Goal: Task Accomplishment & Management: Manage account settings

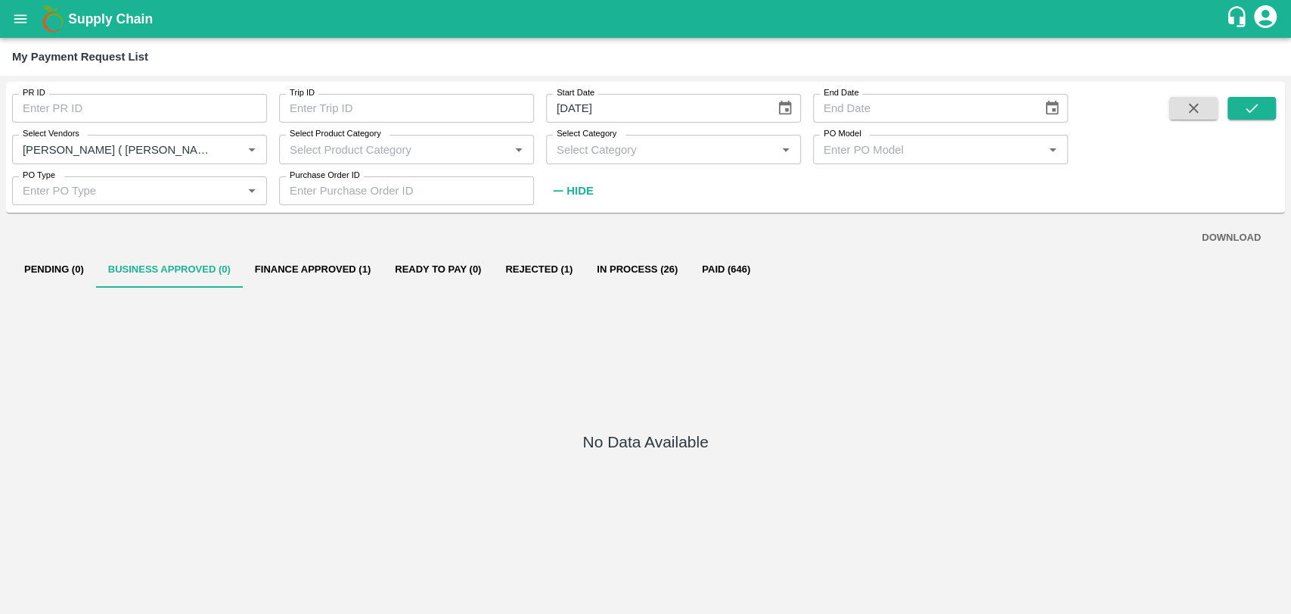
click at [20, 18] on icon "open drawer" at bounding box center [20, 18] width 13 height 8
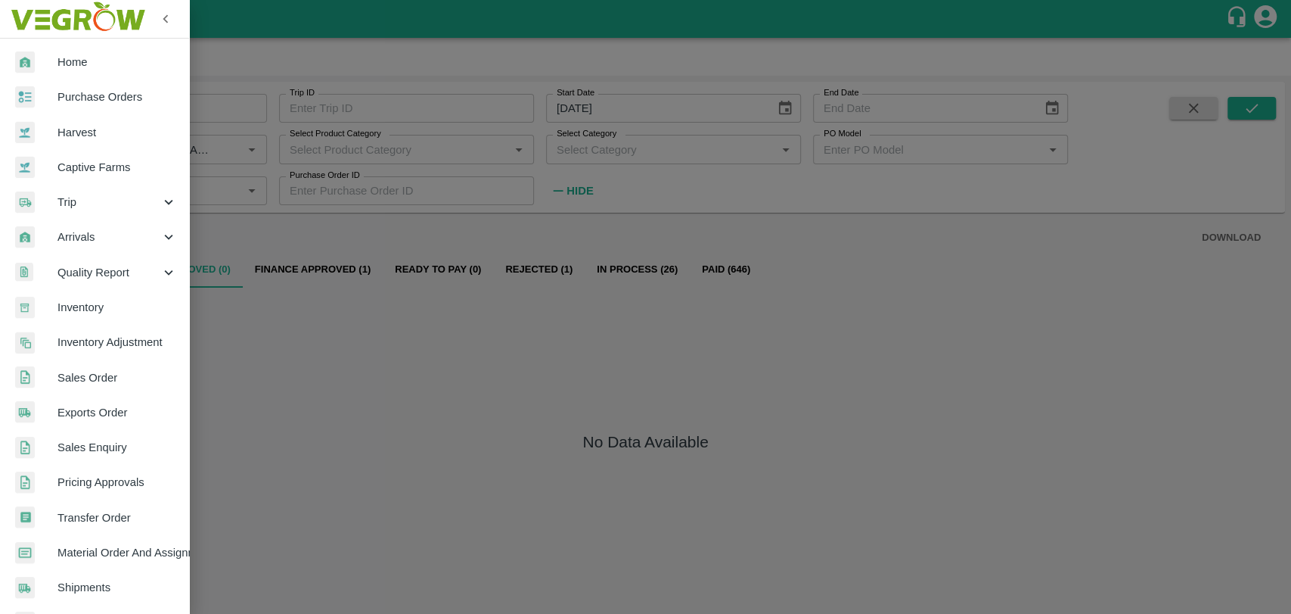
click at [70, 126] on span "Harvest" at bounding box center [117, 132] width 120 height 17
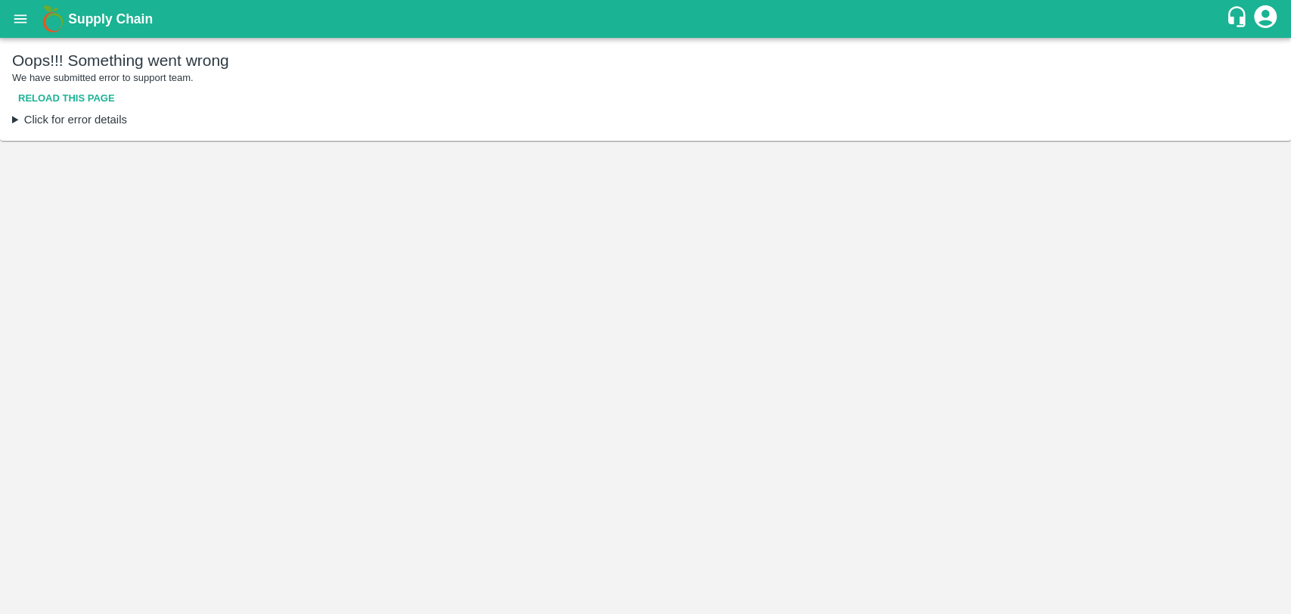
click at [35, 11] on button "open drawer" at bounding box center [20, 19] width 35 height 35
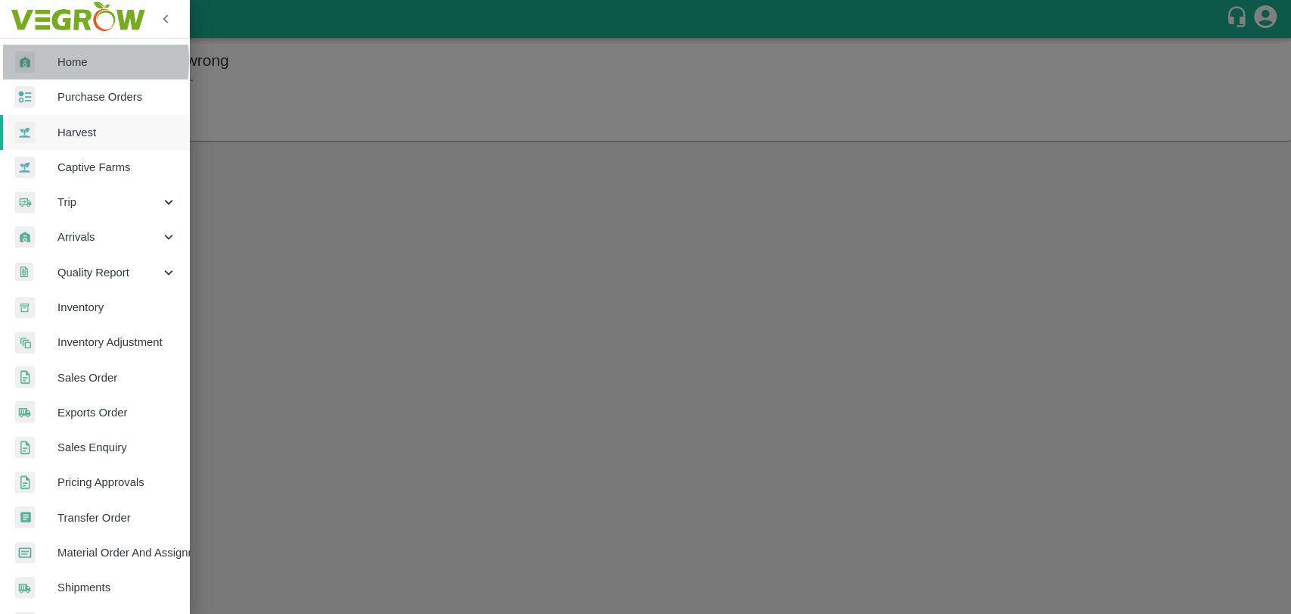
click at [41, 61] on div at bounding box center [36, 62] width 42 height 22
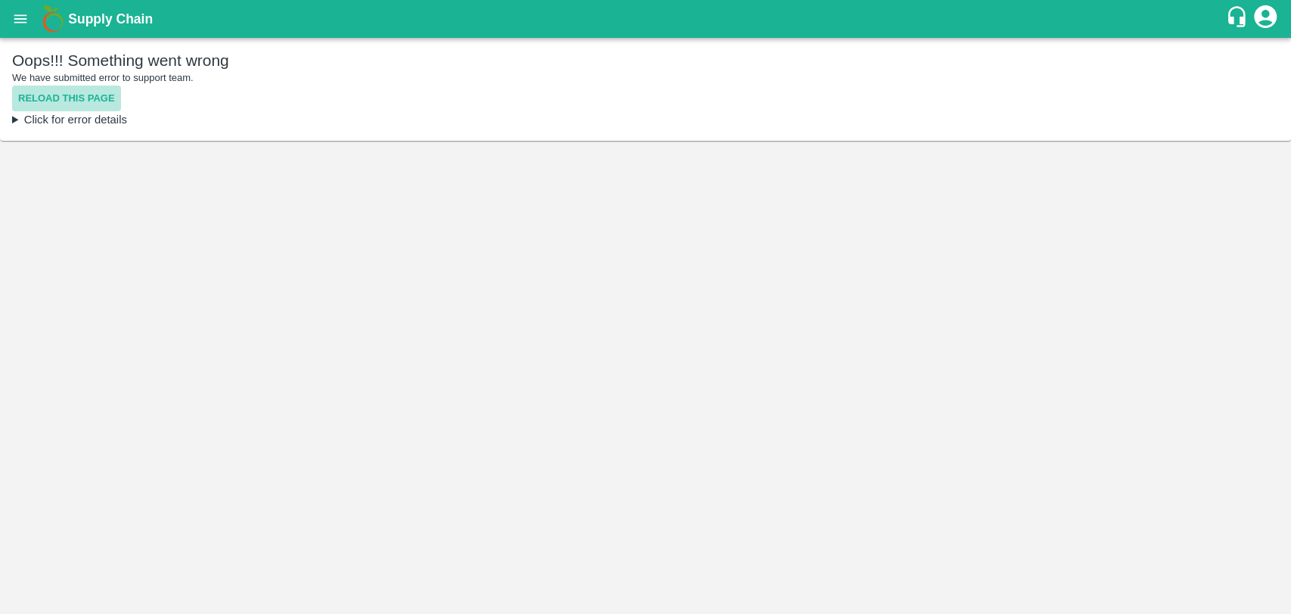
click at [67, 94] on button "Reload this page" at bounding box center [66, 98] width 109 height 26
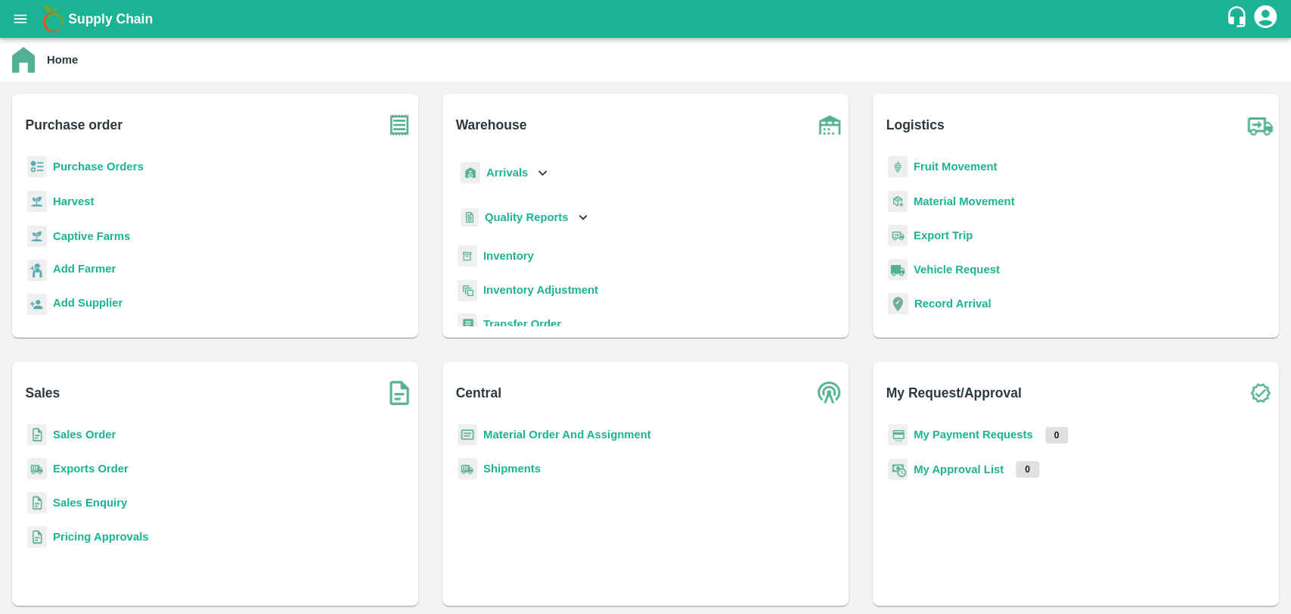
click at [949, 166] on b "Fruit Movement" at bounding box center [956, 166] width 84 height 12
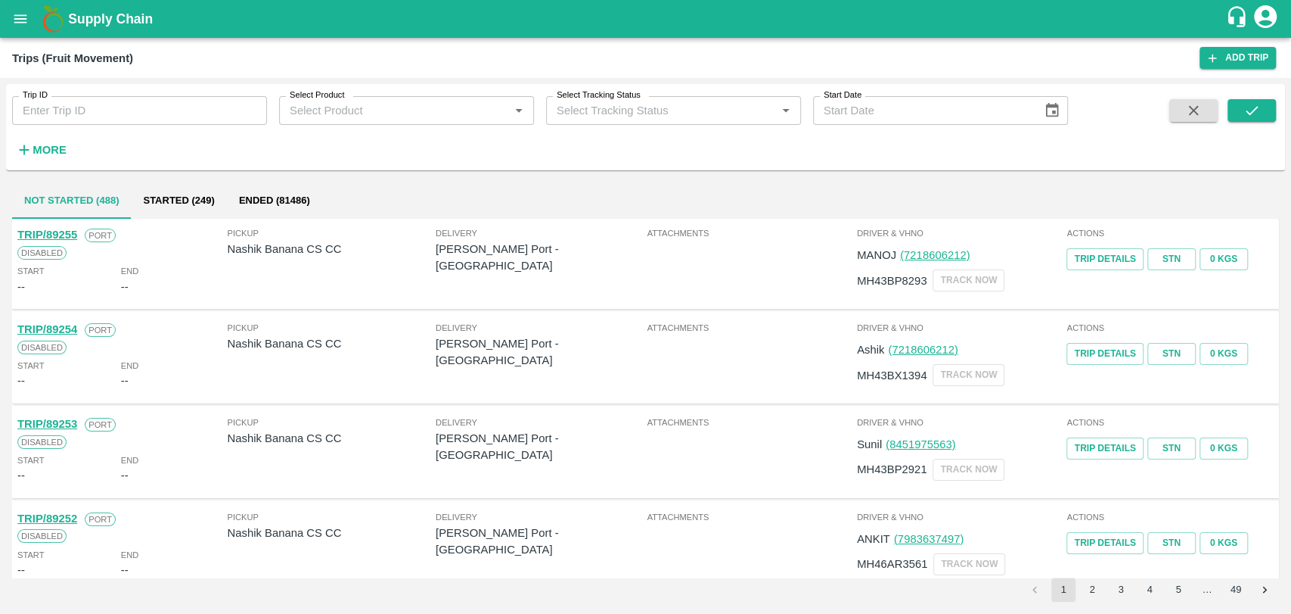
click at [35, 142] on h6 "More" at bounding box center [50, 150] width 34 height 20
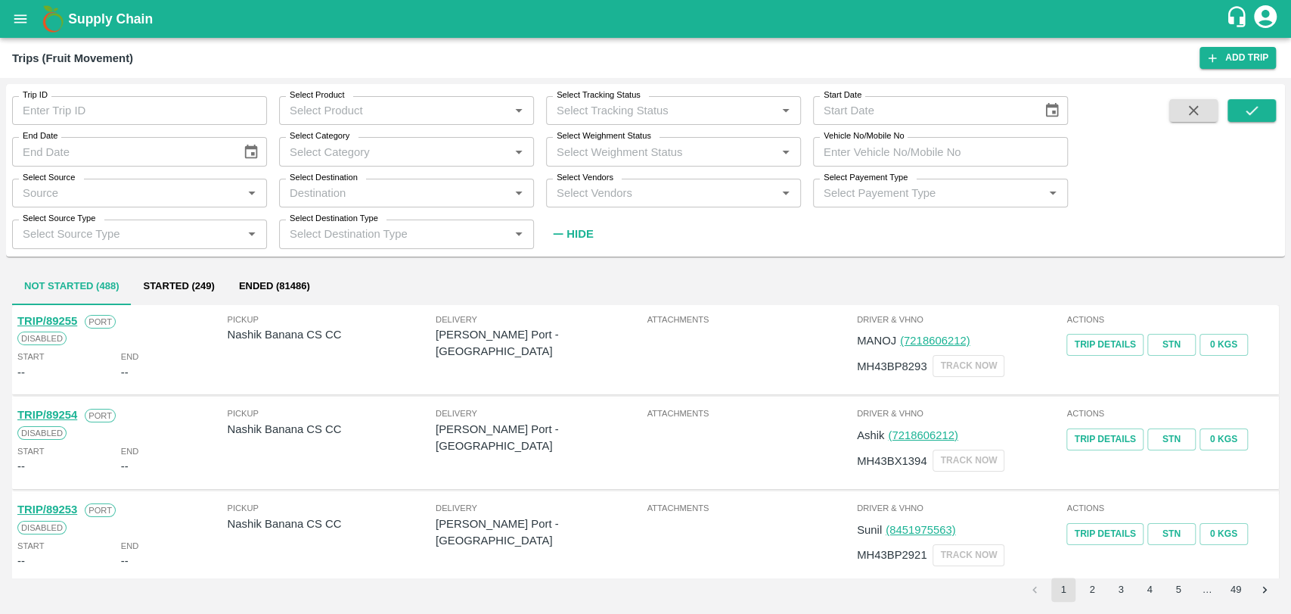
click at [859, 159] on input "Vehicle No/Mobile No" at bounding box center [940, 151] width 255 height 29
paste input "MH25AJ1474"
type input "MH25AJ1474"
click at [1277, 108] on div "Trip ID Trip ID Select Product Select Product   * Select Tracking Status Select…" at bounding box center [645, 170] width 1279 height 160
click at [1270, 110] on button "submit" at bounding box center [1252, 110] width 48 height 23
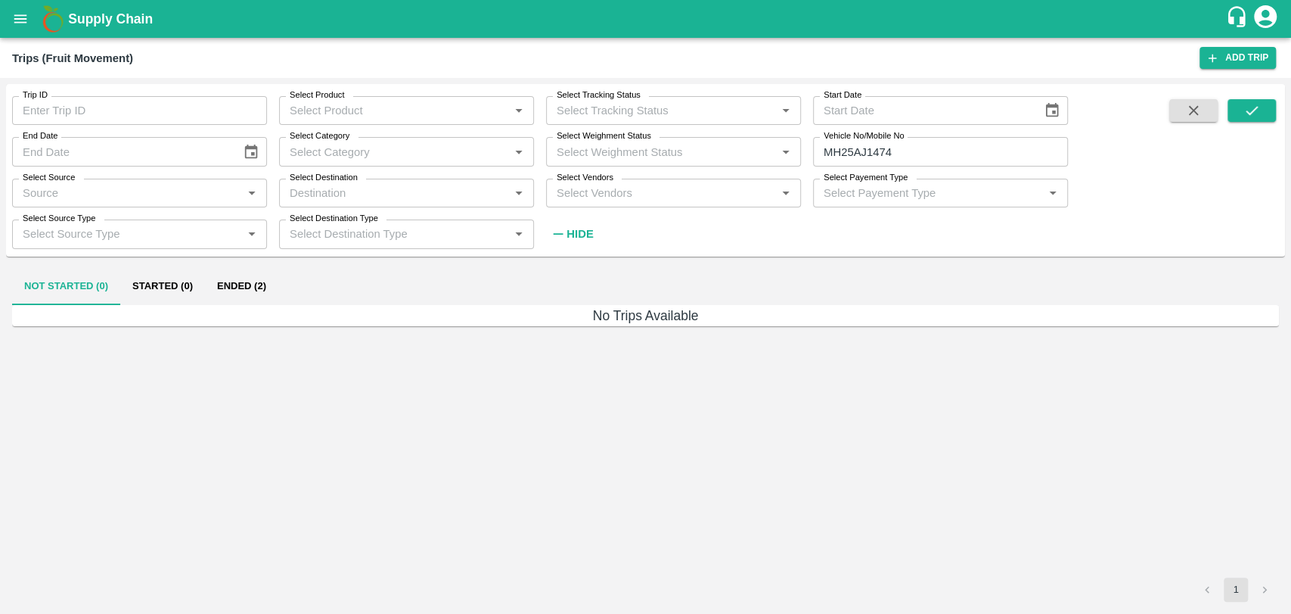
click at [231, 290] on button "Ended (2)" at bounding box center [241, 287] width 73 height 36
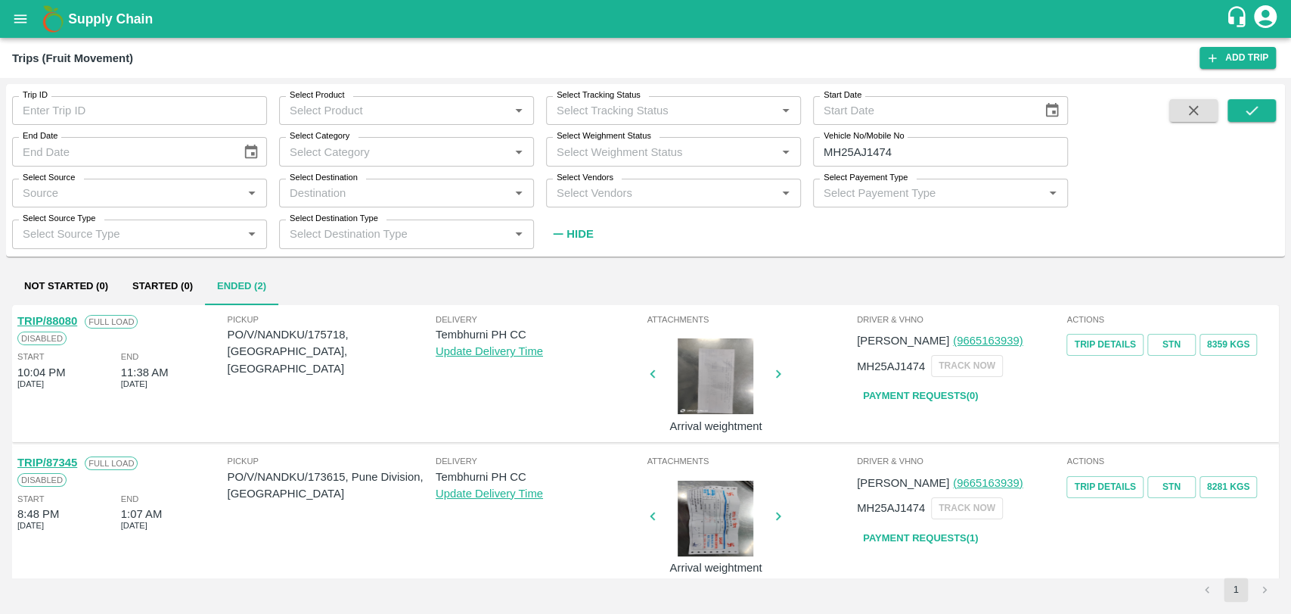
click at [52, 315] on link "TRIP/88080" at bounding box center [47, 321] width 60 height 12
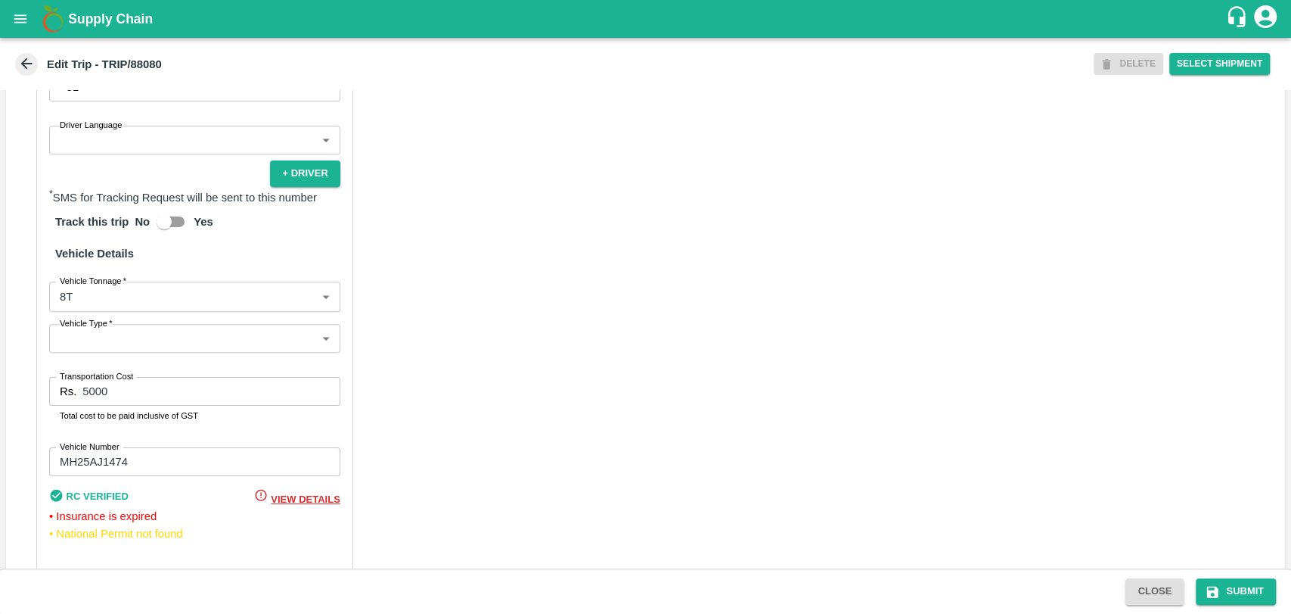
scroll to position [1000, 0]
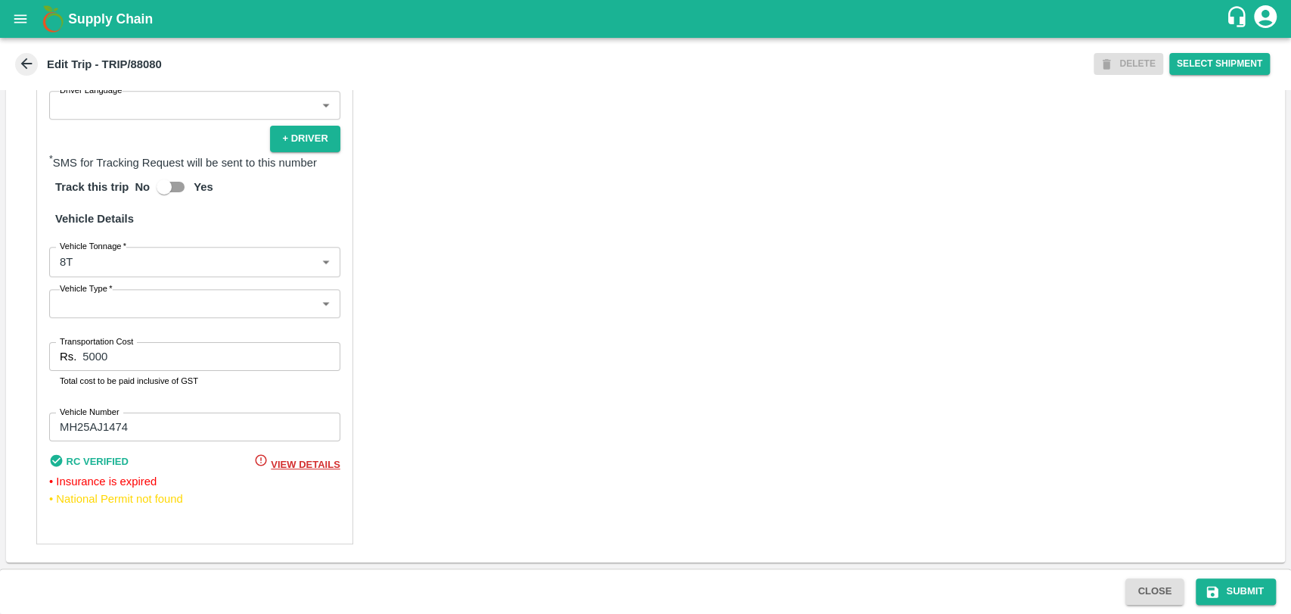
click at [135, 276] on body "Supply Chain Edit Trip - TRIP/88080 DELETE Select Shipment Trip Details Trip Ty…" at bounding box center [645, 307] width 1291 height 614
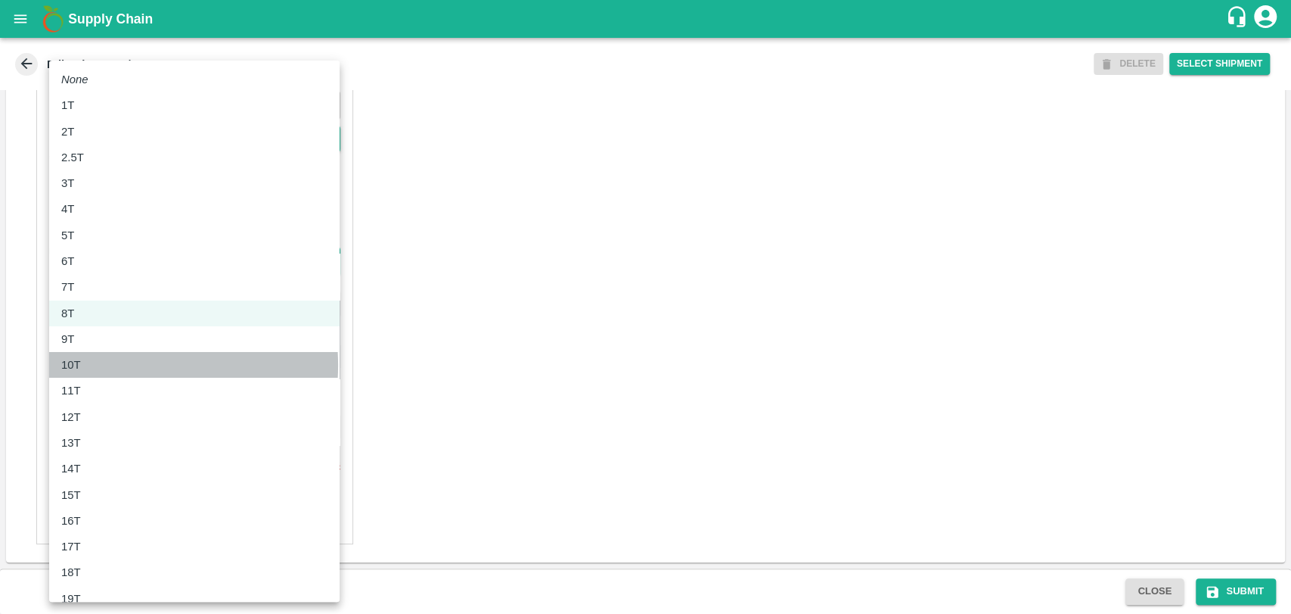
click at [110, 365] on div "10T" at bounding box center [194, 364] width 266 height 17
type input "10000"
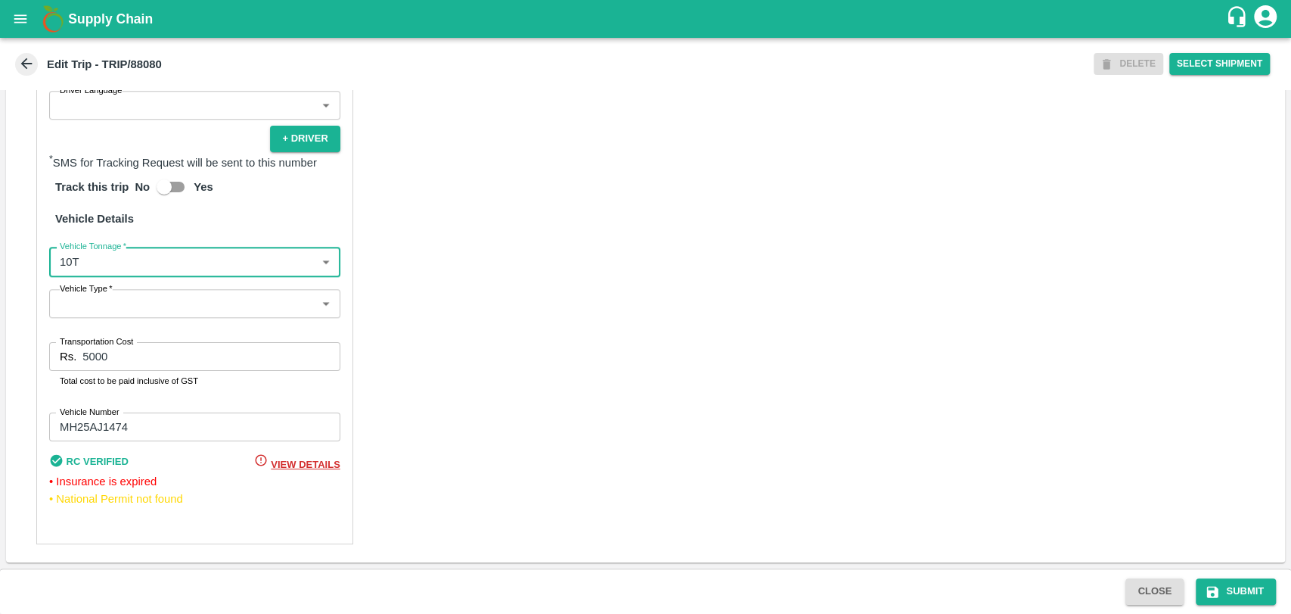
drag, startPoint x: 66, startPoint y: 359, endPoint x: 39, endPoint y: 356, distance: 27.4
click at [42, 356] on div "Partner Details Partner   * Partner Add Transporter Driver 1 Details Driver Nam…" at bounding box center [194, 175] width 317 height 738
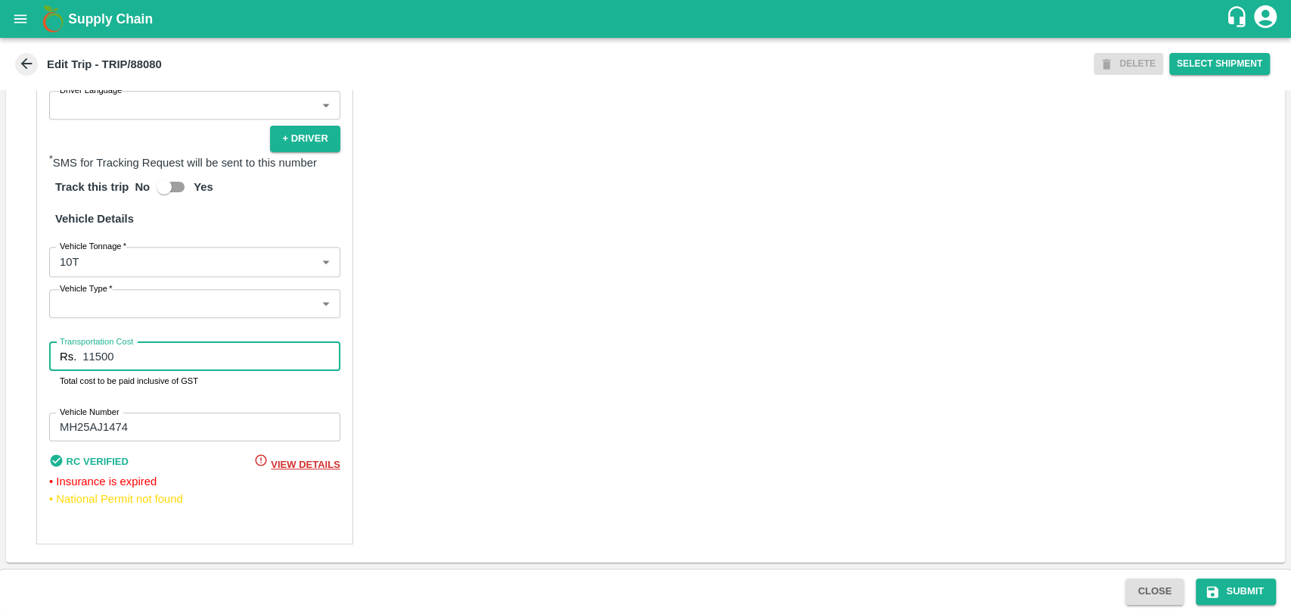
type input "11500"
click at [1229, 571] on div "Close Submit" at bounding box center [645, 590] width 1291 height 45
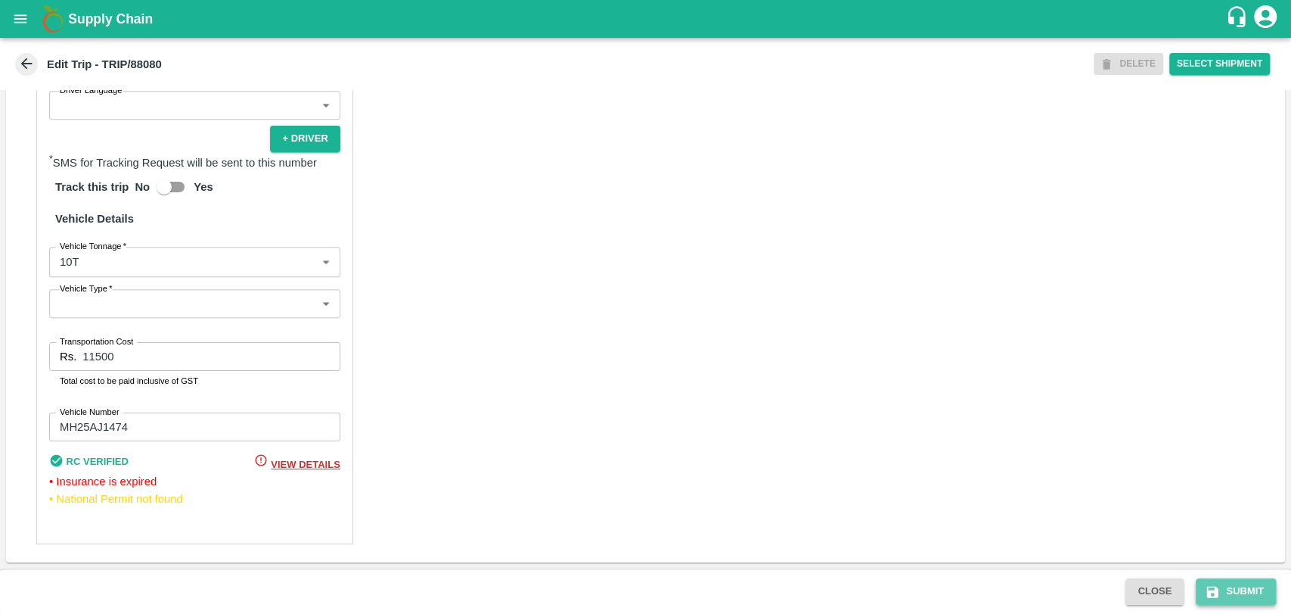
click at [1232, 594] on button "Submit" at bounding box center [1236, 591] width 80 height 26
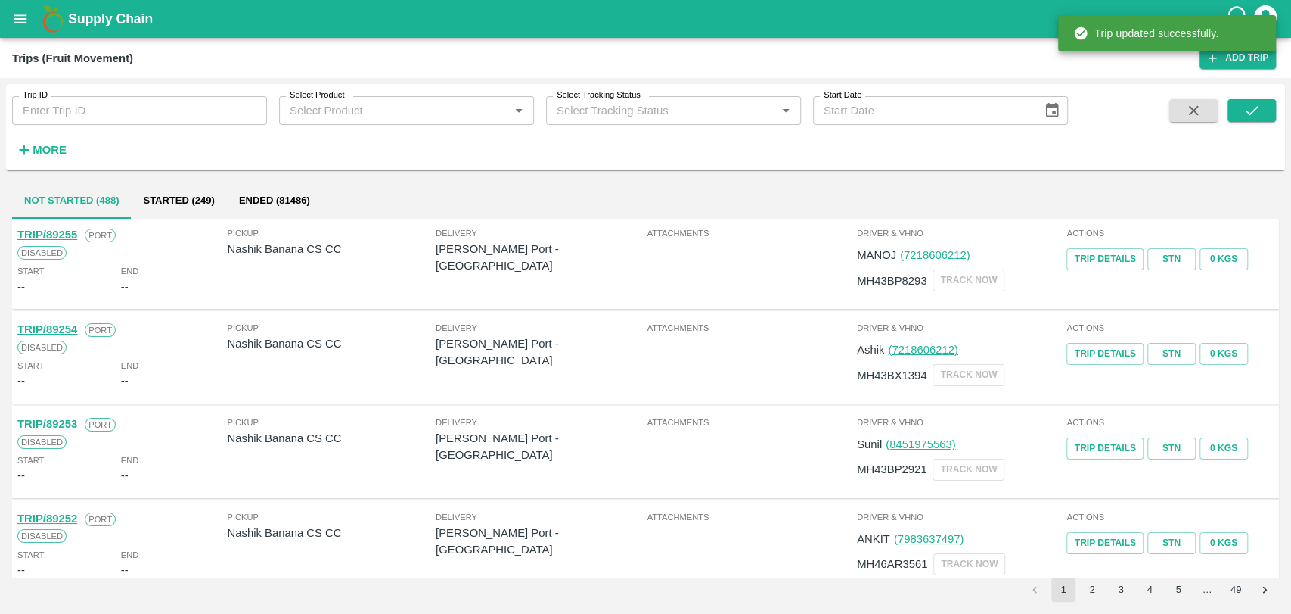
click at [56, 141] on h6 "More" at bounding box center [50, 150] width 34 height 20
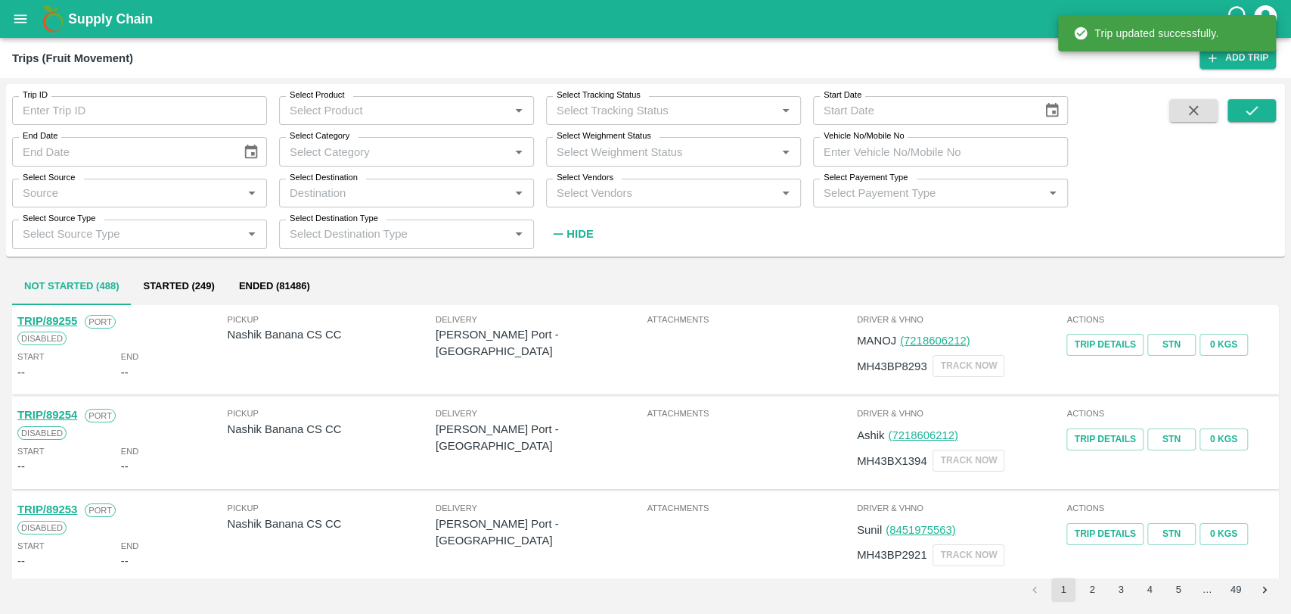
click at [890, 148] on input "Vehicle No/Mobile No" at bounding box center [940, 151] width 255 height 29
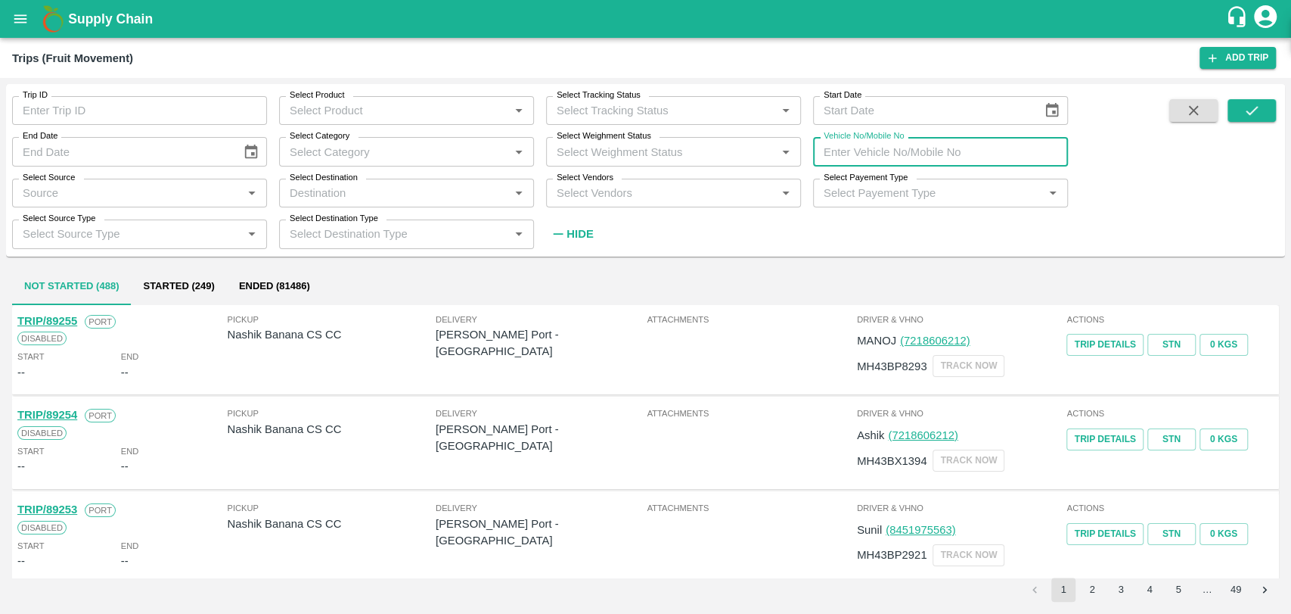
paste input "MH03EG0423"
type input "MH03EG0423"
click at [1246, 102] on icon "submit" at bounding box center [1252, 110] width 17 height 17
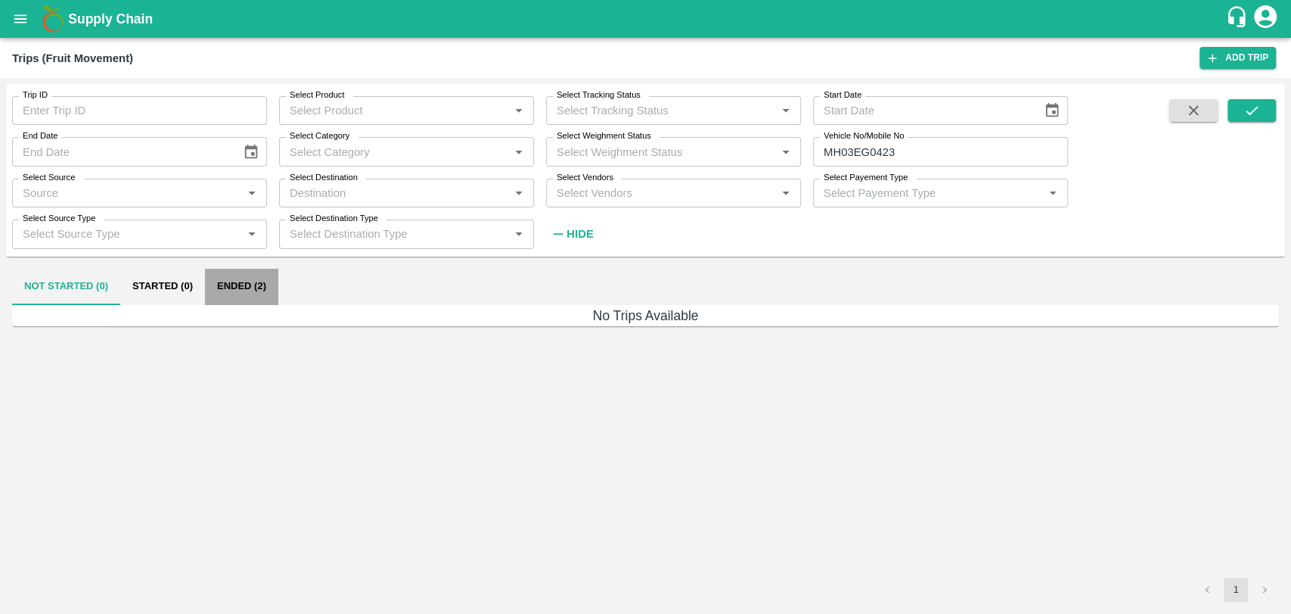
click at [224, 284] on button "Ended (2)" at bounding box center [241, 287] width 73 height 36
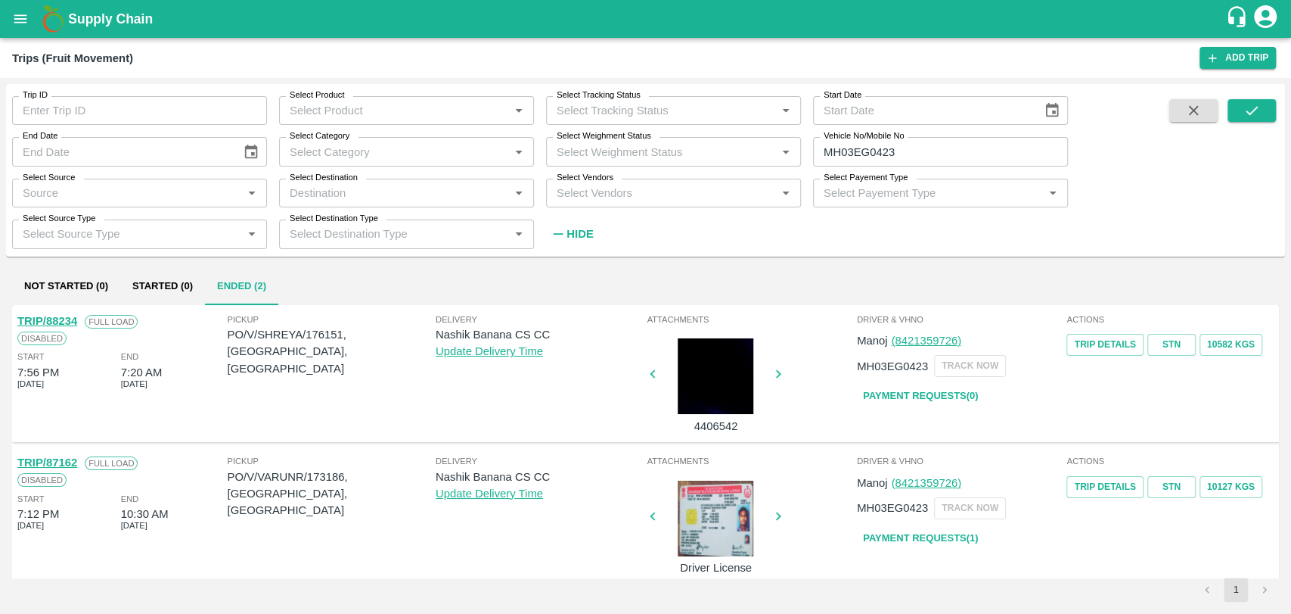
click at [67, 321] on link "TRIP/88234" at bounding box center [47, 321] width 60 height 12
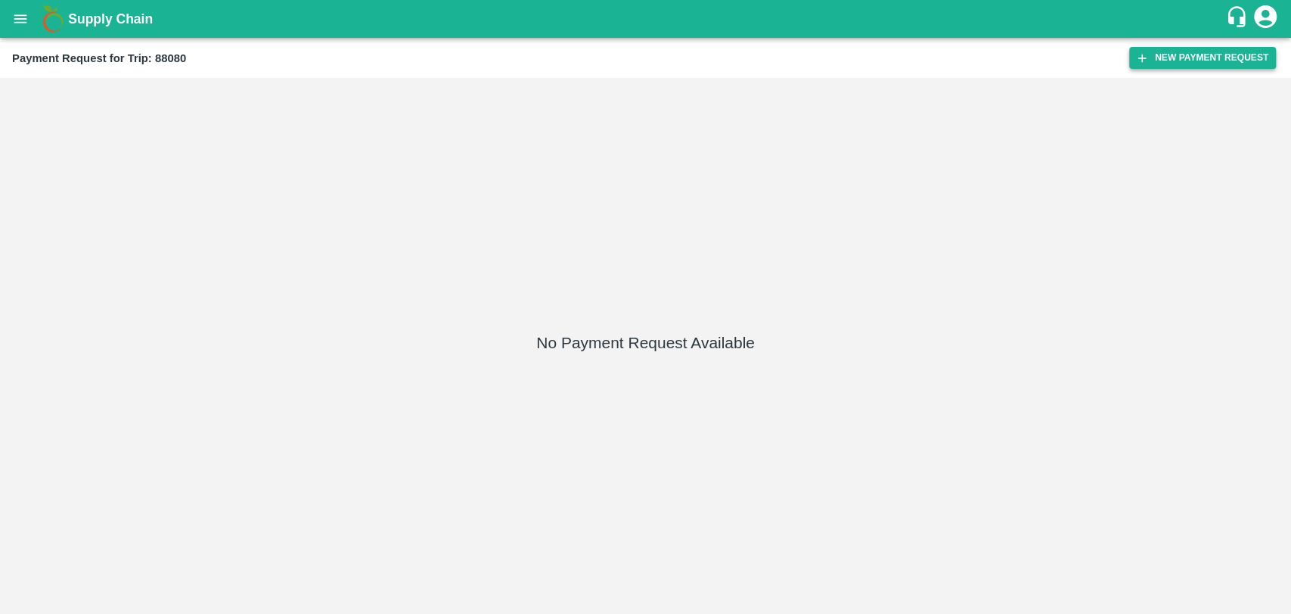
click at [1235, 48] on button "New Payment Request" at bounding box center [1202, 58] width 147 height 22
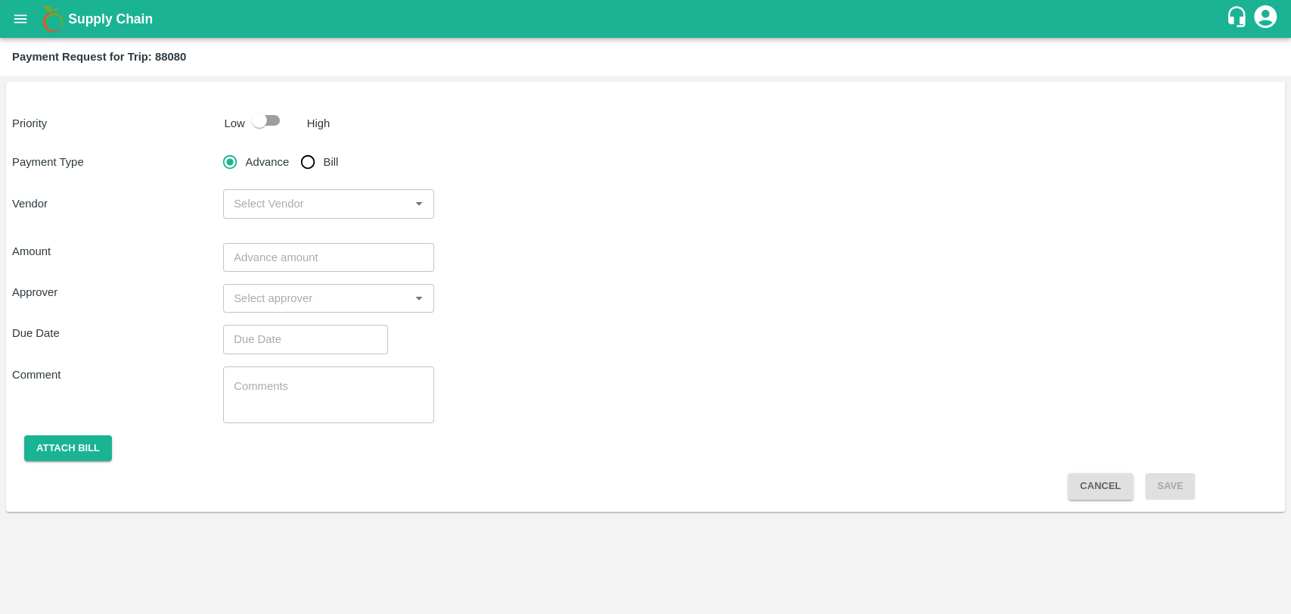
click at [249, 136] on div "Priority Low High Payment Type Advance Bill Vendor ​ Amount ​ Approver ​ Due Da…" at bounding box center [645, 297] width 1279 height 430
click at [271, 130] on input "checkbox" at bounding box center [259, 120] width 86 height 29
checkbox input "true"
click at [311, 156] on input "Bill" at bounding box center [308, 162] width 30 height 30
radio input "true"
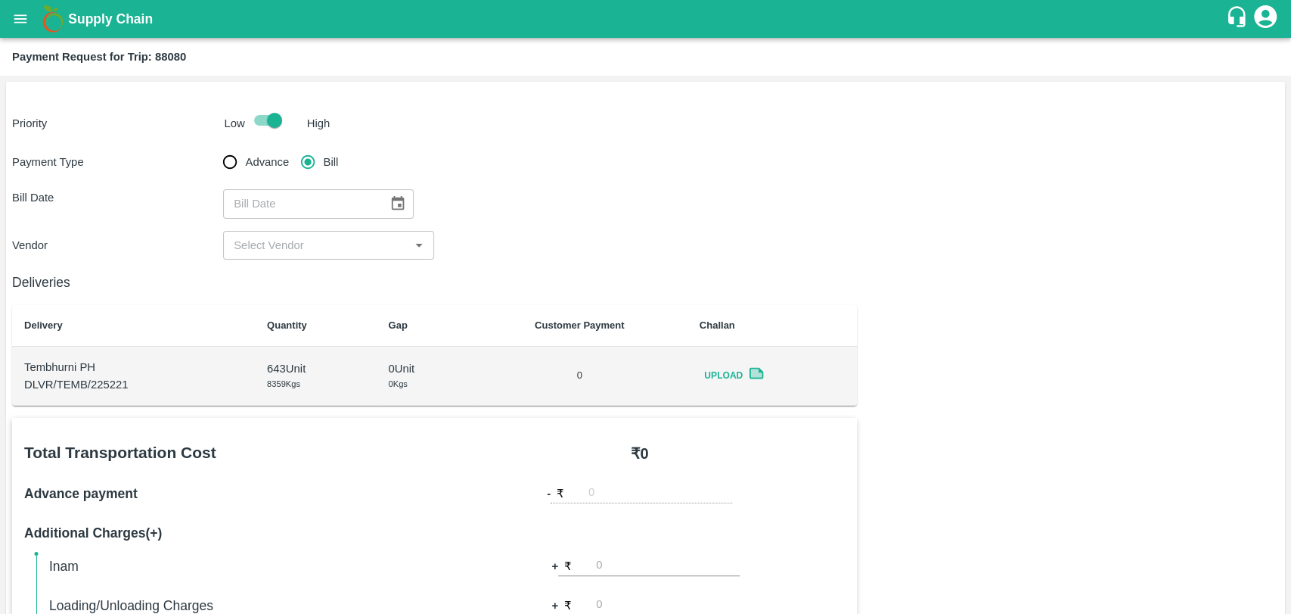
click at [399, 196] on icon "Choose date" at bounding box center [398, 203] width 17 height 17
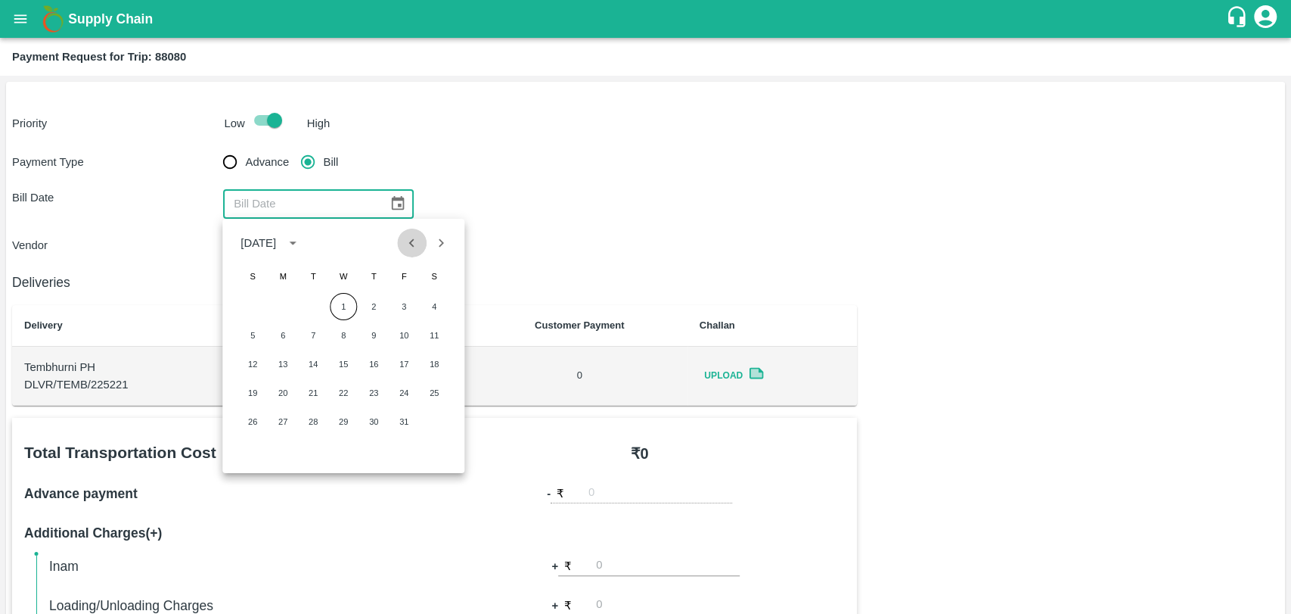
click at [399, 241] on button "Previous month" at bounding box center [412, 242] width 29 height 29
click at [399, 331] on button "12" at bounding box center [403, 335] width 27 height 27
type input "12/09/2025"
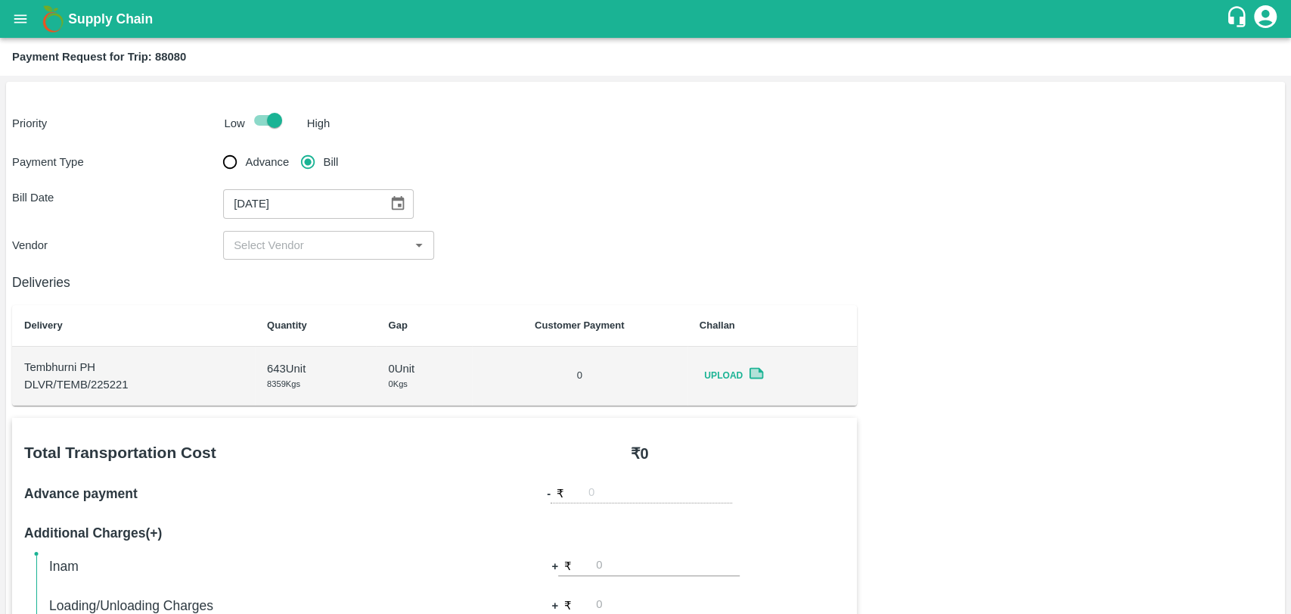
click at [259, 244] on input "input" at bounding box center [316, 245] width 177 height 20
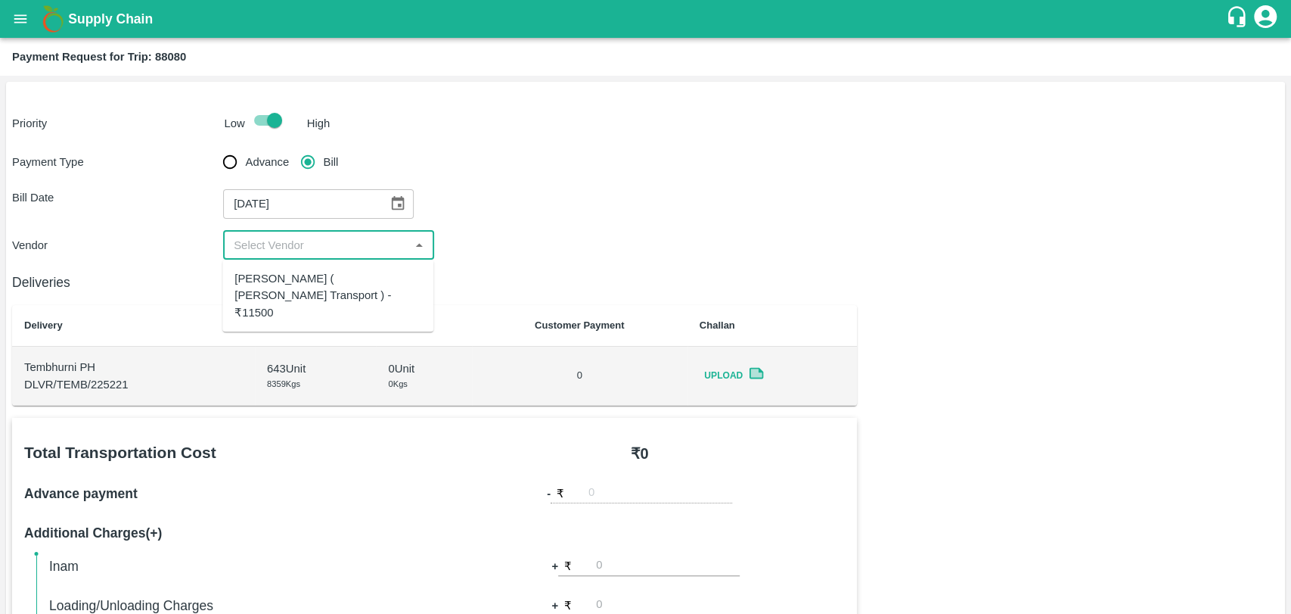
click at [265, 281] on div "Nitin Rasal ( Bhairavnath Transport ) - ₹11500" at bounding box center [328, 295] width 187 height 51
type input "Nitin Rasal ( Bhairavnath Transport ) - ₹11500"
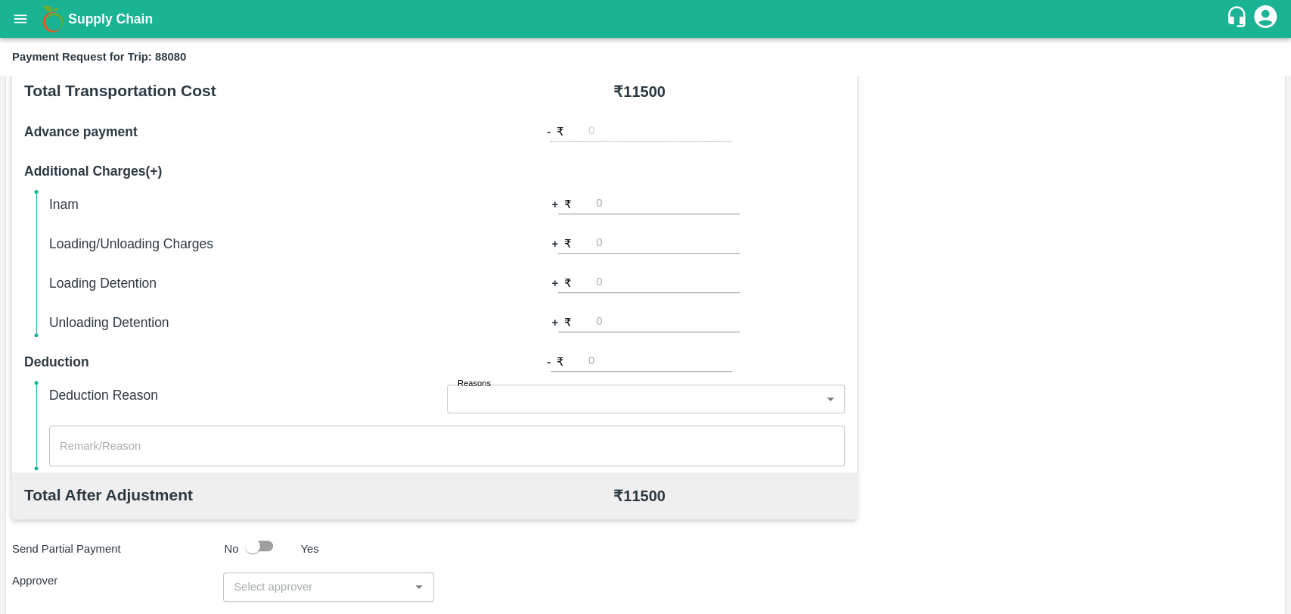
scroll to position [420, 0]
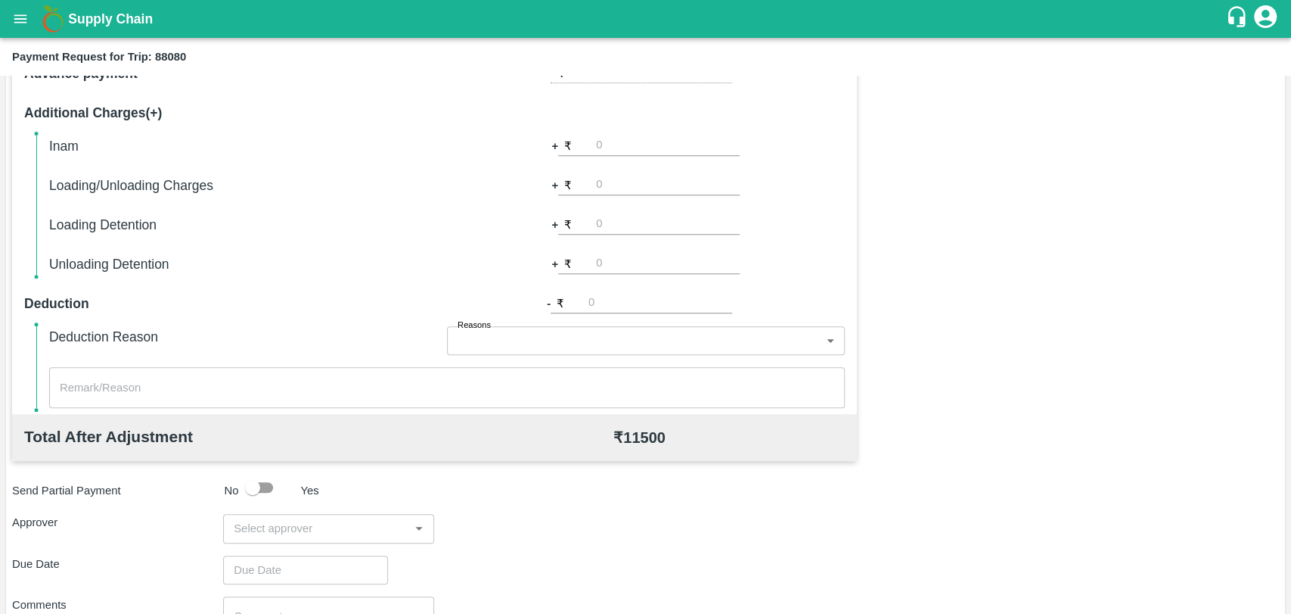
click at [271, 520] on input "input" at bounding box center [316, 528] width 177 height 20
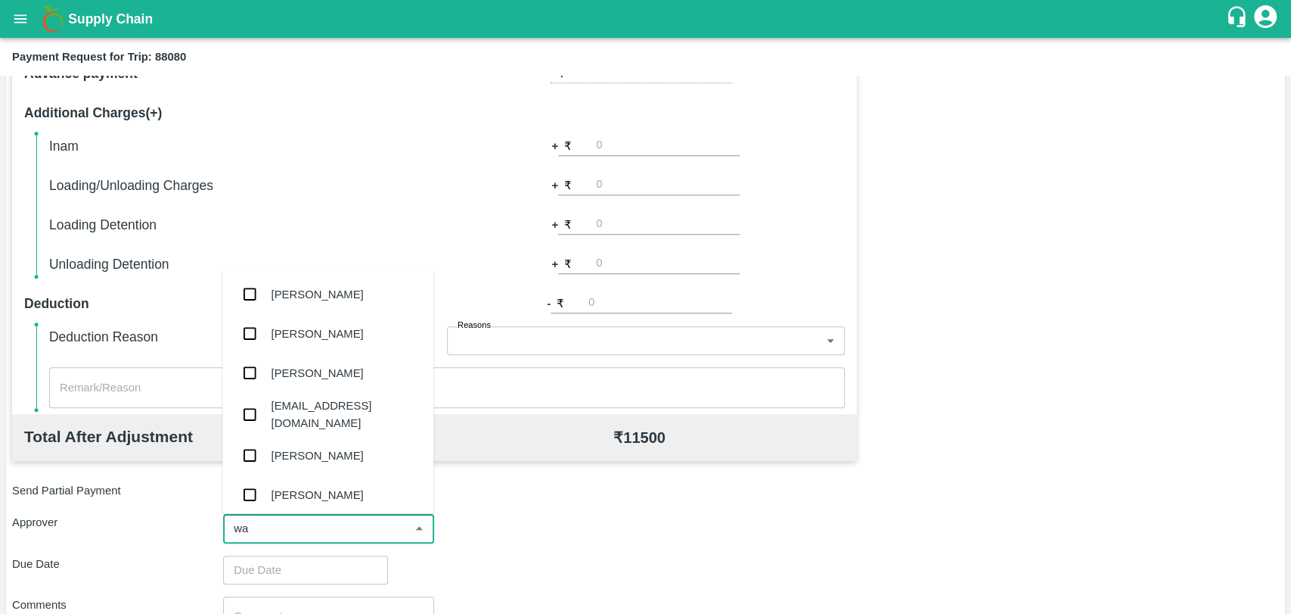
type input "wag"
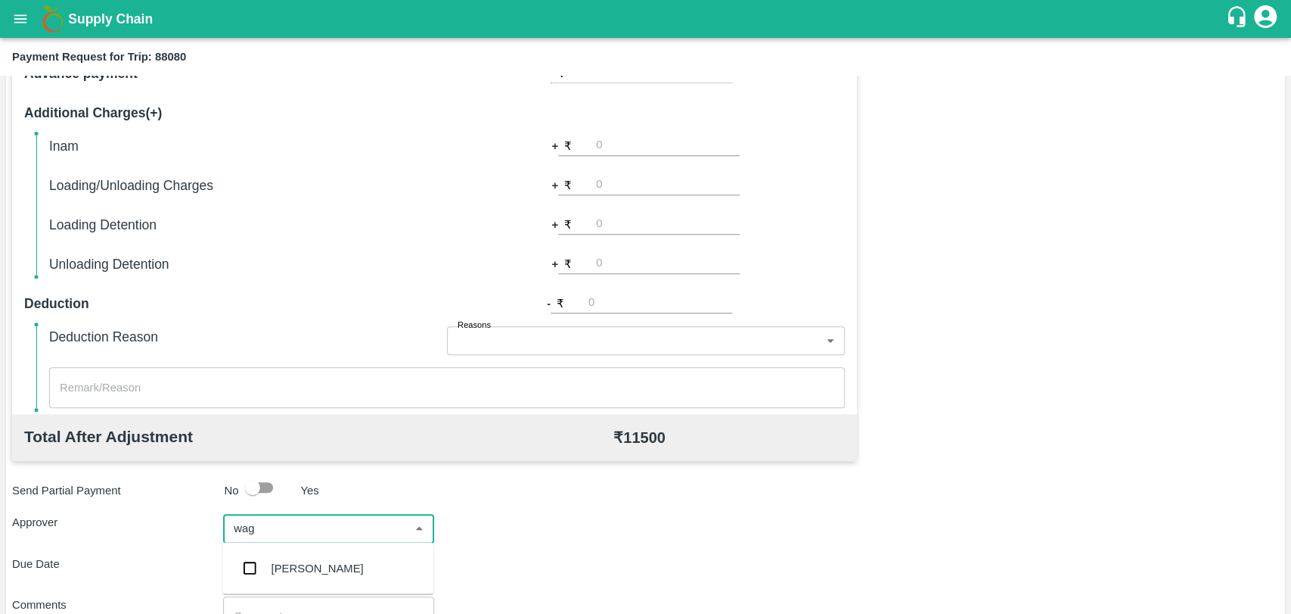
click at [287, 546] on ul "Prasad Waghade" at bounding box center [327, 567] width 211 height 51
click at [290, 568] on div "Prasad Waghade" at bounding box center [318, 567] width 92 height 17
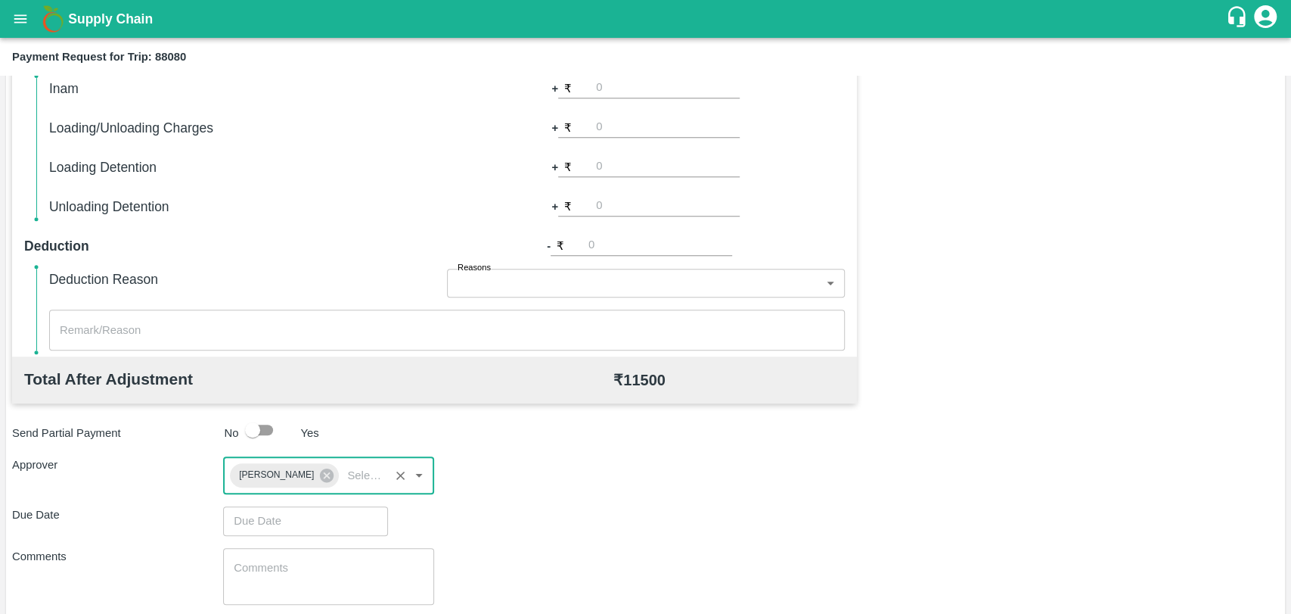
scroll to position [563, 0]
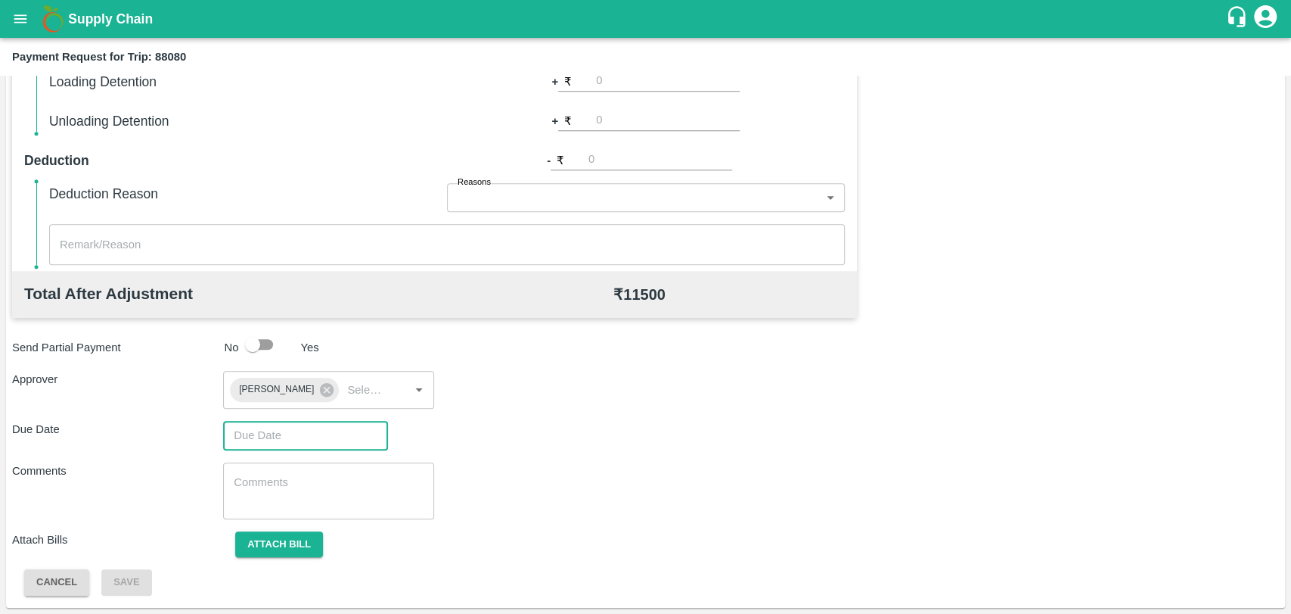
type input "DD/MM/YYYY hh:mm aa"
click at [280, 431] on input "DD/MM/YYYY hh:mm aa" at bounding box center [300, 435] width 154 height 29
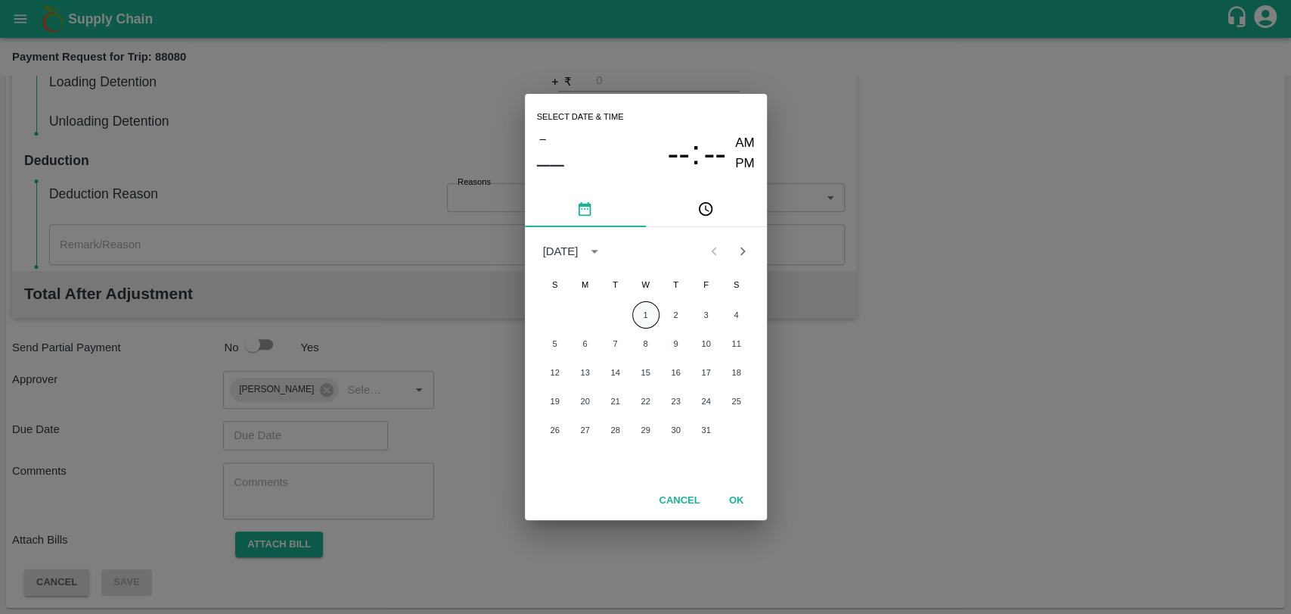
click at [635, 311] on button "1" at bounding box center [645, 314] width 27 height 27
type input "01/10/2025 12:00 AM"
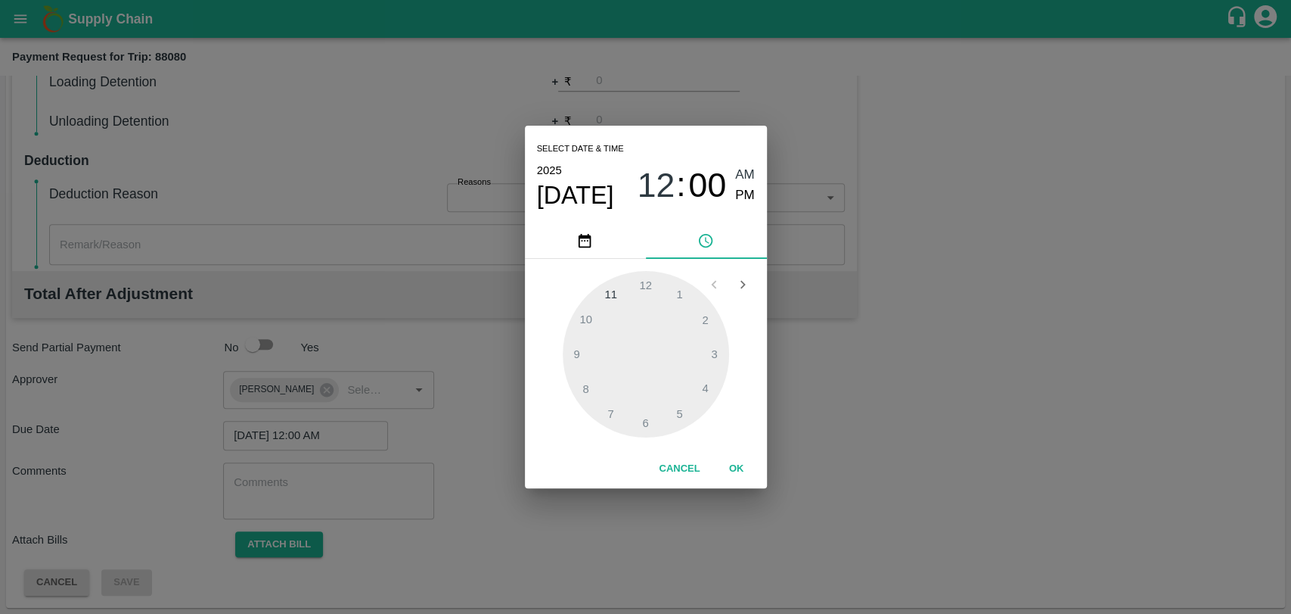
click at [738, 462] on button "OK" at bounding box center [737, 468] width 48 height 26
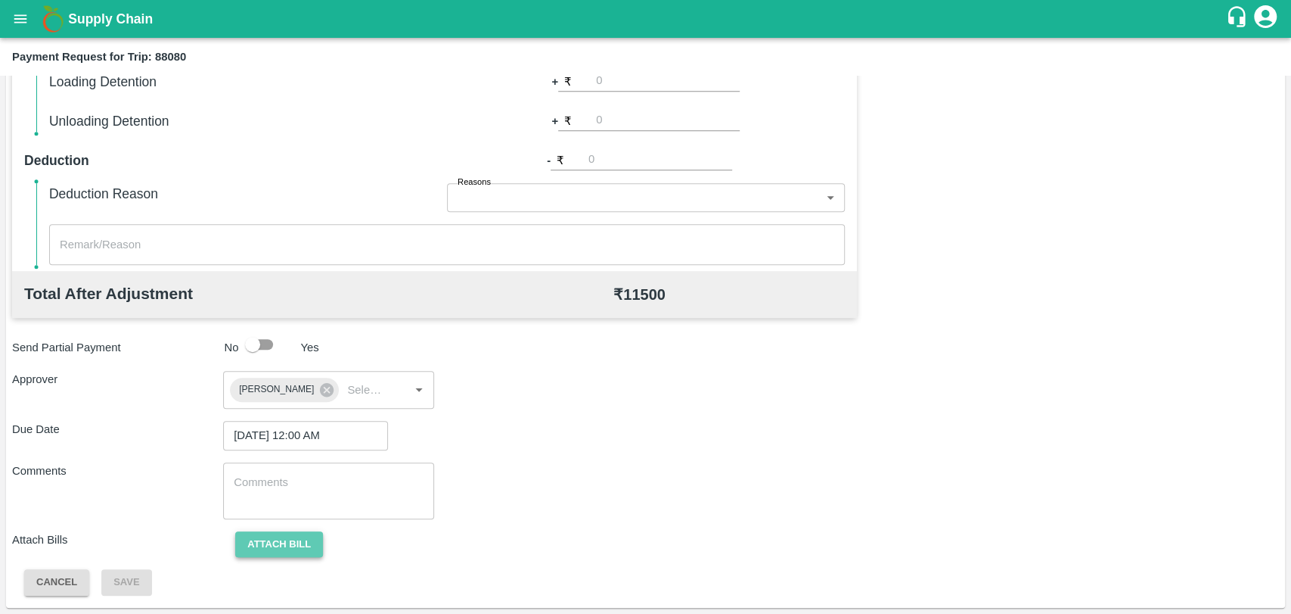
click at [289, 544] on button "Attach bill" at bounding box center [279, 544] width 88 height 26
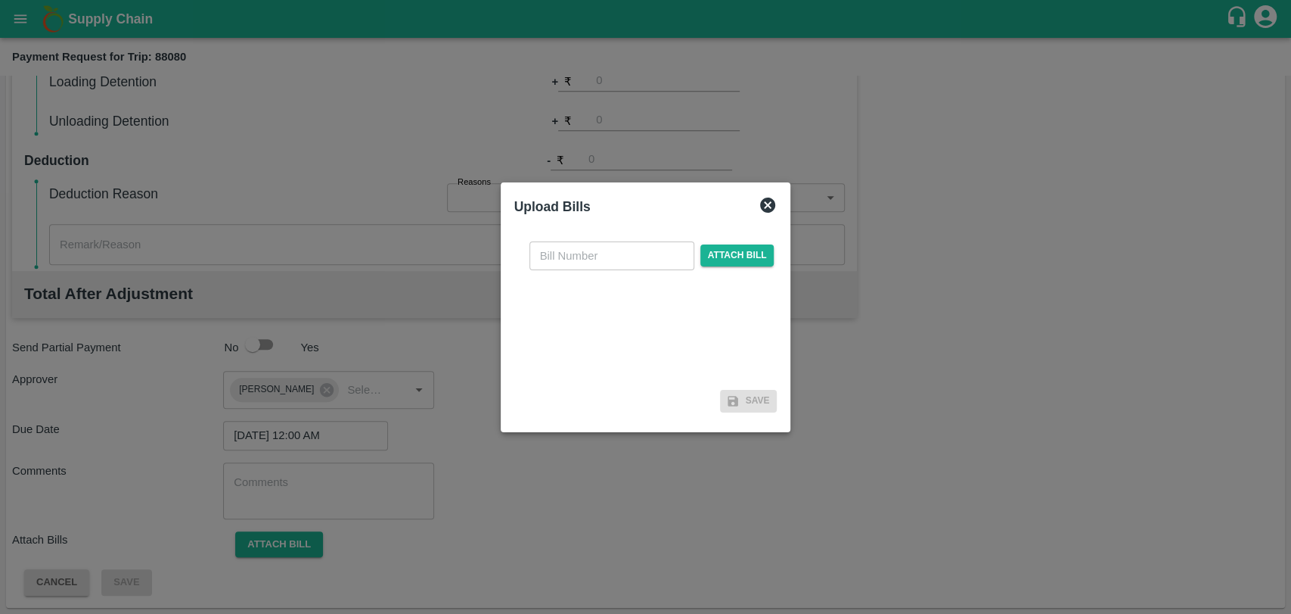
click at [620, 235] on div "​ Attach bill" at bounding box center [645, 306] width 263 height 155
click at [596, 253] on input "text" at bounding box center [612, 255] width 165 height 29
type input "4001"
click at [702, 253] on span "Attach bill" at bounding box center [738, 255] width 74 height 22
click at [0, 0] on input "Attach bill" at bounding box center [0, 0] width 0 height 0
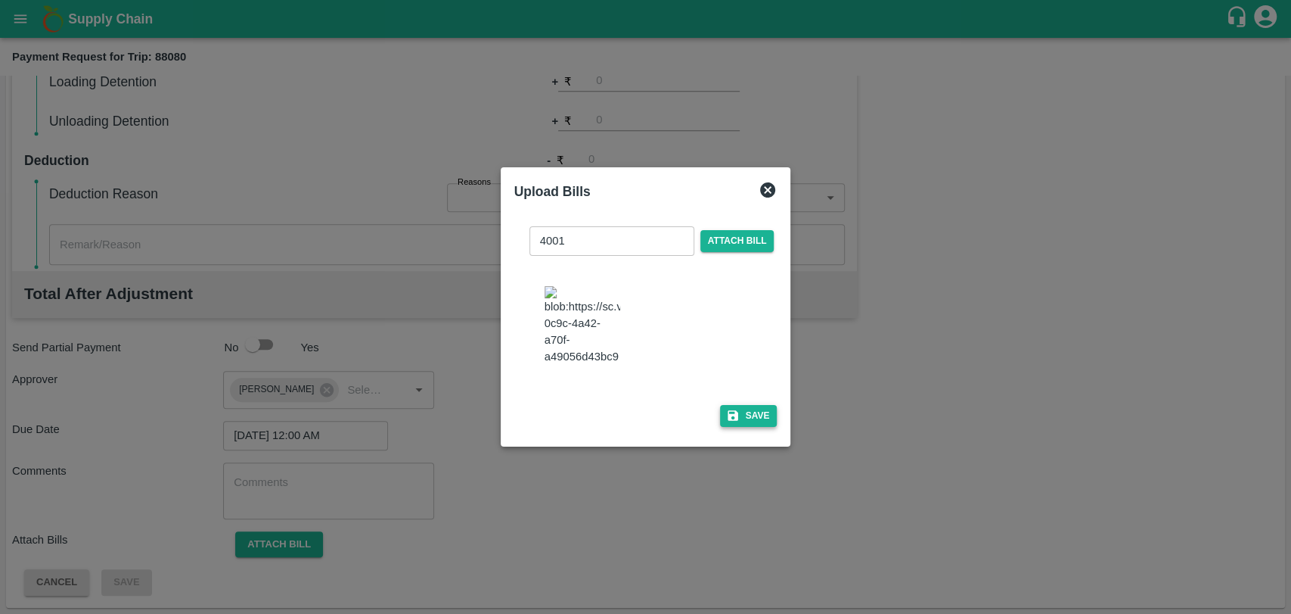
click at [753, 405] on button "Save" at bounding box center [748, 416] width 57 height 22
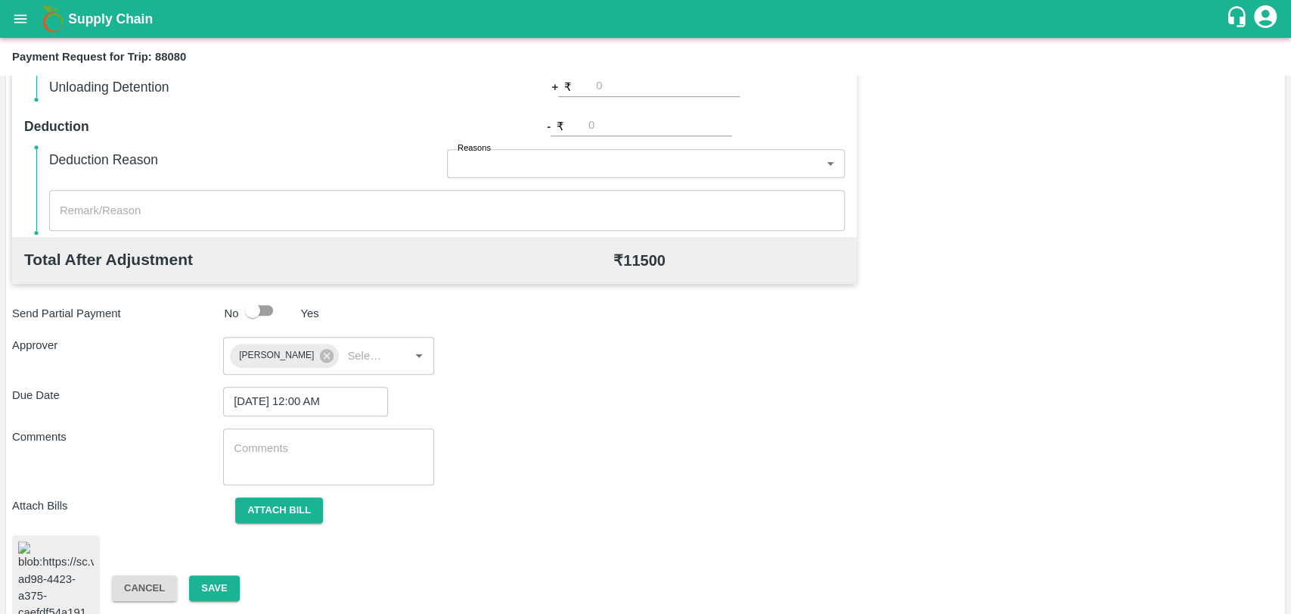
scroll to position [629, 0]
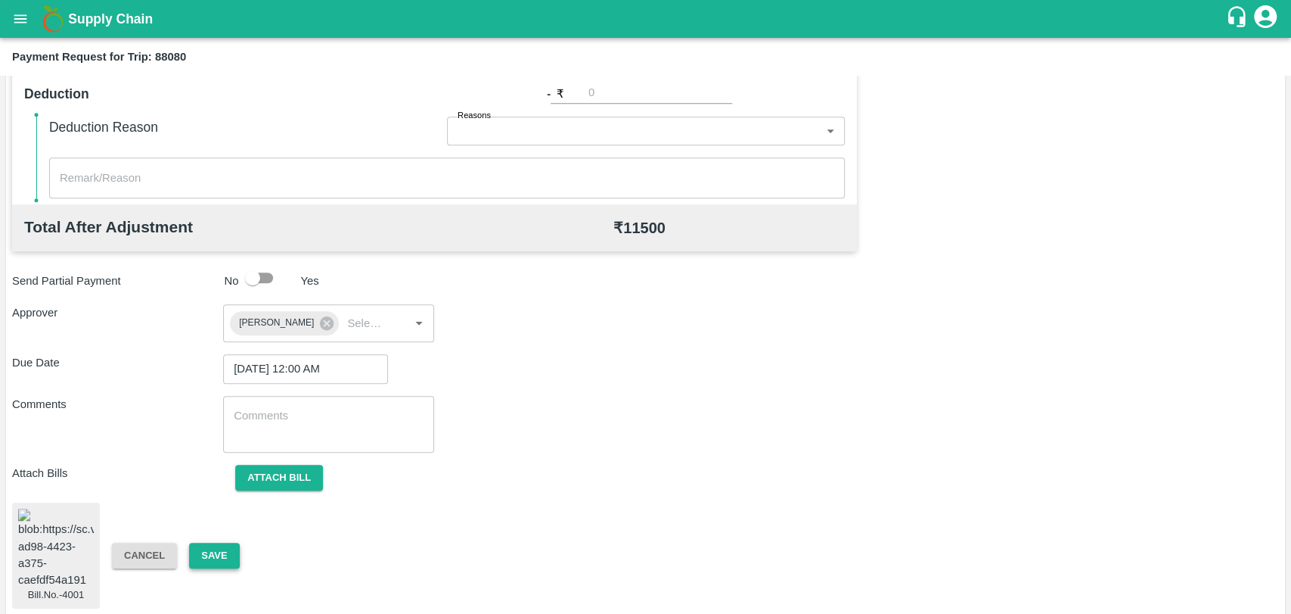
click at [222, 546] on button "Save" at bounding box center [214, 555] width 50 height 26
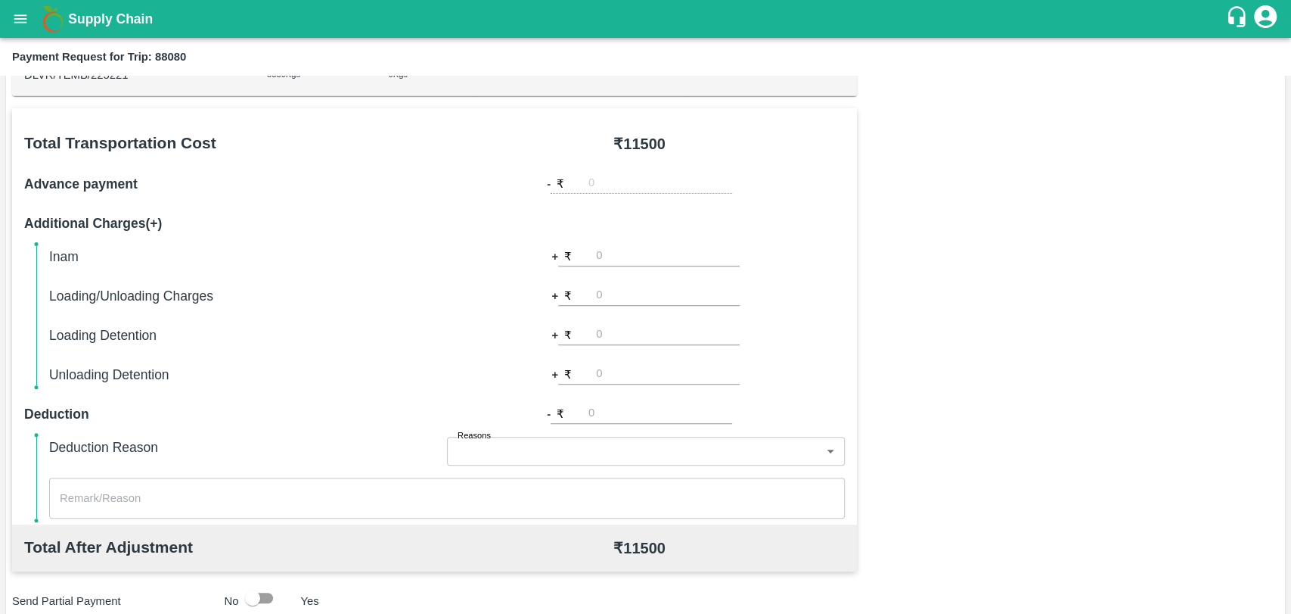
scroll to position [210, 0]
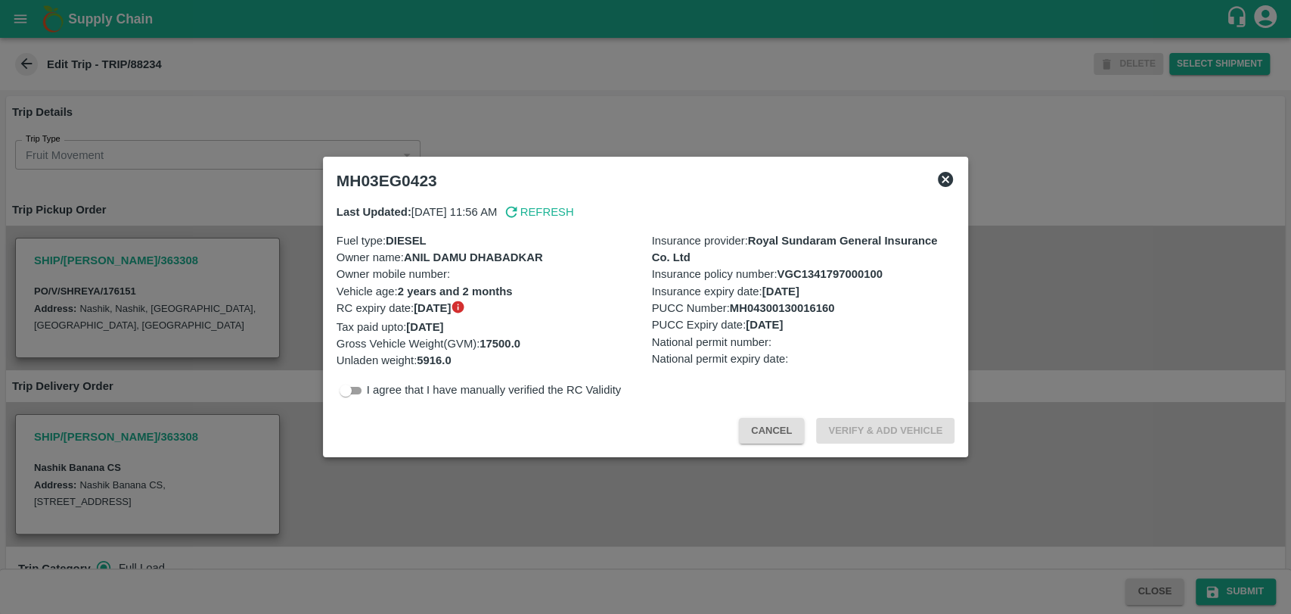
click at [786, 442] on button "Cancel" at bounding box center [771, 431] width 65 height 26
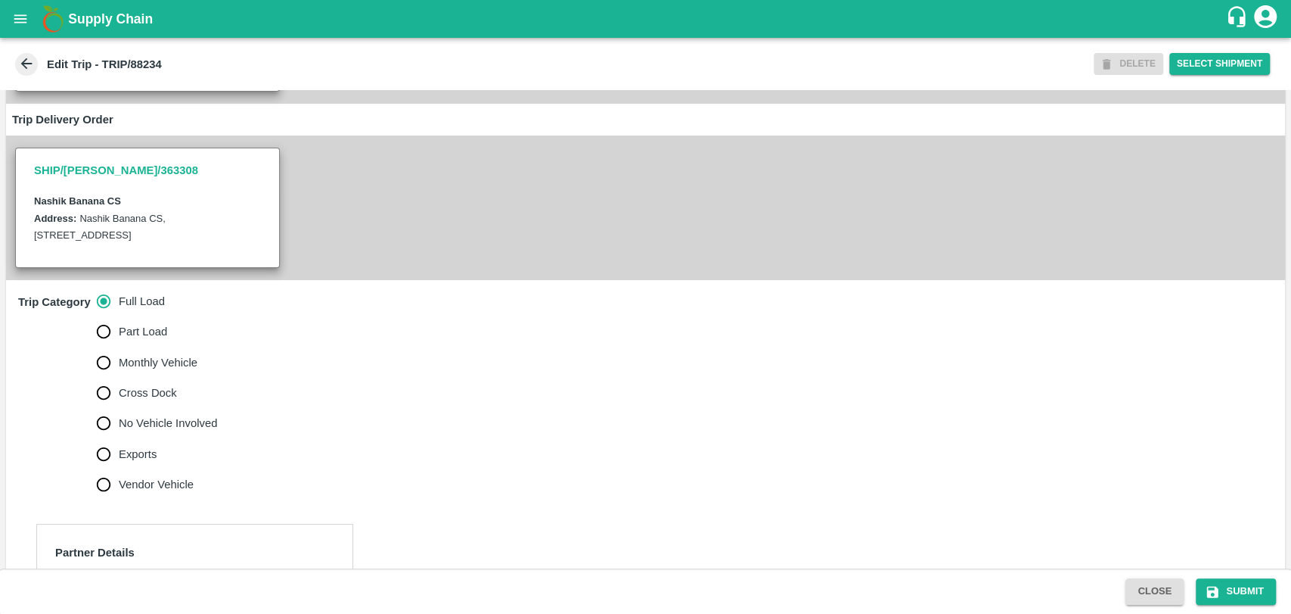
scroll to position [420, 0]
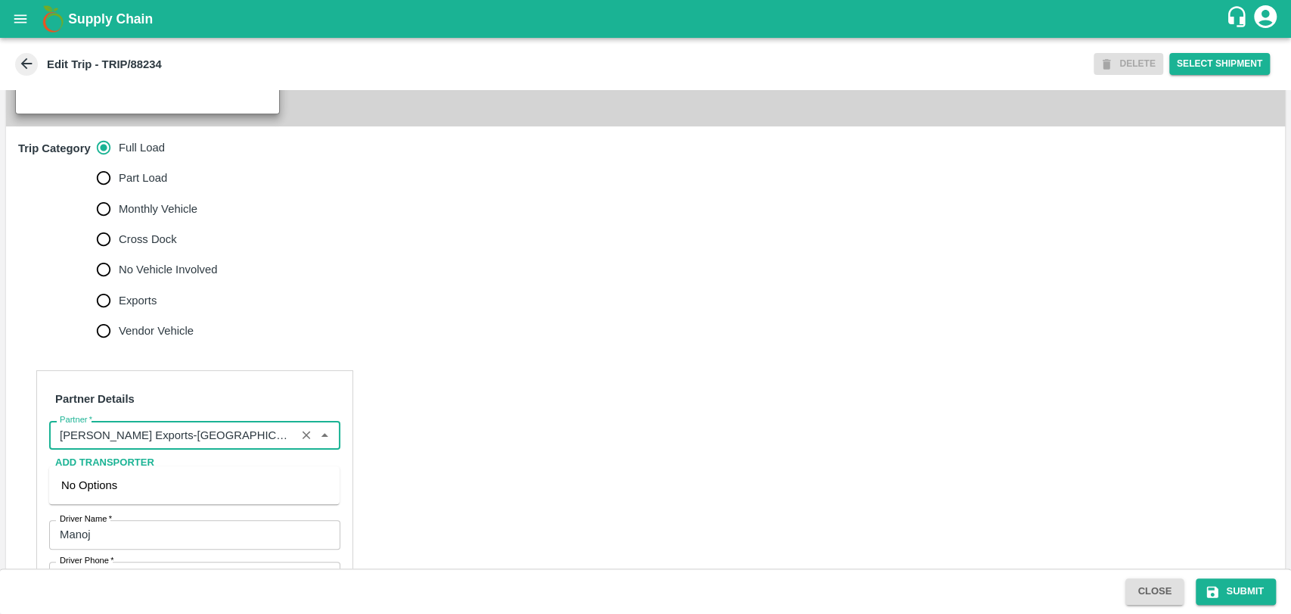
click at [234, 444] on input "Partner   *" at bounding box center [173, 435] width 238 height 20
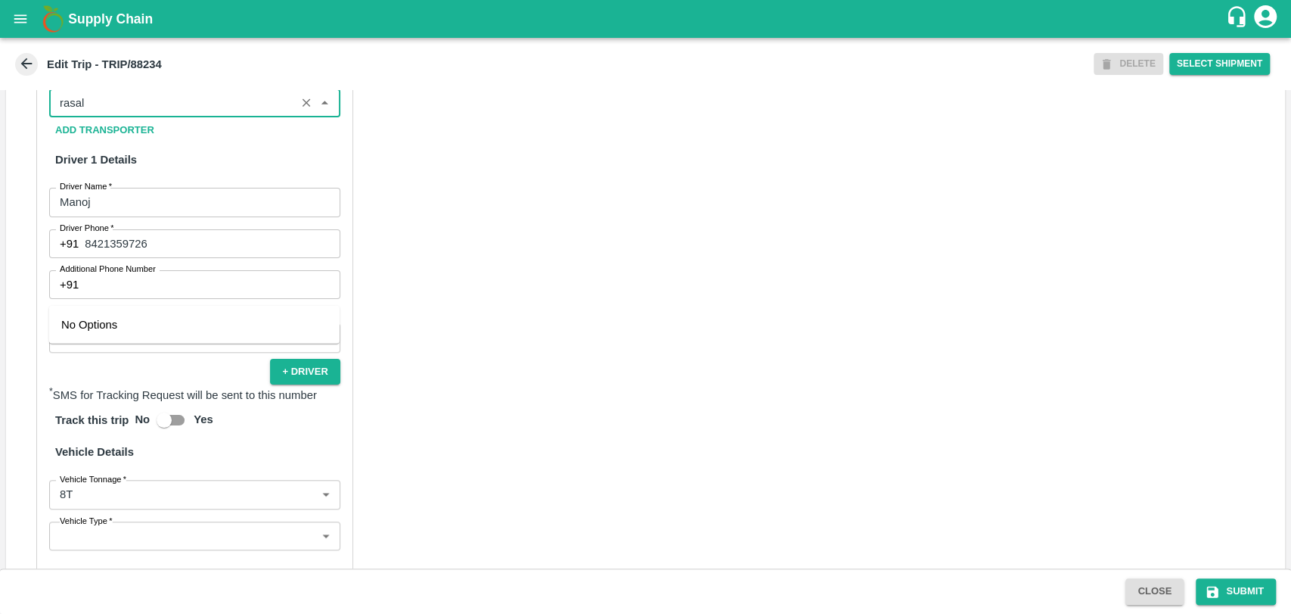
scroll to position [757, 0]
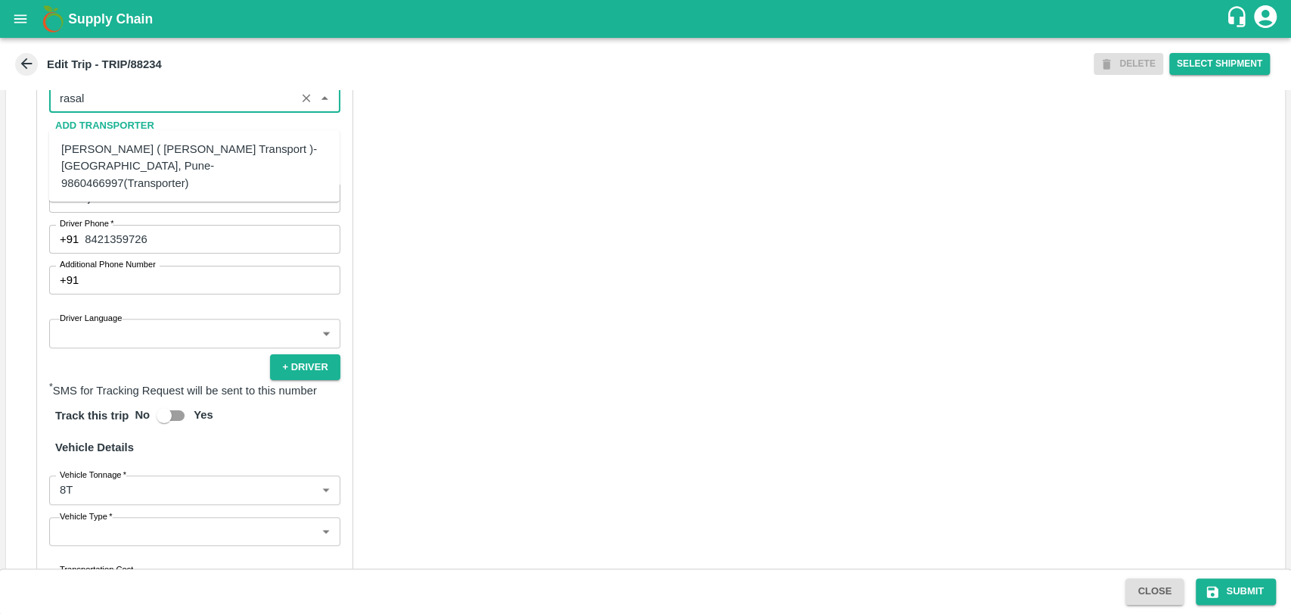
click at [131, 145] on div "Nitin Rasal ( Bhairavnath Transport )-Deulgaon, Pune-9860466997(Transporter)" at bounding box center [194, 166] width 266 height 51
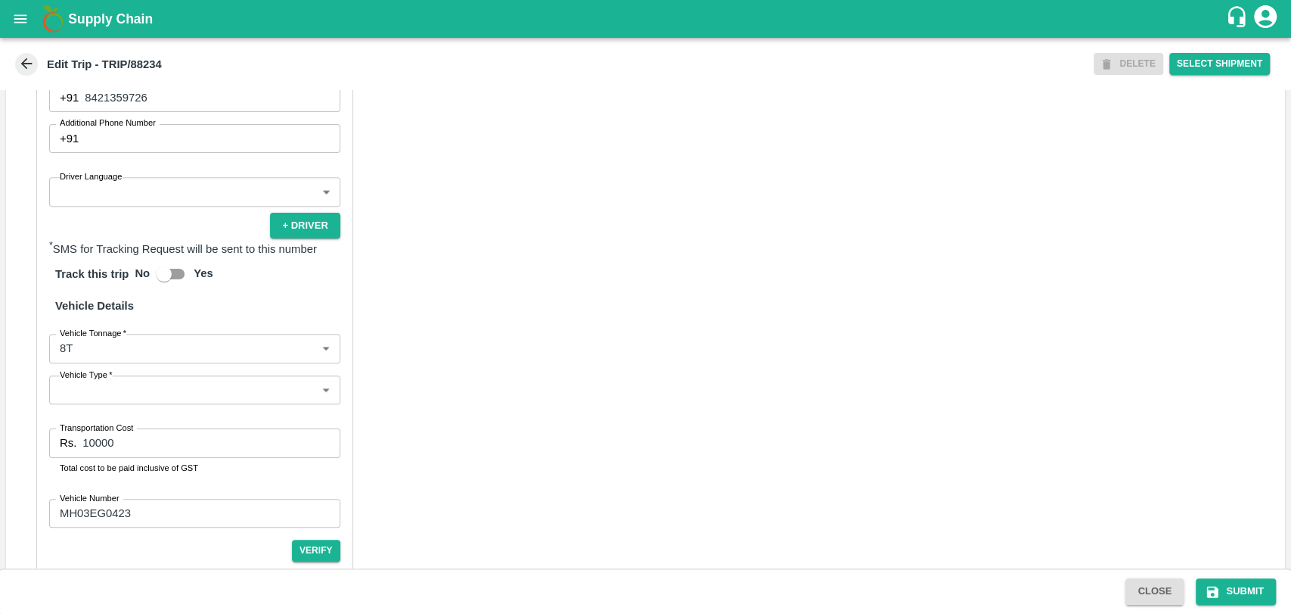
scroll to position [968, 0]
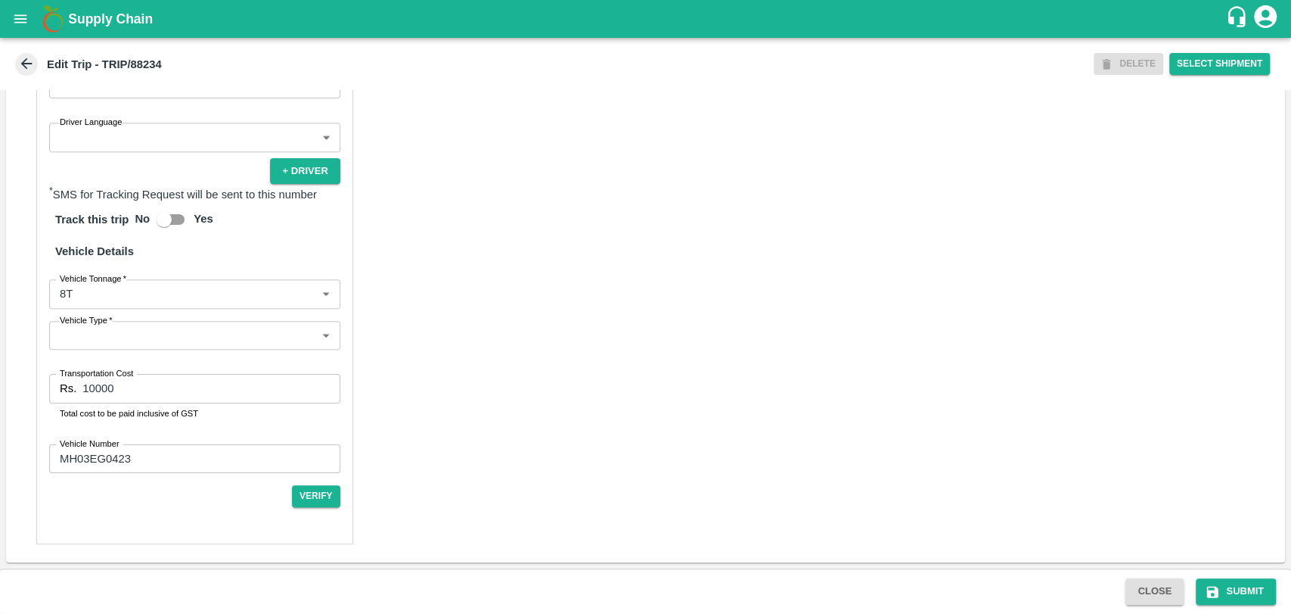
type input "Nitin Rasal ( Bhairavnath Transport )-Deulgaon, Pune-9860466997(Transporter)"
click at [93, 302] on body "Supply Chain Edit Trip - TRIP/88234 DELETE Select Shipment Trip Details Trip Ty…" at bounding box center [645, 307] width 1291 height 614
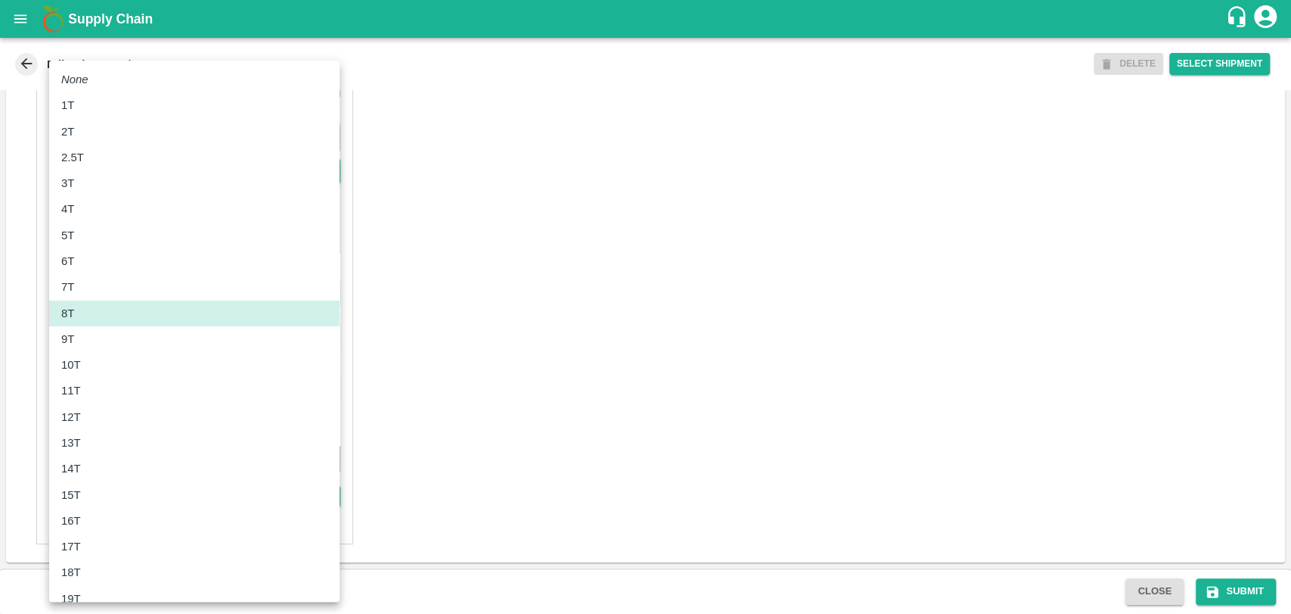
click at [94, 410] on div "12T" at bounding box center [194, 417] width 266 height 17
type input "12000"
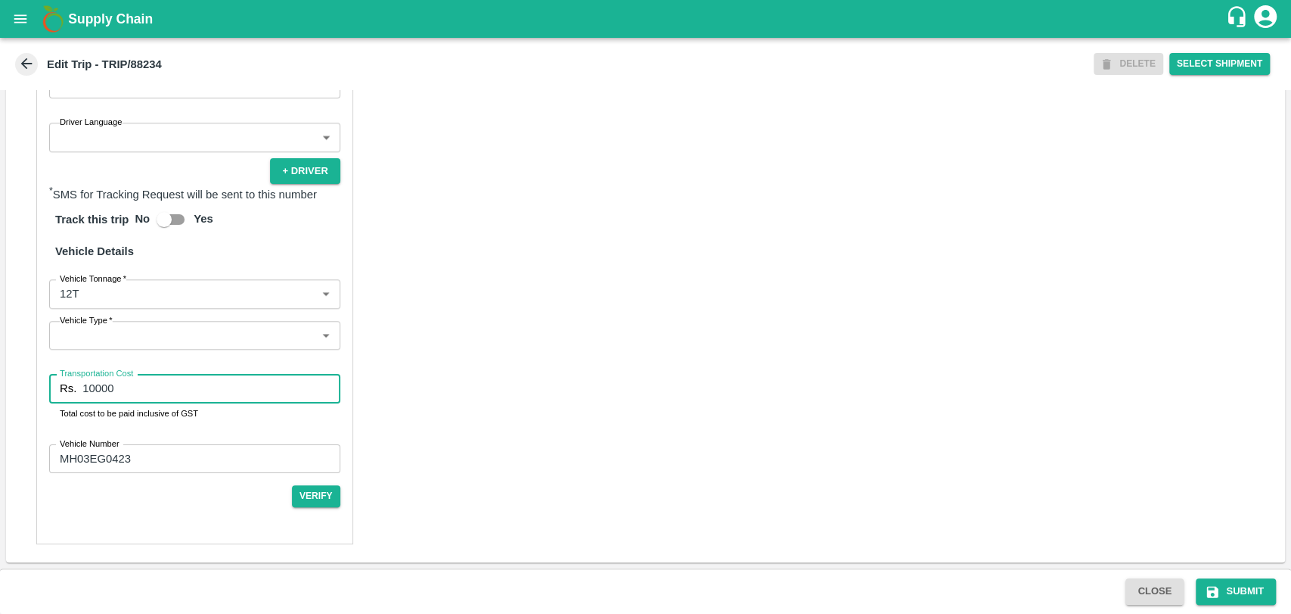
drag, startPoint x: 130, startPoint y: 391, endPoint x: 0, endPoint y: 378, distance: 130.8
click at [0, 378] on div "Trip Details Trip Type Fruit Movement 1 Trip Type Trip Pickup Order SHIP/NASH/3…" at bounding box center [645, 329] width 1291 height 478
type input "21850"
click at [1247, 581] on button "Submit" at bounding box center [1236, 591] width 80 height 26
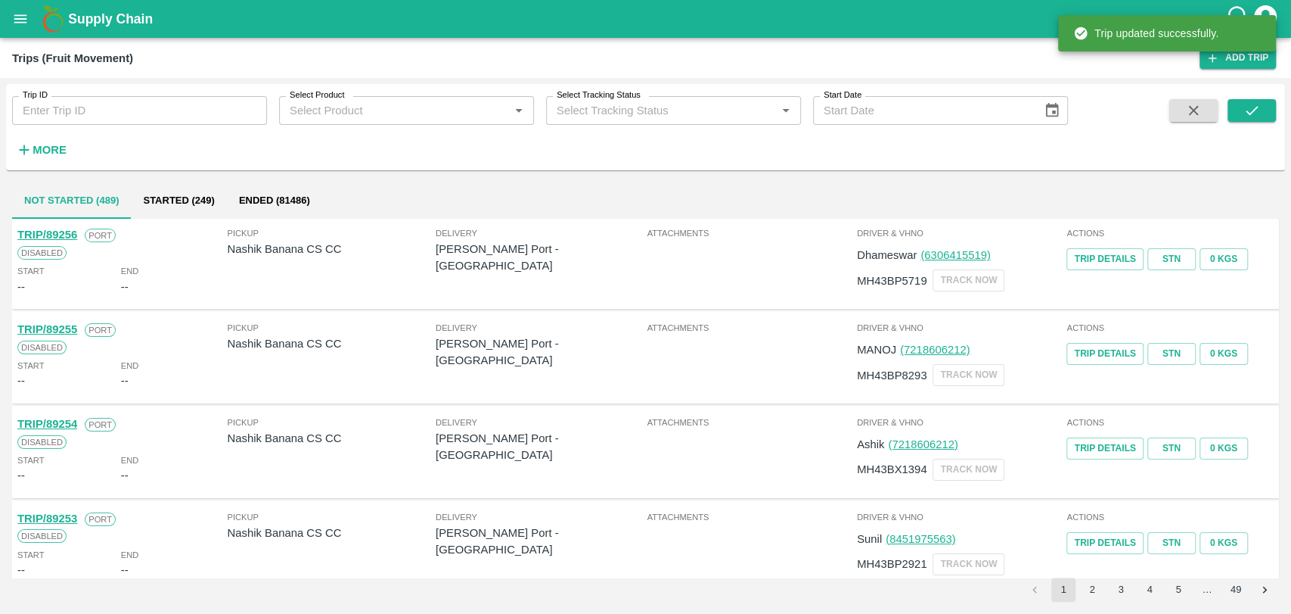
click at [45, 153] on strong "More" at bounding box center [50, 150] width 34 height 12
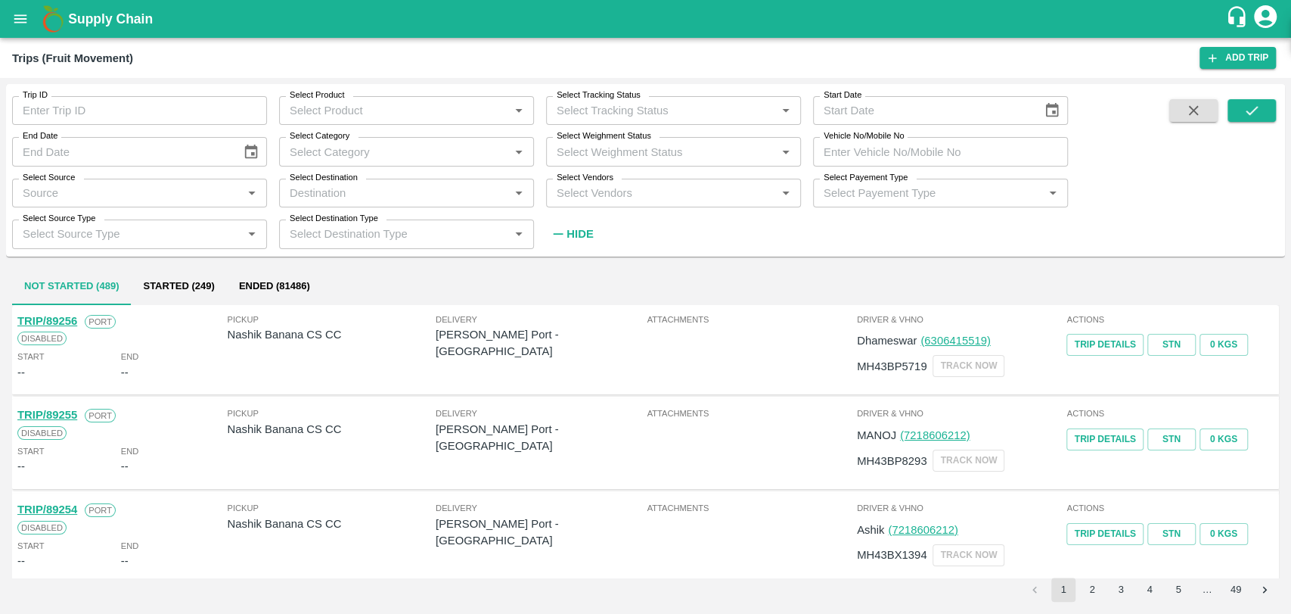
click at [869, 153] on input "Vehicle No/Mobile No" at bounding box center [940, 151] width 255 height 29
paste input "MH18BG7757"
type input "MH18BG7757"
click at [1258, 101] on button "submit" at bounding box center [1252, 110] width 48 height 23
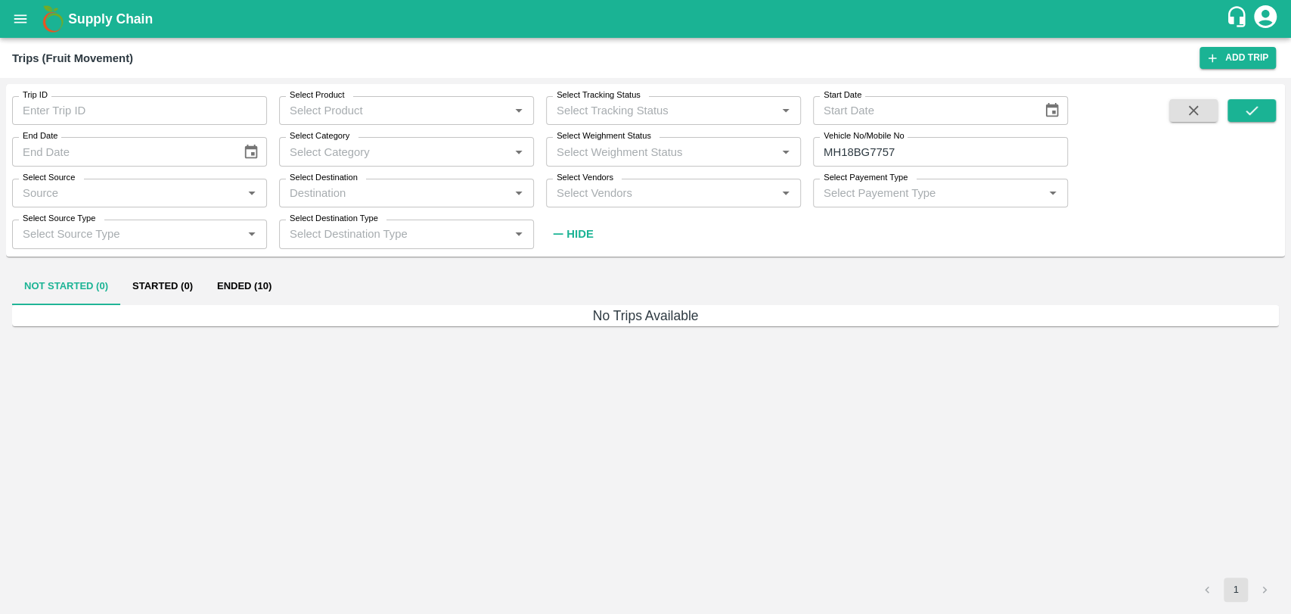
click at [262, 275] on button "Ended (10)" at bounding box center [244, 287] width 79 height 36
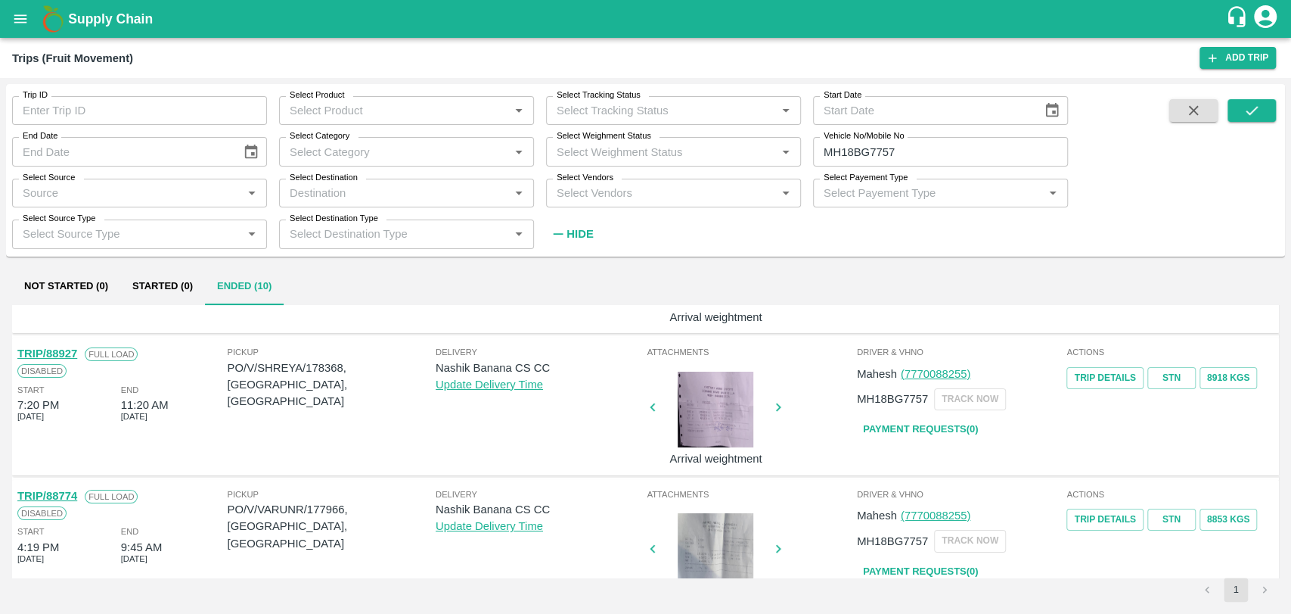
scroll to position [84, 0]
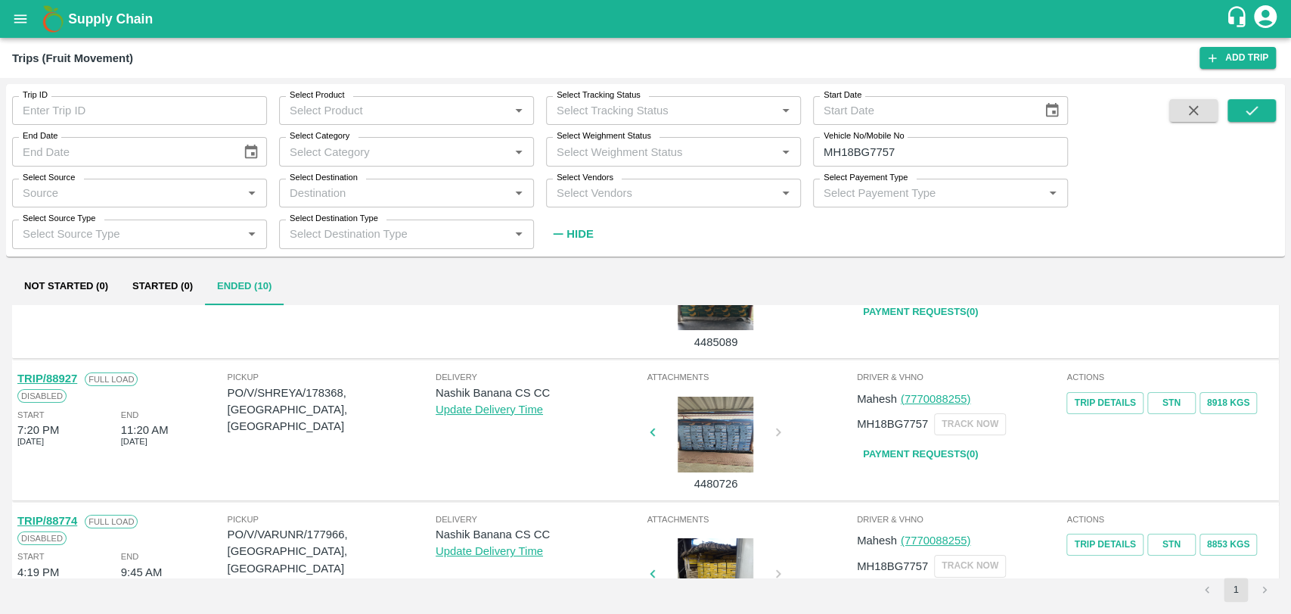
click at [64, 379] on link "TRIP/88927" at bounding box center [47, 378] width 60 height 12
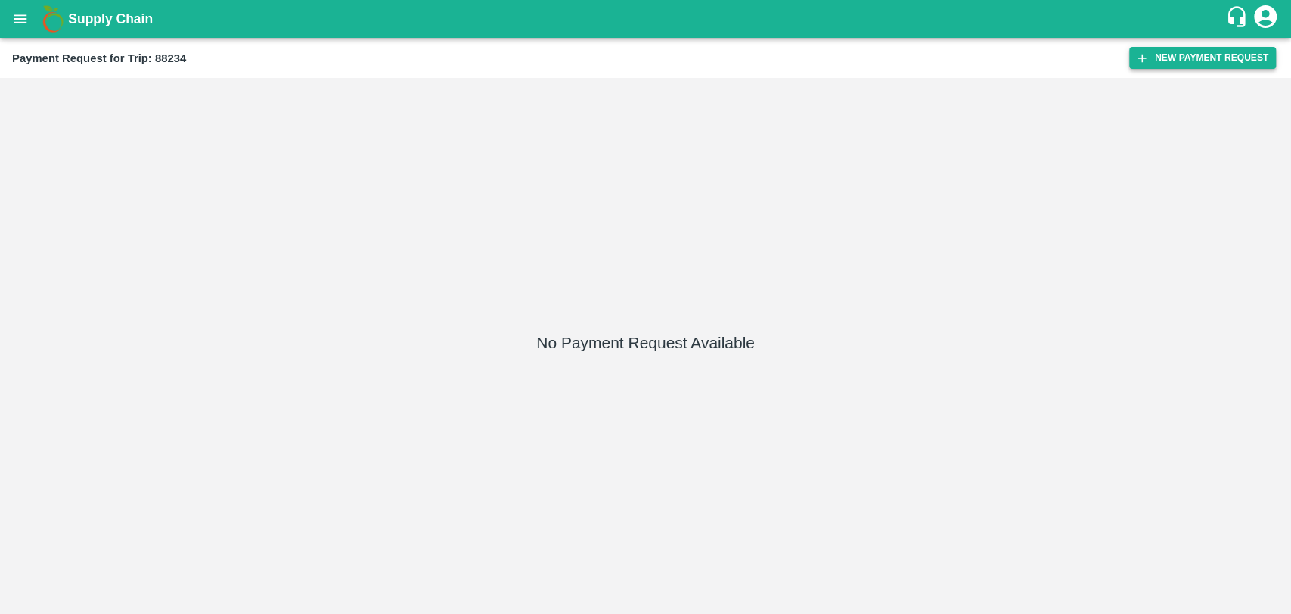
click at [1175, 58] on button "New Payment Request" at bounding box center [1202, 58] width 147 height 22
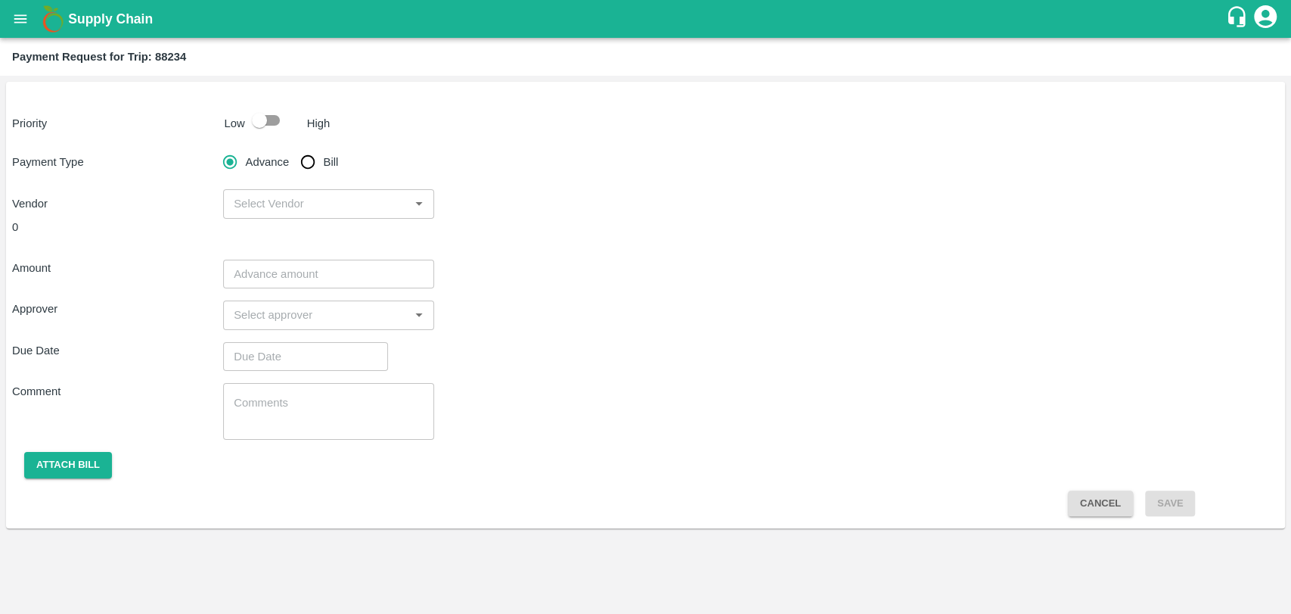
click at [263, 127] on input "checkbox" at bounding box center [259, 120] width 86 height 29
checkbox input "true"
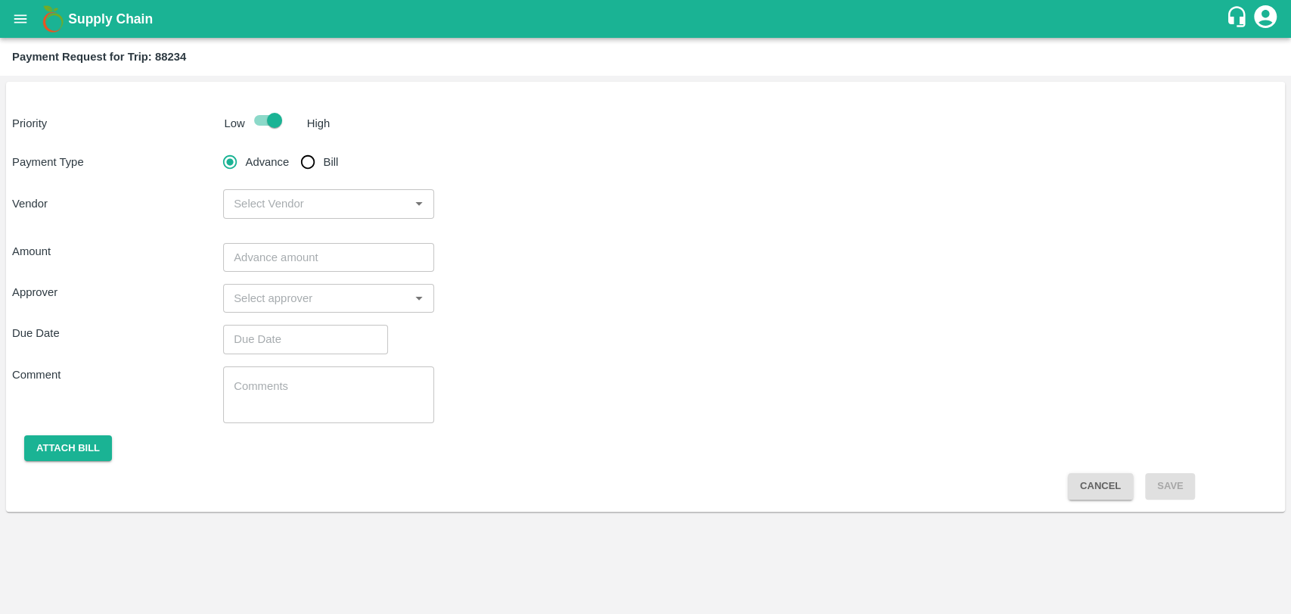
click at [317, 165] on input "Bill" at bounding box center [308, 162] width 30 height 30
radio input "true"
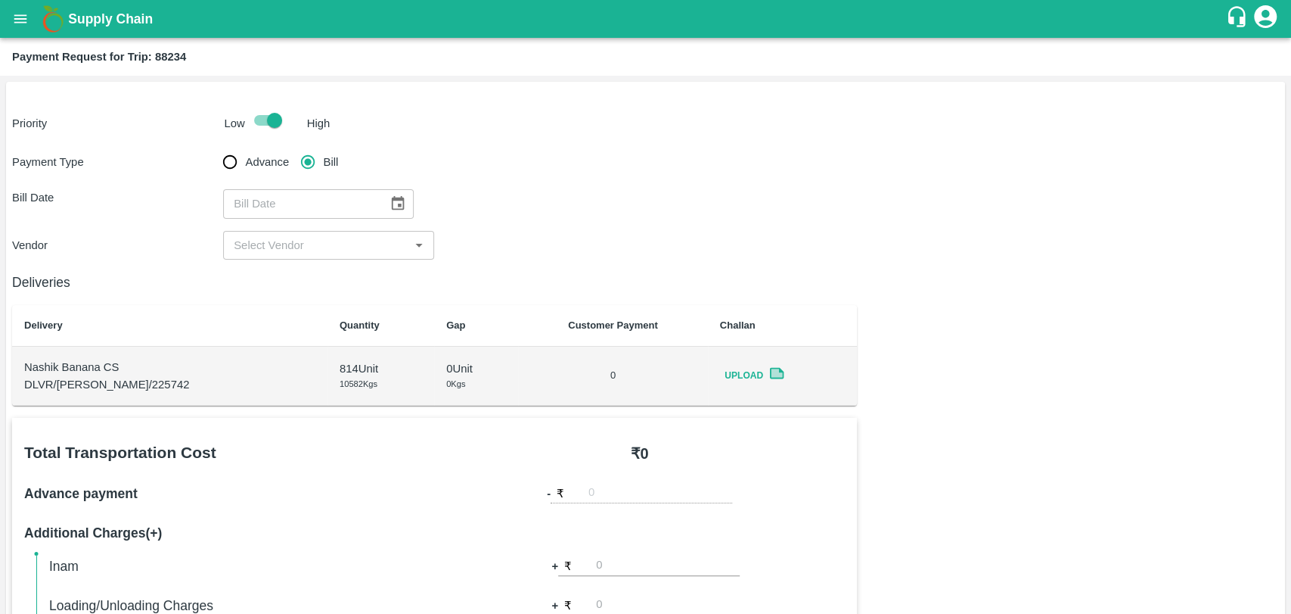
click at [399, 202] on icon "Choose date" at bounding box center [398, 203] width 17 height 17
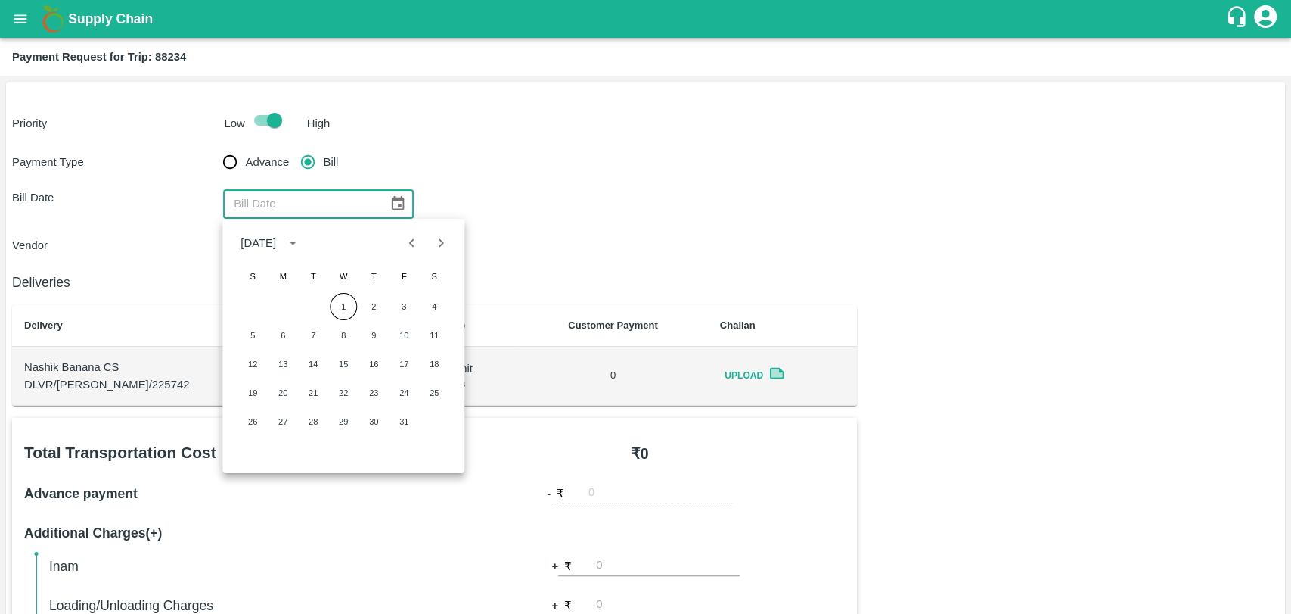
click at [407, 259] on div "October 2025 S M T W T F S 1 2 3 4 5 6 7 8 9 10 11 12 13 14 15 16 17 18 19 20 2…" at bounding box center [343, 346] width 242 height 254
click at [408, 246] on icon "Previous month" at bounding box center [412, 243] width 17 height 17
click at [252, 356] on button "14" at bounding box center [252, 363] width 27 height 27
type input "14/09/2025"
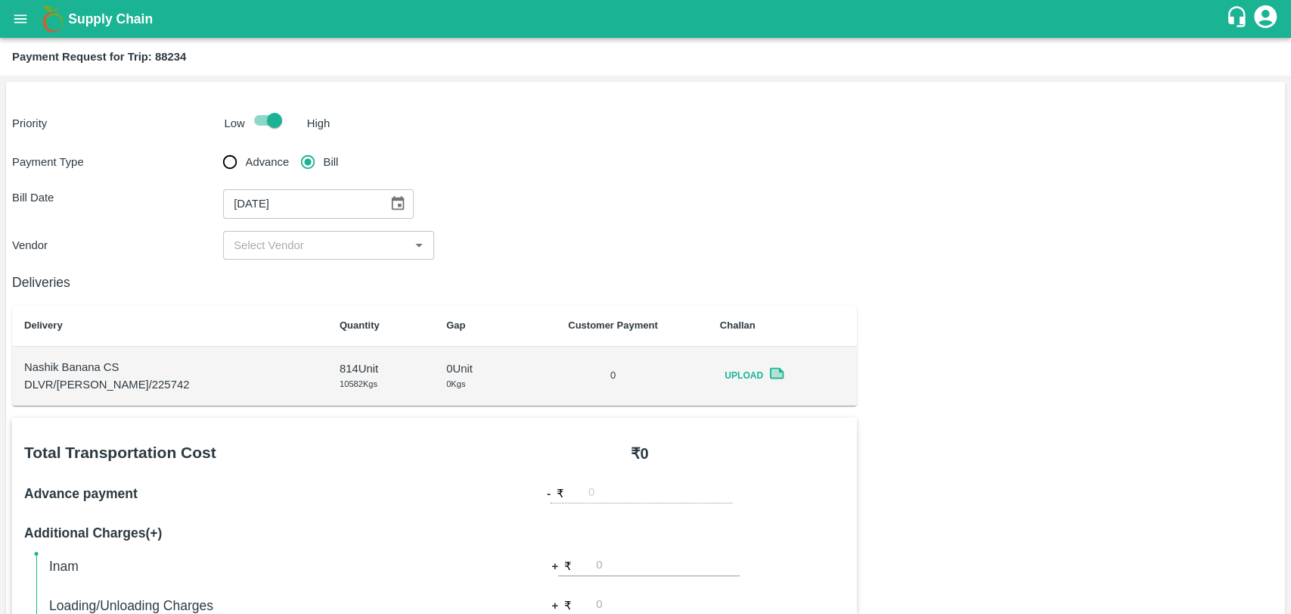
click at [263, 240] on input "input" at bounding box center [316, 245] width 177 height 20
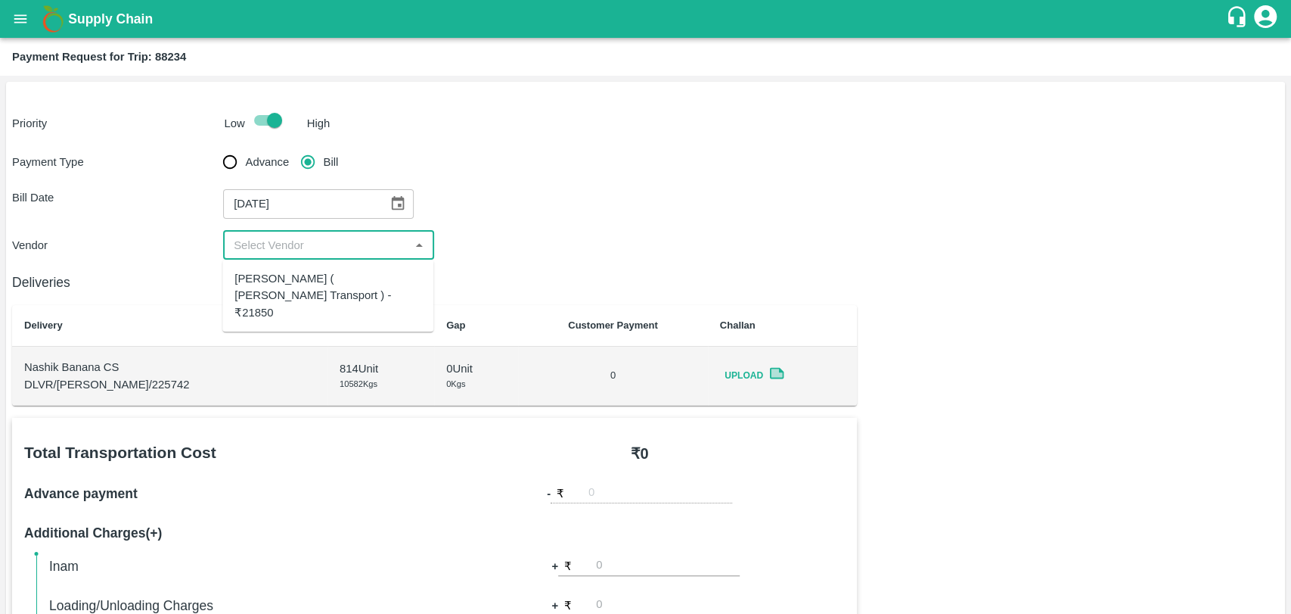
click at [272, 270] on div "Nitin Rasal ( Bhairavnath Transport ) - ₹21850" at bounding box center [328, 295] width 187 height 51
type input "Nitin Rasal ( Bhairavnath Transport ) - ₹21850"
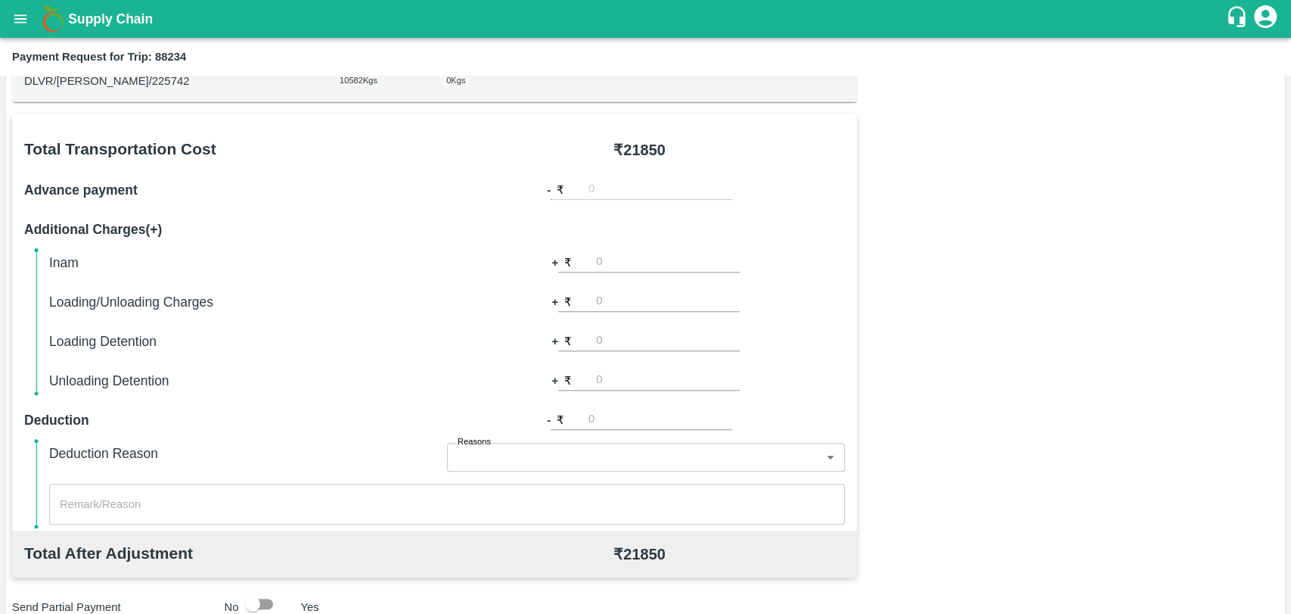
scroll to position [504, 0]
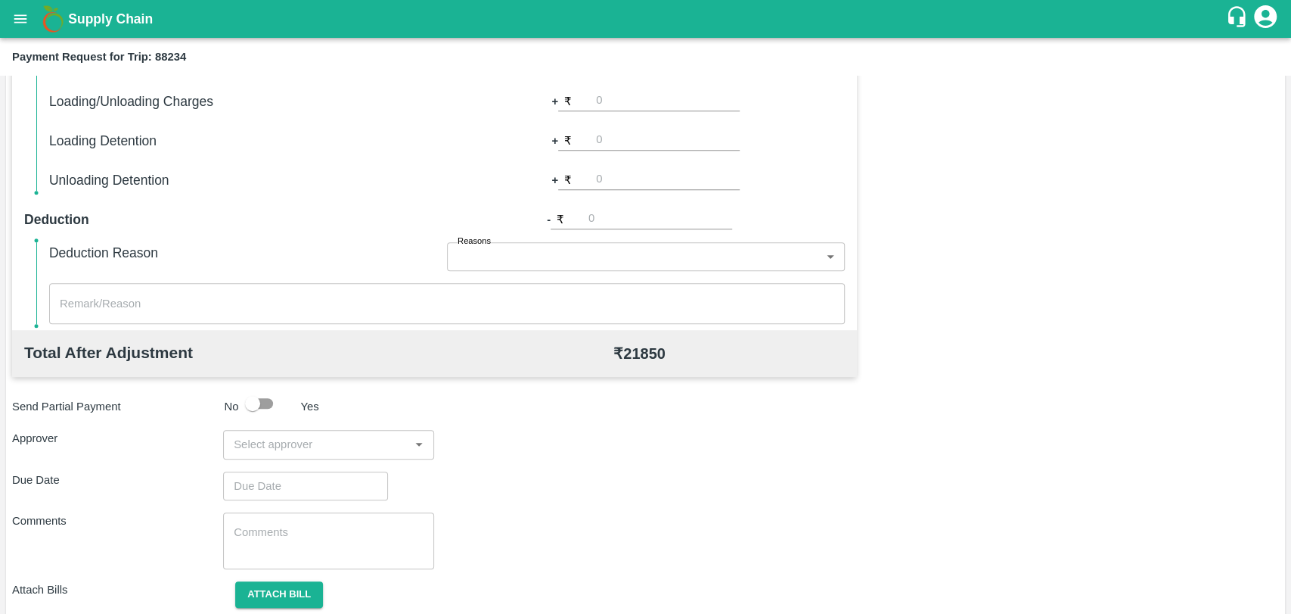
click at [309, 431] on div "​" at bounding box center [328, 444] width 211 height 29
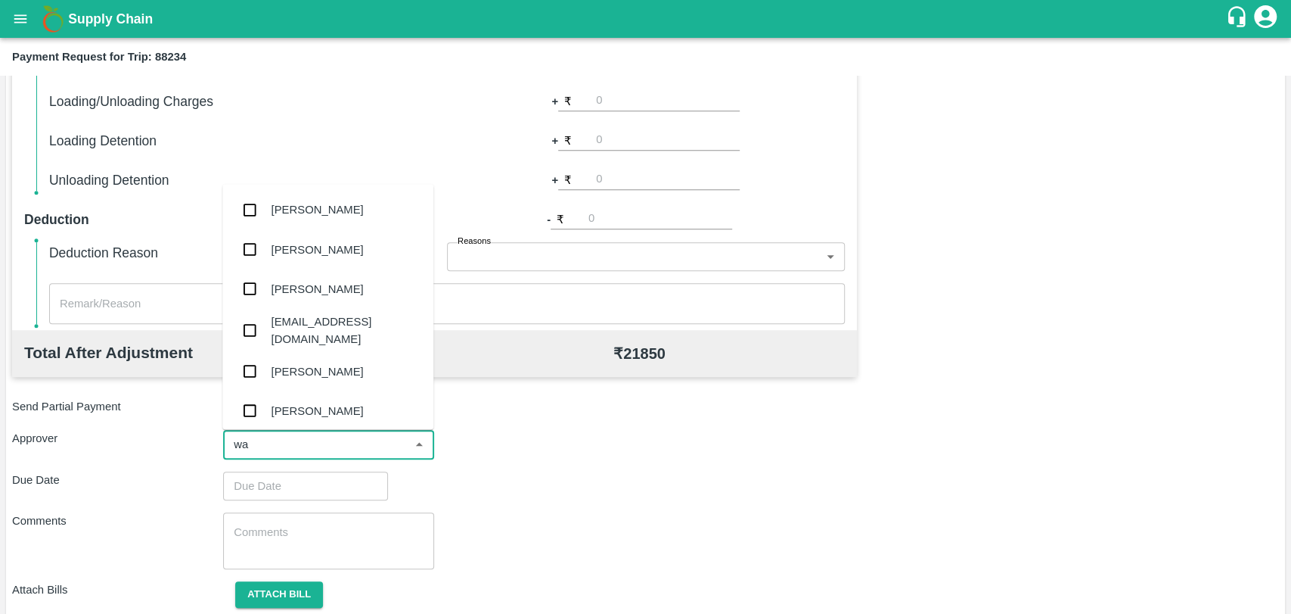
type input "wag"
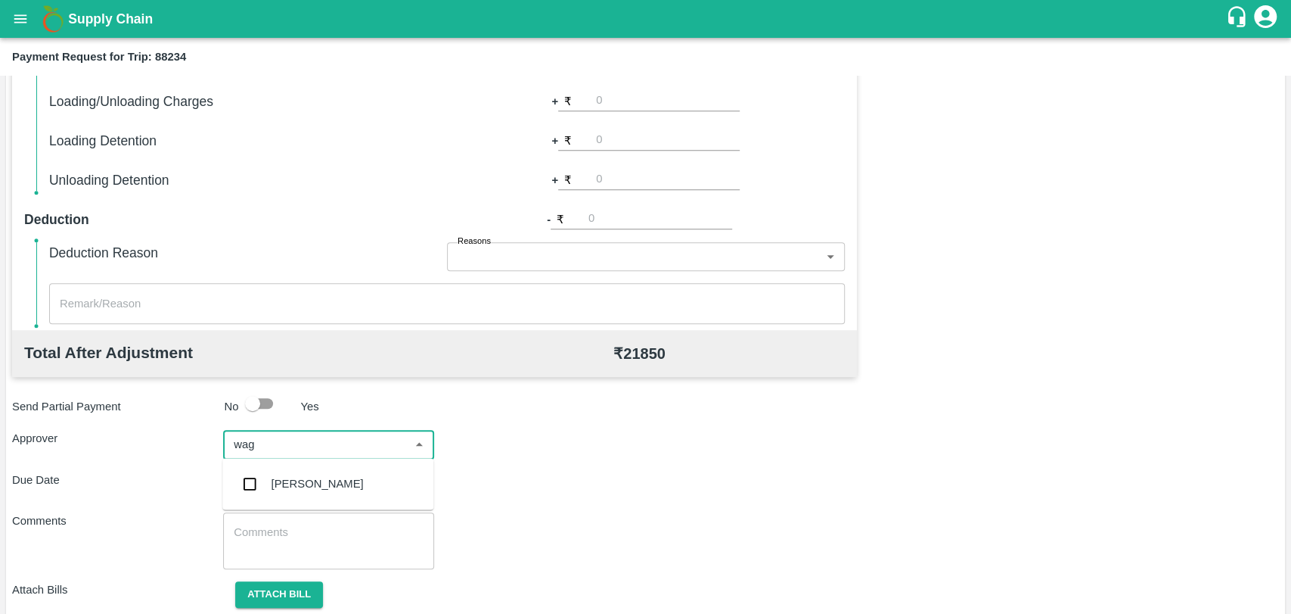
click at [313, 471] on div "Prasad Waghade" at bounding box center [327, 483] width 211 height 39
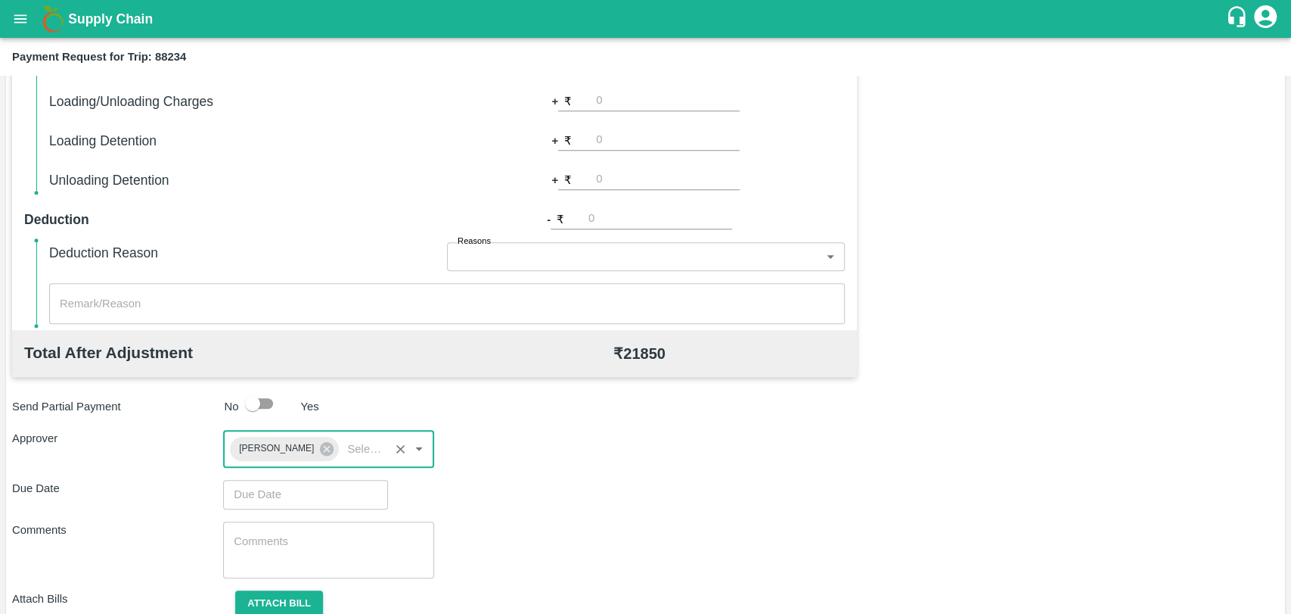
type input "DD/MM/YYYY hh:mm aa"
click at [281, 489] on input "DD/MM/YYYY hh:mm aa" at bounding box center [300, 494] width 154 height 29
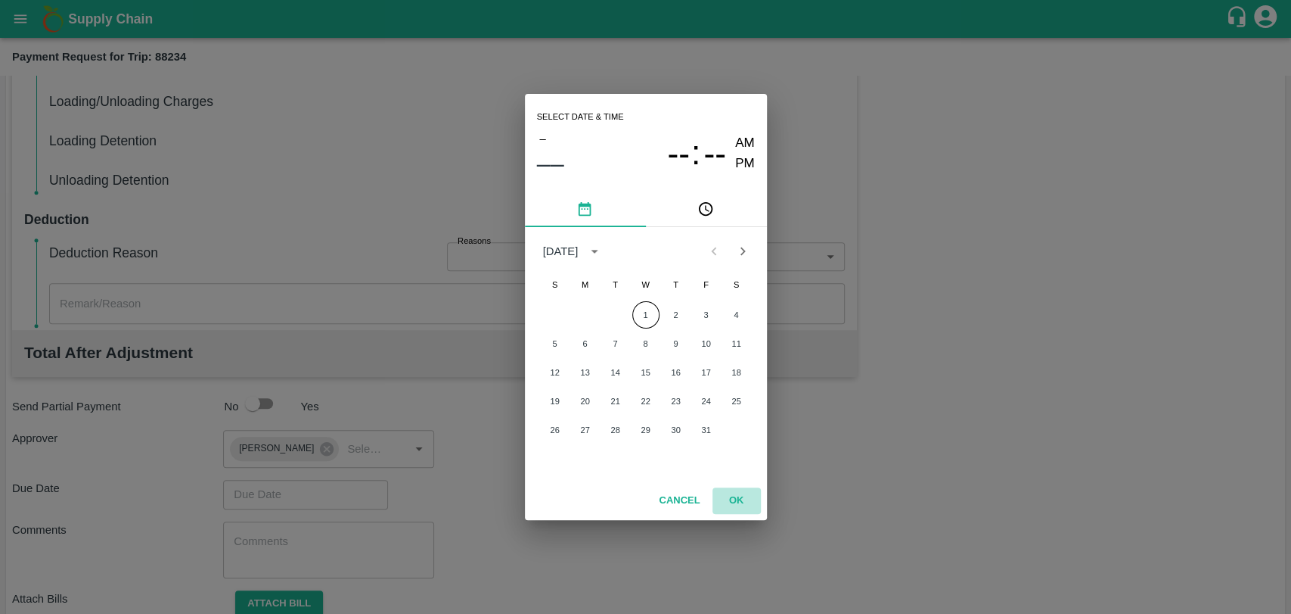
click at [740, 491] on button "OK" at bounding box center [737, 500] width 48 height 26
type input "DD/MM/YYYY hh:mm aa"
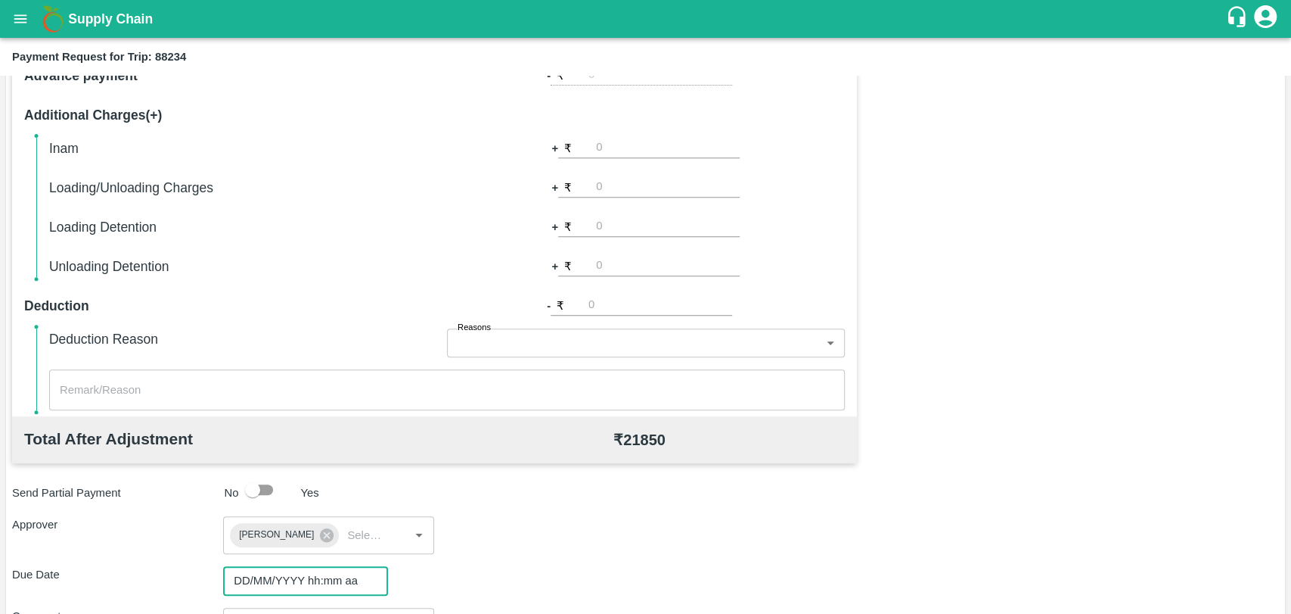
scroll to position [336, 0]
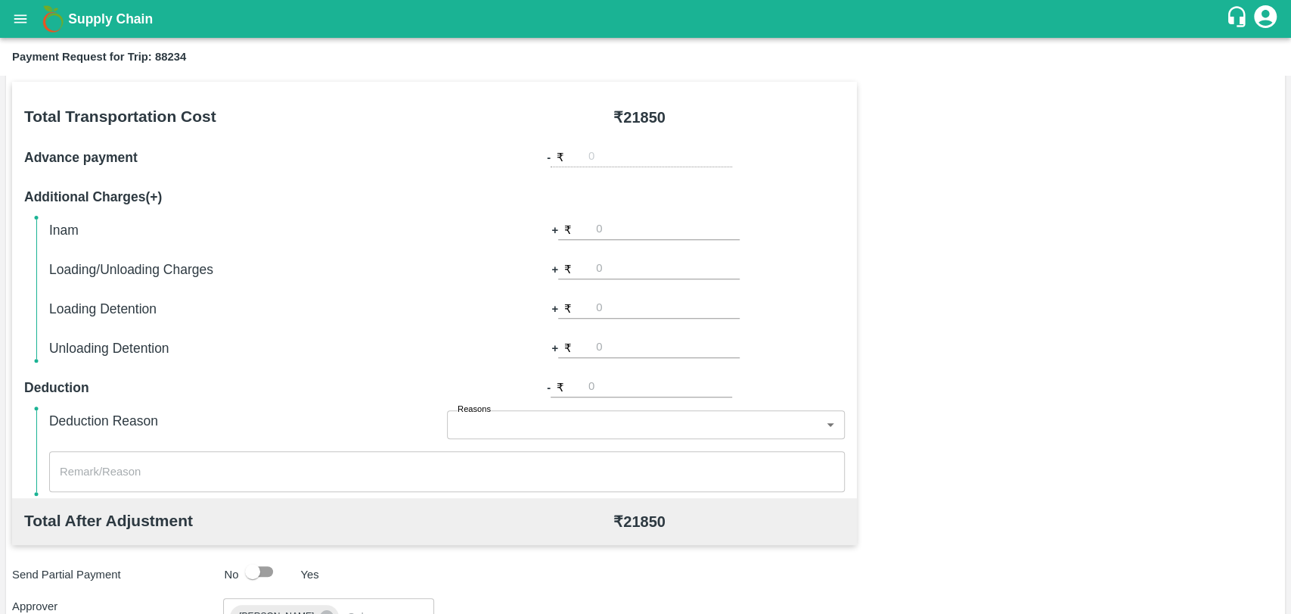
click at [601, 278] on input "number" at bounding box center [668, 269] width 144 height 20
type input "500"
click at [1119, 241] on div "Total Transportation Cost ₹ 21850 Advance payment - ₹ Additional Charges(+) Ina…" at bounding box center [645, 452] width 1267 height 741
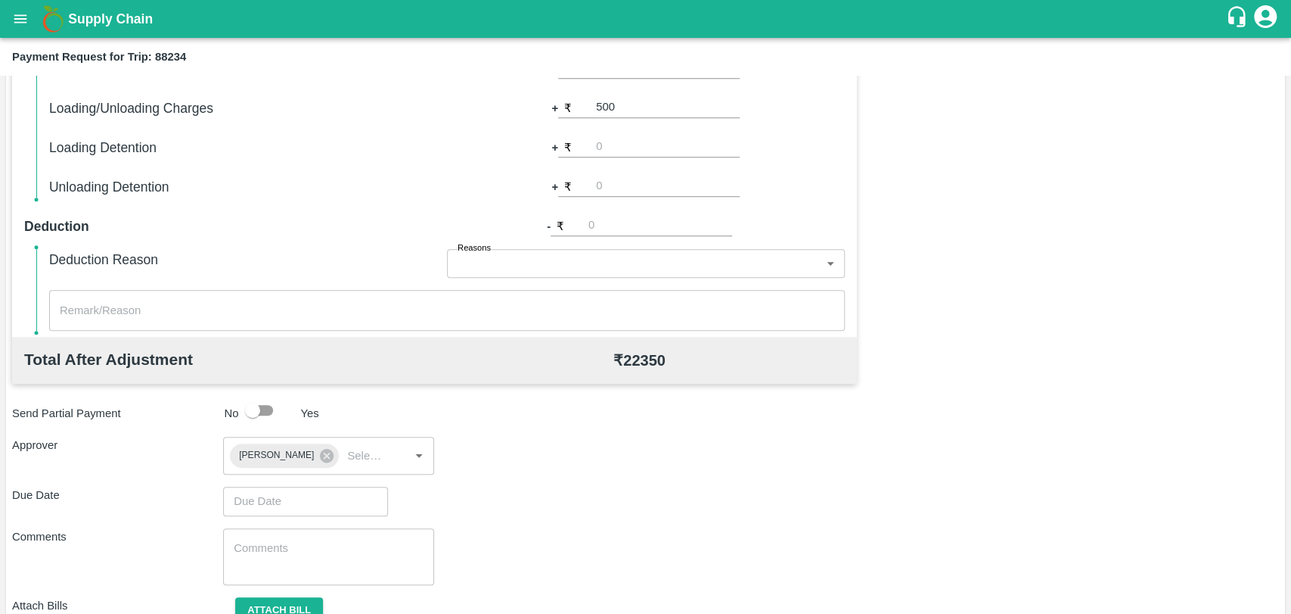
scroll to position [563, 0]
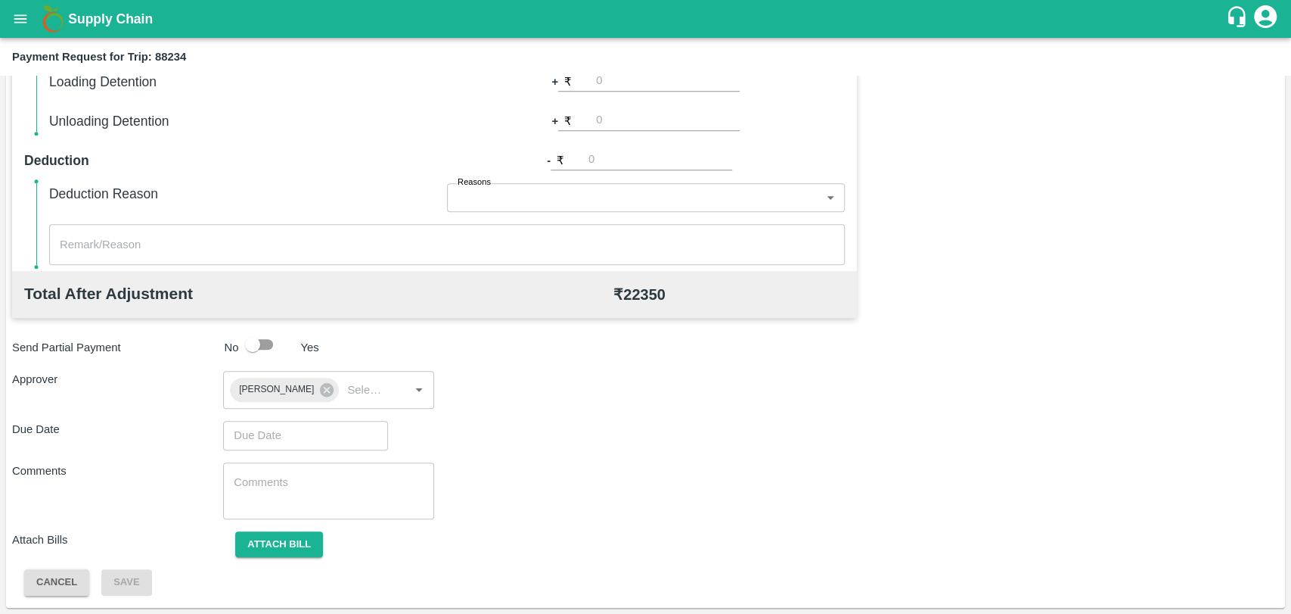
type input "DD/MM/YYYY hh:mm aa"
click at [269, 432] on input "DD/MM/YYYY hh:mm aa" at bounding box center [300, 435] width 154 height 29
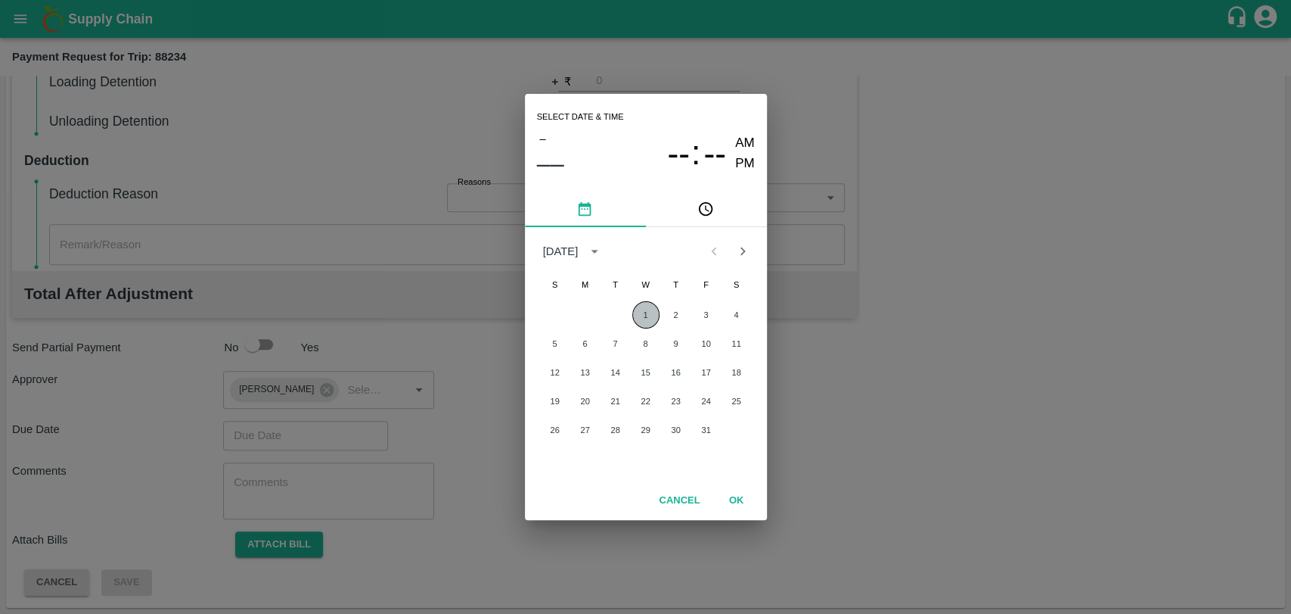
click at [640, 316] on button "1" at bounding box center [645, 314] width 27 height 27
type input "01/10/2025 12:00 AM"
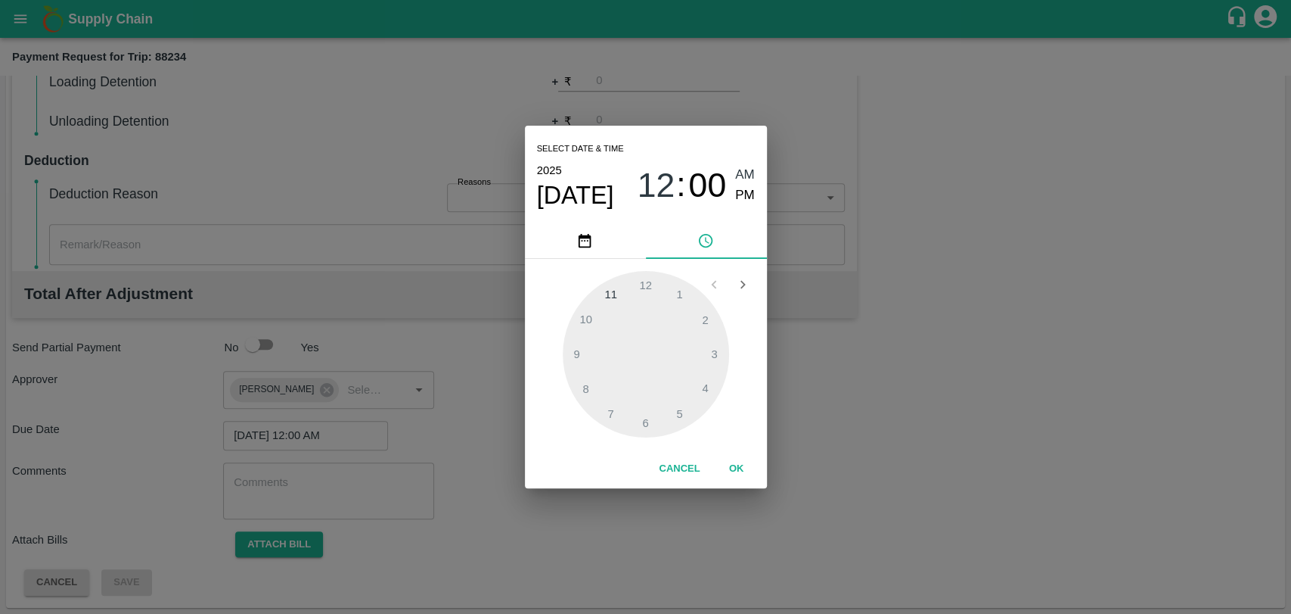
click at [730, 464] on button "OK" at bounding box center [737, 468] width 48 height 26
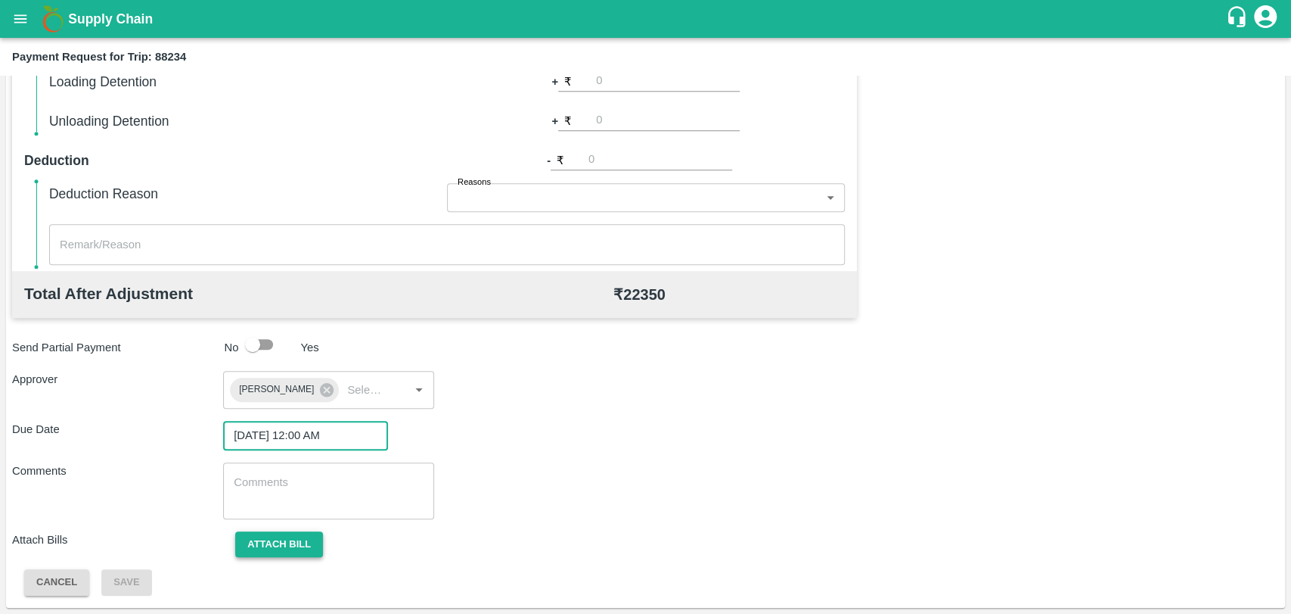
click at [290, 542] on button "Attach bill" at bounding box center [279, 544] width 88 height 26
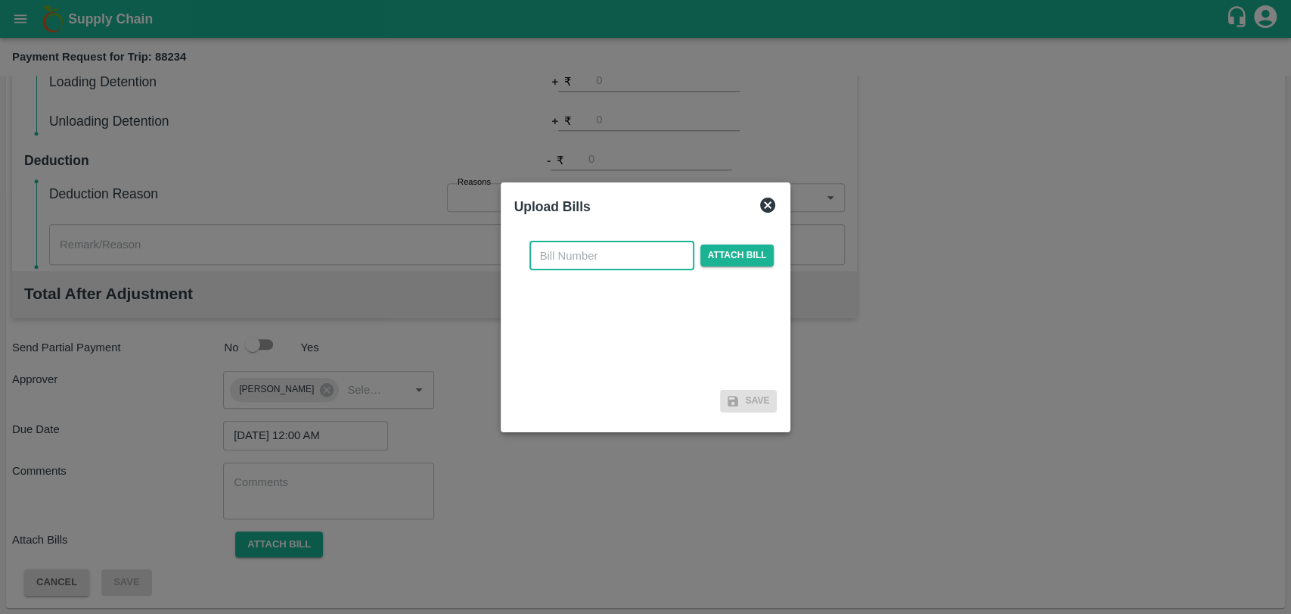
click at [576, 259] on input "text" at bounding box center [612, 255] width 165 height 29
type input "4010"
click at [757, 255] on span "Attach bill" at bounding box center [738, 255] width 74 height 22
click at [0, 0] on input "Attach bill" at bounding box center [0, 0] width 0 height 0
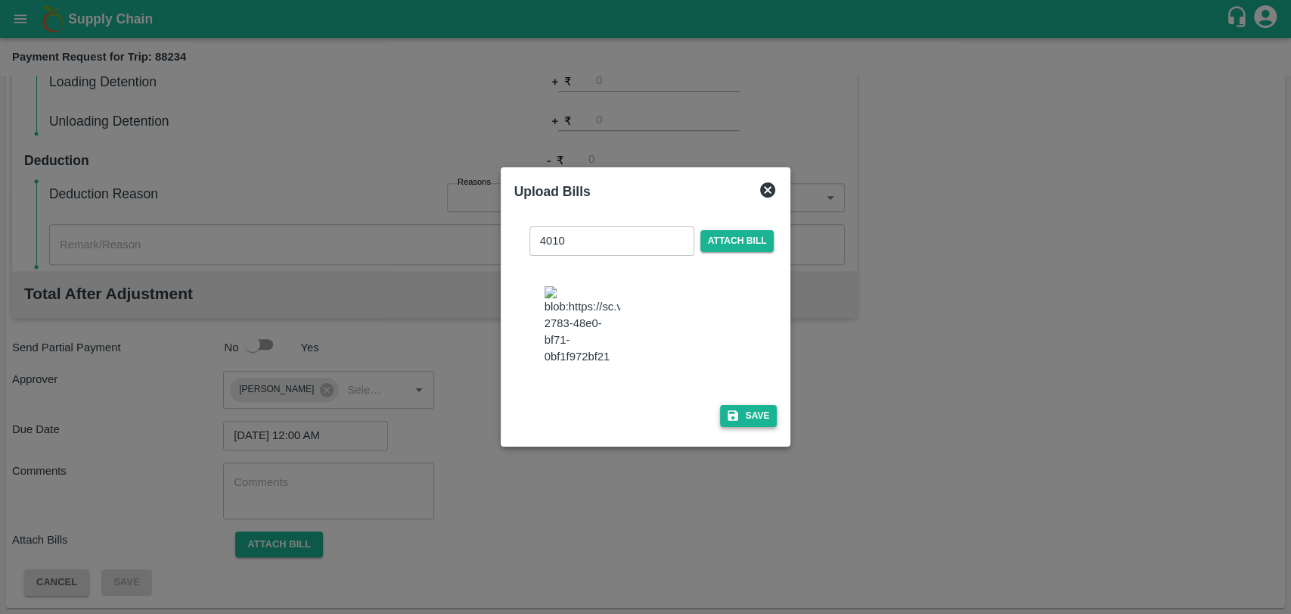
click at [733, 412] on icon "button" at bounding box center [733, 415] width 11 height 11
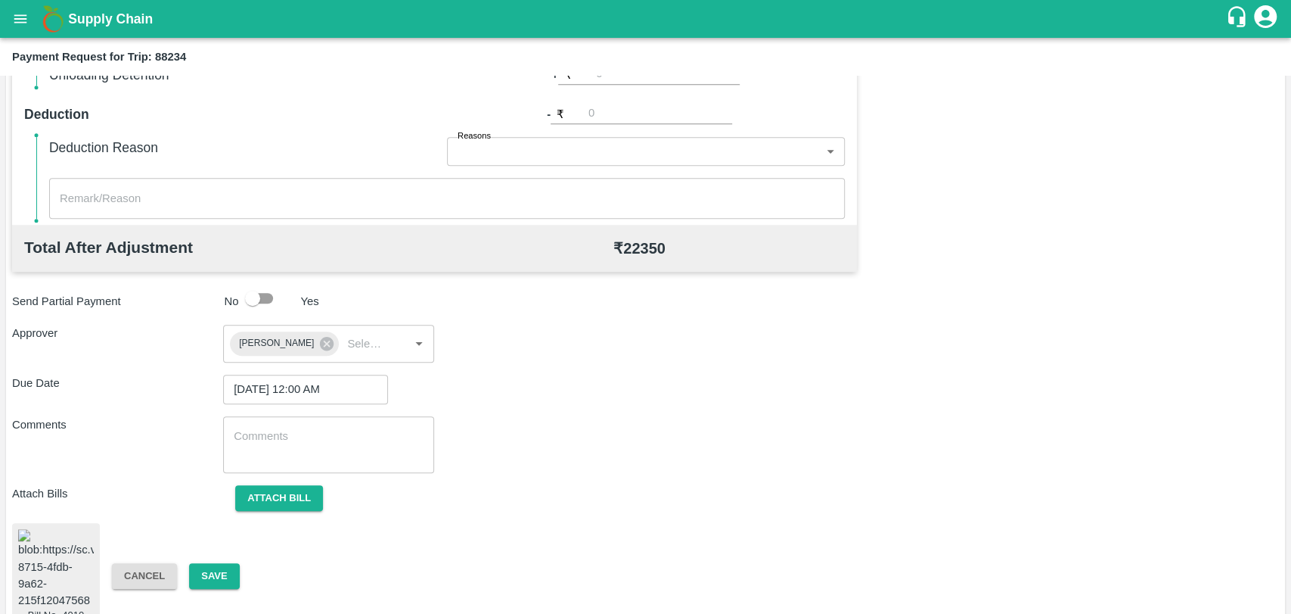
scroll to position [634, 0]
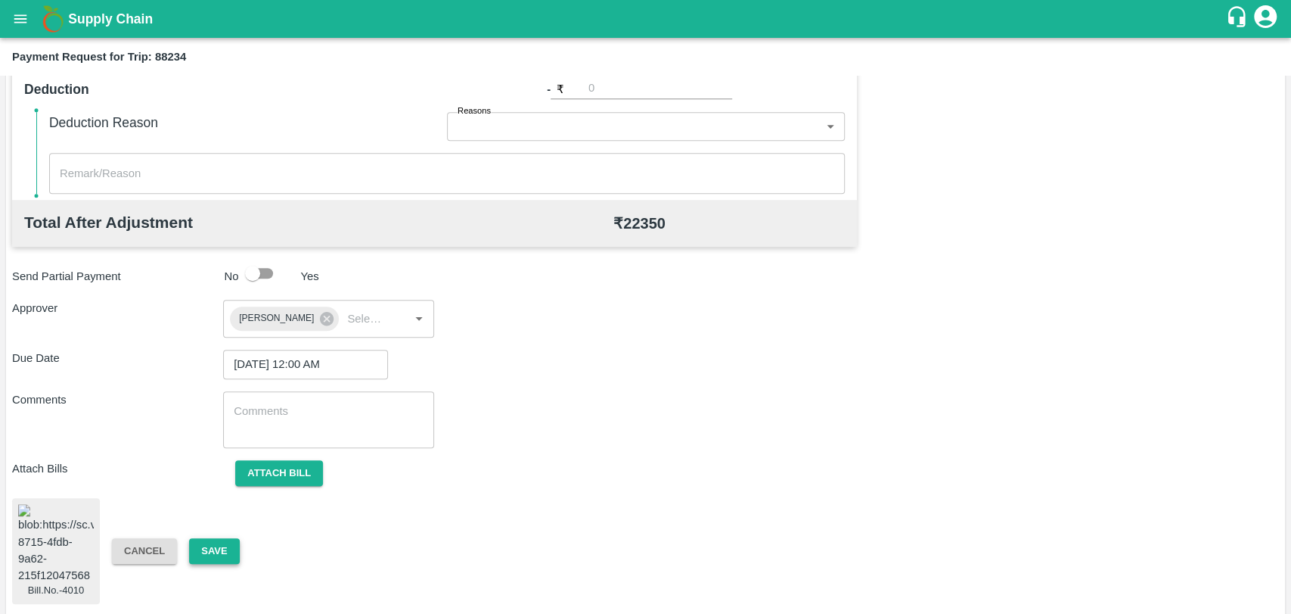
click at [216, 552] on button "Save" at bounding box center [214, 551] width 50 height 26
click at [206, 546] on button "Save" at bounding box center [214, 551] width 50 height 26
drag, startPoint x: 230, startPoint y: 546, endPoint x: 235, endPoint y: 504, distance: 42.6
click at [230, 544] on button "Save" at bounding box center [214, 551] width 50 height 26
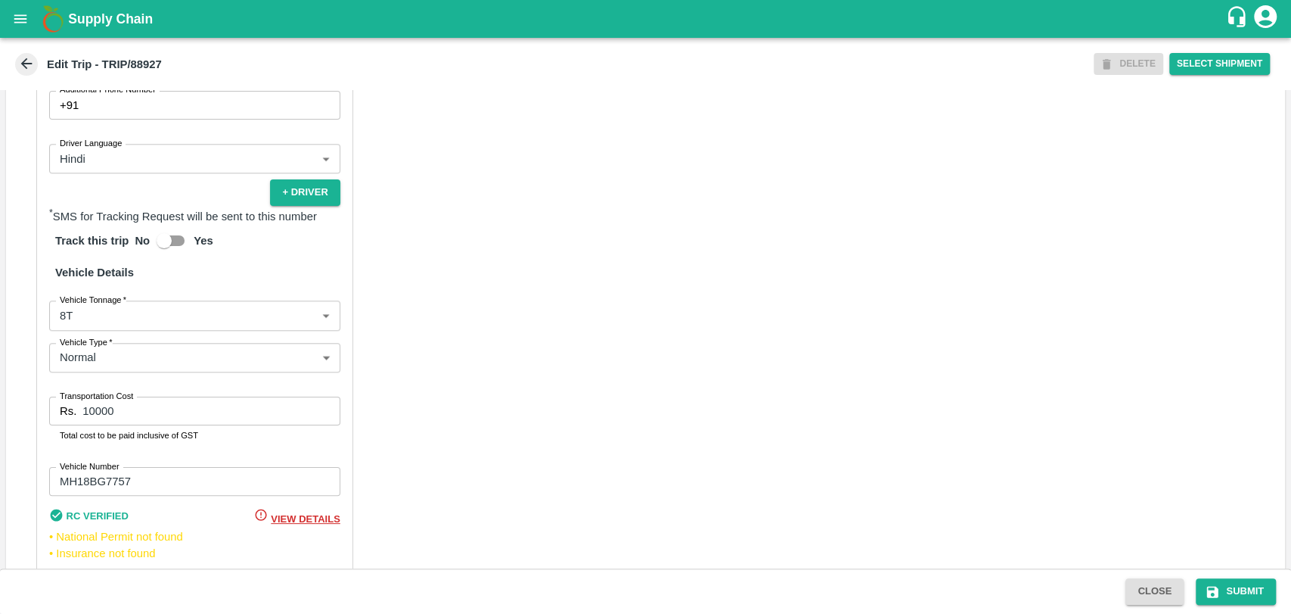
scroll to position [1002, 0]
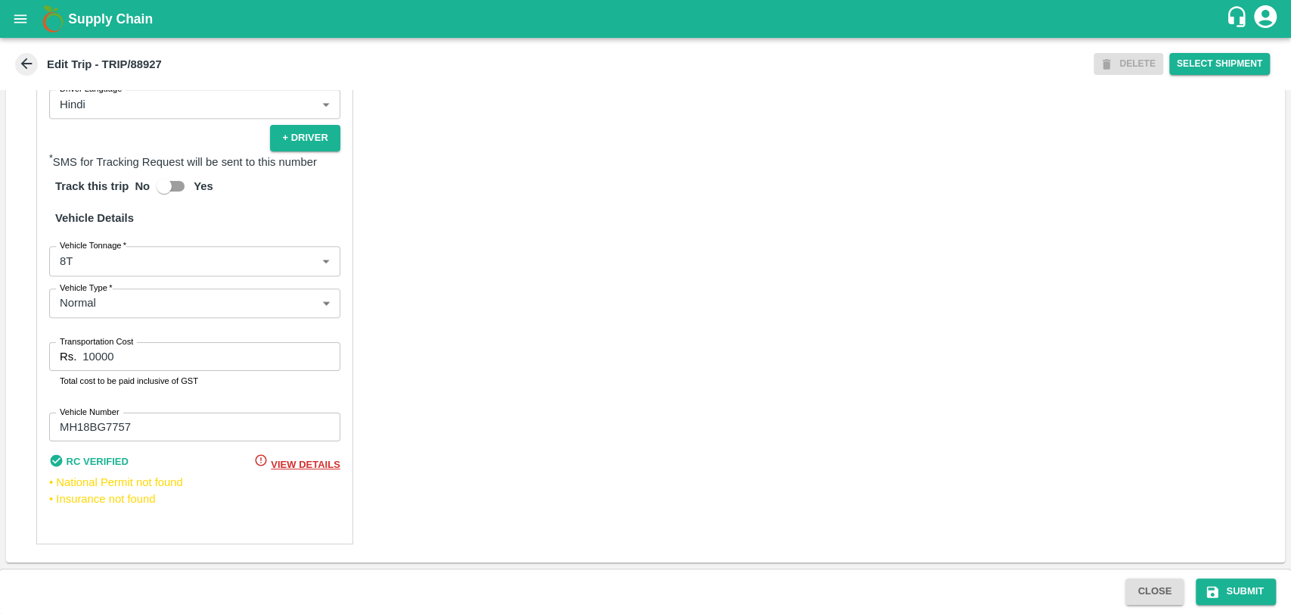
click at [87, 280] on div "Partner Details Partner   * Partner Add Transporter Driver 1 Details Driver Nam…" at bounding box center [194, 174] width 317 height 740
click at [86, 270] on body "Supply Chain Edit Trip - TRIP/88927 DELETE Select Shipment Trip Details Trip Ty…" at bounding box center [645, 307] width 1291 height 614
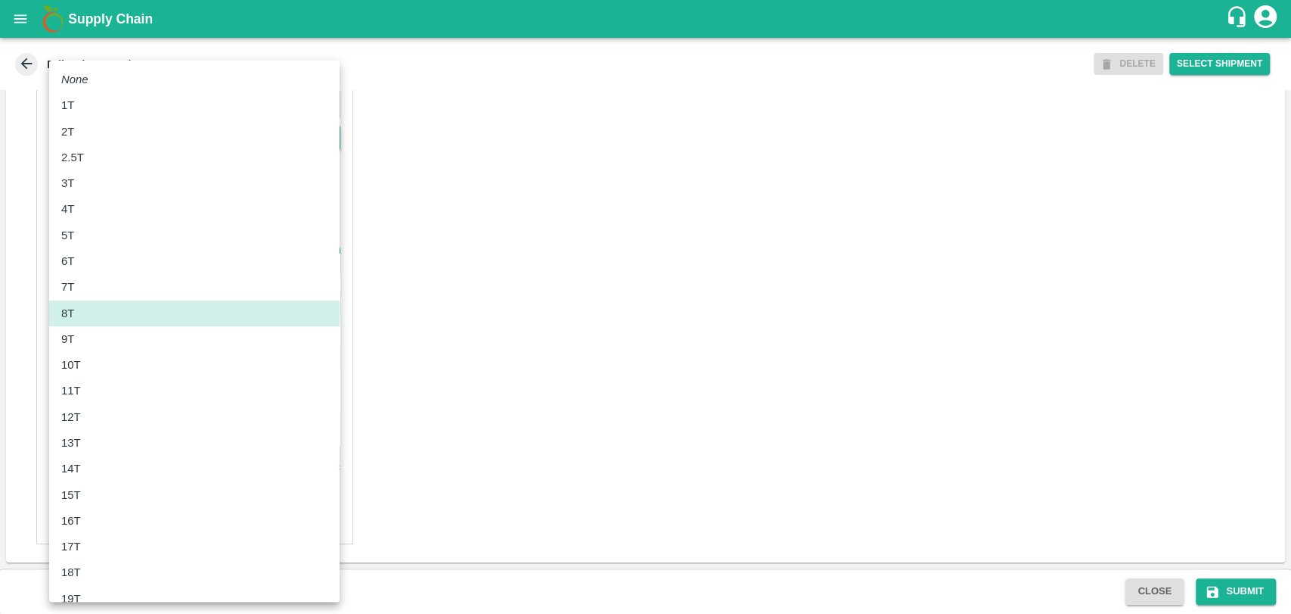
click at [88, 356] on div "10T" at bounding box center [74, 364] width 27 height 17
type input "10000"
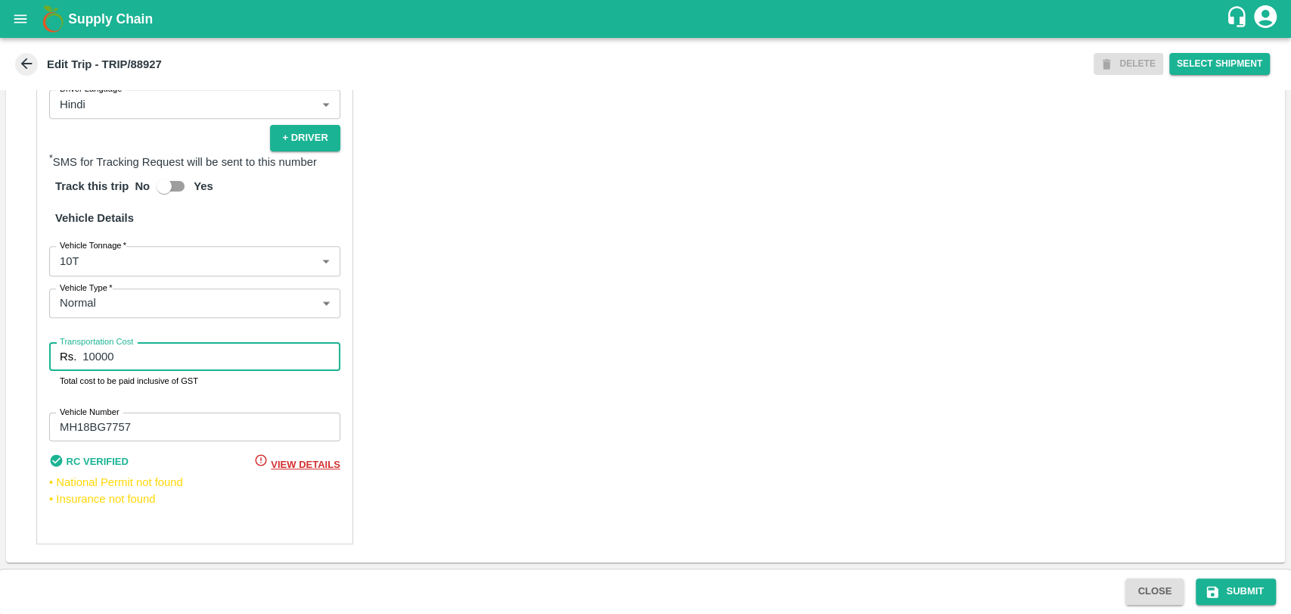
drag, startPoint x: 127, startPoint y: 359, endPoint x: 26, endPoint y: 353, distance: 100.8
click at [27, 353] on div "Partner Details Partner   * Partner Add Transporter Driver 1 Details Driver Nam…" at bounding box center [645, 174] width 1279 height 776
type input "18000"
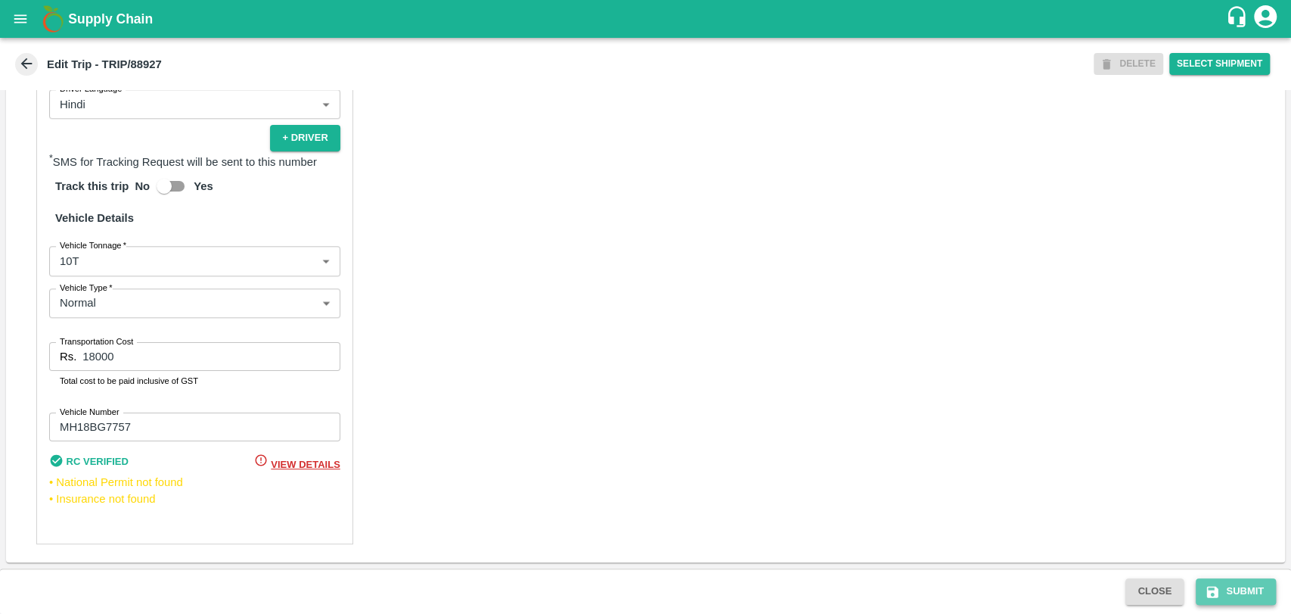
click at [1247, 588] on button "Submit" at bounding box center [1236, 591] width 80 height 26
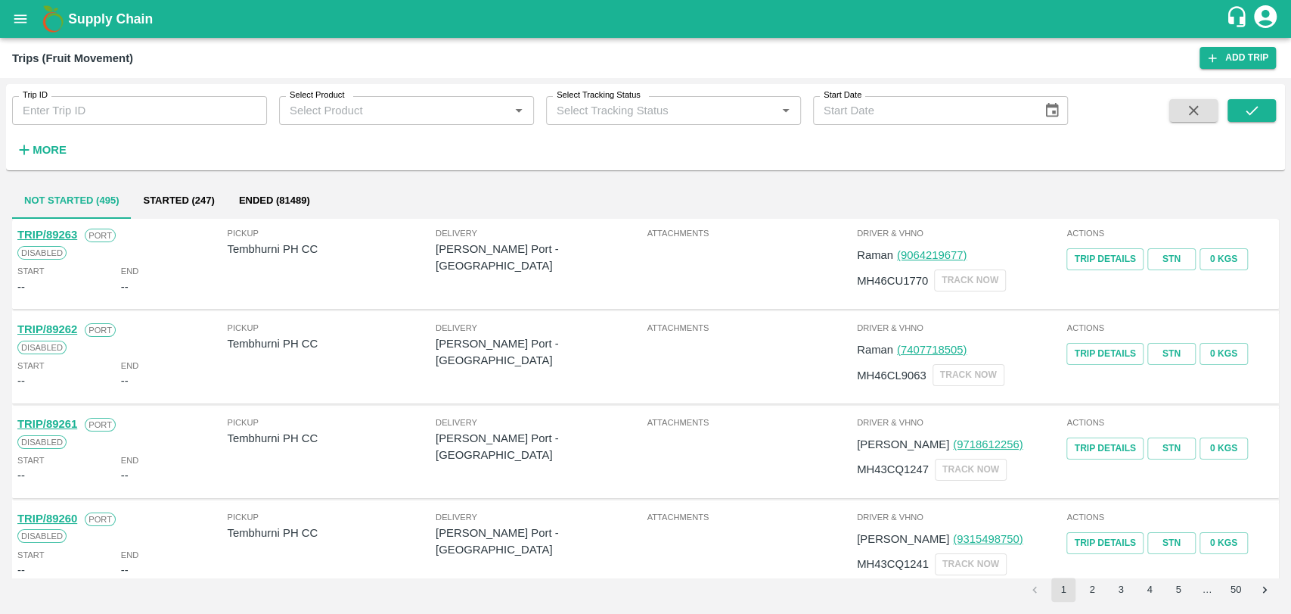
click at [24, 153] on icon "button" at bounding box center [25, 150] width 10 height 10
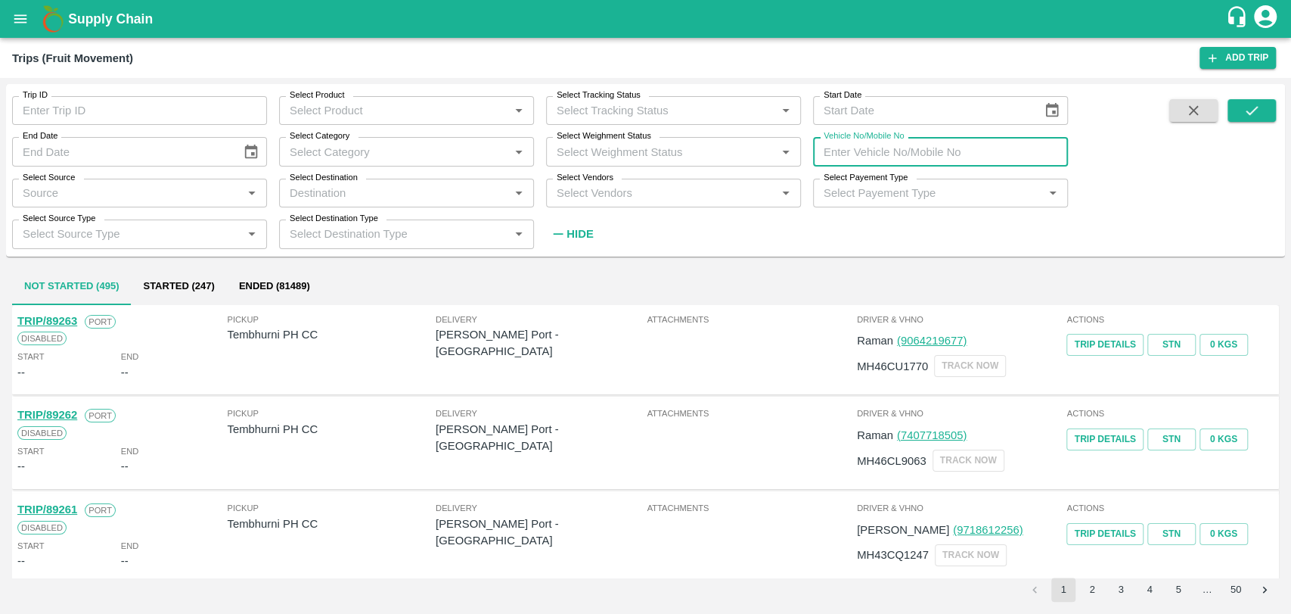
click at [853, 162] on input "Vehicle No/Mobile No" at bounding box center [940, 151] width 255 height 29
paste input "MH46BM7158"
type input "MH46BM7158"
click at [1272, 117] on button "submit" at bounding box center [1252, 110] width 48 height 23
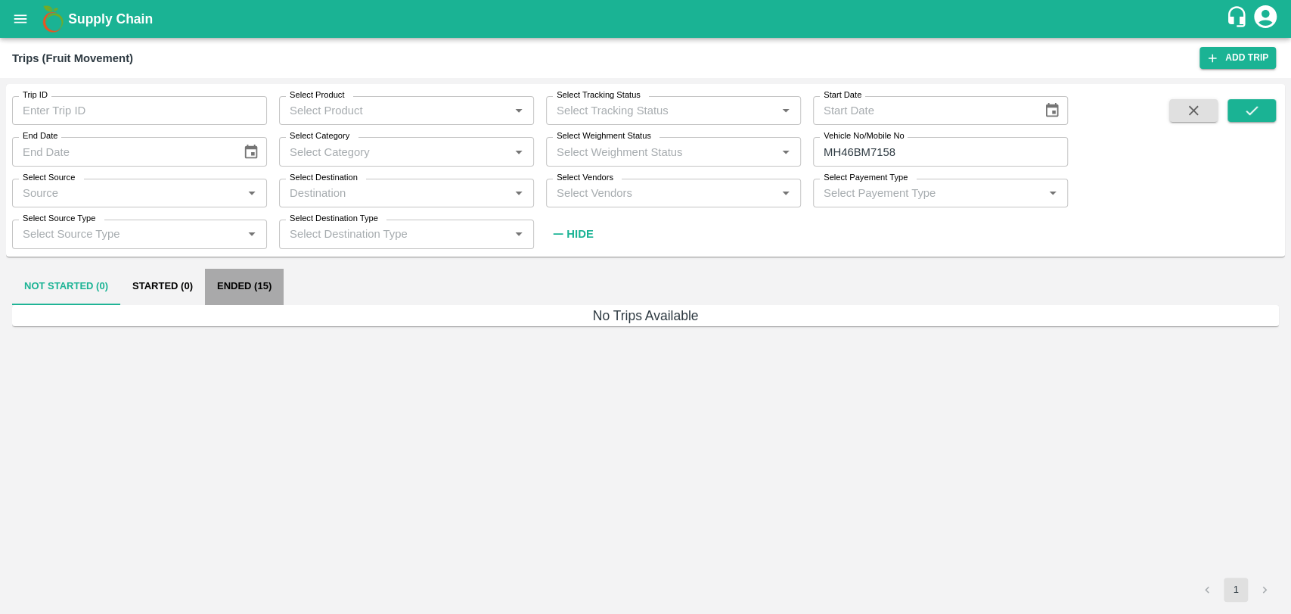
click at [276, 281] on button "Ended (15)" at bounding box center [244, 287] width 79 height 36
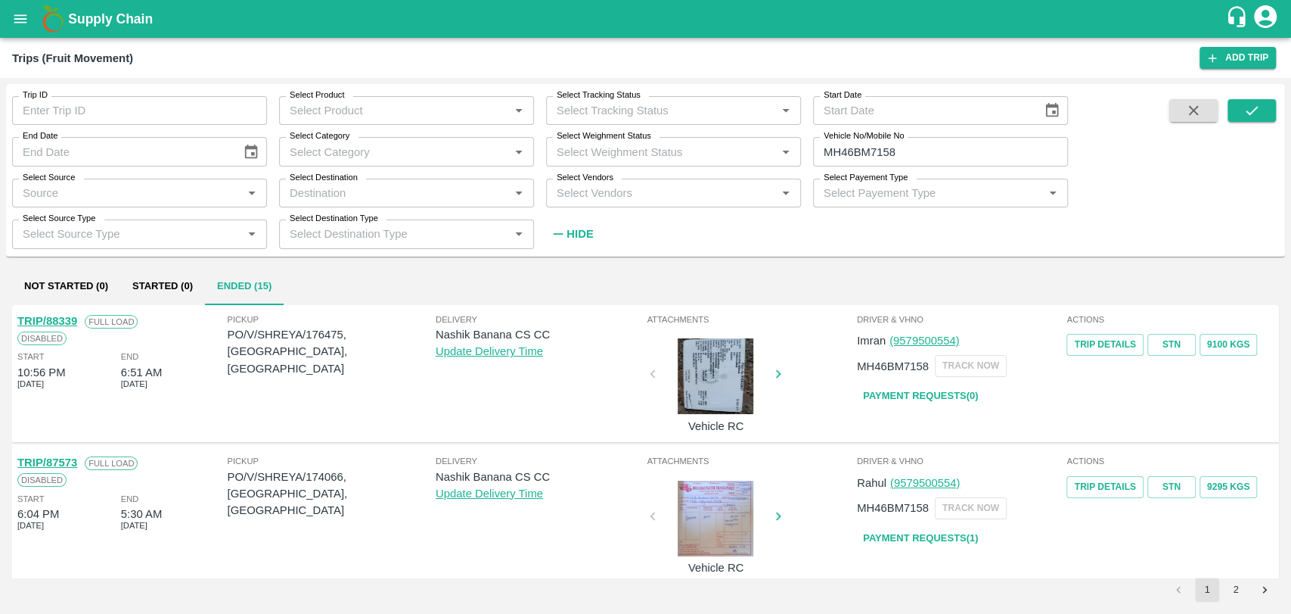
click at [70, 322] on link "TRIP/88339" at bounding box center [47, 321] width 60 height 12
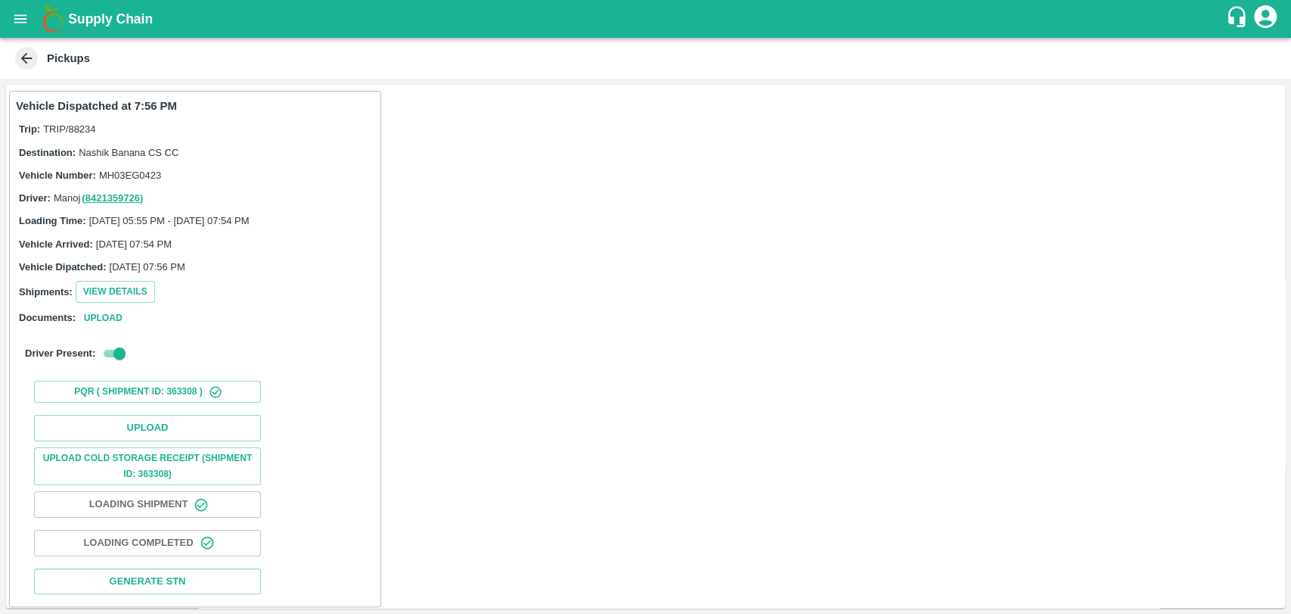
scroll to position [5, 0]
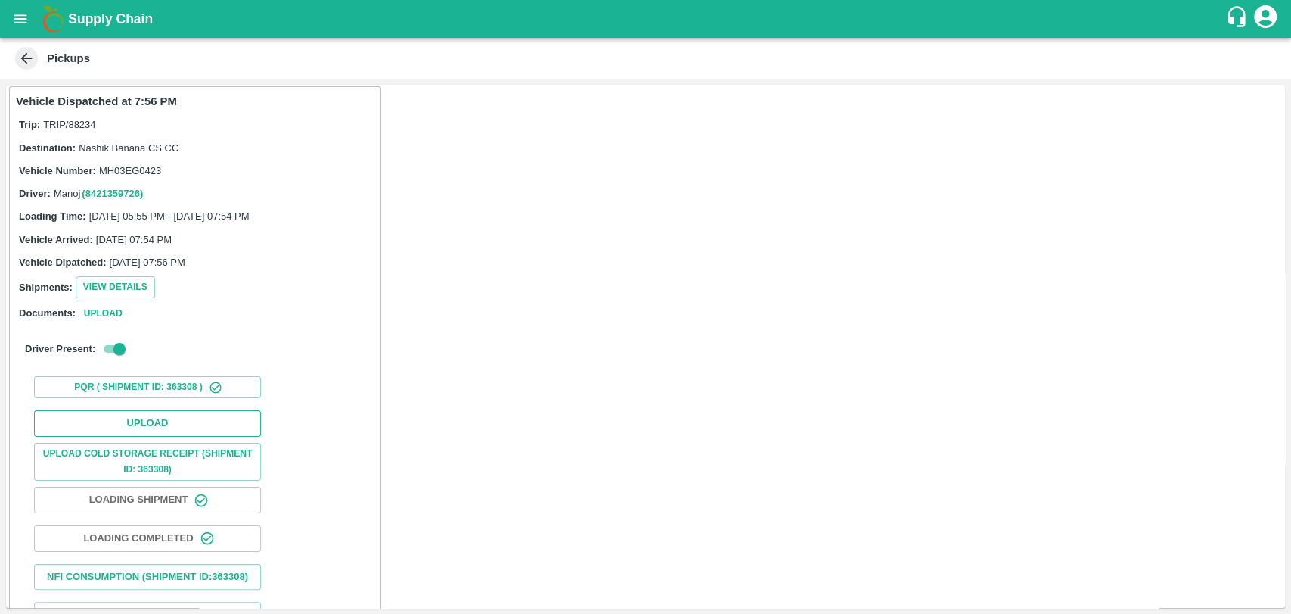
click at [163, 411] on button "Upload" at bounding box center [147, 423] width 227 height 26
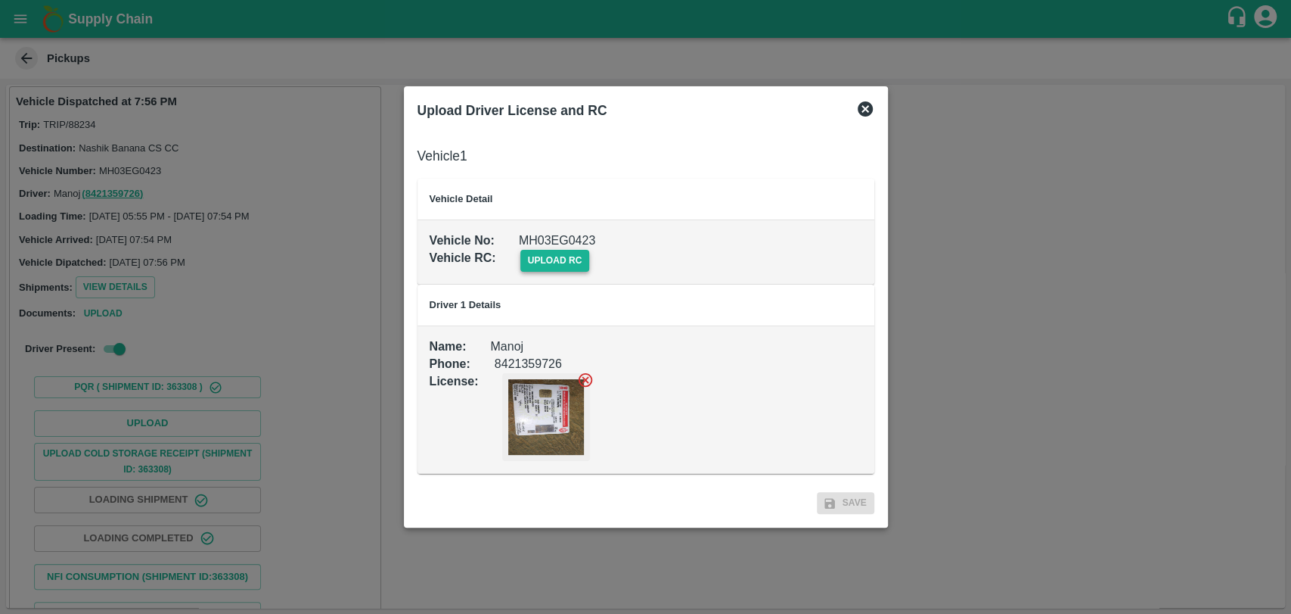
click at [537, 257] on span "upload rc" at bounding box center [555, 261] width 70 height 22
click at [0, 0] on input "upload rc" at bounding box center [0, 0] width 0 height 0
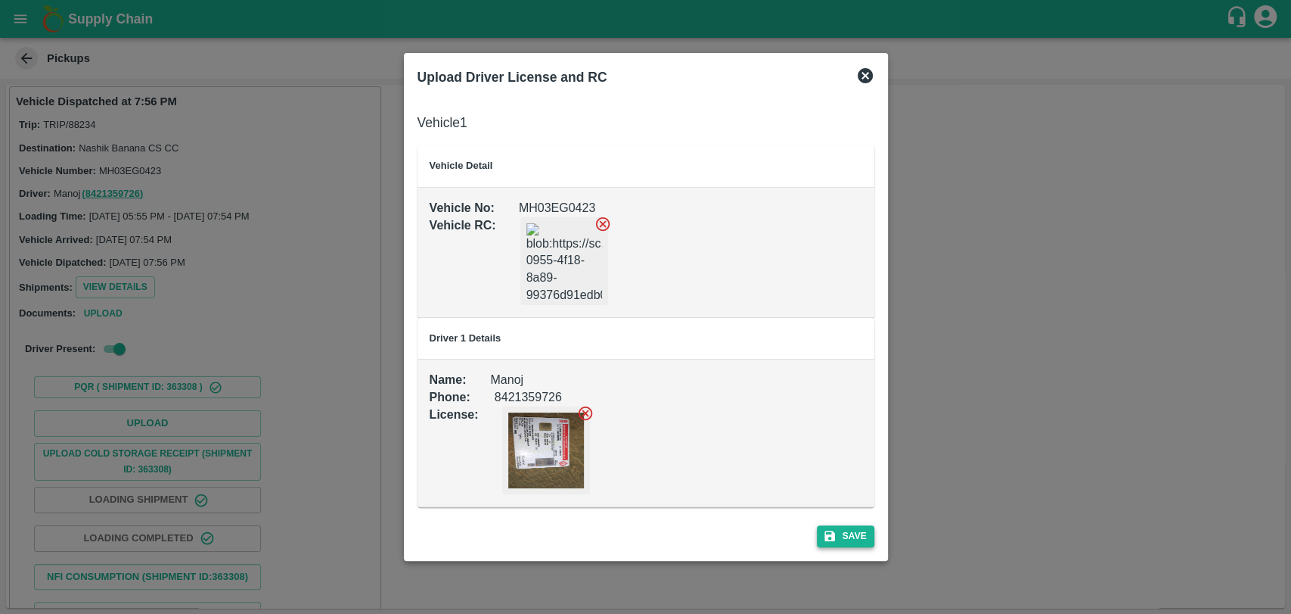
click at [847, 530] on button "Save" at bounding box center [845, 536] width 57 height 22
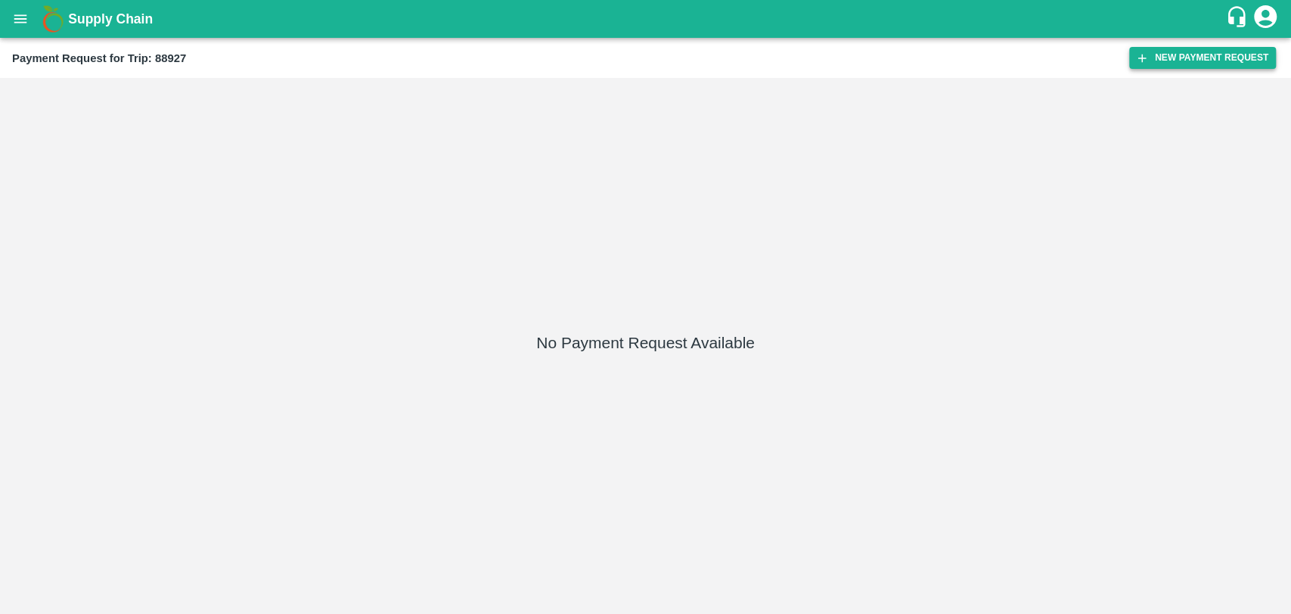
click at [1167, 60] on button "New Payment Request" at bounding box center [1202, 58] width 147 height 22
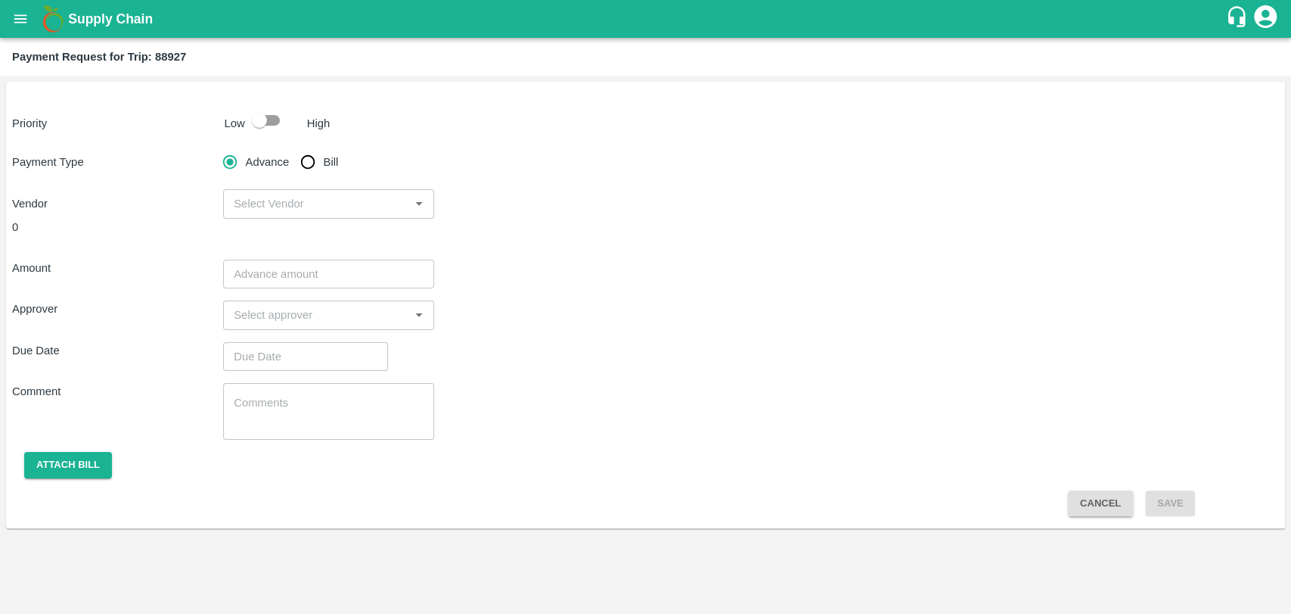
click at [219, 129] on div "Low" at bounding box center [232, 120] width 26 height 23
click at [250, 126] on input "checkbox" at bounding box center [259, 120] width 86 height 29
checkbox input "true"
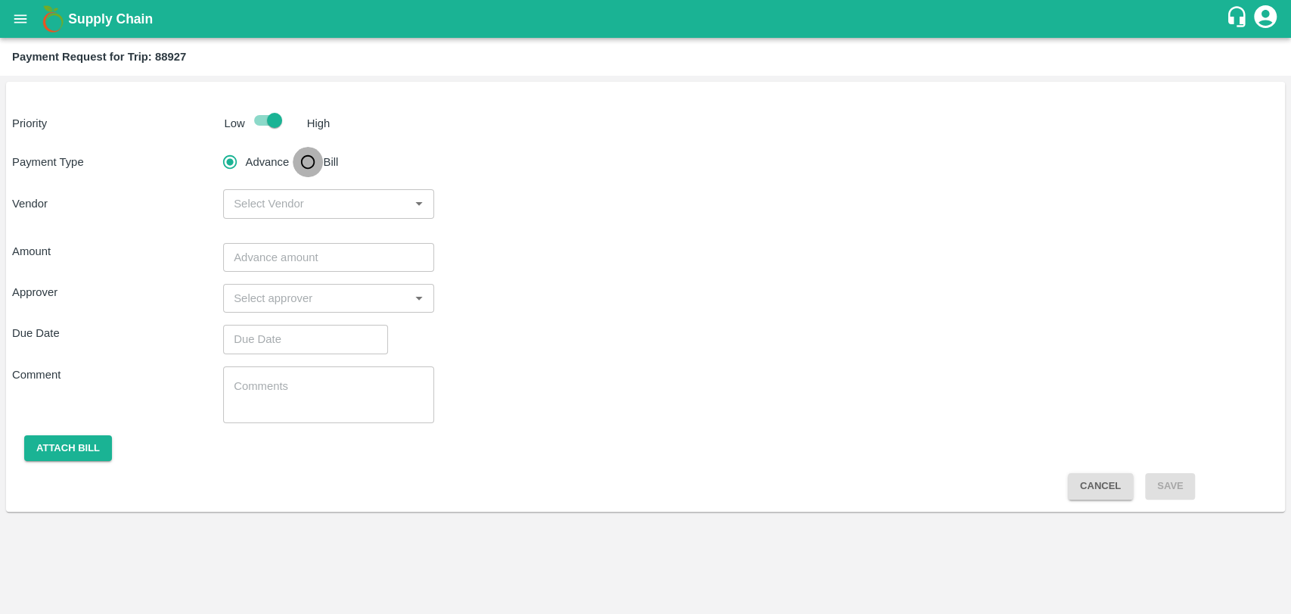
click at [309, 157] on input "Bill" at bounding box center [308, 162] width 30 height 30
radio input "true"
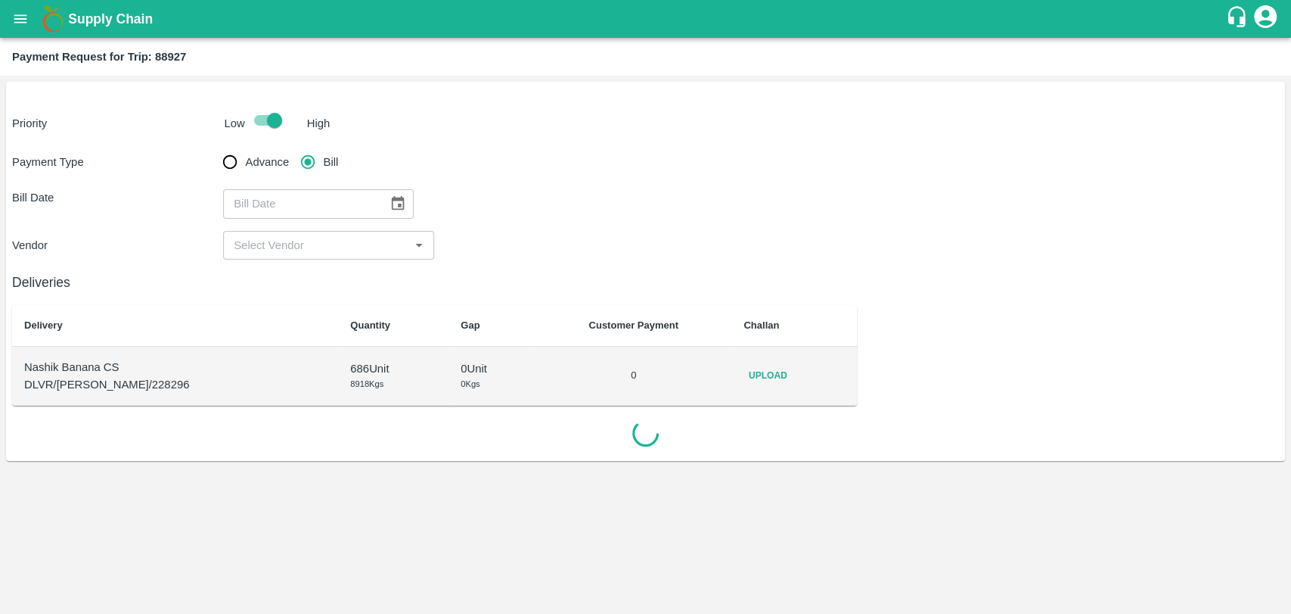
click at [407, 200] on div "​" at bounding box center [328, 203] width 211 height 29
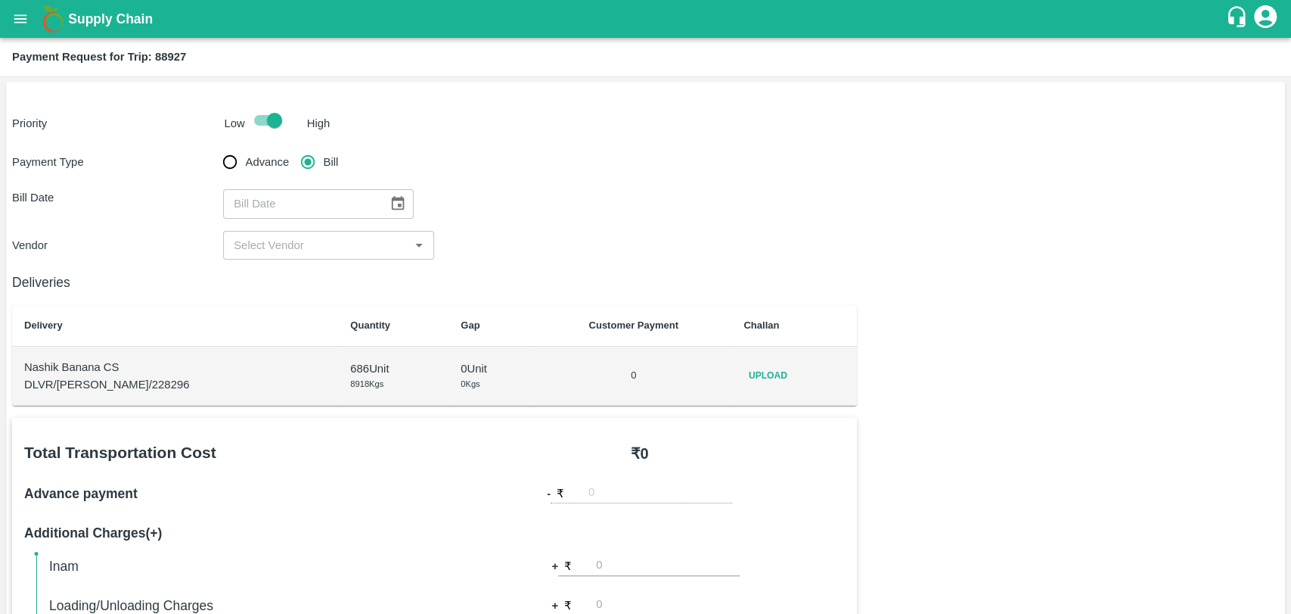
click at [375, 241] on input "input" at bounding box center [316, 245] width 177 height 20
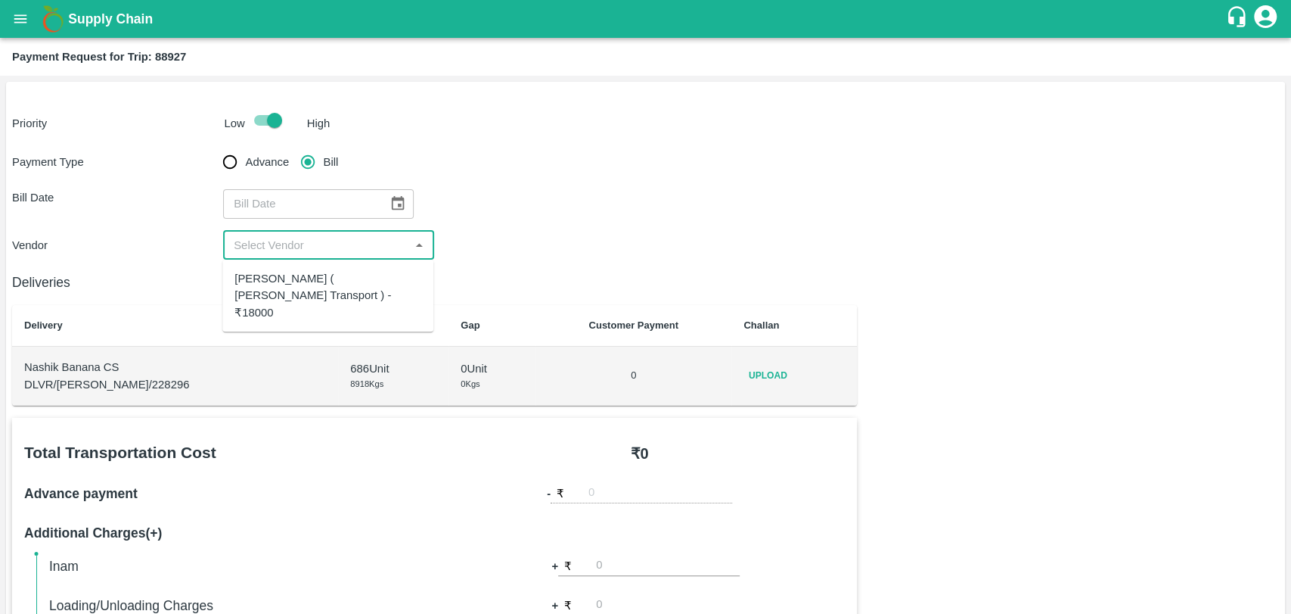
click at [390, 202] on icon "Choose date" at bounding box center [398, 203] width 17 height 17
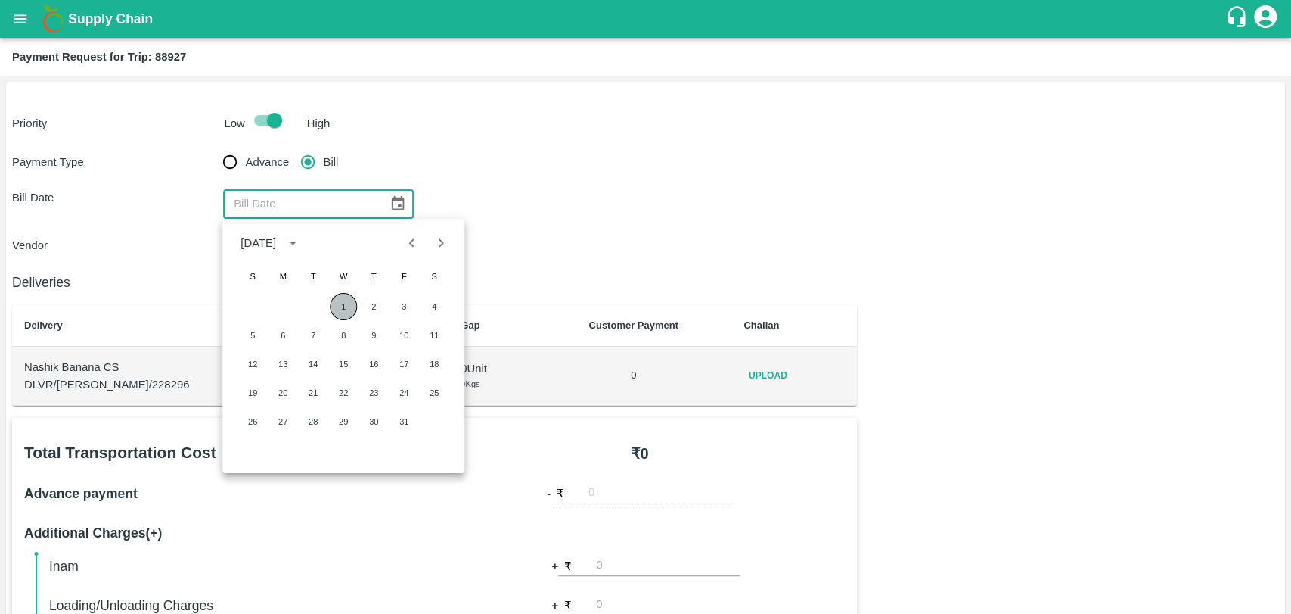
click at [345, 297] on button "1" at bounding box center [343, 306] width 27 height 27
type input "01/10/2025"
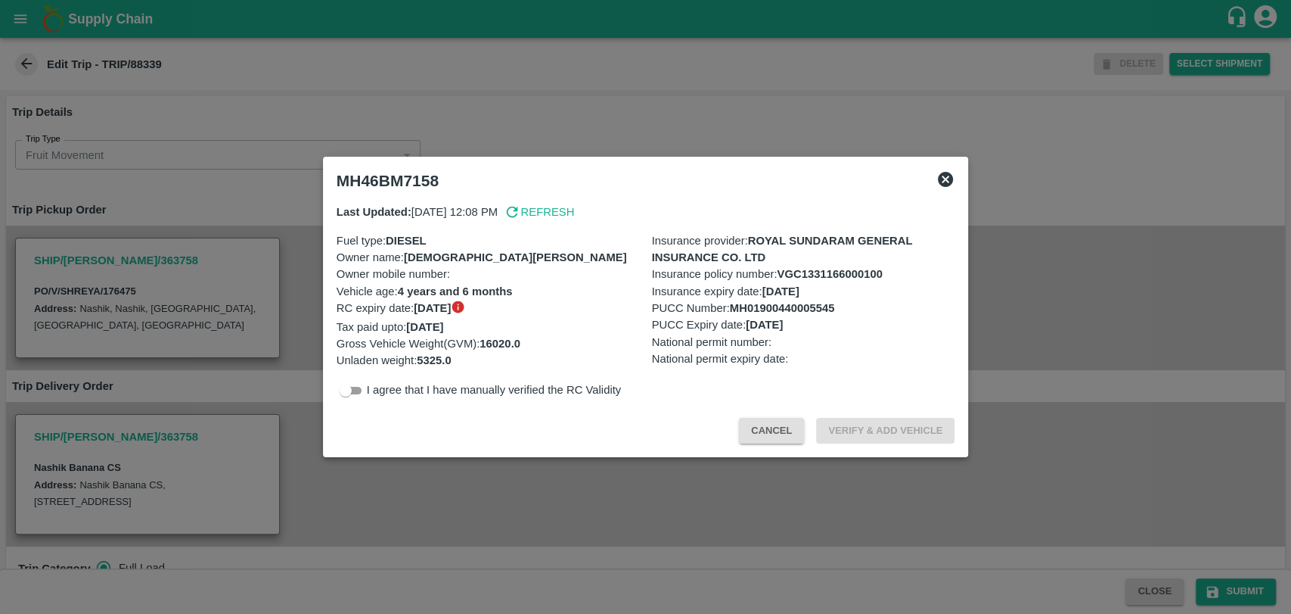
click at [744, 432] on button "Cancel" at bounding box center [771, 431] width 65 height 26
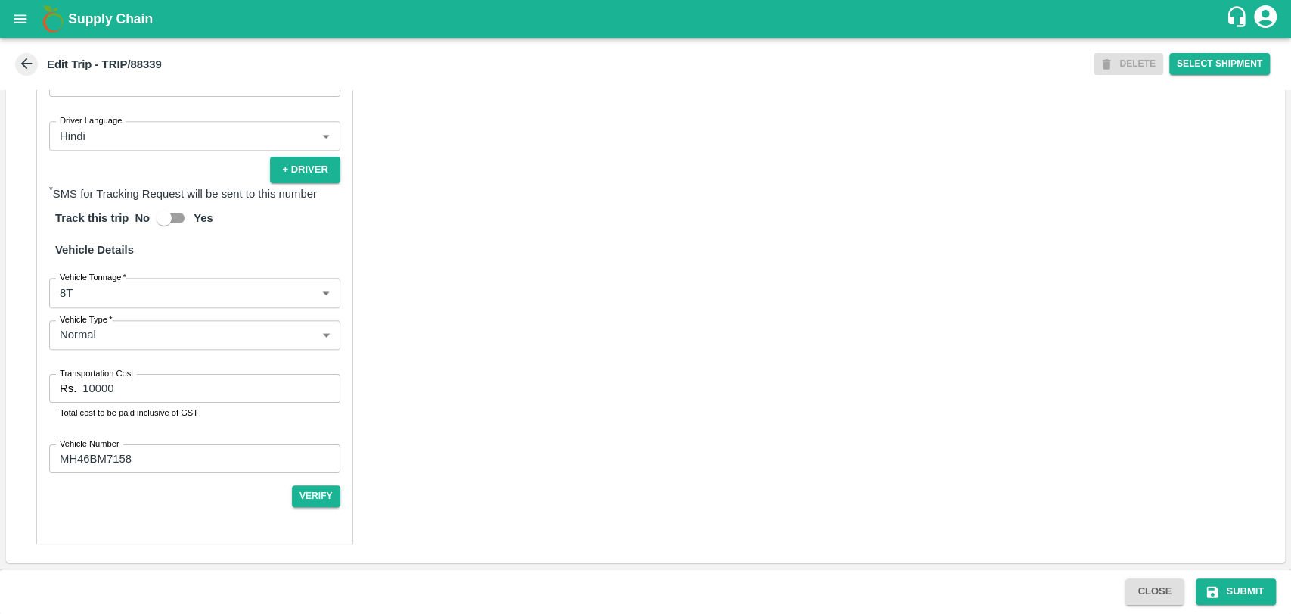
scroll to position [971, 0]
click at [107, 281] on label "Vehicle Tonnage   *" at bounding box center [93, 277] width 67 height 12
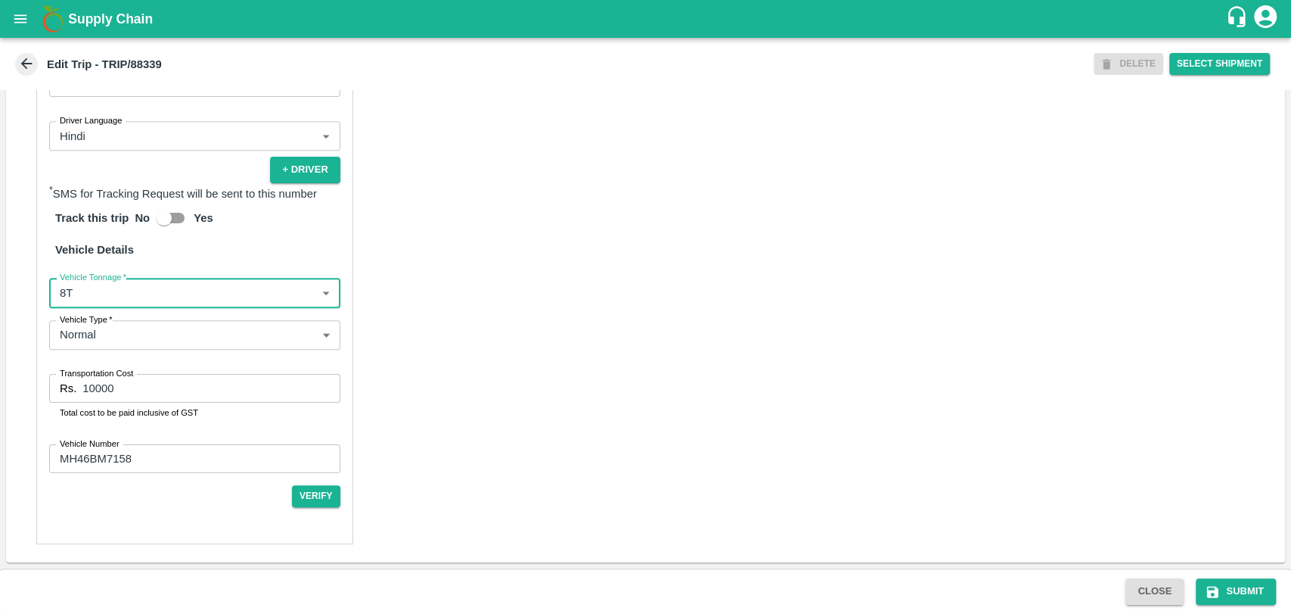
click at [107, 293] on body "Supply Chain Edit Trip - TRIP/88339 DELETE Select Shipment Trip Details Trip Ty…" at bounding box center [645, 307] width 1291 height 614
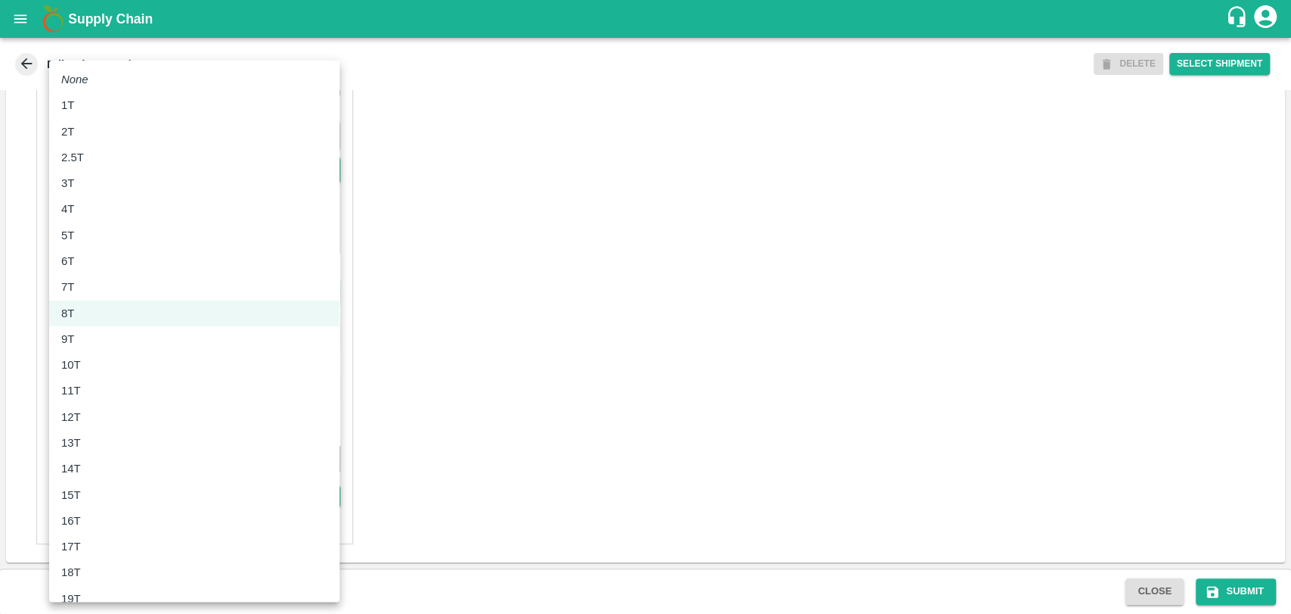
click at [113, 367] on div "10T" at bounding box center [194, 364] width 266 height 17
type input "10000"
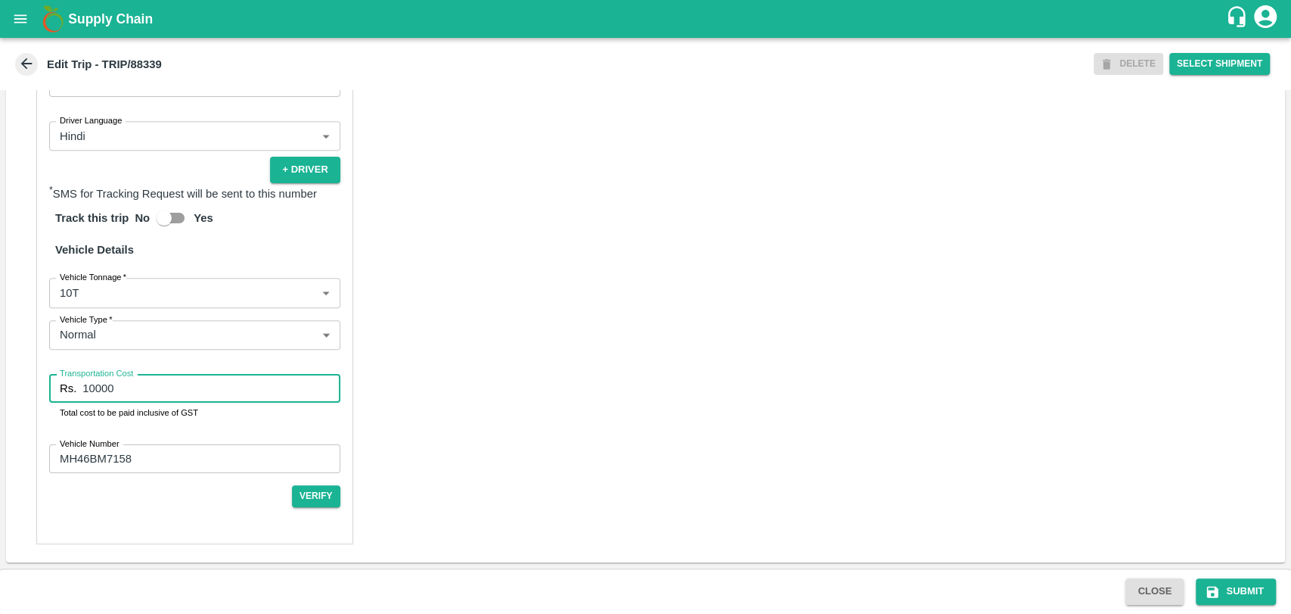
drag, startPoint x: 120, startPoint y: 384, endPoint x: 84, endPoint y: 381, distance: 35.7
click at [84, 381] on input "10000" at bounding box center [210, 388] width 257 height 29
type input "21000"
click at [1213, 593] on icon "submit" at bounding box center [1212, 591] width 15 height 15
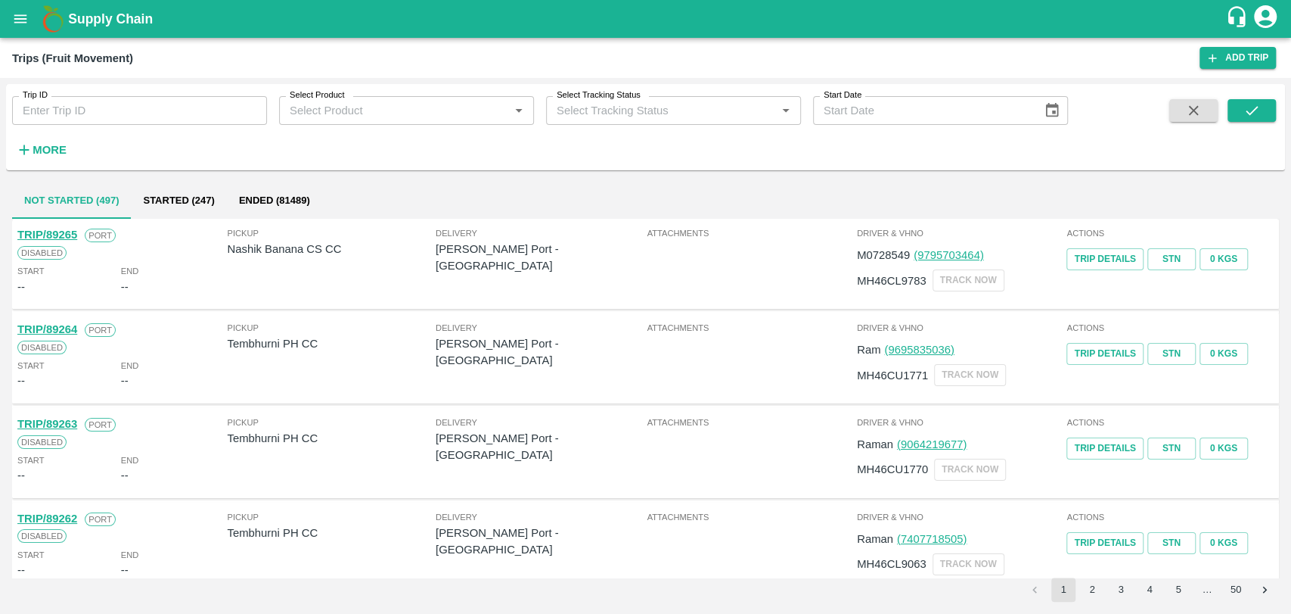
click at [40, 138] on button "More" at bounding box center [41, 150] width 58 height 26
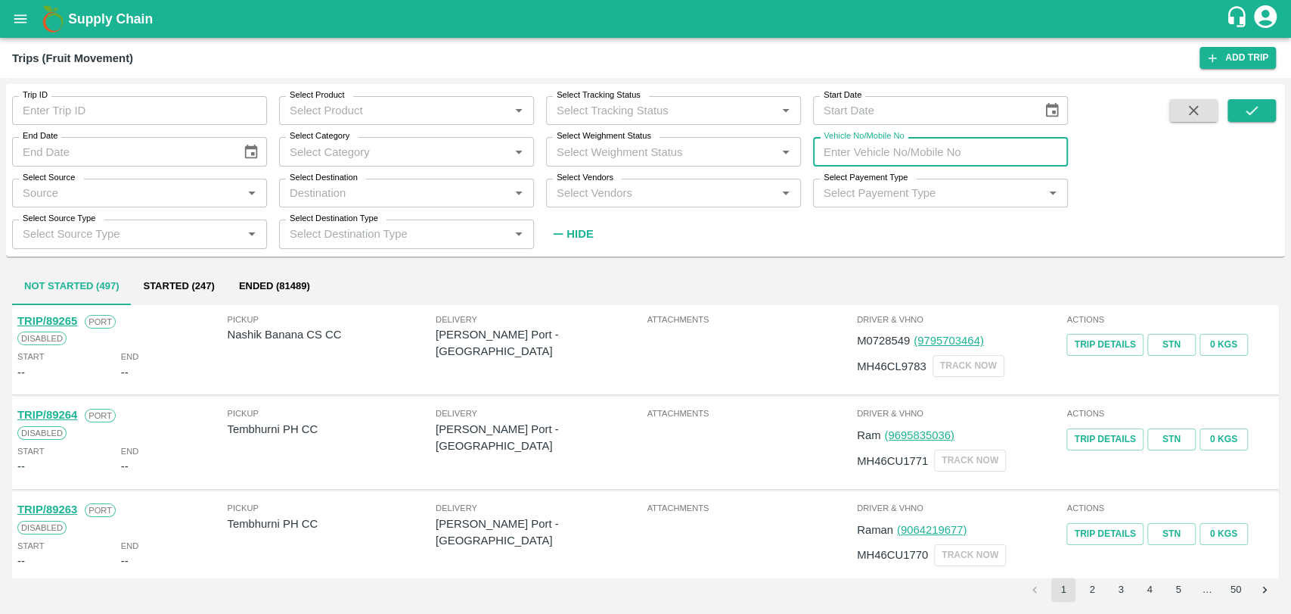
click at [856, 151] on input "Vehicle No/Mobile No" at bounding box center [940, 151] width 255 height 29
paste input "MH04HY4367"
type input "MH04HY4367"
click at [1246, 110] on icon "submit" at bounding box center [1252, 110] width 17 height 17
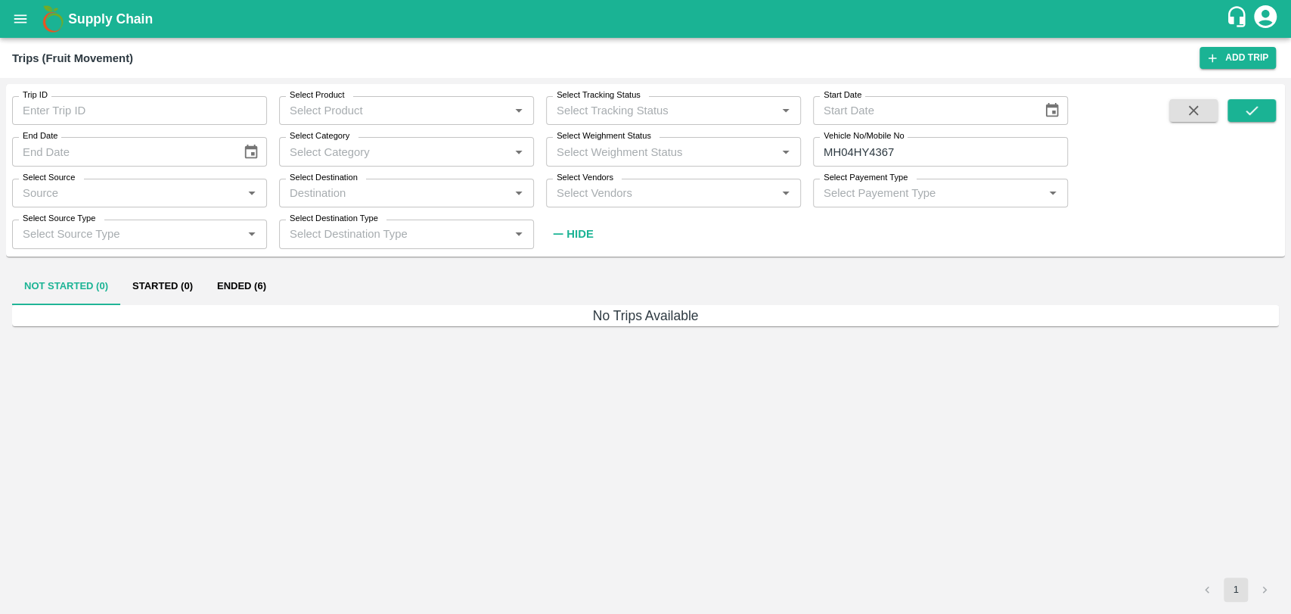
click at [265, 281] on button "Ended (6)" at bounding box center [241, 287] width 73 height 36
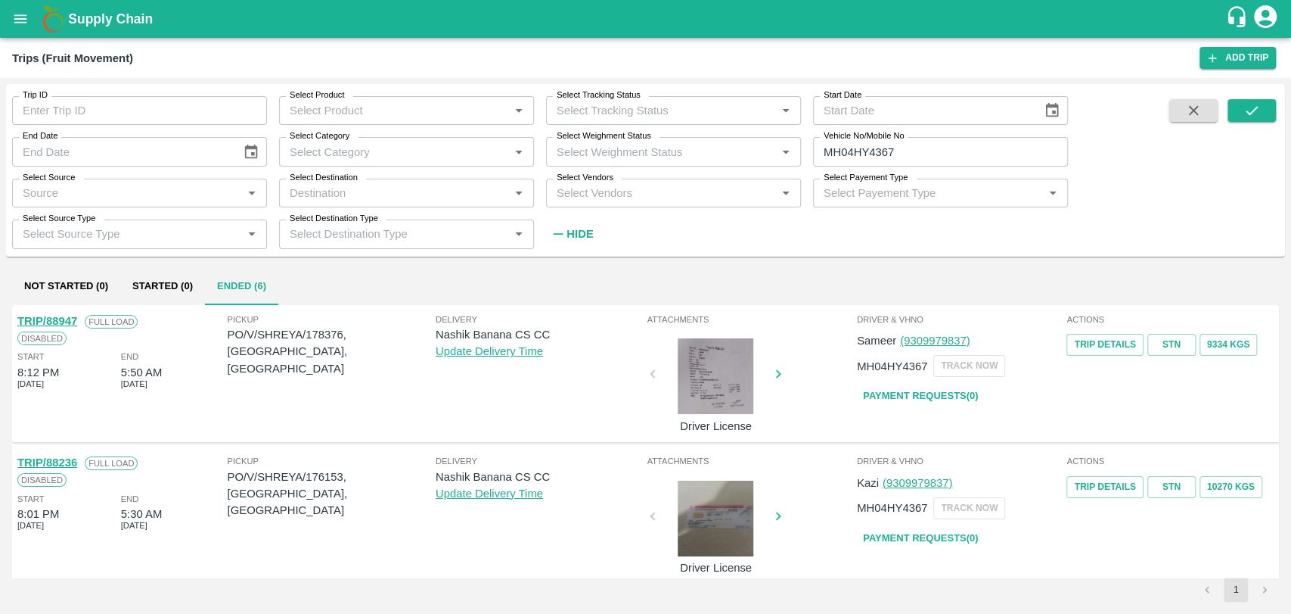
click at [71, 322] on link "TRIP/88947" at bounding box center [47, 321] width 60 height 12
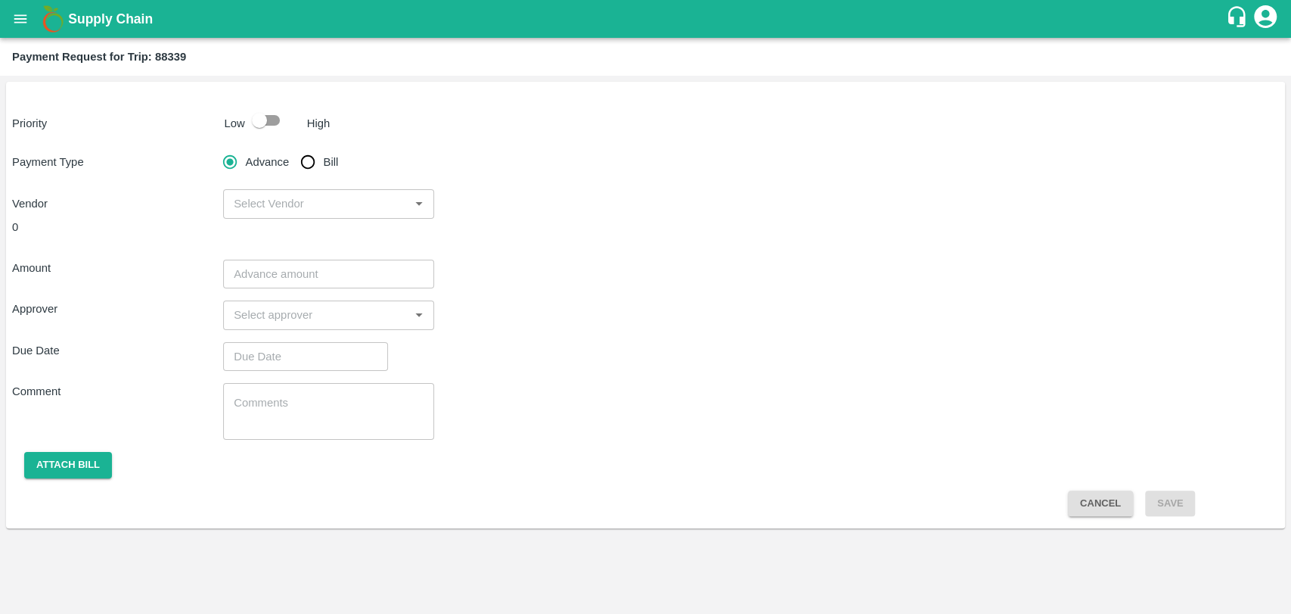
click at [266, 124] on input "checkbox" at bounding box center [259, 120] width 86 height 29
checkbox input "true"
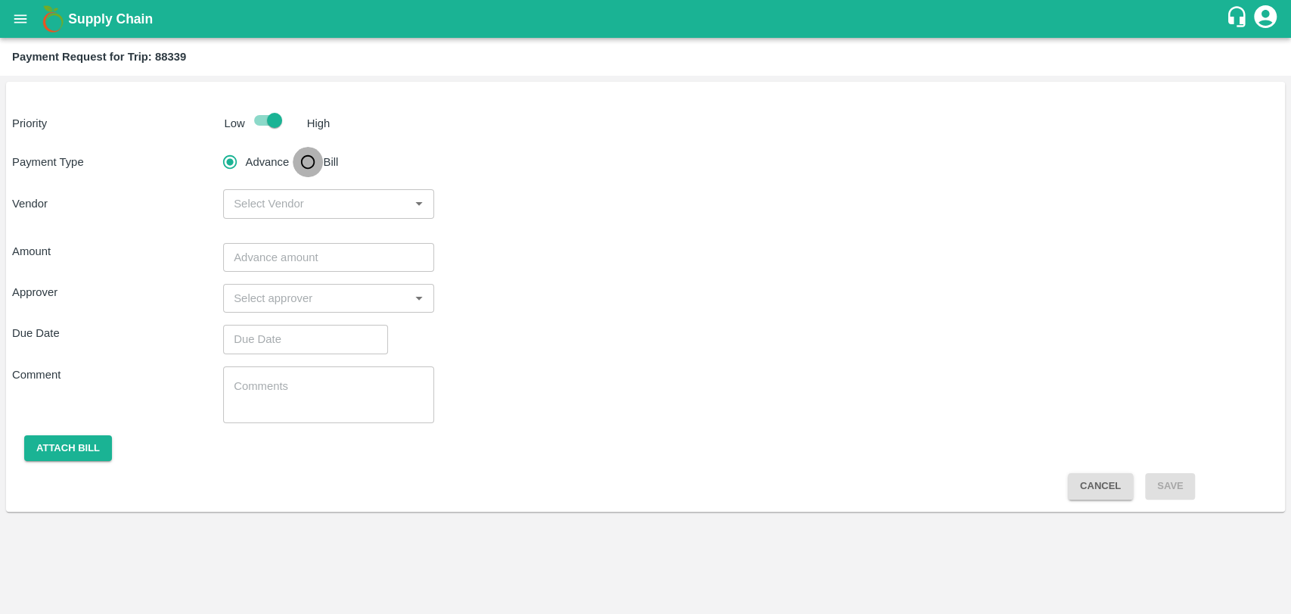
click at [315, 169] on input "Bill" at bounding box center [308, 162] width 30 height 30
radio input "true"
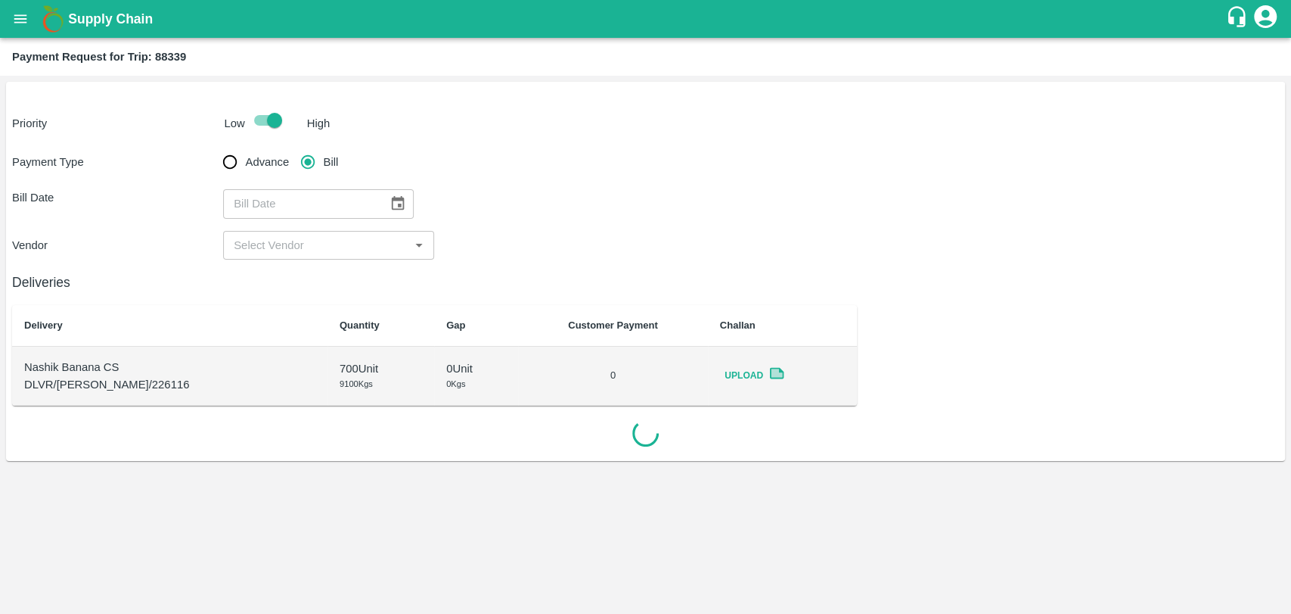
click at [390, 204] on icon "Choose date" at bounding box center [398, 203] width 17 height 17
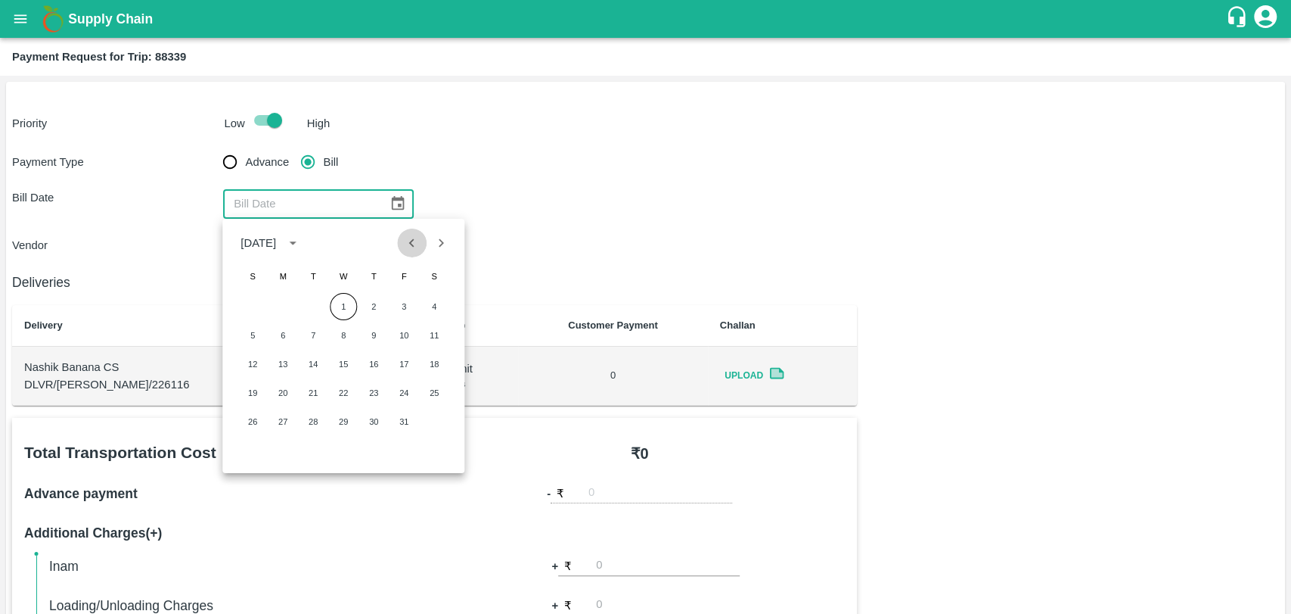
click at [404, 238] on icon "Previous month" at bounding box center [412, 243] width 17 height 17
click at [280, 359] on button "15" at bounding box center [282, 363] width 27 height 27
type input "15/09/2025"
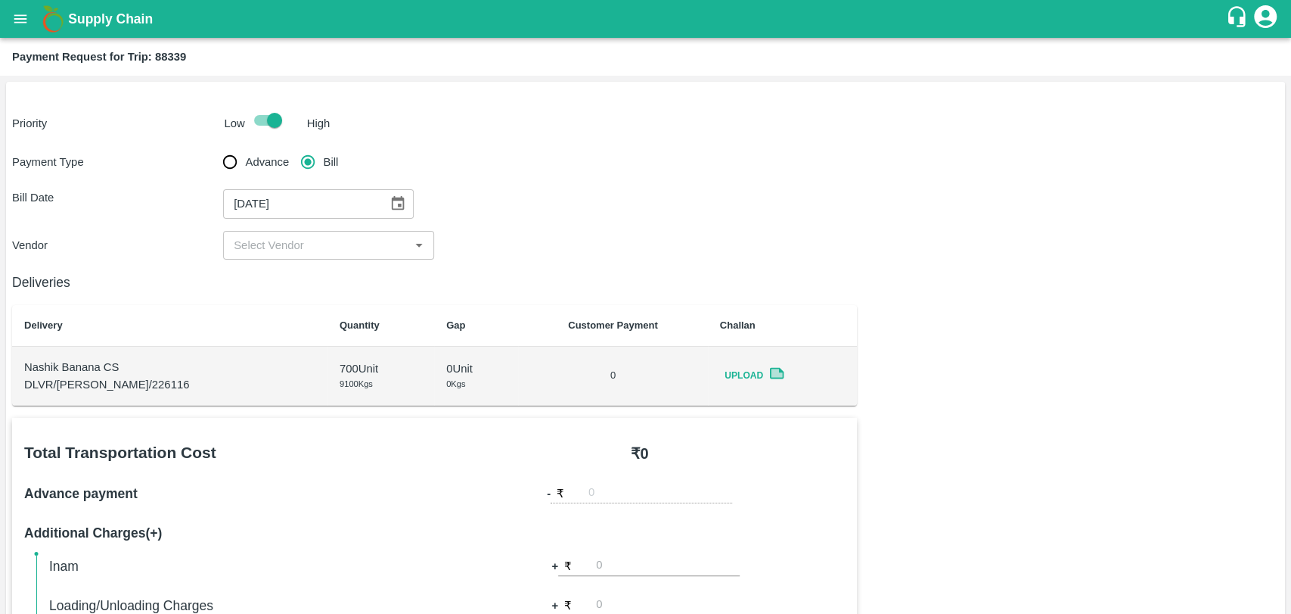
click at [275, 255] on div "​" at bounding box center [328, 245] width 211 height 29
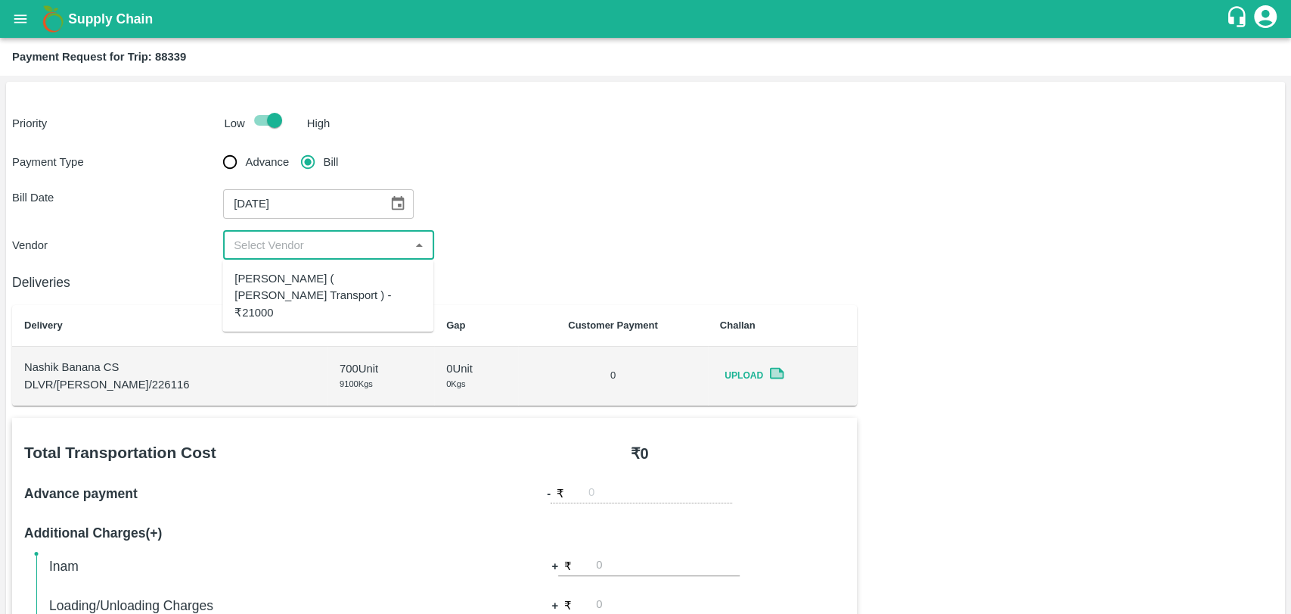
click at [275, 272] on div "Nitin Rasal ( Bhairavnath Transport ) - ₹21000" at bounding box center [328, 295] width 187 height 51
type input "Nitin Rasal ( Bhairavnath Transport ) - ₹21000"
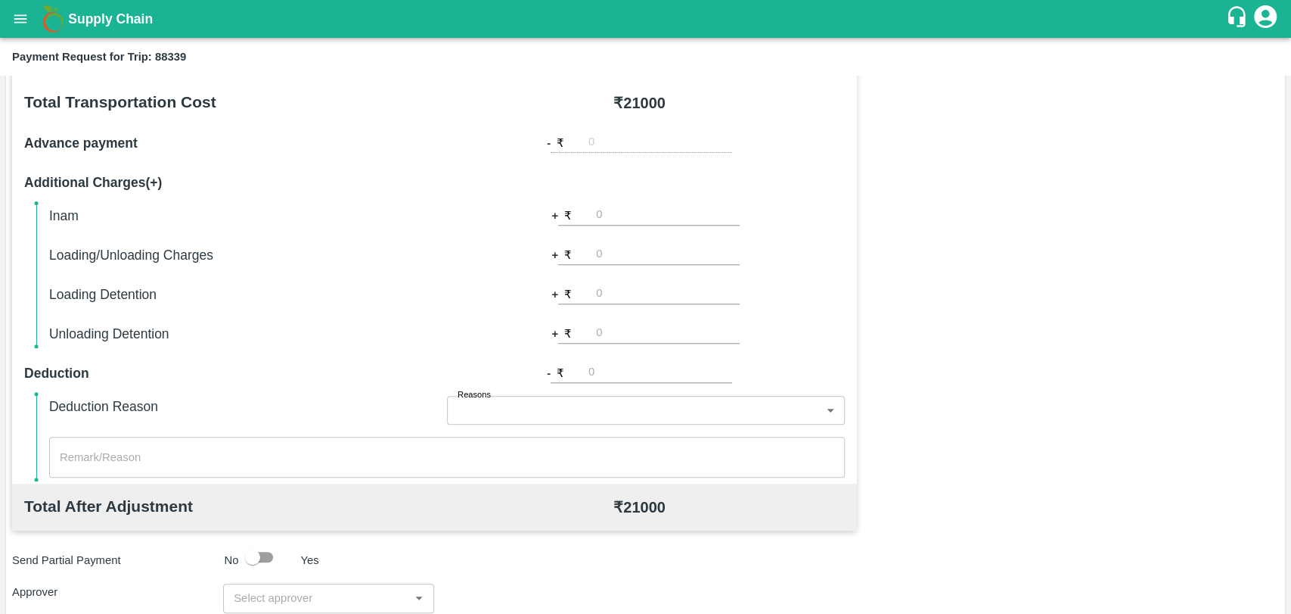
scroll to position [420, 0]
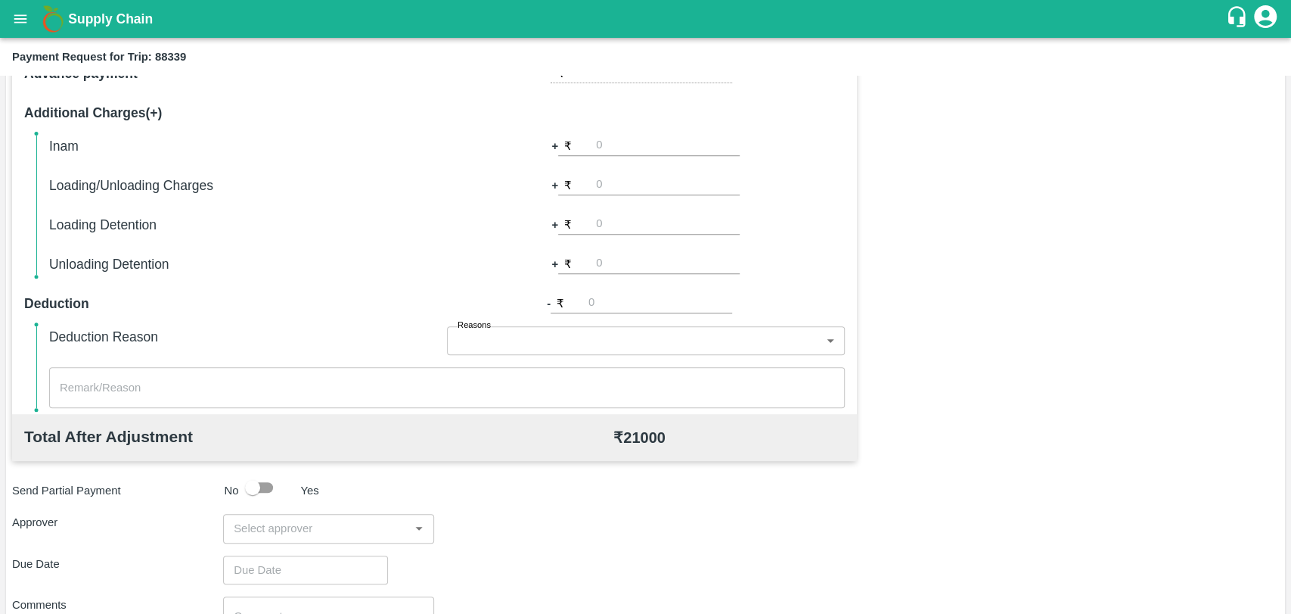
click at [622, 225] on input "number" at bounding box center [668, 224] width 144 height 20
type input "3000"
click at [889, 227] on div "Total Transportation Cost ₹ 21000 Advance payment - ₹ Additional Charges(+) Ina…" at bounding box center [645, 364] width 1267 height 732
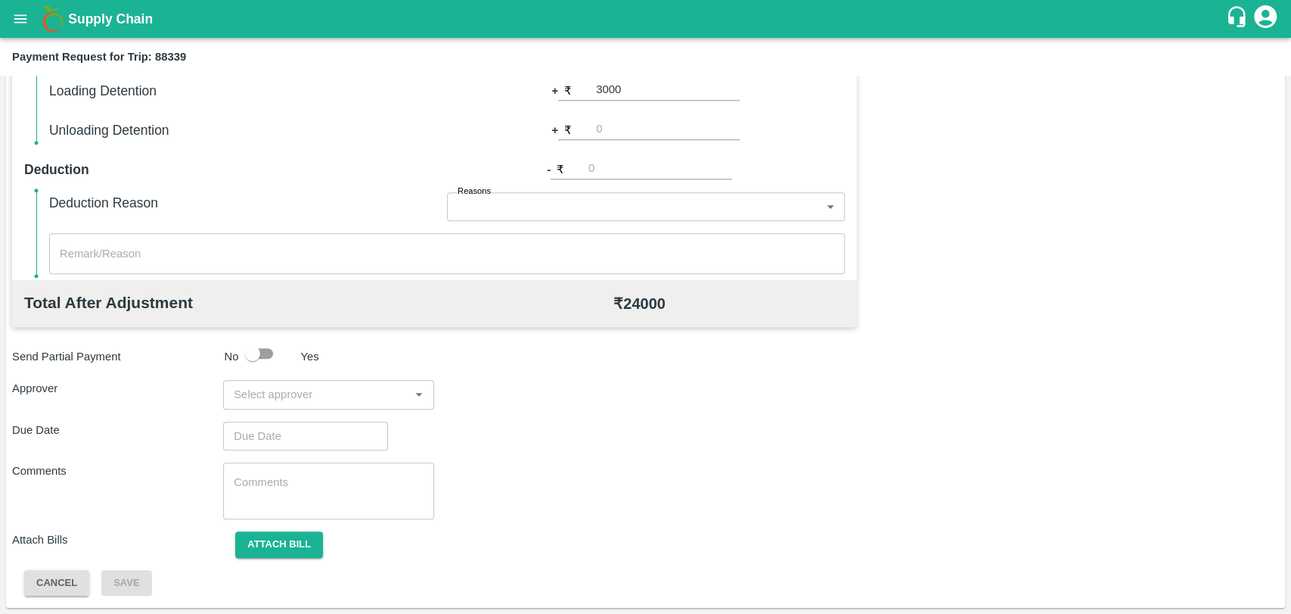
click at [299, 377] on div "Total Transportation Cost ₹ 21000 Advance payment - ₹ Additional Charges(+) Ina…" at bounding box center [645, 230] width 1267 height 732
click at [290, 386] on input "input" at bounding box center [316, 394] width 177 height 20
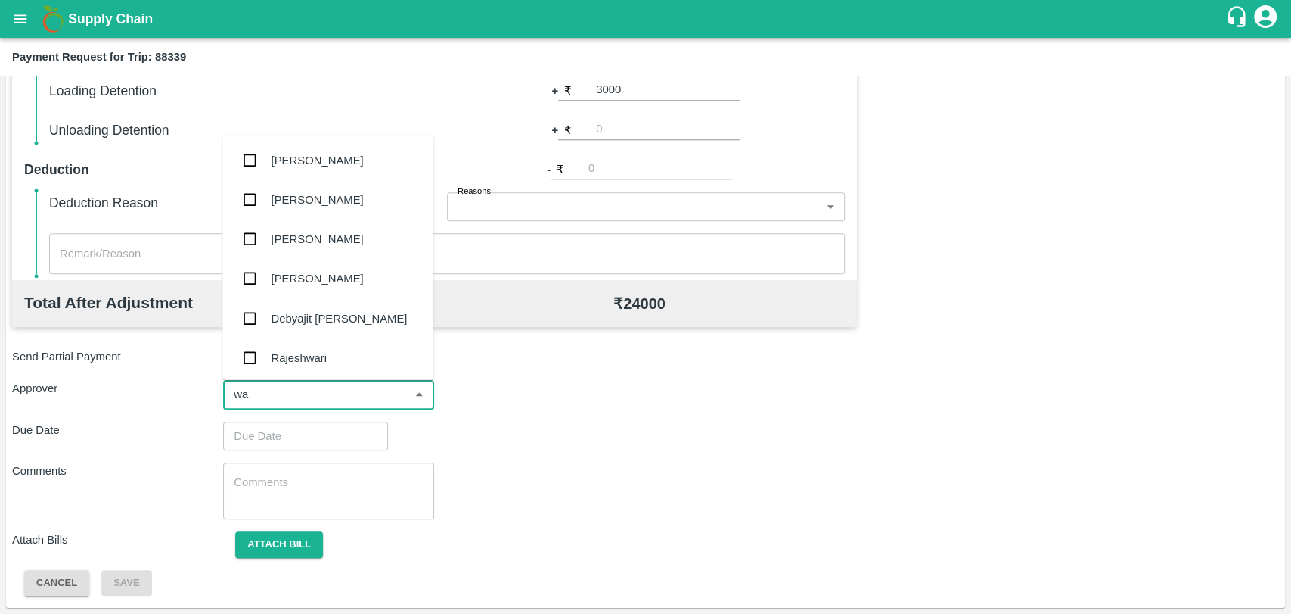
type input "wag"
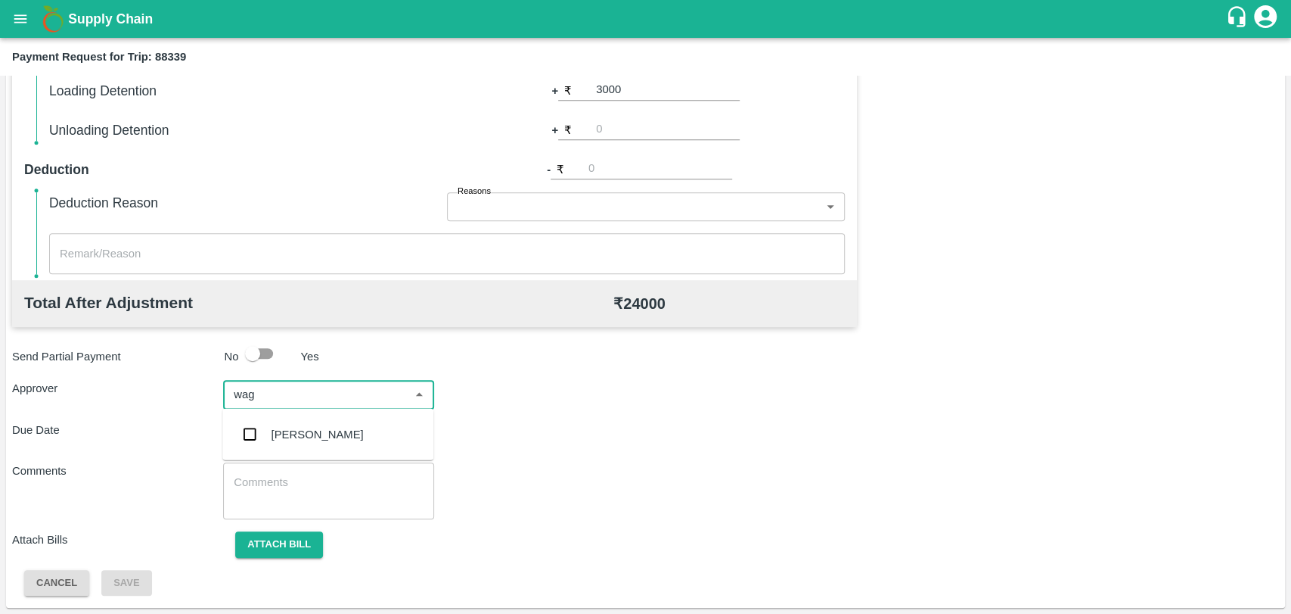
click at [300, 452] on div "Prasad Waghade" at bounding box center [327, 434] width 211 height 39
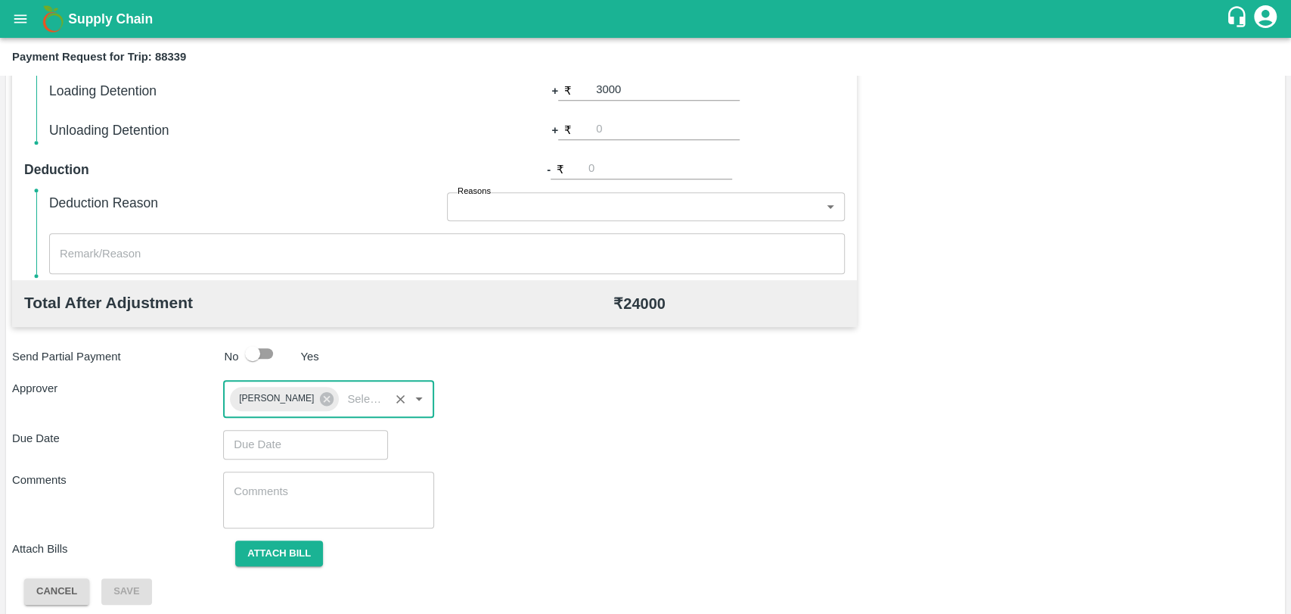
type input "DD/MM/YYYY hh:mm aa"
click at [296, 437] on input "DD/MM/YYYY hh:mm aa" at bounding box center [300, 444] width 154 height 29
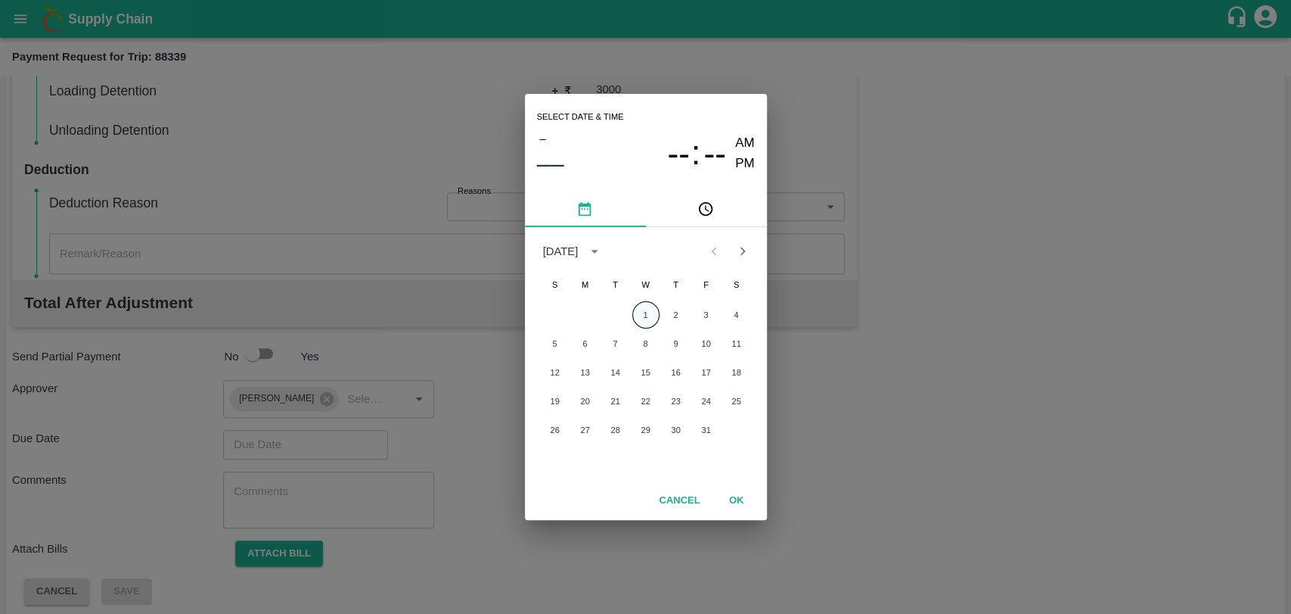
click at [646, 301] on button "1" at bounding box center [645, 314] width 27 height 27
type input "01/10/2025 12:00 AM"
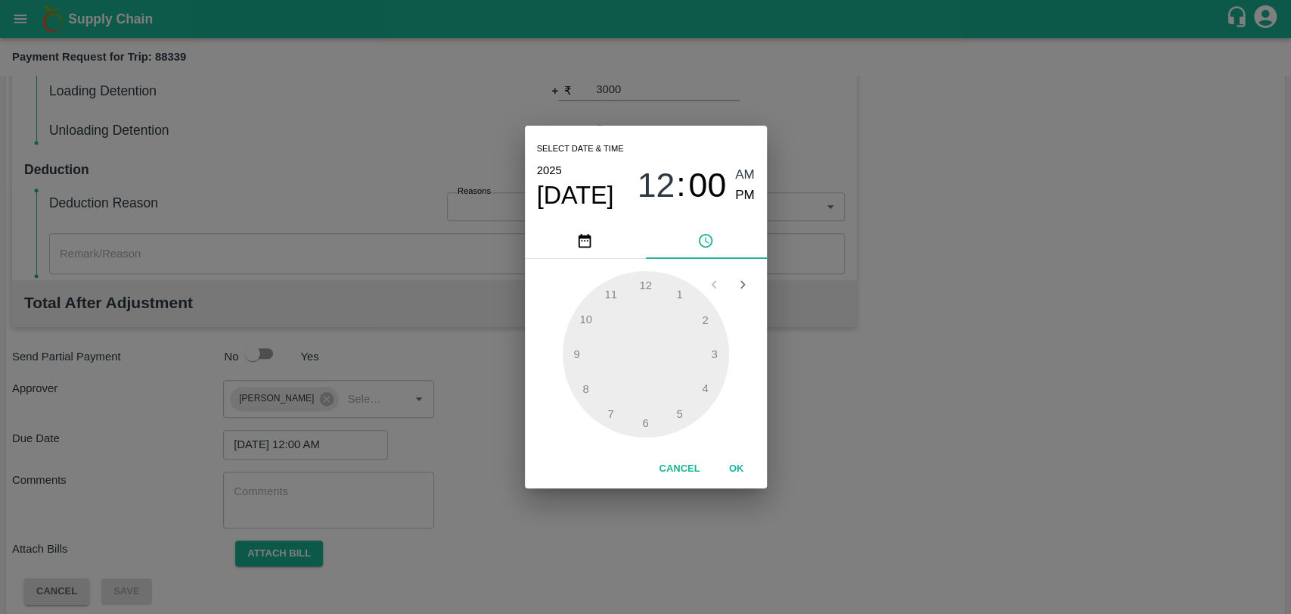
click at [732, 468] on button "OK" at bounding box center [737, 468] width 48 height 26
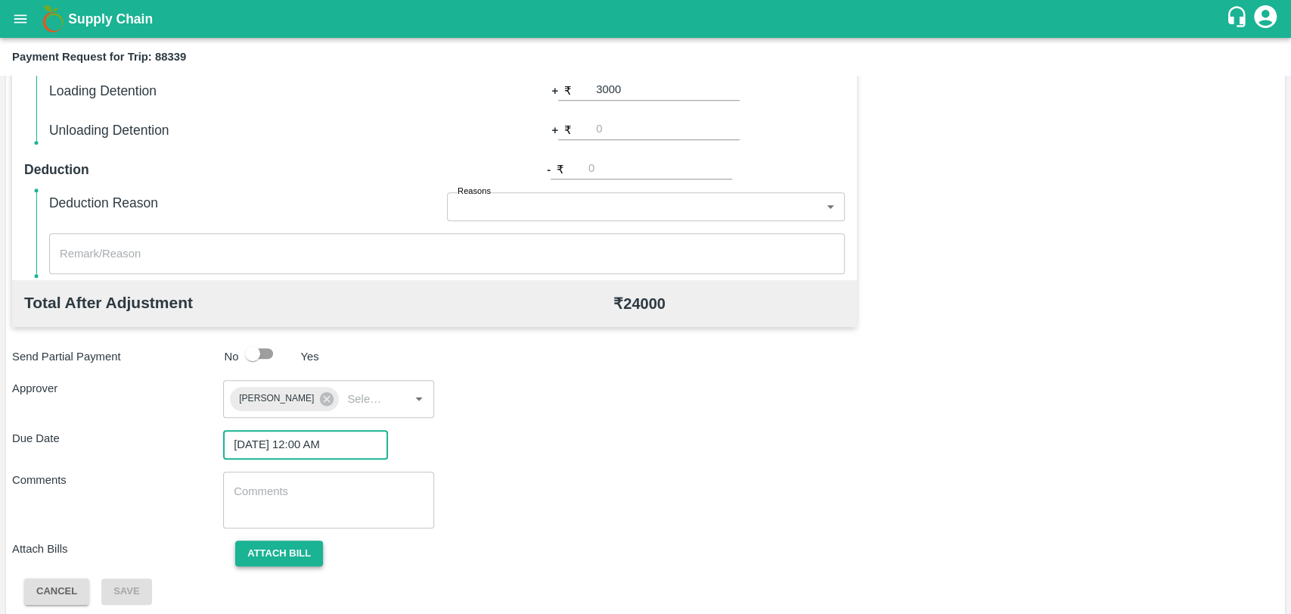
click at [274, 551] on button "Attach bill" at bounding box center [279, 553] width 88 height 26
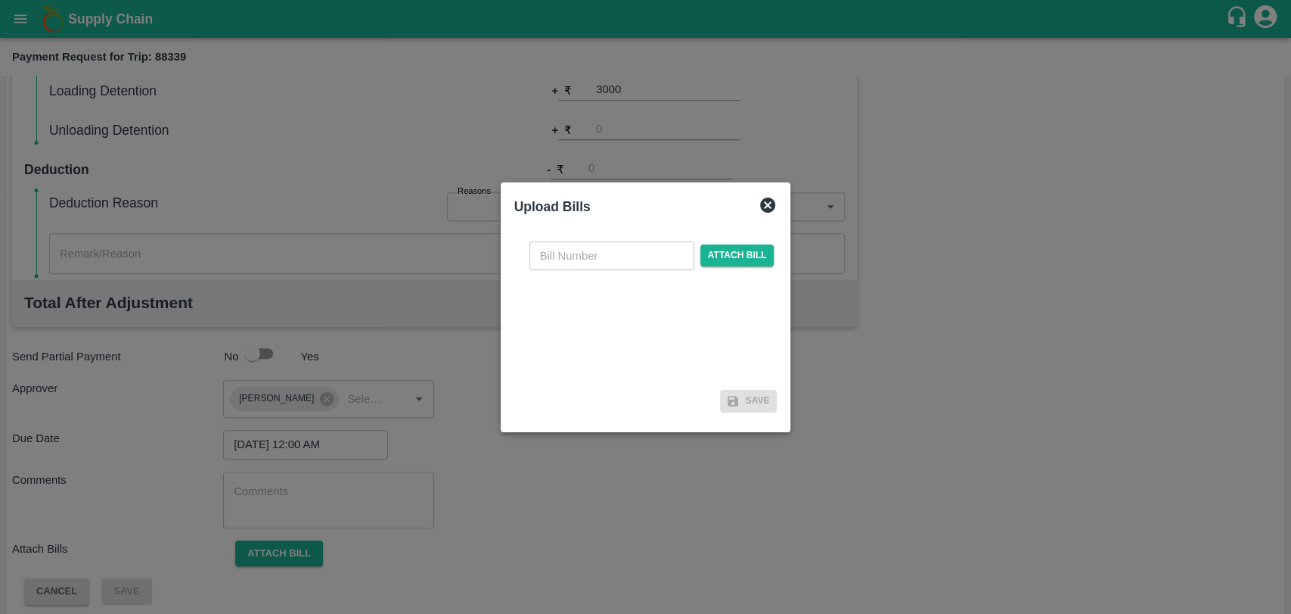
click at [599, 246] on input "text" at bounding box center [612, 255] width 165 height 29
type input "4018"
click at [739, 257] on span "Attach bill" at bounding box center [738, 255] width 74 height 22
click at [0, 0] on input "Attach bill" at bounding box center [0, 0] width 0 height 0
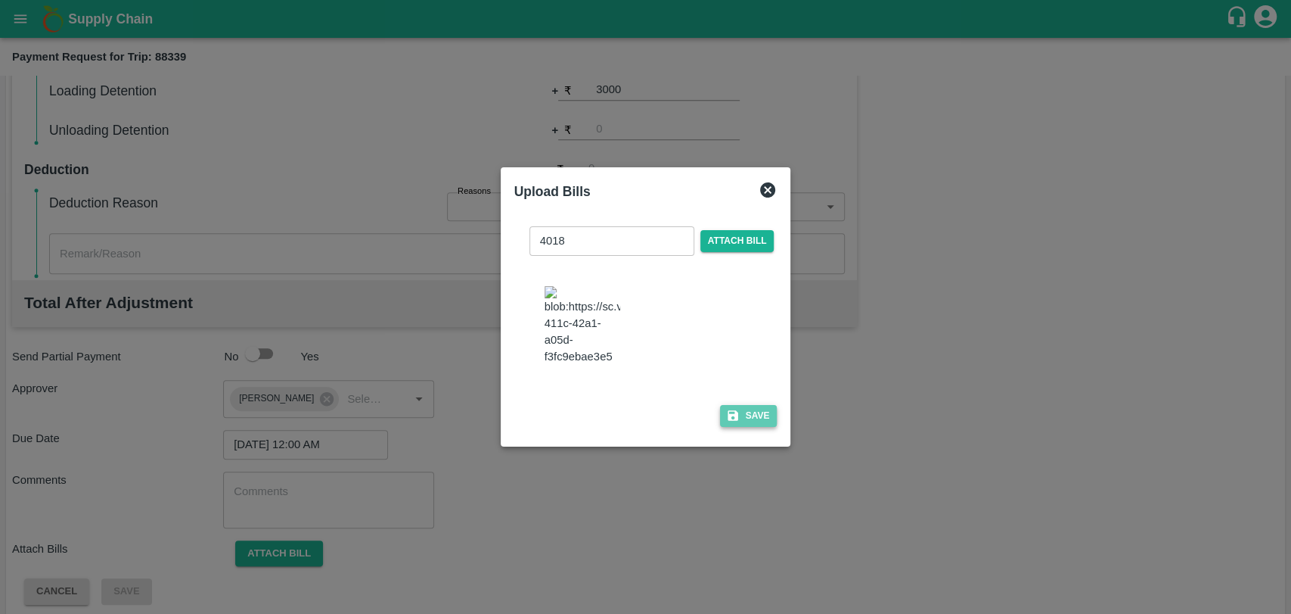
click at [736, 412] on button "Save" at bounding box center [748, 416] width 57 height 22
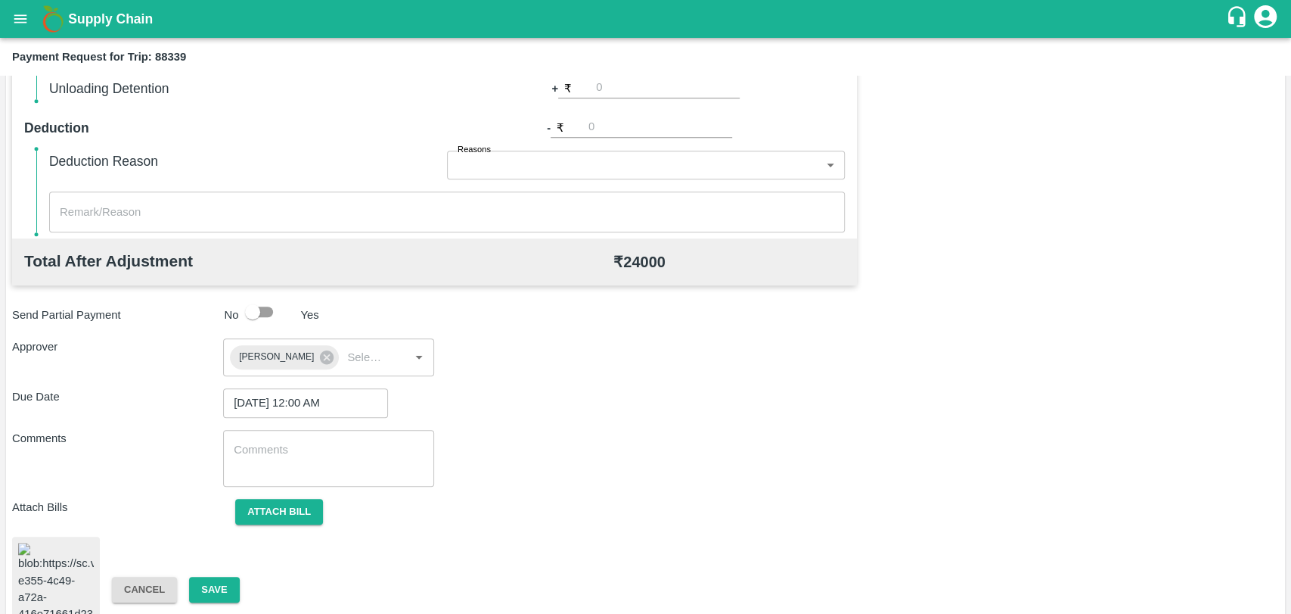
scroll to position [630, 0]
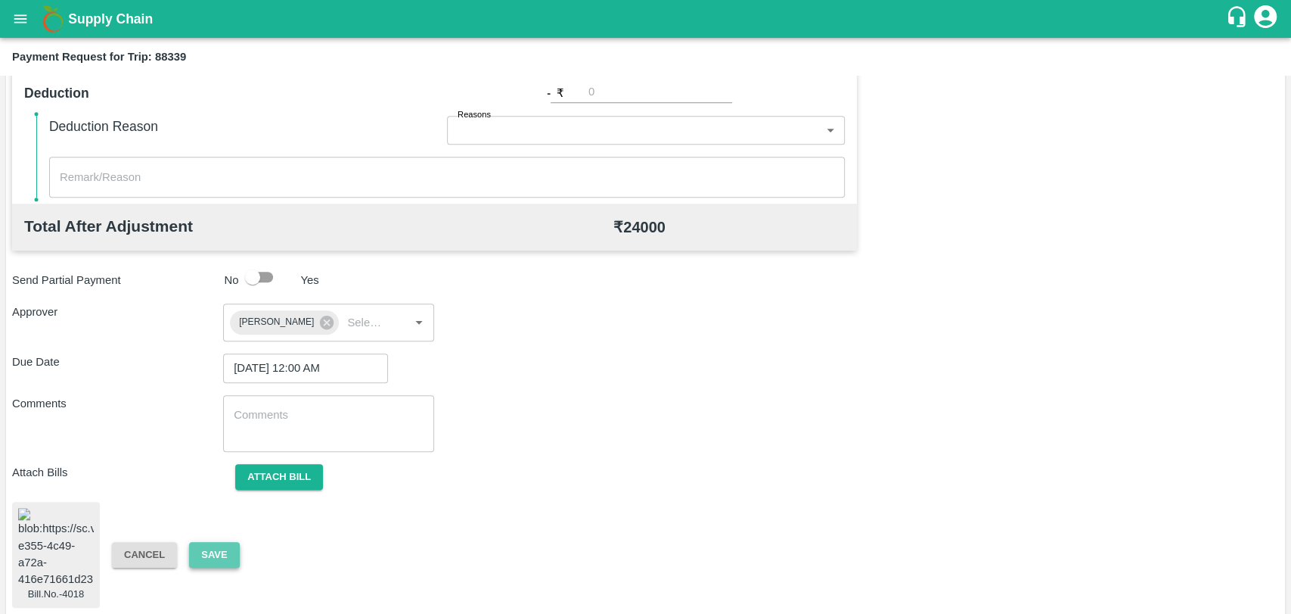
click at [213, 548] on button "Save" at bounding box center [214, 555] width 50 height 26
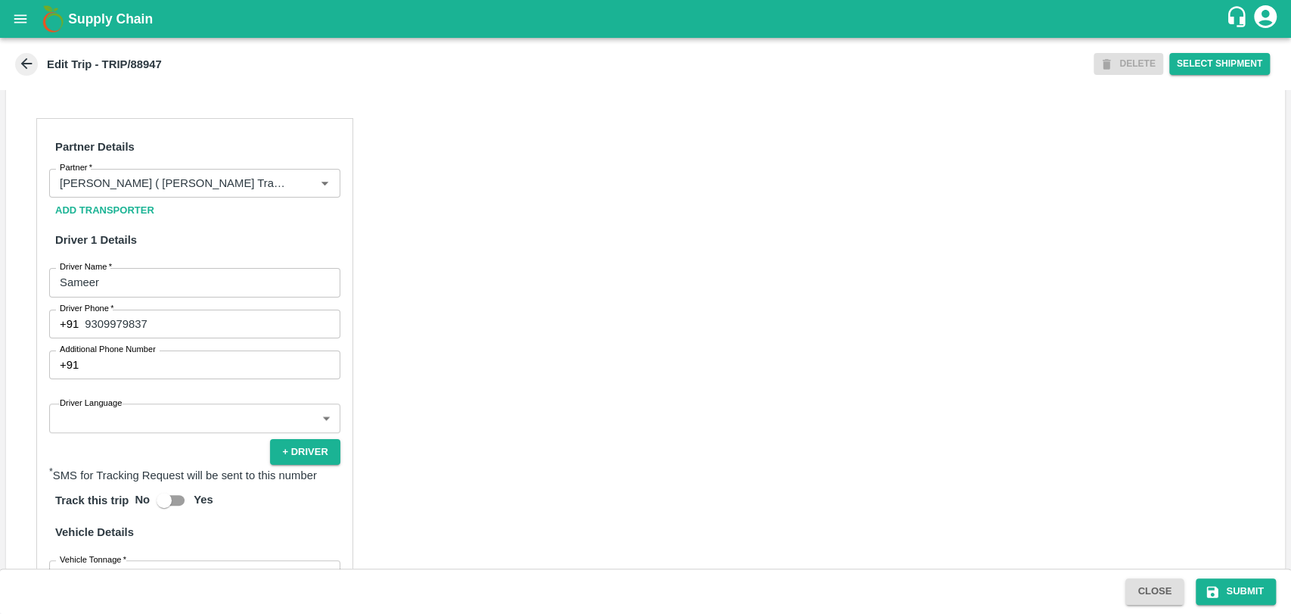
scroll to position [984, 0]
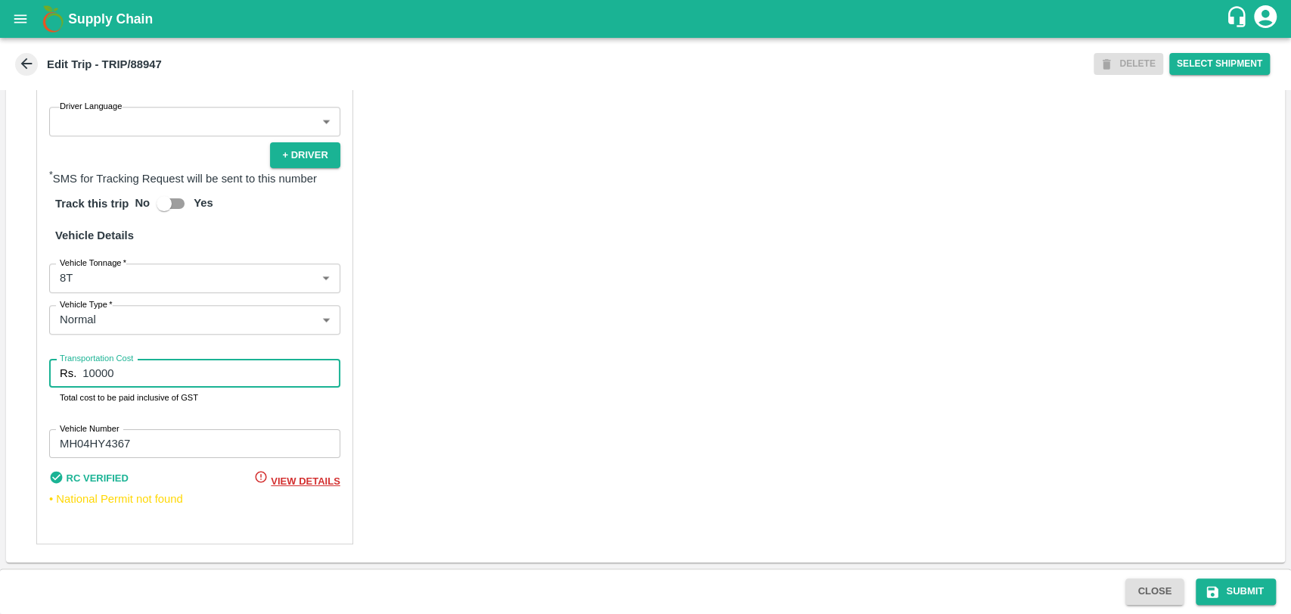
drag, startPoint x: 121, startPoint y: 374, endPoint x: 50, endPoint y: 375, distance: 71.1
click at [50, 375] on div "Rs. 10000 Transportation Cost" at bounding box center [194, 373] width 291 height 29
type input "18000"
click at [100, 268] on label "Vehicle Tonnage   *" at bounding box center [93, 262] width 67 height 12
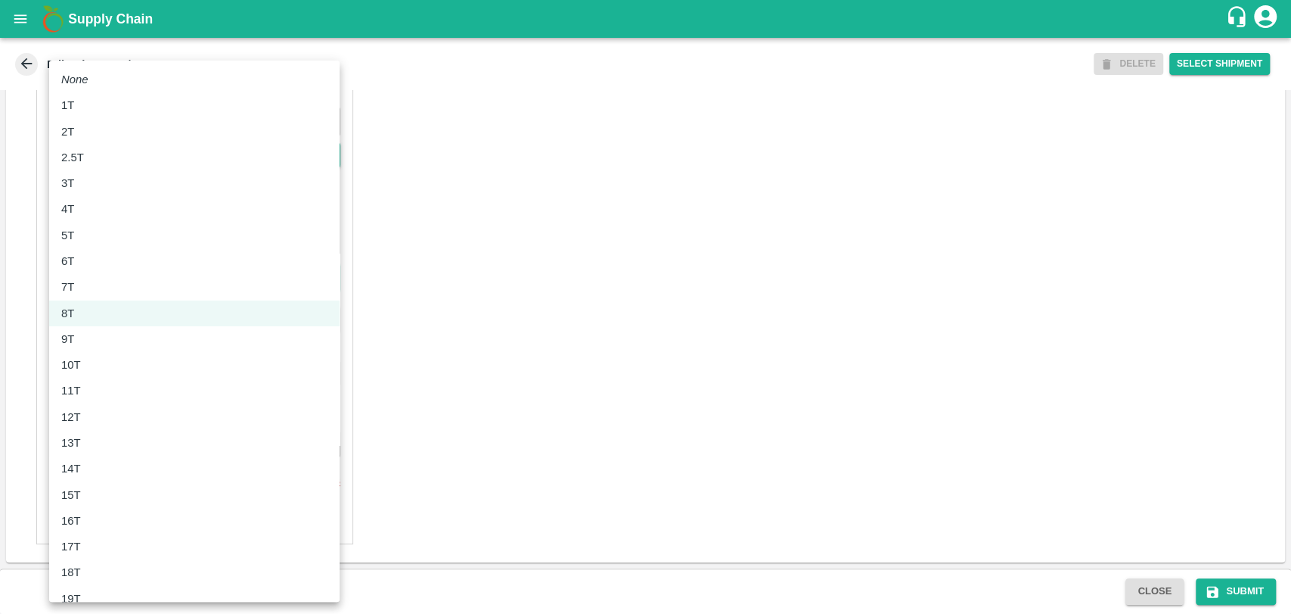
click at [100, 270] on body "Supply Chain Edit Trip - TRIP/88947 DELETE Select Shipment Trip Details Trip Ty…" at bounding box center [645, 307] width 1291 height 614
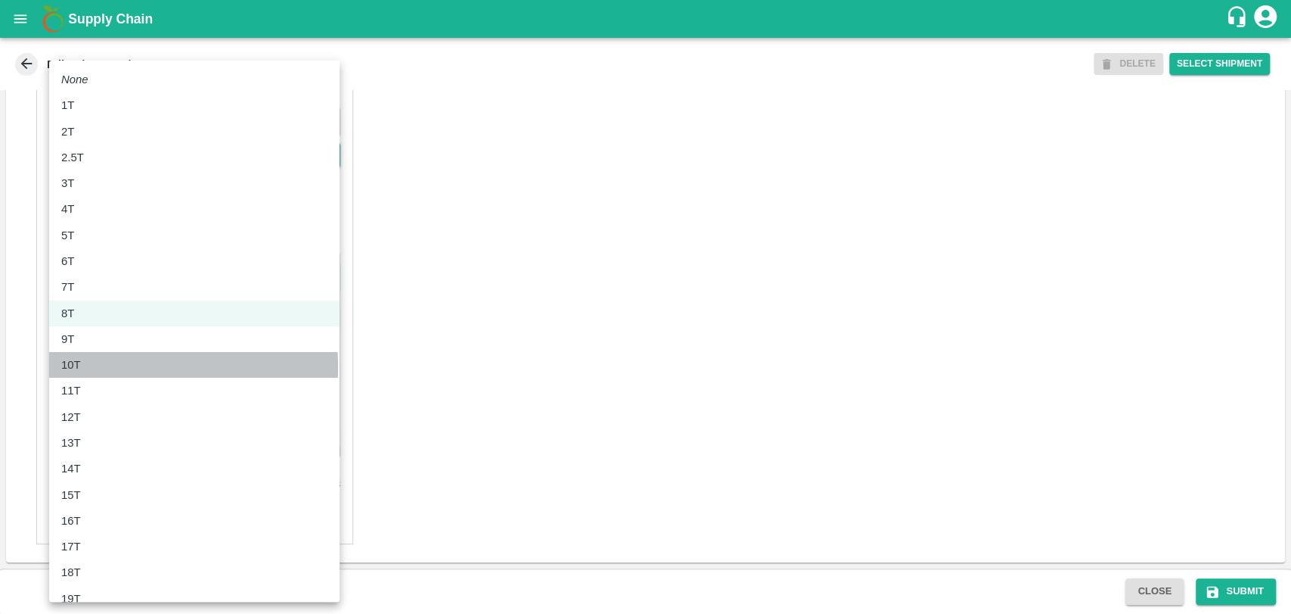
click at [90, 367] on div "10T" at bounding box center [194, 364] width 266 height 17
type input "10000"
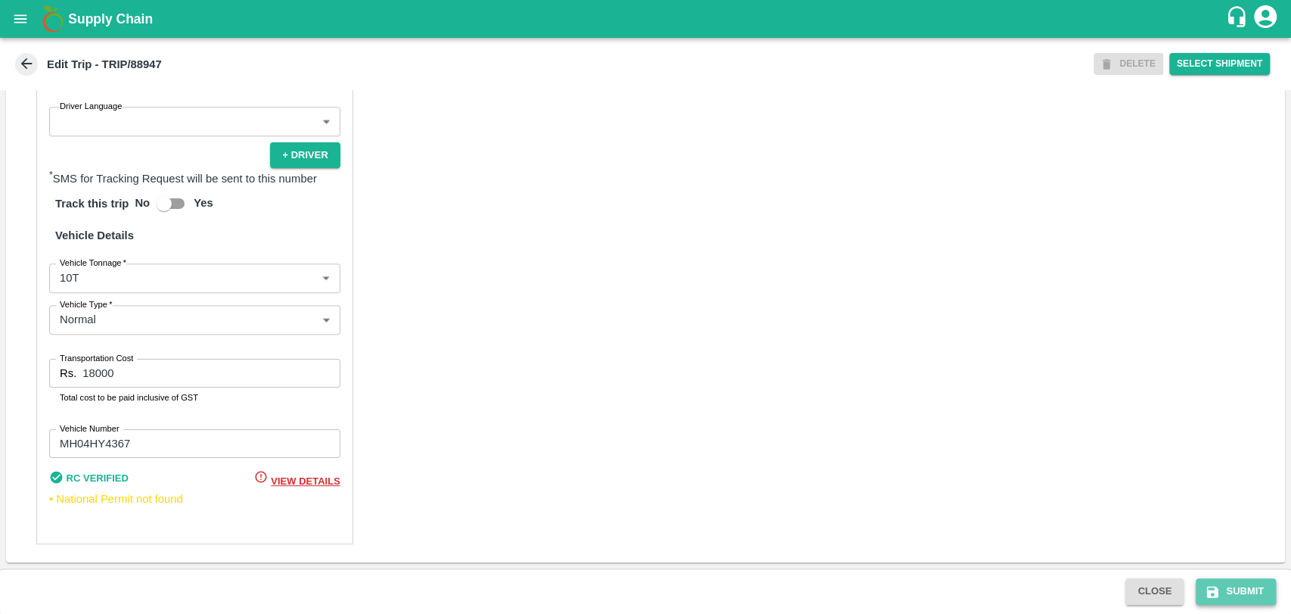
click at [1216, 589] on icon "submit" at bounding box center [1212, 591] width 11 height 11
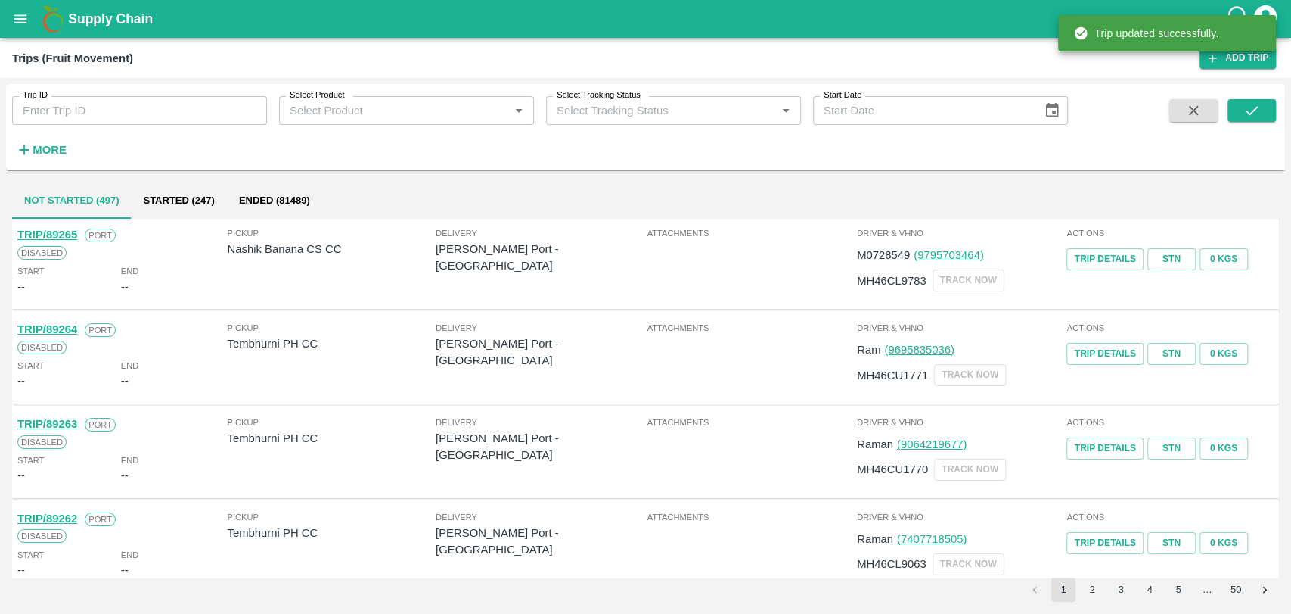
click at [33, 141] on h6 "More" at bounding box center [50, 150] width 34 height 20
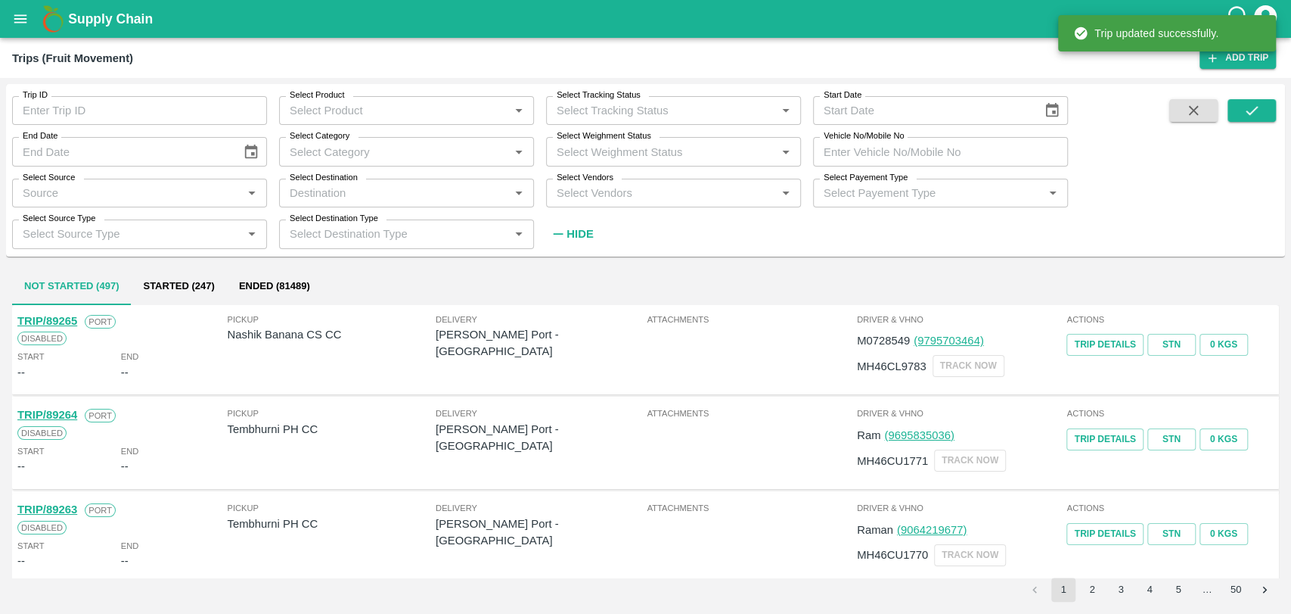
click at [884, 149] on input "Vehicle No/Mobile No" at bounding box center [940, 151] width 255 height 29
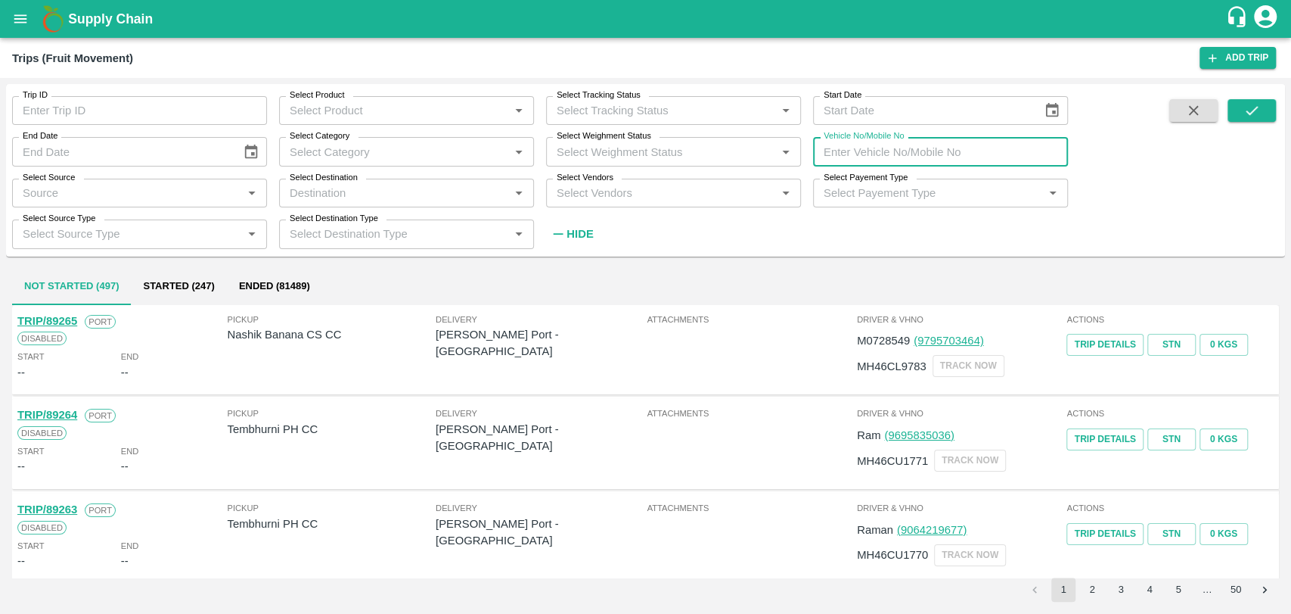
paste input "MH05EL6963"
type input "MH05EL6963"
click at [1241, 110] on button "submit" at bounding box center [1252, 110] width 48 height 23
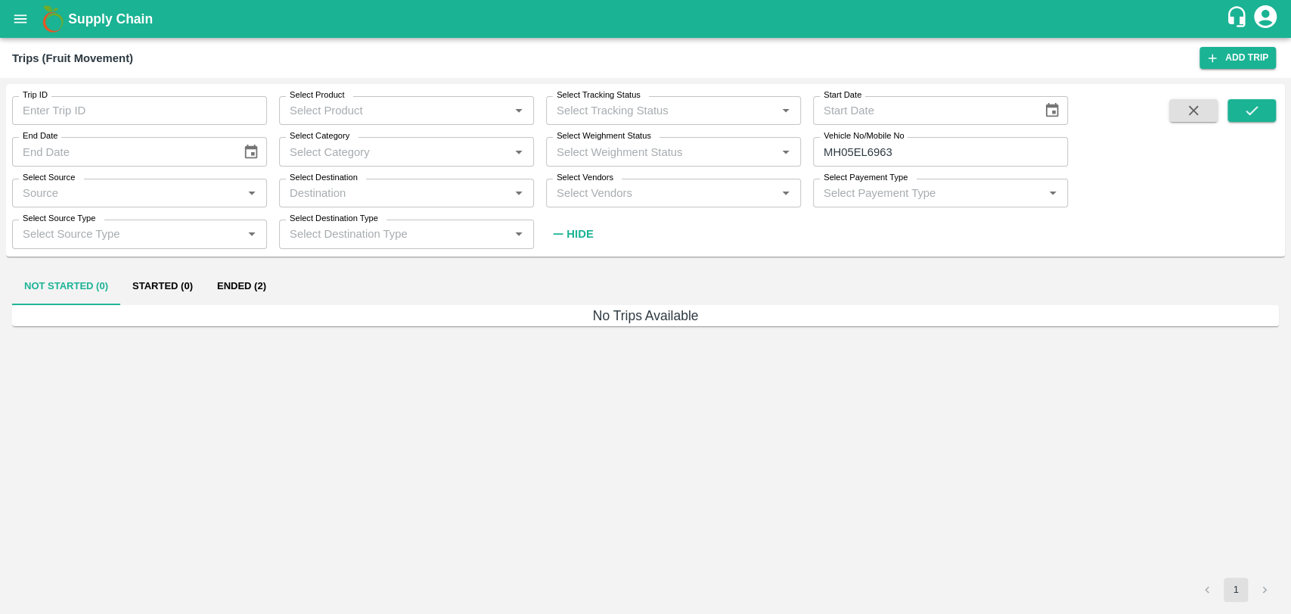
click at [248, 306] on h6 "No Trips Available" at bounding box center [645, 315] width 1267 height 21
click at [241, 291] on button "Ended (2)" at bounding box center [241, 287] width 73 height 36
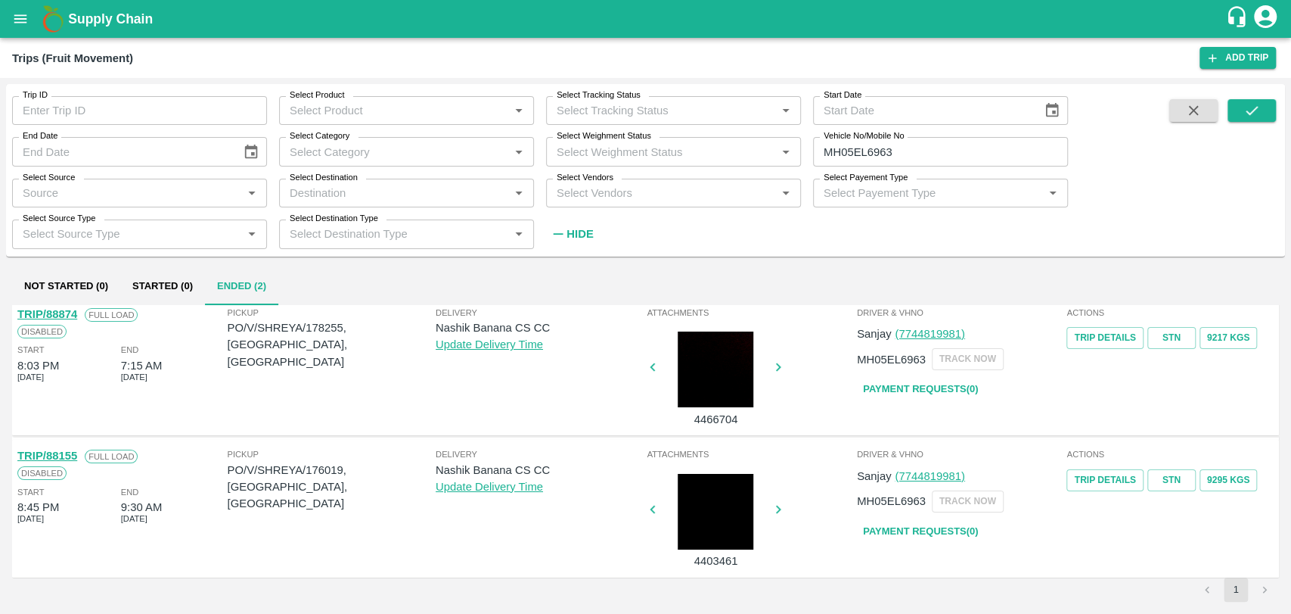
scroll to position [11, 0]
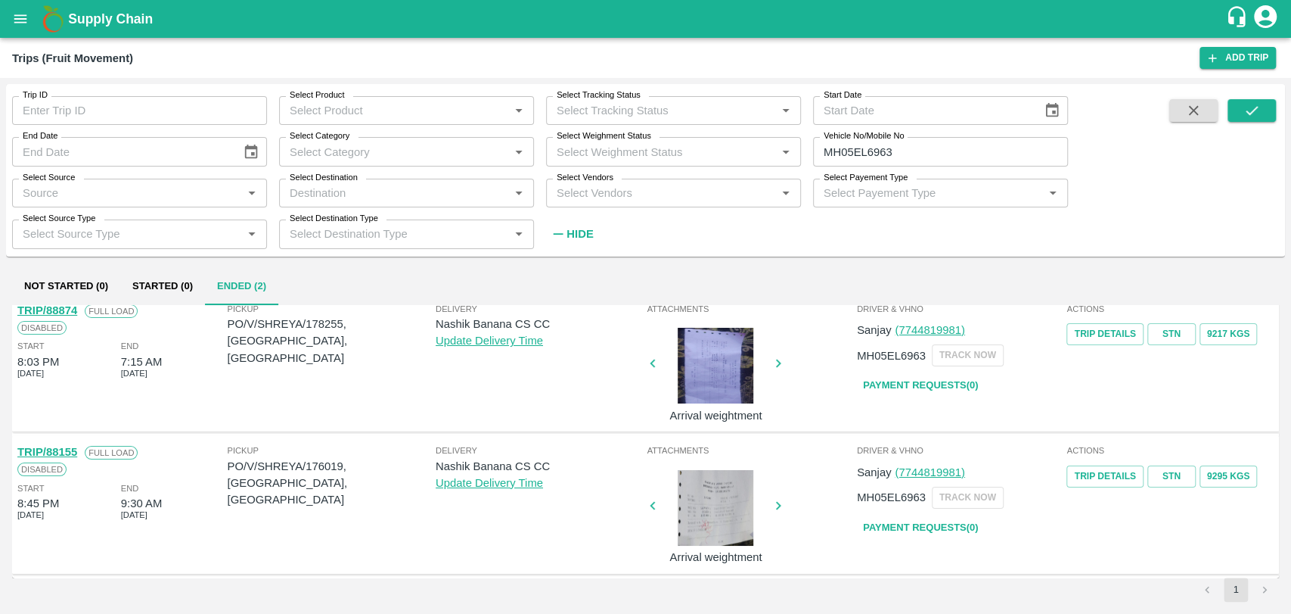
click at [69, 451] on link "TRIP/88155" at bounding box center [47, 452] width 60 height 12
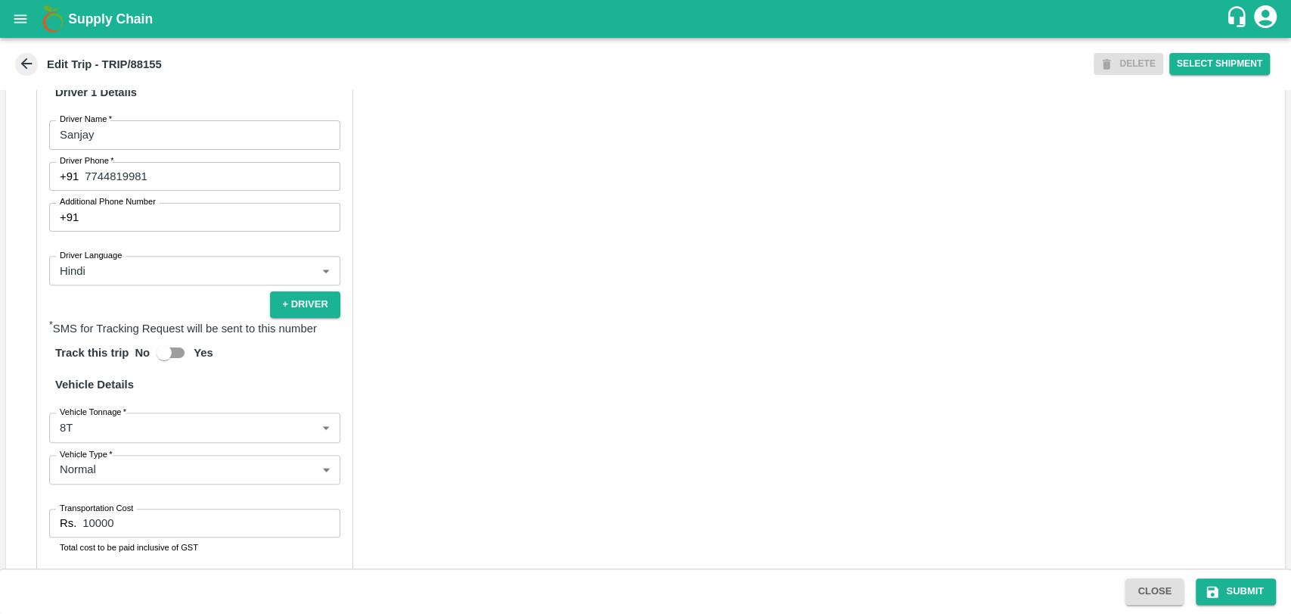
scroll to position [924, 0]
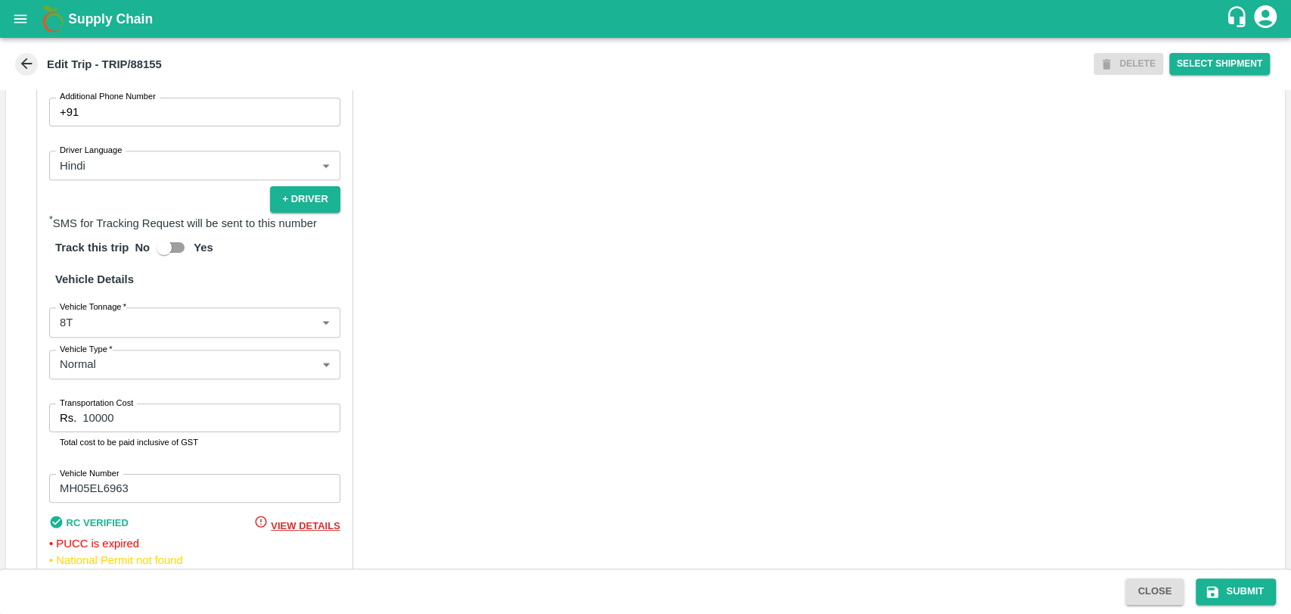
click at [147, 350] on body "Supply Chain Edit Trip - TRIP/88155 DELETE Select Shipment Trip Details Trip Ty…" at bounding box center [645, 307] width 1291 height 614
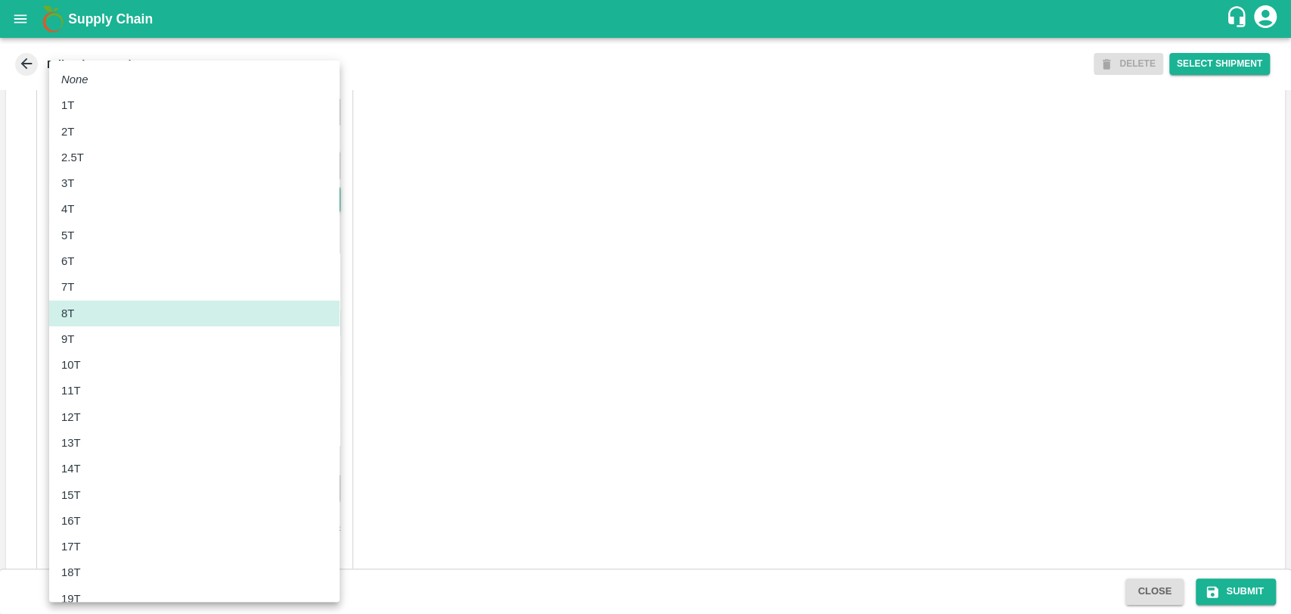
click at [101, 368] on div "10T" at bounding box center [194, 364] width 266 height 17
type input "10000"
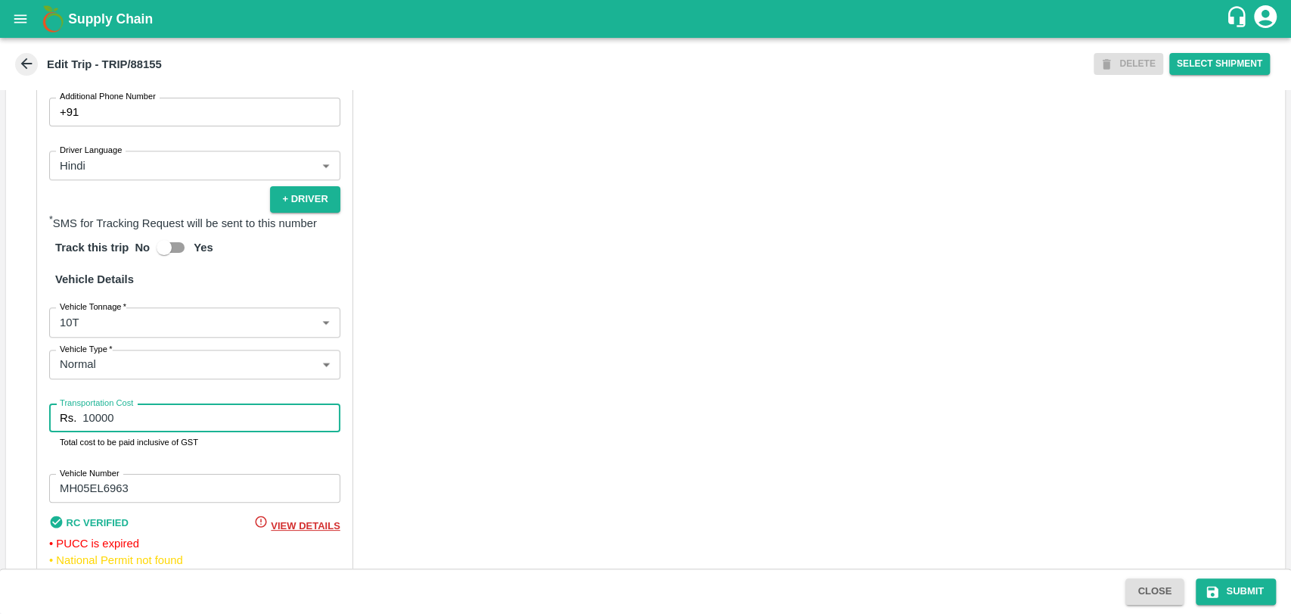
drag, startPoint x: 127, startPoint y: 429, endPoint x: 21, endPoint y: 431, distance: 105.9
click at [46, 430] on div "Partner Details Partner   * Partner Add Transporter Driver 1 Details Driver Nam…" at bounding box center [194, 235] width 317 height 740
type input "20000"
click at [1235, 594] on button "Submit" at bounding box center [1236, 591] width 80 height 26
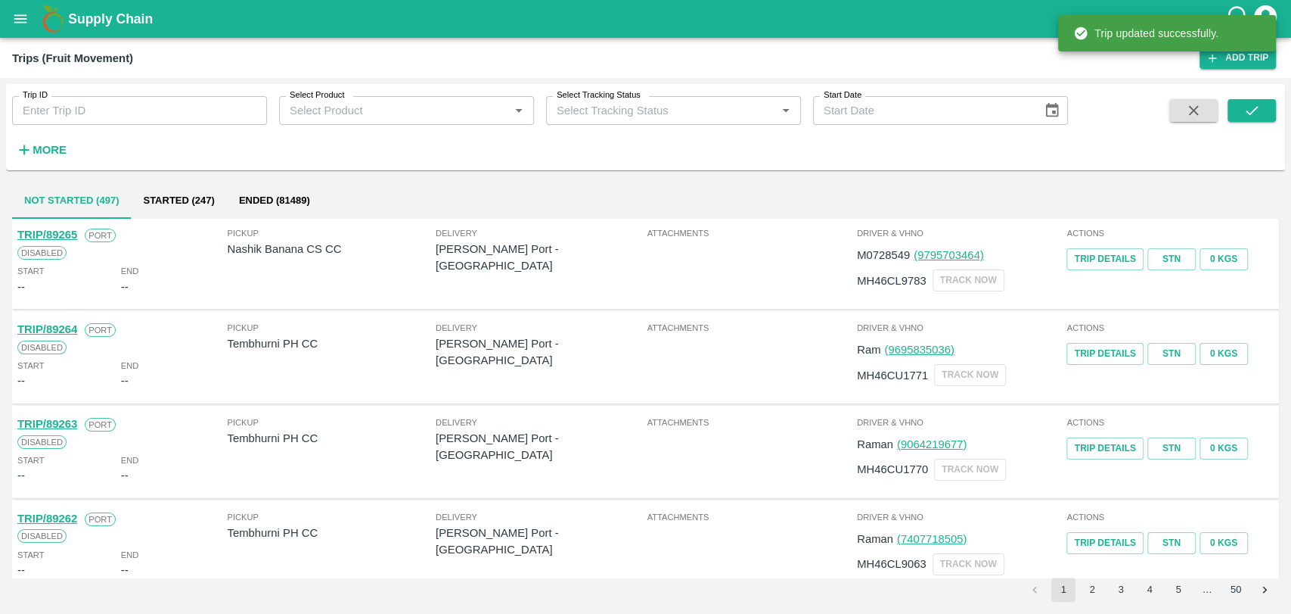
click at [46, 144] on strong "More" at bounding box center [50, 150] width 34 height 12
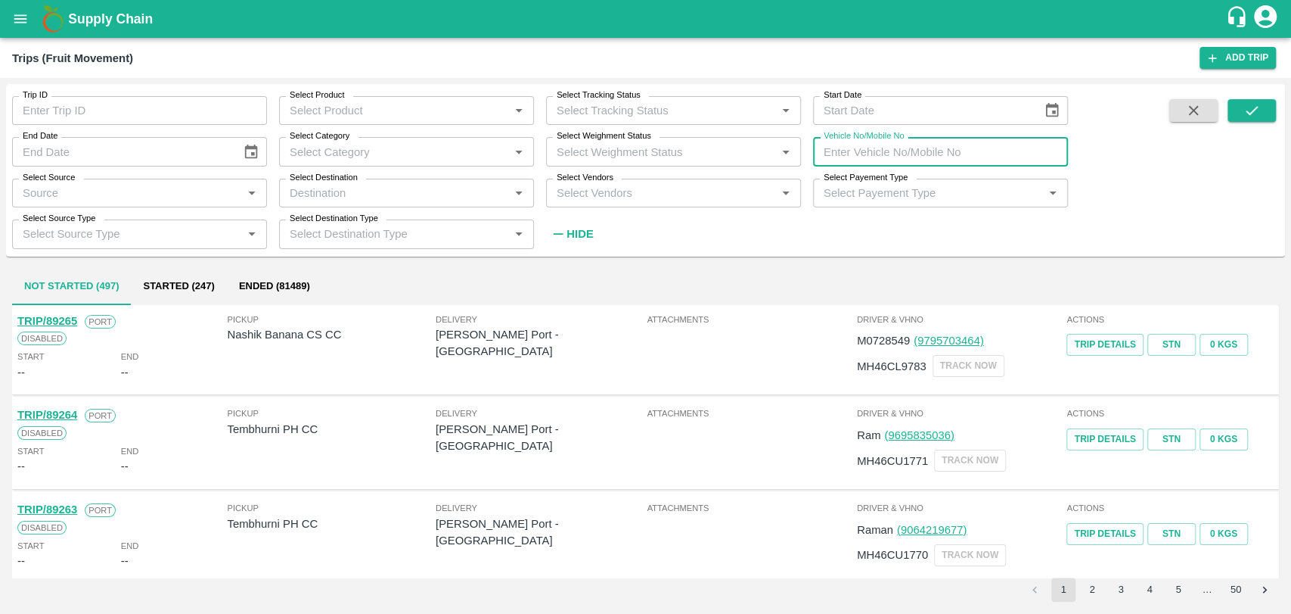
click at [901, 155] on input "Vehicle No/Mobile No" at bounding box center [940, 151] width 255 height 29
paste input "MH18BG7757"
type input "MH18BG7757"
click at [1241, 118] on button "submit" at bounding box center [1252, 110] width 48 height 23
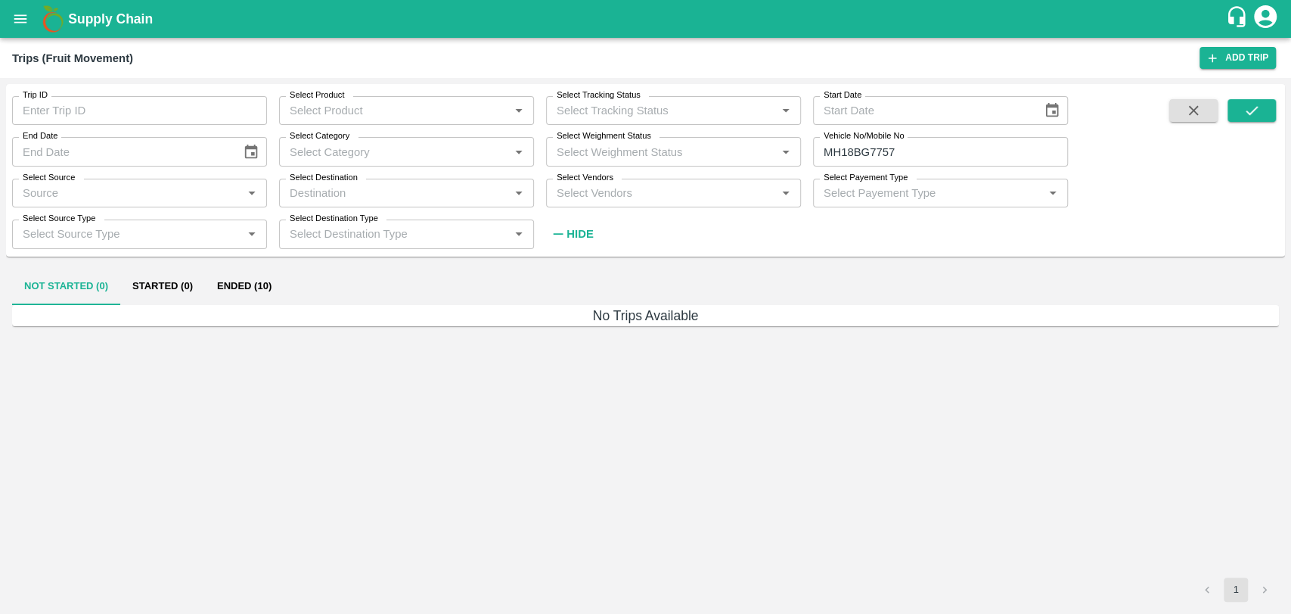
click at [270, 285] on button "Ended (10)" at bounding box center [244, 287] width 79 height 36
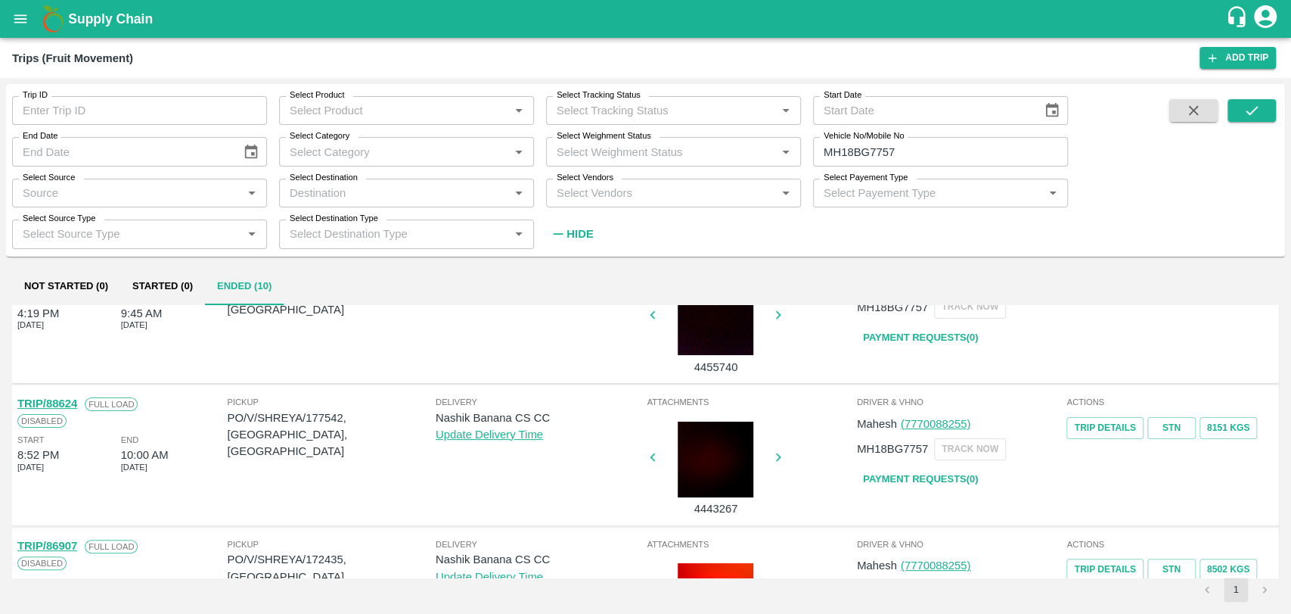
scroll to position [336, 0]
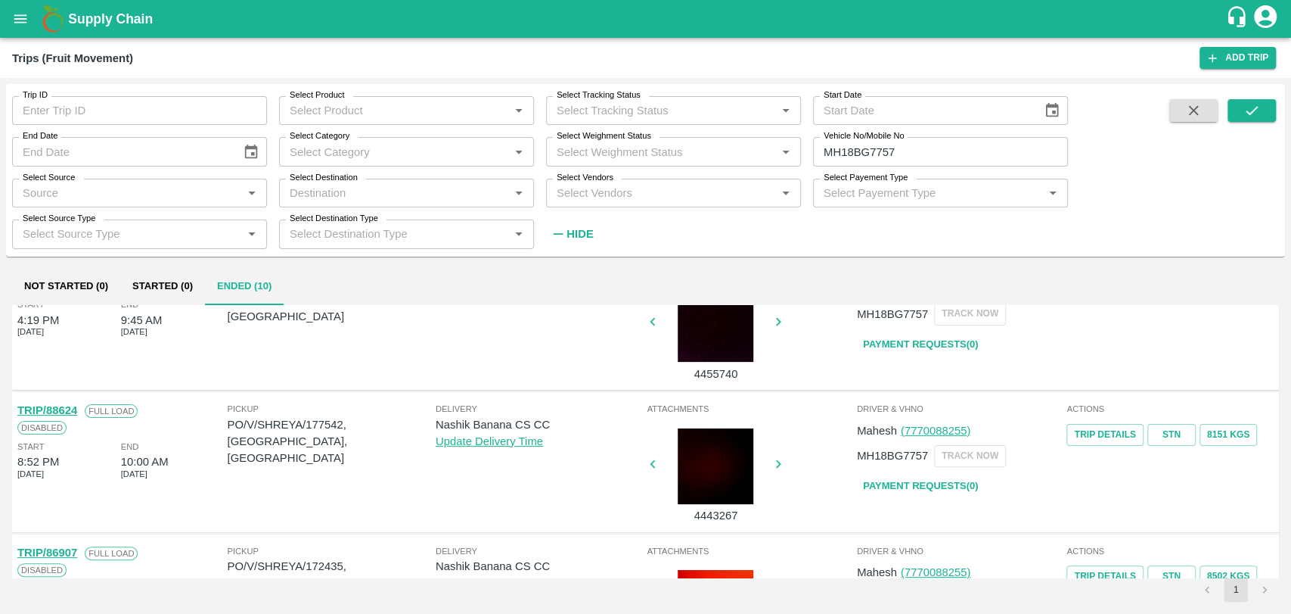
click at [76, 411] on link "TRIP/88624" at bounding box center [47, 410] width 60 height 12
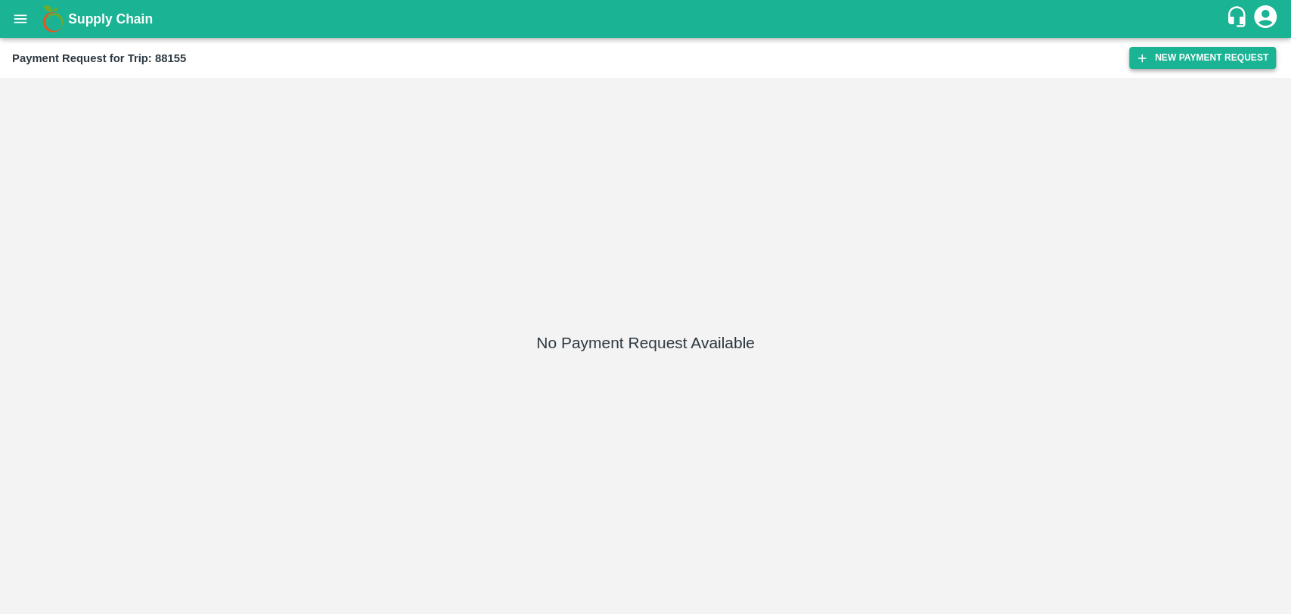
click at [1174, 53] on button "New Payment Request" at bounding box center [1202, 58] width 147 height 22
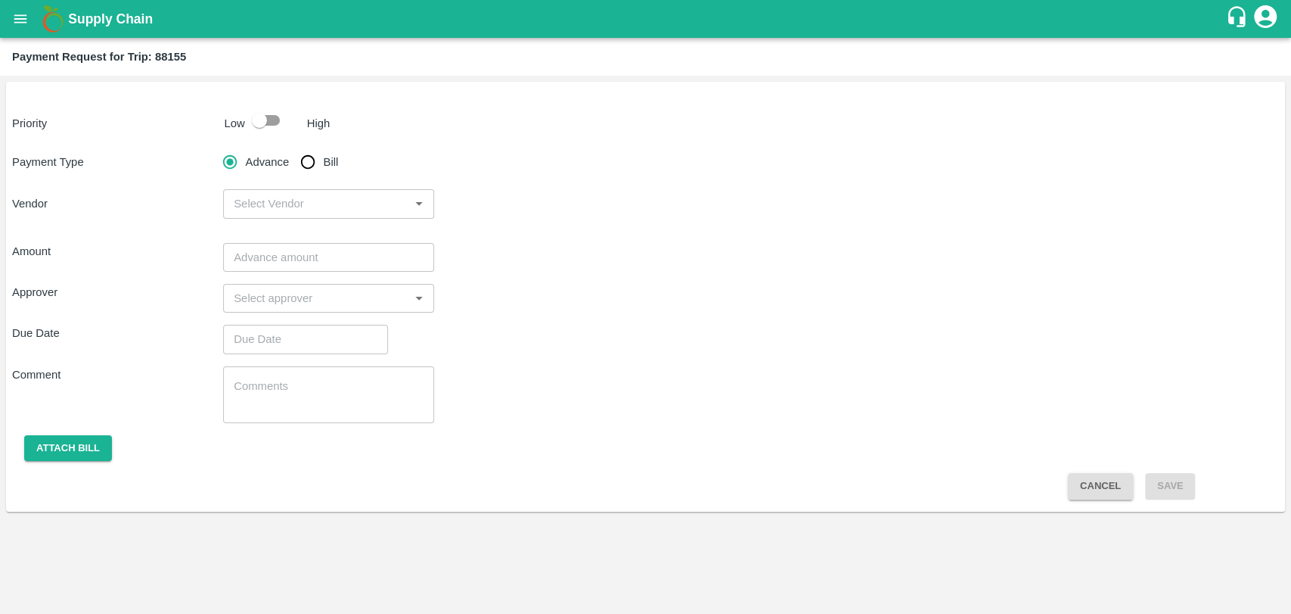
click at [281, 104] on div "Priority Low High Payment Type Advance Bill Vendor ​ Amount ​ Approver ​ Due Da…" at bounding box center [645, 297] width 1279 height 430
click at [269, 121] on input "checkbox" at bounding box center [259, 120] width 86 height 29
checkbox input "true"
click at [306, 157] on input "Bill" at bounding box center [308, 162] width 30 height 30
radio input "true"
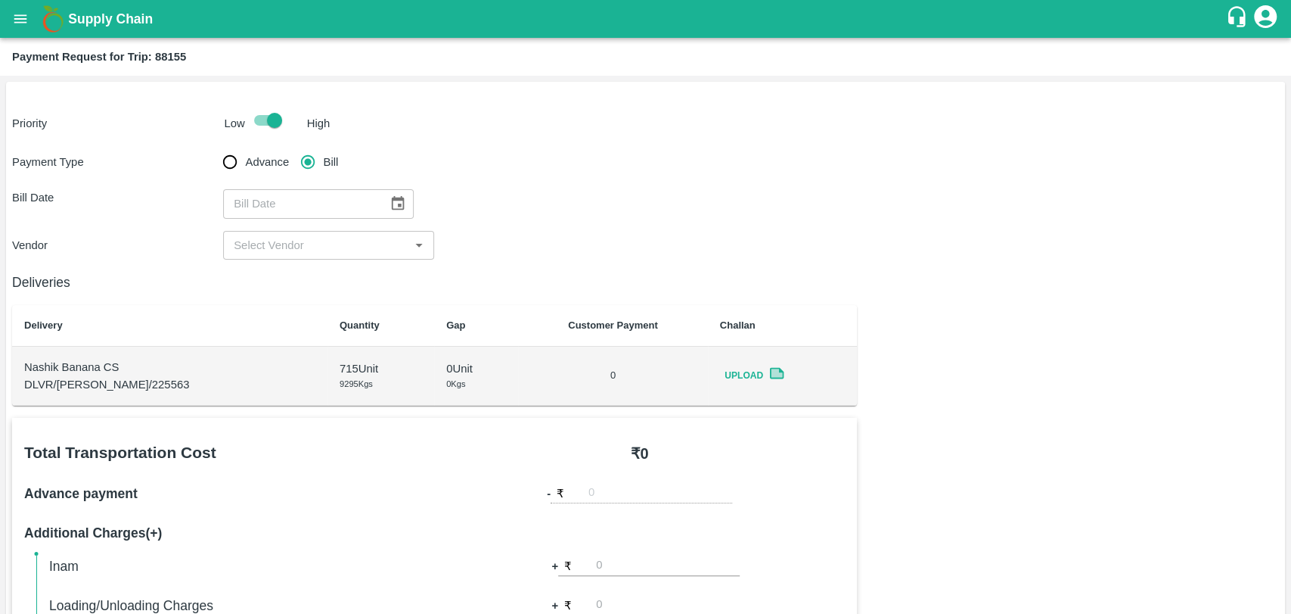
click at [406, 219] on div "Payment Type Advance Bill Bill Date ​ Vendor ​" at bounding box center [645, 203] width 1267 height 113
click at [372, 201] on div "​" at bounding box center [318, 203] width 191 height 29
type input "DD/MM/YYYY"
click at [393, 202] on icon "Choose date" at bounding box center [398, 203] width 17 height 17
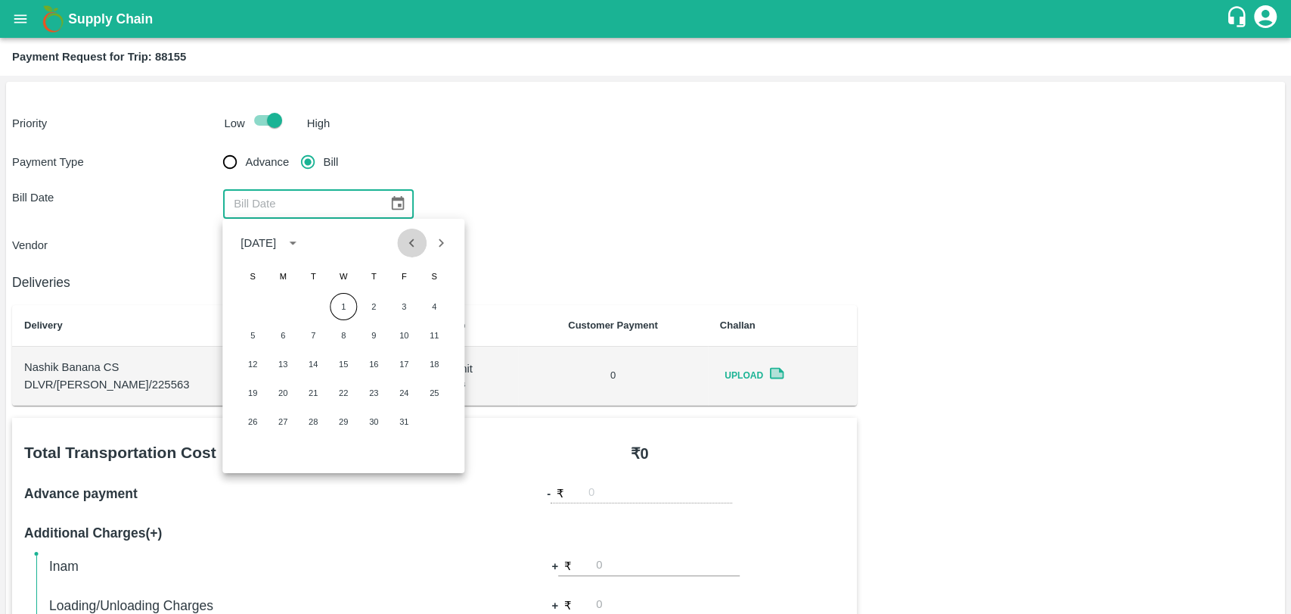
click at [404, 244] on icon "Previous month" at bounding box center [412, 243] width 17 height 17
drag, startPoint x: 433, startPoint y: 332, endPoint x: 299, endPoint y: 304, distance: 136.8
click at [431, 332] on button "13" at bounding box center [434, 335] width 27 height 27
type input "13/09/2025"
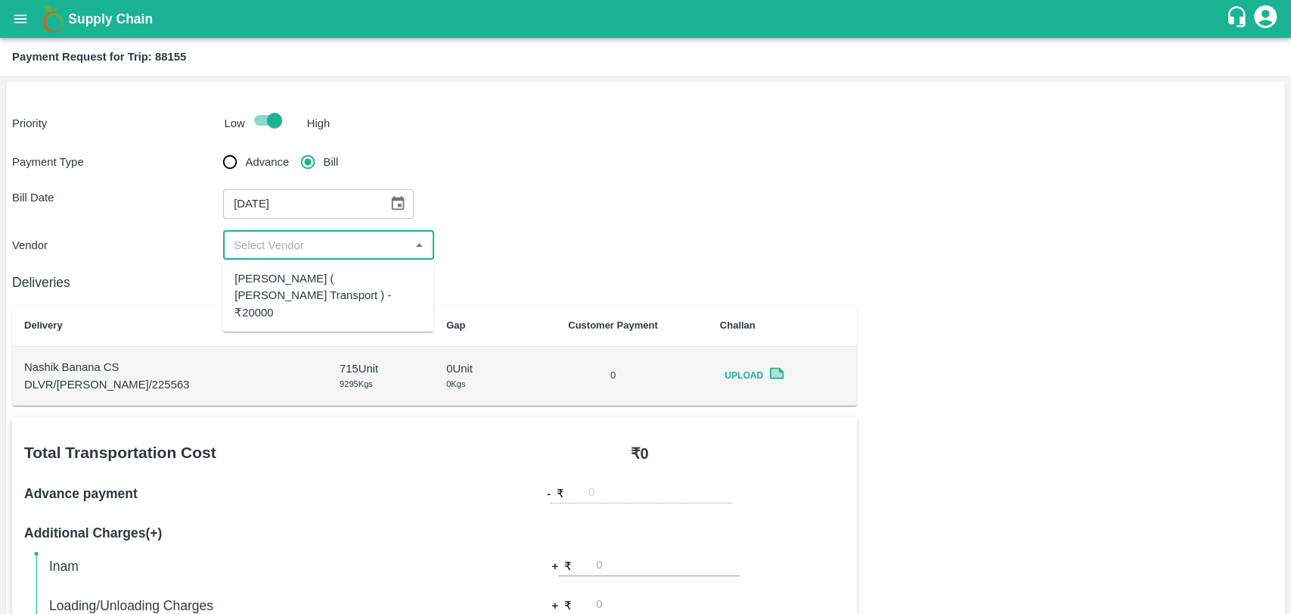
click at [259, 254] on input "input" at bounding box center [316, 245] width 177 height 20
drag, startPoint x: 261, startPoint y: 275, endPoint x: 291, endPoint y: 288, distance: 33.2
click at [262, 275] on div "Nitin Rasal ( Bhairavnath Transport ) - ₹20000" at bounding box center [328, 295] width 187 height 51
type input "Nitin Rasal ( Bhairavnath Transport ) - ₹20000"
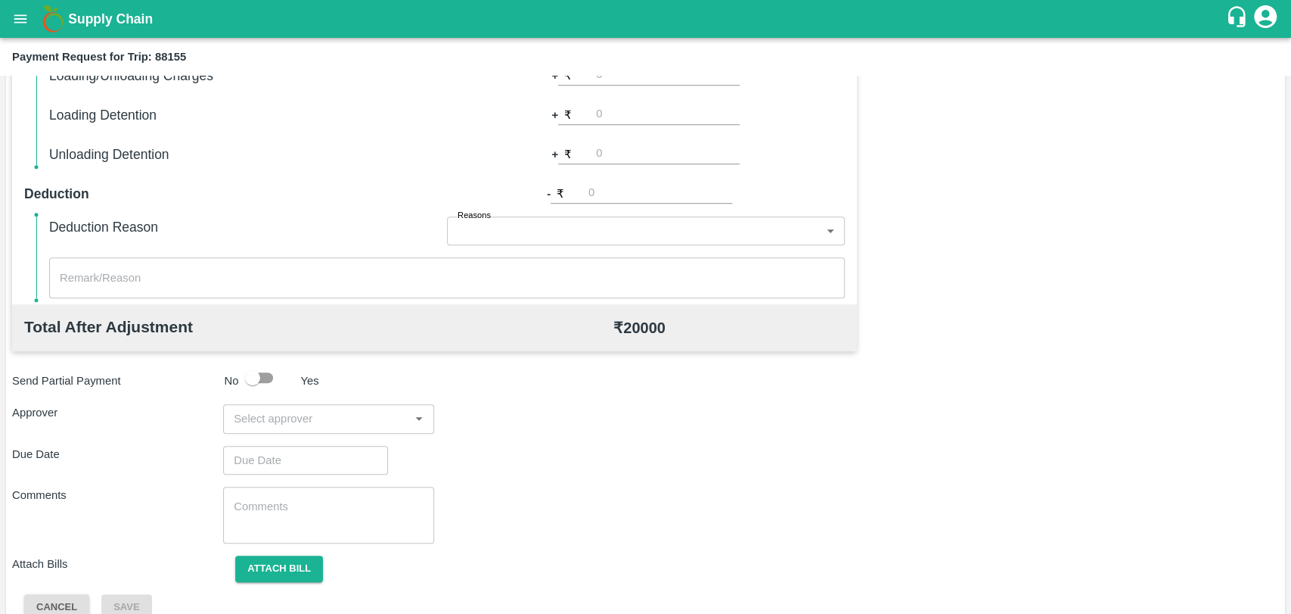
scroll to position [554, 0]
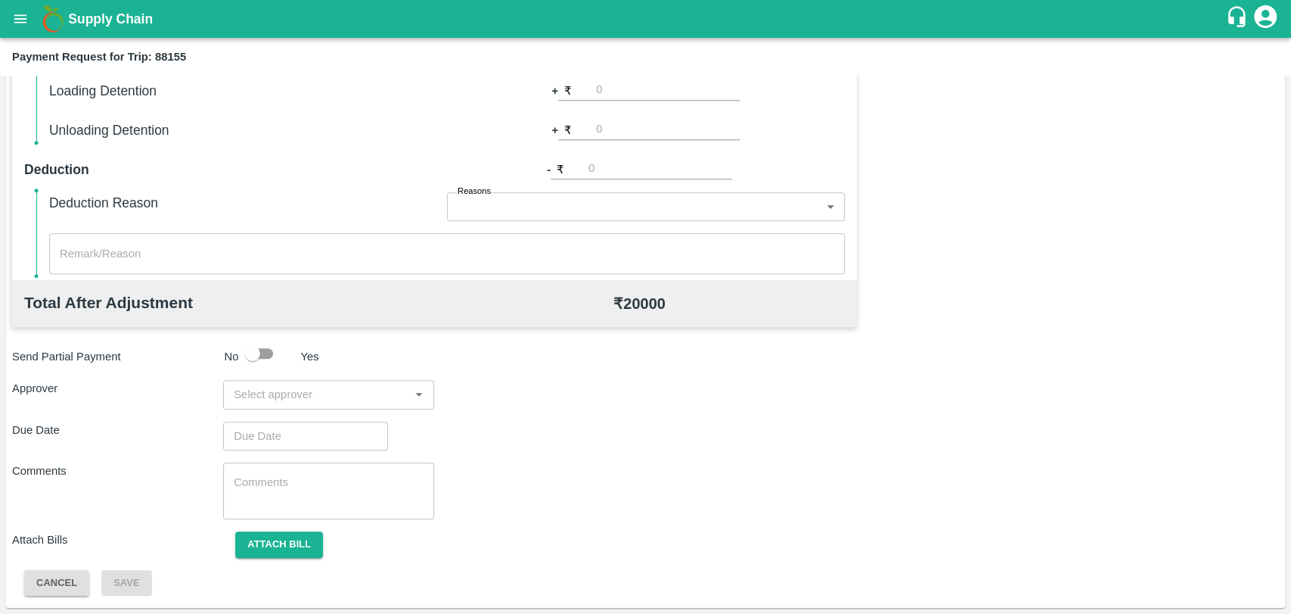
click at [284, 395] on input "input" at bounding box center [316, 394] width 177 height 20
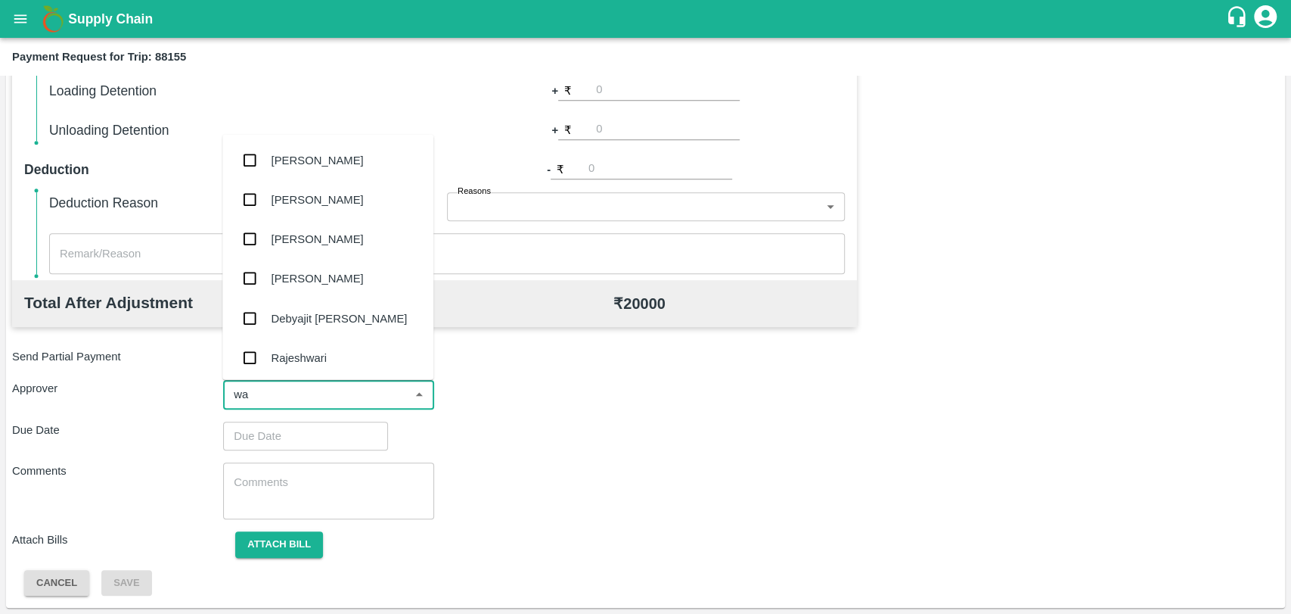
type input "wag"
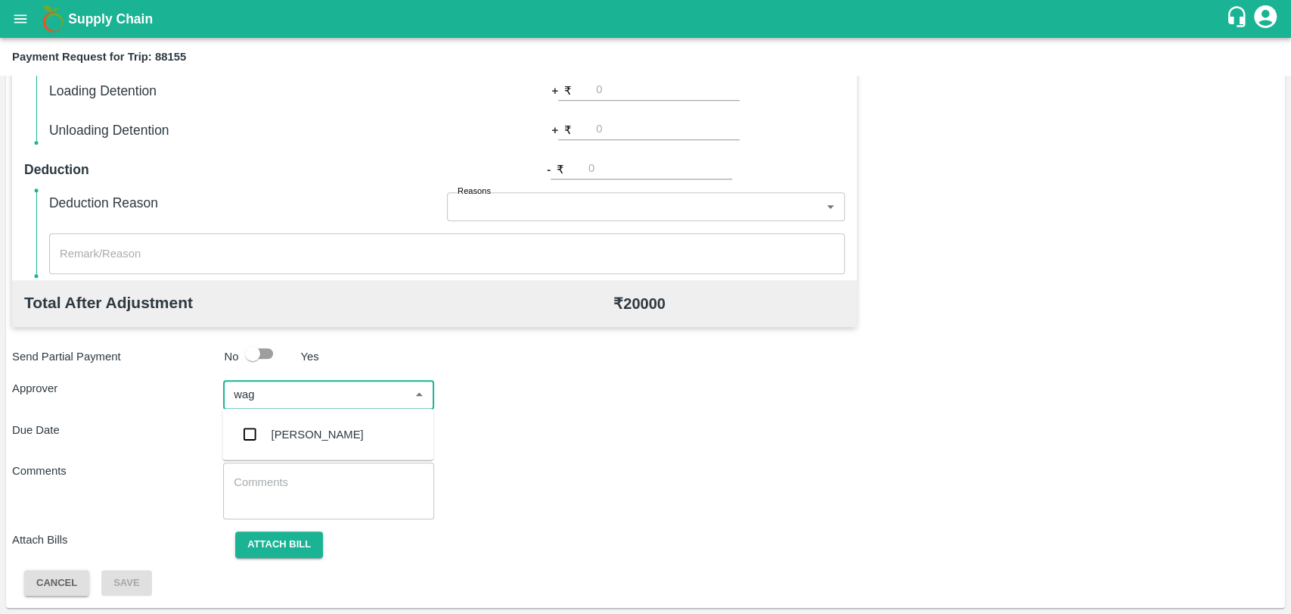
click at [274, 449] on div "Prasad Waghade" at bounding box center [327, 434] width 211 height 39
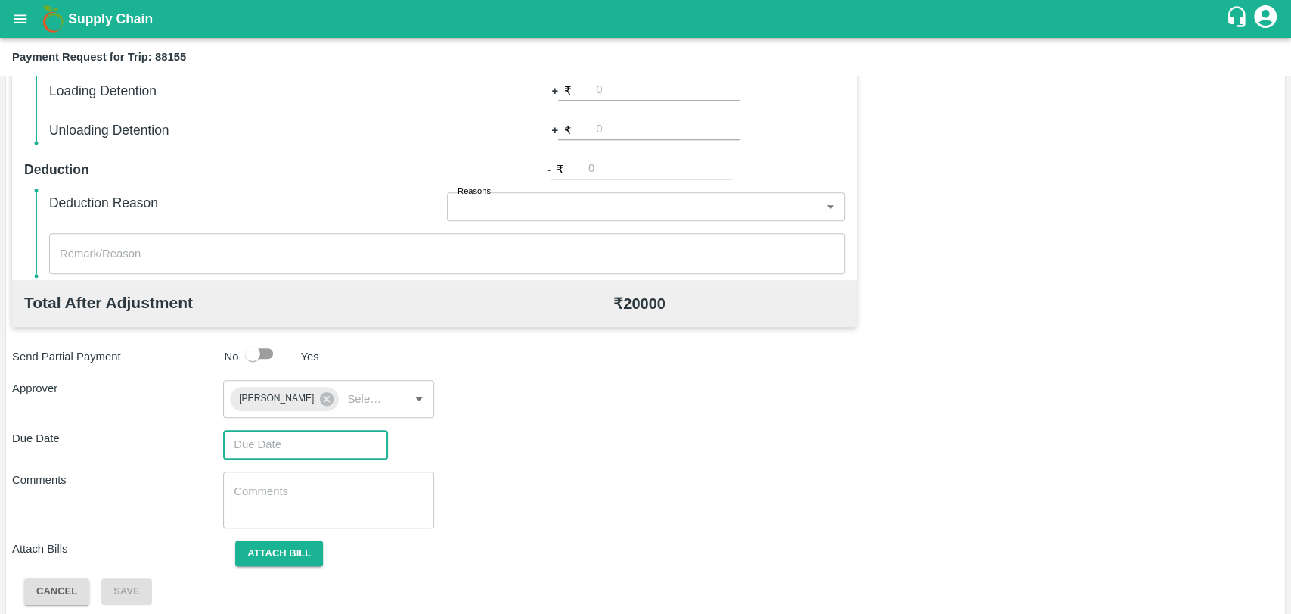
type input "DD/MM/YYYY hh:mm aa"
click at [256, 449] on input "DD/MM/YYYY hh:mm aa" at bounding box center [300, 444] width 154 height 29
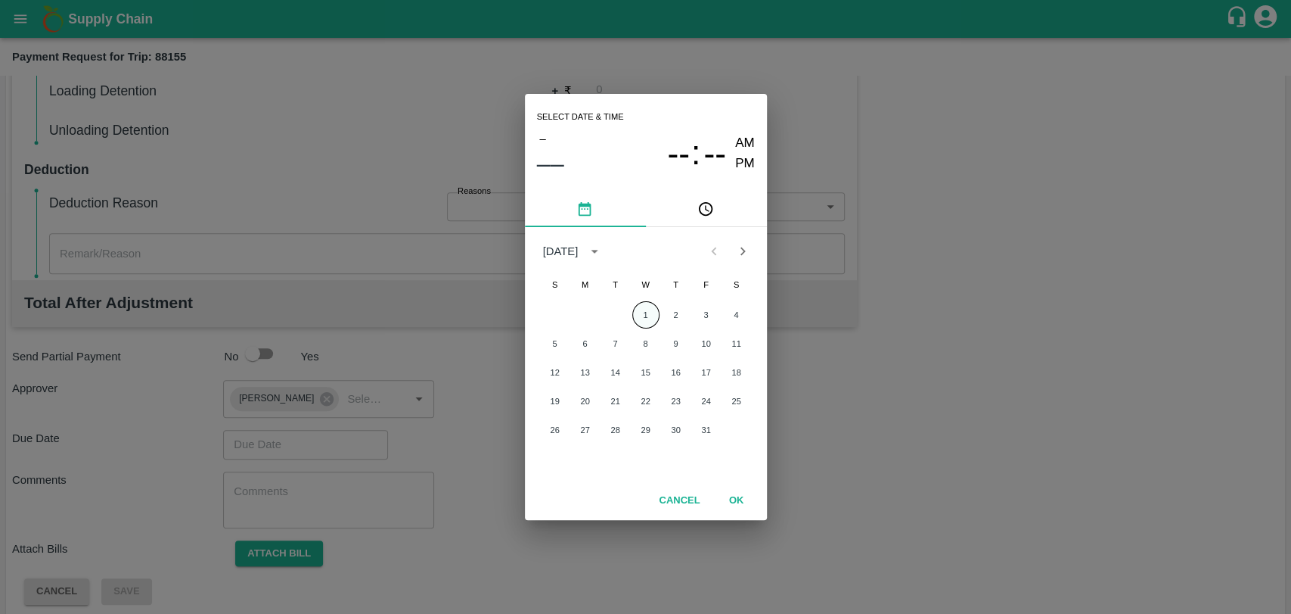
click at [647, 312] on button "1" at bounding box center [645, 314] width 27 height 27
type input "01/10/2025 12:00 AM"
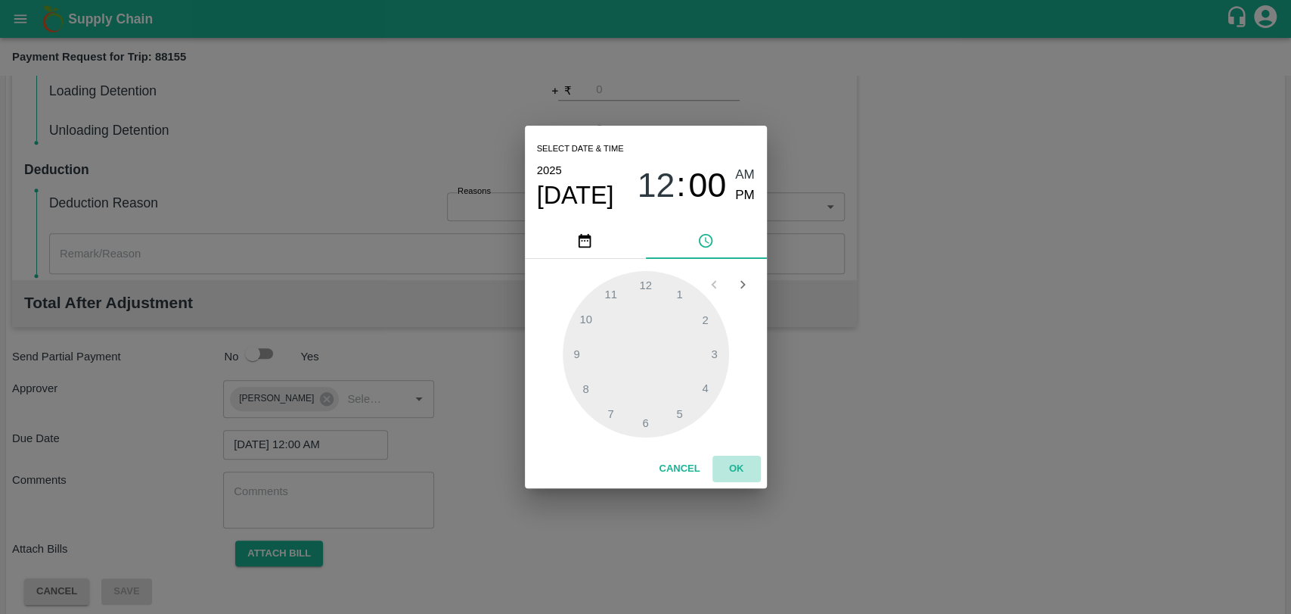
drag, startPoint x: 716, startPoint y: 459, endPoint x: 731, endPoint y: 464, distance: 15.1
click at [730, 463] on button "OK" at bounding box center [737, 468] width 48 height 26
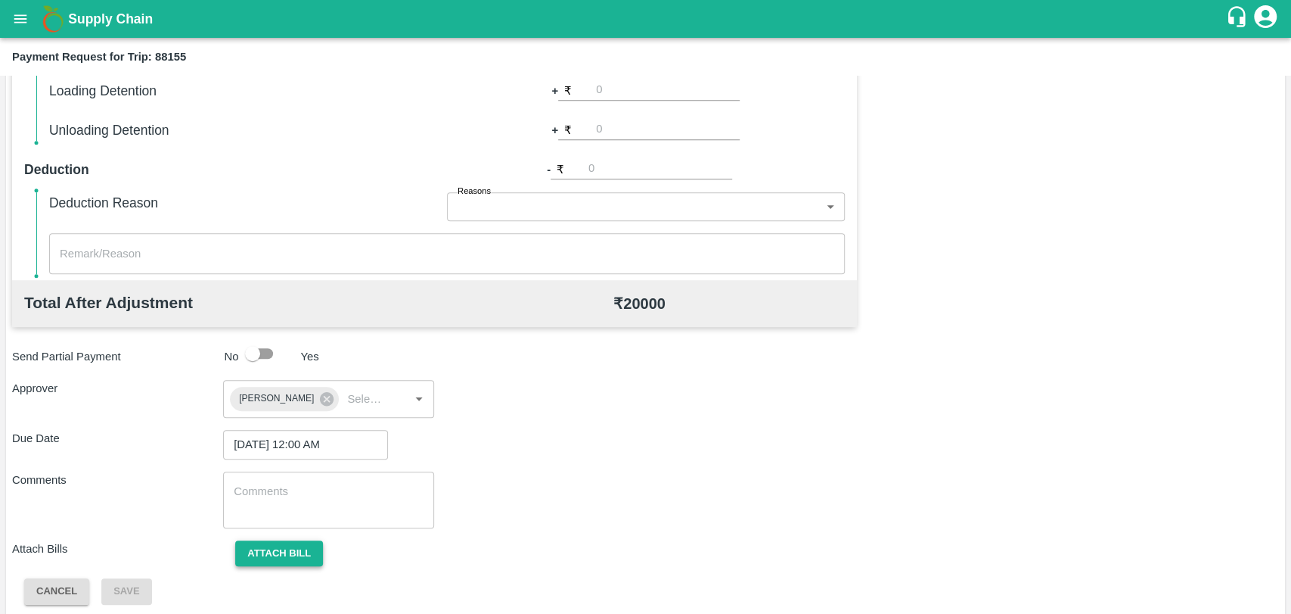
click at [299, 550] on button "Attach bill" at bounding box center [279, 553] width 88 height 26
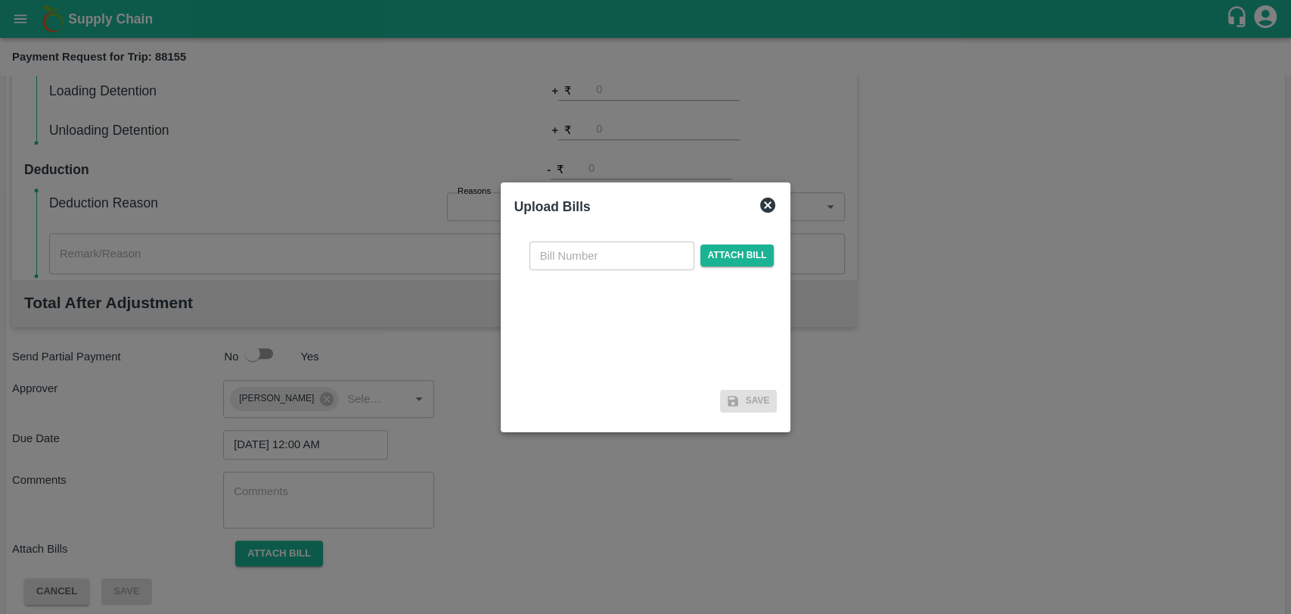
click at [583, 265] on input "text" at bounding box center [612, 255] width 165 height 29
type input "4002"
click at [733, 256] on span "Attach bill" at bounding box center [738, 255] width 74 height 22
click at [0, 0] on input "Attach bill" at bounding box center [0, 0] width 0 height 0
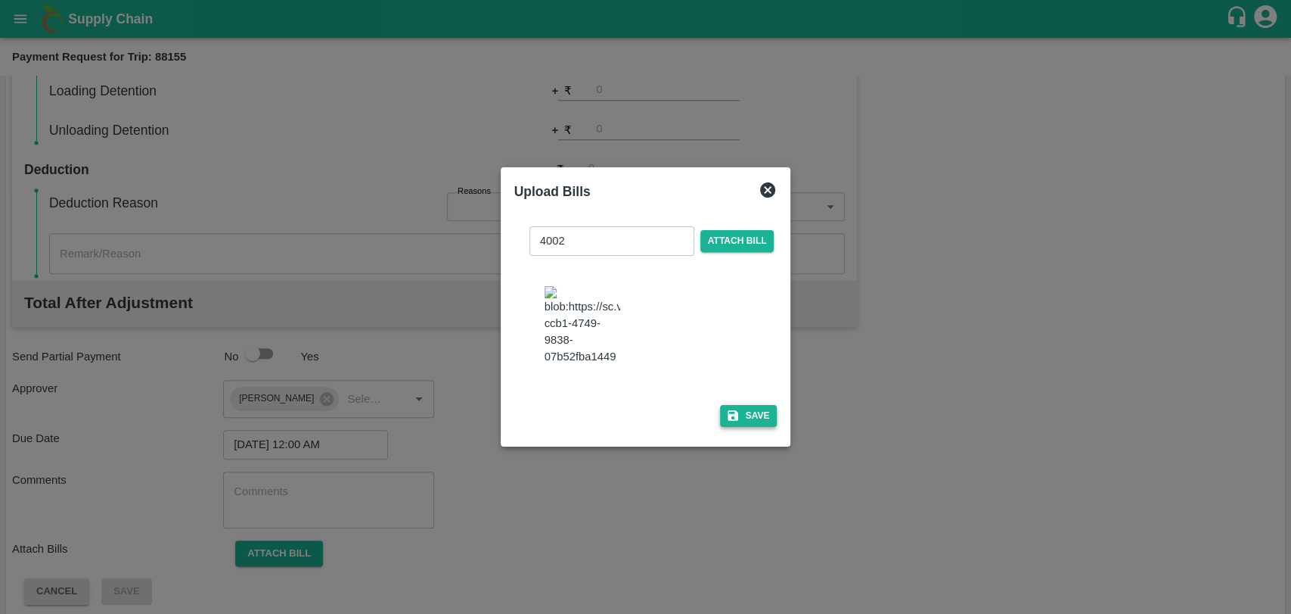
click at [753, 416] on button "Save" at bounding box center [748, 416] width 57 height 22
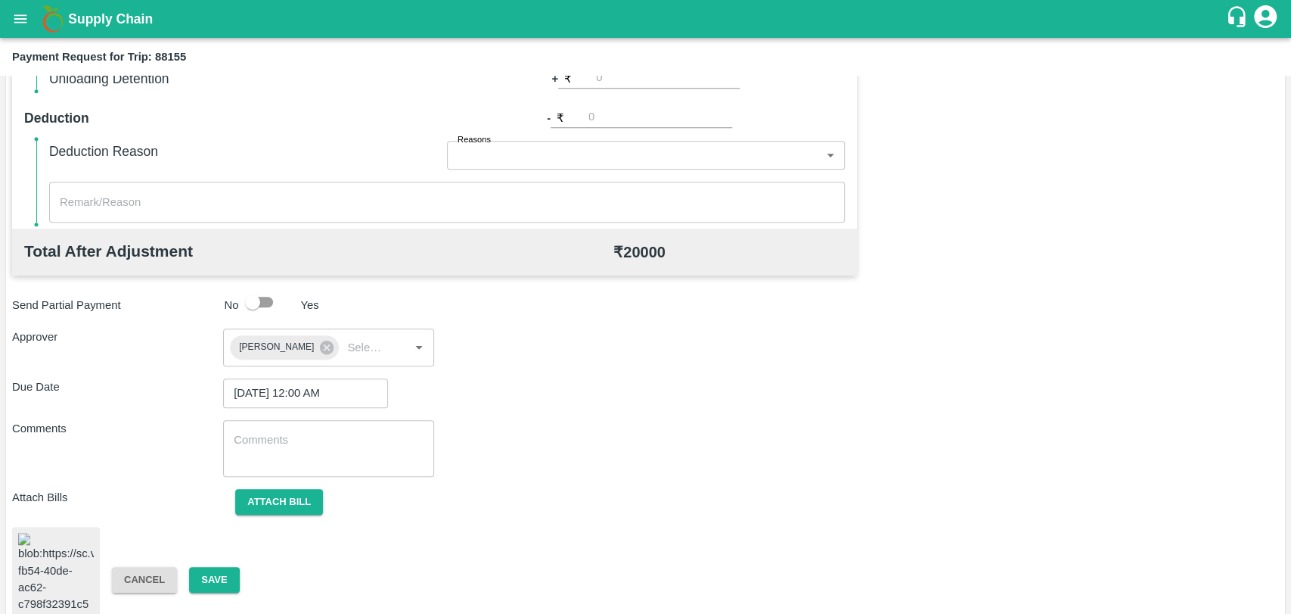
scroll to position [632, 0]
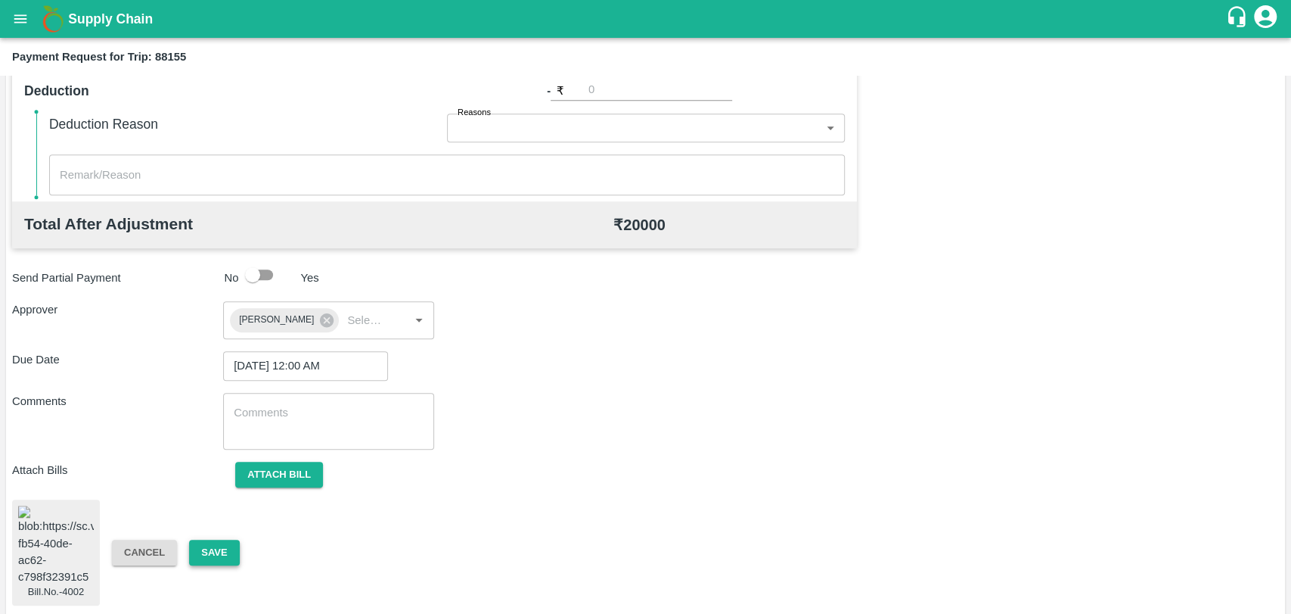
click at [231, 557] on button "Save" at bounding box center [214, 552] width 50 height 26
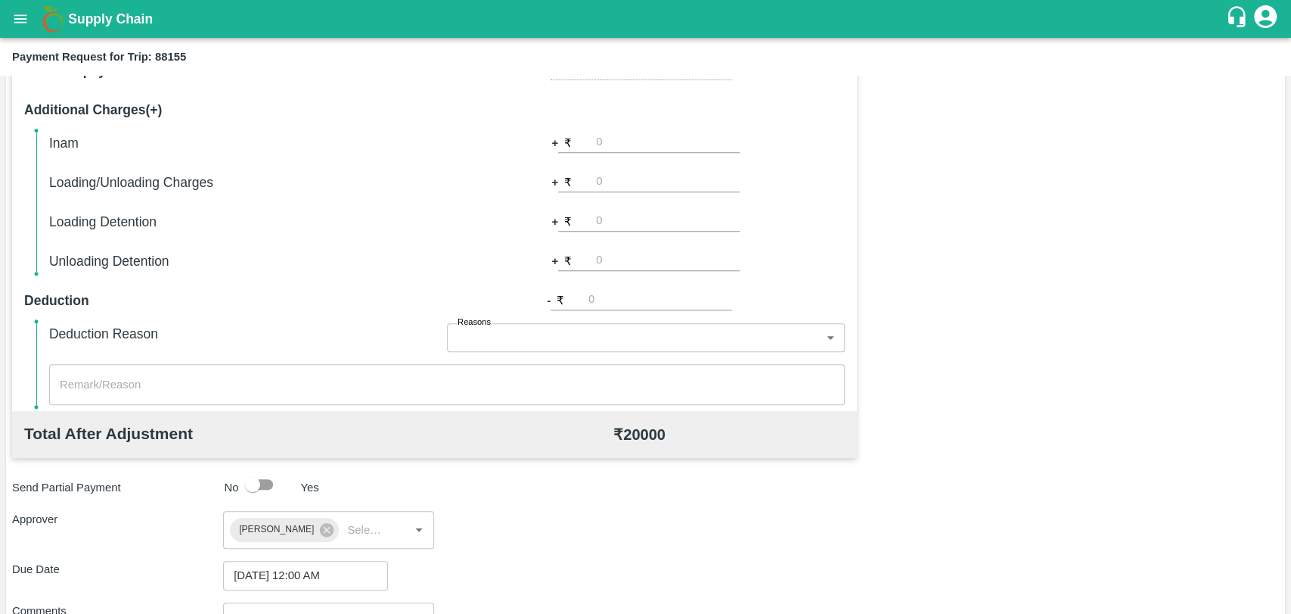
scroll to position [297, 0]
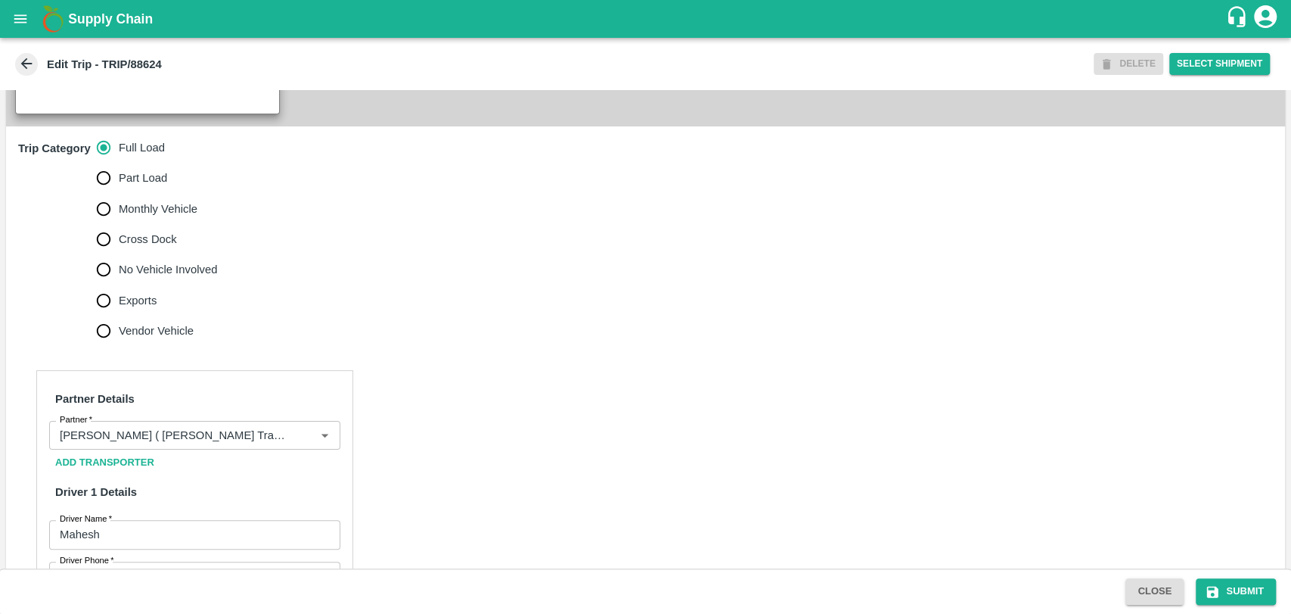
scroll to position [840, 0]
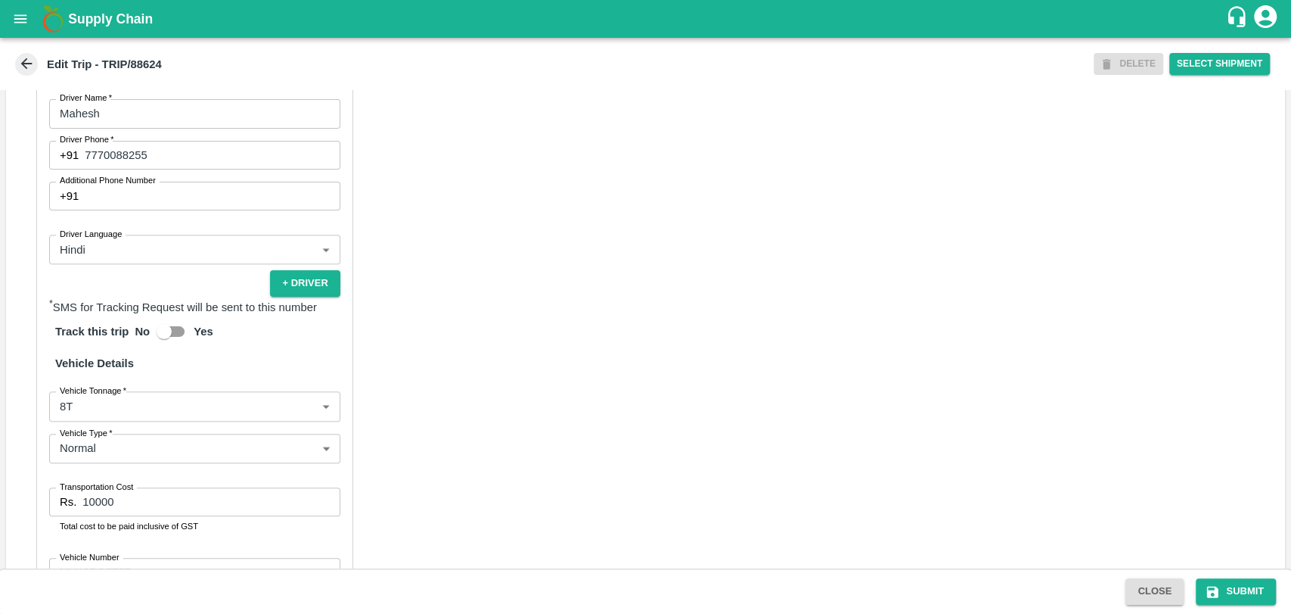
click at [111, 421] on body "Supply Chain Edit Trip - TRIP/88624 DELETE Select Shipment Trip Details Trip Ty…" at bounding box center [645, 307] width 1291 height 614
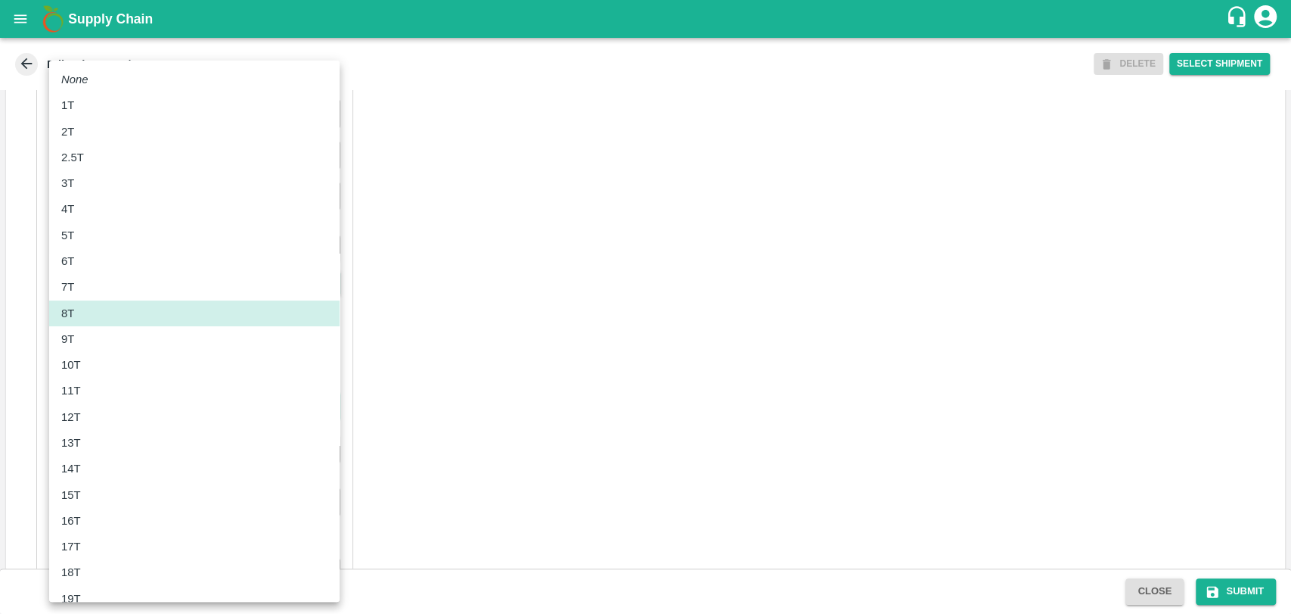
click at [92, 367] on div "10T" at bounding box center [194, 364] width 266 height 17
type input "10000"
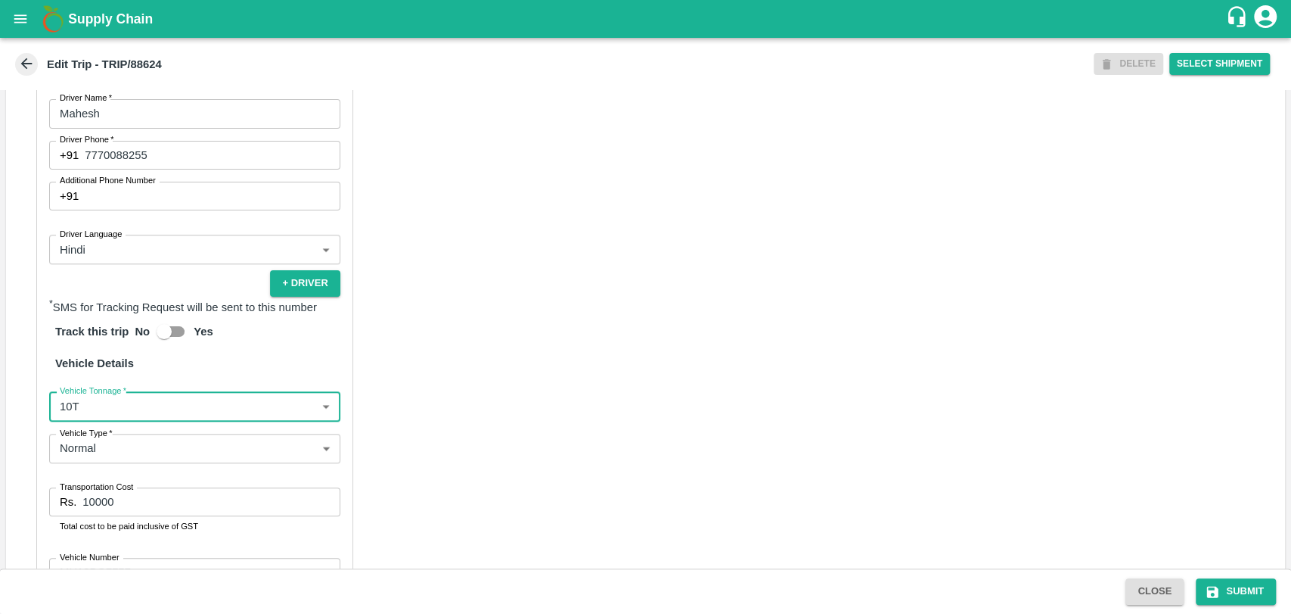
drag, startPoint x: 24, startPoint y: 520, endPoint x: 0, endPoint y: 509, distance: 26.4
click at [12, 517] on div "Partner Details Partner   * Partner Add Transporter Driver 1 Details Driver Nam…" at bounding box center [645, 319] width 1279 height 776
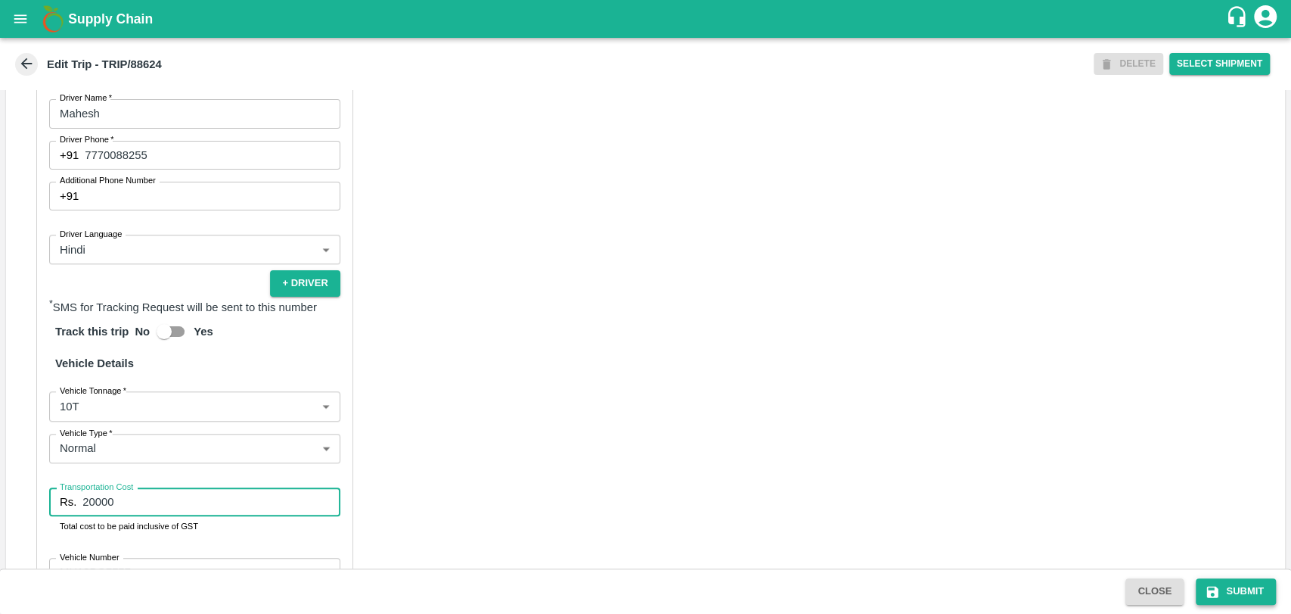
type input "20000"
click at [1226, 592] on button "Submit" at bounding box center [1236, 591] width 80 height 26
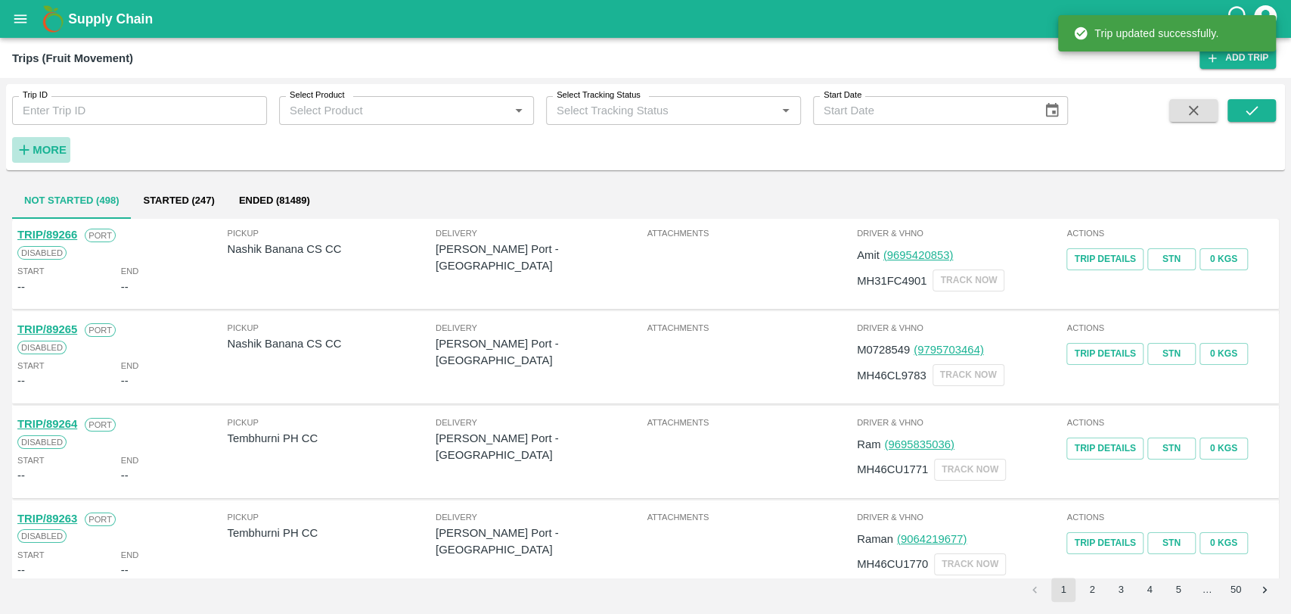
click at [48, 157] on h6 "More" at bounding box center [50, 150] width 34 height 20
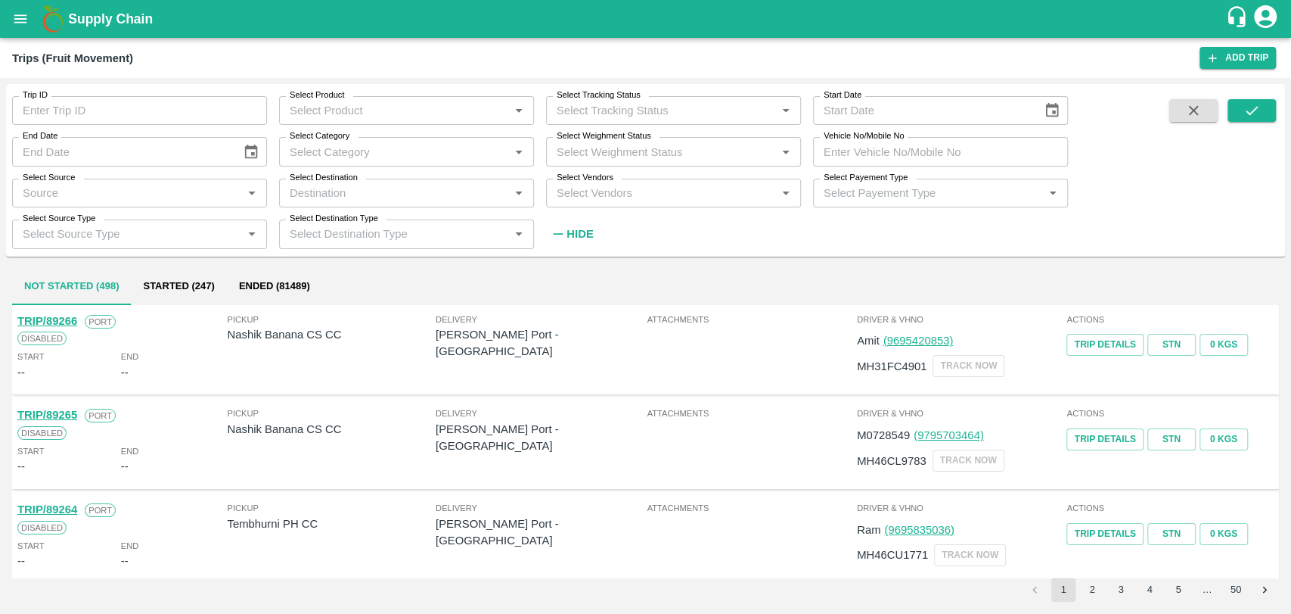
click at [894, 154] on input "Vehicle No/Mobile No" at bounding box center [940, 151] width 255 height 29
paste input "MH04HY4367"
type input "MH04HY4367"
click at [1237, 116] on button "submit" at bounding box center [1252, 110] width 48 height 23
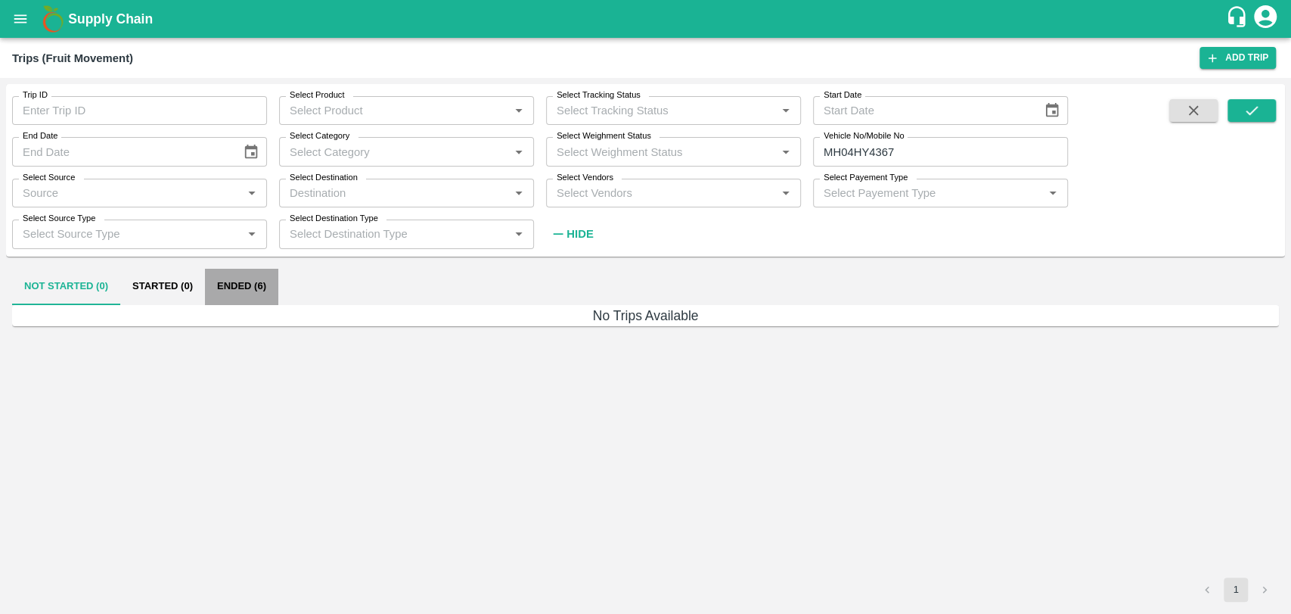
click at [250, 285] on button "Ended (6)" at bounding box center [241, 287] width 73 height 36
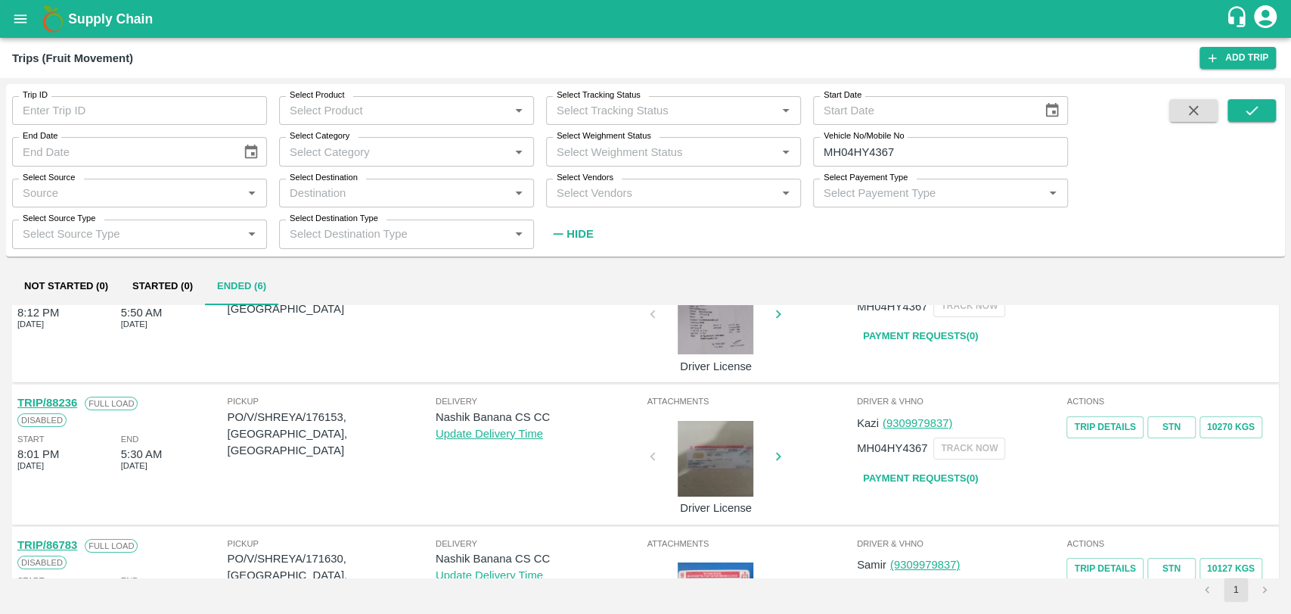
scroll to position [84, 0]
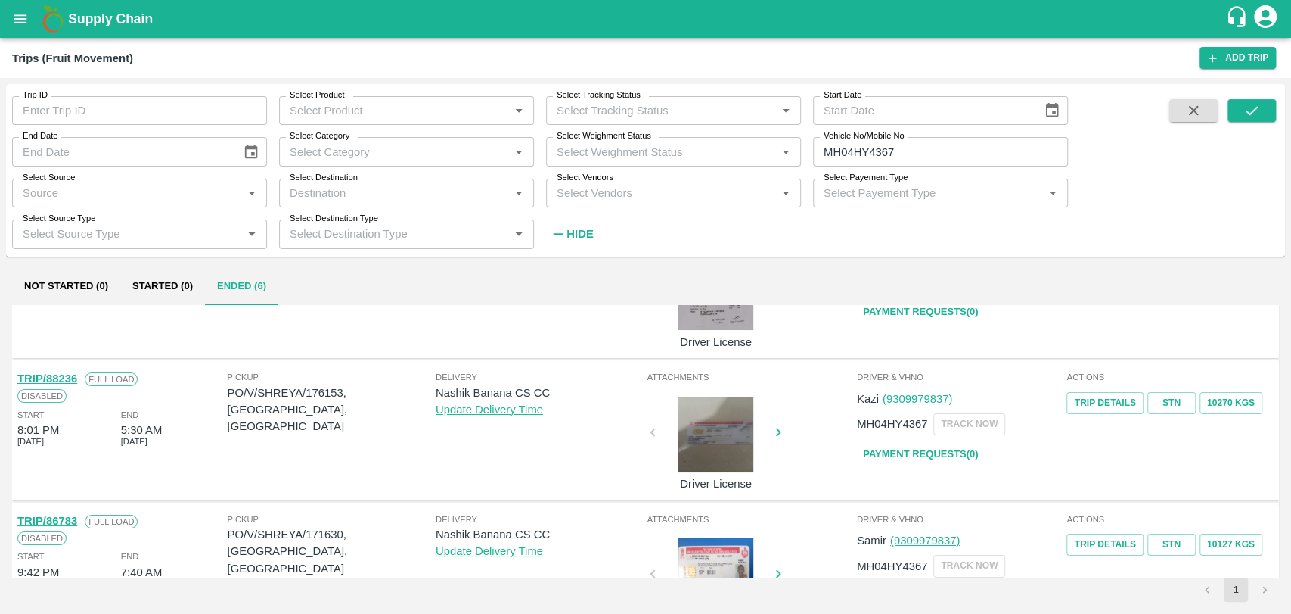
click at [71, 380] on link "TRIP/88236" at bounding box center [47, 378] width 60 height 12
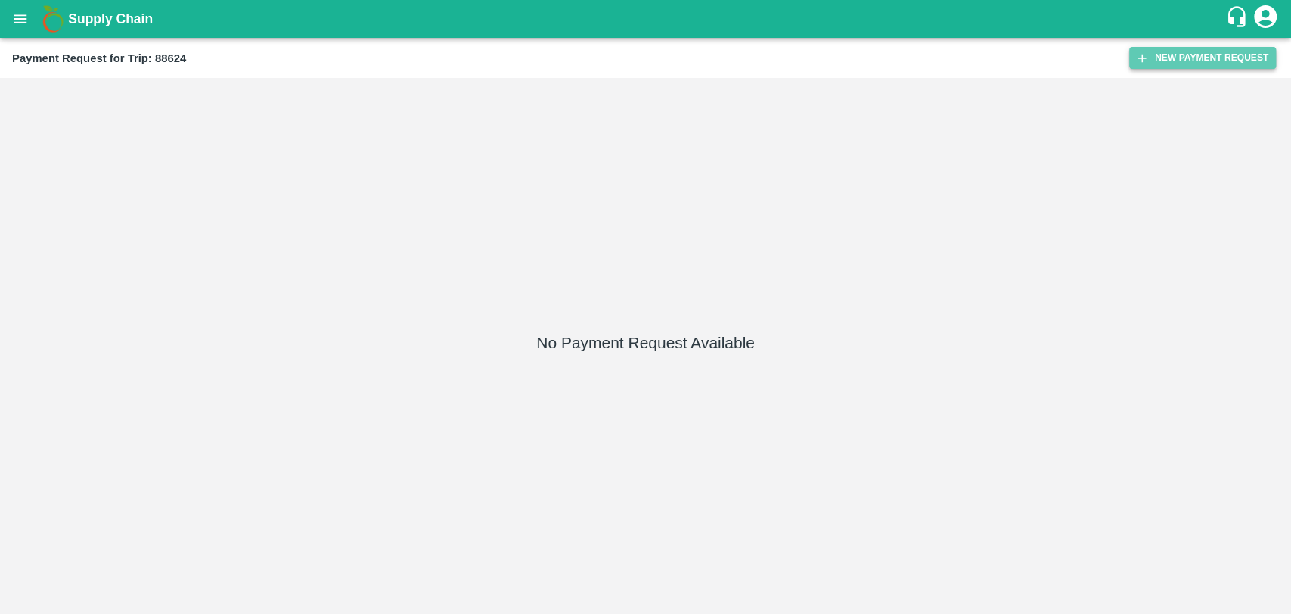
click at [1213, 61] on button "New Payment Request" at bounding box center [1202, 58] width 147 height 22
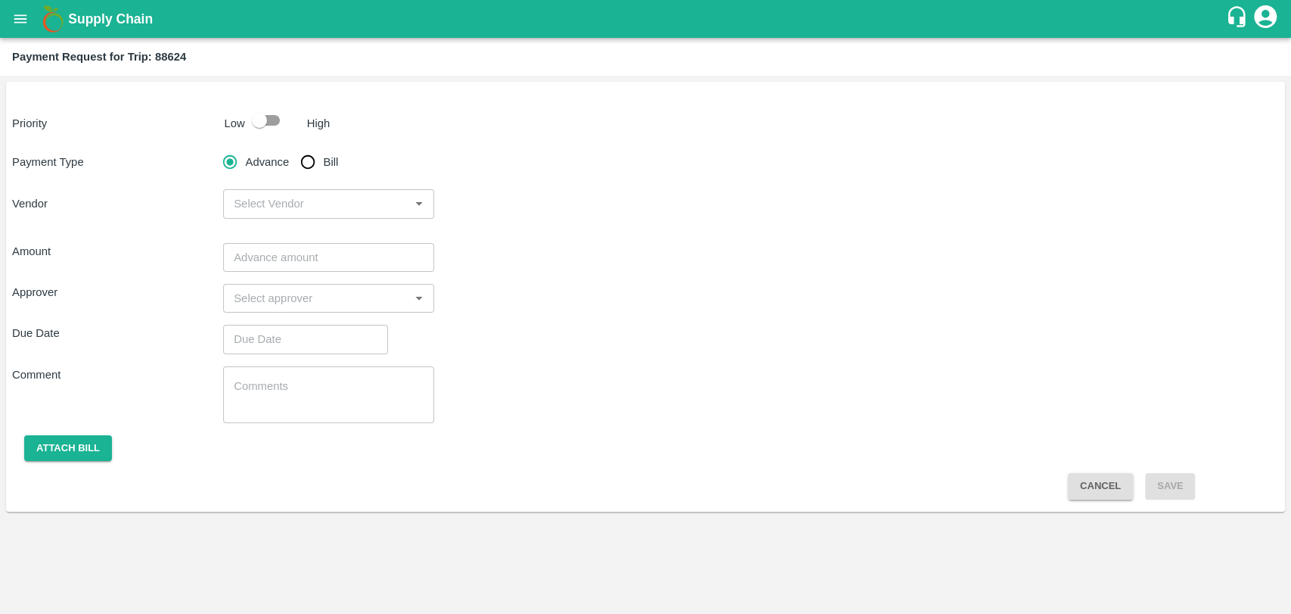
click at [261, 126] on input "checkbox" at bounding box center [259, 120] width 86 height 29
checkbox input "true"
click at [308, 170] on input "Bill" at bounding box center [308, 162] width 30 height 30
radio input "true"
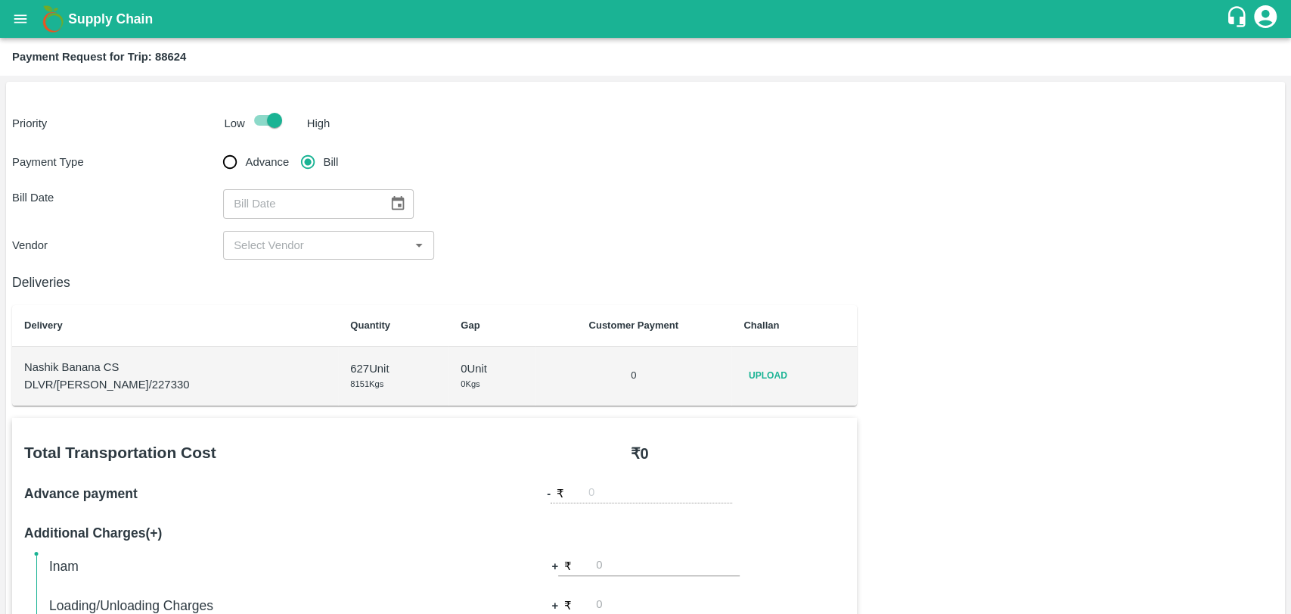
click at [390, 195] on icon "Choose date" at bounding box center [398, 203] width 17 height 17
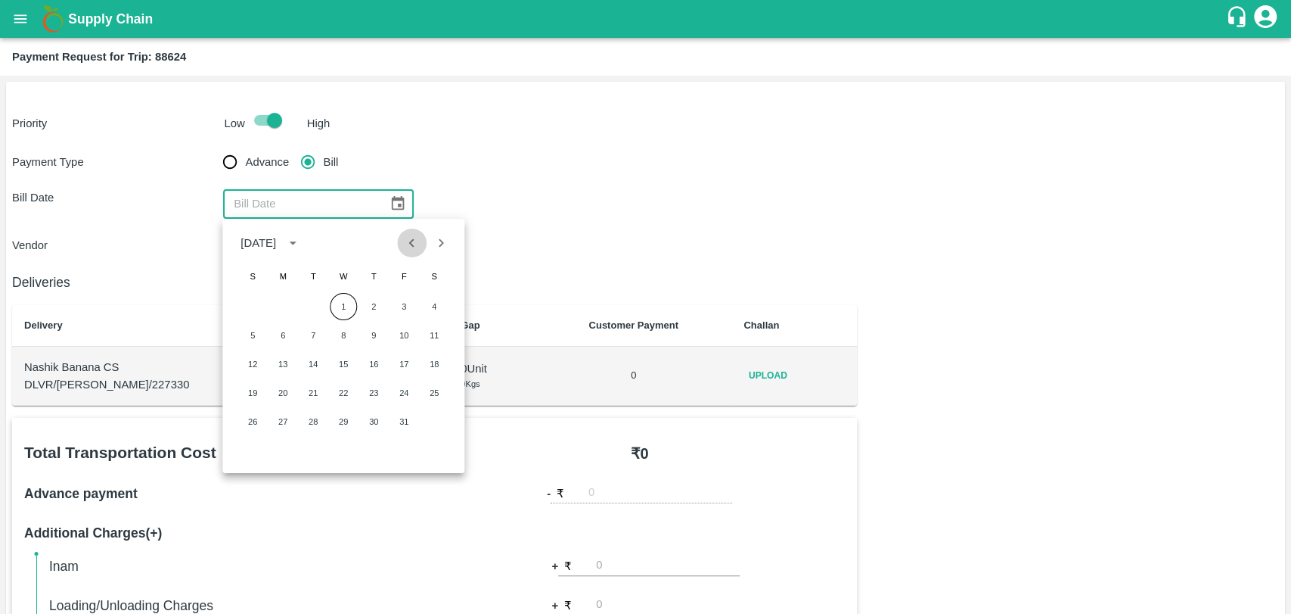
click at [418, 235] on icon "Previous month" at bounding box center [412, 243] width 17 height 17
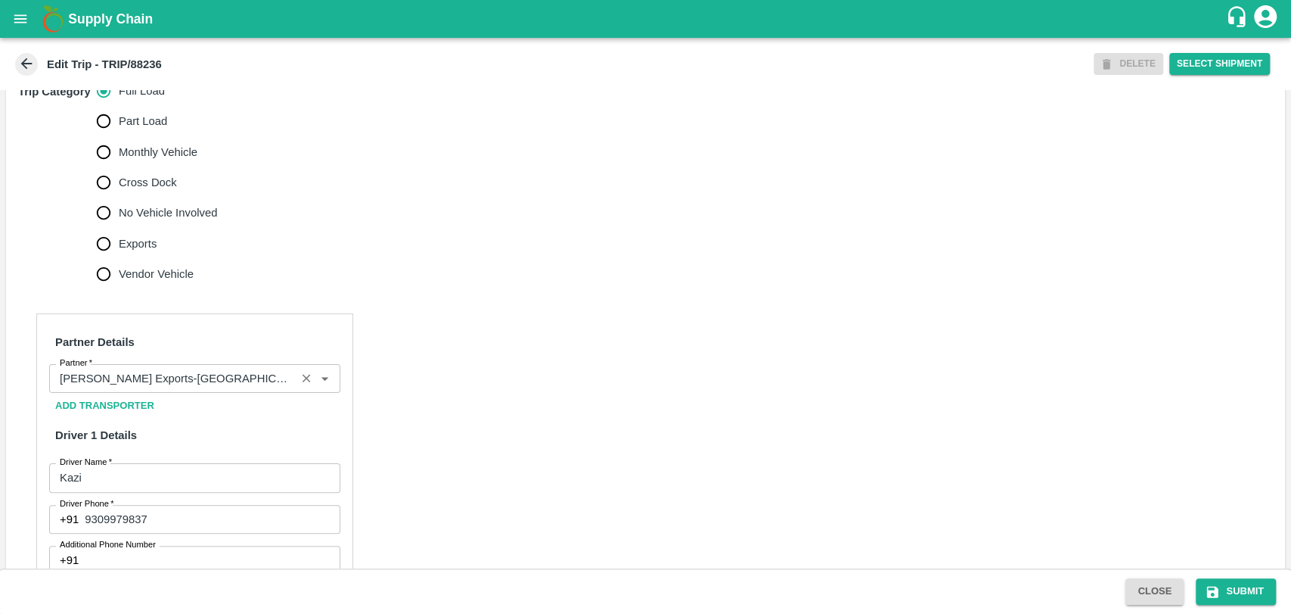
scroll to position [504, 0]
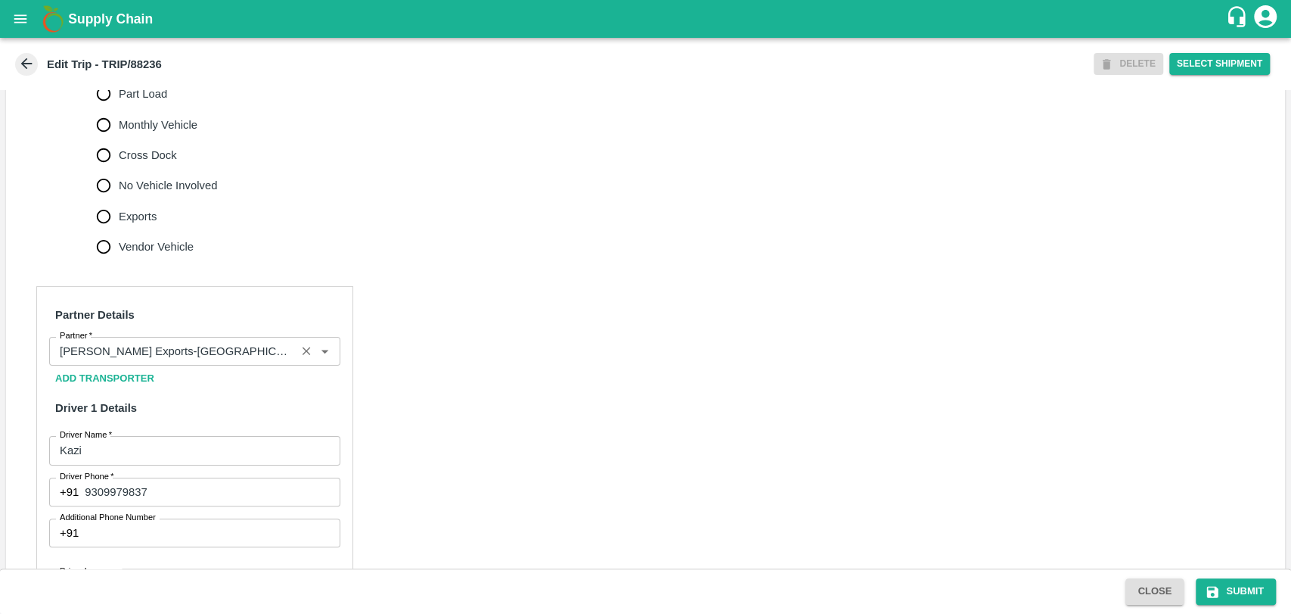
click at [154, 361] on input "Partner   *" at bounding box center [173, 351] width 238 height 20
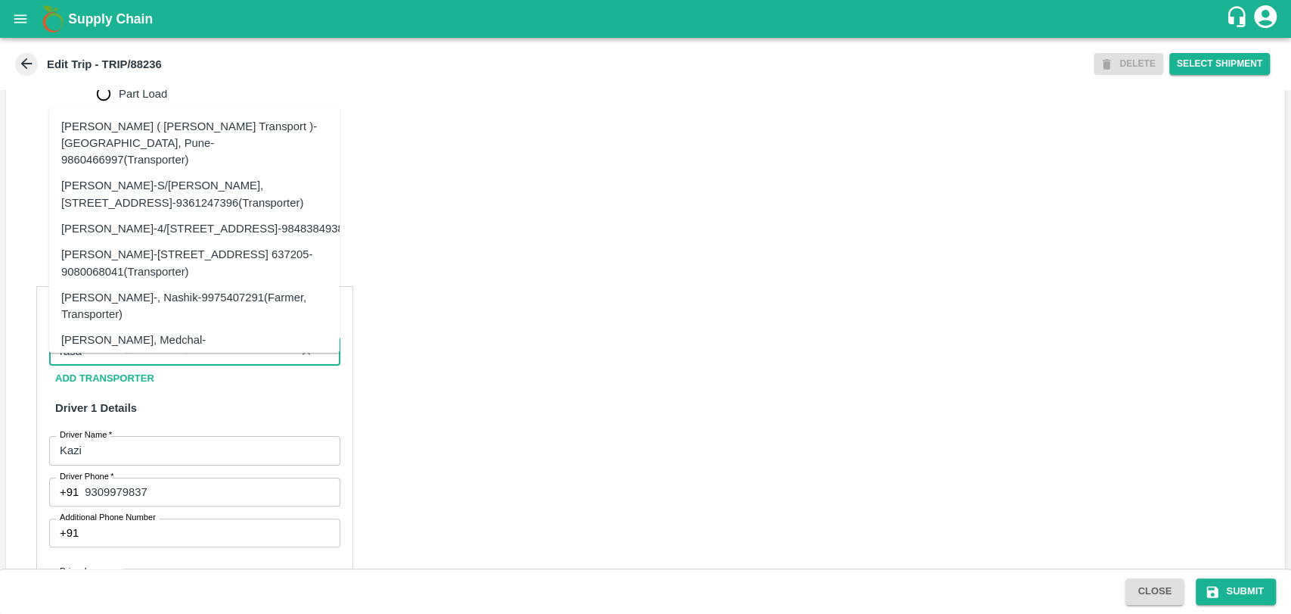
click at [89, 141] on div "Nitin Rasal ( Bhairavnath Transport )-Deulgaon, Pune-9860466997(Transporter)" at bounding box center [194, 143] width 266 height 51
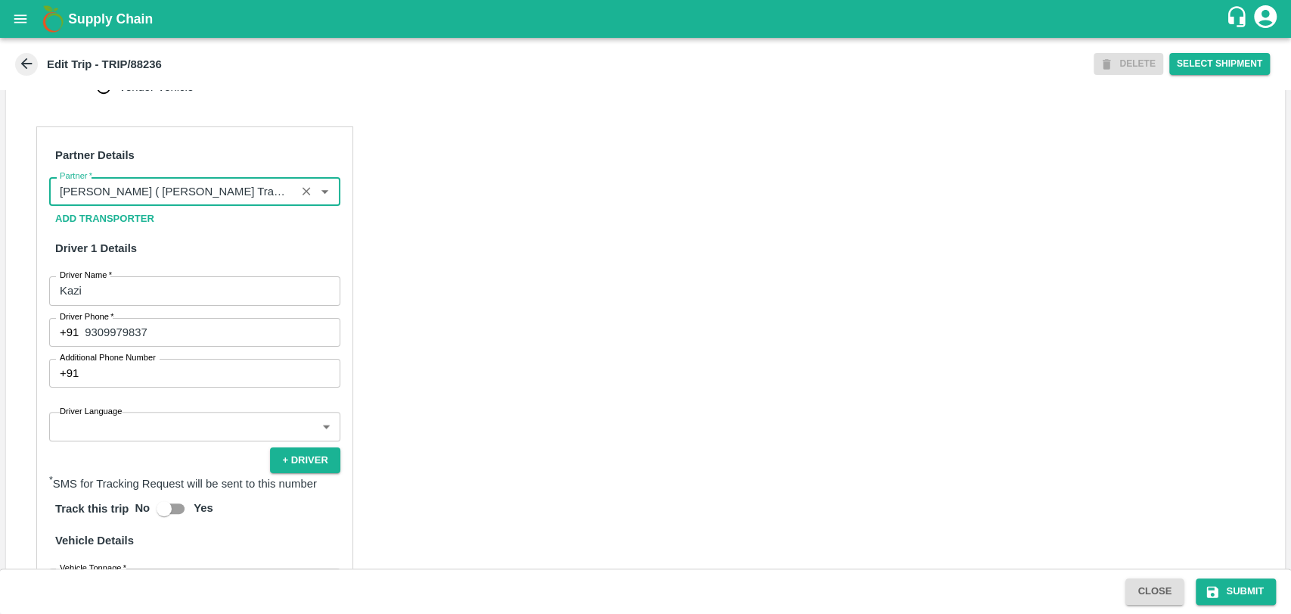
scroll to position [924, 0]
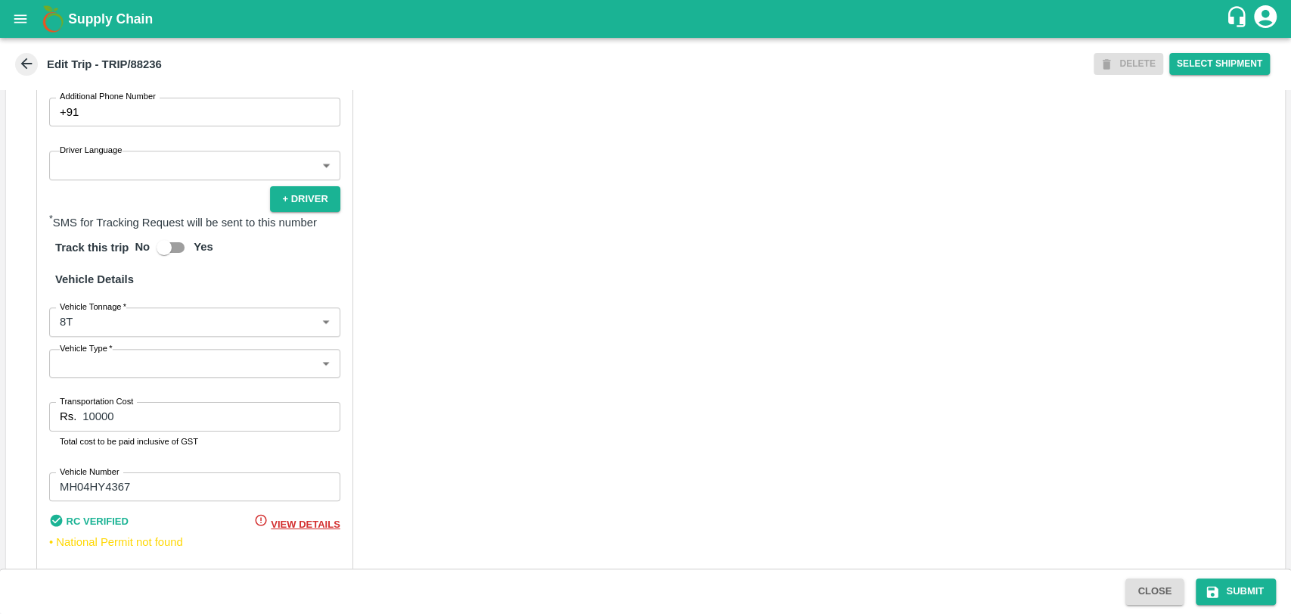
type input "Nitin Rasal ( Bhairavnath Transport )-Deulgaon, Pune-9860466997(Transporter)"
click at [67, 340] on body "Supply Chain Edit Trip - TRIP/88236 DELETE Select Shipment Trip Details Trip Ty…" at bounding box center [645, 307] width 1291 height 614
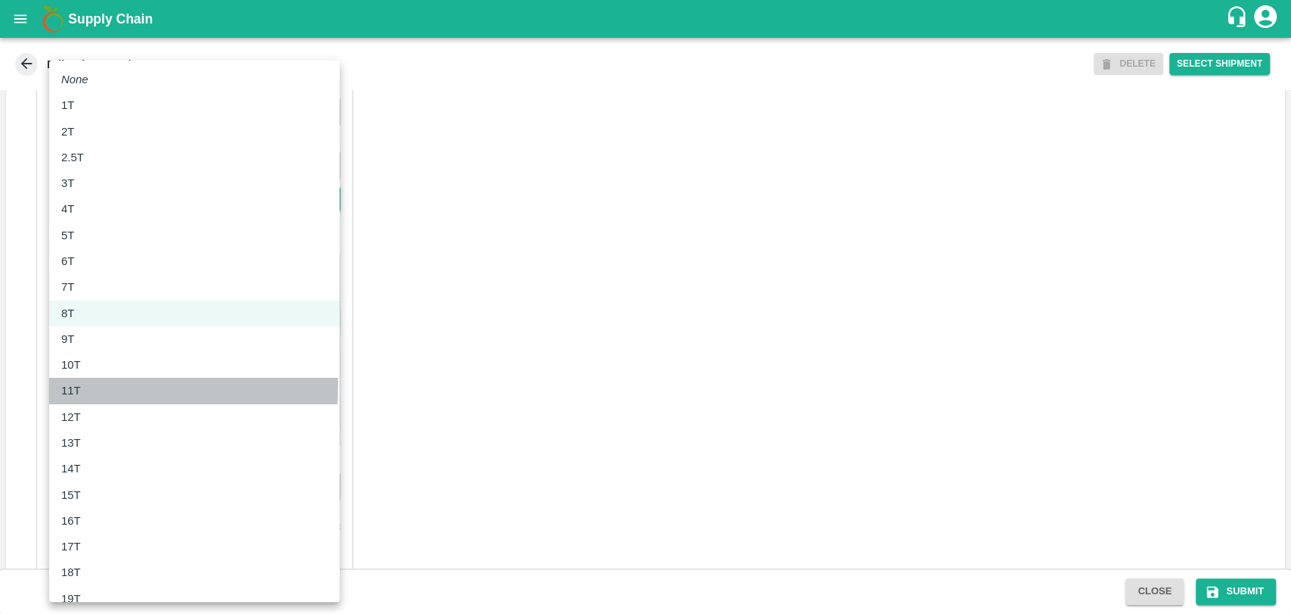
click at [82, 385] on div "11T" at bounding box center [74, 390] width 27 height 17
type input "11000"
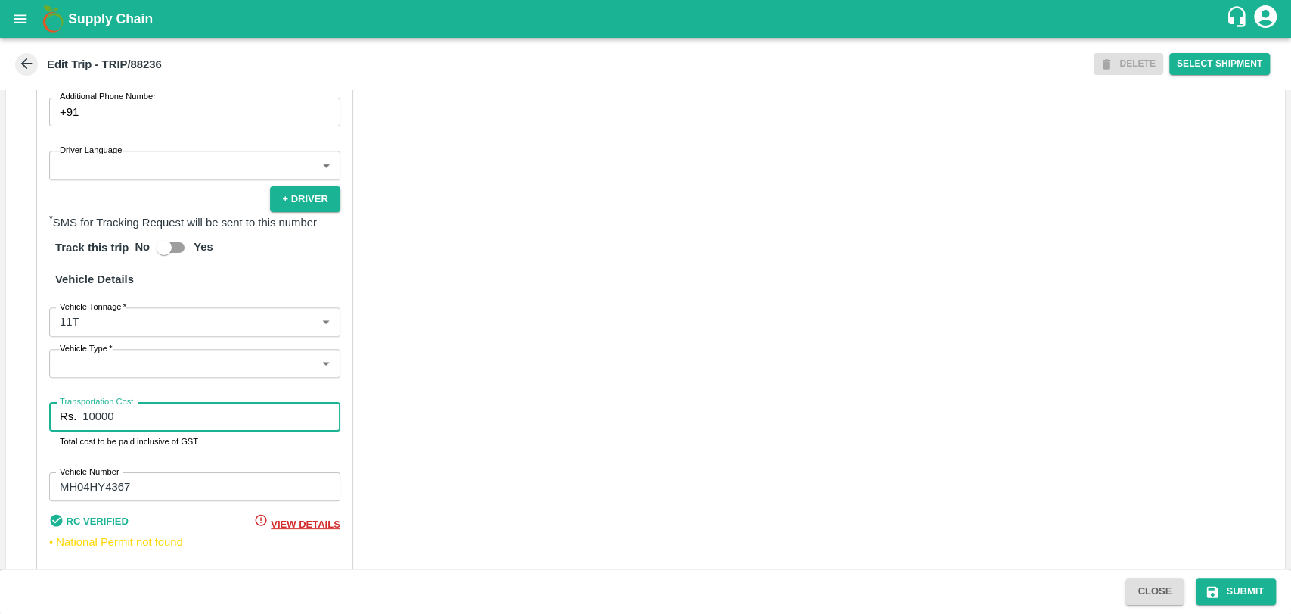
drag, startPoint x: 135, startPoint y: 441, endPoint x: 17, endPoint y: 426, distance: 118.2
click at [73, 430] on div "Rs. 10000 Transportation Cost" at bounding box center [194, 416] width 291 height 29
type input "22000"
click at [1223, 586] on button "Submit" at bounding box center [1236, 591] width 80 height 26
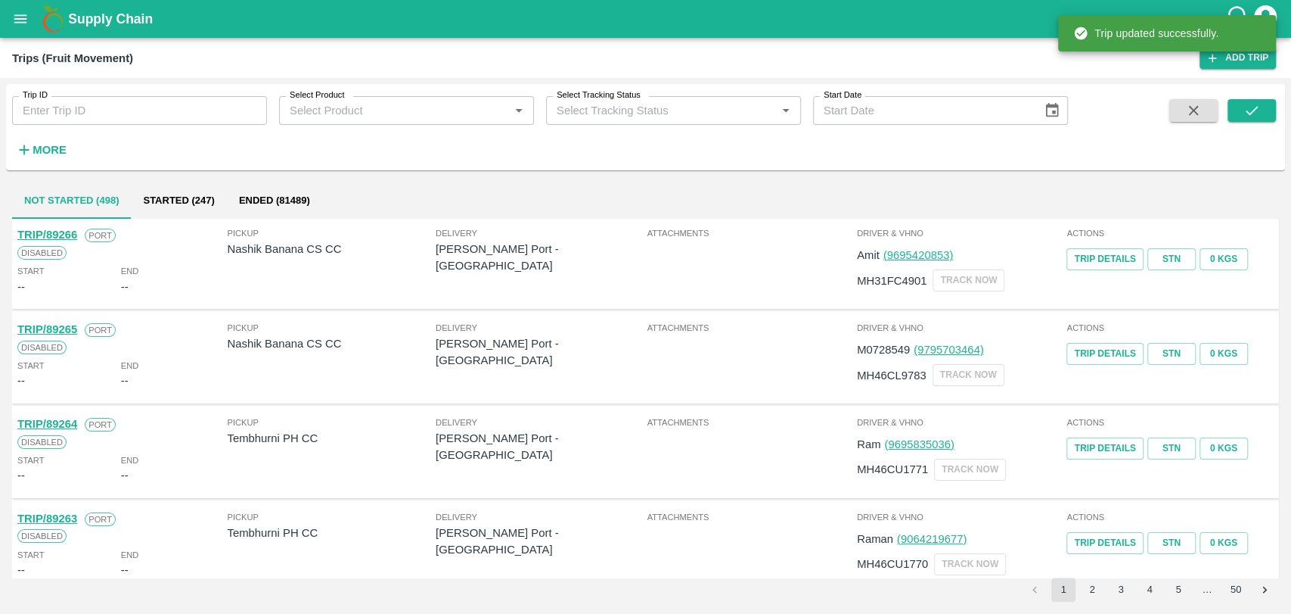
click at [61, 155] on strong "More" at bounding box center [50, 150] width 34 height 12
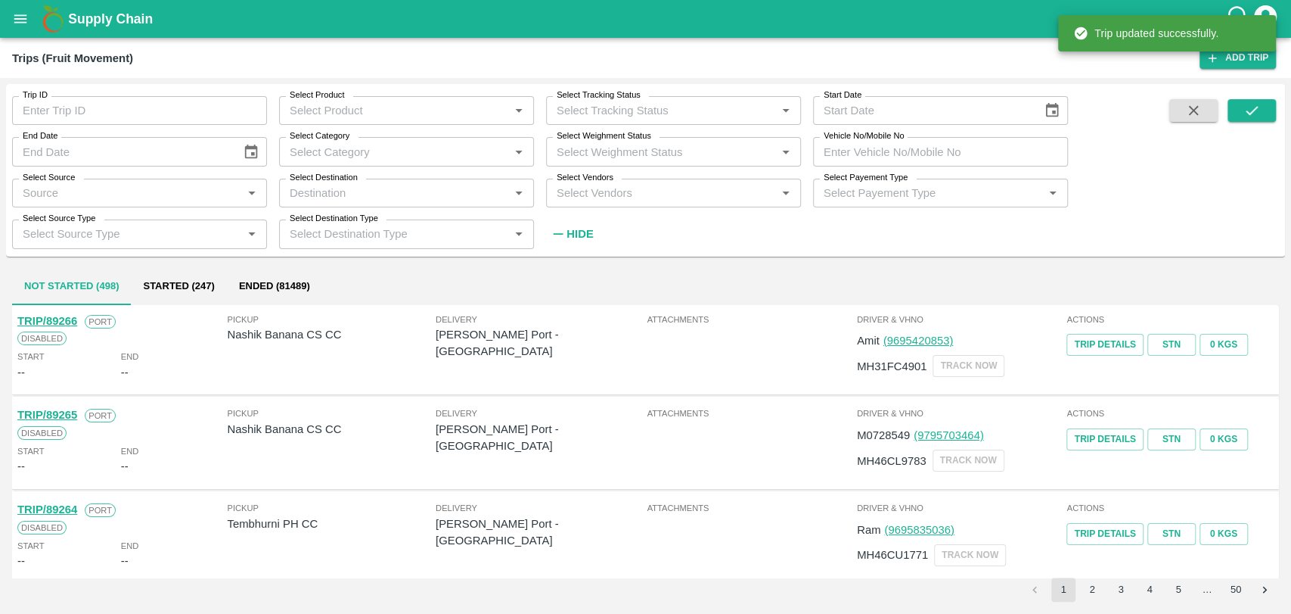
click at [872, 153] on input "Vehicle No/Mobile No" at bounding box center [940, 151] width 255 height 29
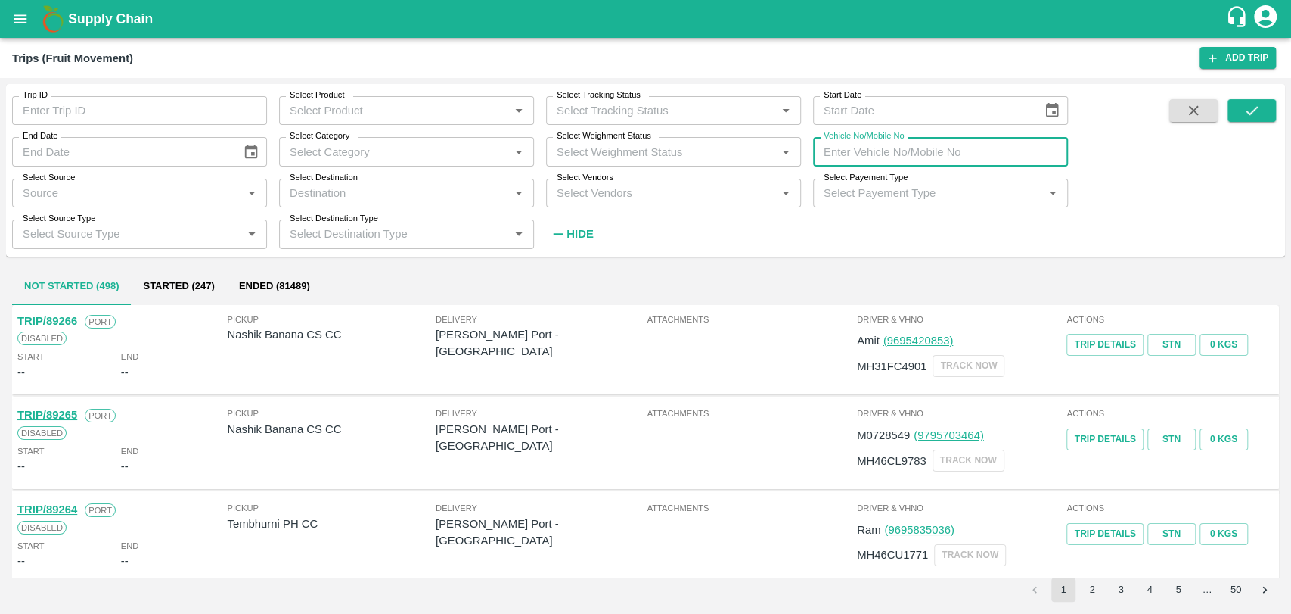
paste input "MH18BG9574"
click at [1263, 113] on button "submit" at bounding box center [1252, 110] width 48 height 23
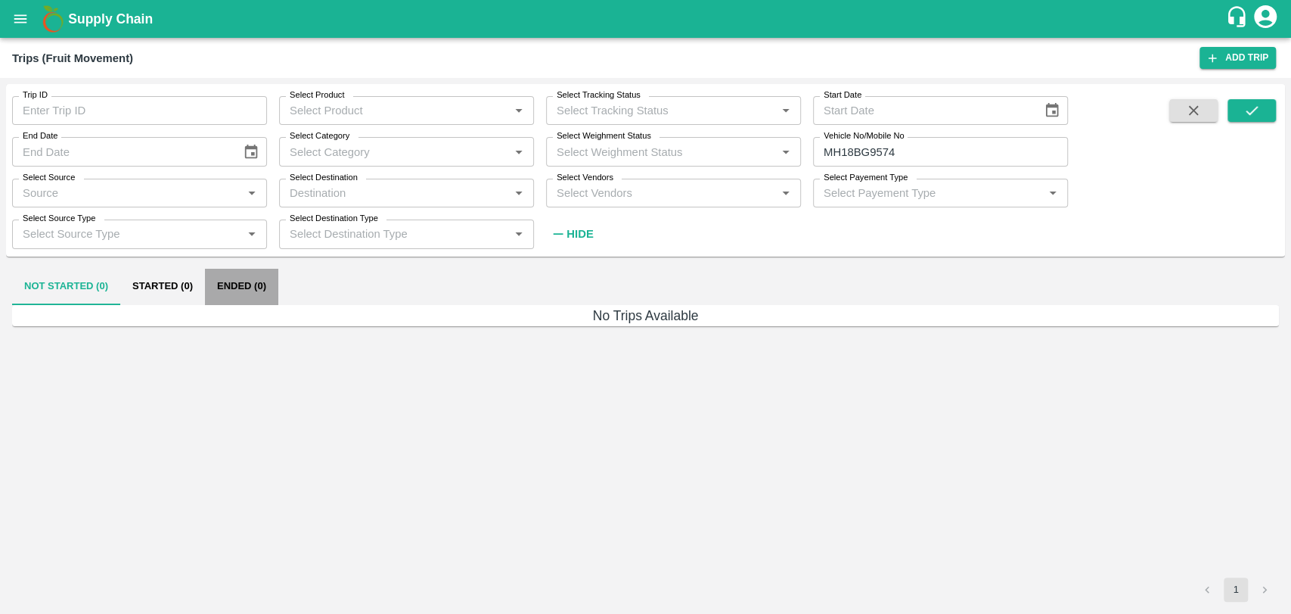
click at [249, 285] on button "Ended (0)" at bounding box center [241, 287] width 73 height 36
click at [926, 139] on input "MH18BG9574" at bounding box center [940, 151] width 255 height 29
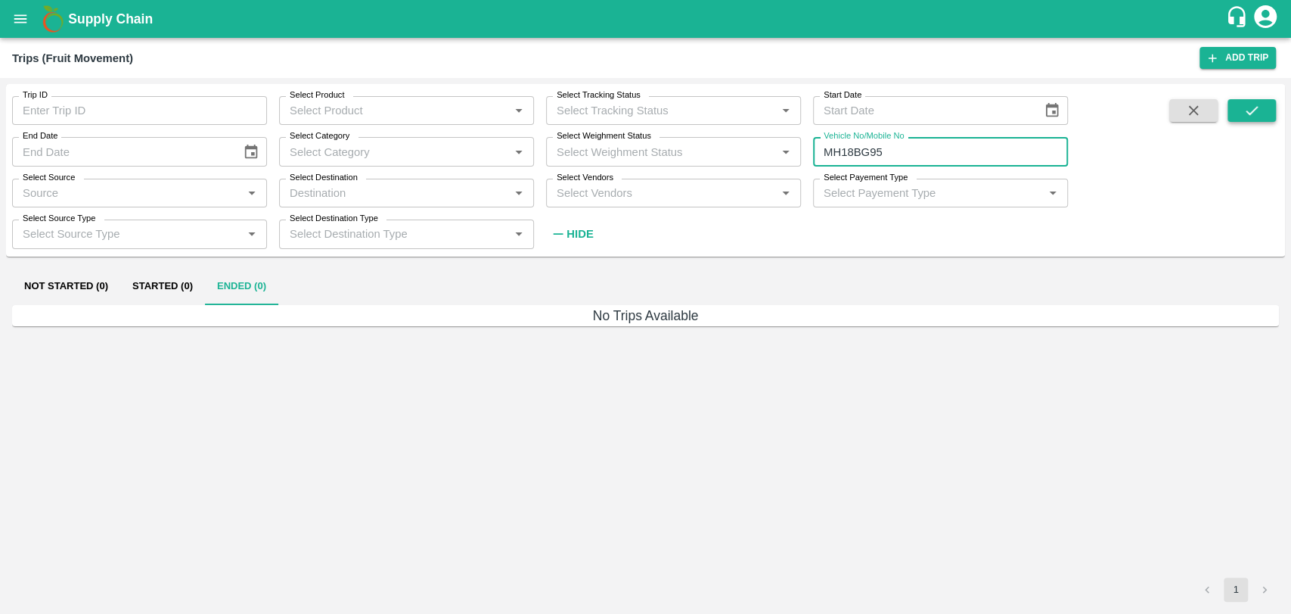
click at [1235, 116] on button "submit" at bounding box center [1252, 110] width 48 height 23
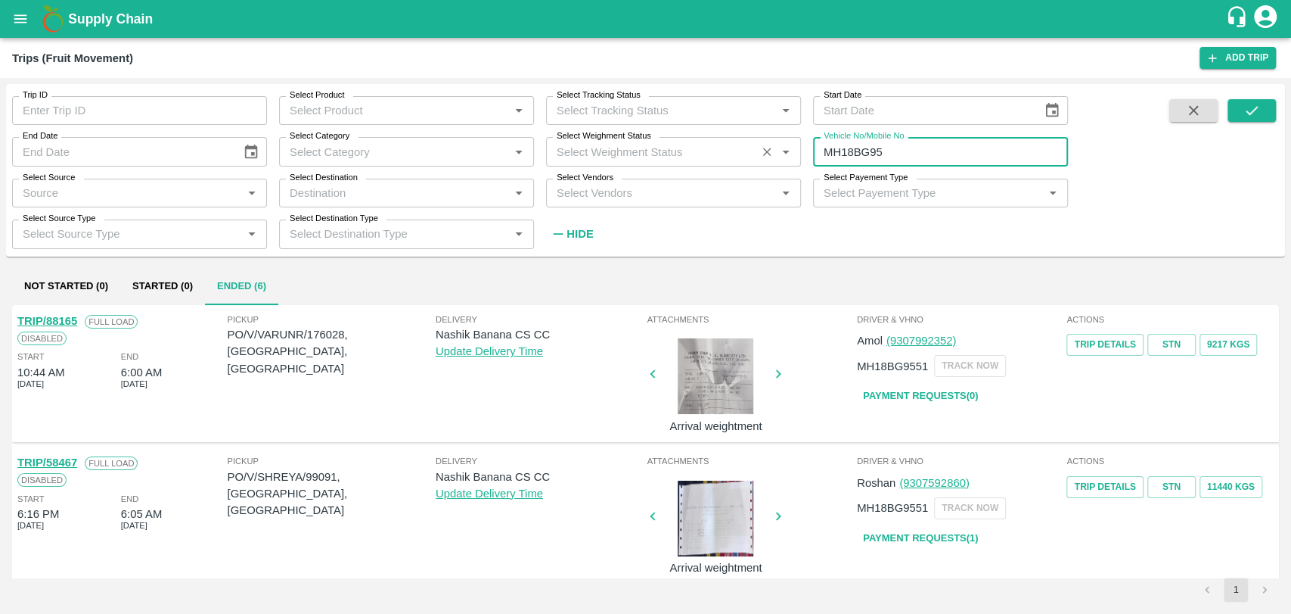
drag, startPoint x: 878, startPoint y: 158, endPoint x: 778, endPoint y: 153, distance: 100.0
click at [778, 153] on div "Trip ID Trip ID Select Product Select Product   * Select Tracking Status Select…" at bounding box center [534, 166] width 1068 height 164
type input "MH18BG95"
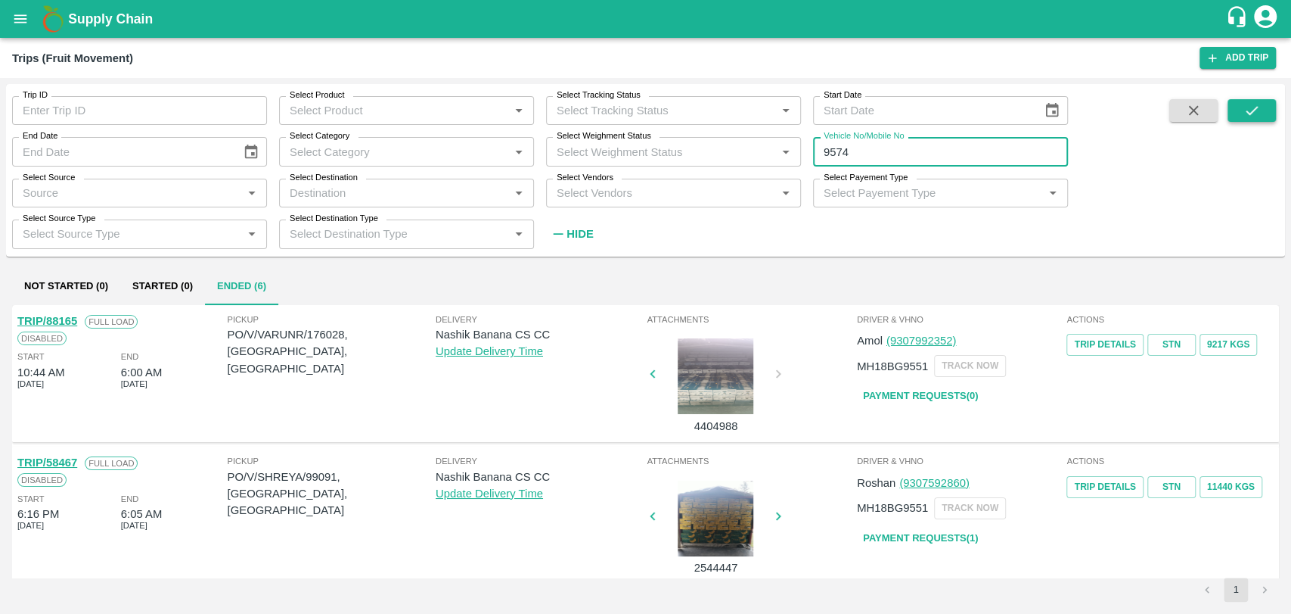
type input "9574"
click at [1233, 113] on button "submit" at bounding box center [1252, 110] width 48 height 23
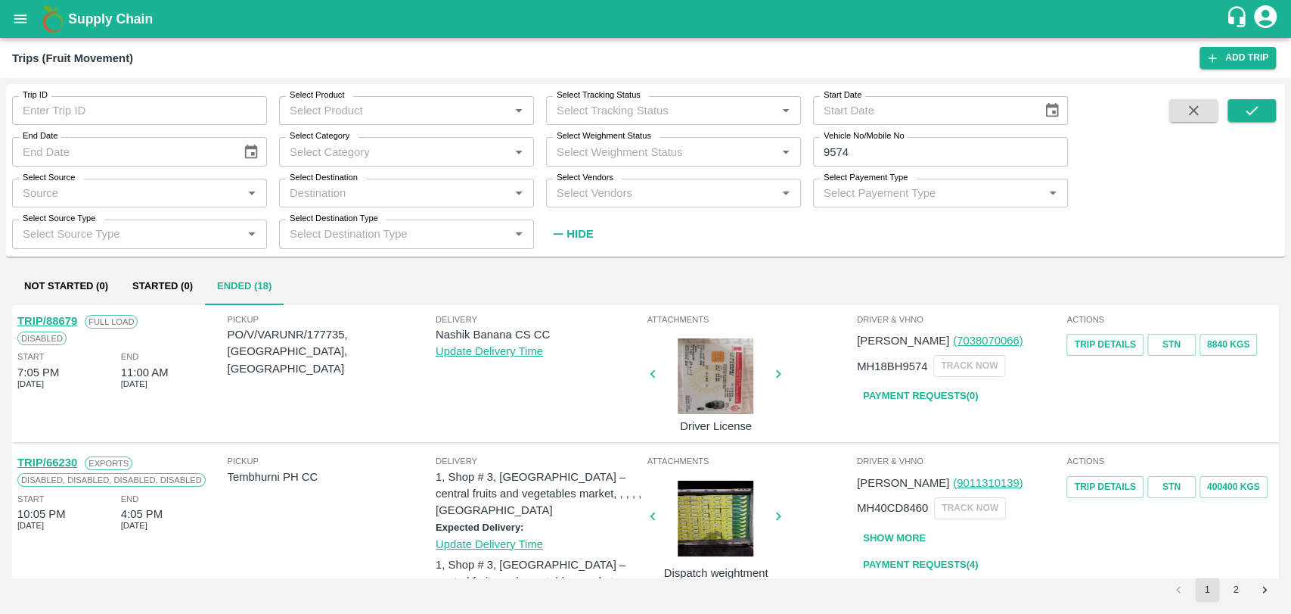
click at [69, 324] on link "TRIP/88679" at bounding box center [47, 321] width 60 height 12
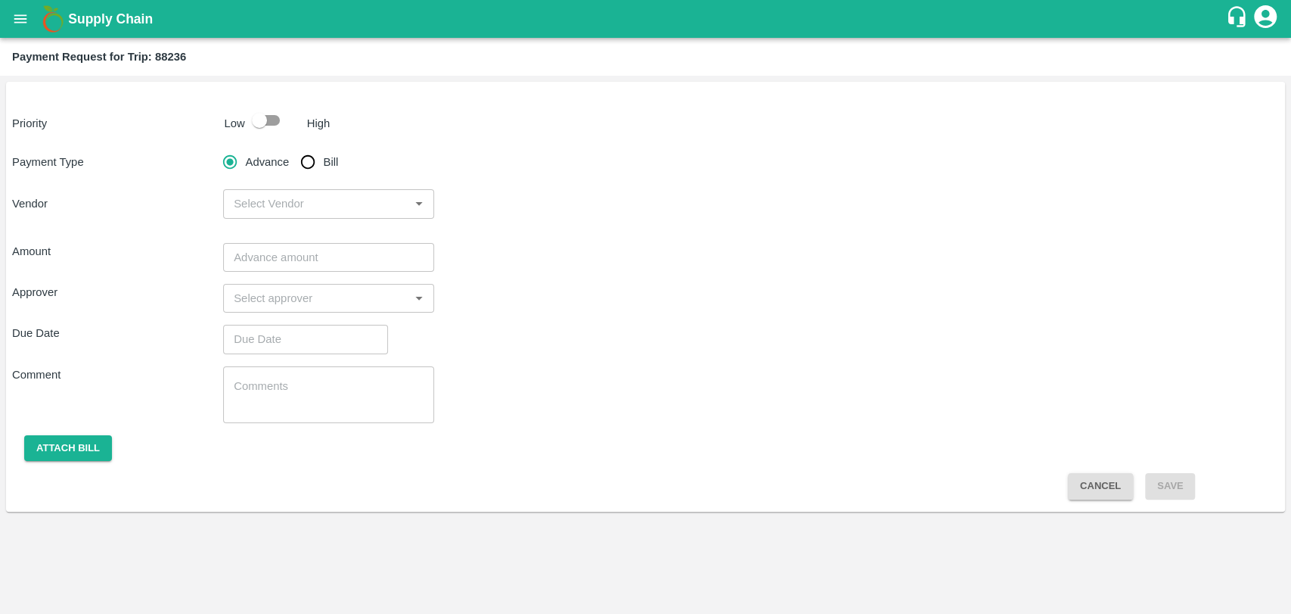
click at [272, 113] on input "checkbox" at bounding box center [259, 120] width 86 height 29
checkbox input "true"
click at [299, 159] on input "Bill" at bounding box center [308, 162] width 30 height 30
radio input "true"
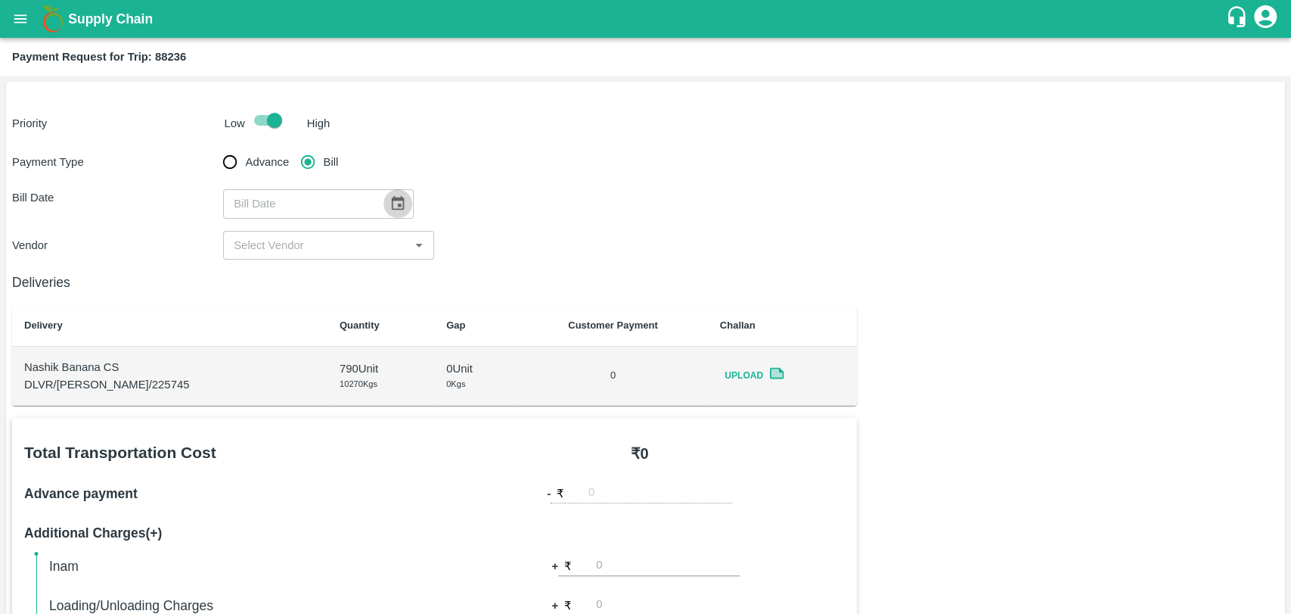
click at [392, 199] on icon "Choose date" at bounding box center [398, 203] width 13 height 14
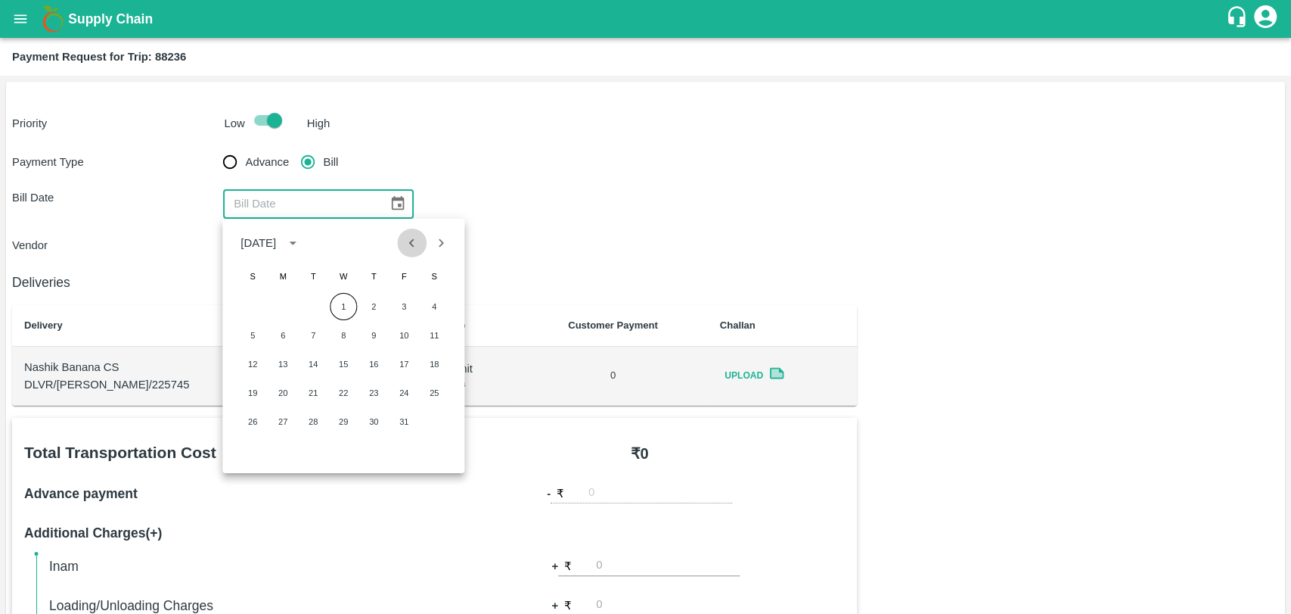
click at [405, 244] on icon "Previous month" at bounding box center [412, 243] width 17 height 17
click at [253, 351] on button "14" at bounding box center [252, 363] width 27 height 27
type input "14/09/2025"
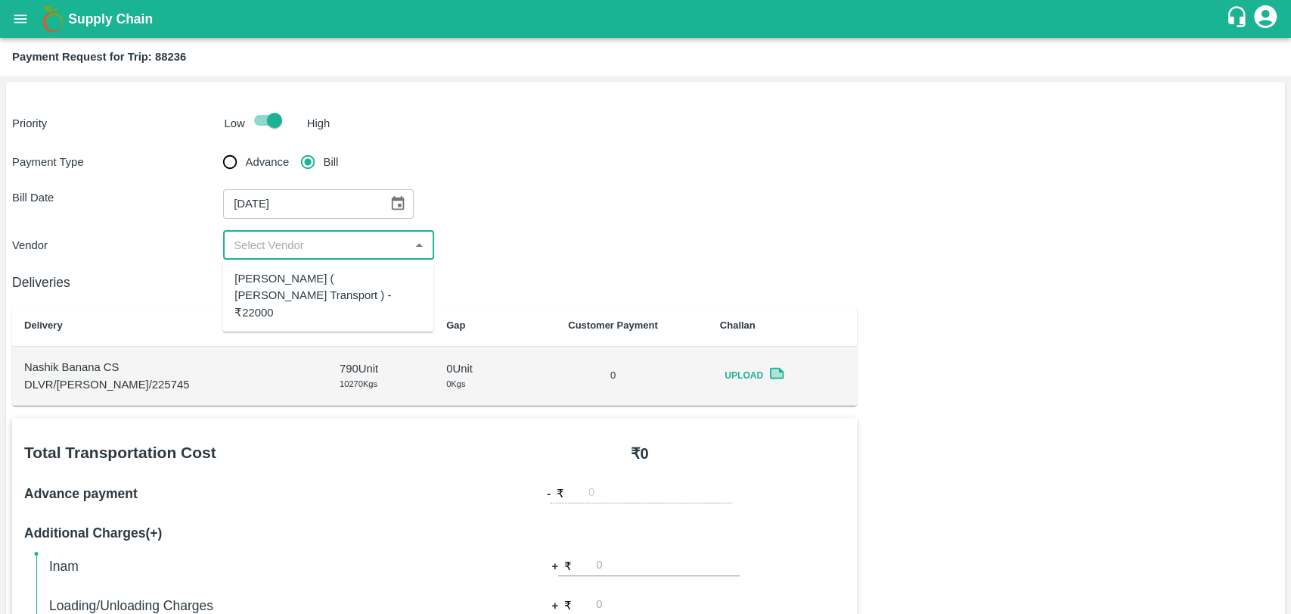
click at [264, 239] on input "input" at bounding box center [316, 245] width 177 height 20
click at [265, 275] on div "Nitin Rasal ( Bhairavnath Transport ) - ₹22000" at bounding box center [328, 295] width 187 height 51
type input "Nitin Rasal ( Bhairavnath Transport ) - ₹22000"
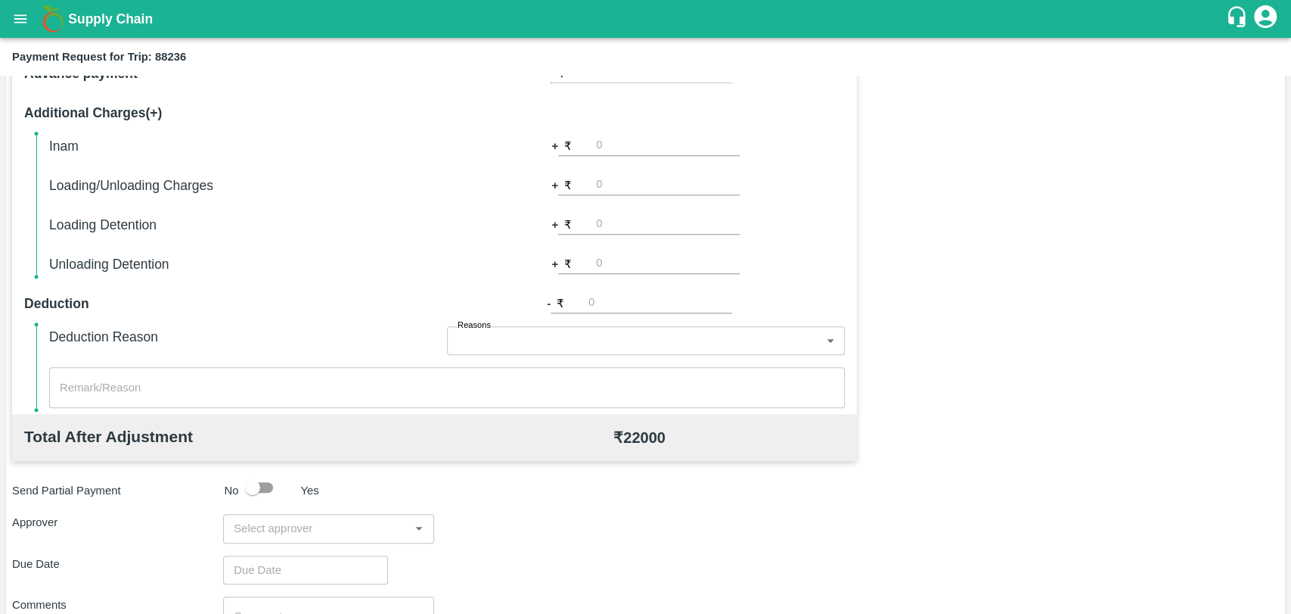
click at [280, 528] on input "input" at bounding box center [316, 528] width 177 height 20
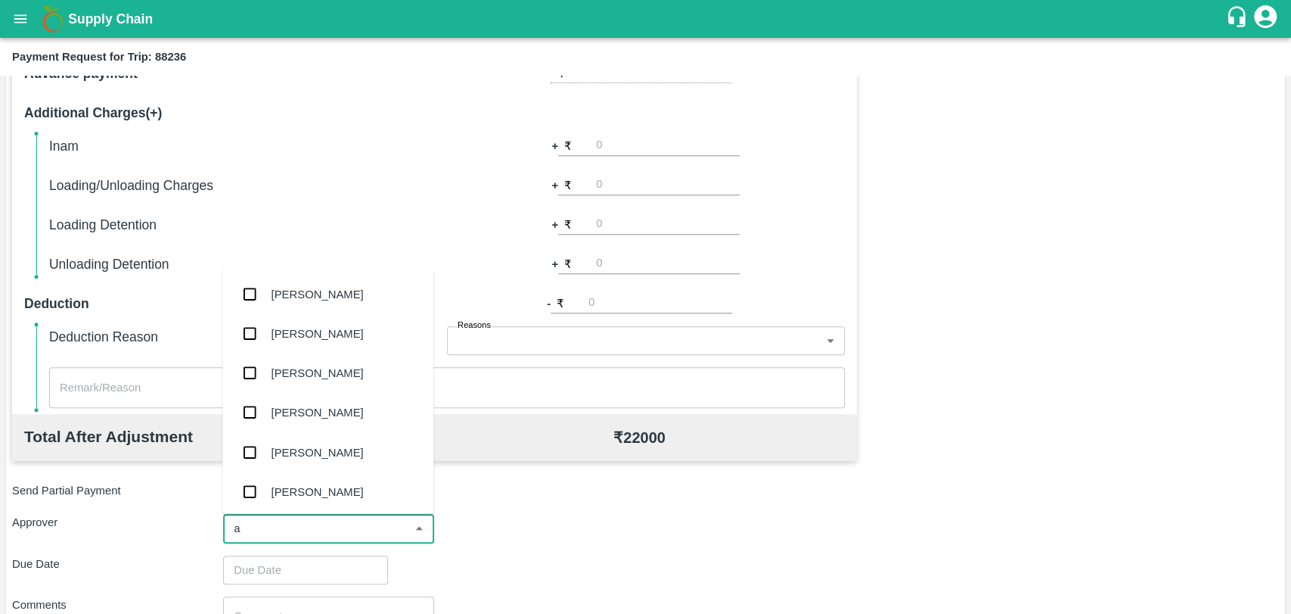
type input "ag"
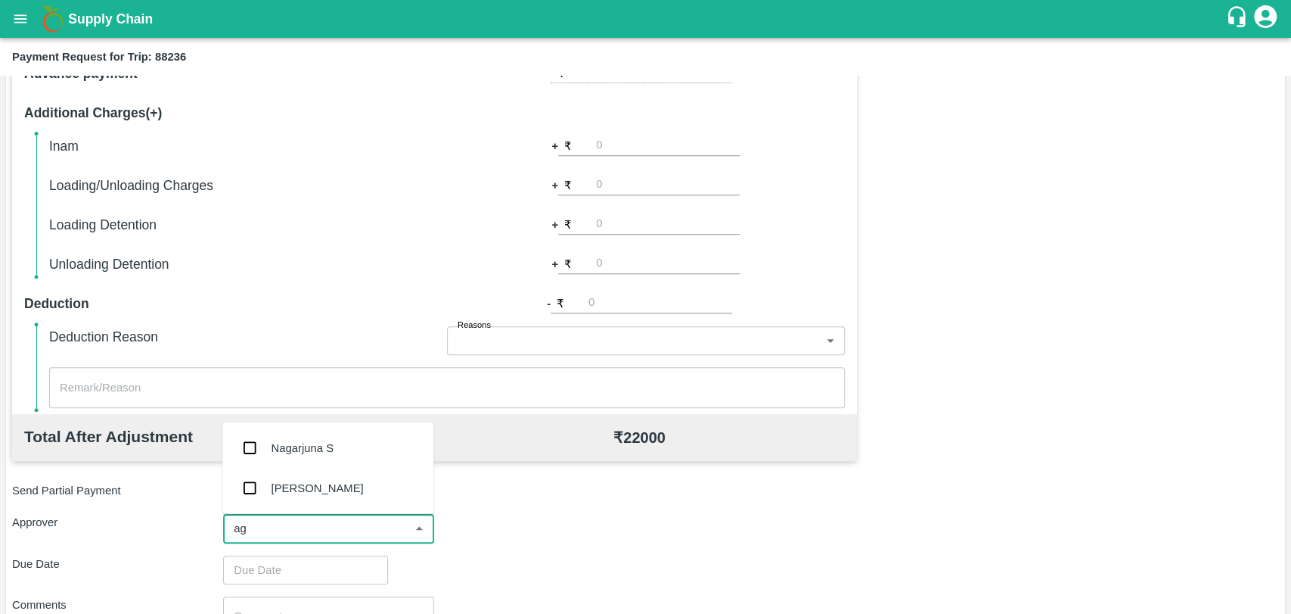
click at [315, 486] on div "Prasad Waghade" at bounding box center [318, 487] width 92 height 17
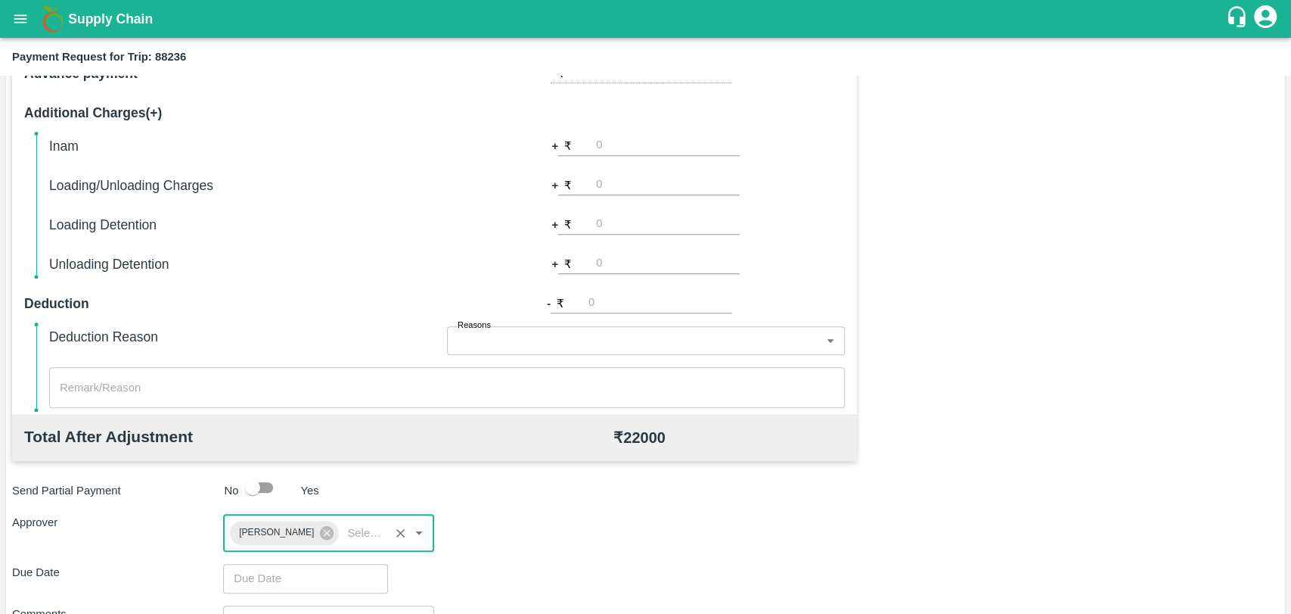
click at [629, 222] on input "number" at bounding box center [668, 224] width 144 height 20
type input "1000"
click at [1215, 268] on div "Total Transportation Cost ₹ 22000 Advance payment - ₹ Additional Charges(+) Ina…" at bounding box center [645, 368] width 1267 height 741
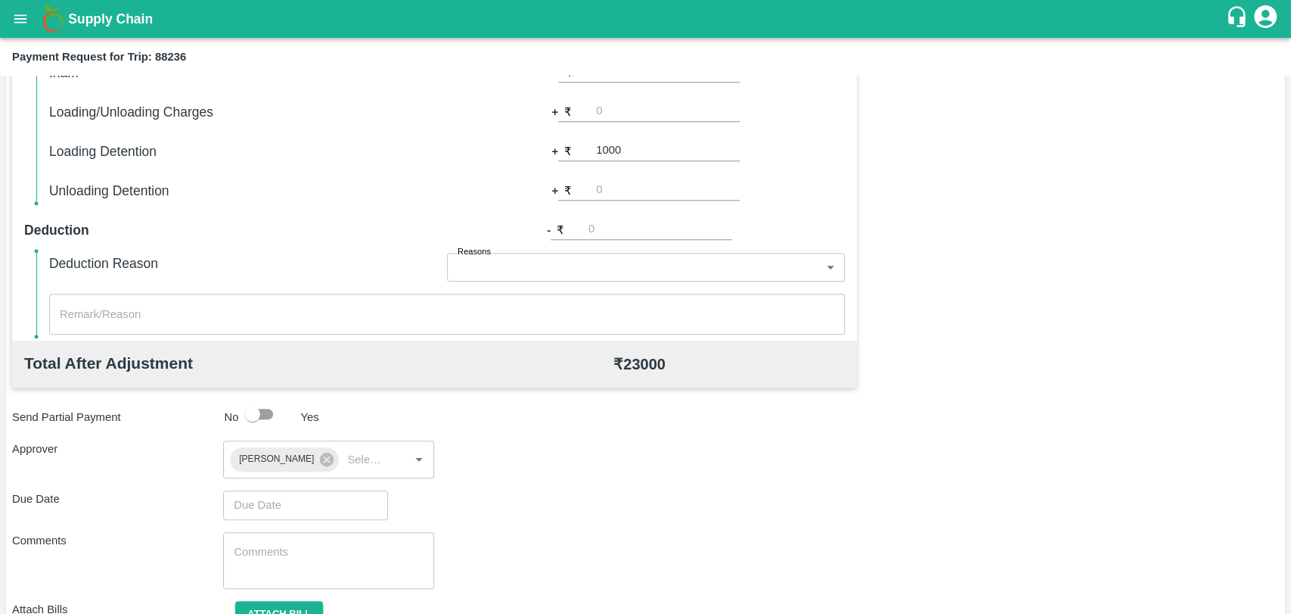
scroll to position [563, 0]
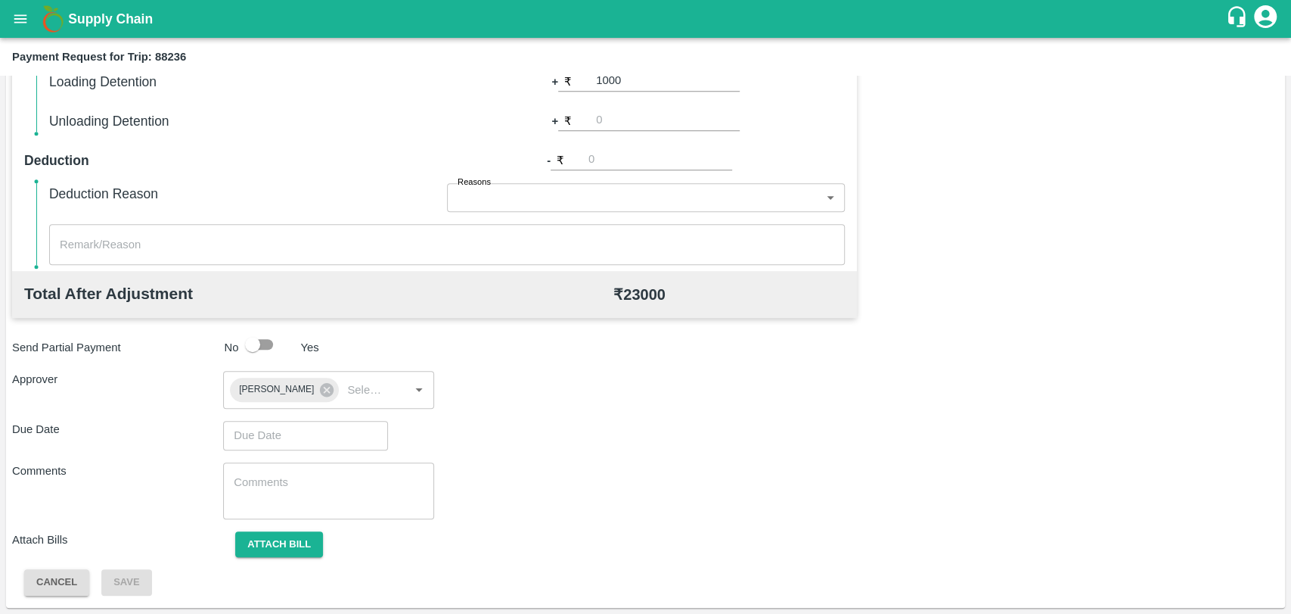
type input "DD/MM/YYYY hh:mm aa"
click at [307, 429] on input "DD/MM/YYYY hh:mm aa" at bounding box center [300, 435] width 154 height 29
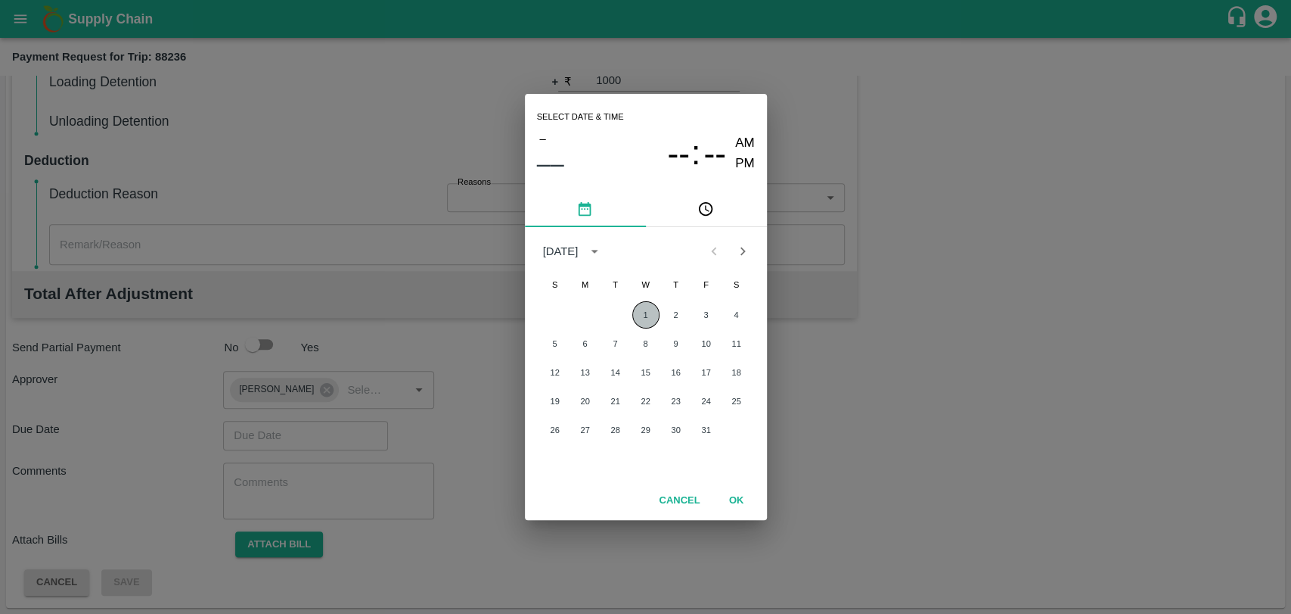
click at [642, 318] on button "1" at bounding box center [645, 314] width 27 height 27
type input "01/10/2025 12:00 AM"
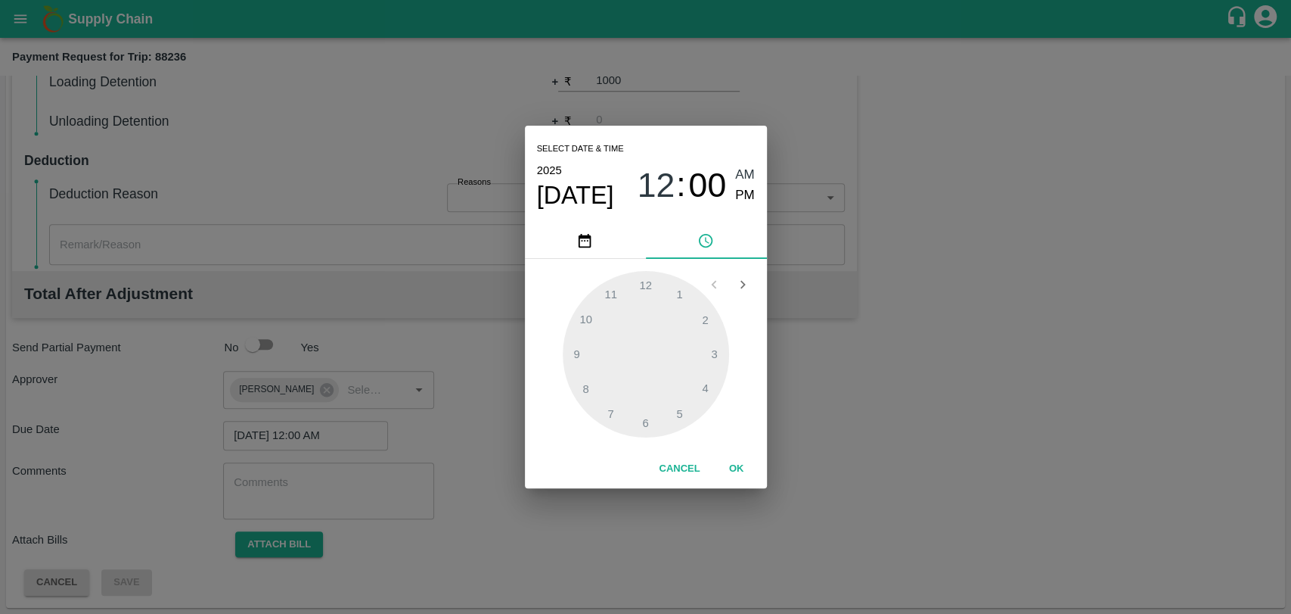
drag, startPoint x: 739, startPoint y: 470, endPoint x: 665, endPoint y: 456, distance: 75.4
click at [738, 465] on button "OK" at bounding box center [737, 468] width 48 height 26
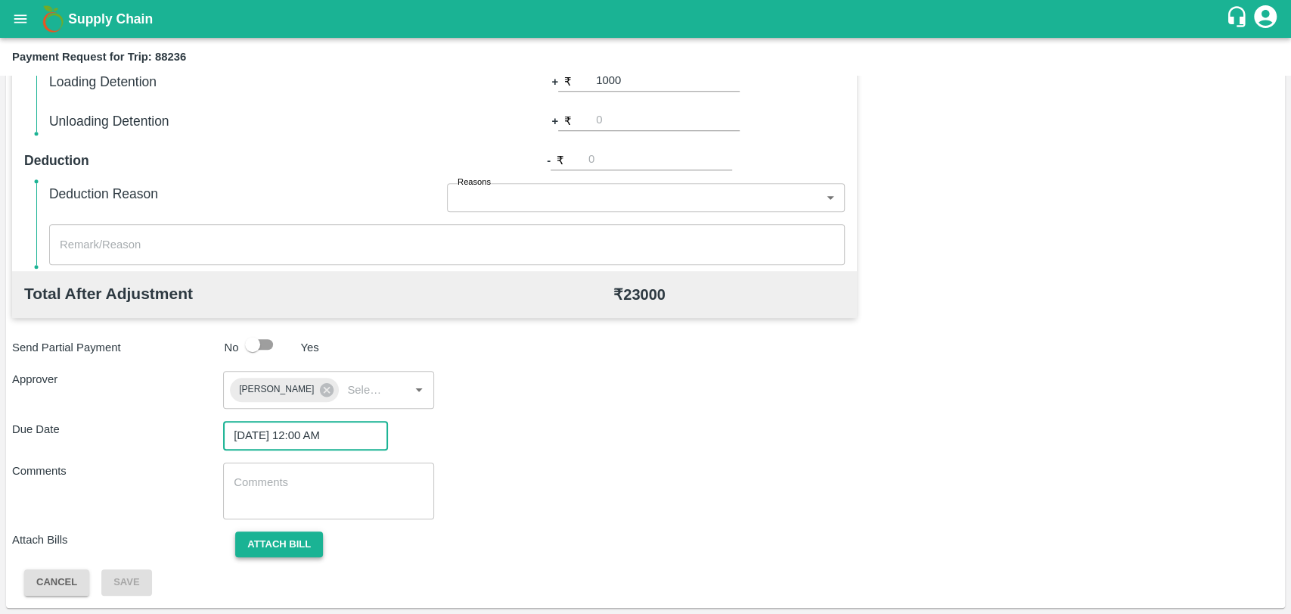
click at [279, 539] on button "Attach bill" at bounding box center [279, 544] width 88 height 26
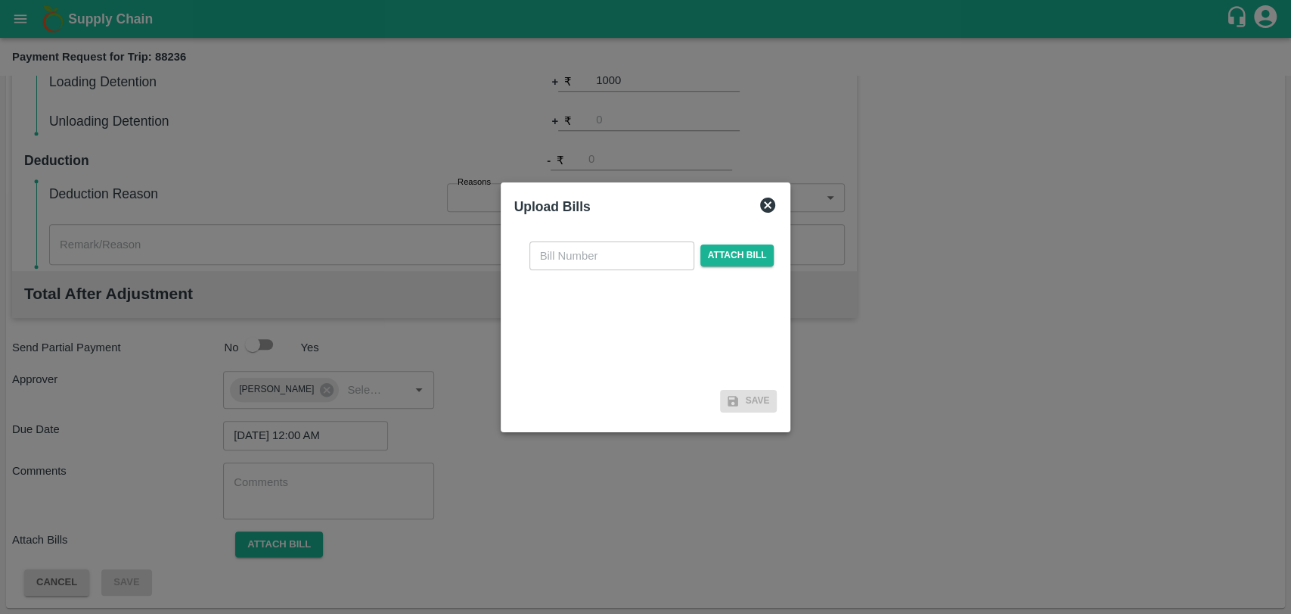
click at [682, 262] on input "text" at bounding box center [612, 255] width 165 height 29
type input "4013"
click at [735, 266] on div "4013 ​ Attach bill" at bounding box center [652, 255] width 251 height 29
click at [733, 256] on span "Attach bill" at bounding box center [738, 255] width 74 height 22
click at [0, 0] on input "Attach bill" at bounding box center [0, 0] width 0 height 0
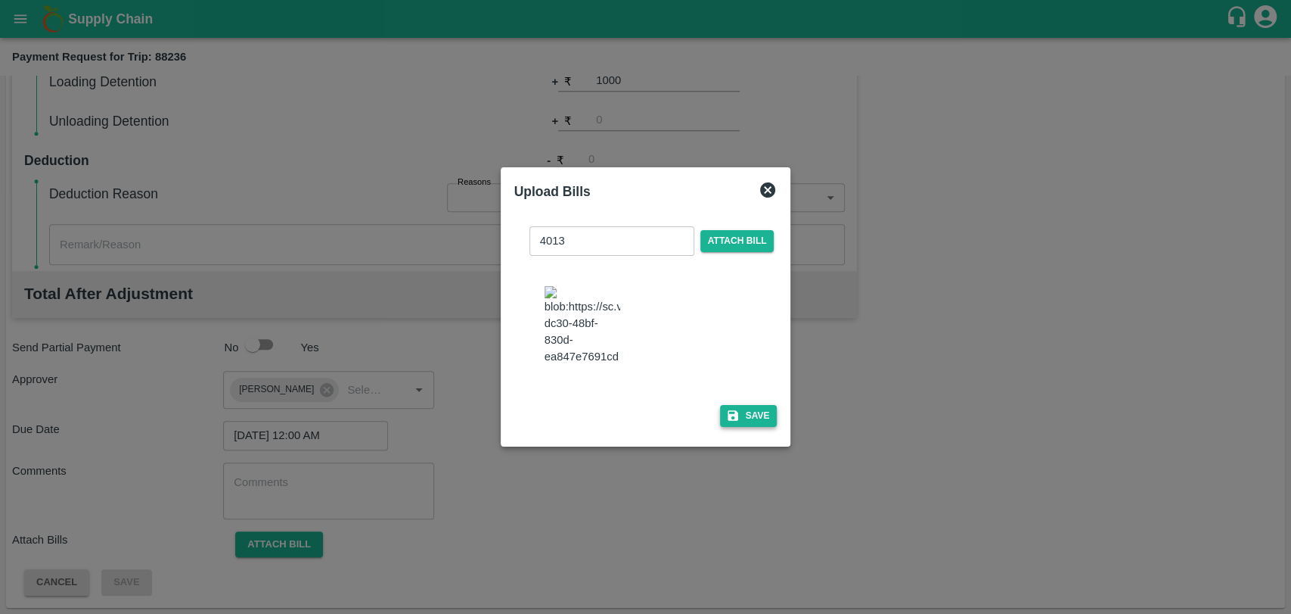
click at [747, 405] on button "Save" at bounding box center [748, 416] width 57 height 22
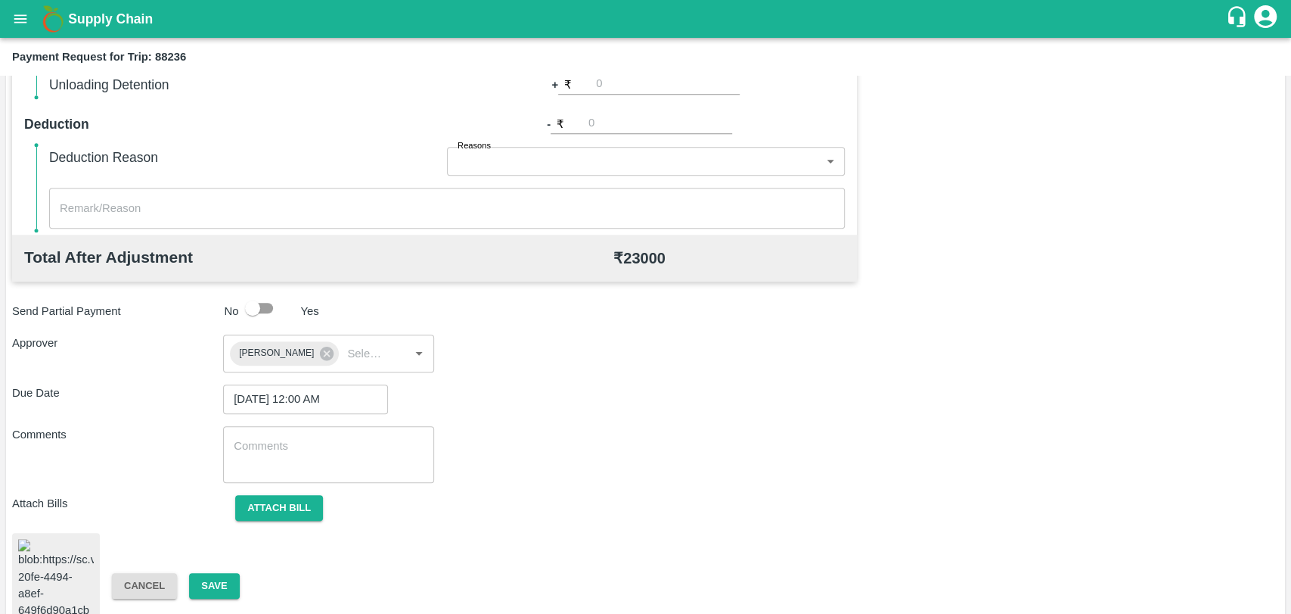
scroll to position [632, 0]
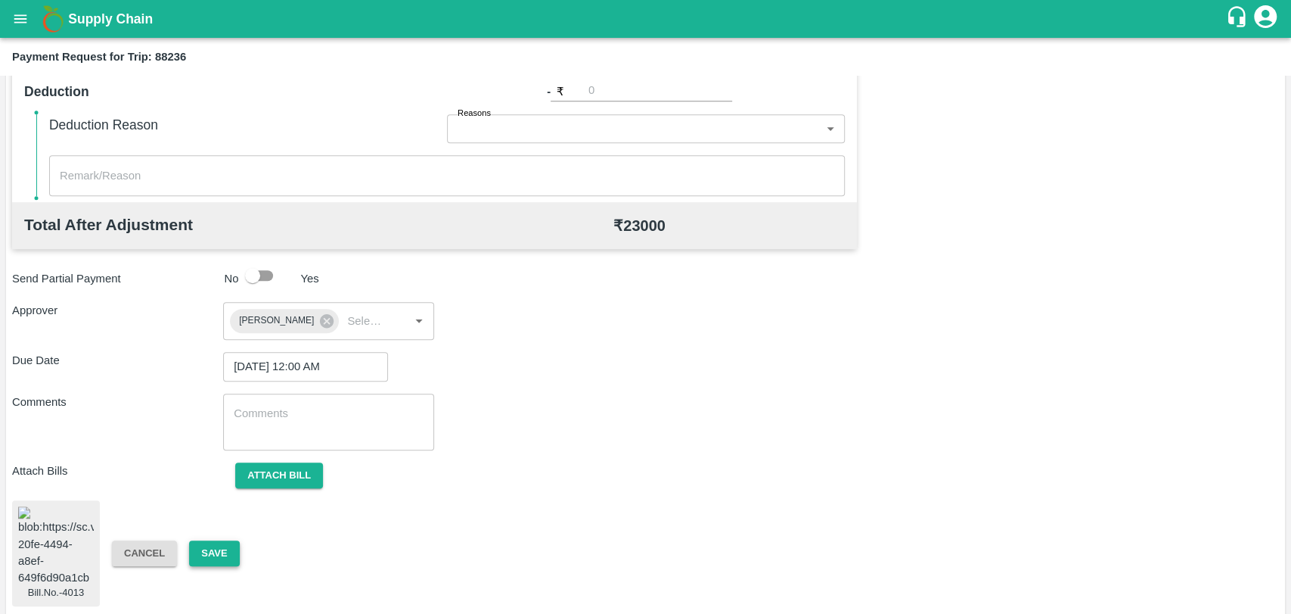
click at [214, 548] on button "Save" at bounding box center [214, 553] width 50 height 26
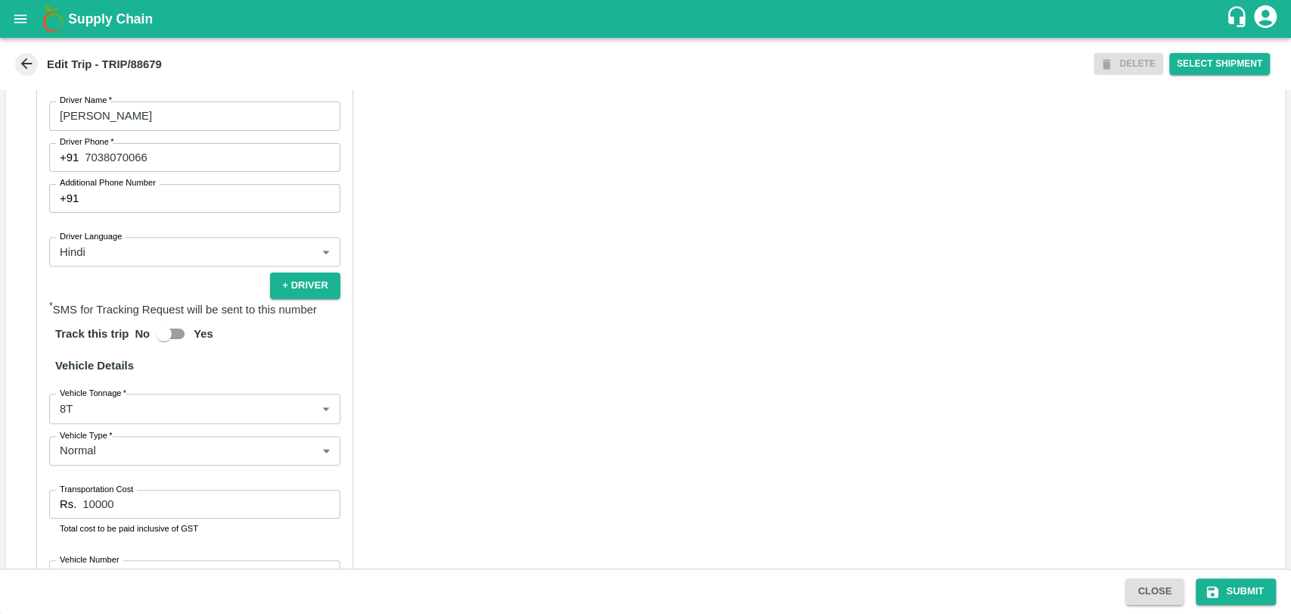
scroll to position [960, 0]
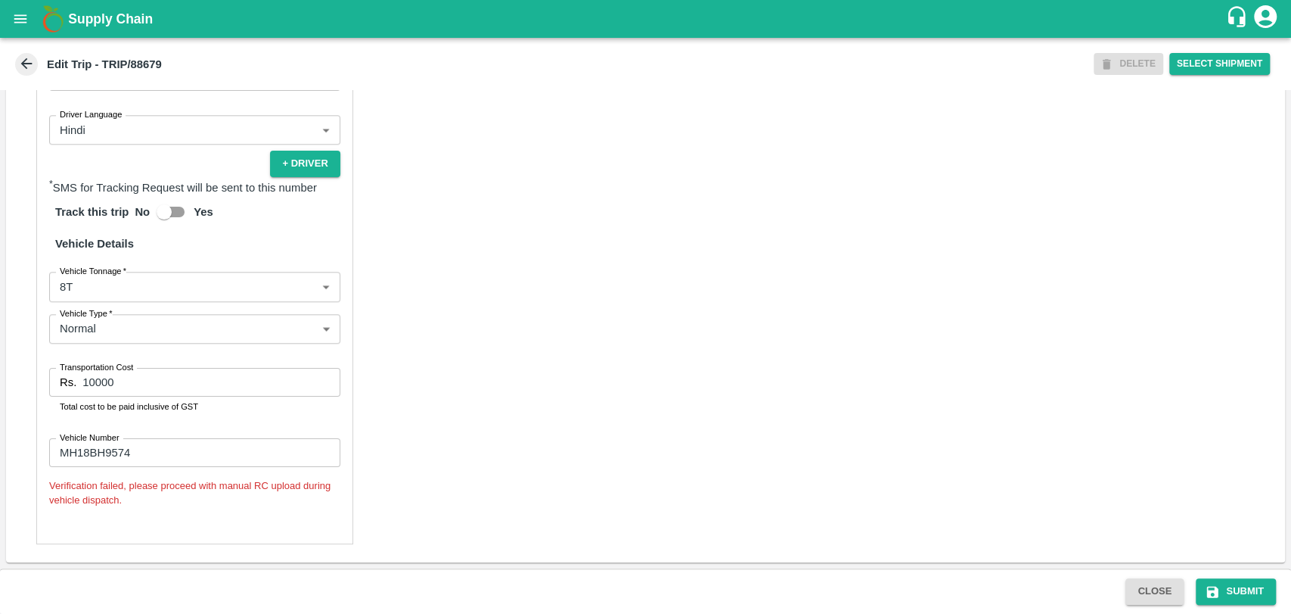
click at [93, 290] on body "Supply Chain Edit Trip - TRIP/88679 DELETE Select Shipment Trip Details Trip Ty…" at bounding box center [645, 307] width 1291 height 614
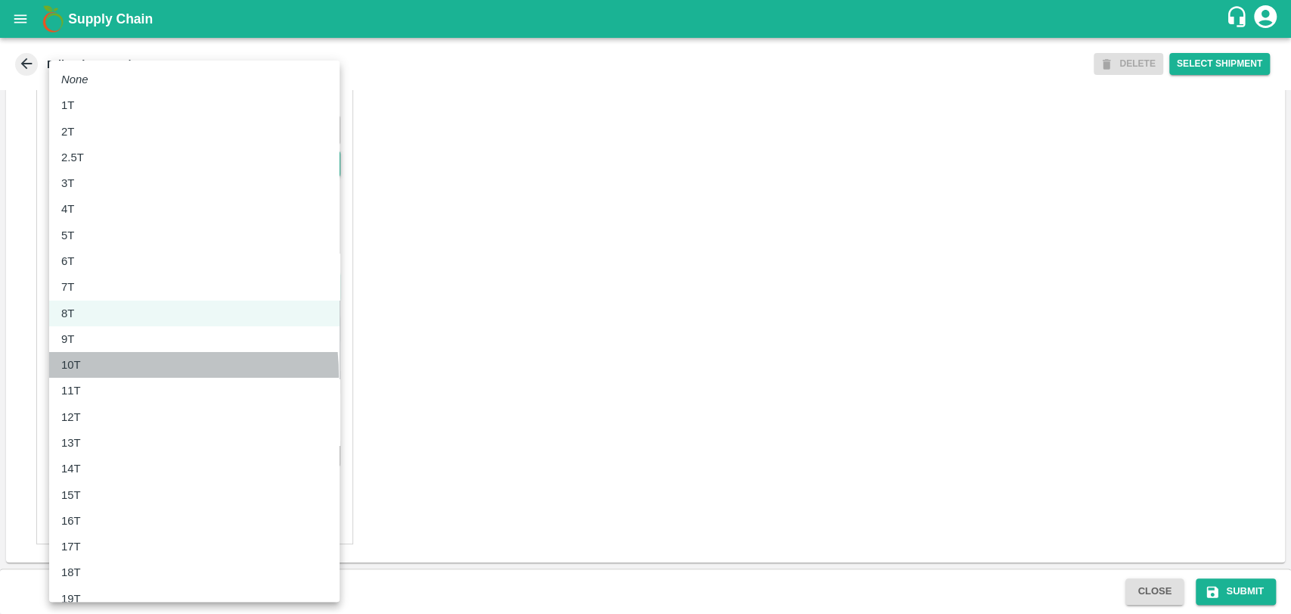
click at [88, 376] on li "10T" at bounding box center [194, 365] width 290 height 26
type input "10000"
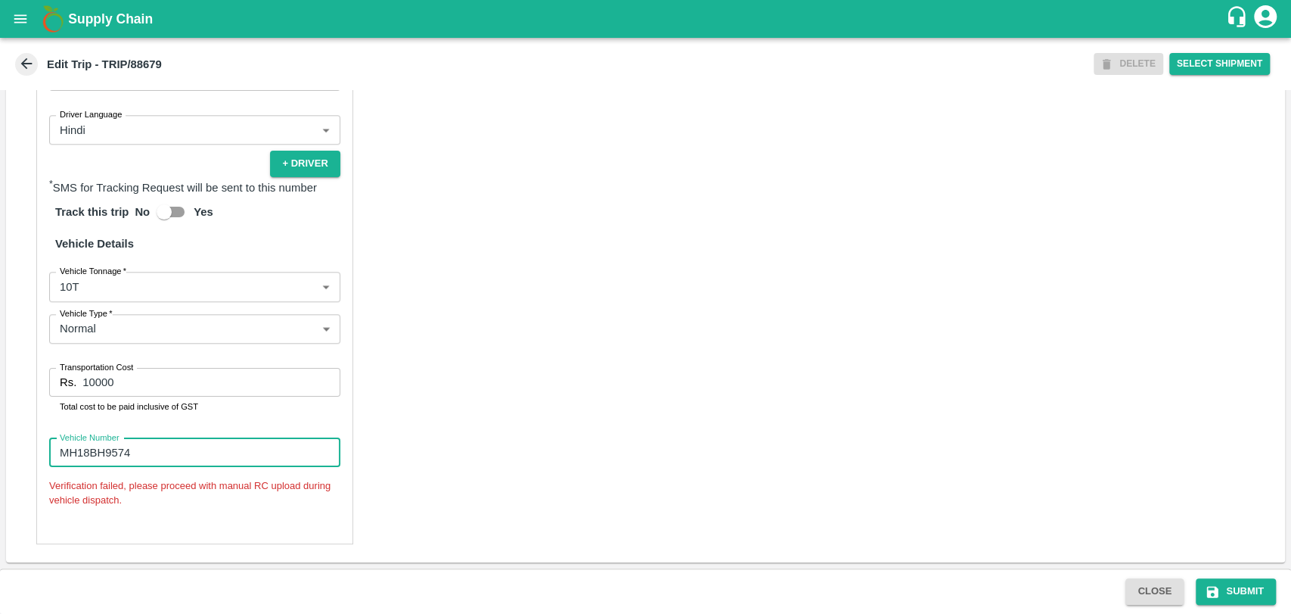
click at [101, 455] on input "MH18BH9574" at bounding box center [194, 452] width 291 height 29
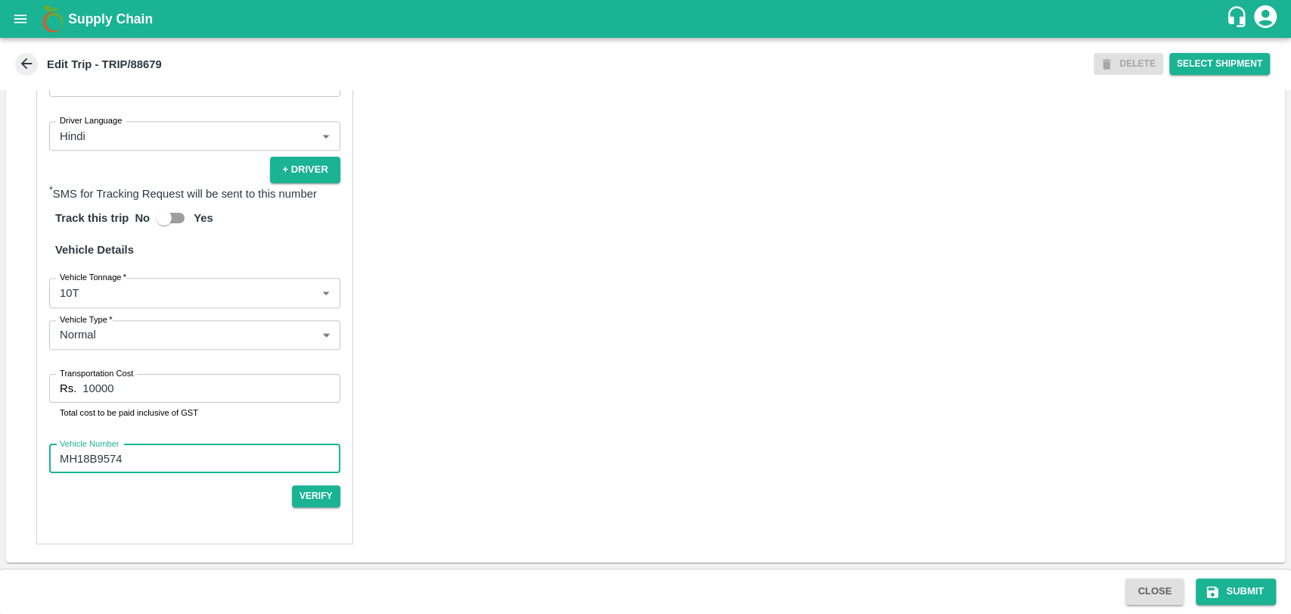
scroll to position [953, 0]
type input "MH18BG9574"
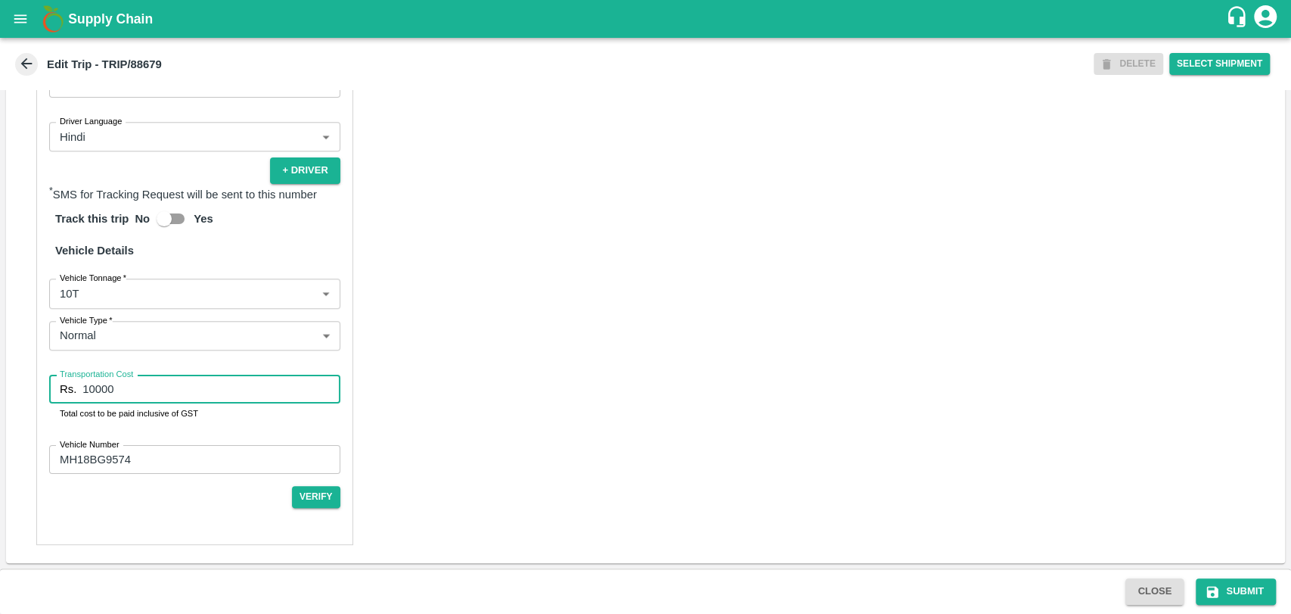
drag, startPoint x: 103, startPoint y: 383, endPoint x: 0, endPoint y: 364, distance: 104.6
click at [0, 364] on div "Trip Details Trip Type Fruit Movement 1 Trip Type Trip Pickup Order SHIP/[PERSO…" at bounding box center [645, 329] width 1291 height 478
type input "20000"
click at [1221, 579] on button "Submit" at bounding box center [1236, 591] width 80 height 26
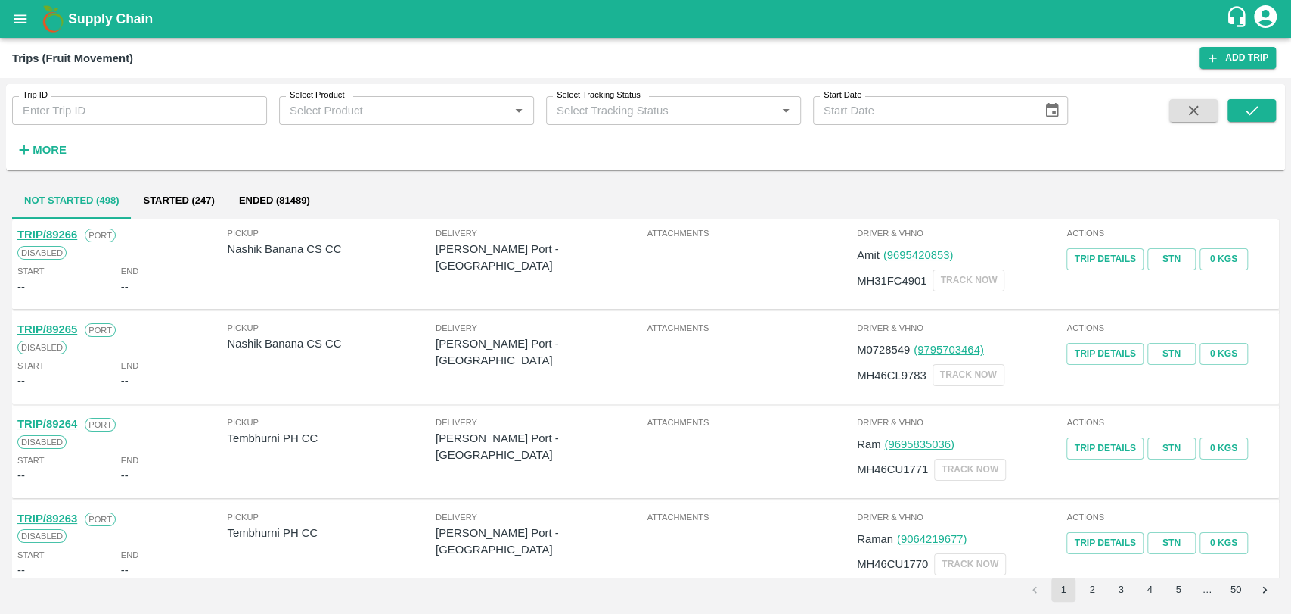
click at [51, 161] on button "More" at bounding box center [41, 150] width 58 height 26
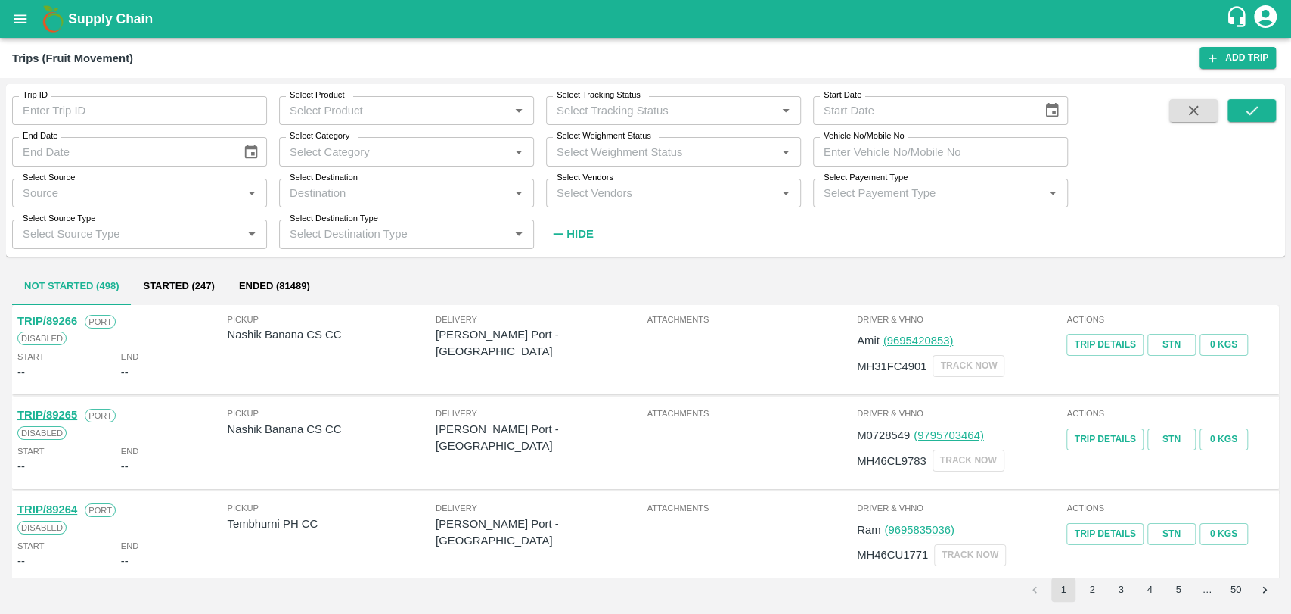
click at [934, 164] on input "Vehicle No/Mobile No" at bounding box center [940, 151] width 255 height 29
paste input "MH45AX2821"
type input "MH45AX2821"
click at [1251, 113] on icon "submit" at bounding box center [1252, 110] width 12 height 9
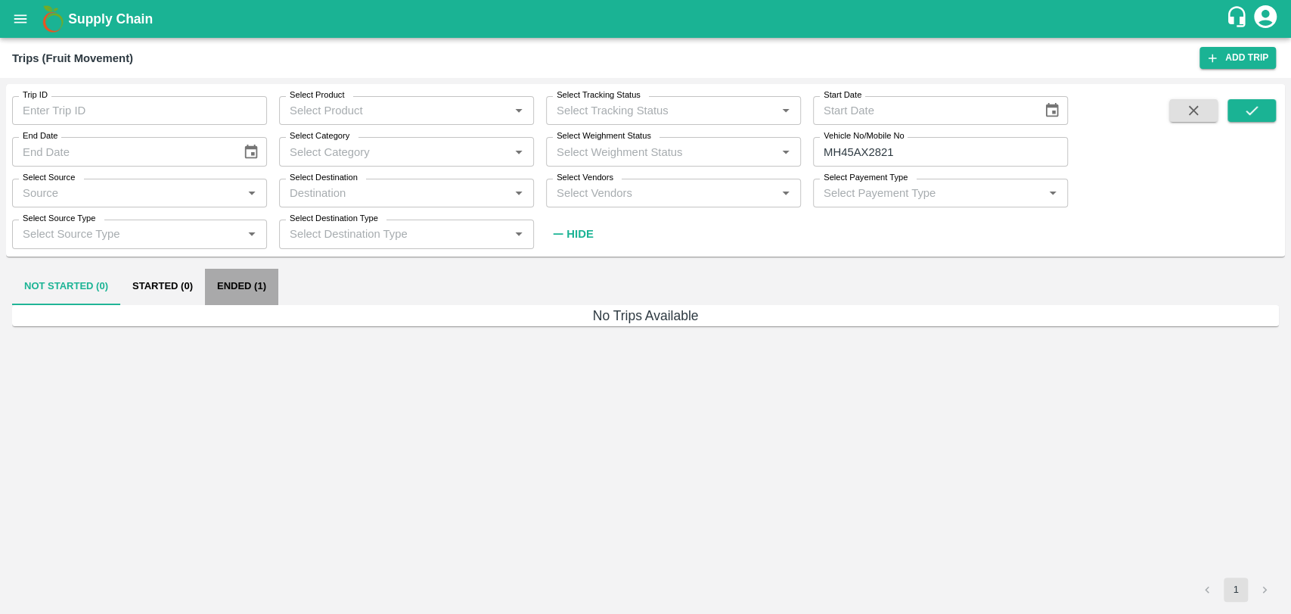
click at [227, 290] on button "Ended (1)" at bounding box center [241, 287] width 73 height 36
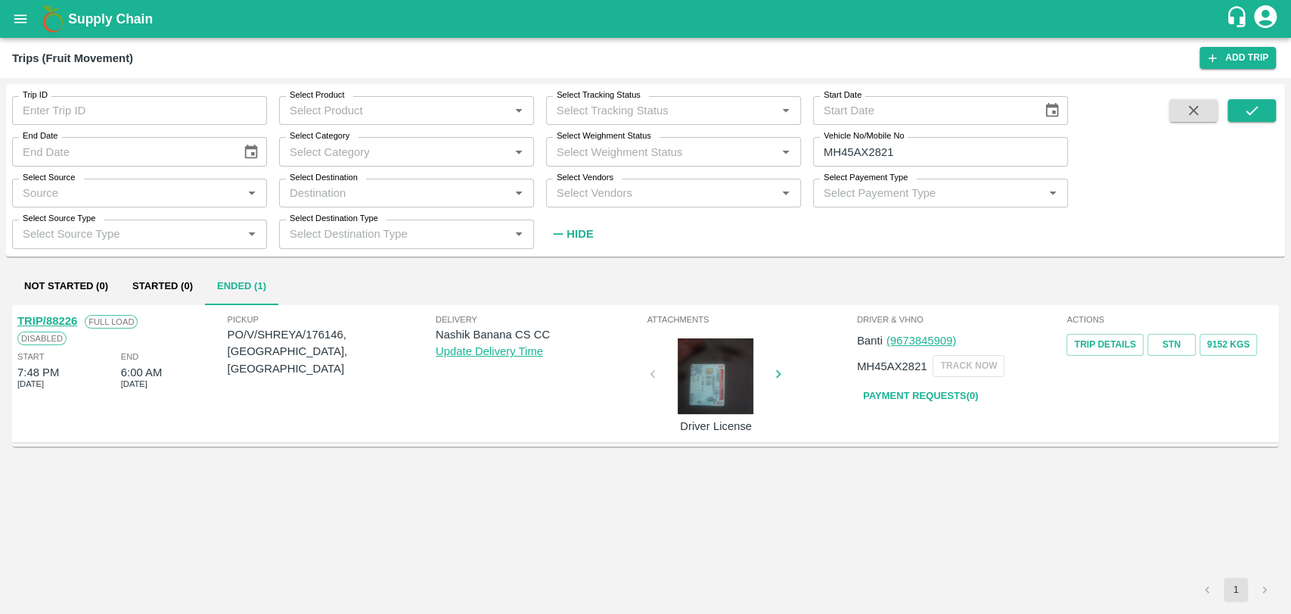
click at [63, 322] on link "TRIP/88226" at bounding box center [47, 321] width 60 height 12
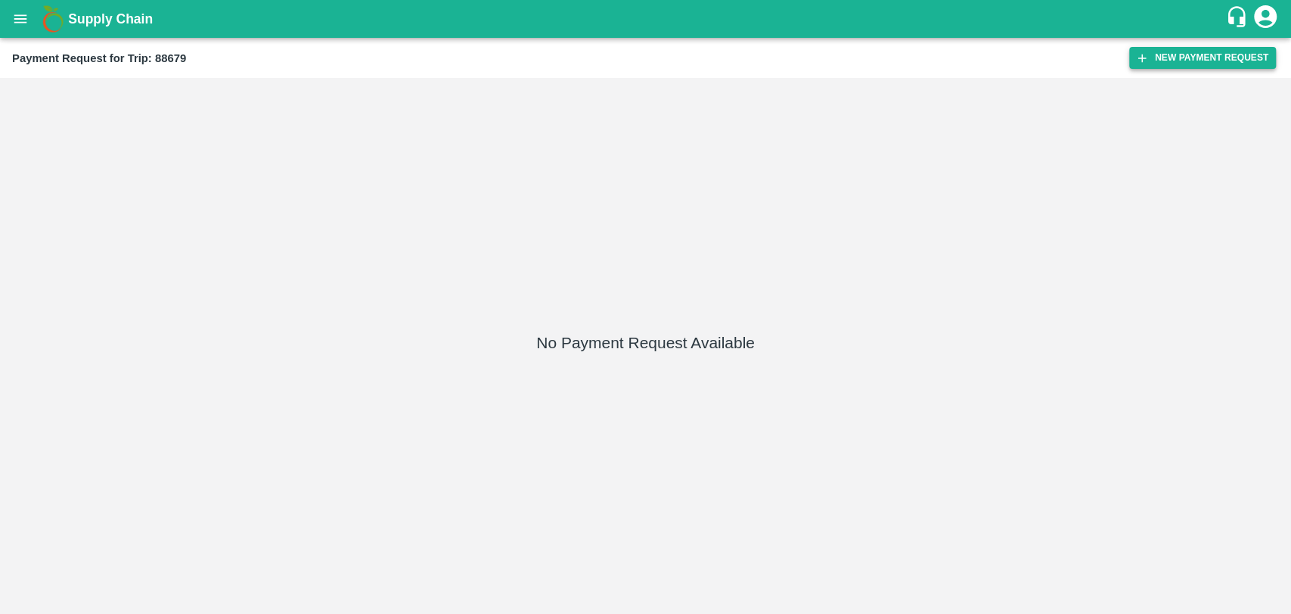
click at [1153, 62] on button "New Payment Request" at bounding box center [1202, 58] width 147 height 22
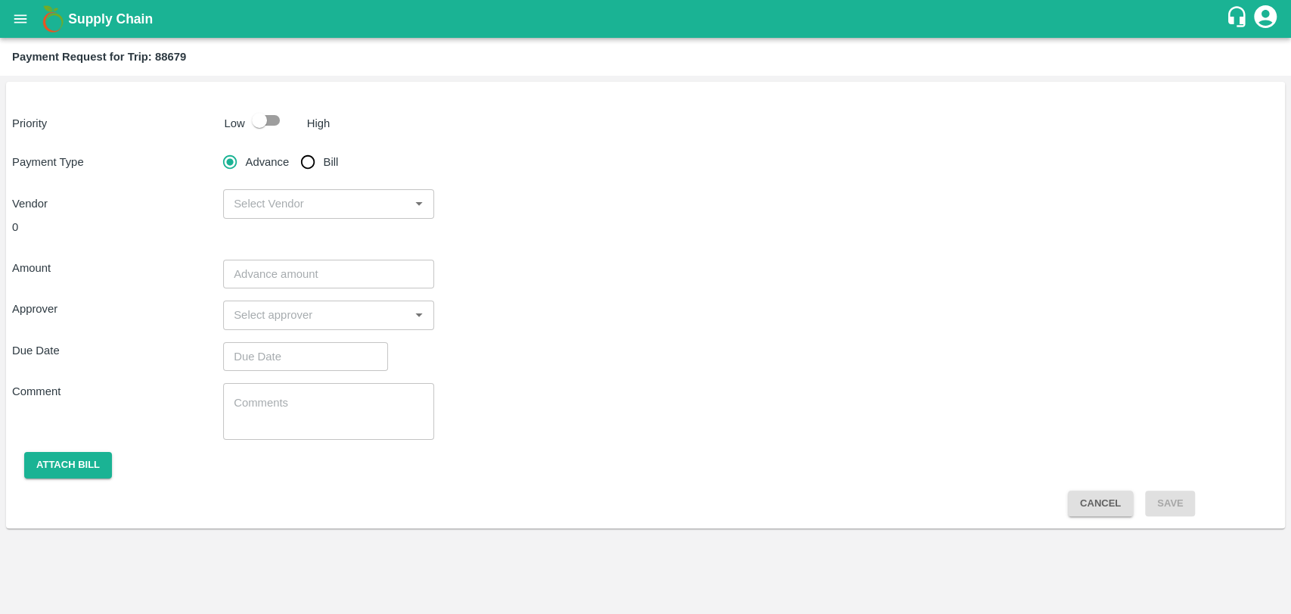
click at [267, 117] on input "checkbox" at bounding box center [259, 120] width 86 height 29
checkbox input "true"
click at [312, 165] on input "Bill" at bounding box center [308, 162] width 30 height 30
radio input "true"
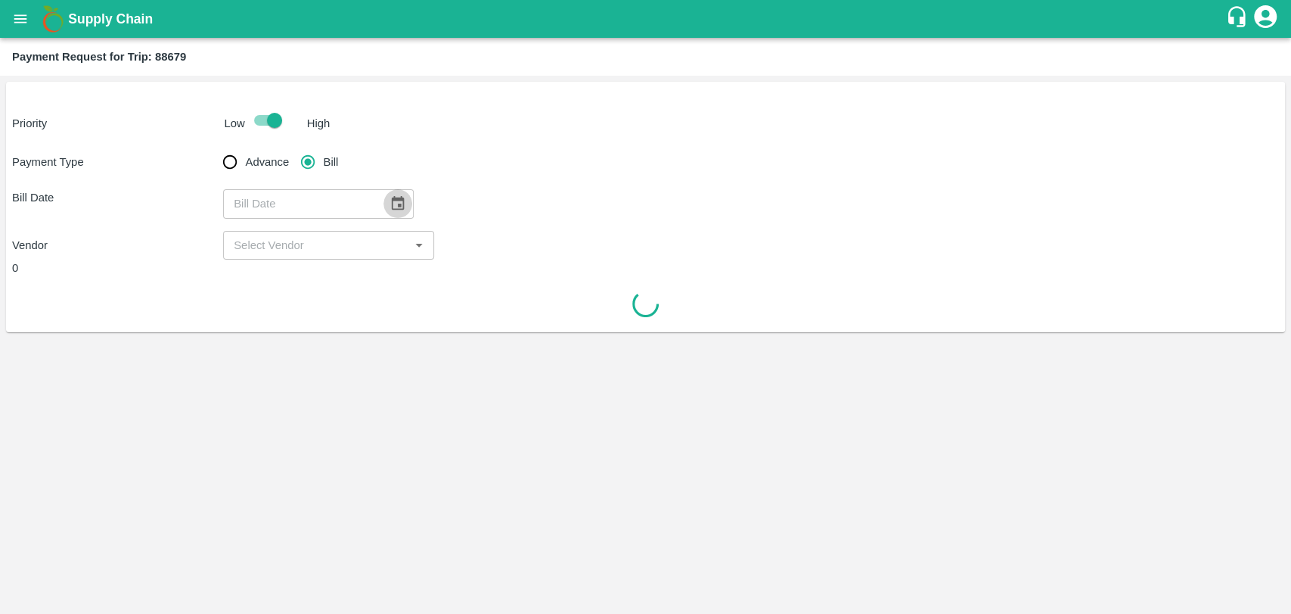
click at [390, 201] on icon "Choose date" at bounding box center [398, 203] width 17 height 17
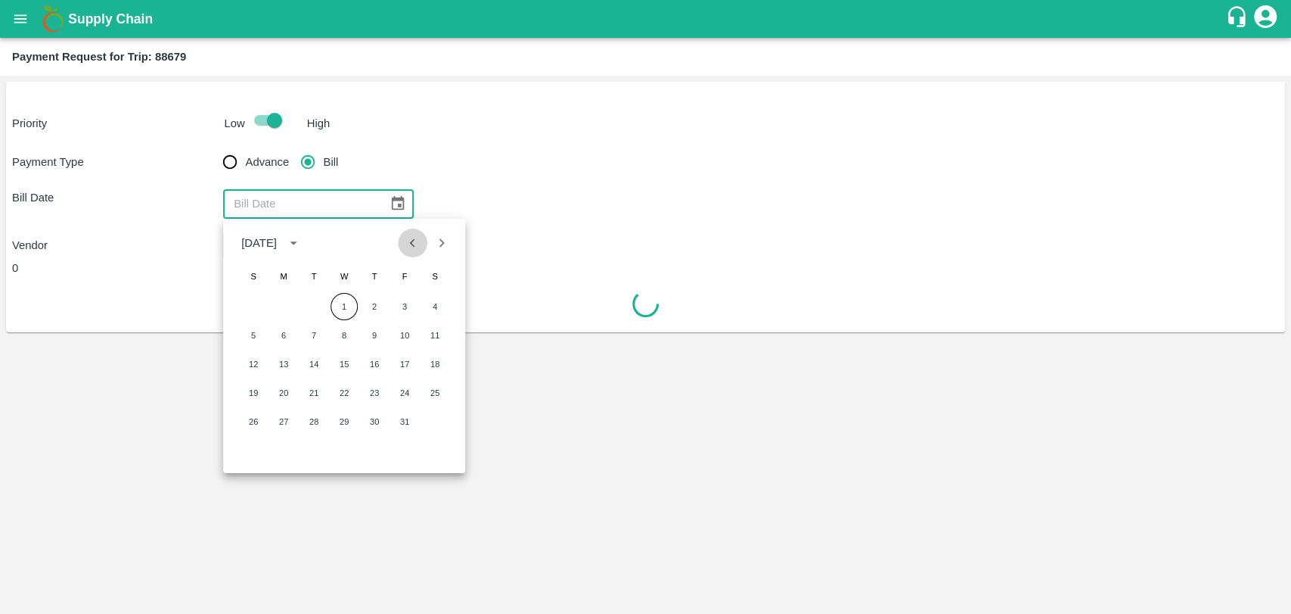
click at [408, 235] on icon "Previous month" at bounding box center [413, 243] width 17 height 17
click at [257, 364] on button "14" at bounding box center [253, 363] width 27 height 27
type input "14/09/2025"
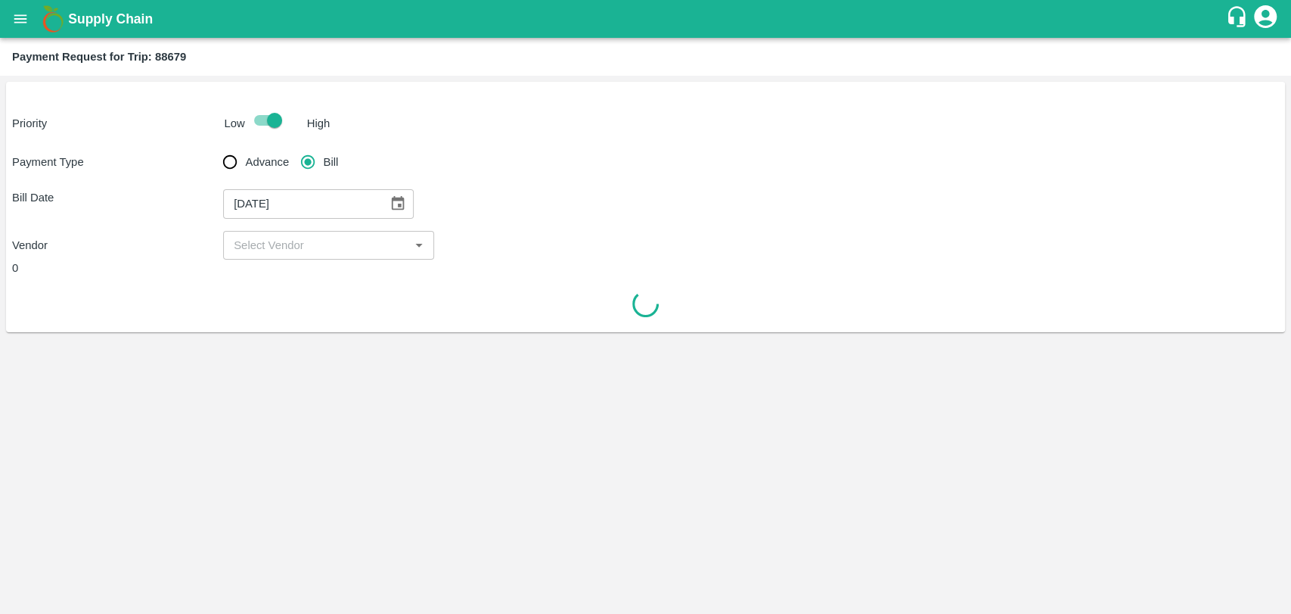
click at [266, 243] on input "input" at bounding box center [316, 245] width 177 height 20
click at [266, 279] on span "No Options" at bounding box center [263, 278] width 56 height 12
click at [684, 256] on div "Vendor ​" at bounding box center [645, 245] width 1267 height 29
click at [266, 245] on input "input" at bounding box center [316, 245] width 177 height 20
click at [280, 284] on span "No Options" at bounding box center [263, 278] width 56 height 12
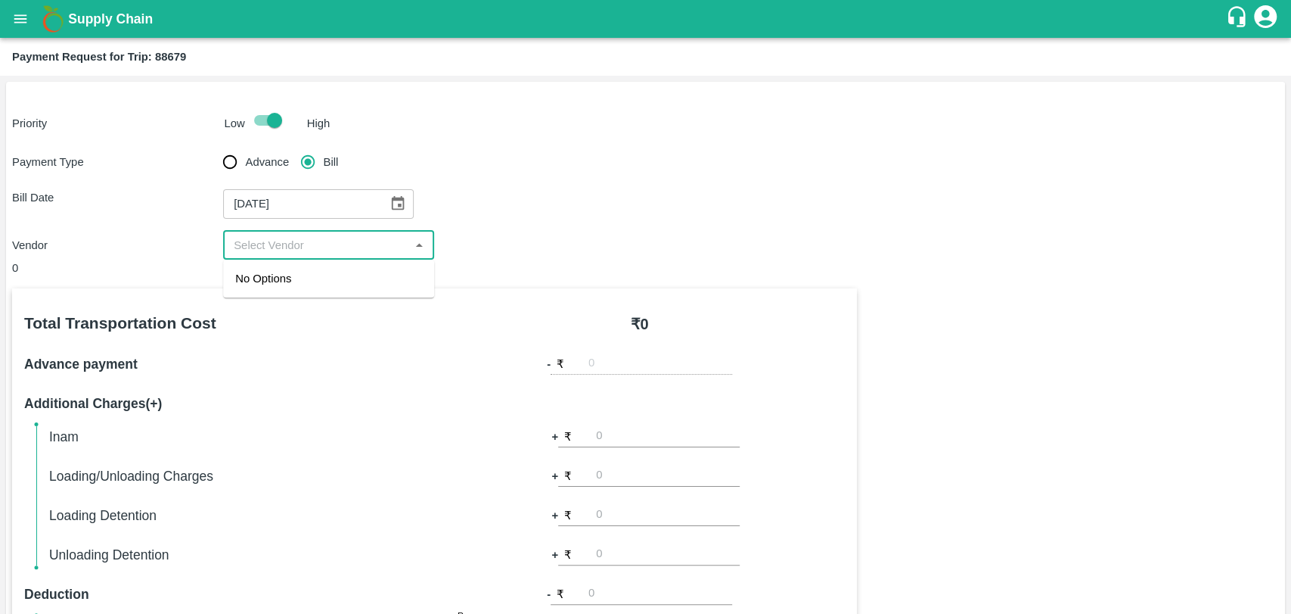
click at [651, 250] on div "Vendor ​" at bounding box center [645, 245] width 1267 height 29
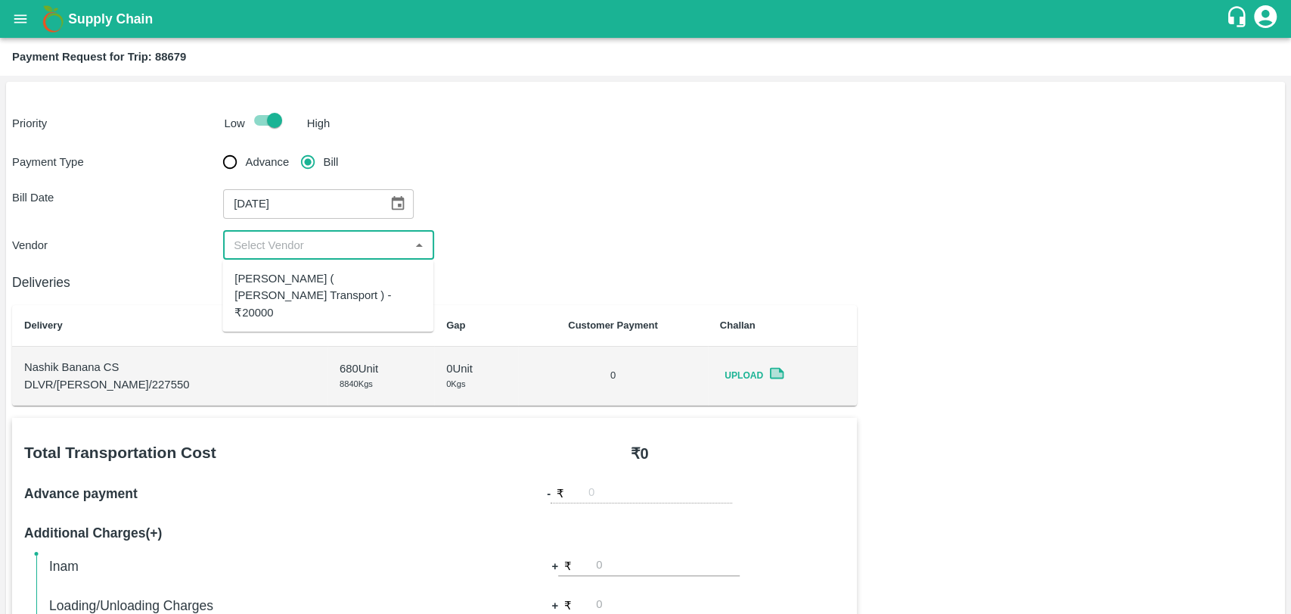
click at [306, 253] on input "input" at bounding box center [316, 245] width 177 height 20
click at [303, 300] on div "Nitin Rasal ( Bhairavnath Transport ) - ₹20000" at bounding box center [328, 295] width 187 height 51
type input "Nitin Rasal ( Bhairavnath Transport ) - ₹20000"
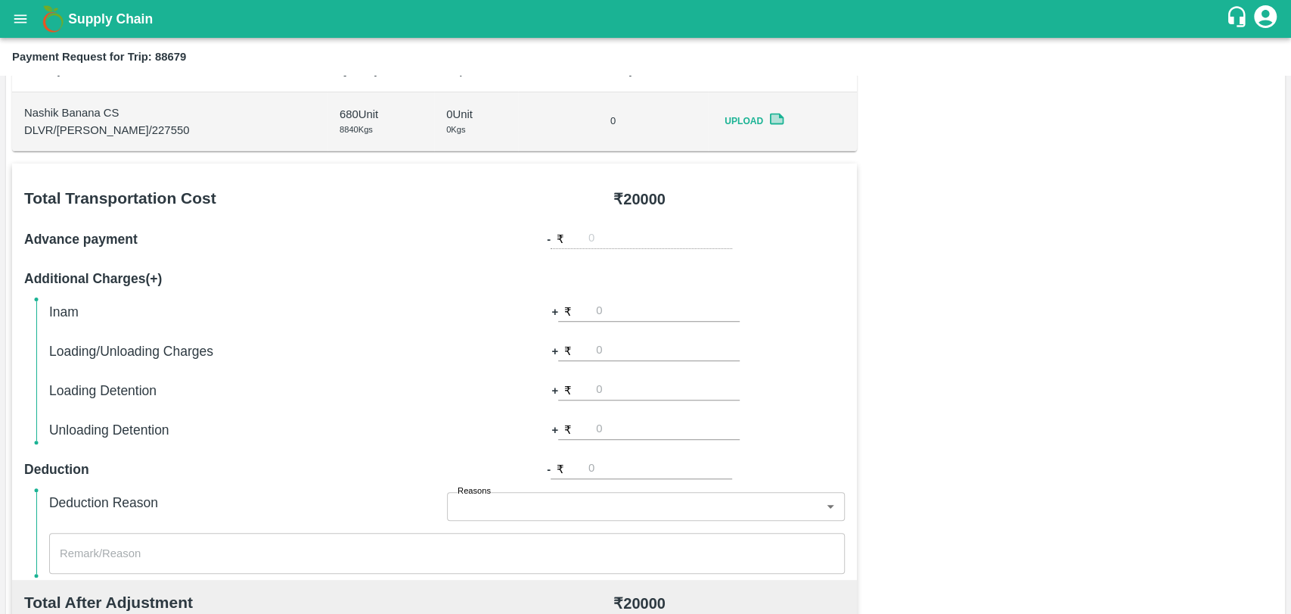
scroll to position [336, 0]
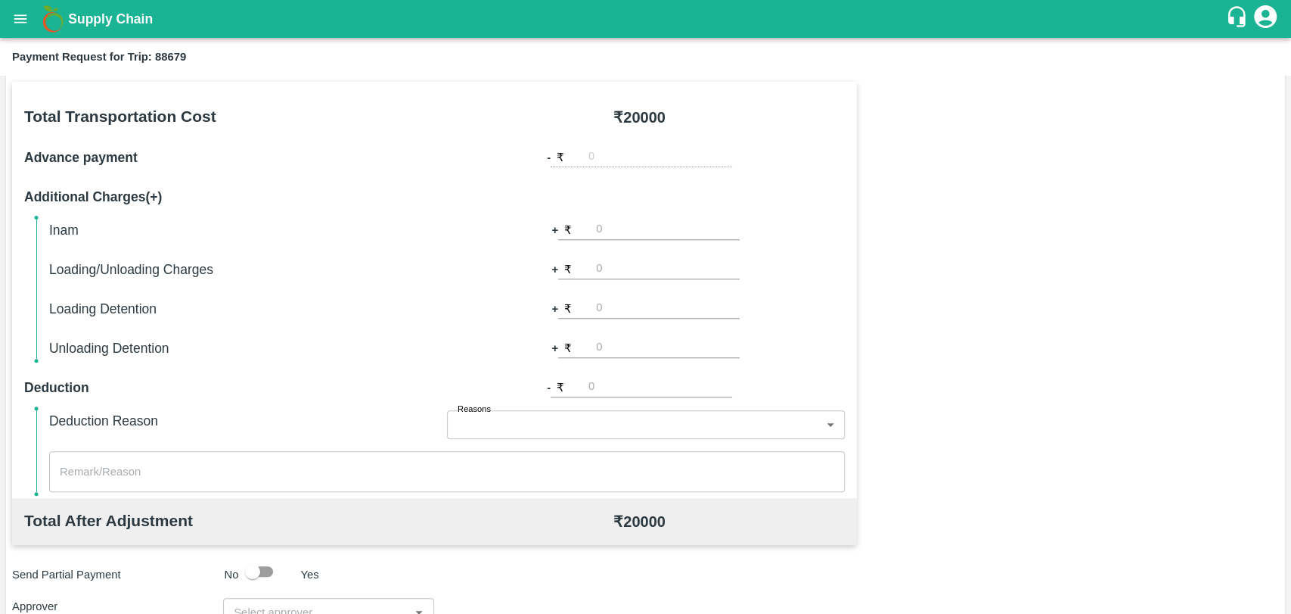
click at [639, 274] on input "number" at bounding box center [668, 269] width 144 height 20
type input "500"
type input "1000"
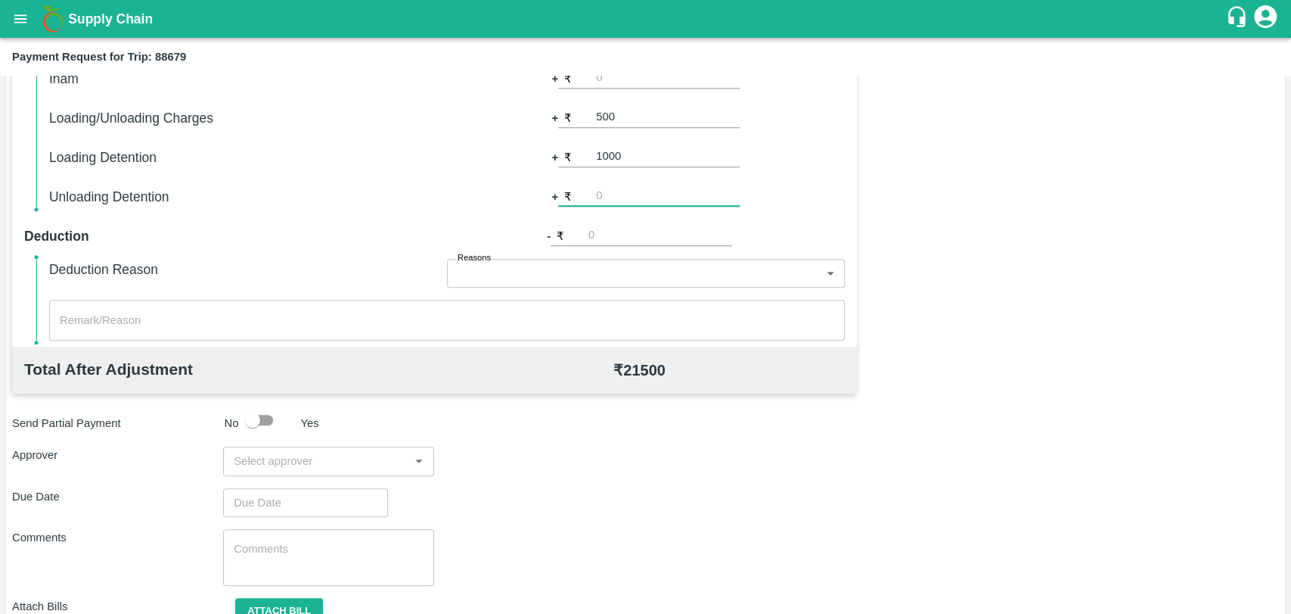
scroll to position [554, 0]
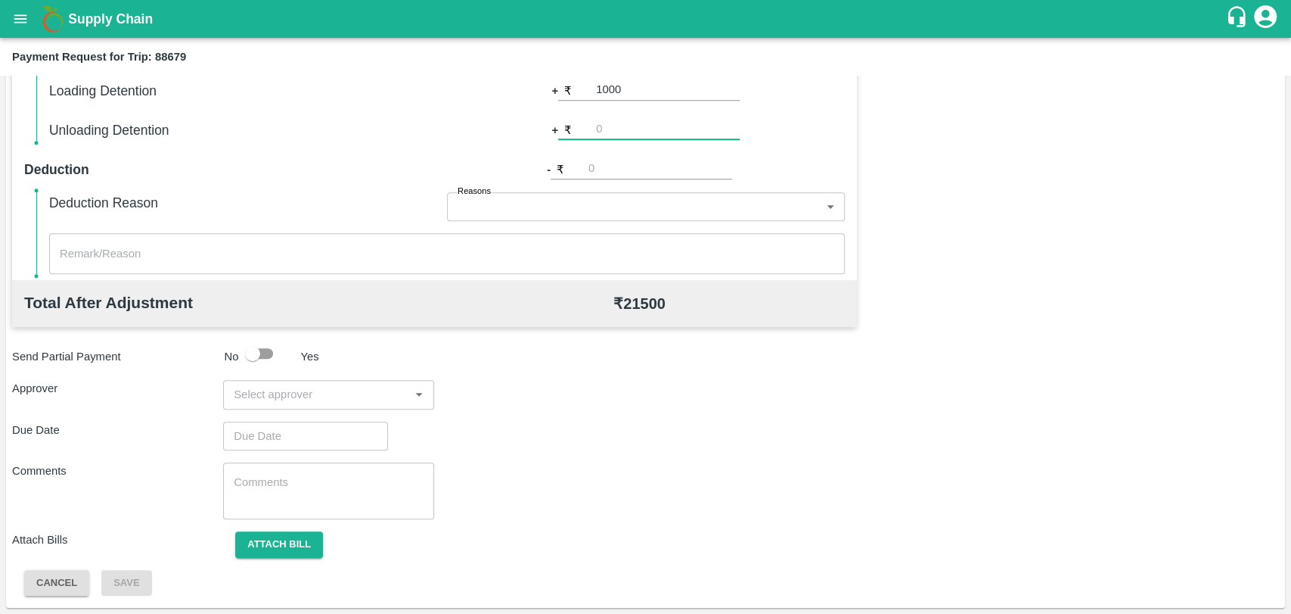
click at [307, 381] on div "​" at bounding box center [328, 394] width 211 height 29
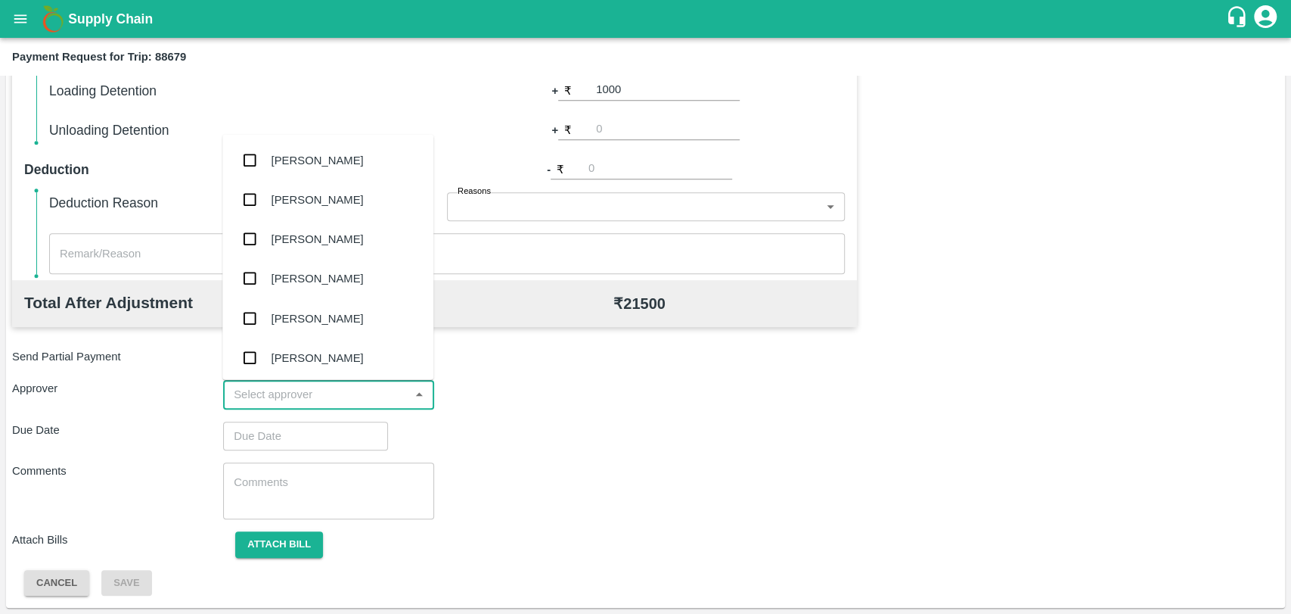
click at [297, 393] on input "input" at bounding box center [316, 394] width 177 height 20
type input "wag"
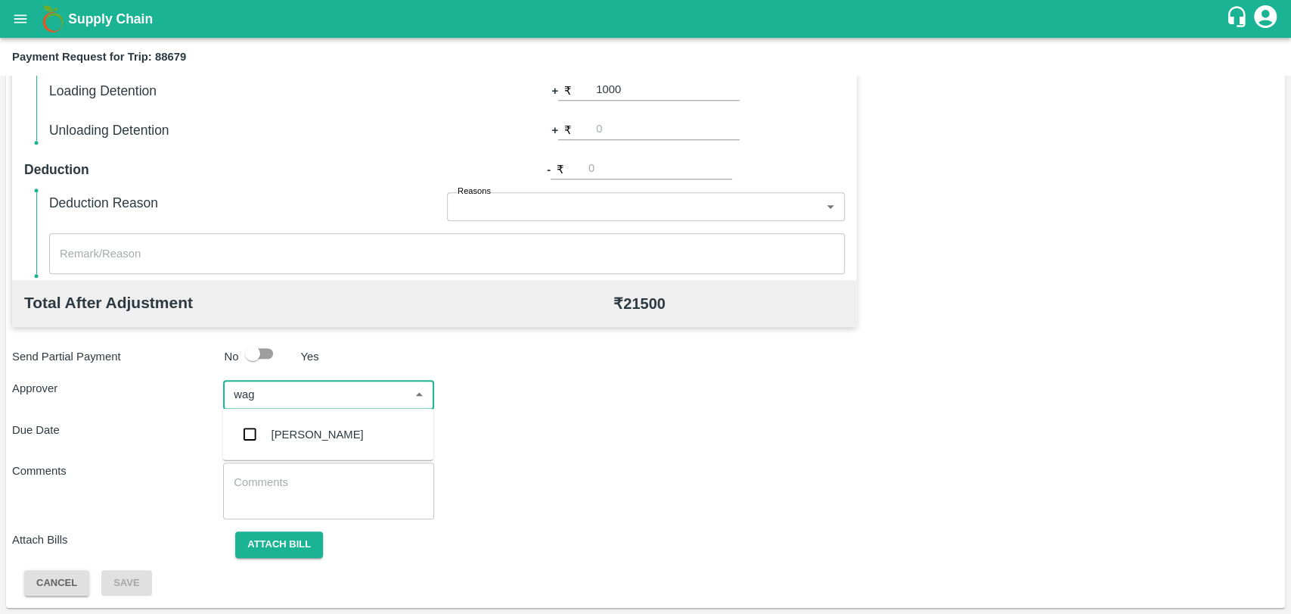
click at [287, 428] on div "Prasad Waghade" at bounding box center [318, 434] width 92 height 17
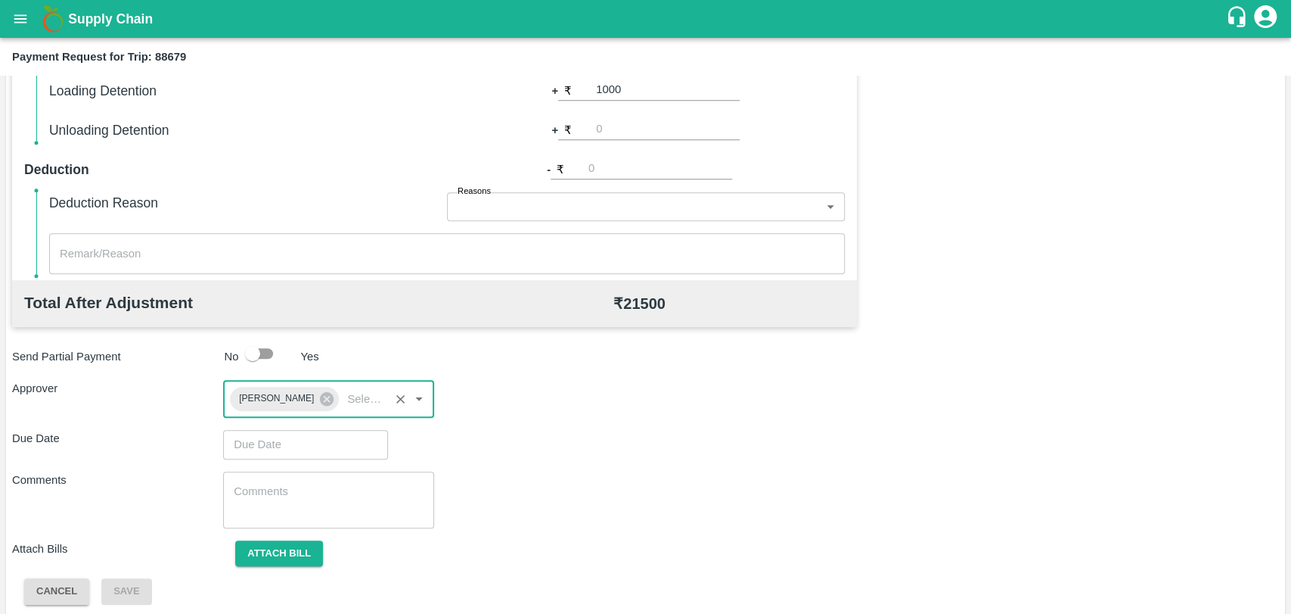
type input "DD/MM/YYYY hh:mm aa"
click at [278, 445] on input "DD/MM/YYYY hh:mm aa" at bounding box center [300, 444] width 154 height 29
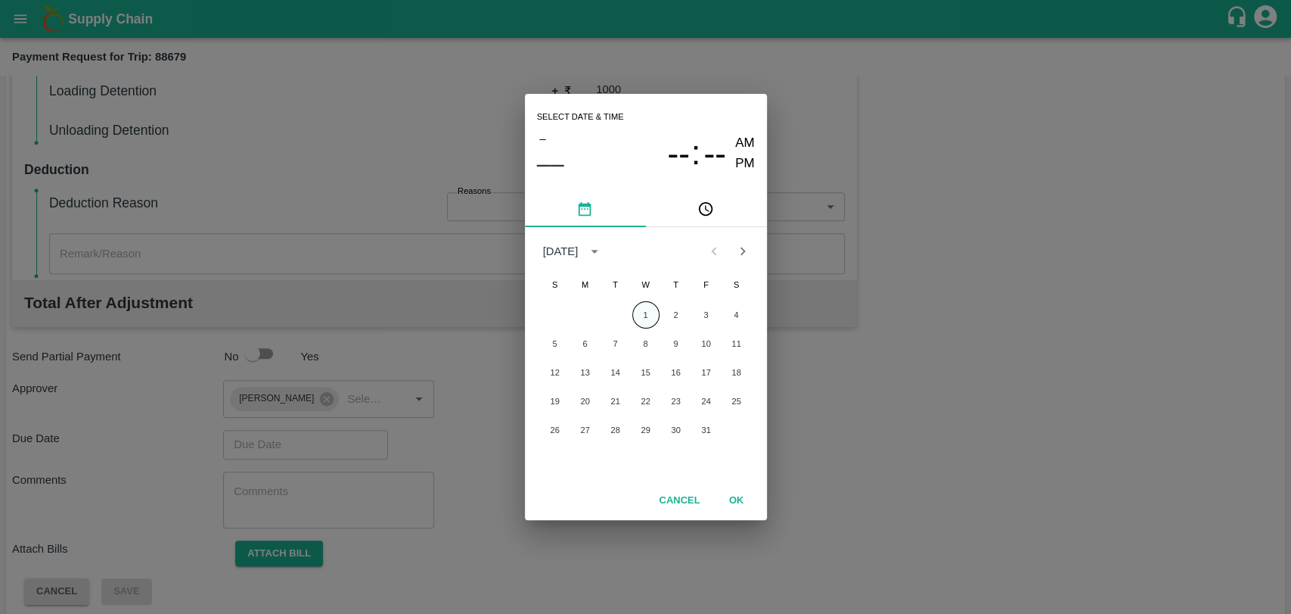
click at [642, 315] on button "1" at bounding box center [645, 314] width 27 height 27
type input "01/10/2025 12:00 AM"
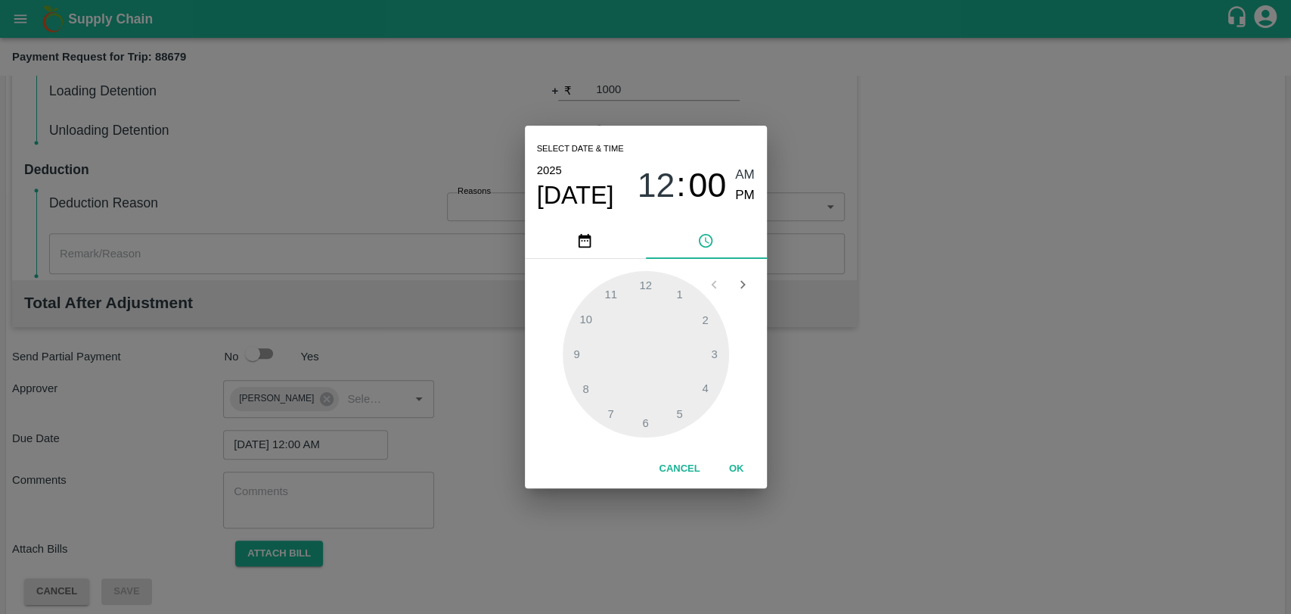
click at [737, 457] on button "OK" at bounding box center [737, 468] width 48 height 26
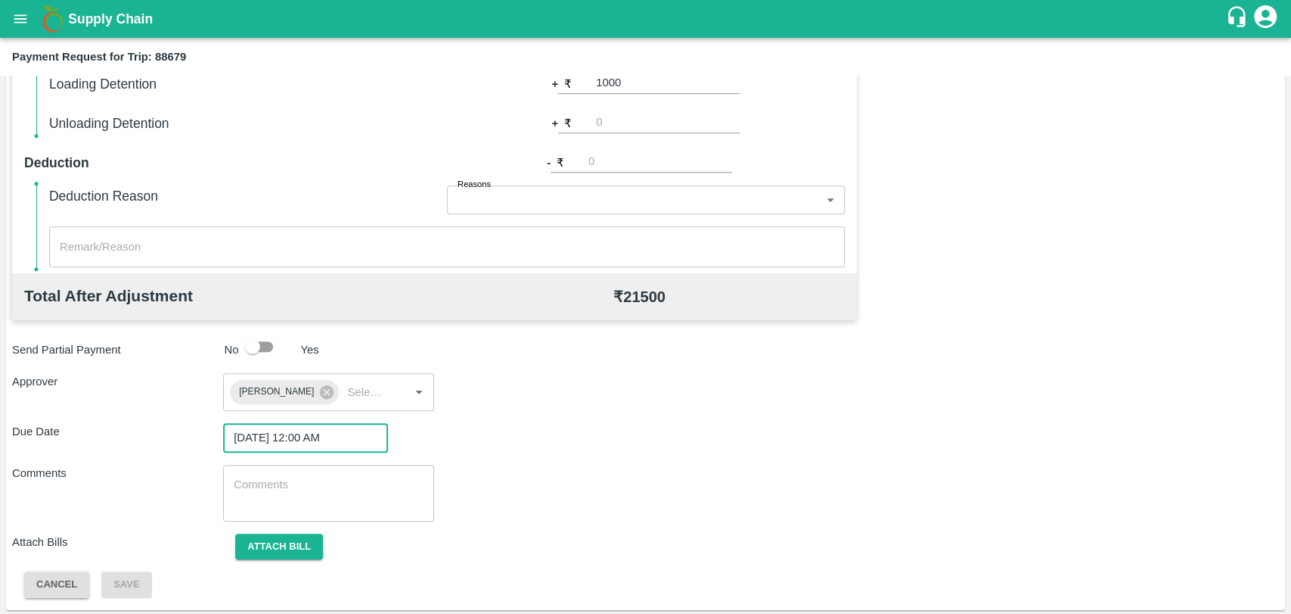
scroll to position [563, 0]
click at [261, 537] on button "Attach bill" at bounding box center [279, 544] width 88 height 26
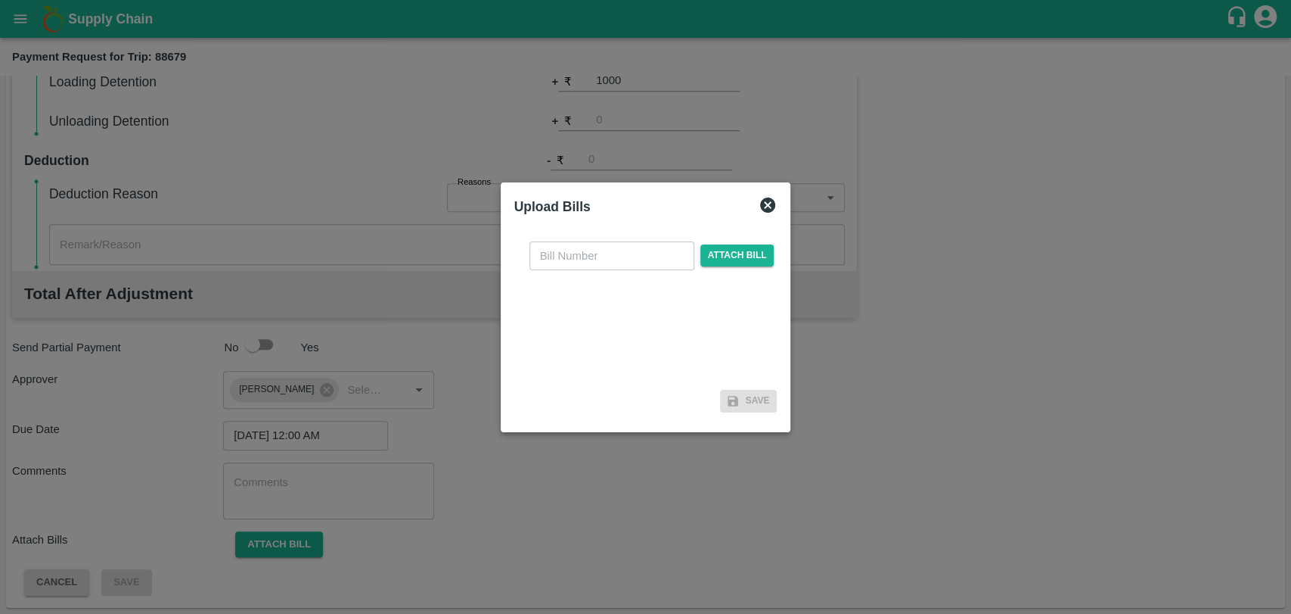
click at [595, 262] on input "text" at bounding box center [612, 255] width 165 height 29
type input "0"
type input "4032"
click at [735, 250] on span "Attach bill" at bounding box center [738, 255] width 74 height 22
click at [0, 0] on input "Attach bill" at bounding box center [0, 0] width 0 height 0
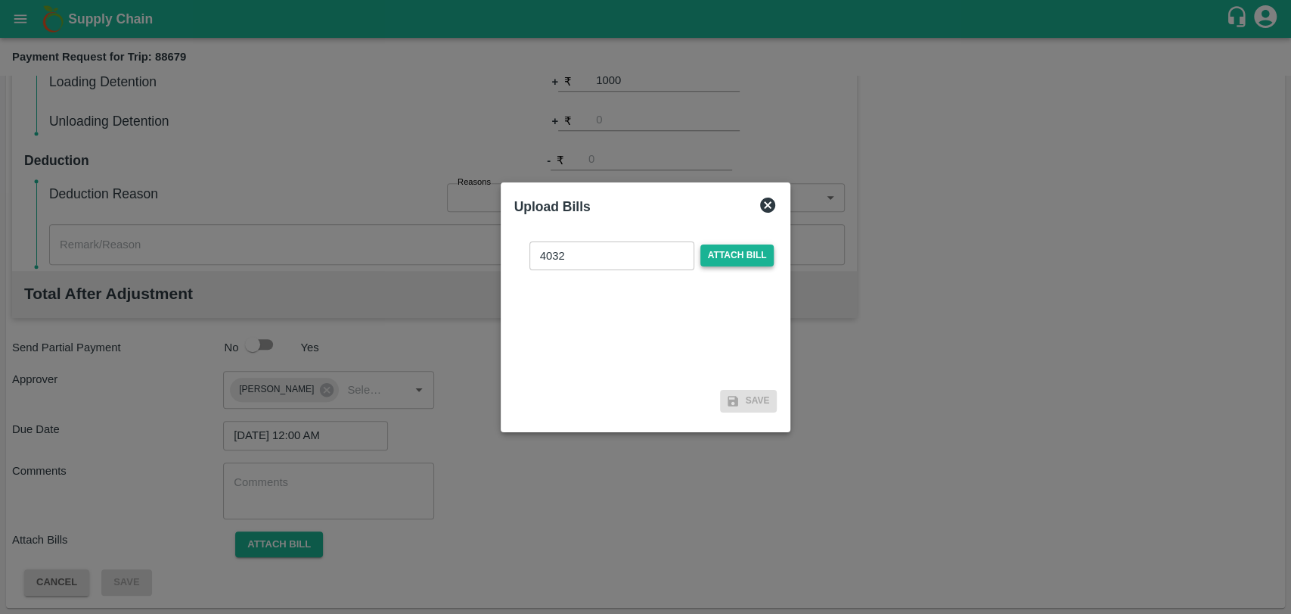
click at [725, 249] on span "Attach bill" at bounding box center [738, 255] width 74 height 22
click at [0, 0] on input "Attach bill" at bounding box center [0, 0] width 0 height 0
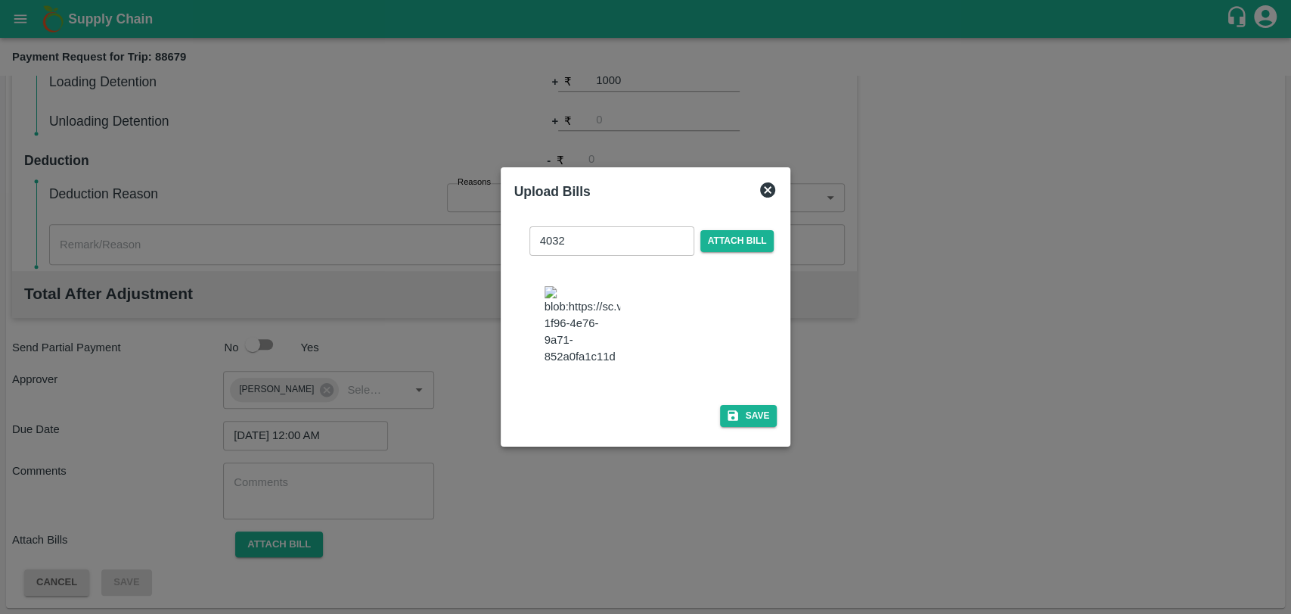
click at [573, 326] on img at bounding box center [583, 325] width 76 height 79
click at [745, 416] on button "Save" at bounding box center [748, 416] width 57 height 22
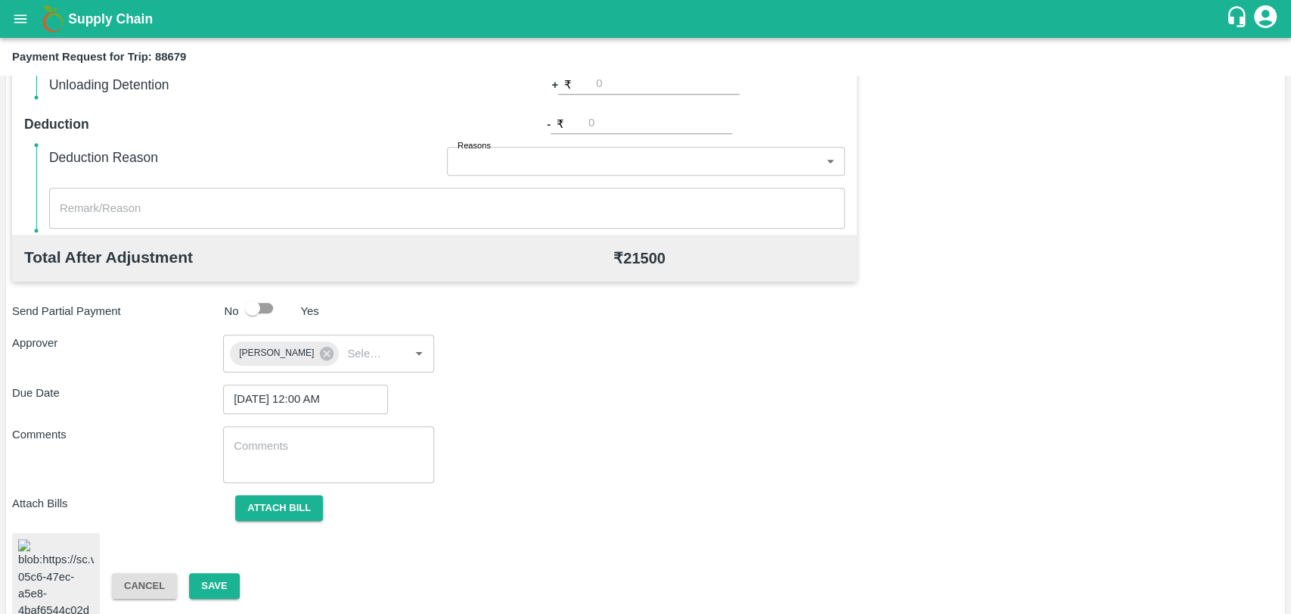
scroll to position [632, 0]
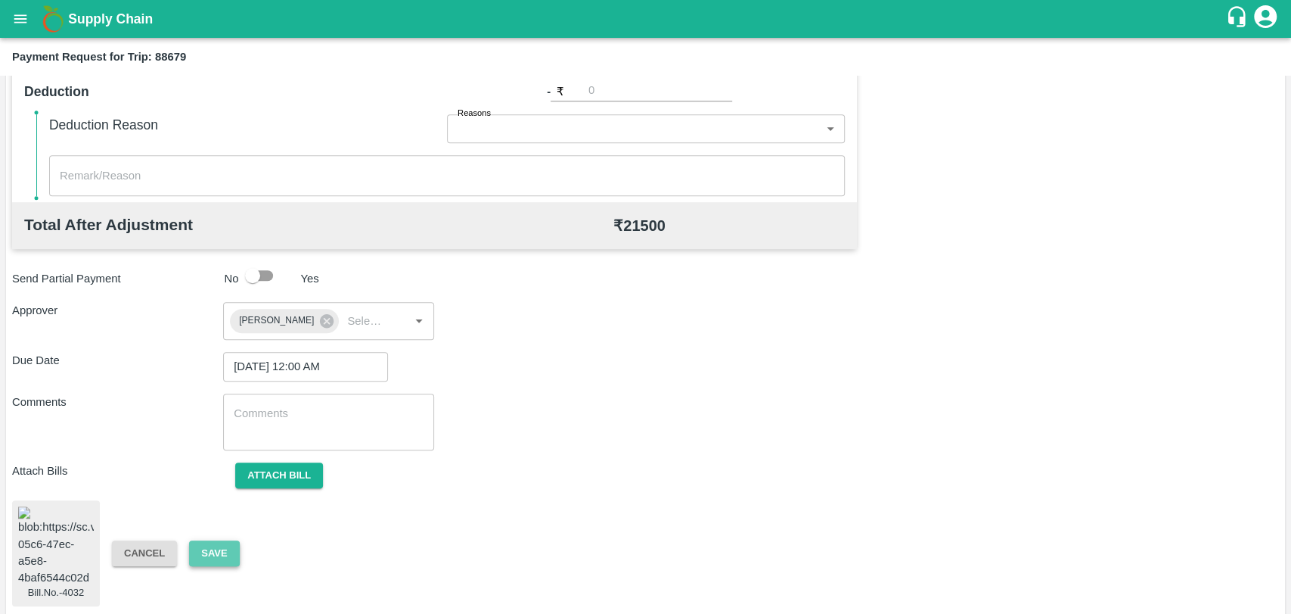
click at [226, 540] on button "Save" at bounding box center [214, 553] width 50 height 26
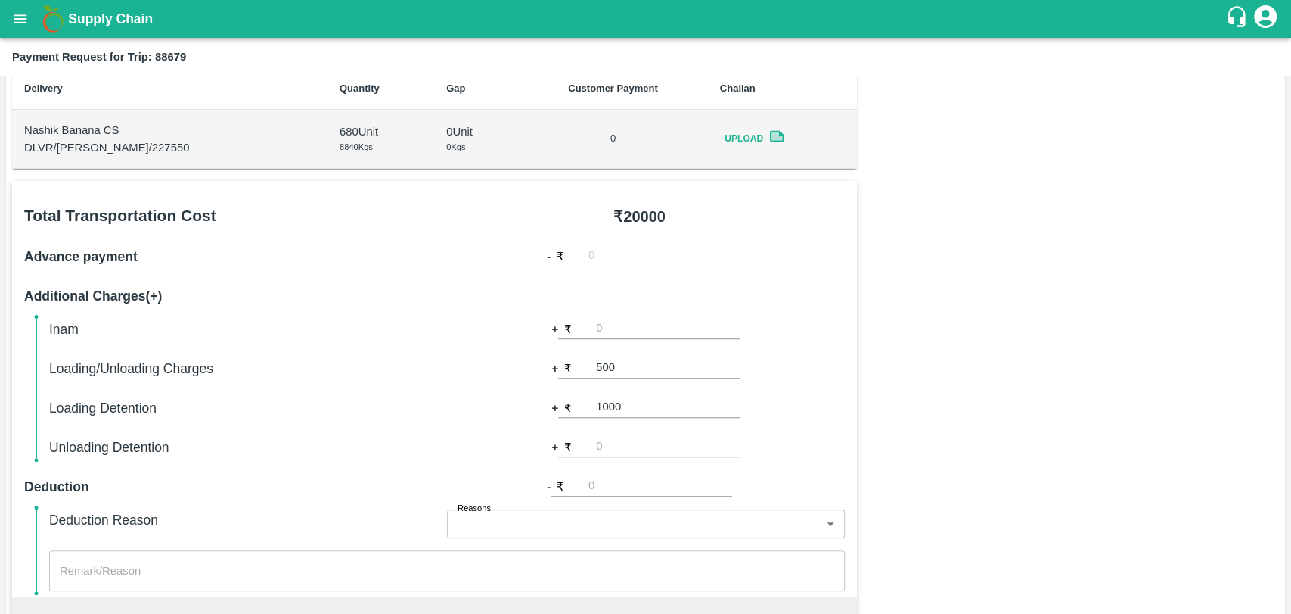
scroll to position [212, 0]
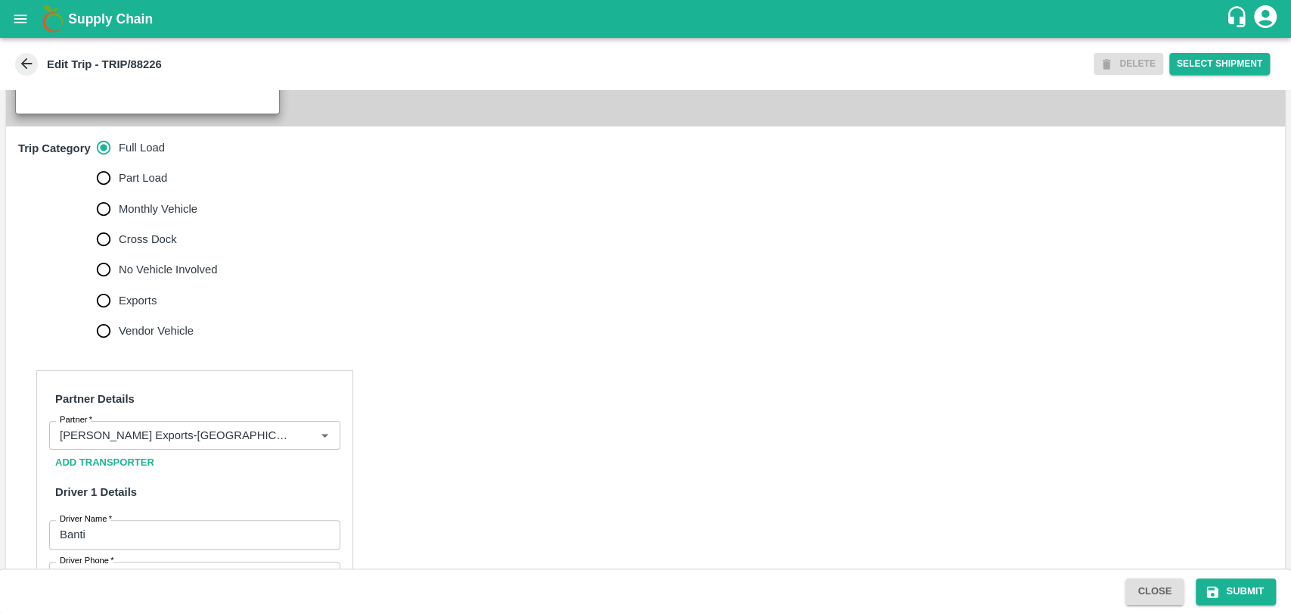
scroll to position [672, 0]
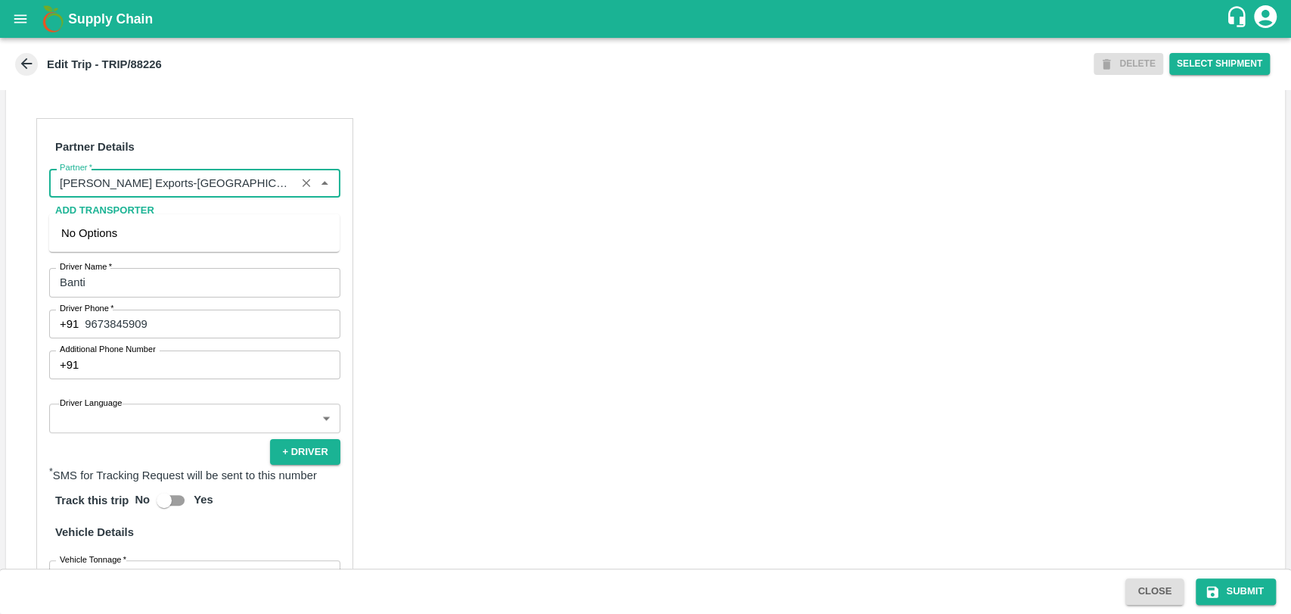
click at [181, 193] on input "Partner   *" at bounding box center [173, 183] width 238 height 20
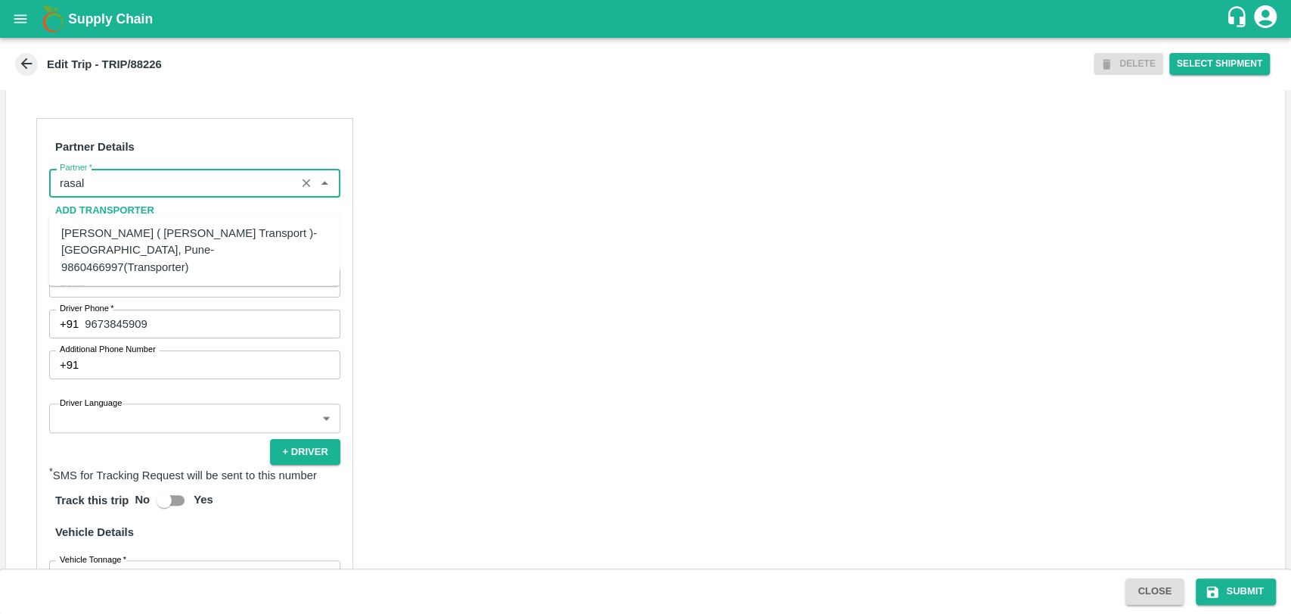
click at [164, 236] on div "[PERSON_NAME] ( [PERSON_NAME] Transport )-[GEOGRAPHIC_DATA], Pune-9860466997(Tr…" at bounding box center [194, 250] width 266 height 51
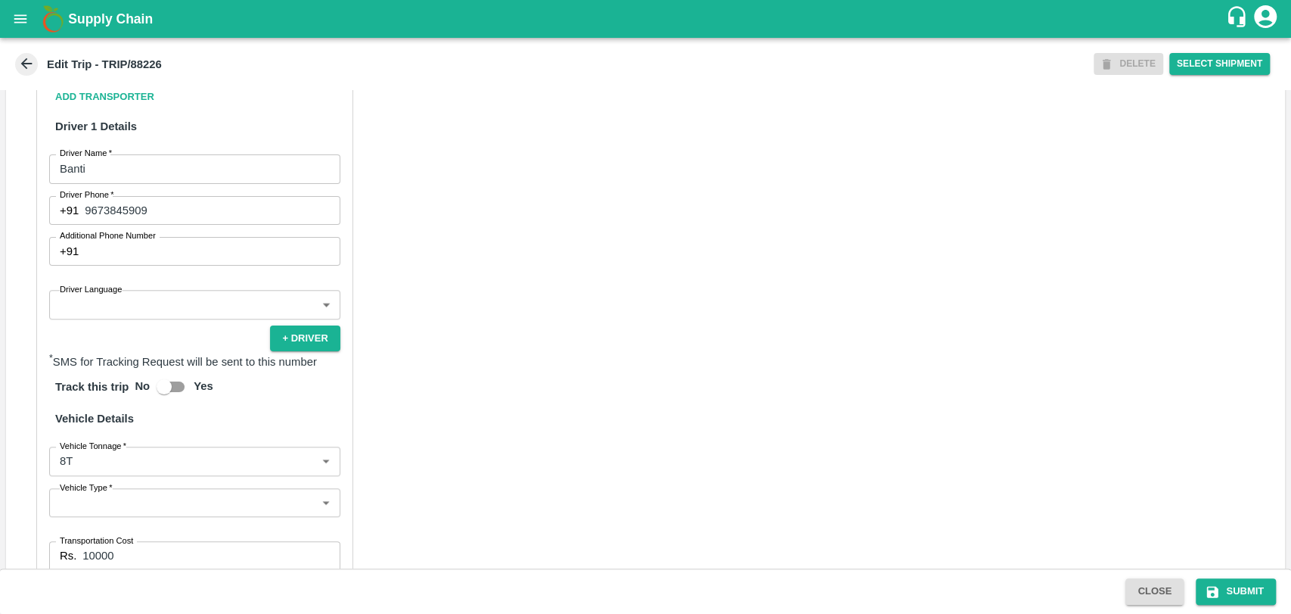
scroll to position [983, 0]
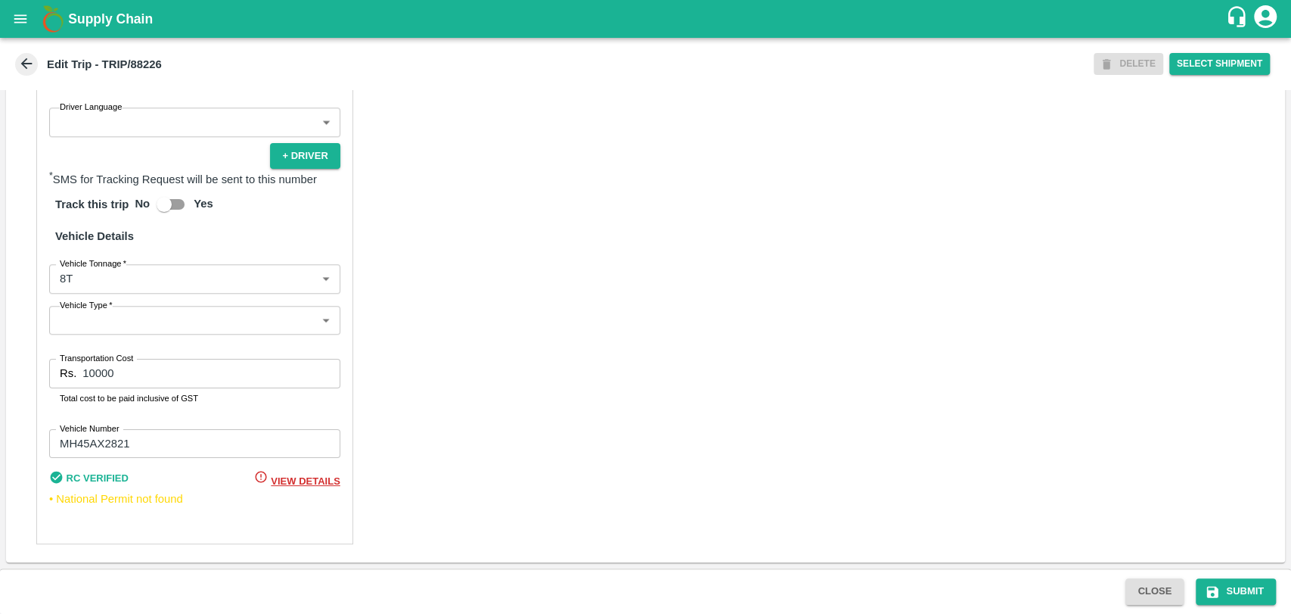
type input "[PERSON_NAME] ( [PERSON_NAME] Transport )-[GEOGRAPHIC_DATA], Pune-9860466997(Tr…"
click at [97, 282] on body "Supply Chain Edit Trip - TRIP/88226 DELETE Select Shipment Trip Details Trip Ty…" at bounding box center [645, 307] width 1291 height 614
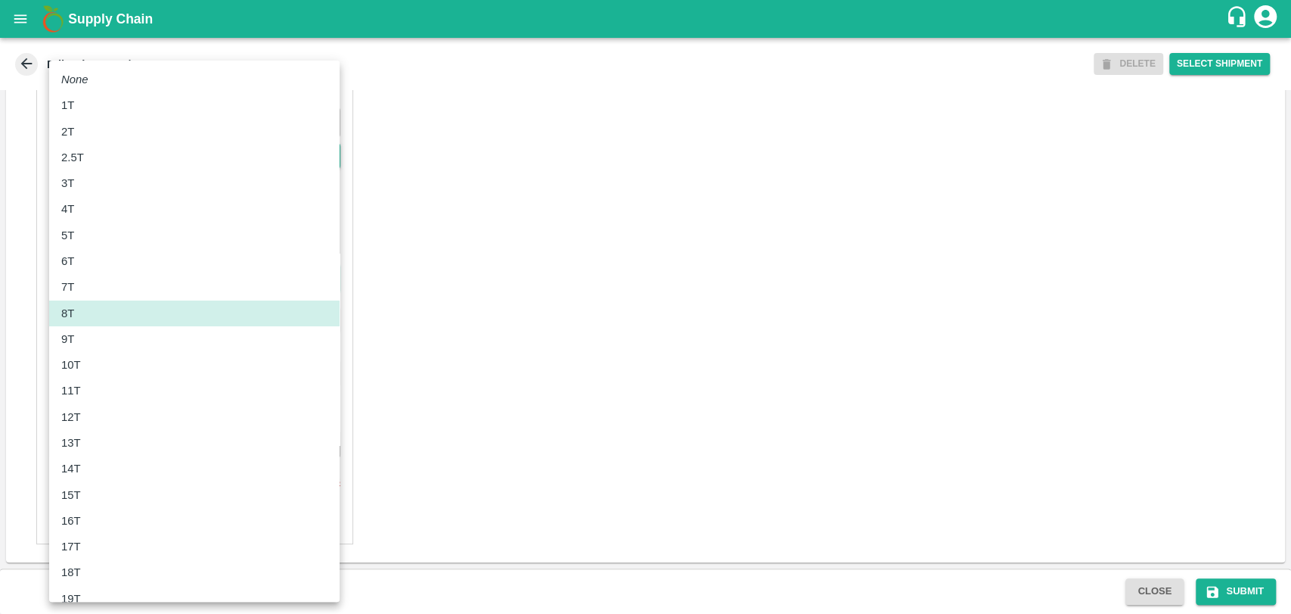
click at [79, 362] on p "10T" at bounding box center [71, 364] width 20 height 17
type input "10000"
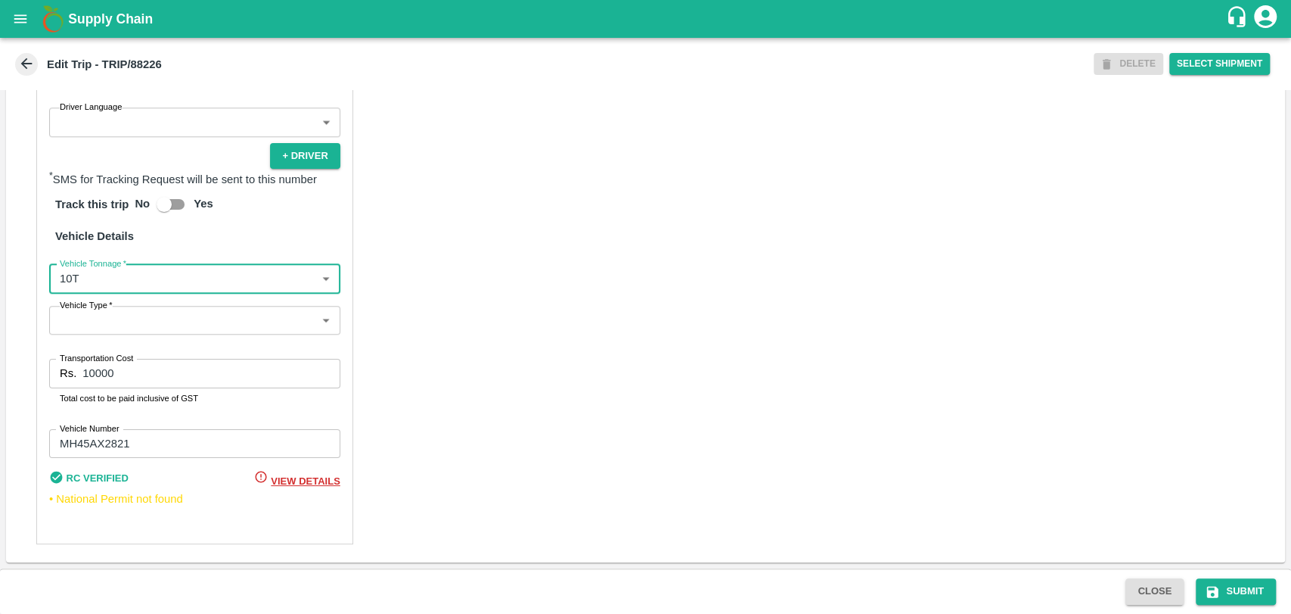
click at [97, 371] on input "10000" at bounding box center [210, 373] width 257 height 29
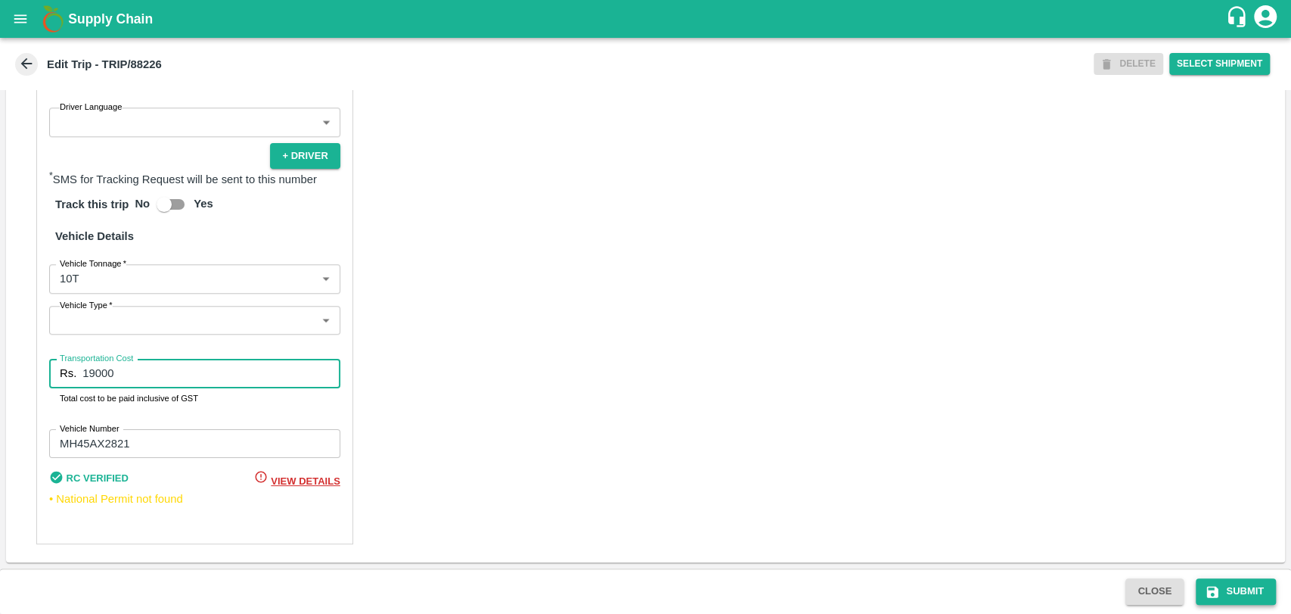
type input "19000"
click at [1232, 592] on button "Submit" at bounding box center [1236, 591] width 80 height 26
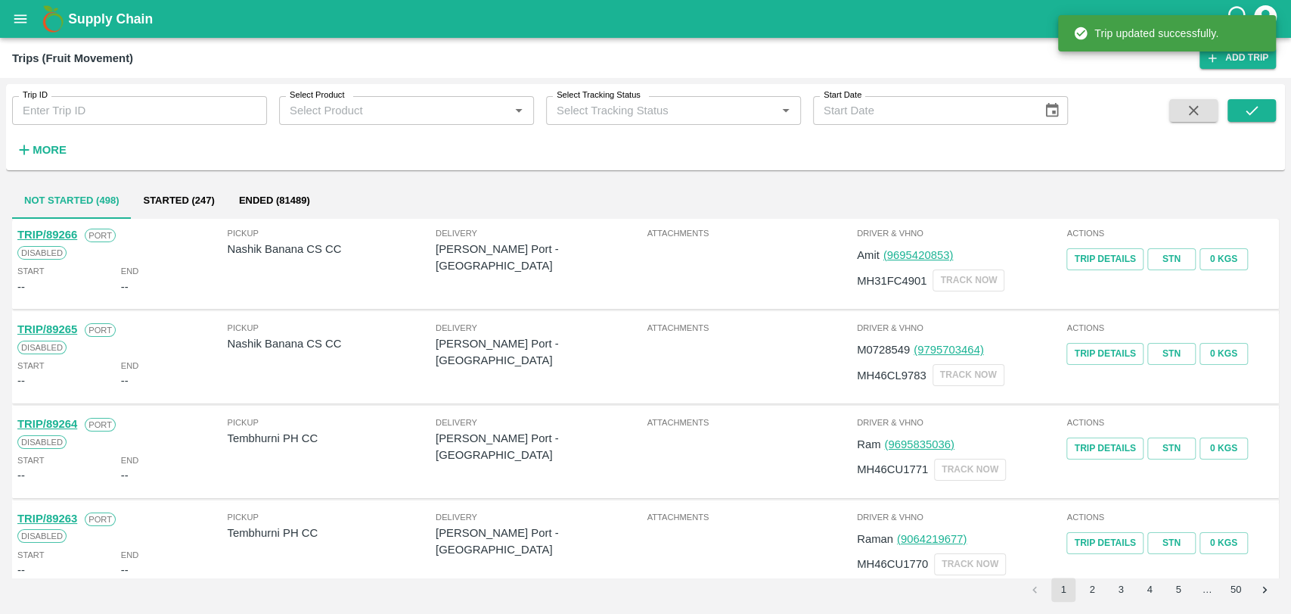
click at [26, 148] on icon "button" at bounding box center [24, 149] width 17 height 17
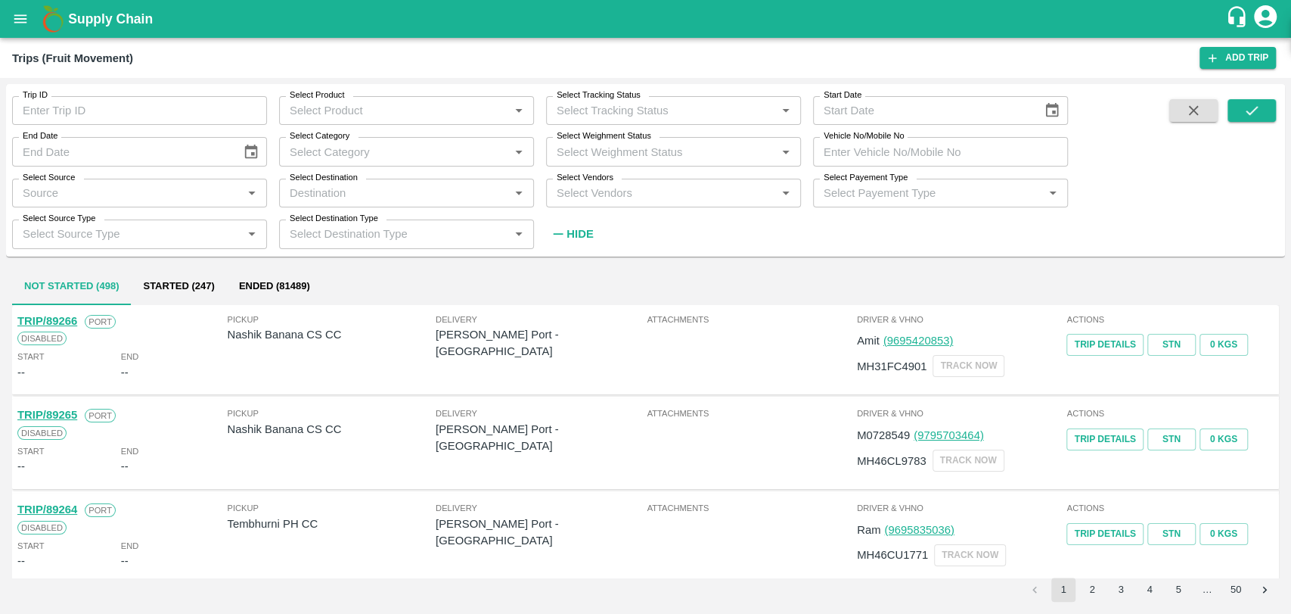
click at [958, 143] on input "Vehicle No/Mobile No" at bounding box center [940, 151] width 255 height 29
paste input "MH198544"
click at [1235, 107] on button "submit" at bounding box center [1252, 110] width 48 height 23
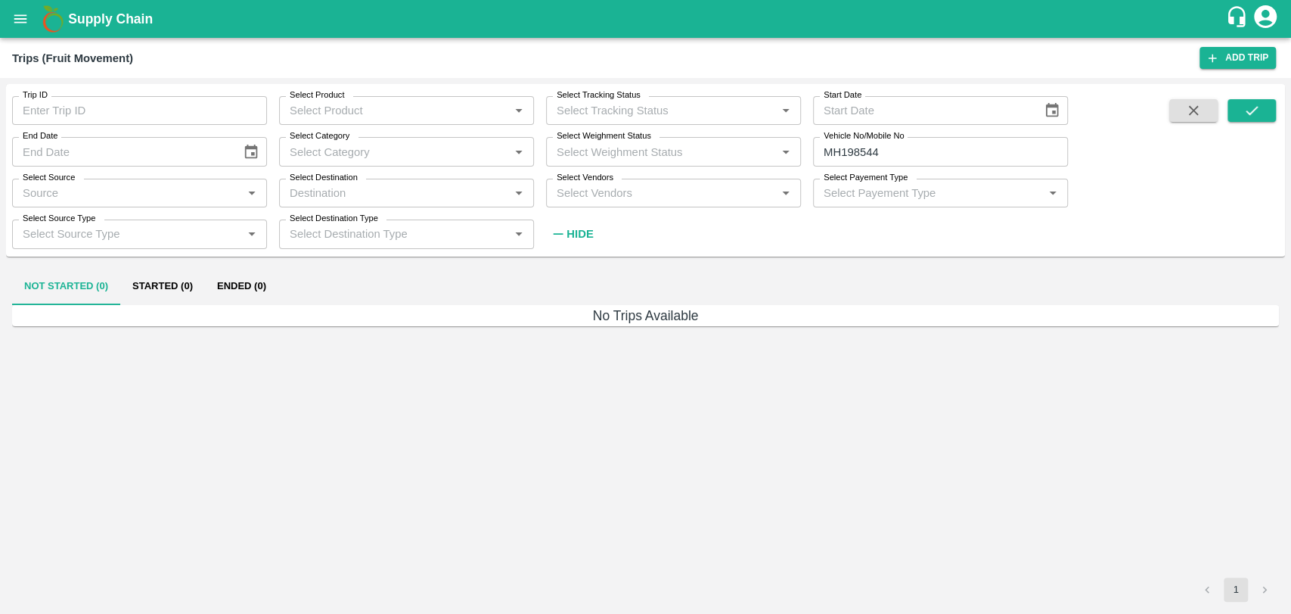
click at [244, 281] on button "Ended (0)" at bounding box center [241, 287] width 73 height 36
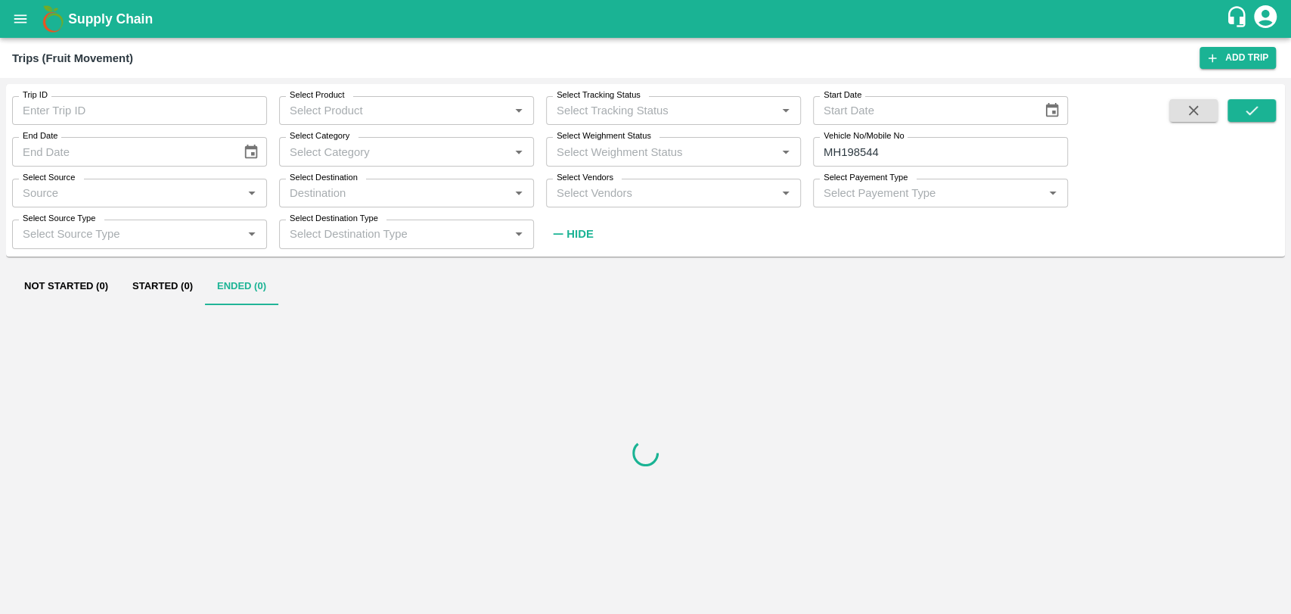
click at [854, 151] on input "MH198544" at bounding box center [940, 151] width 255 height 29
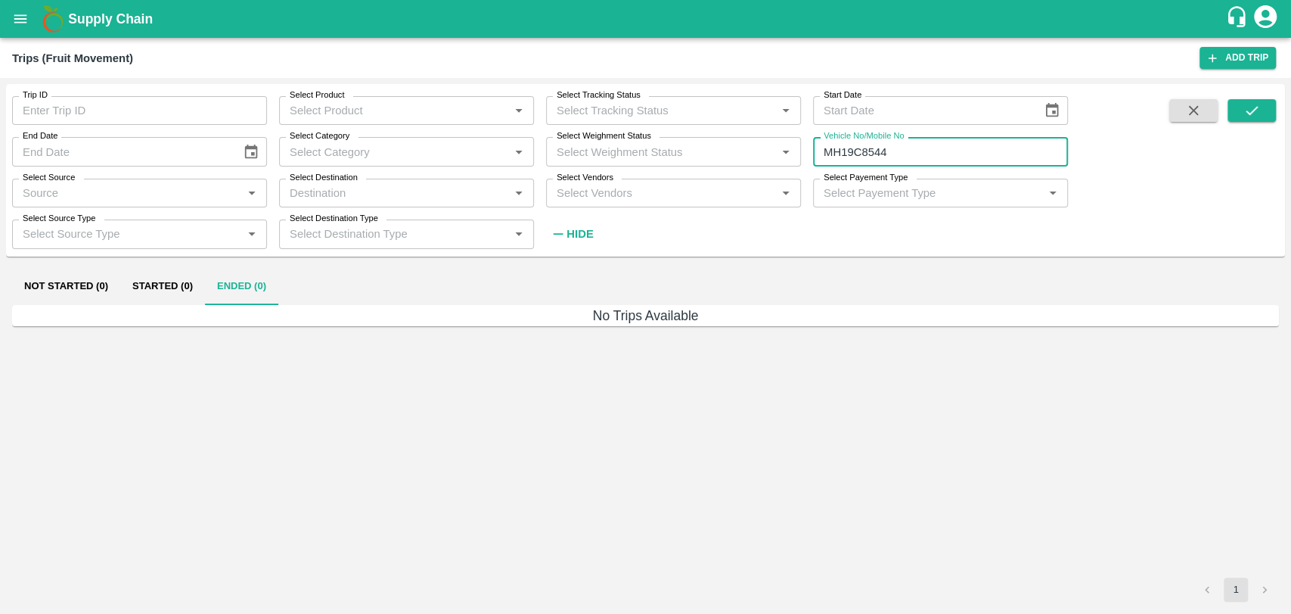
click at [863, 147] on input "MH19C8544" at bounding box center [940, 151] width 255 height 29
type input "MH19CY8544"
click at [1263, 114] on button "submit" at bounding box center [1252, 110] width 48 height 23
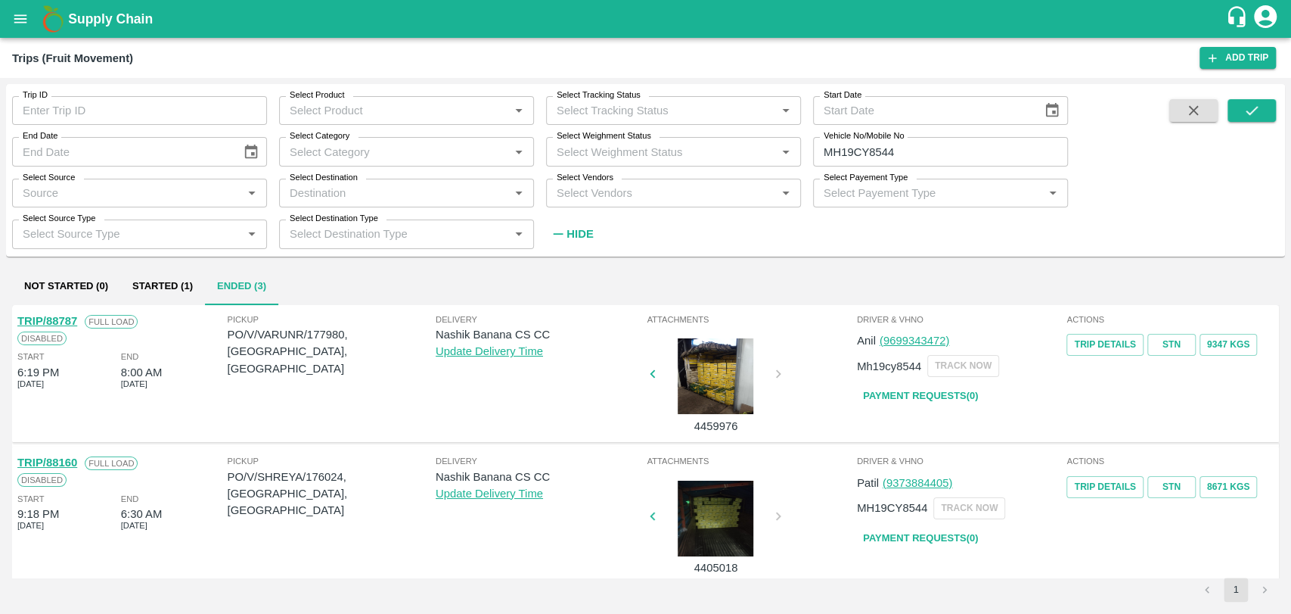
click at [70, 319] on link "TRIP/88787" at bounding box center [47, 321] width 60 height 12
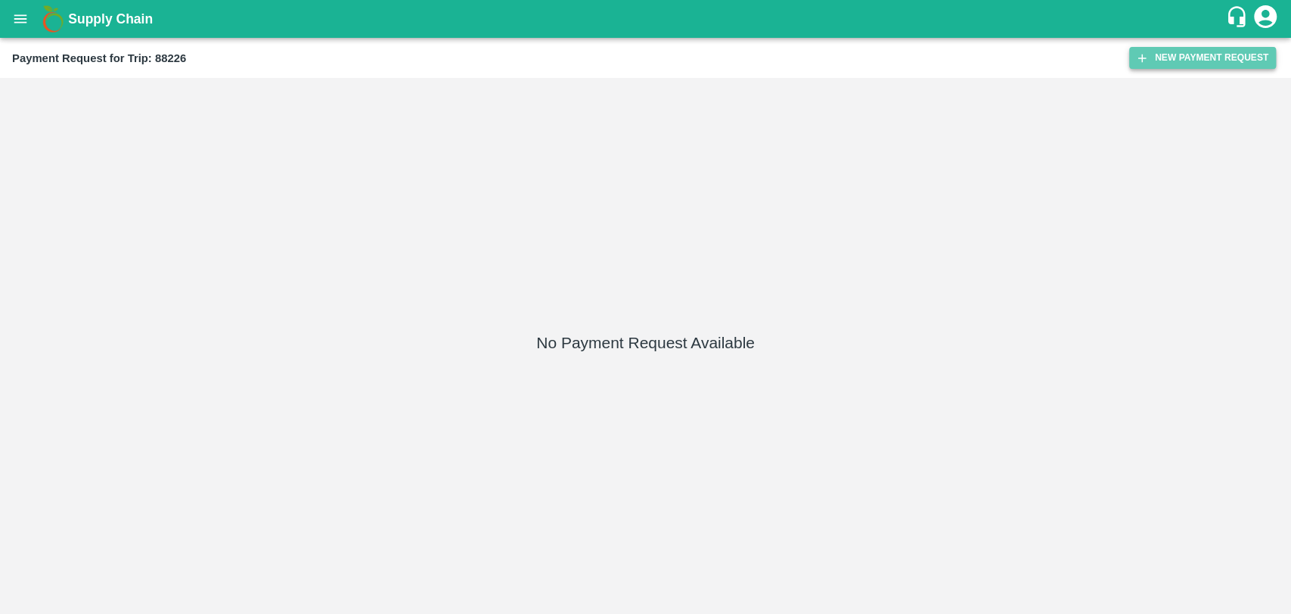
click at [1146, 58] on icon "button" at bounding box center [1143, 58] width 14 height 14
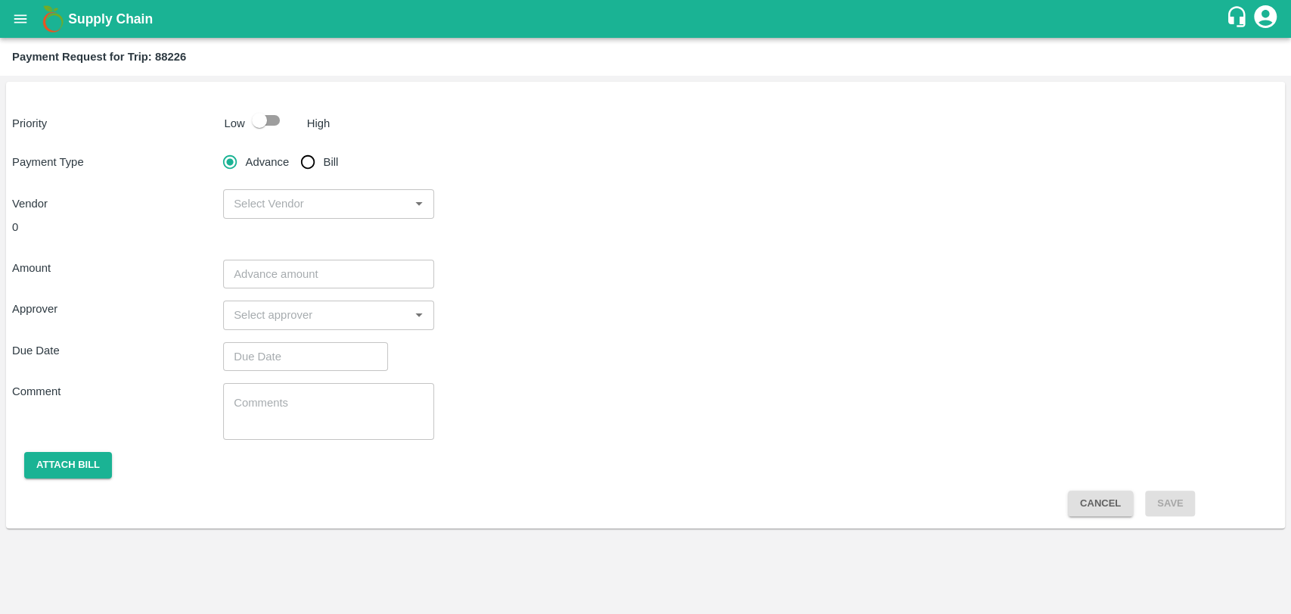
click at [262, 123] on input "checkbox" at bounding box center [259, 120] width 86 height 29
checkbox input "true"
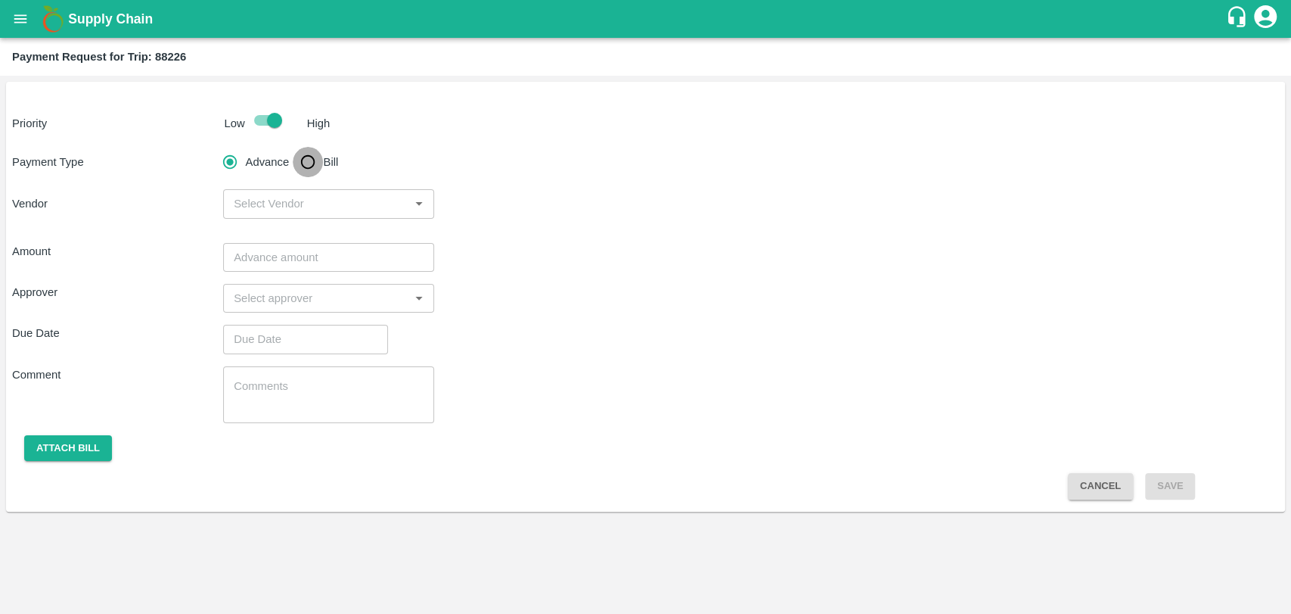
click at [302, 159] on input "Bill" at bounding box center [308, 162] width 30 height 30
radio input "true"
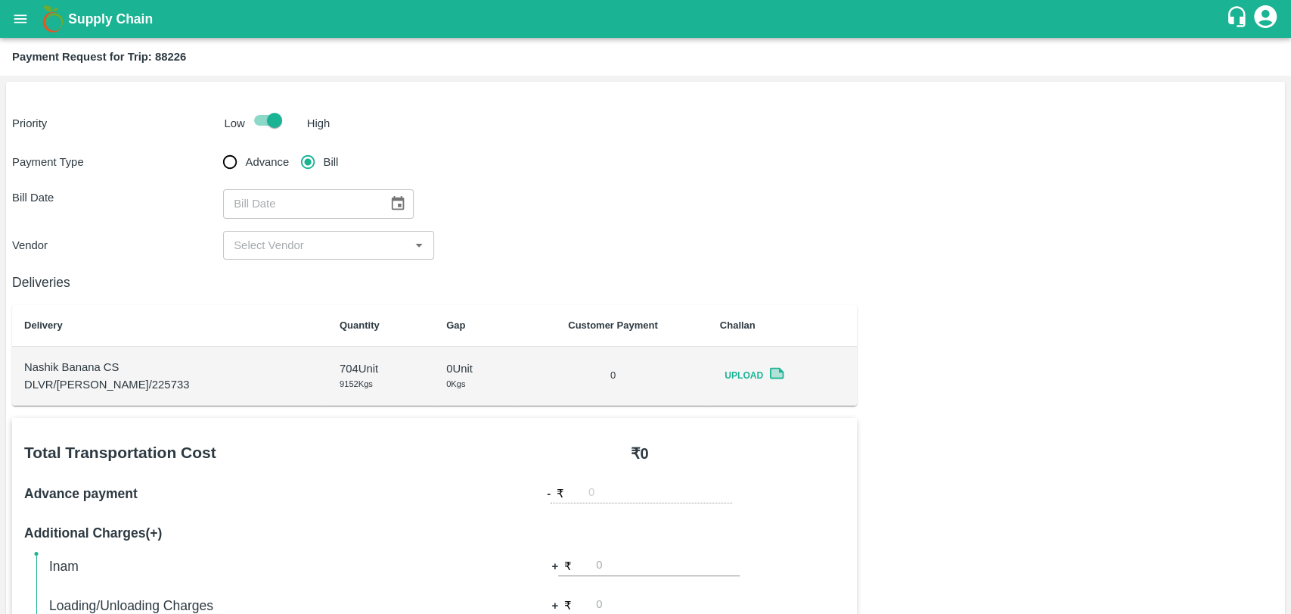
click at [406, 206] on div "​" at bounding box center [318, 203] width 191 height 29
type input "DD/MM/YYYY"
click at [398, 204] on icon "Choose date" at bounding box center [398, 203] width 17 height 17
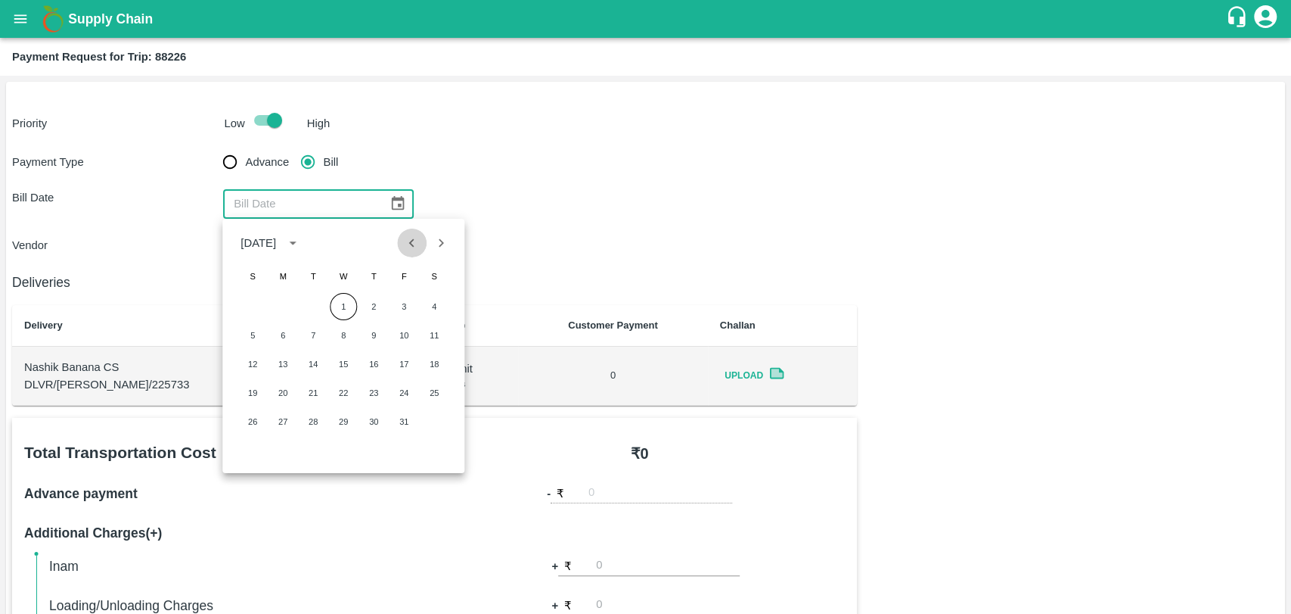
click at [418, 244] on icon "Previous month" at bounding box center [412, 243] width 17 height 17
click at [253, 359] on button "14" at bounding box center [252, 363] width 27 height 27
type input "[DATE]"
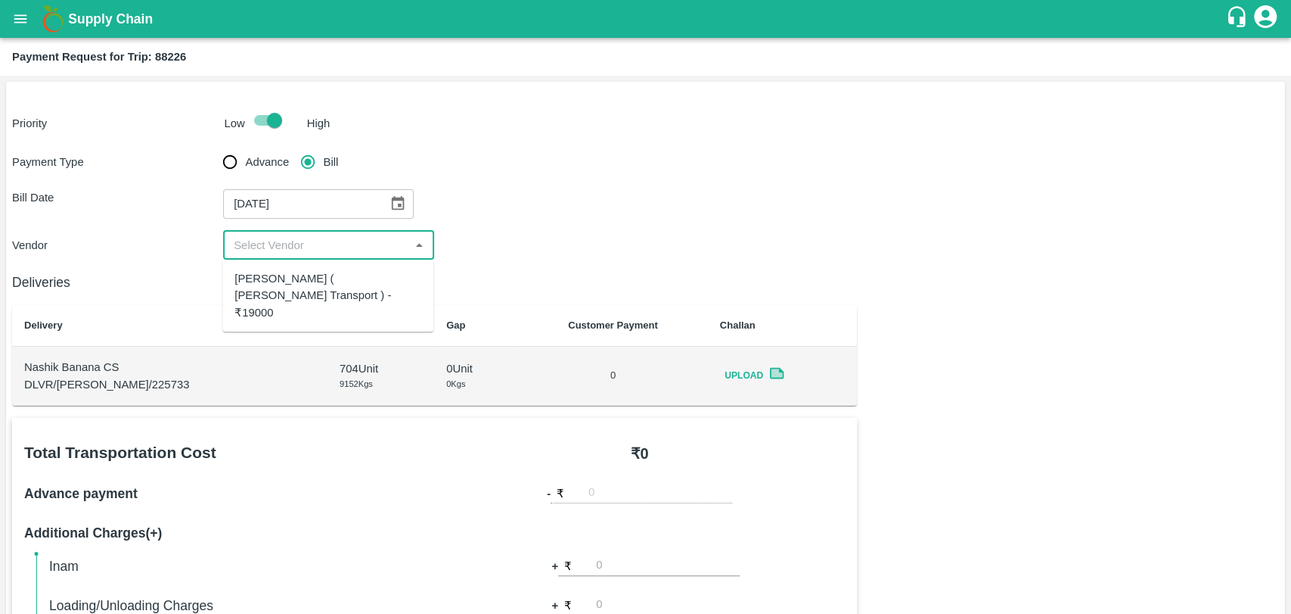
click at [279, 244] on input "input" at bounding box center [316, 245] width 177 height 20
click at [275, 263] on ul "Nitin Rasal ( Bhairavnath Transport ) - ₹19000" at bounding box center [327, 295] width 211 height 72
click at [303, 292] on div "Nitin Rasal ( Bhairavnath Transport ) - ₹19000" at bounding box center [328, 295] width 187 height 51
type input "Nitin Rasal ( Bhairavnath Transport ) - ₹19000"
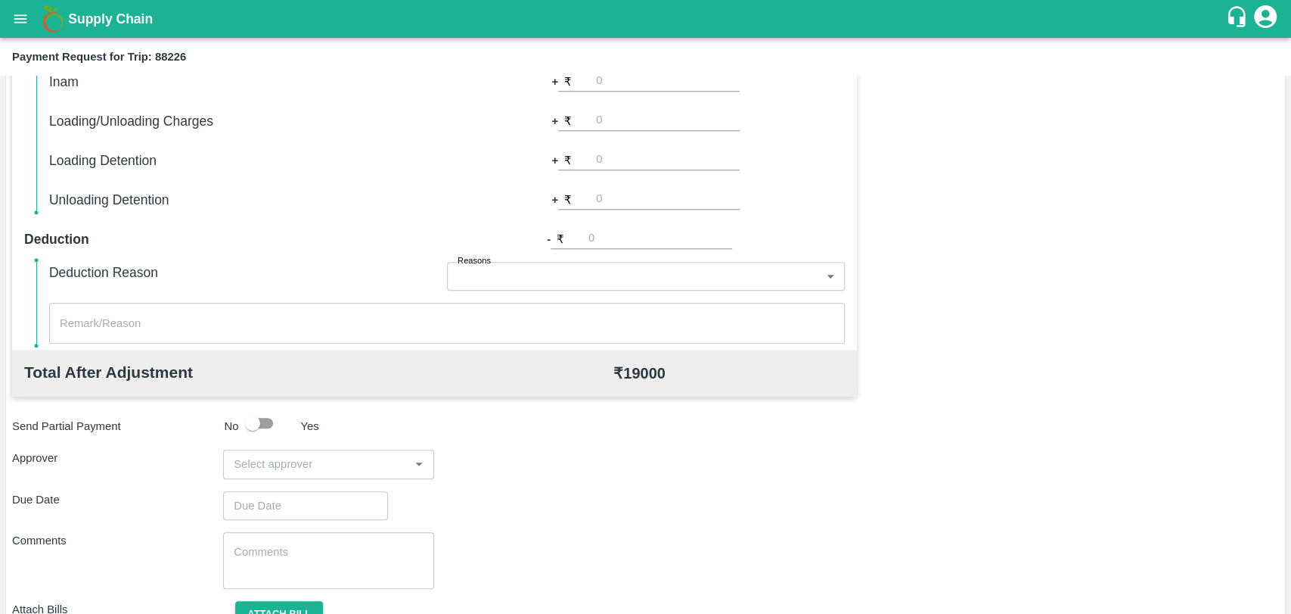
scroll to position [554, 0]
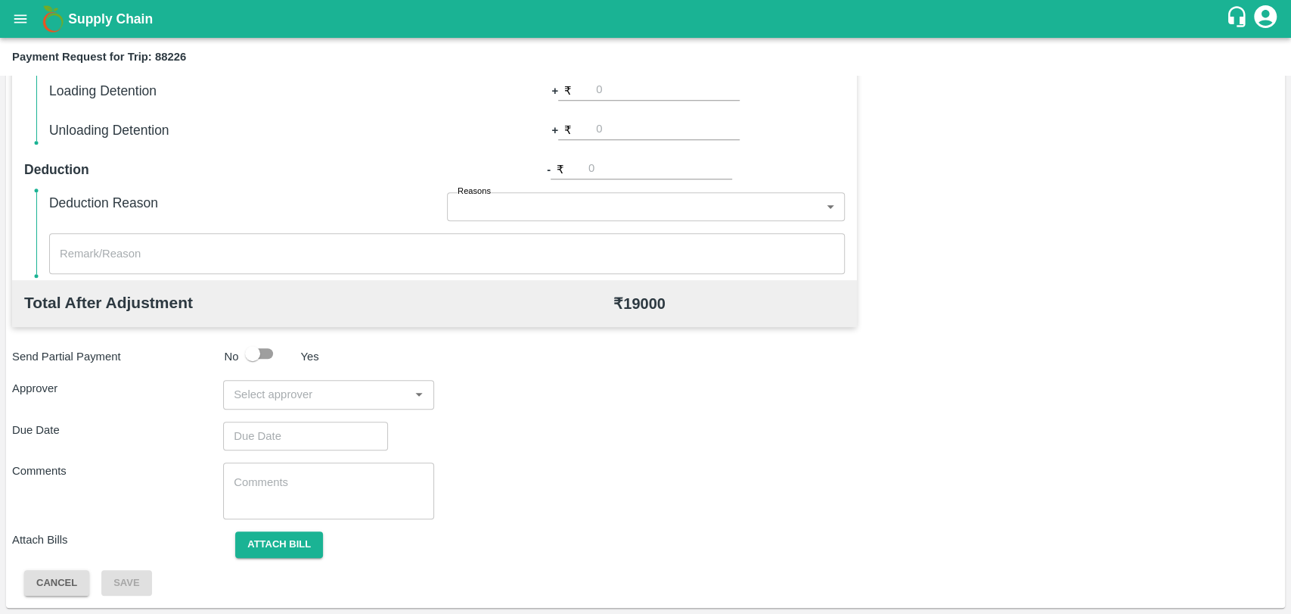
click at [300, 384] on input "input" at bounding box center [316, 394] width 177 height 20
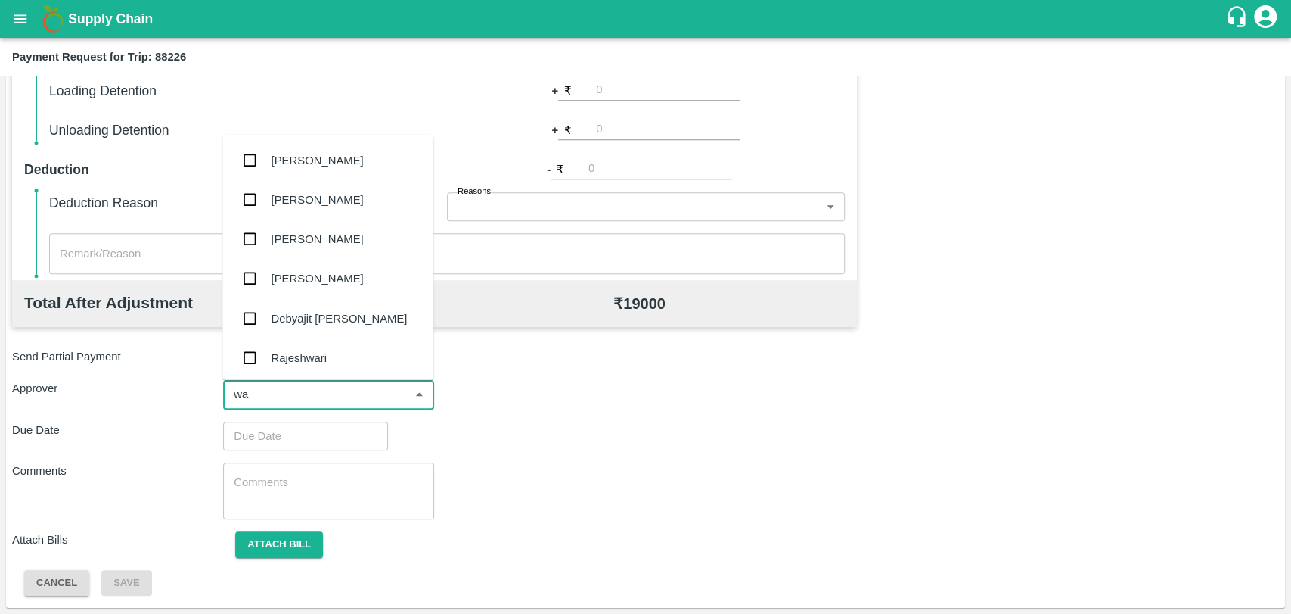
type input "wag"
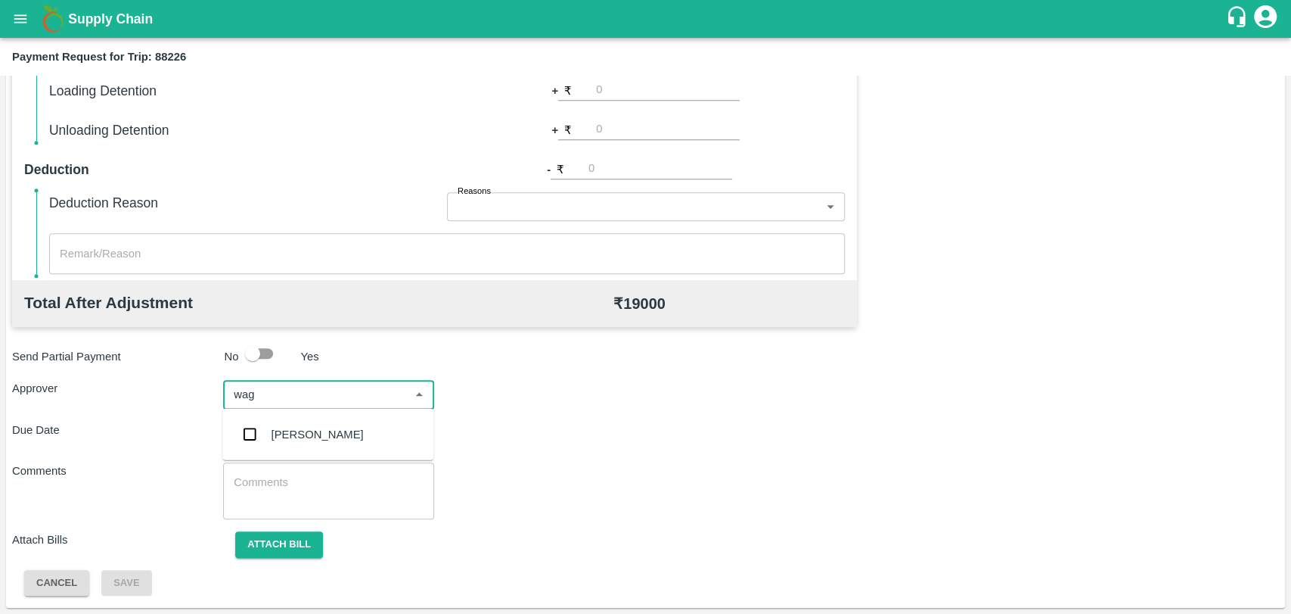
click at [303, 428] on div "Prasad Waghade" at bounding box center [318, 434] width 92 height 17
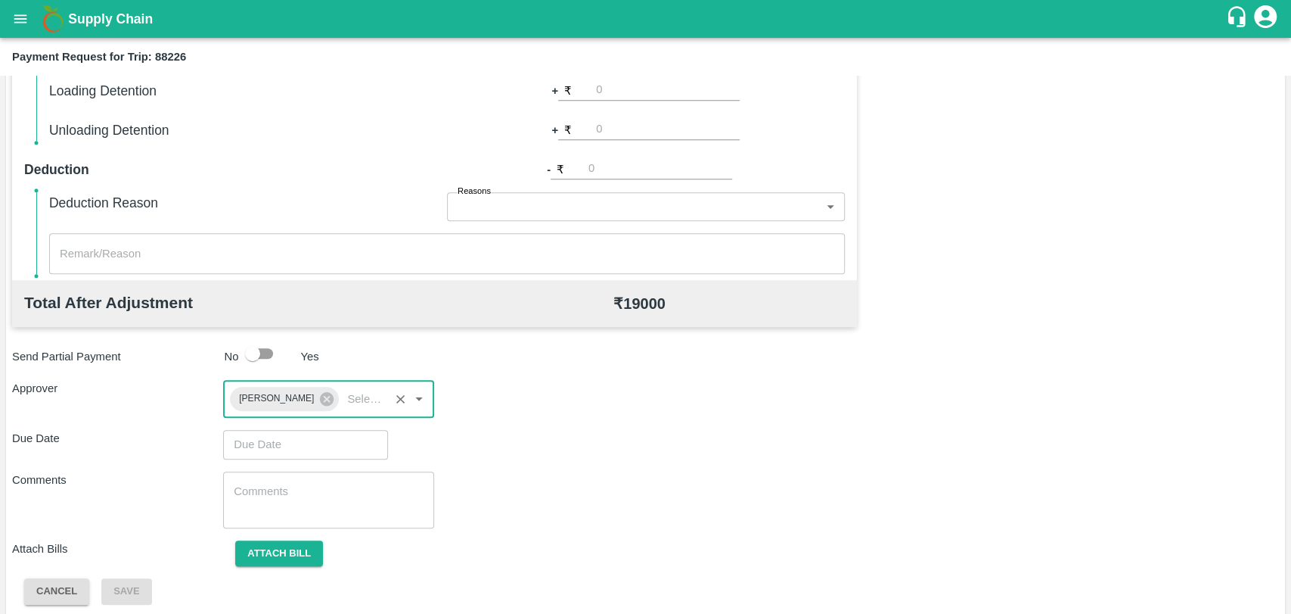
type input "DD/MM/YYYY hh:mm aa"
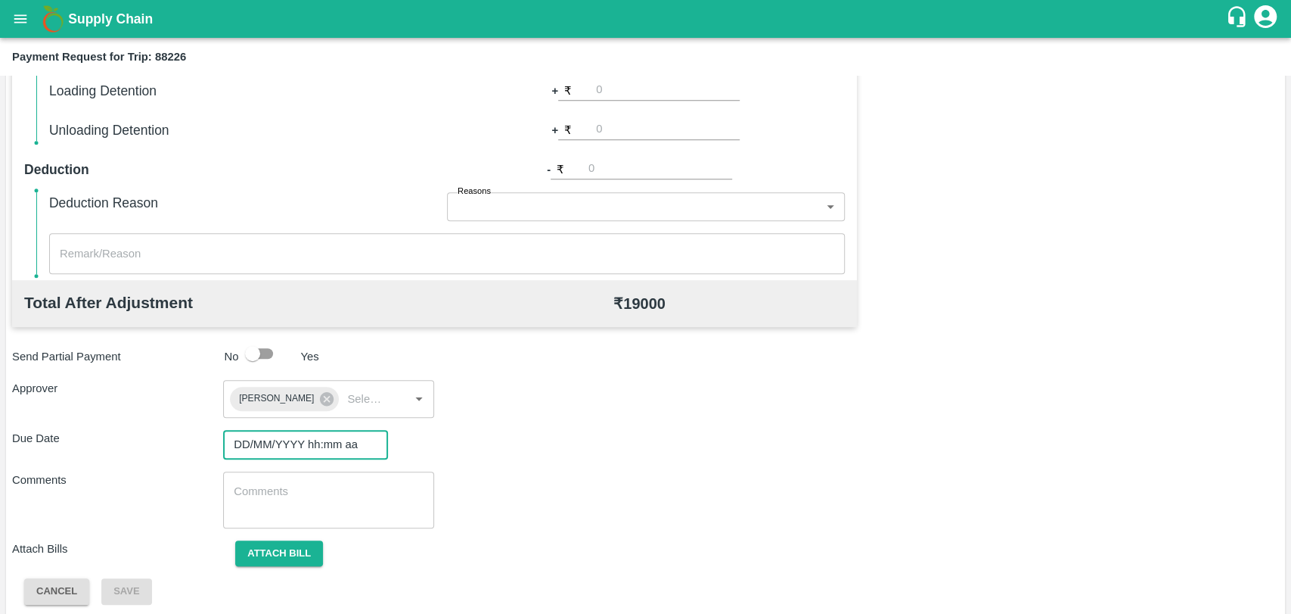
click at [292, 438] on input "DD/MM/YYYY hh:mm aa" at bounding box center [300, 444] width 154 height 29
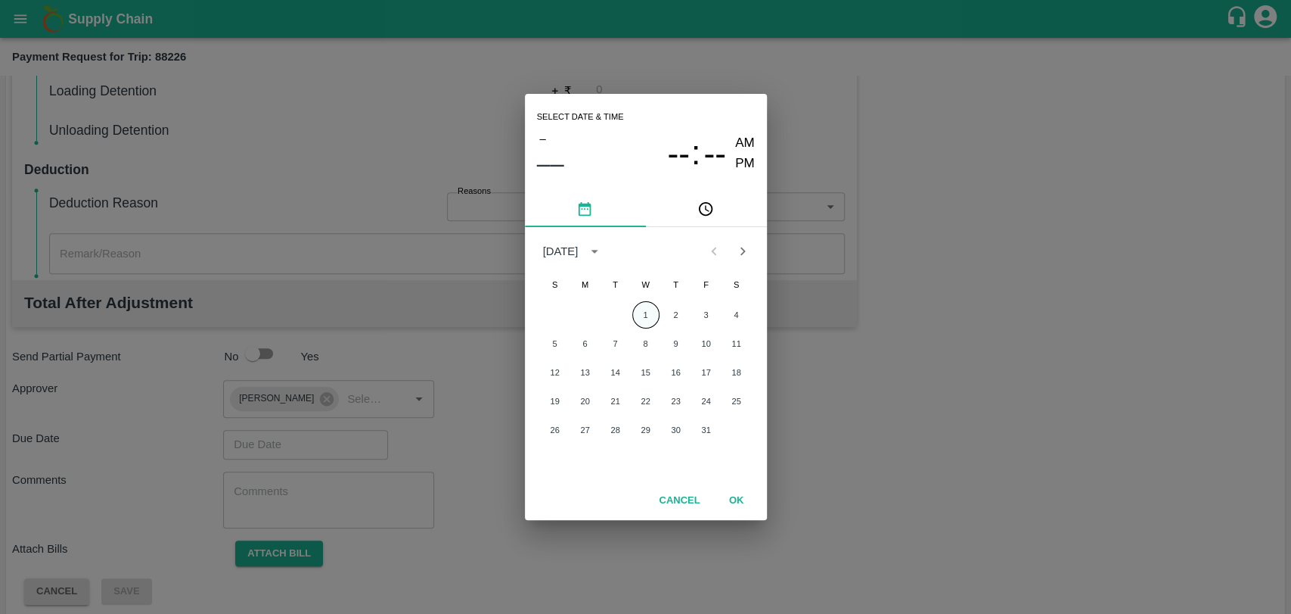
click at [646, 316] on button "1" at bounding box center [645, 314] width 27 height 27
type input "01/10/2025 12:00 AM"
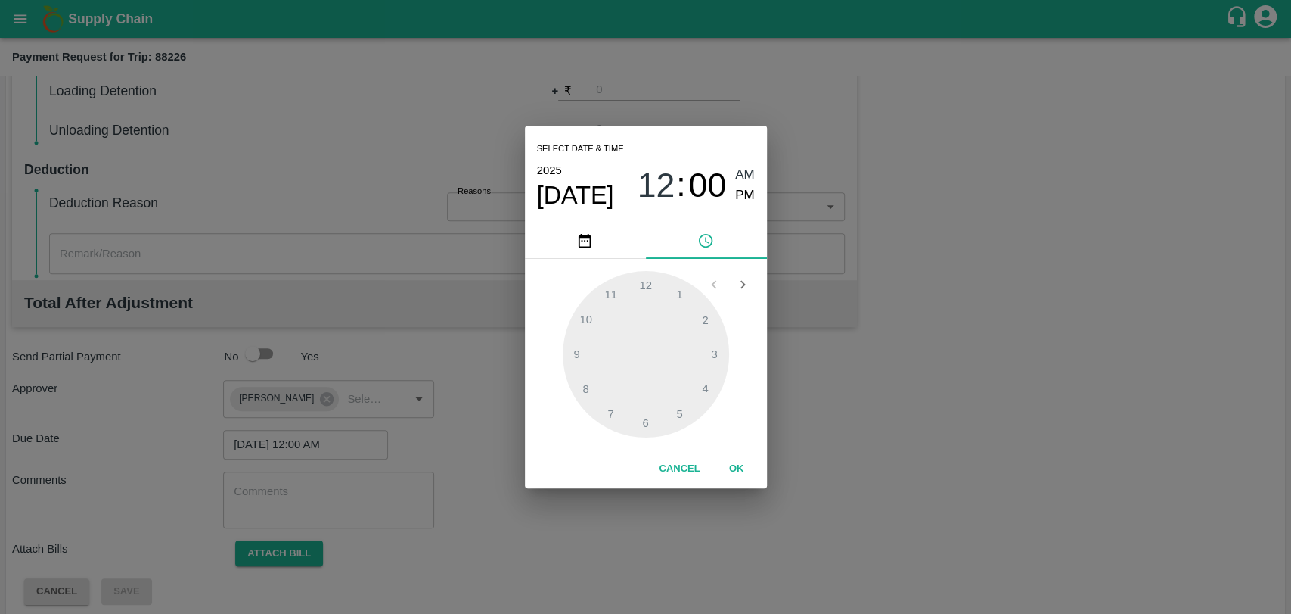
click at [725, 468] on button "OK" at bounding box center [737, 468] width 48 height 26
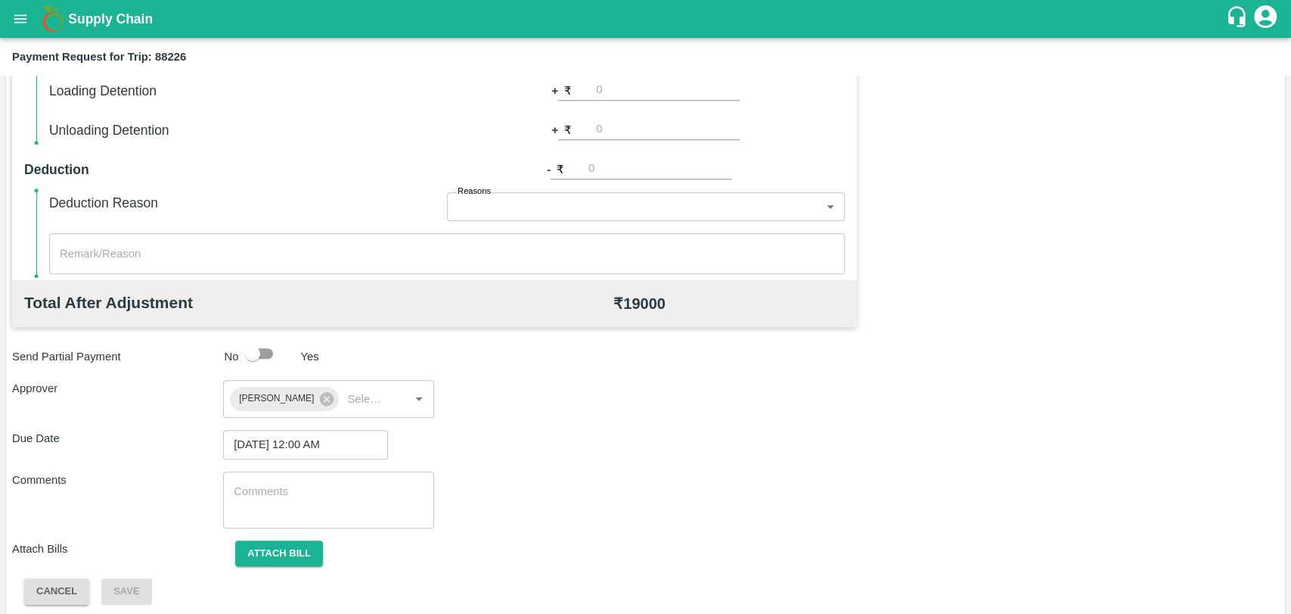
click at [302, 538] on div "Total Transportation Cost ₹ 19000 Advance payment - ₹ Additional Charges(+) Ina…" at bounding box center [645, 234] width 1267 height 741
click at [299, 544] on button "Attach bill" at bounding box center [279, 553] width 88 height 26
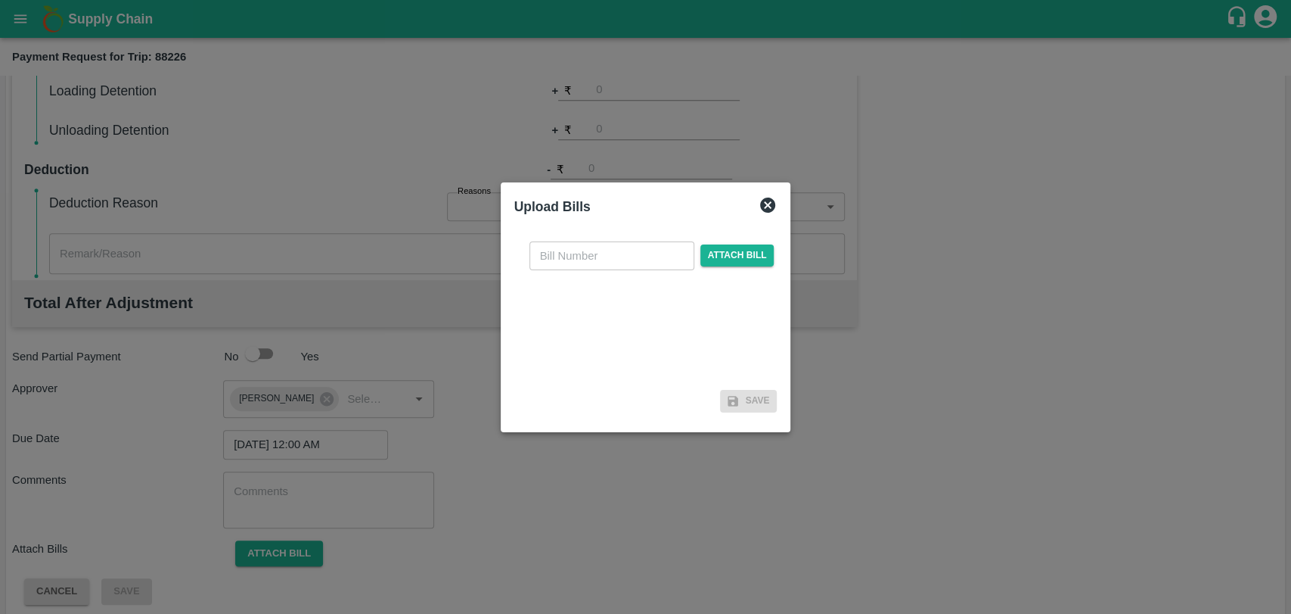
click at [585, 255] on input "text" at bounding box center [612, 255] width 165 height 29
type input "4011"
click at [750, 256] on span "Attach bill" at bounding box center [738, 255] width 74 height 22
click at [0, 0] on input "Attach bill" at bounding box center [0, 0] width 0 height 0
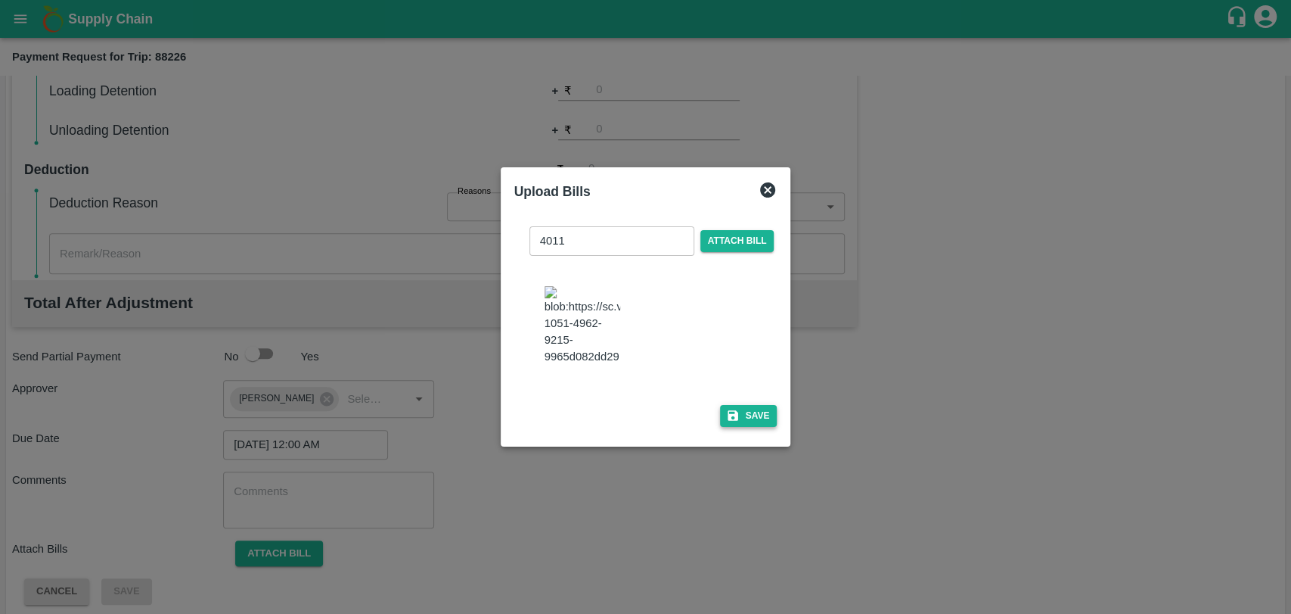
click at [730, 412] on icon "button" at bounding box center [733, 415] width 11 height 11
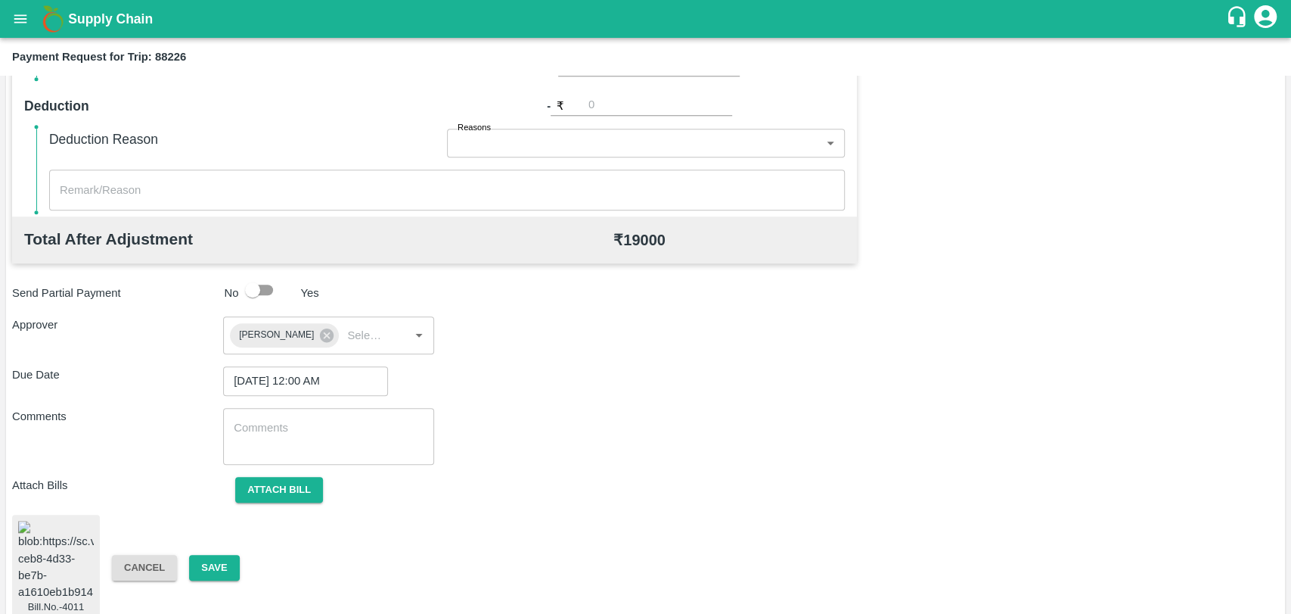
scroll to position [635, 0]
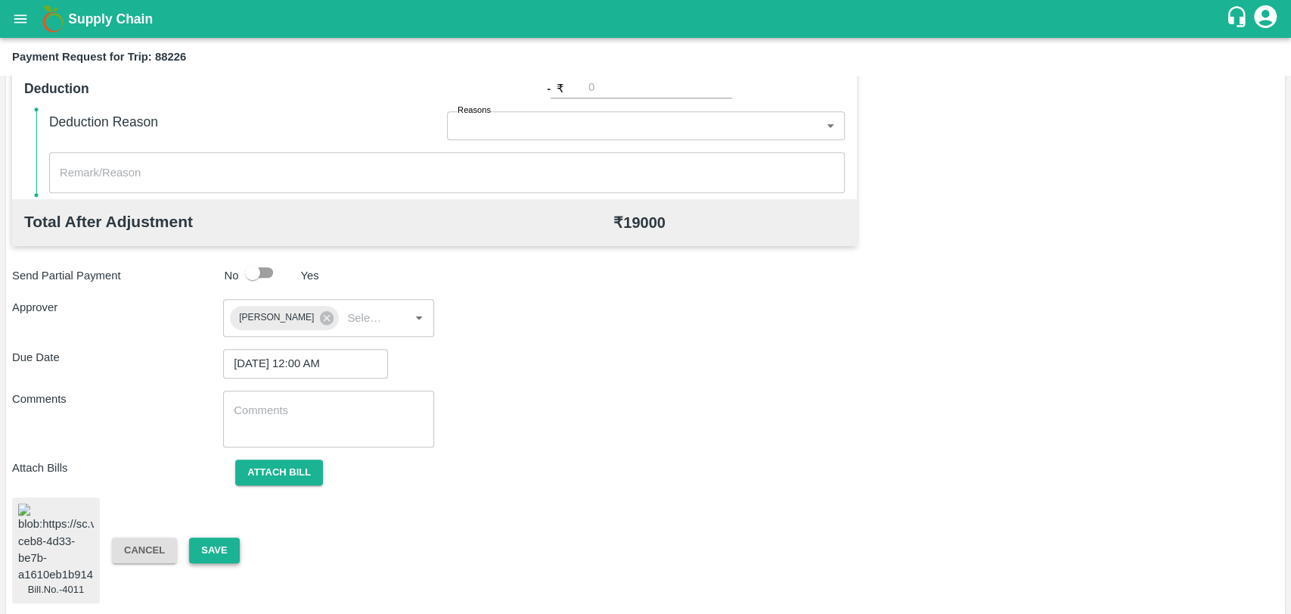
click at [197, 545] on button "Save" at bounding box center [214, 550] width 50 height 26
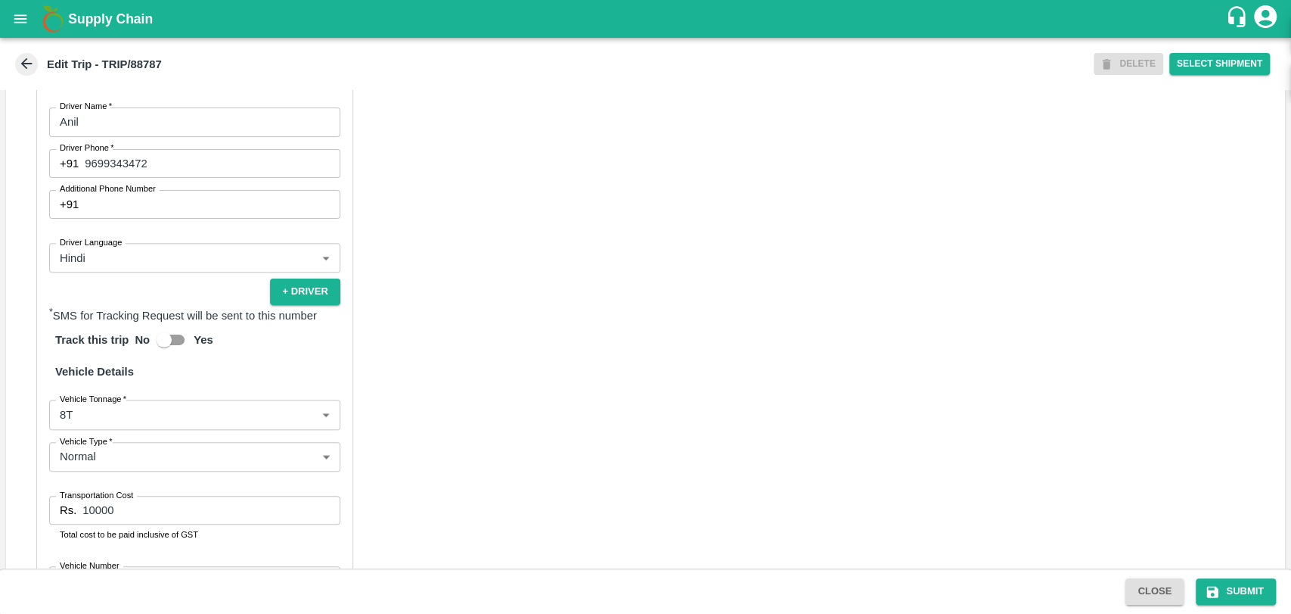
scroll to position [968, 0]
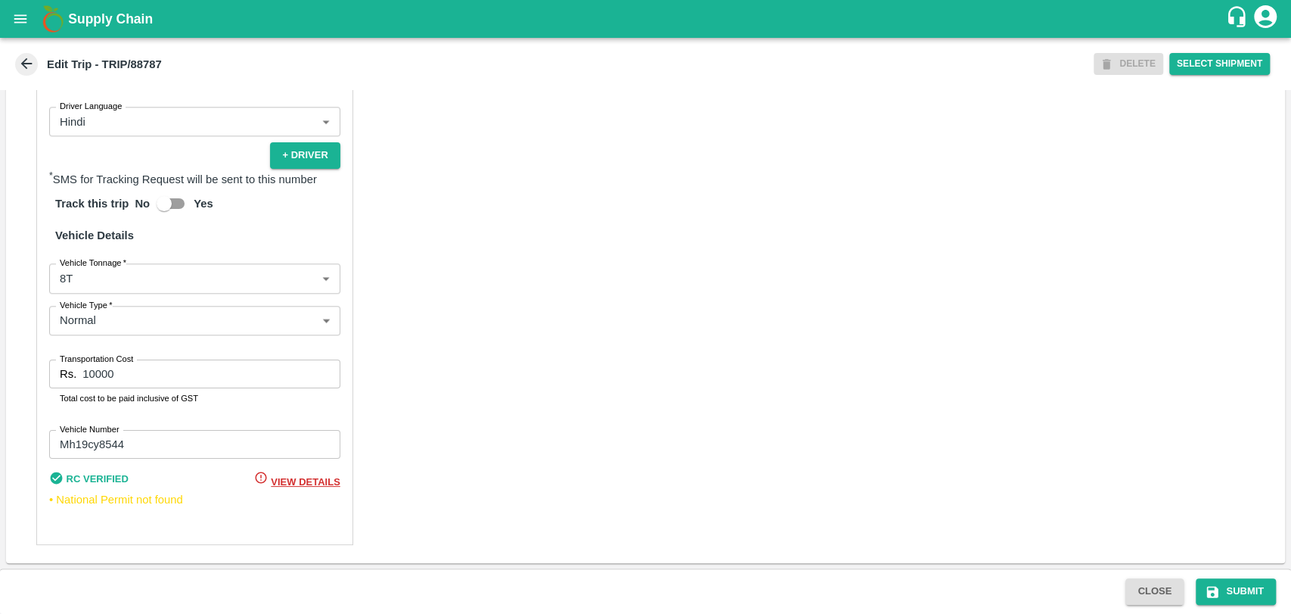
click at [141, 286] on body "Supply Chain Edit Trip - TRIP/88787 DELETE Select Shipment Trip Details Trip Ty…" at bounding box center [645, 307] width 1291 height 614
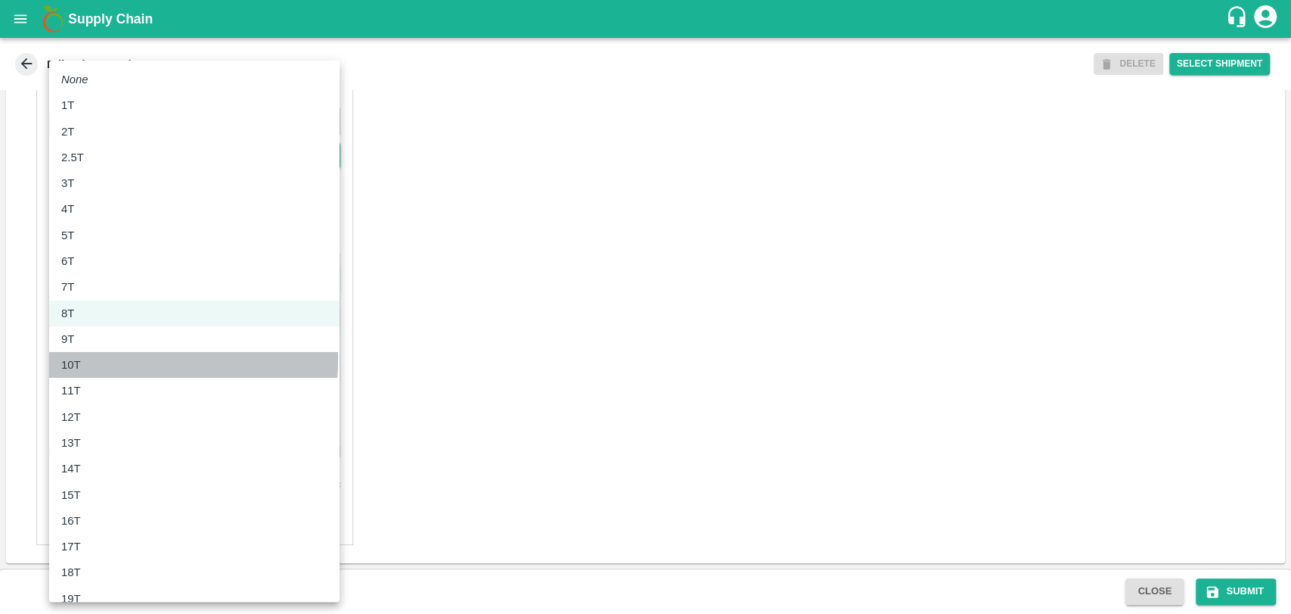
click at [71, 359] on p "10T" at bounding box center [71, 364] width 20 height 17
type input "10000"
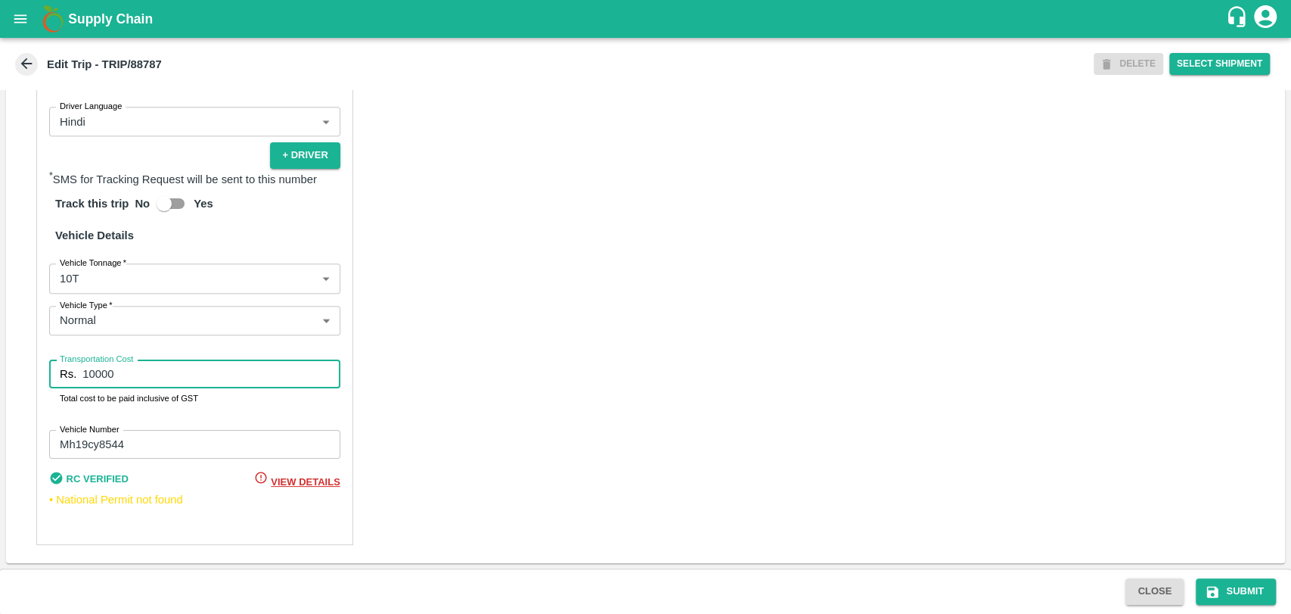
drag, startPoint x: 117, startPoint y: 377, endPoint x: 70, endPoint y: 368, distance: 48.5
click at [70, 368] on div "Rs. 10000 Transportation Cost" at bounding box center [194, 373] width 291 height 29
type input "18000"
click at [1240, 592] on button "Submit" at bounding box center [1236, 591] width 80 height 26
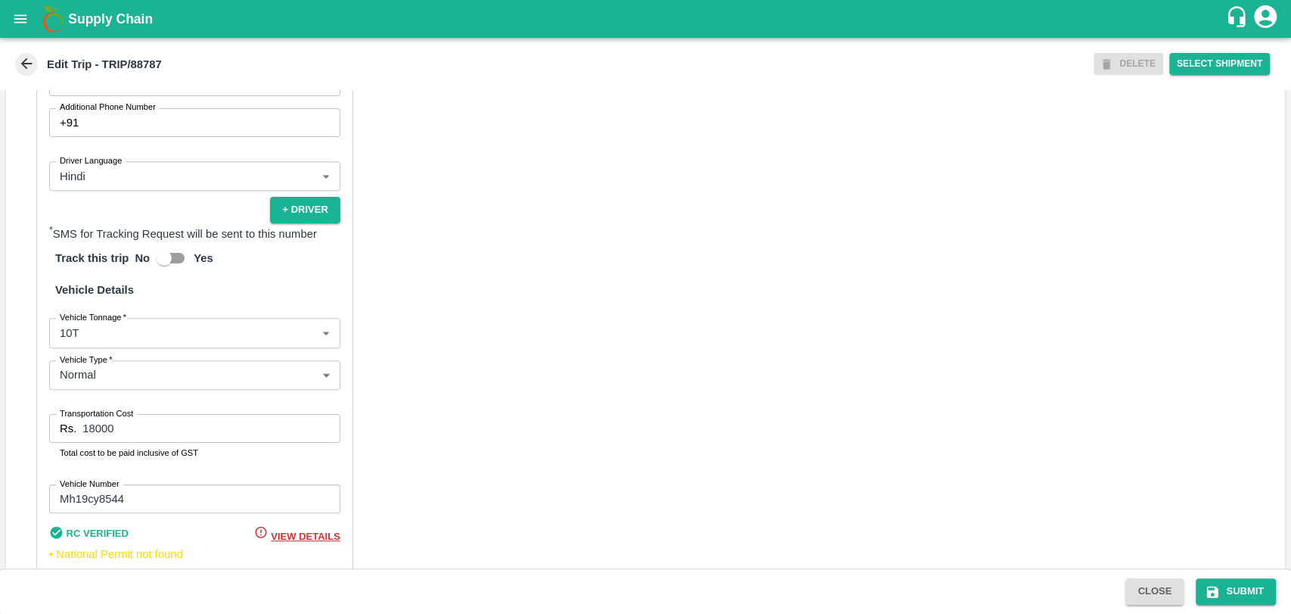
scroll to position [968, 0]
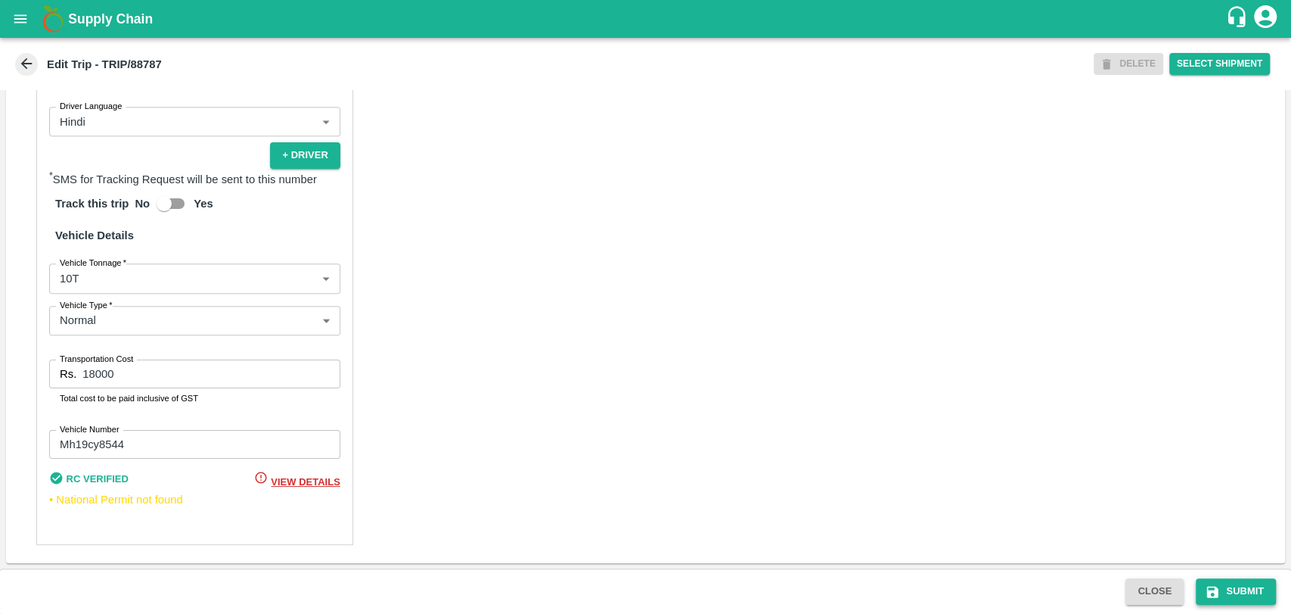
click at [1222, 581] on button "Submit" at bounding box center [1236, 591] width 80 height 26
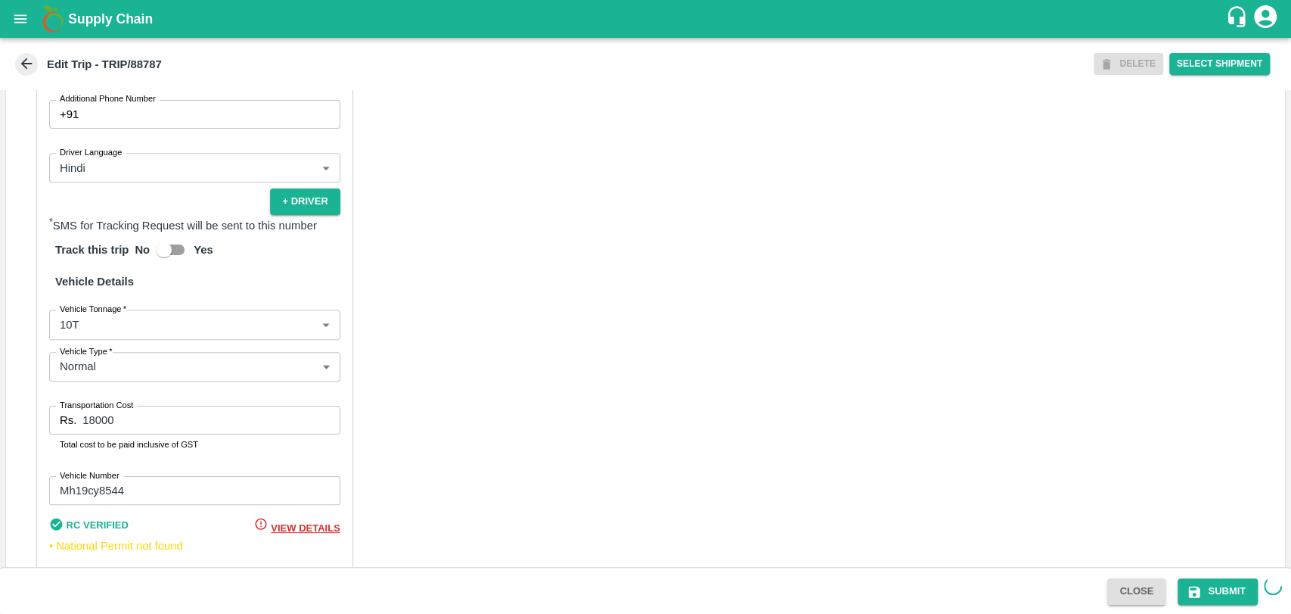
scroll to position [884, 0]
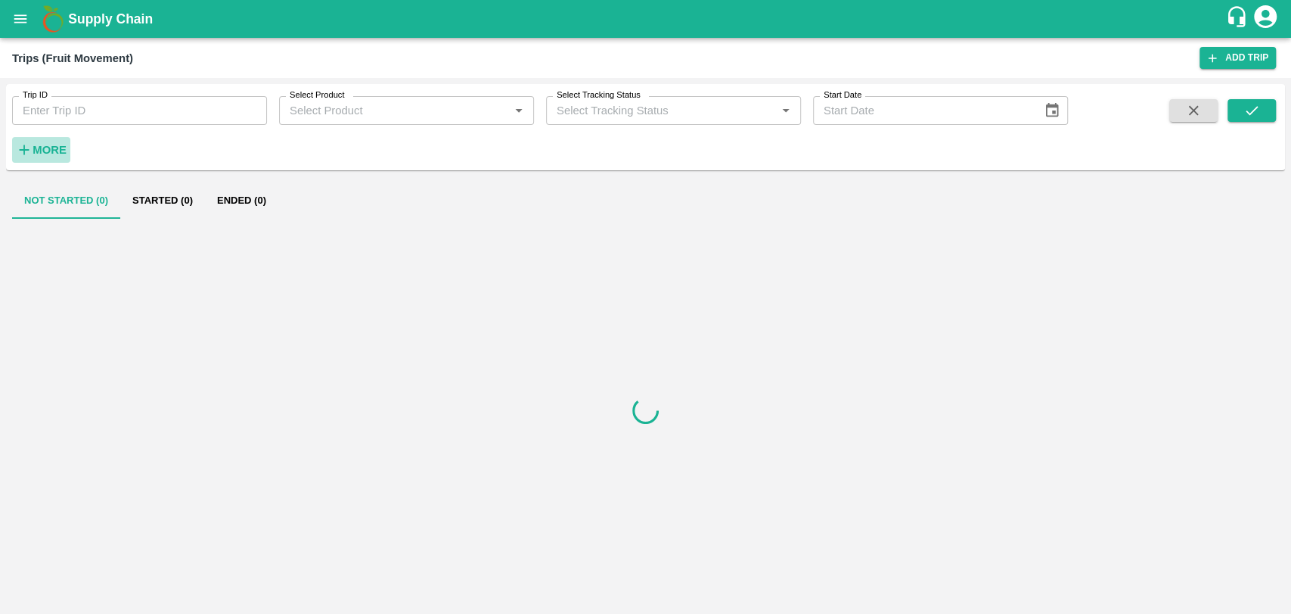
click at [52, 149] on strong "More" at bounding box center [50, 150] width 34 height 12
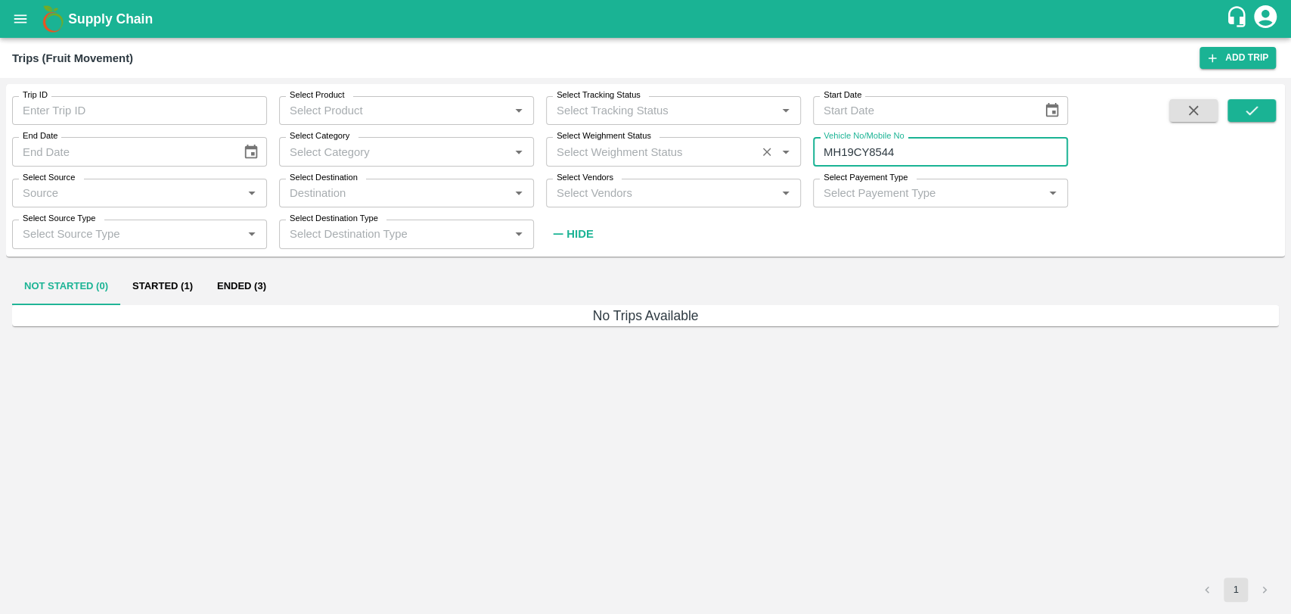
drag, startPoint x: 926, startPoint y: 153, endPoint x: 753, endPoint y: 153, distance: 172.5
click at [754, 153] on div "Trip ID Trip ID Select Product Select Product   * Select Tracking Status Select…" at bounding box center [534, 166] width 1068 height 164
click at [1261, 105] on button "submit" at bounding box center [1252, 110] width 48 height 23
click at [231, 291] on button "Ended (3)" at bounding box center [241, 287] width 73 height 36
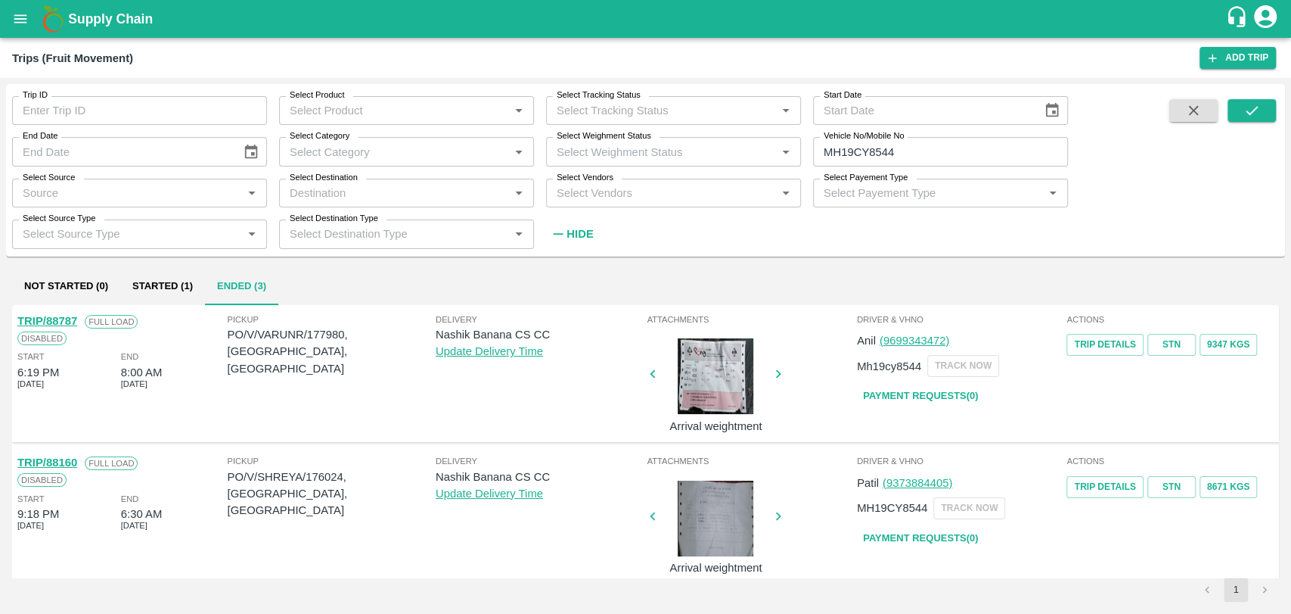
click at [60, 462] on link "TRIP/88160" at bounding box center [47, 462] width 60 height 12
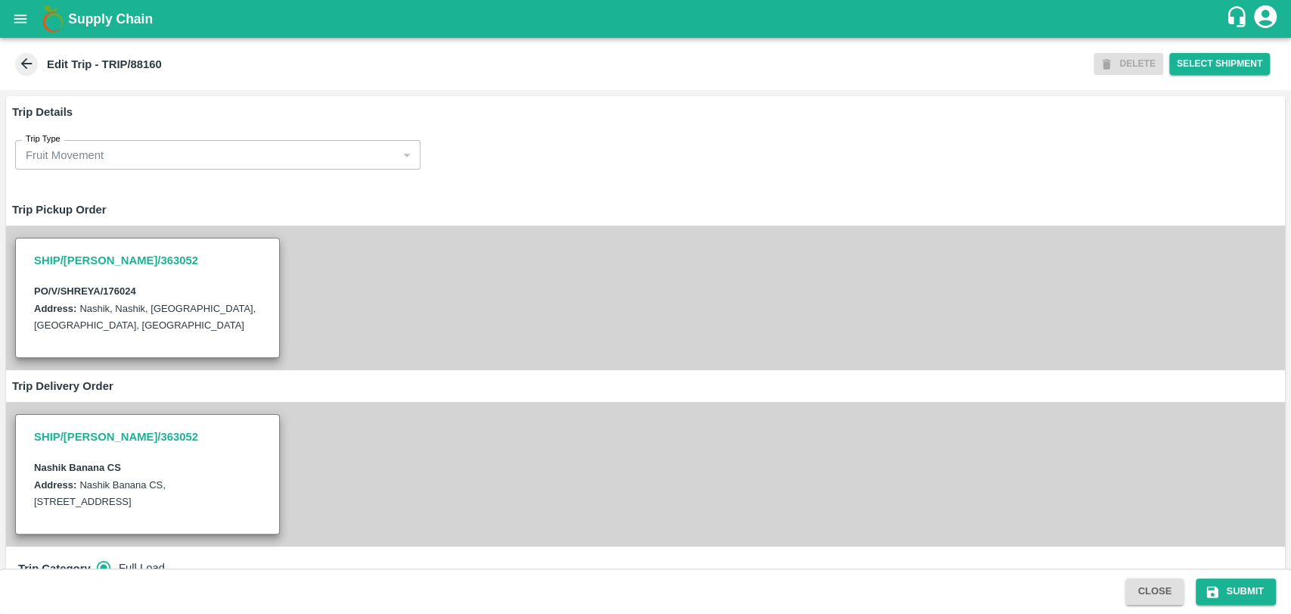
scroll to position [504, 0]
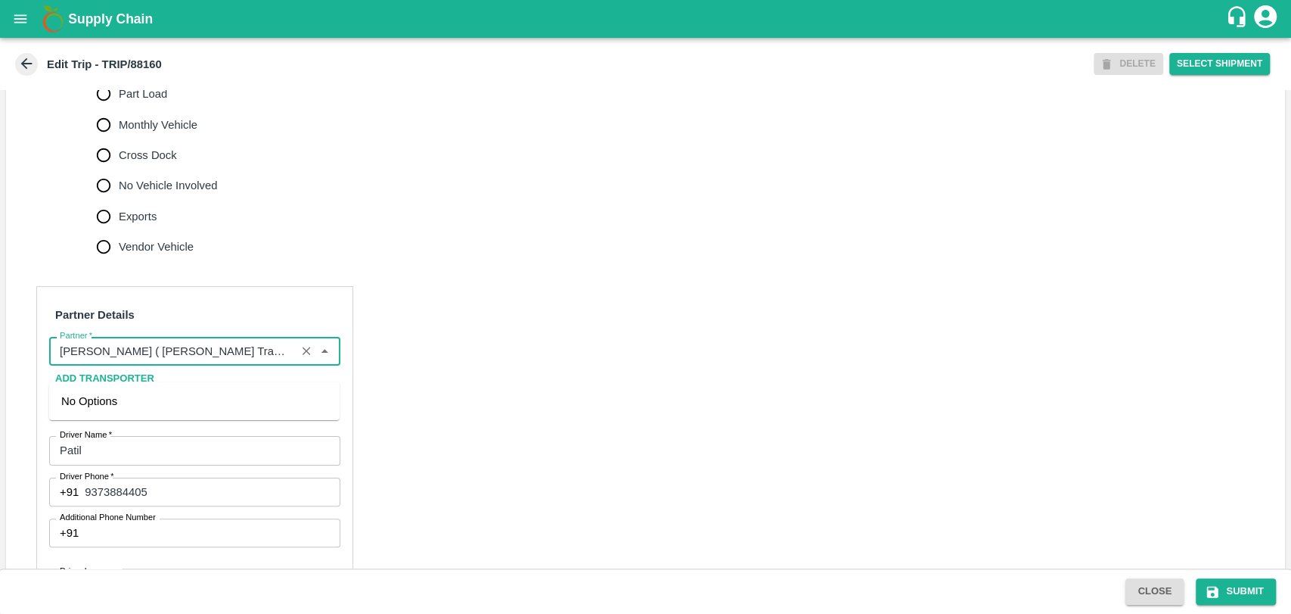
click at [175, 360] on input "Partner   *" at bounding box center [173, 351] width 238 height 20
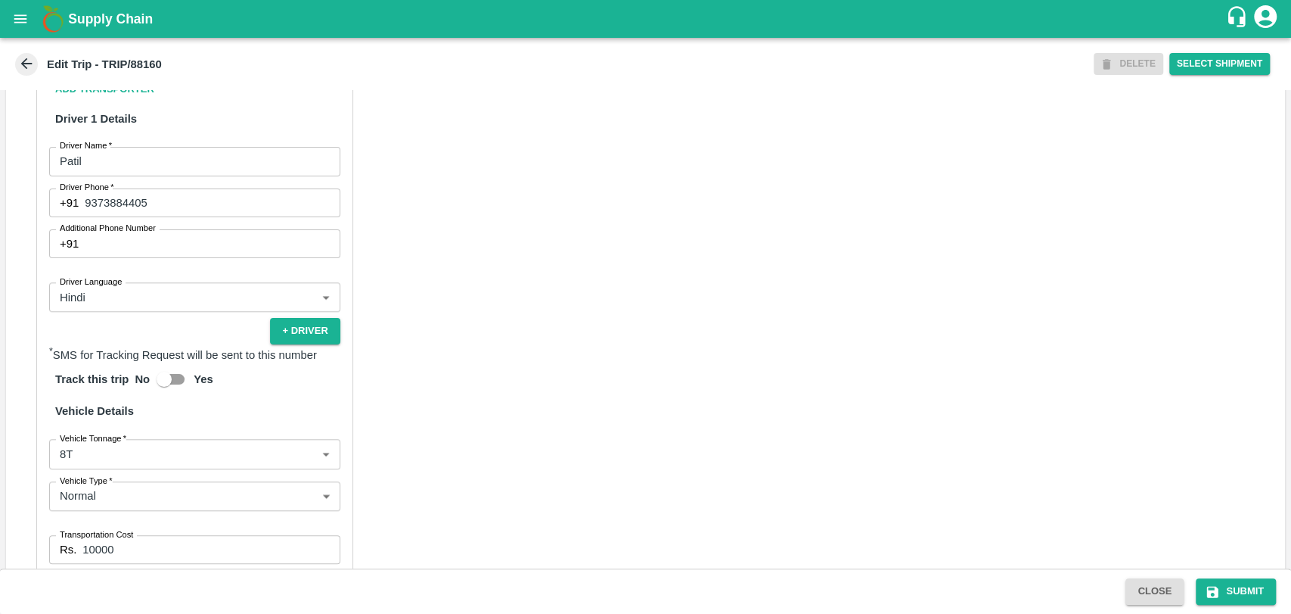
scroll to position [985, 0]
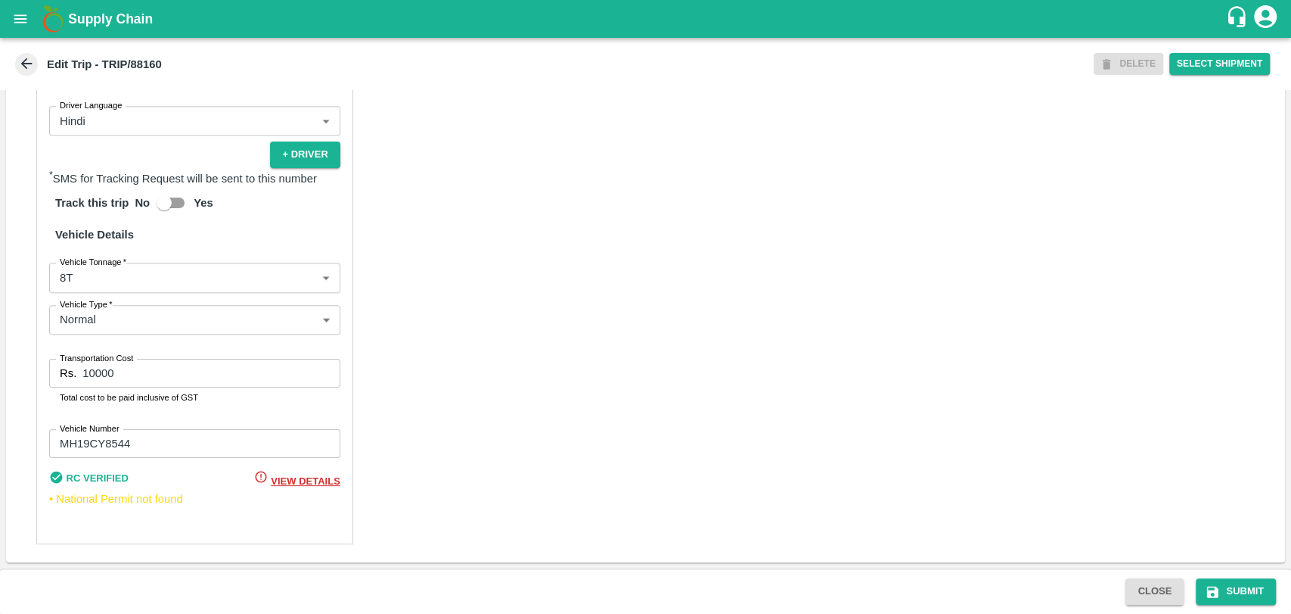
click at [126, 292] on body "Supply Chain Edit Trip - TRIP/88160 DELETE Select Shipment Trip Details Trip Ty…" at bounding box center [645, 307] width 1291 height 614
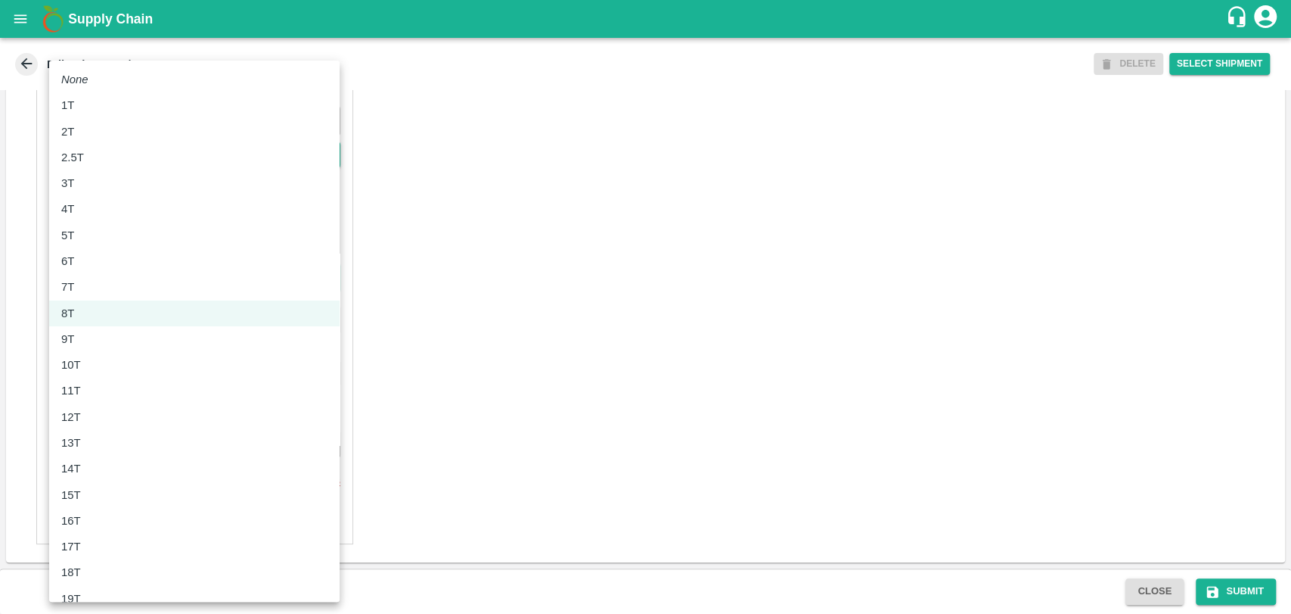
click at [91, 365] on div "10T" at bounding box center [194, 364] width 266 height 17
type input "10000"
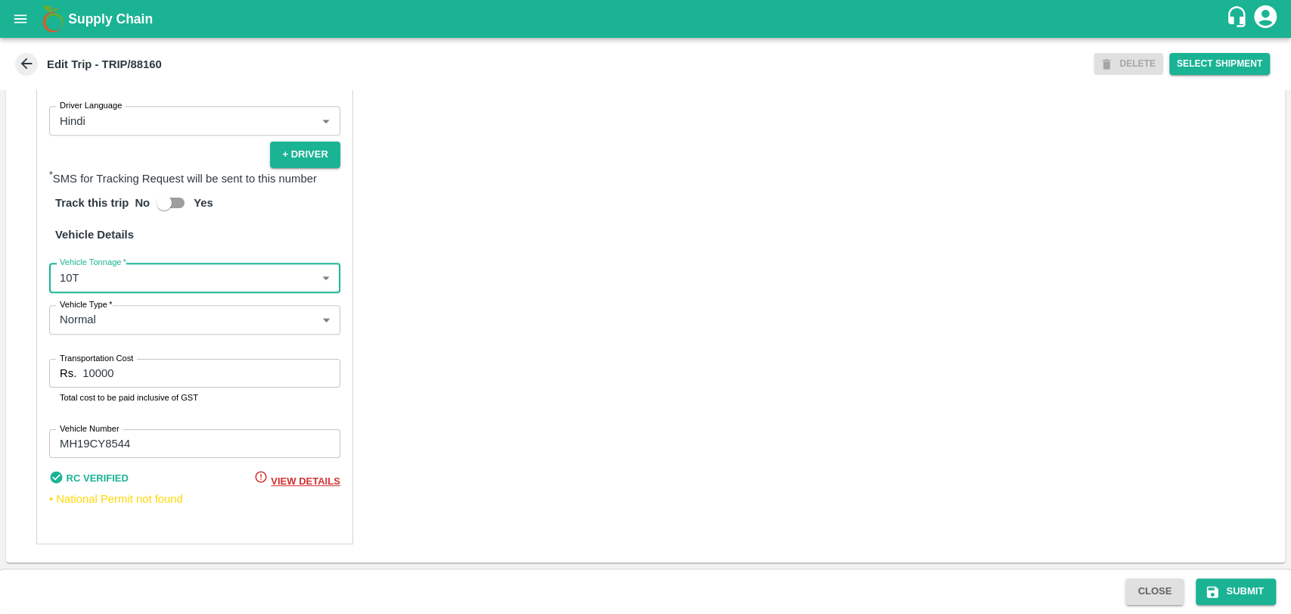
drag, startPoint x: 122, startPoint y: 377, endPoint x: 48, endPoint y: 365, distance: 75.1
click at [48, 365] on div "Partner Details Partner   * Partner Add Transporter Driver 1 Details Driver Nam…" at bounding box center [194, 182] width 317 height 723
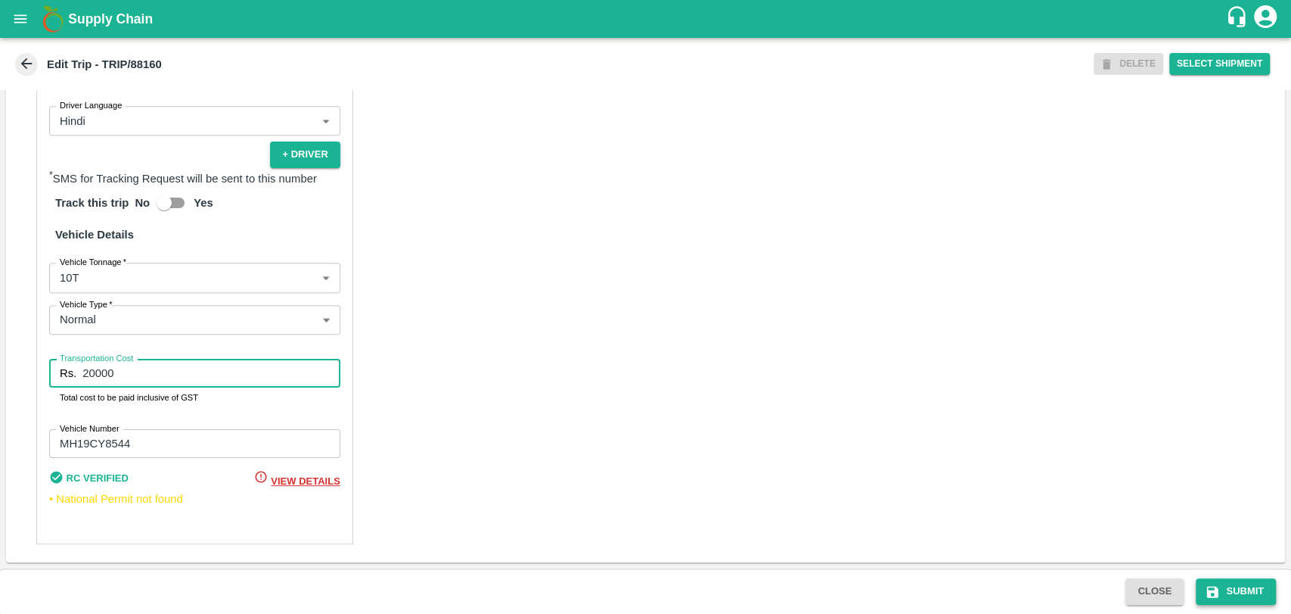
type input "20000"
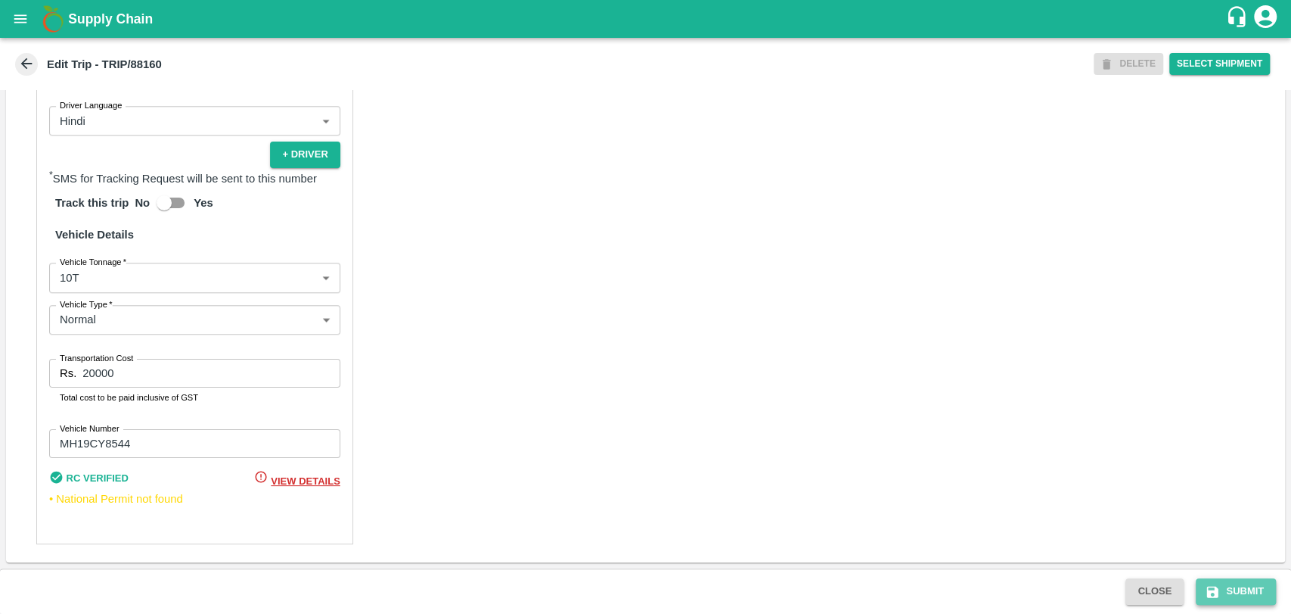
click at [1216, 594] on icon "submit" at bounding box center [1212, 591] width 11 height 11
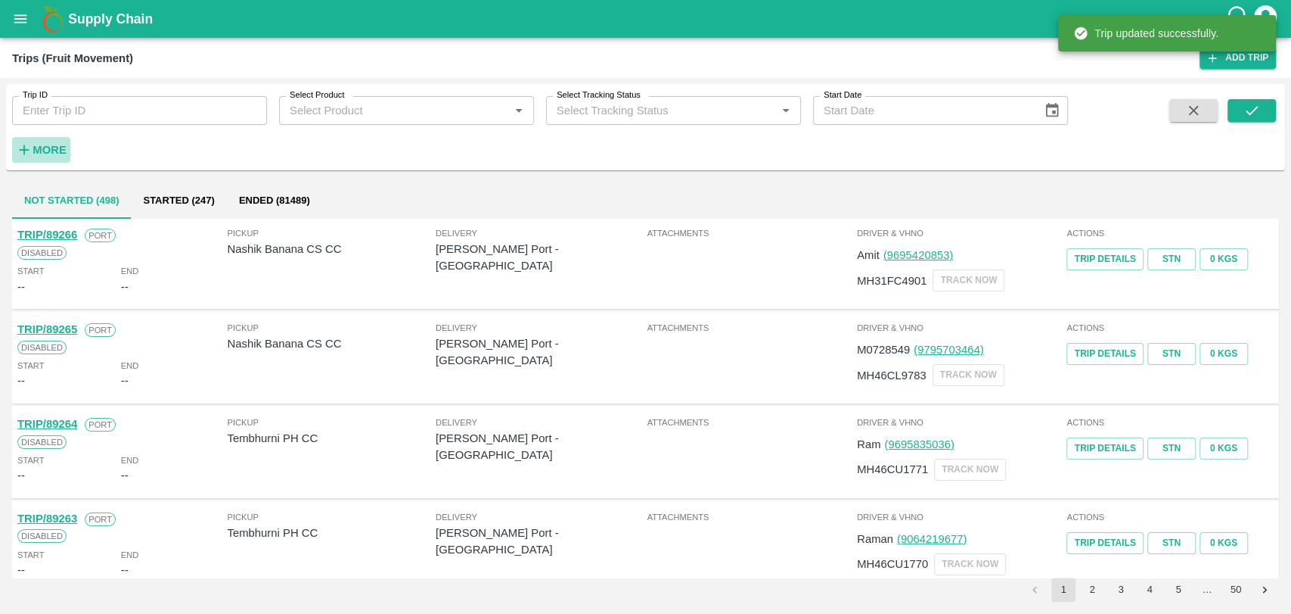
click at [61, 138] on button "More" at bounding box center [41, 150] width 58 height 26
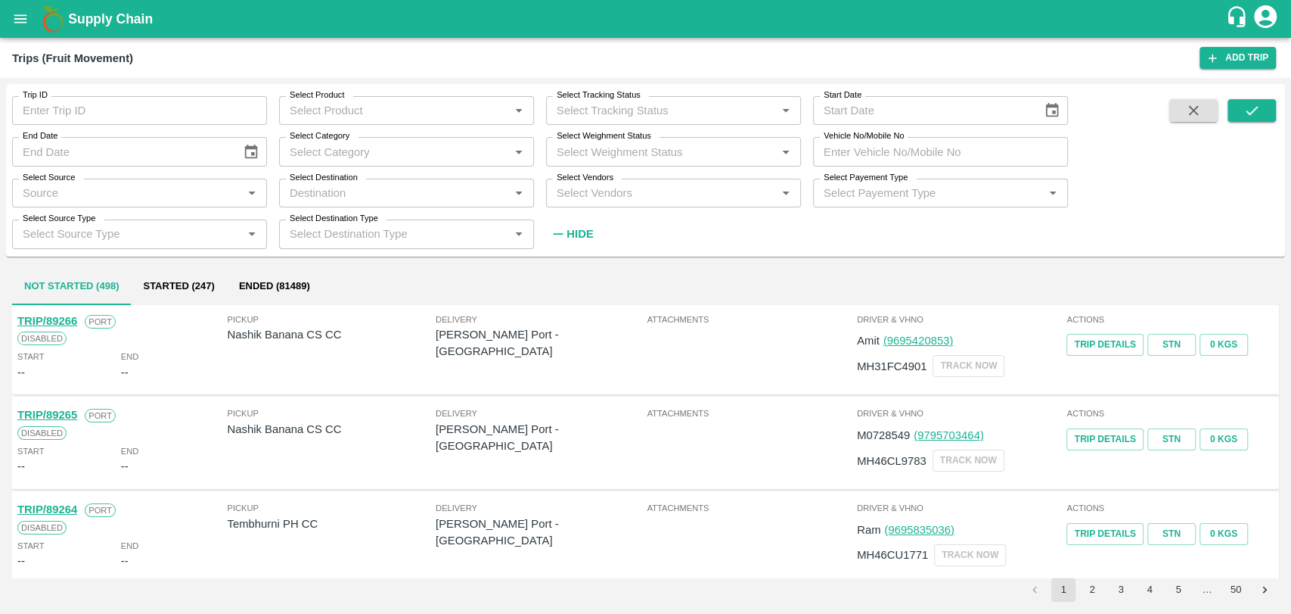
click at [897, 151] on input "Vehicle No/Mobile No" at bounding box center [940, 151] width 255 height 29
paste input "MH19CX1249"
type input "MH19CX1249"
click at [1236, 119] on button "submit" at bounding box center [1252, 110] width 48 height 23
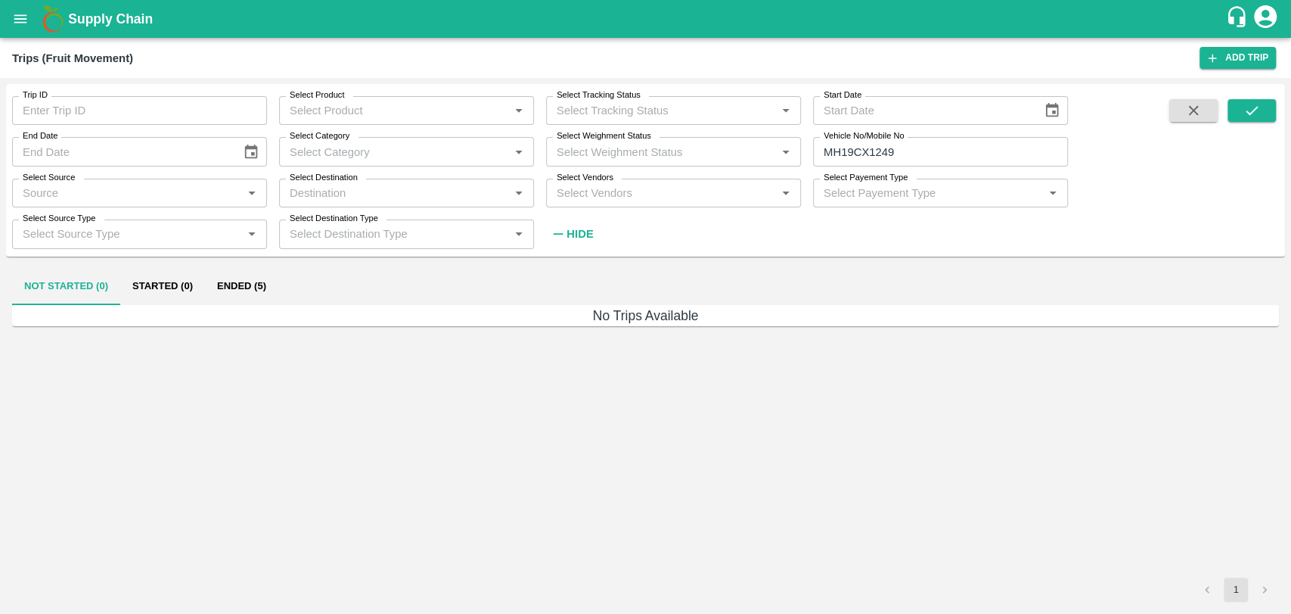
click at [250, 282] on button "Ended (5)" at bounding box center [241, 287] width 73 height 36
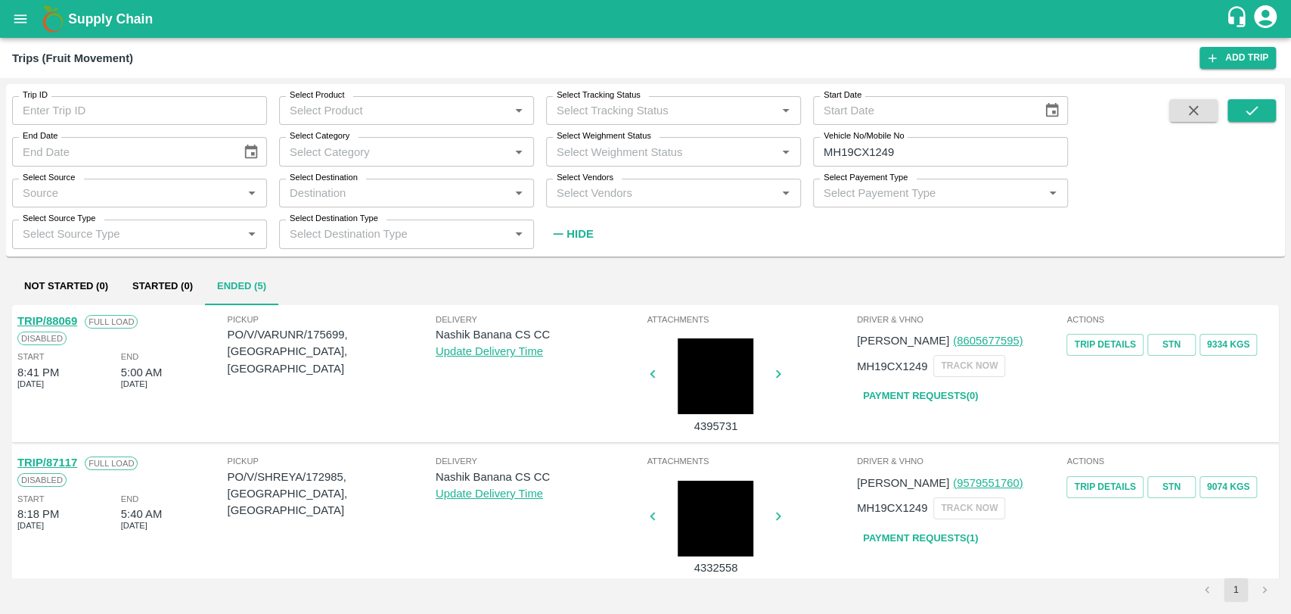
click at [64, 315] on link "TRIP/88069" at bounding box center [47, 321] width 60 height 12
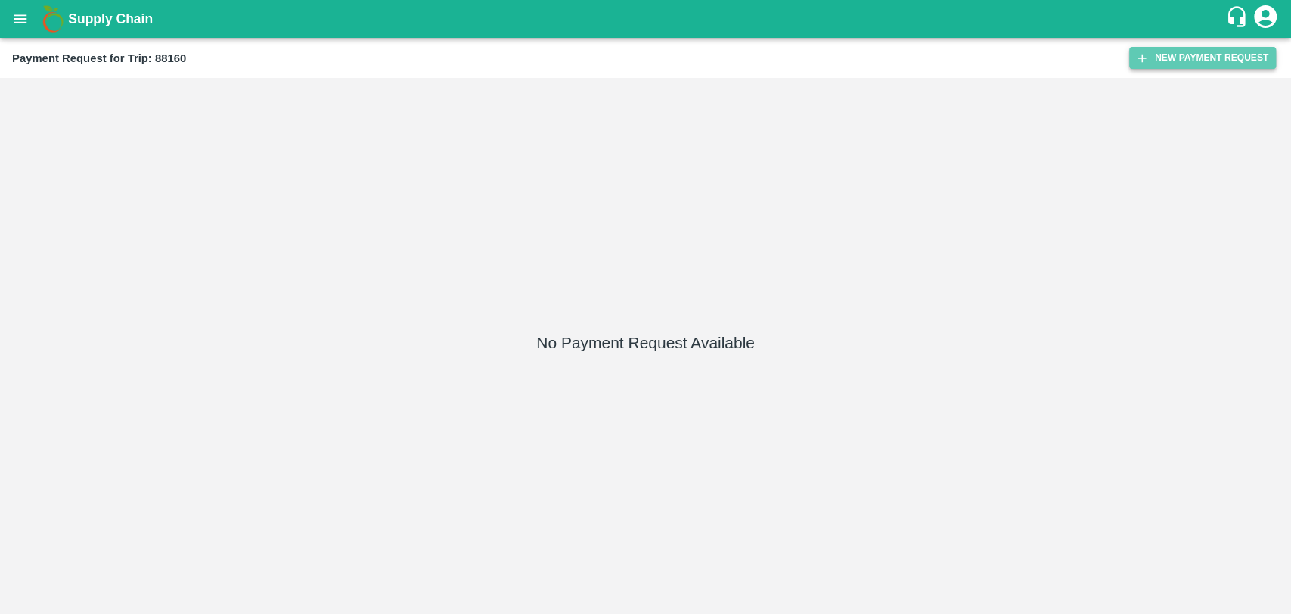
click at [1136, 54] on icon "button" at bounding box center [1143, 58] width 14 height 14
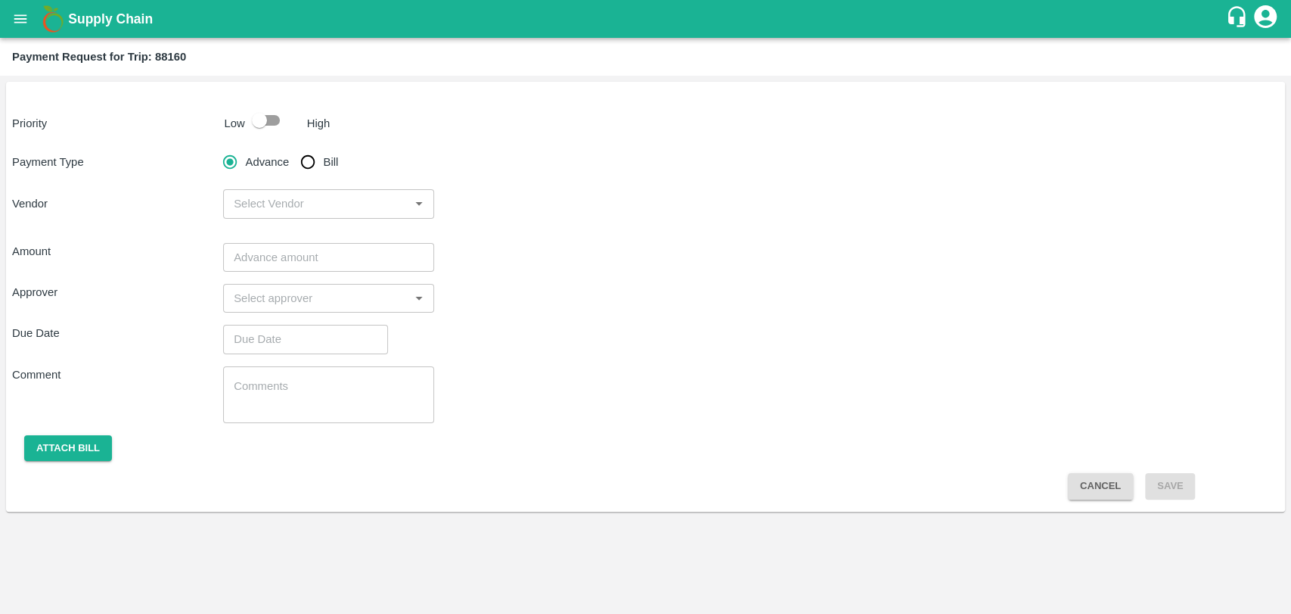
click at [290, 117] on div at bounding box center [273, 120] width 56 height 29
click at [278, 123] on input "checkbox" at bounding box center [259, 120] width 86 height 29
checkbox input "true"
click at [314, 157] on input "Bill" at bounding box center [308, 162] width 30 height 30
radio input "true"
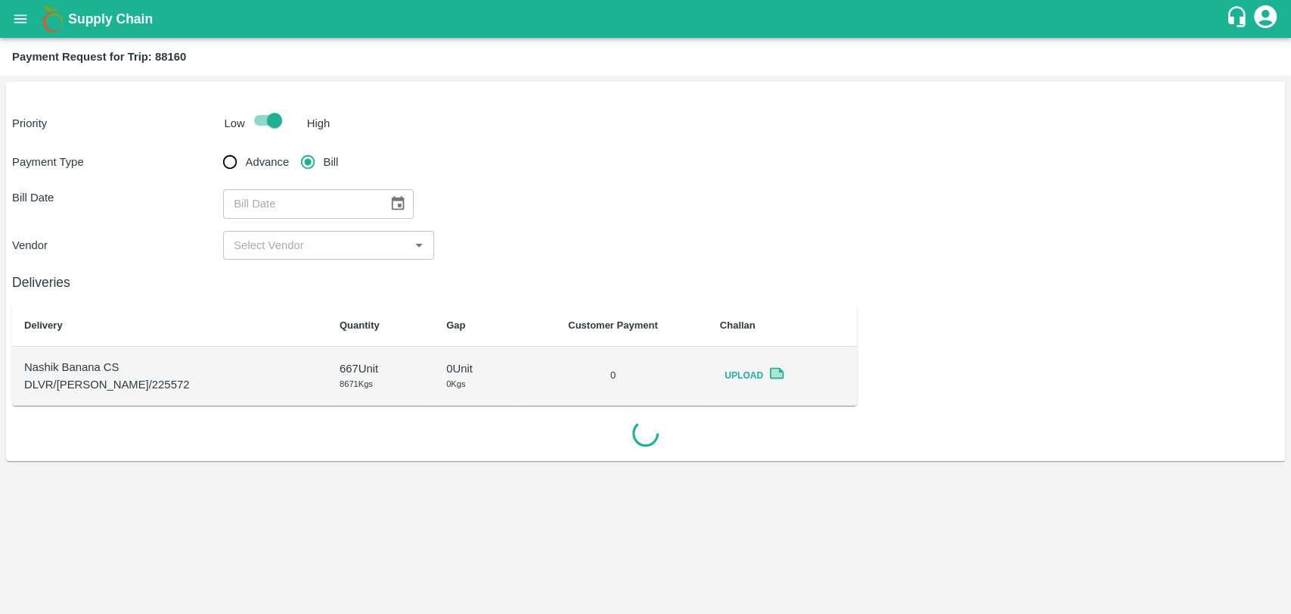
click at [390, 195] on icon "Choose date" at bounding box center [398, 203] width 17 height 17
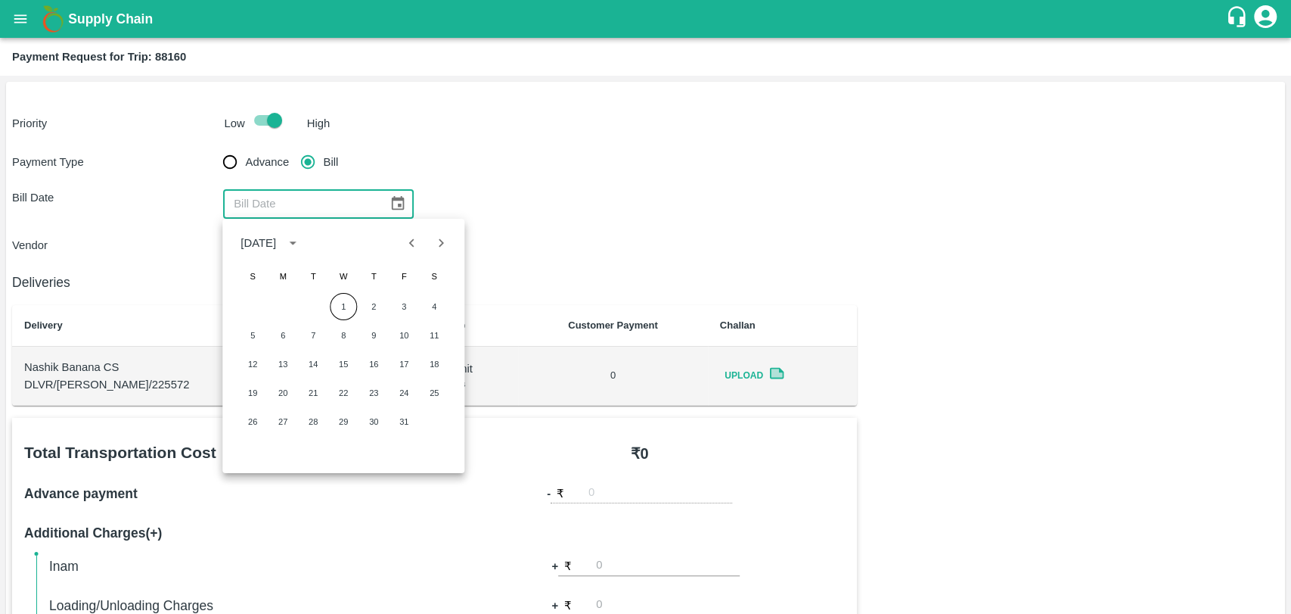
click at [410, 236] on icon "Previous month" at bounding box center [412, 243] width 17 height 17
click at [430, 332] on button "13" at bounding box center [434, 335] width 27 height 27
type input "13/09/2025"
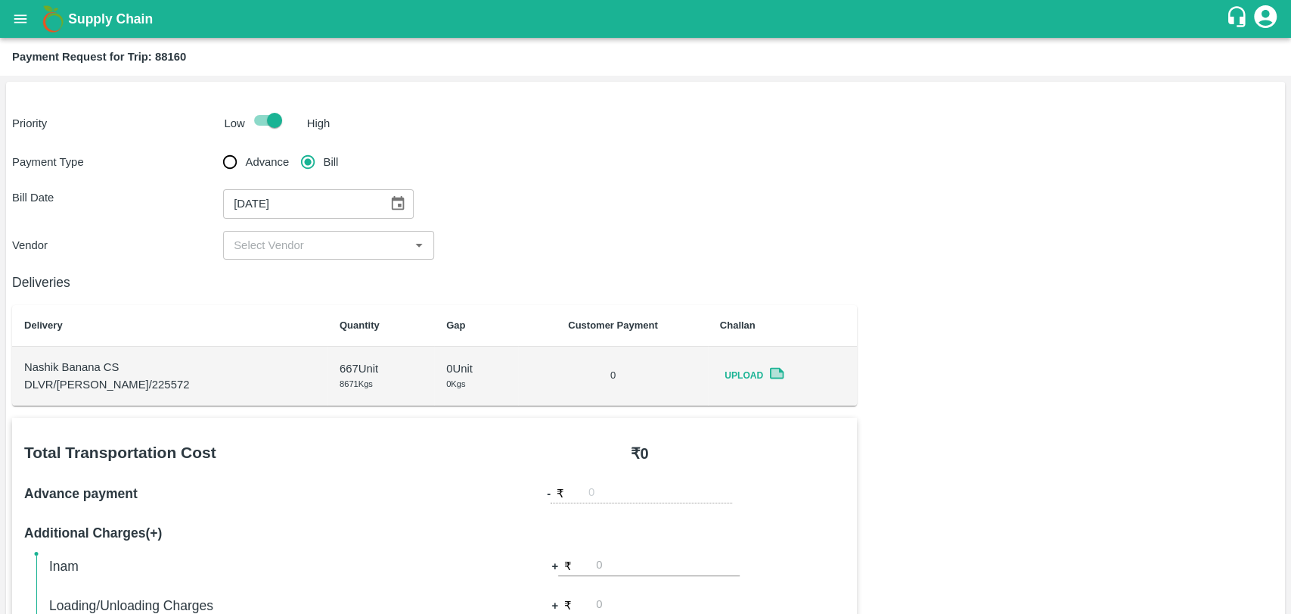
click at [260, 242] on input "input" at bounding box center [316, 245] width 177 height 20
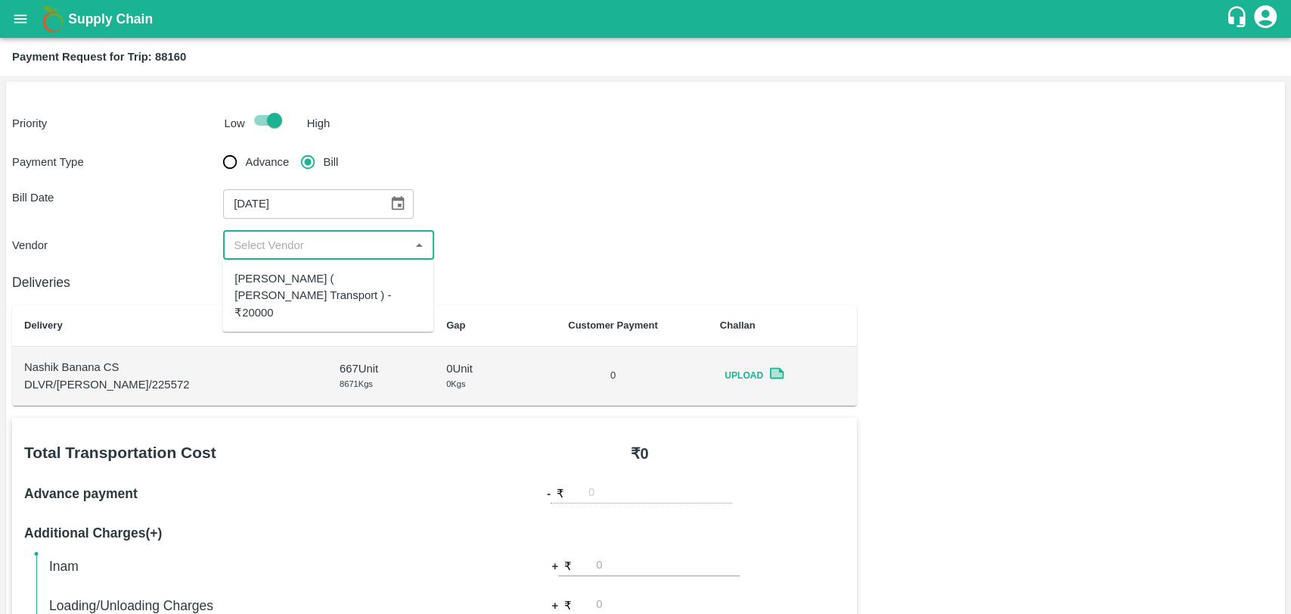
click at [265, 270] on div "Nitin Rasal ( Bhairavnath Transport ) - ₹20000" at bounding box center [328, 295] width 187 height 51
type input "Nitin Rasal ( Bhairavnath Transport ) - ₹20000"
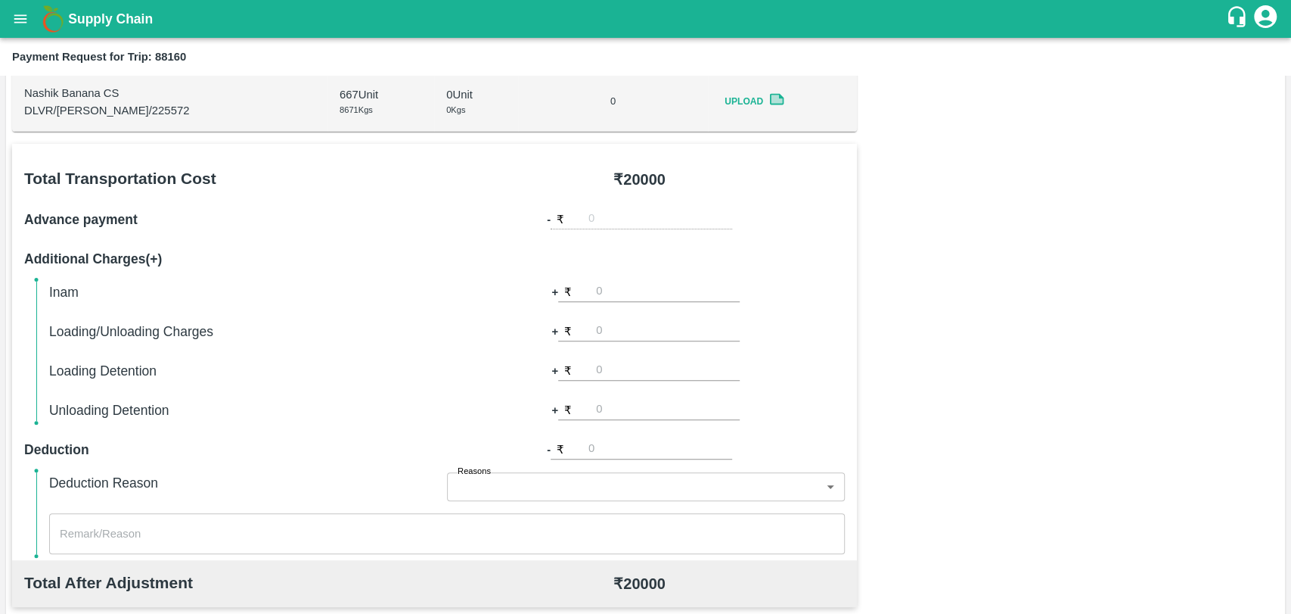
scroll to position [420, 0]
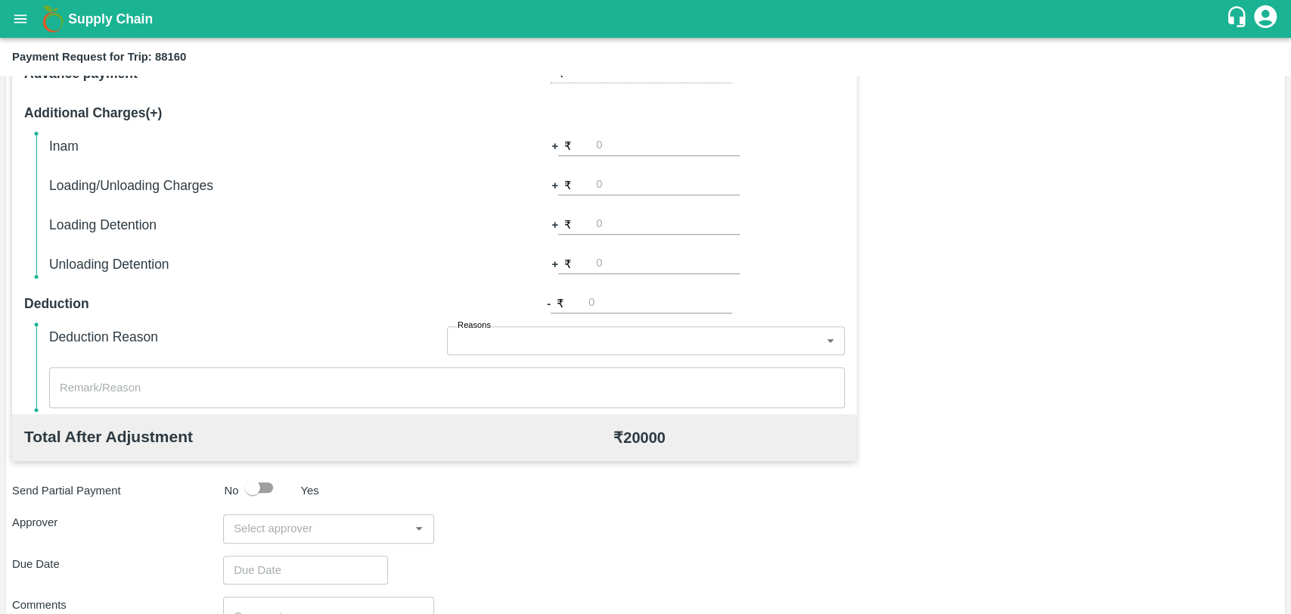
click at [635, 194] on input "number" at bounding box center [668, 185] width 144 height 20
type input "1000"
click at [958, 189] on div "Total Transportation Cost ₹ 20000 Advance payment - ₹ Additional Charges(+) Ina…" at bounding box center [645, 364] width 1267 height 732
click at [249, 530] on input "input" at bounding box center [316, 528] width 177 height 20
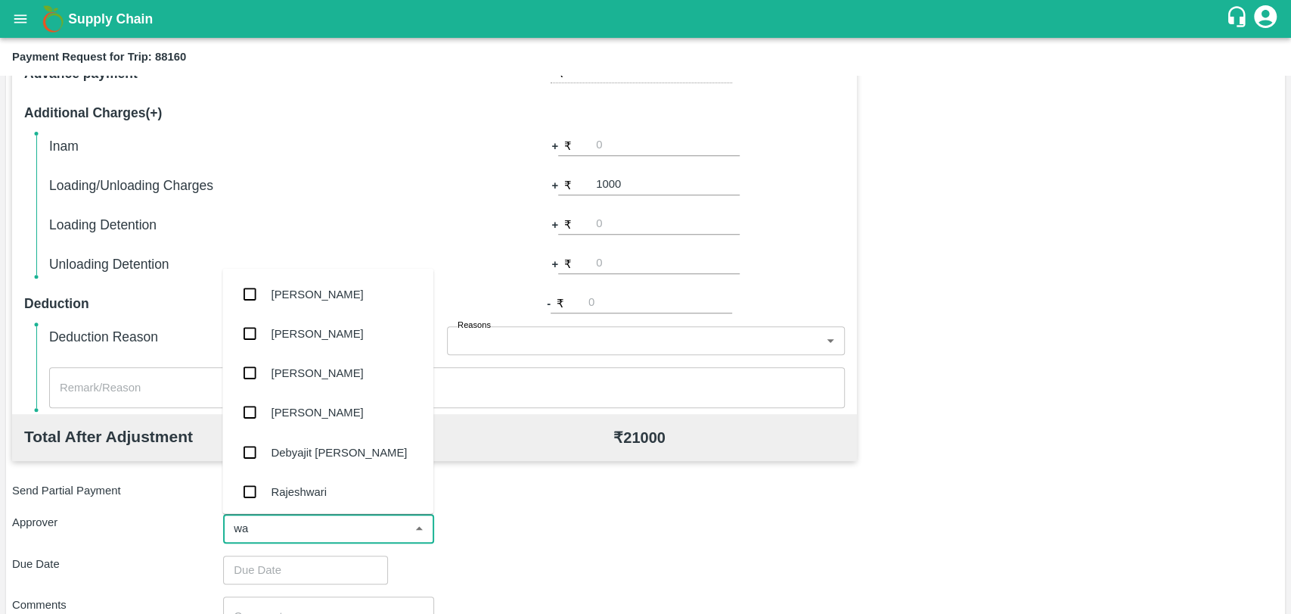
type input "wag"
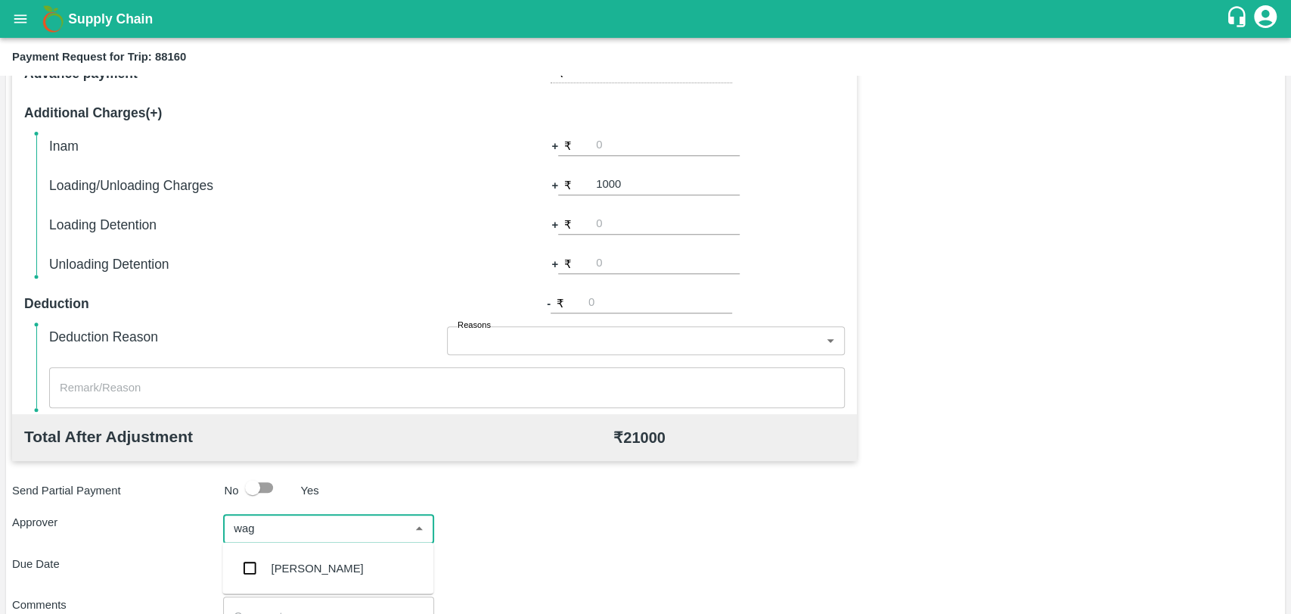
click at [286, 552] on div "Prasad Waghade" at bounding box center [327, 567] width 211 height 39
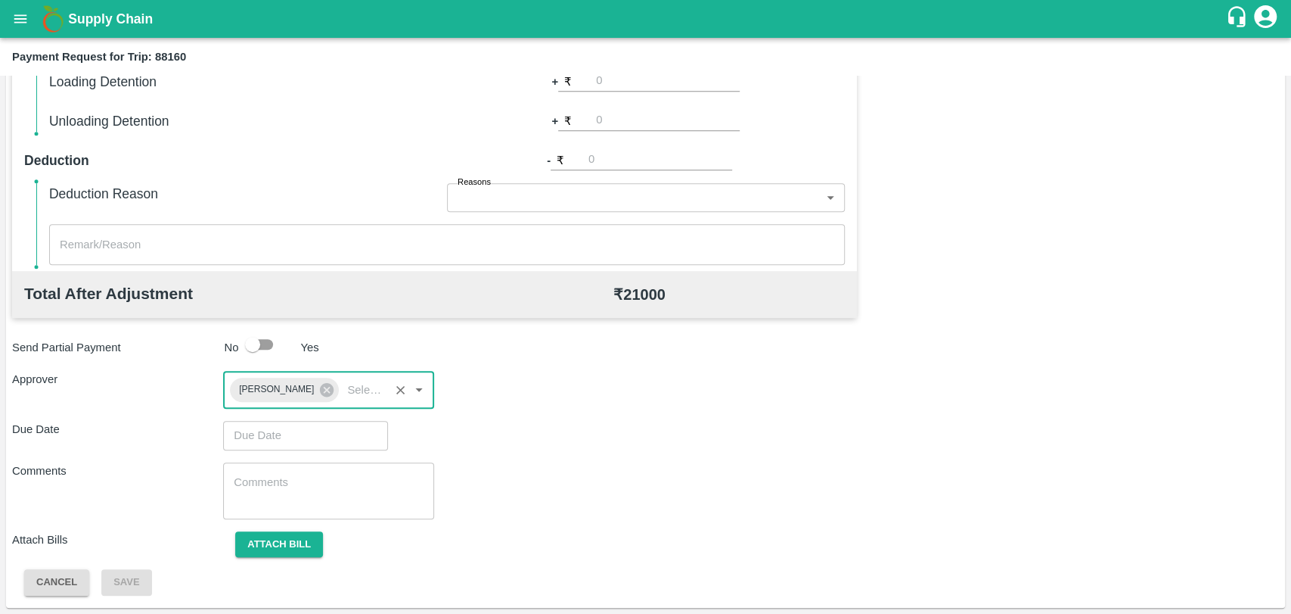
click at [295, 429] on input "Choose date" at bounding box center [300, 435] width 154 height 29
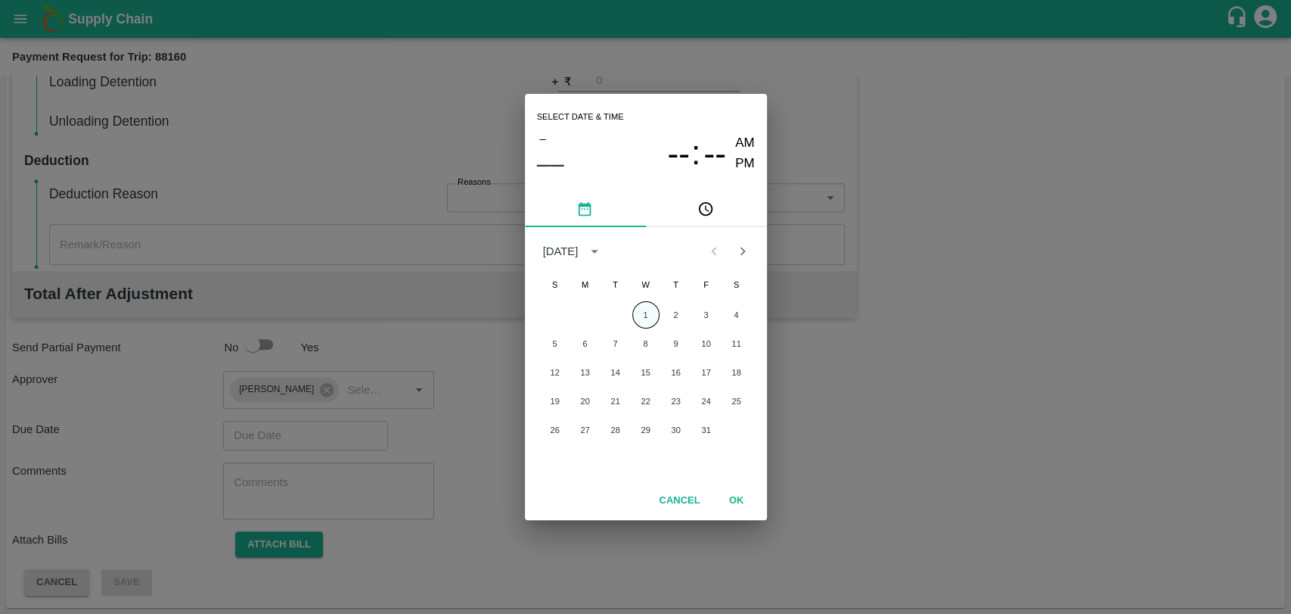
click at [647, 316] on button "1" at bounding box center [645, 314] width 27 height 27
type input "01/10/2025 12:00 AM"
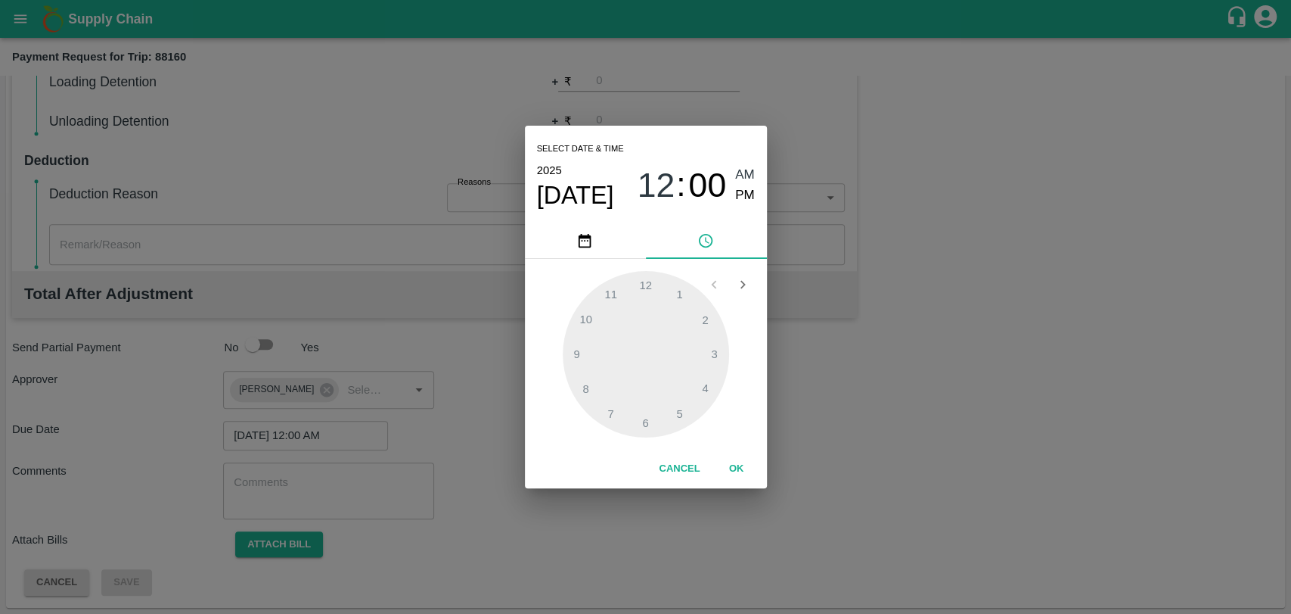
click at [739, 453] on div "Cancel OK" at bounding box center [646, 468] width 242 height 39
click at [731, 459] on button "OK" at bounding box center [737, 468] width 48 height 26
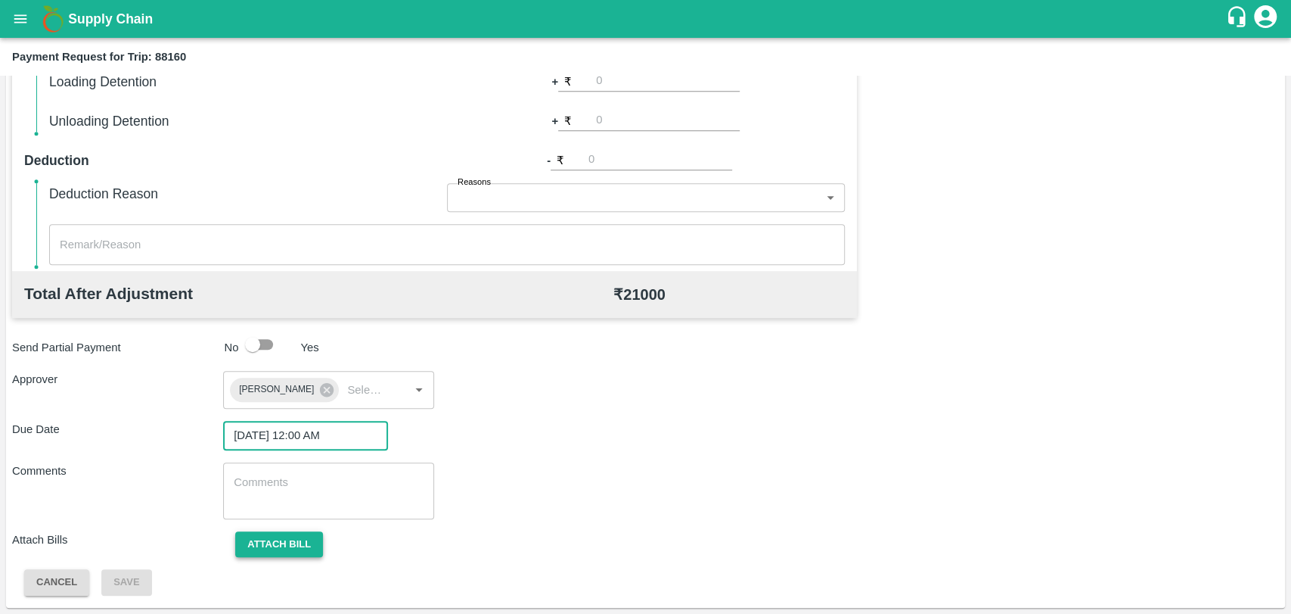
click at [254, 546] on button "Attach bill" at bounding box center [279, 544] width 88 height 26
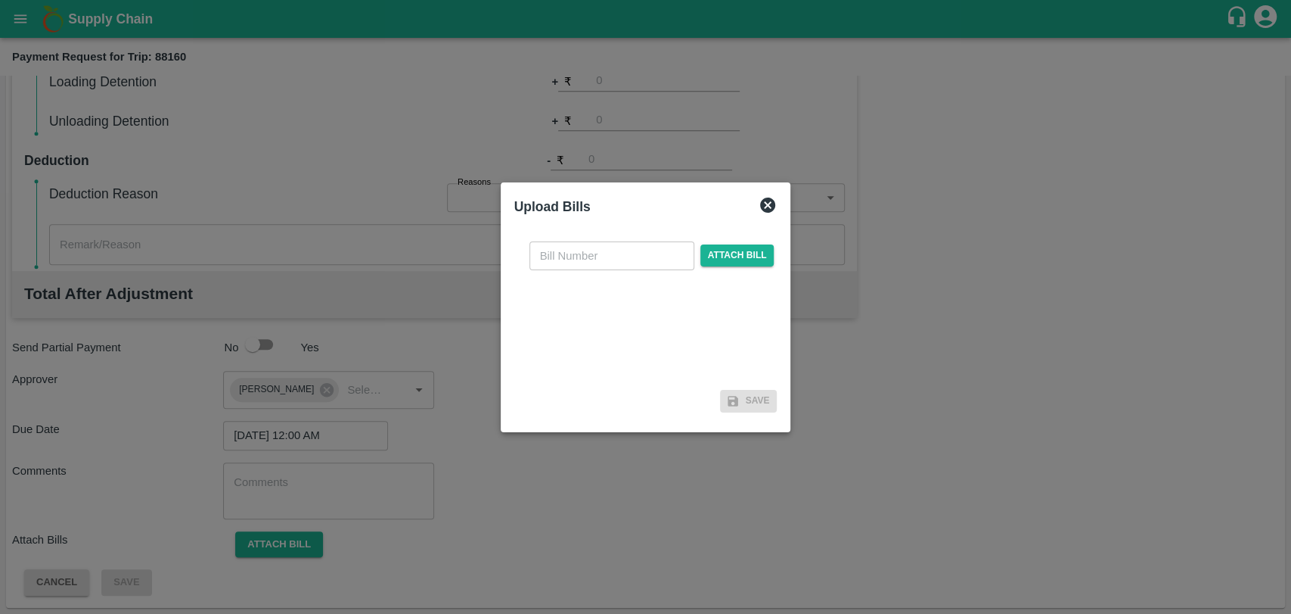
click at [633, 247] on input "text" at bounding box center [612, 255] width 165 height 29
type input "4005"
click at [713, 251] on span "Attach bill" at bounding box center [738, 255] width 74 height 22
click at [0, 0] on input "Attach bill" at bounding box center [0, 0] width 0 height 0
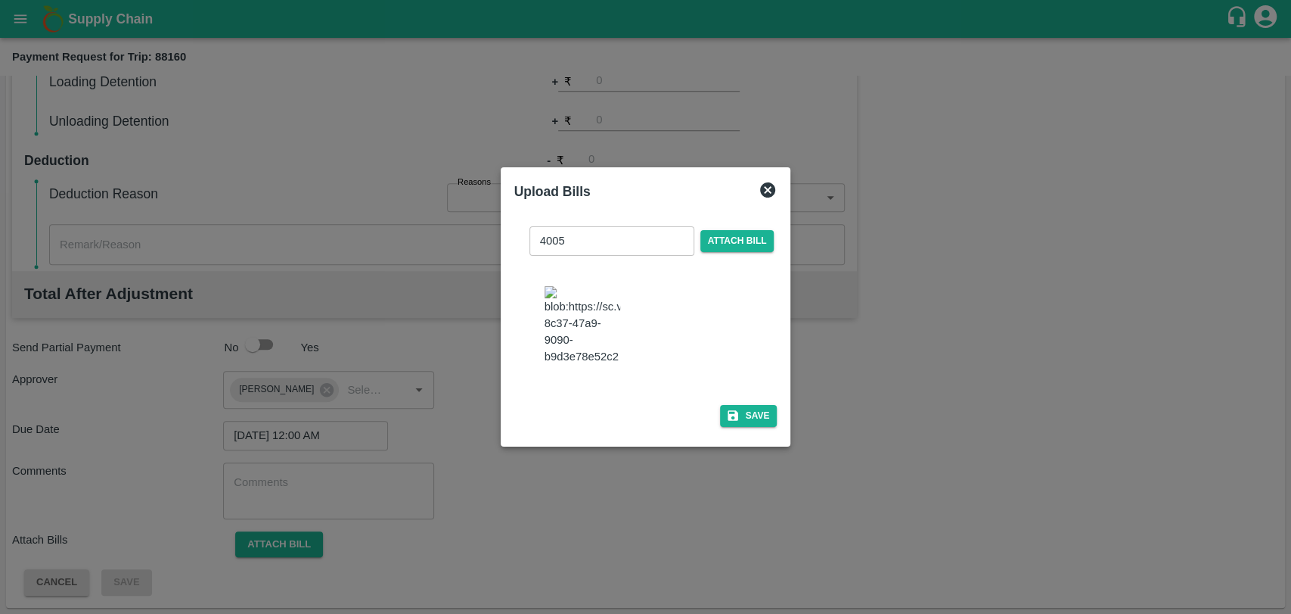
click at [771, 397] on div "4005 ​ Attach bill Save" at bounding box center [645, 323] width 263 height 219
click at [753, 405] on button "Save" at bounding box center [748, 416] width 57 height 22
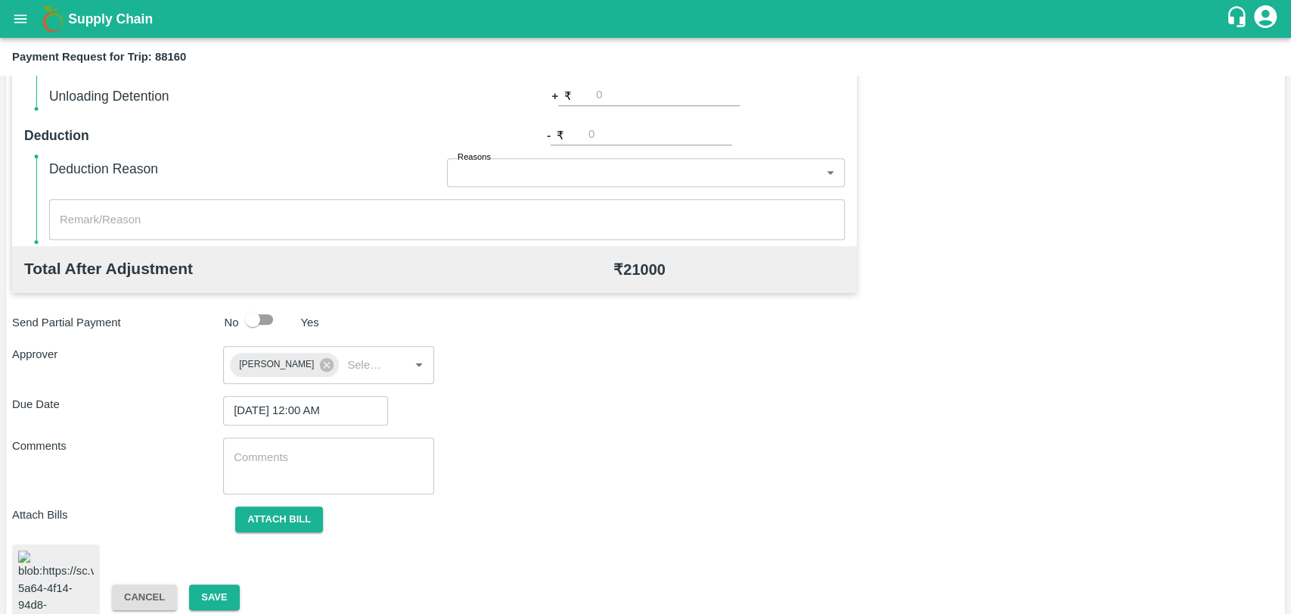
scroll to position [632, 0]
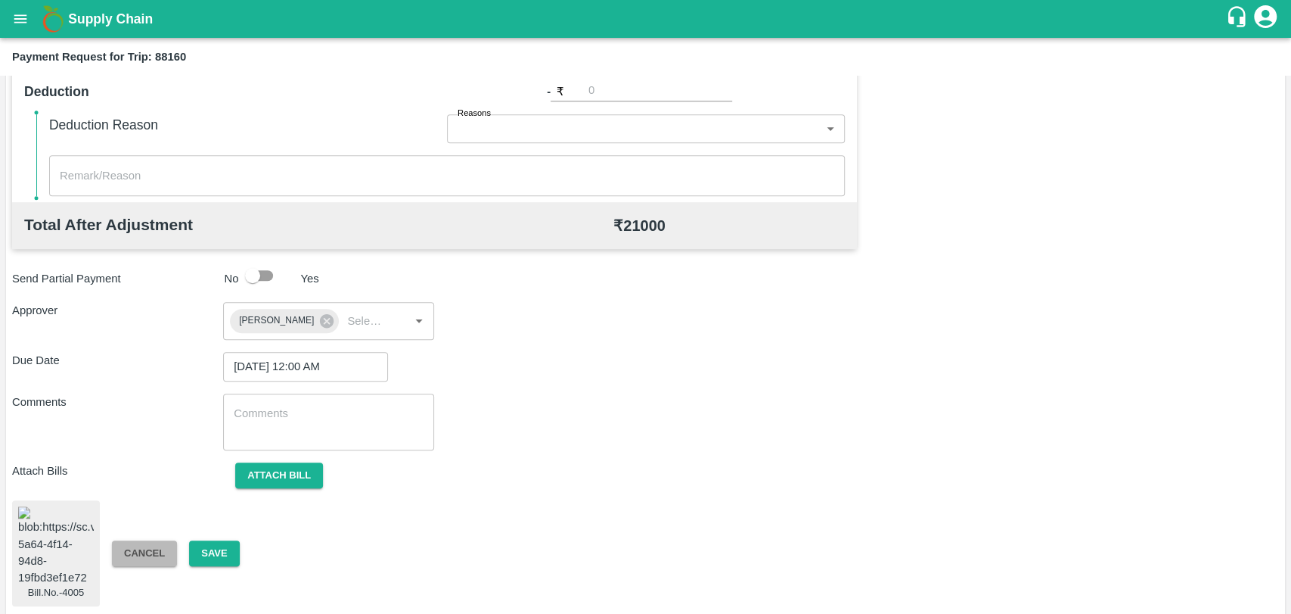
click at [175, 550] on button "Cancel" at bounding box center [144, 553] width 65 height 26
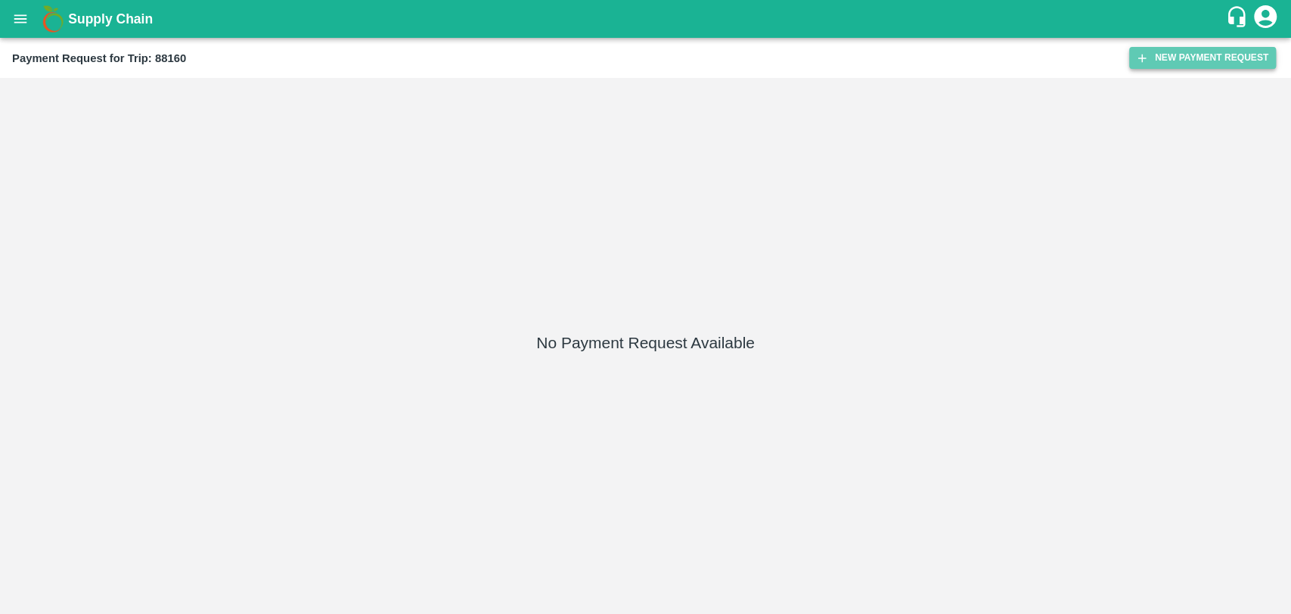
click at [1165, 56] on button "New Payment Request" at bounding box center [1202, 58] width 147 height 22
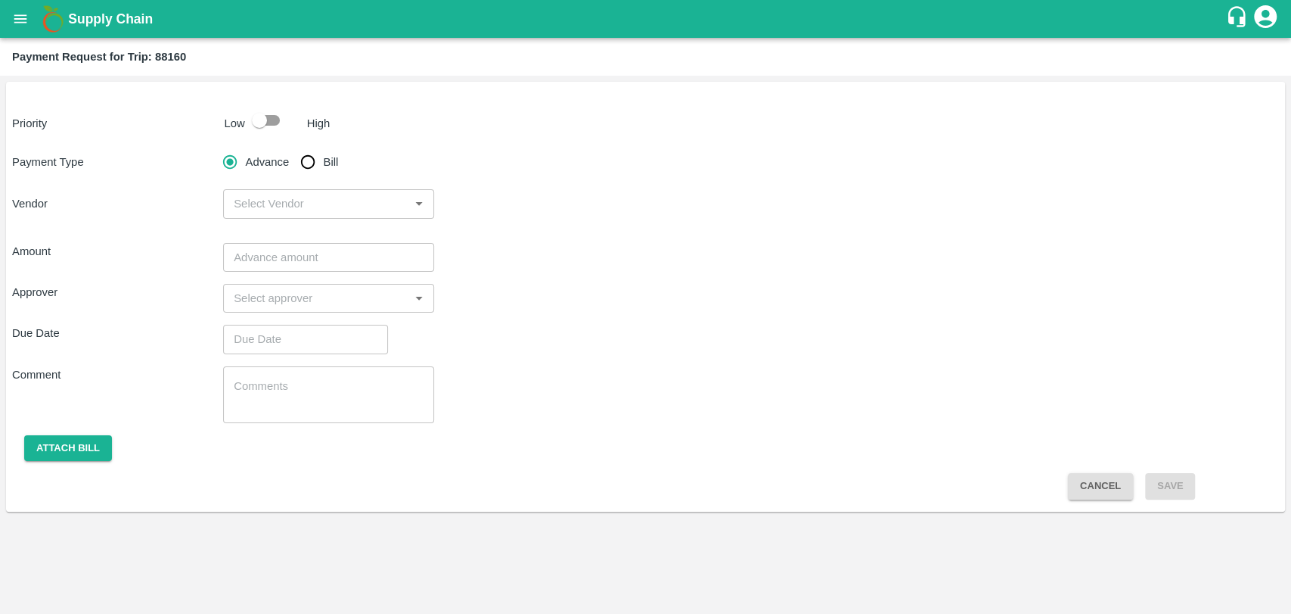
click at [263, 129] on input "checkbox" at bounding box center [259, 120] width 86 height 29
checkbox input "true"
click at [301, 154] on input "Bill" at bounding box center [308, 162] width 30 height 30
radio input "true"
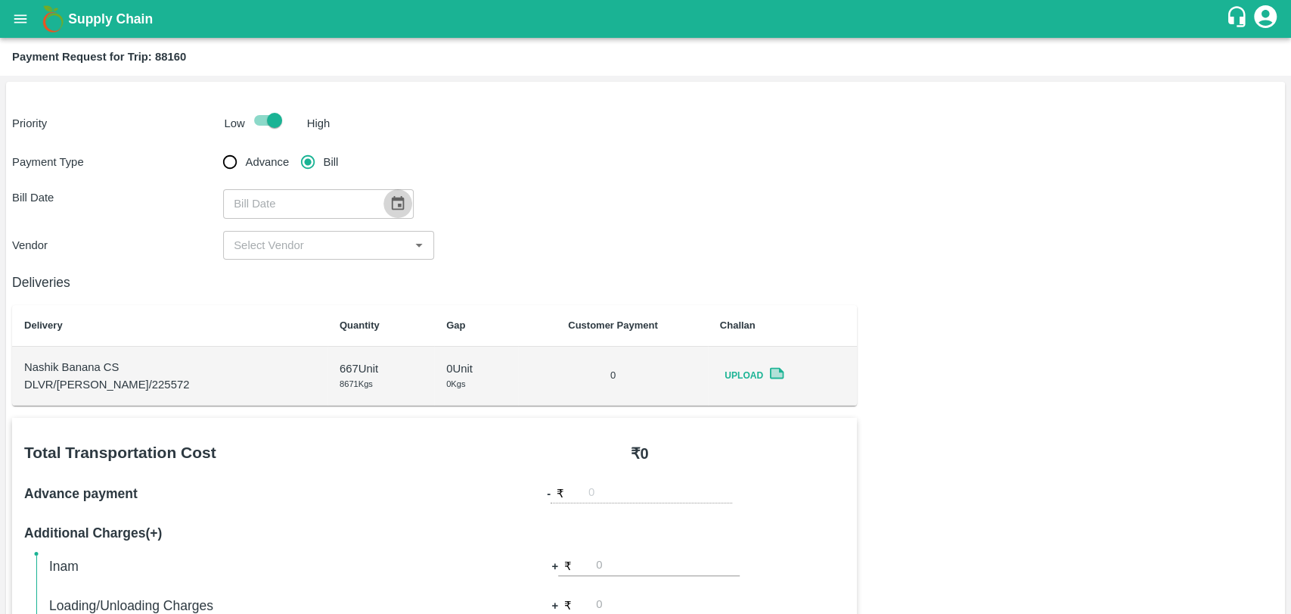
click at [384, 205] on button "Choose date" at bounding box center [398, 203] width 29 height 29
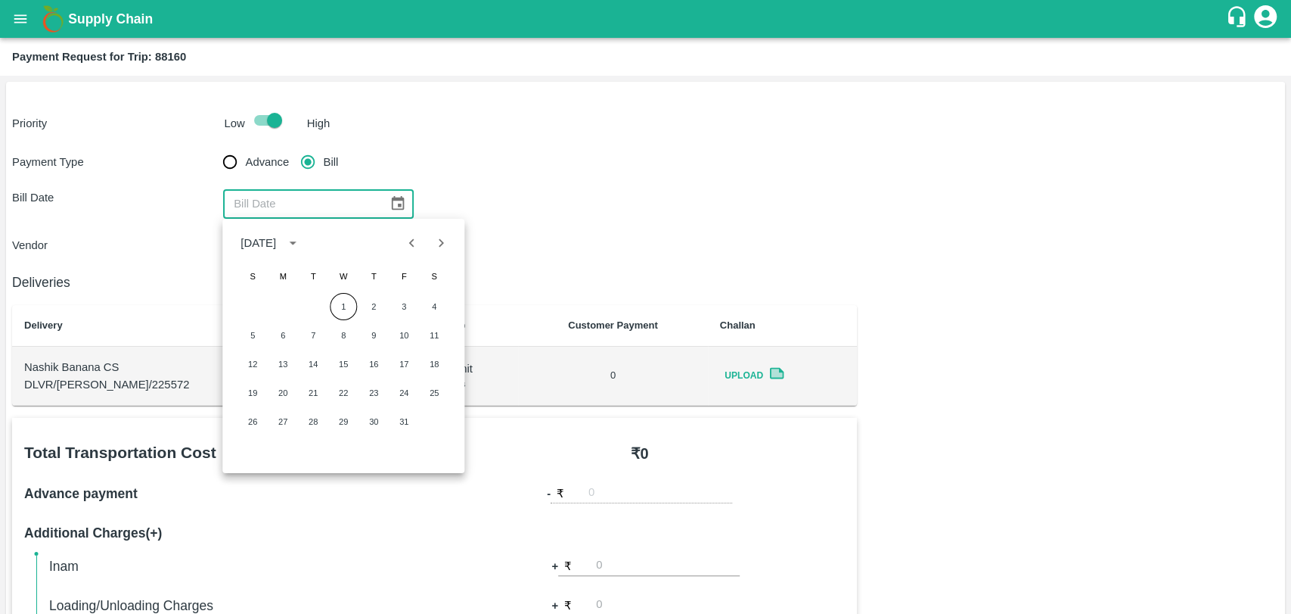
click at [415, 236] on icon "Previous month" at bounding box center [412, 243] width 17 height 17
click at [421, 337] on button "13" at bounding box center [434, 335] width 27 height 27
type input "13/09/2025"
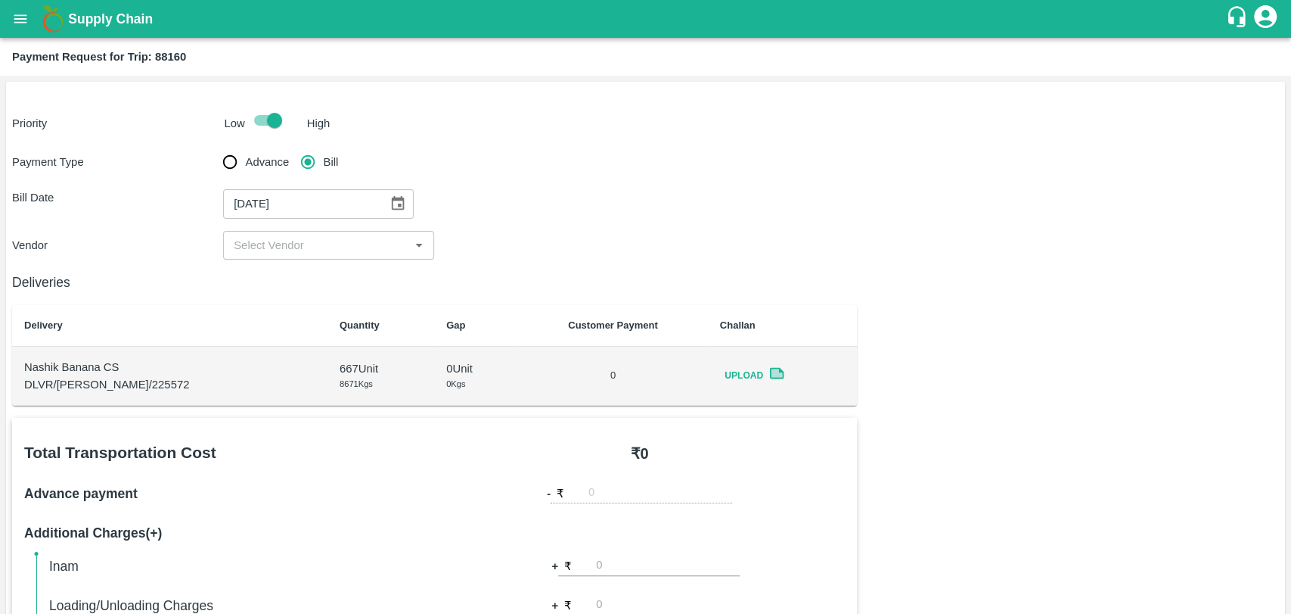
click at [309, 257] on div "​" at bounding box center [328, 245] width 211 height 29
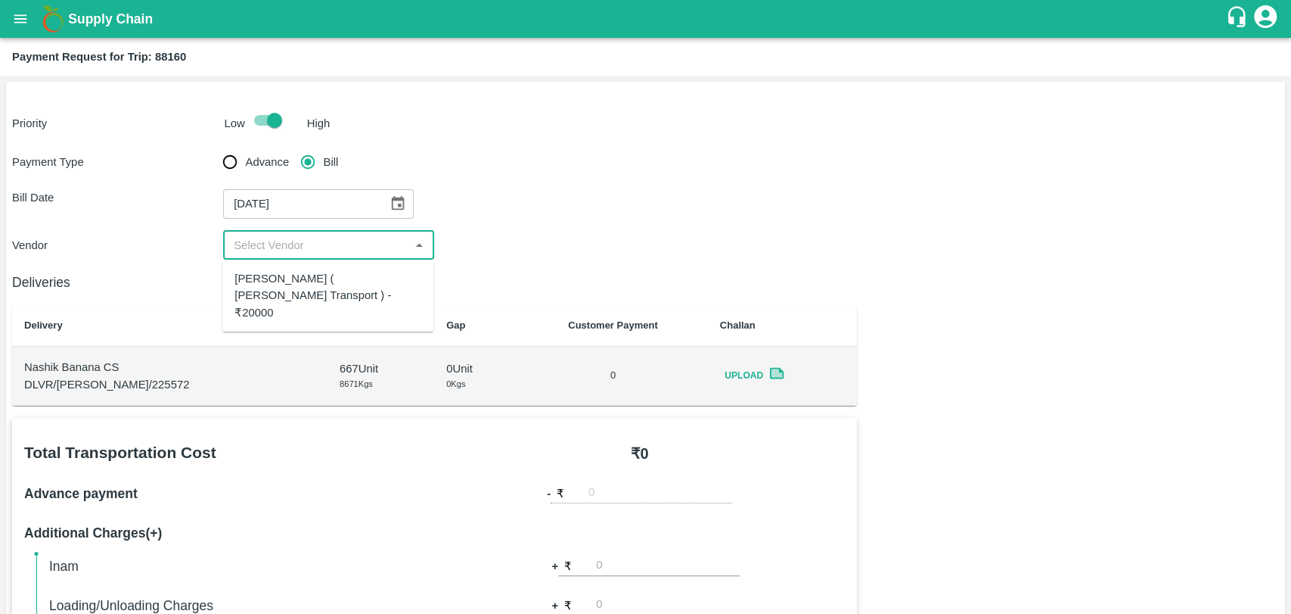
click at [287, 287] on div "Nitin Rasal ( Bhairavnath Transport ) - ₹20000" at bounding box center [328, 295] width 187 height 51
type input "Nitin Rasal ( Bhairavnath Transport ) - ₹20000"
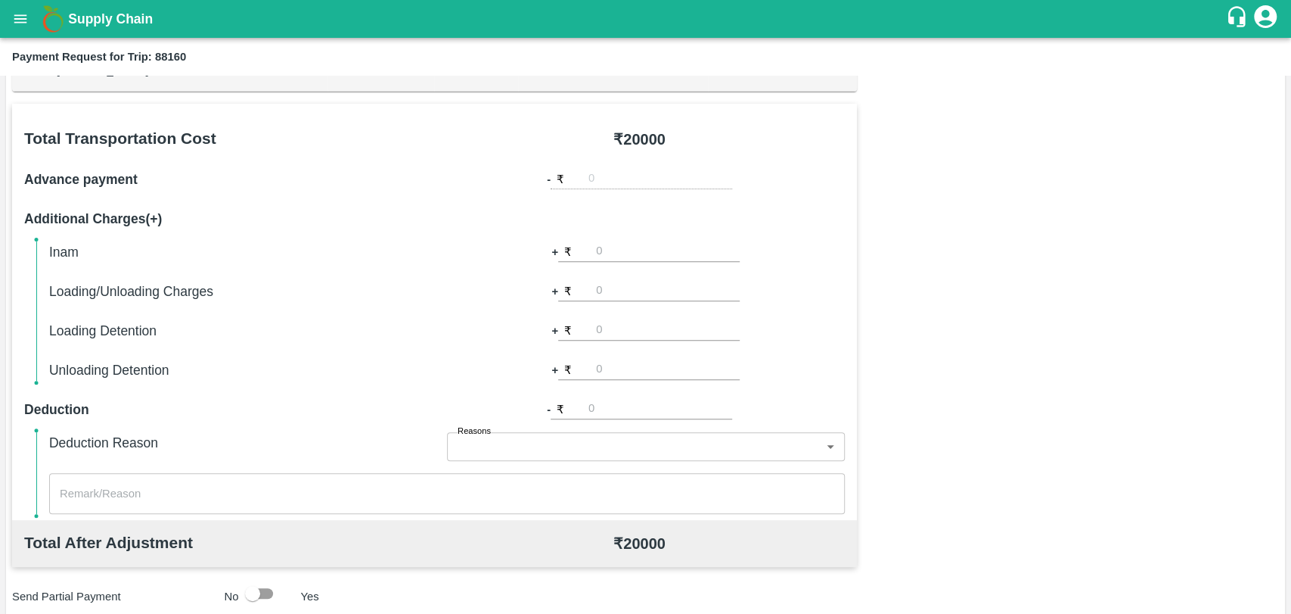
scroll to position [420, 0]
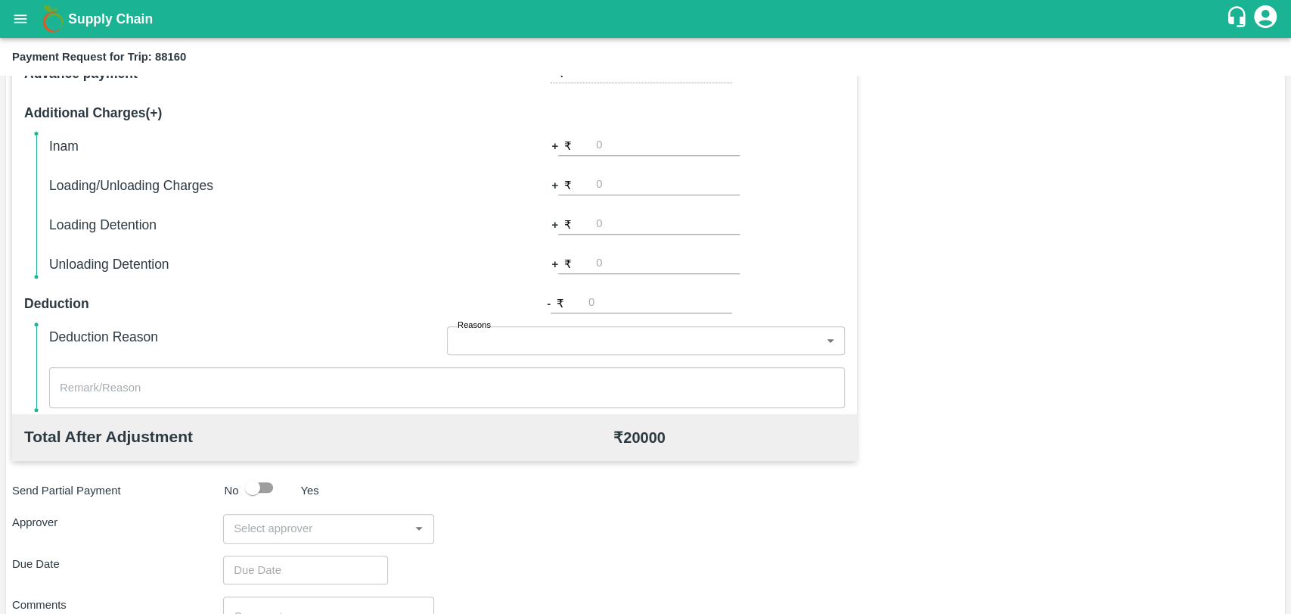
click at [617, 219] on input "number" at bounding box center [668, 224] width 144 height 20
type input "1000"
click at [890, 290] on div "Total Transportation Cost ₹ 20000 Advance payment - ₹ Additional Charges(+) Ina…" at bounding box center [645, 364] width 1267 height 732
click at [254, 528] on input "input" at bounding box center [316, 528] width 177 height 20
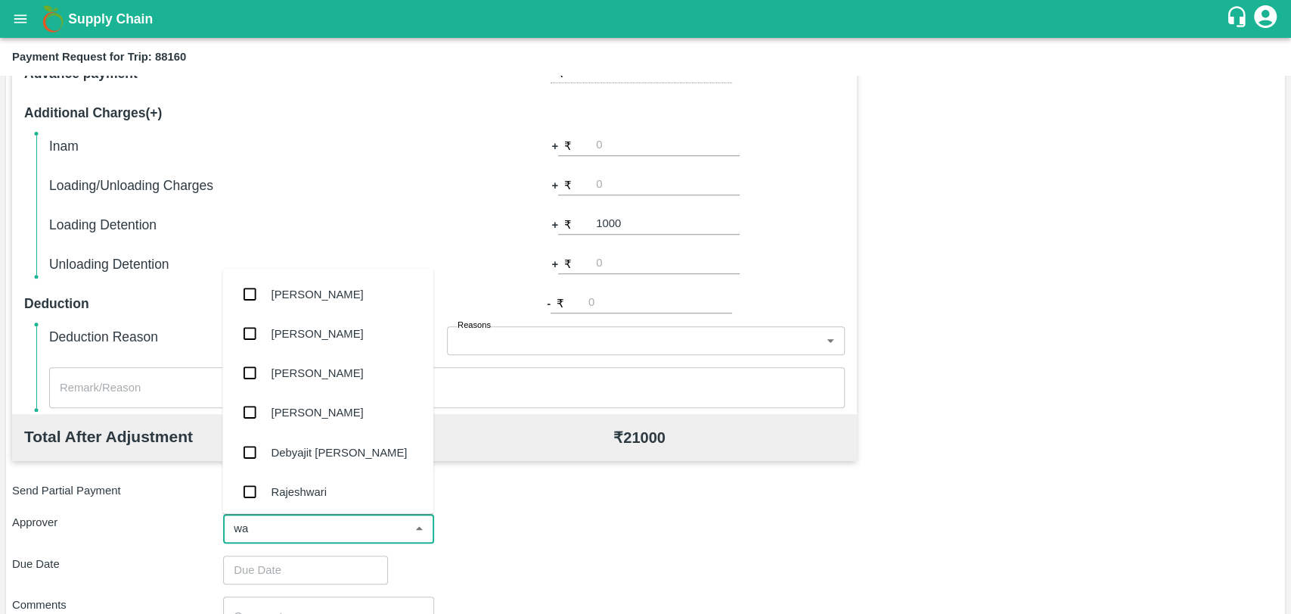
type input "wag"
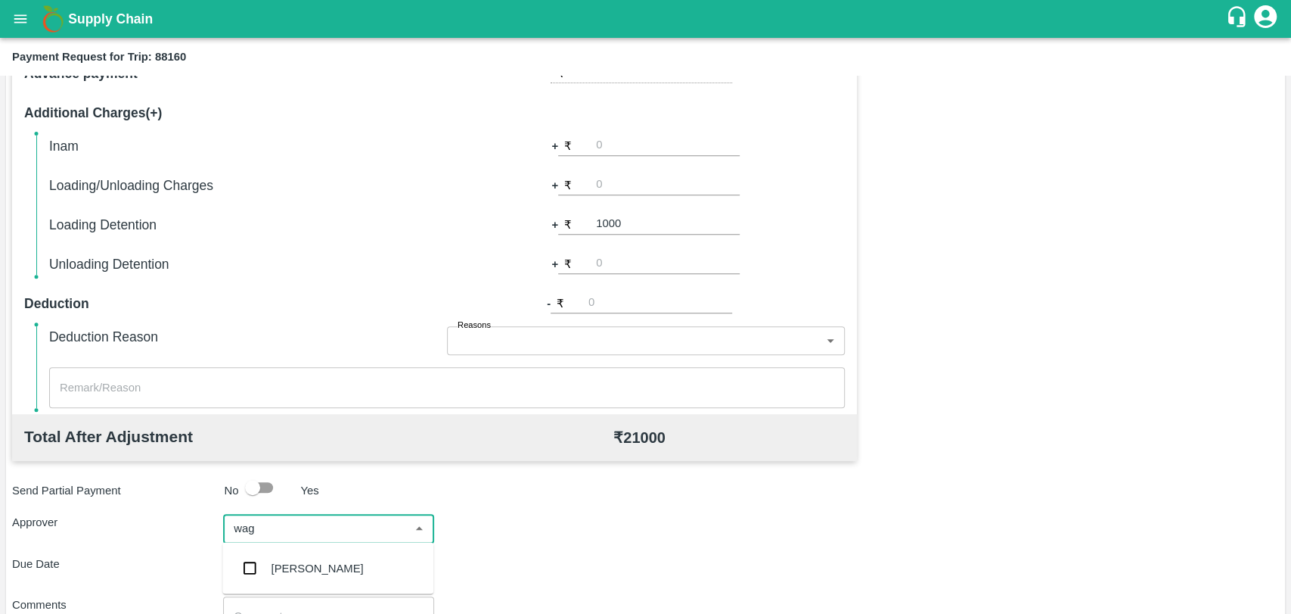
click at [256, 590] on ul "Prasad Waghade" at bounding box center [327, 567] width 211 height 51
click at [256, 574] on input "checkbox" at bounding box center [250, 567] width 30 height 30
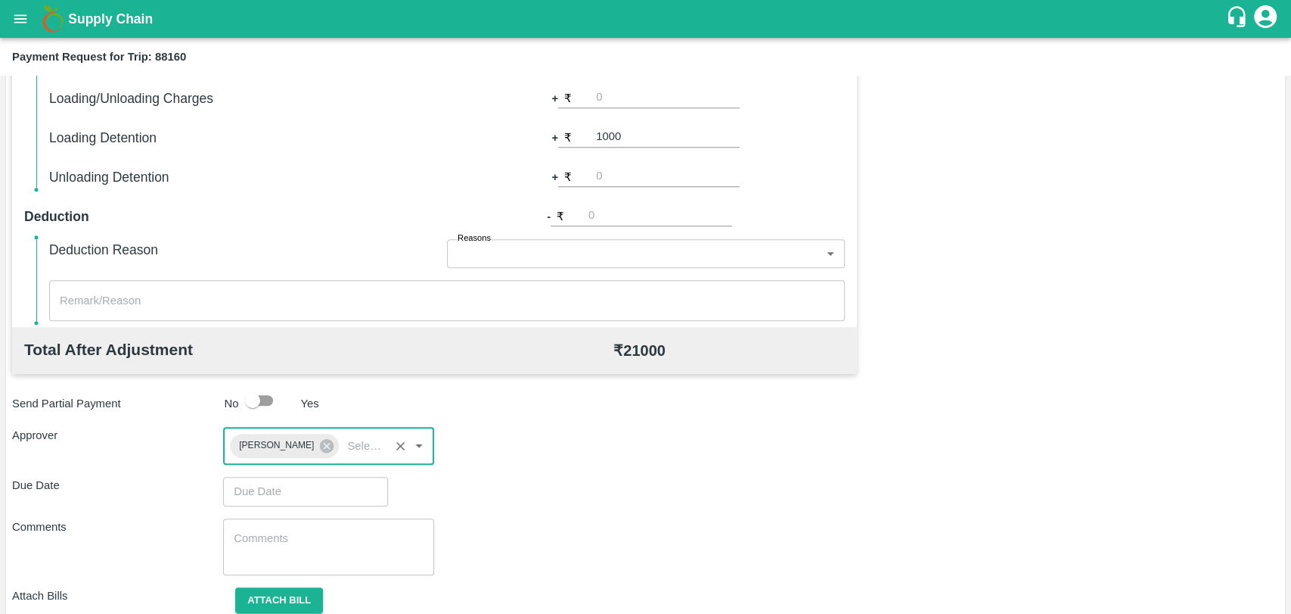
scroll to position [563, 0]
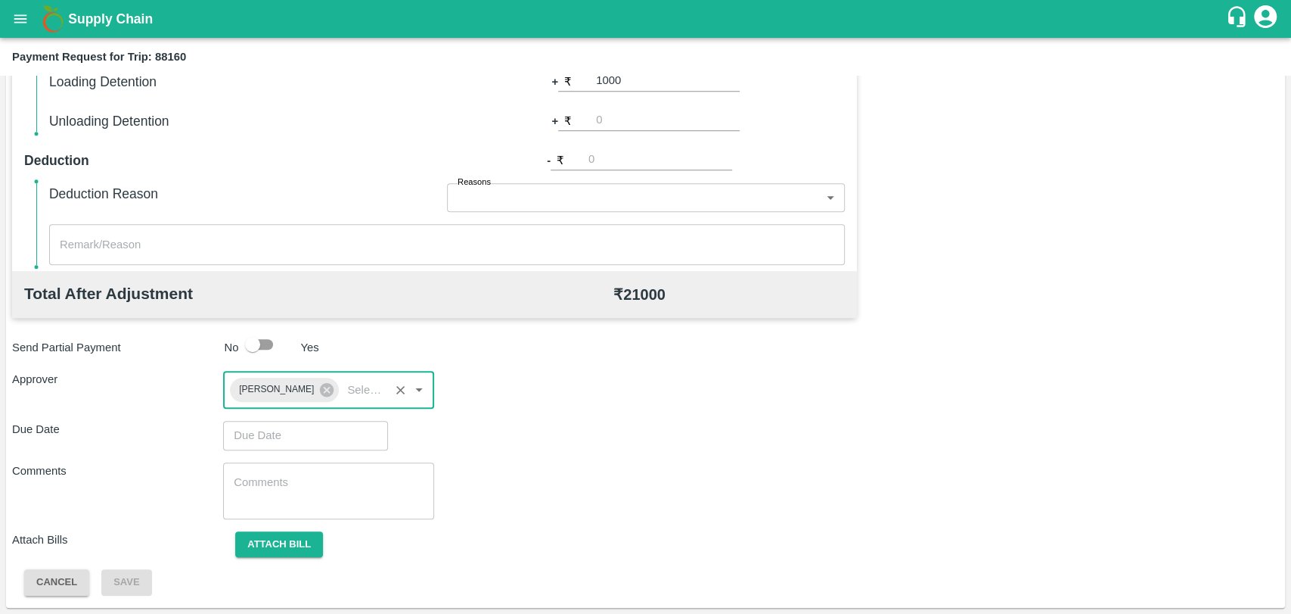
type input "DD/MM/YYYY hh:mm aa"
click at [275, 423] on input "DD/MM/YYYY hh:mm aa" at bounding box center [300, 435] width 154 height 29
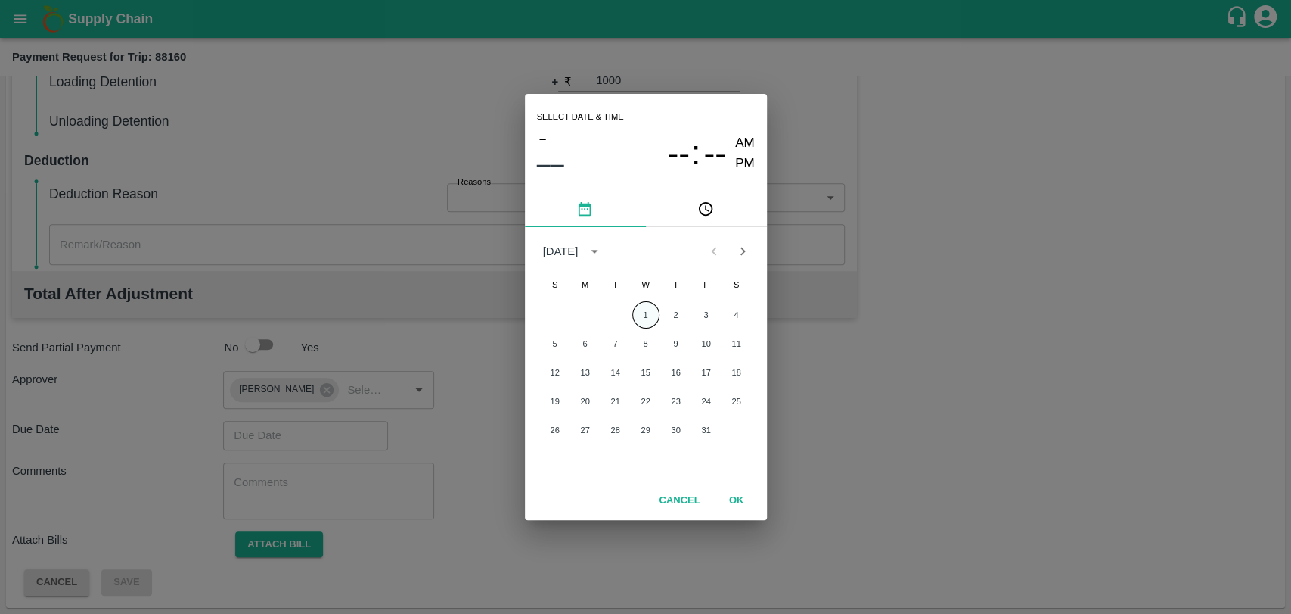
click at [648, 316] on button "1" at bounding box center [645, 314] width 27 height 27
type input "01/10/2025 12:00 AM"
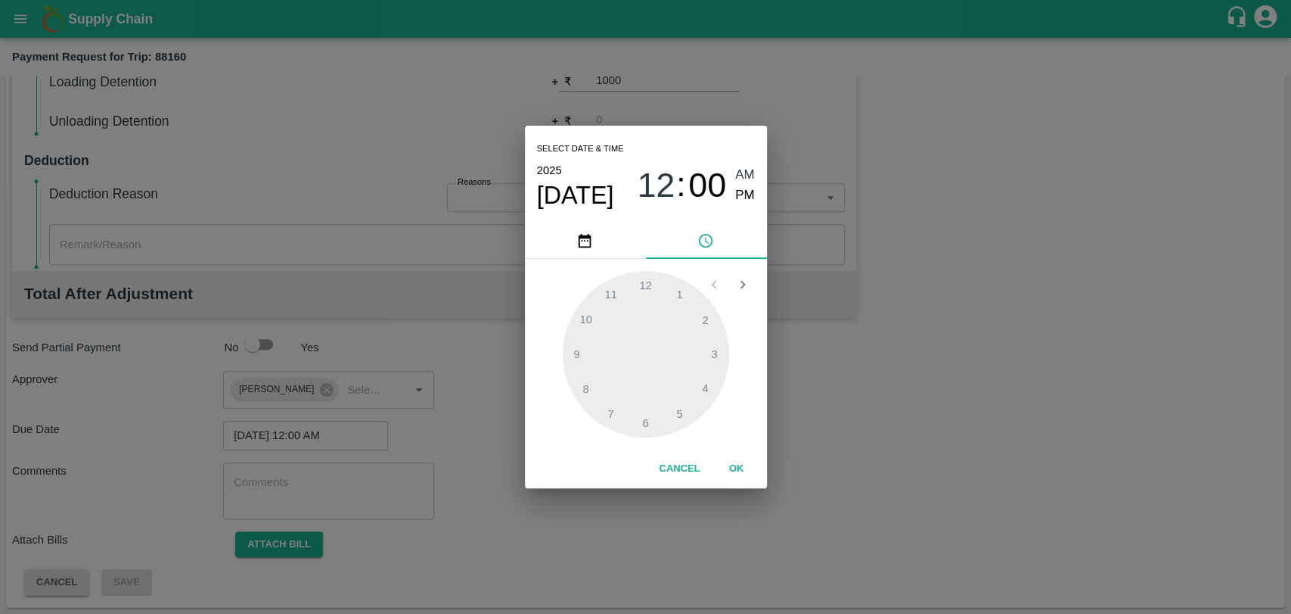
click at [732, 457] on button "OK" at bounding box center [737, 468] width 48 height 26
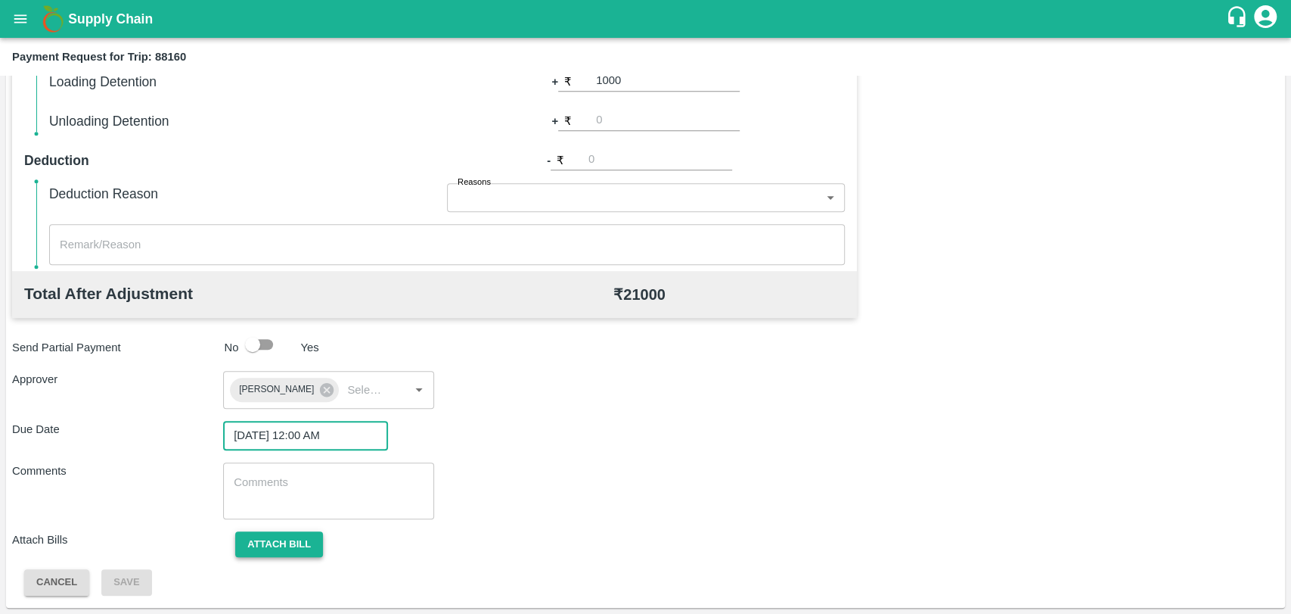
click at [306, 542] on button "Attach bill" at bounding box center [279, 544] width 88 height 26
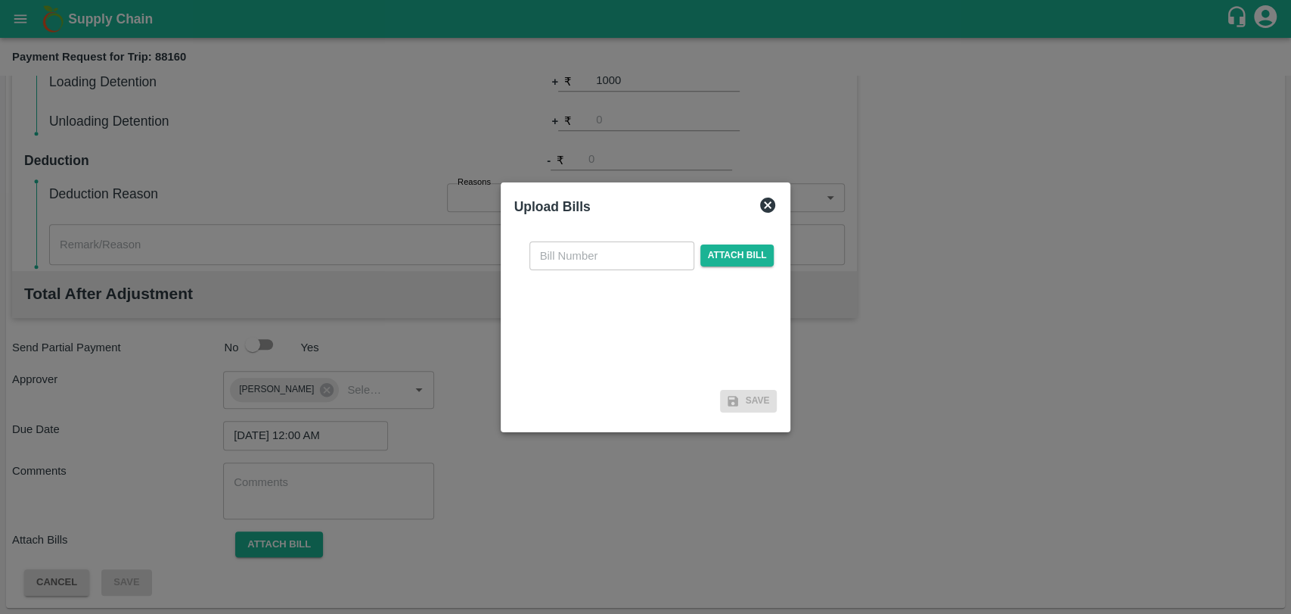
click at [615, 256] on input "text" at bounding box center [612, 255] width 165 height 29
type input "4005"
click at [744, 256] on span "Attach bill" at bounding box center [738, 255] width 74 height 22
click at [0, 0] on input "Attach bill" at bounding box center [0, 0] width 0 height 0
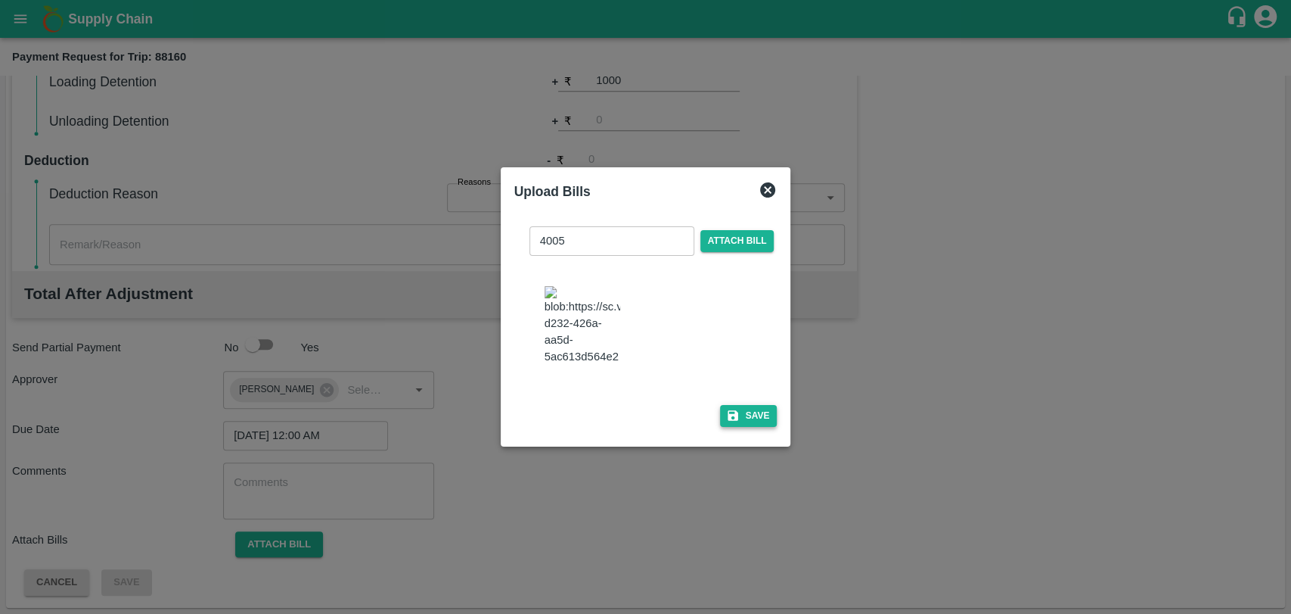
click at [738, 412] on button "Save" at bounding box center [748, 416] width 57 height 22
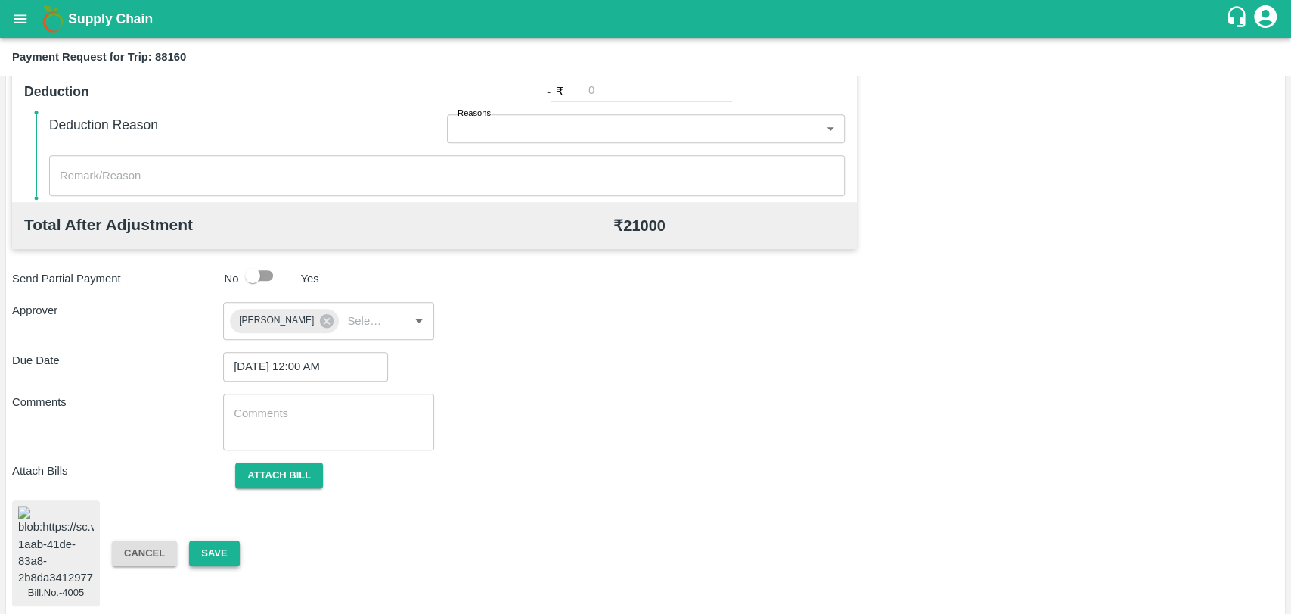
click at [225, 545] on button "Save" at bounding box center [214, 553] width 50 height 26
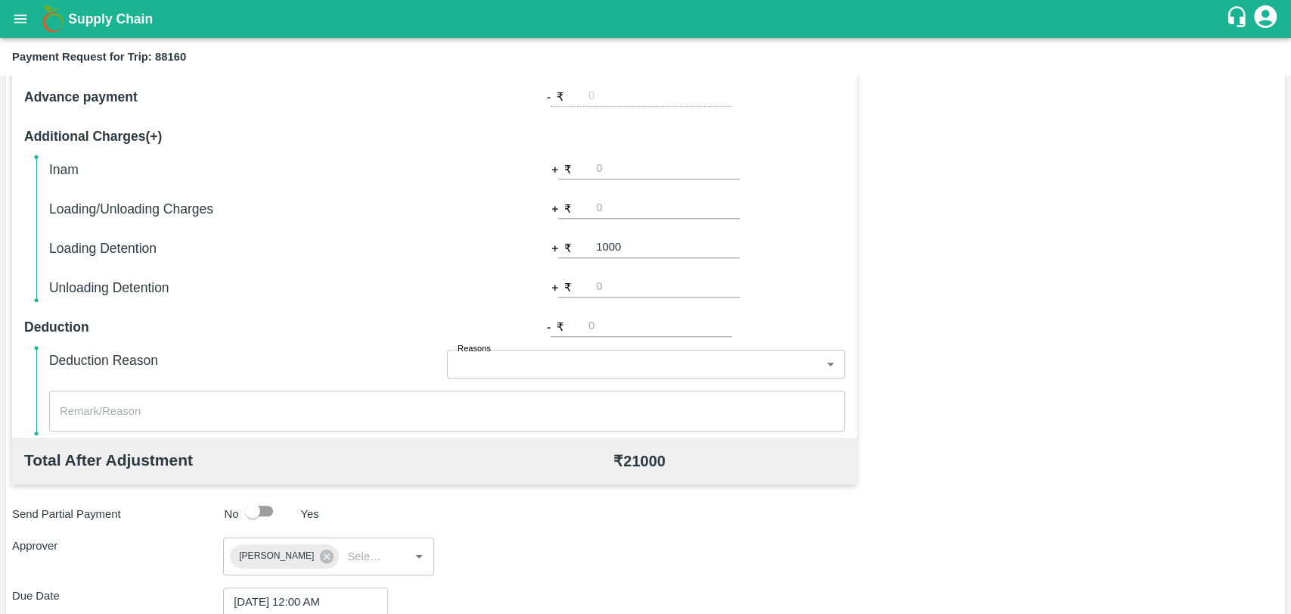
scroll to position [296, 0]
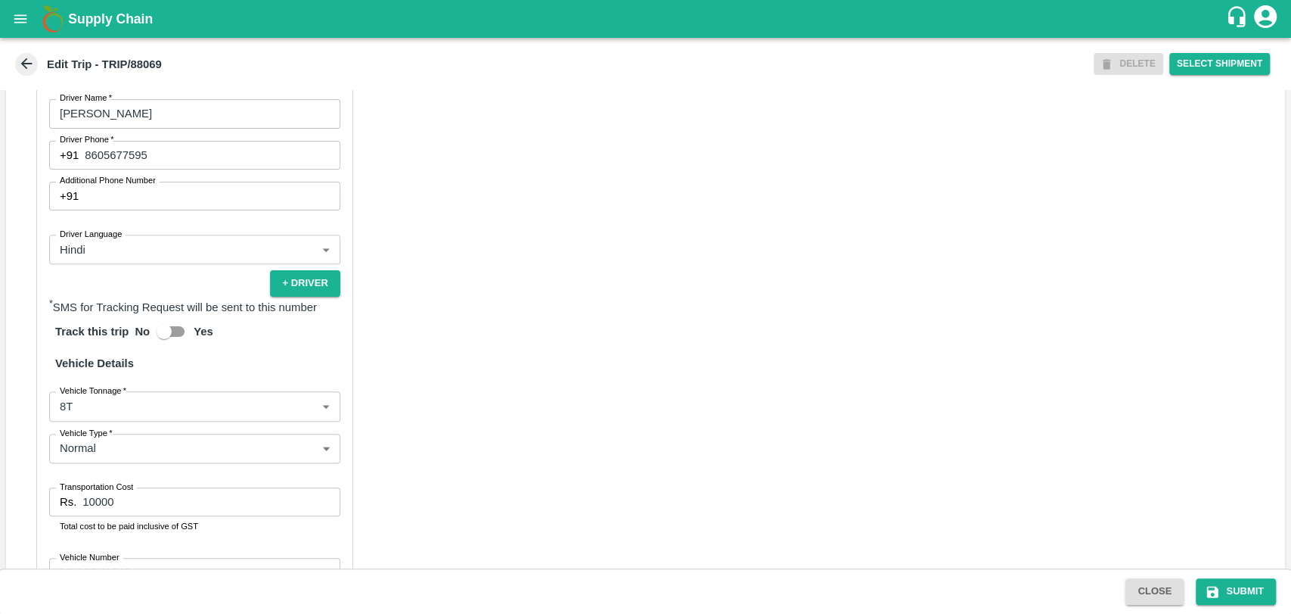
scroll to position [968, 0]
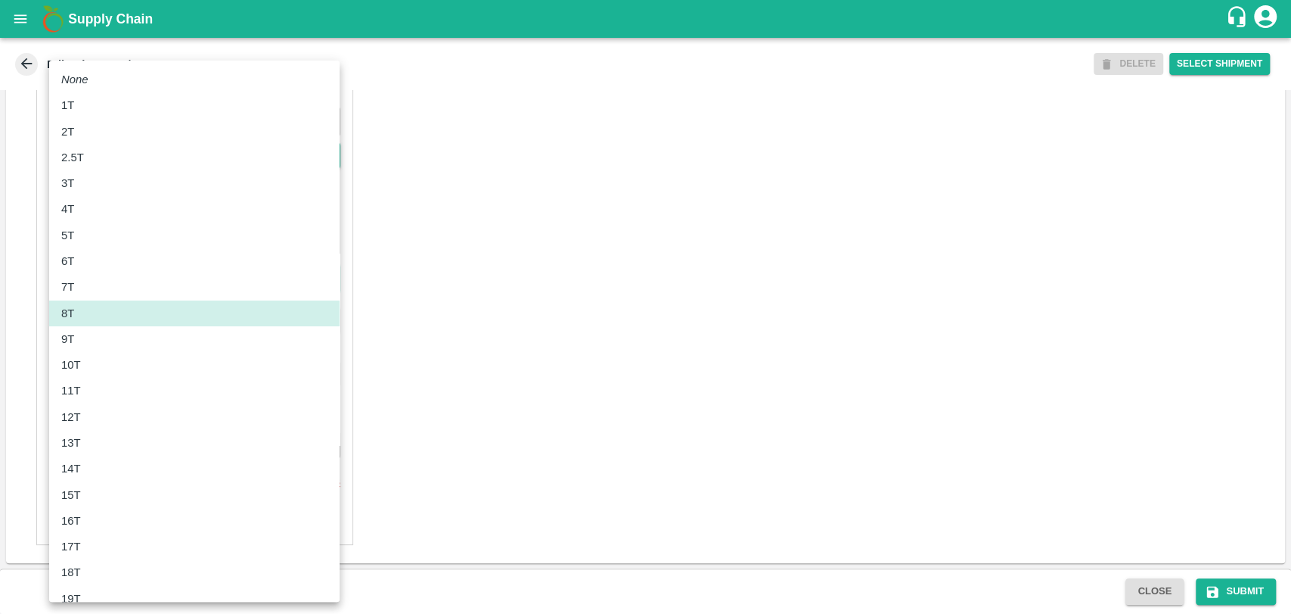
click at [67, 292] on body "Supply Chain Edit Trip - TRIP/88069 DELETE Select Shipment Trip Details Trip Ty…" at bounding box center [645, 307] width 1291 height 614
click at [83, 362] on div "10T" at bounding box center [74, 364] width 27 height 17
type input "10000"
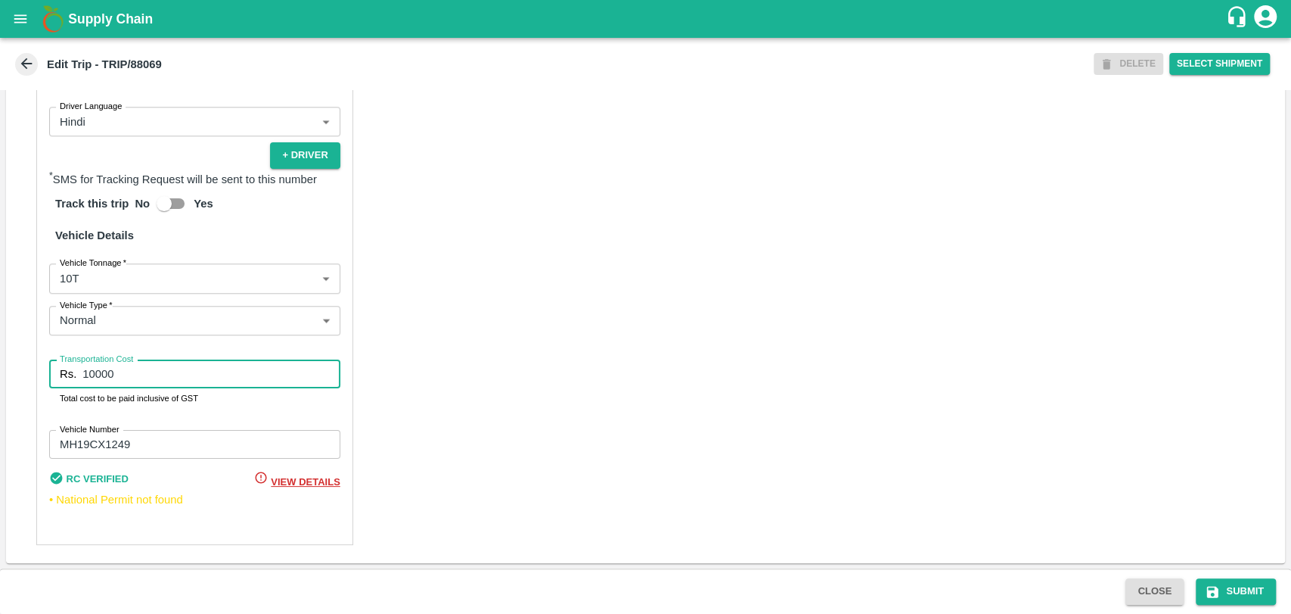
click at [93, 367] on input "10000" at bounding box center [210, 373] width 257 height 29
type input "19000"
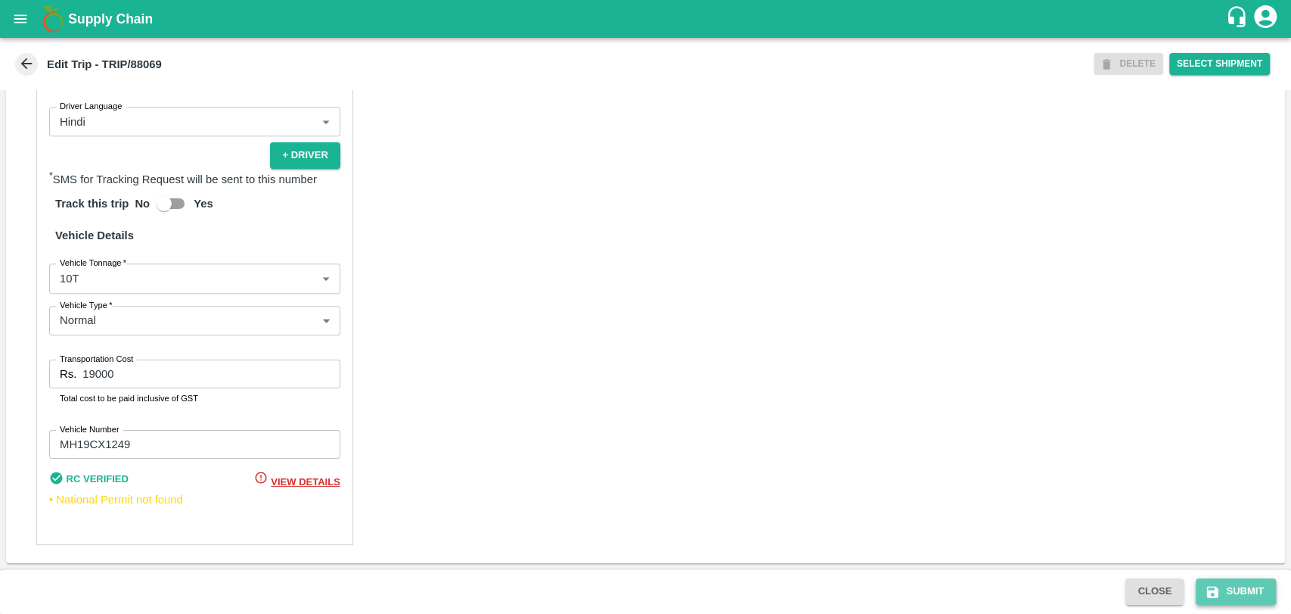
click at [1216, 589] on icon "submit" at bounding box center [1212, 591] width 11 height 11
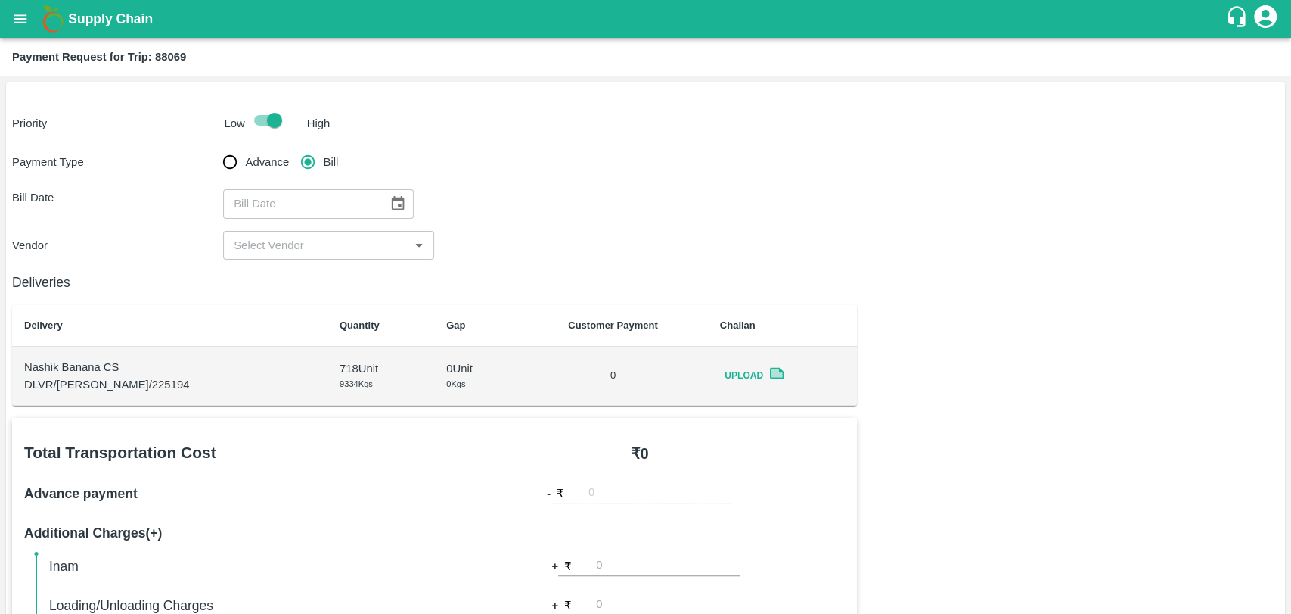
click at [393, 194] on button "Choose date" at bounding box center [398, 203] width 29 height 29
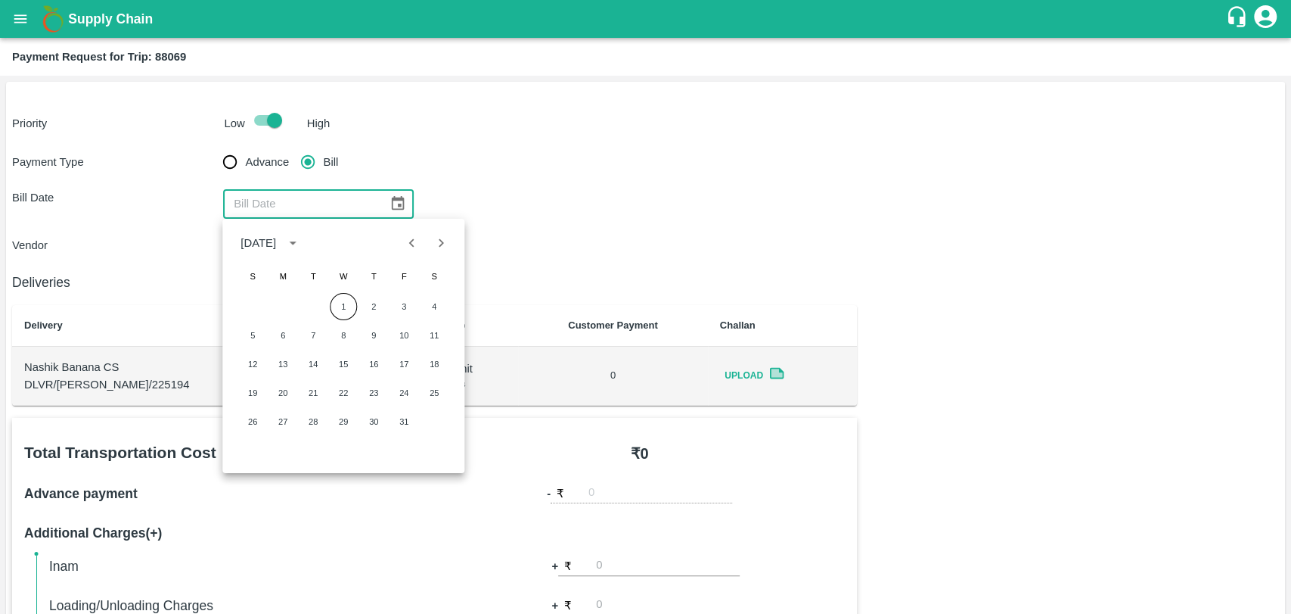
click at [404, 246] on icon "Previous month" at bounding box center [412, 243] width 17 height 17
click at [393, 332] on button "12" at bounding box center [403, 335] width 27 height 27
type input "[DATE]"
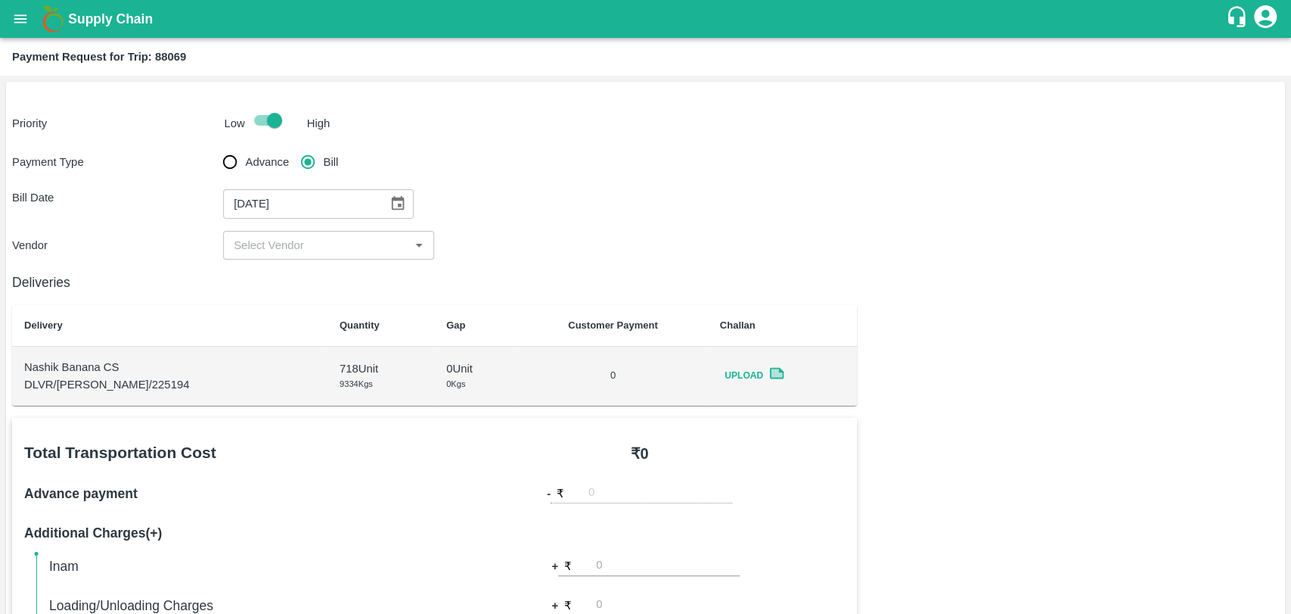
click at [267, 242] on input "input" at bounding box center [316, 245] width 177 height 20
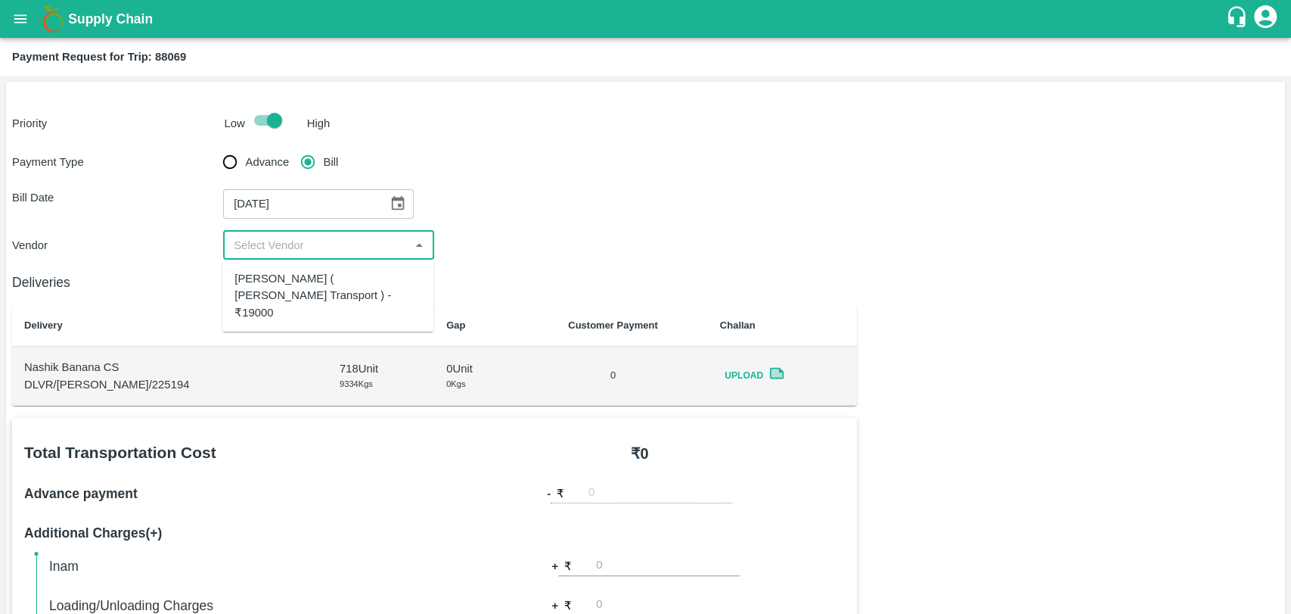
click at [267, 278] on div "[PERSON_NAME] ( [PERSON_NAME] Transport ) - ₹19000" at bounding box center [328, 295] width 187 height 51
type input "[PERSON_NAME] ( [PERSON_NAME] Transport ) - ₹19000"
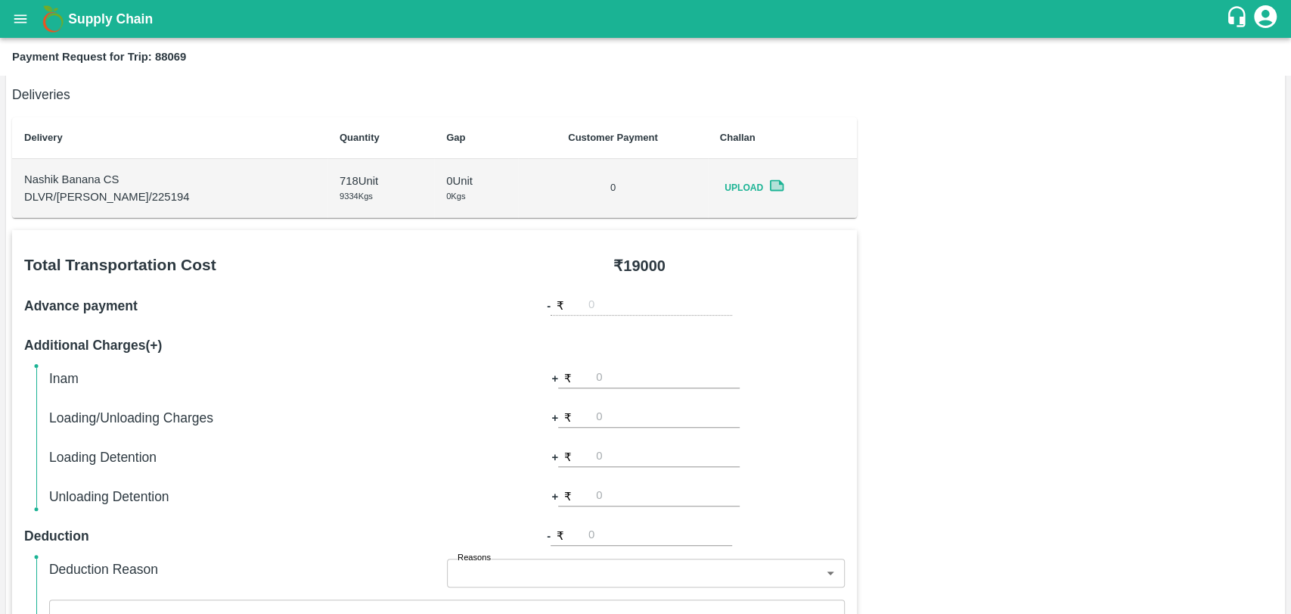
scroll to position [504, 0]
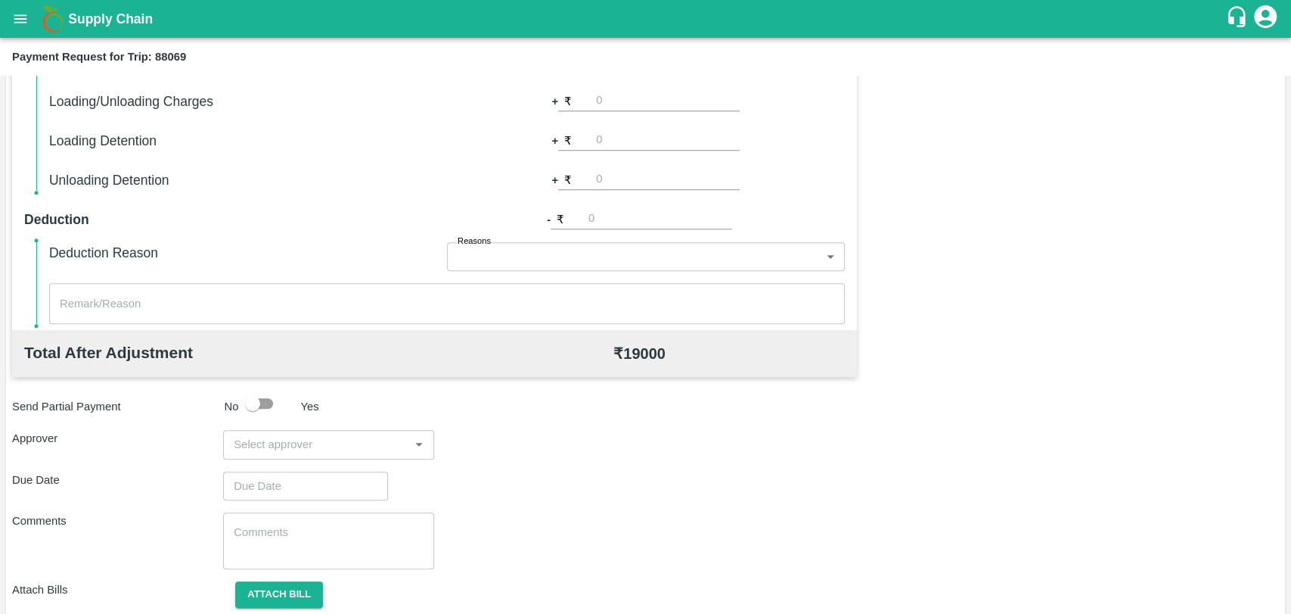
click at [359, 435] on input "input" at bounding box center [316, 444] width 177 height 20
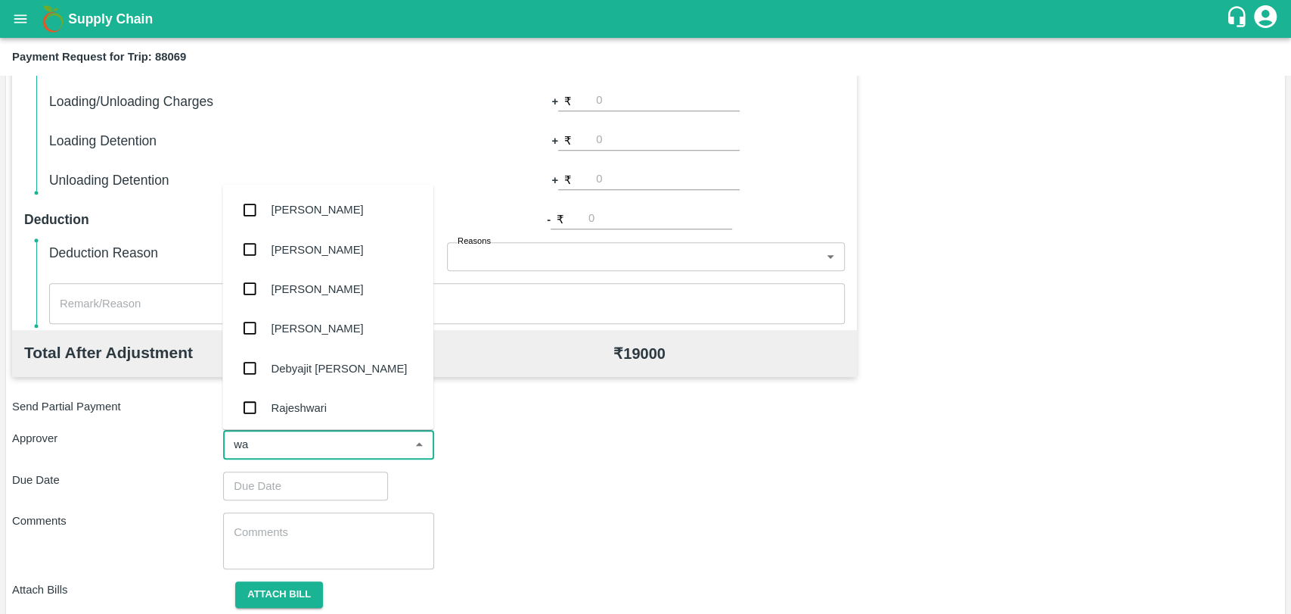
type input "wag"
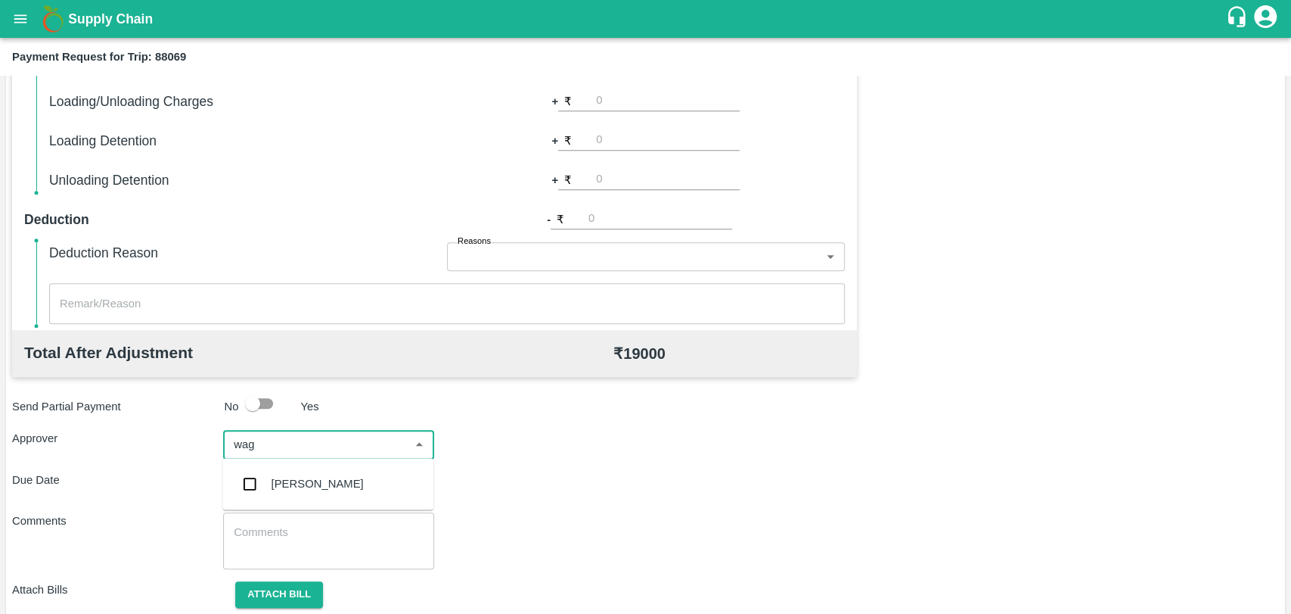
click at [334, 476] on div "[PERSON_NAME]" at bounding box center [318, 483] width 92 height 17
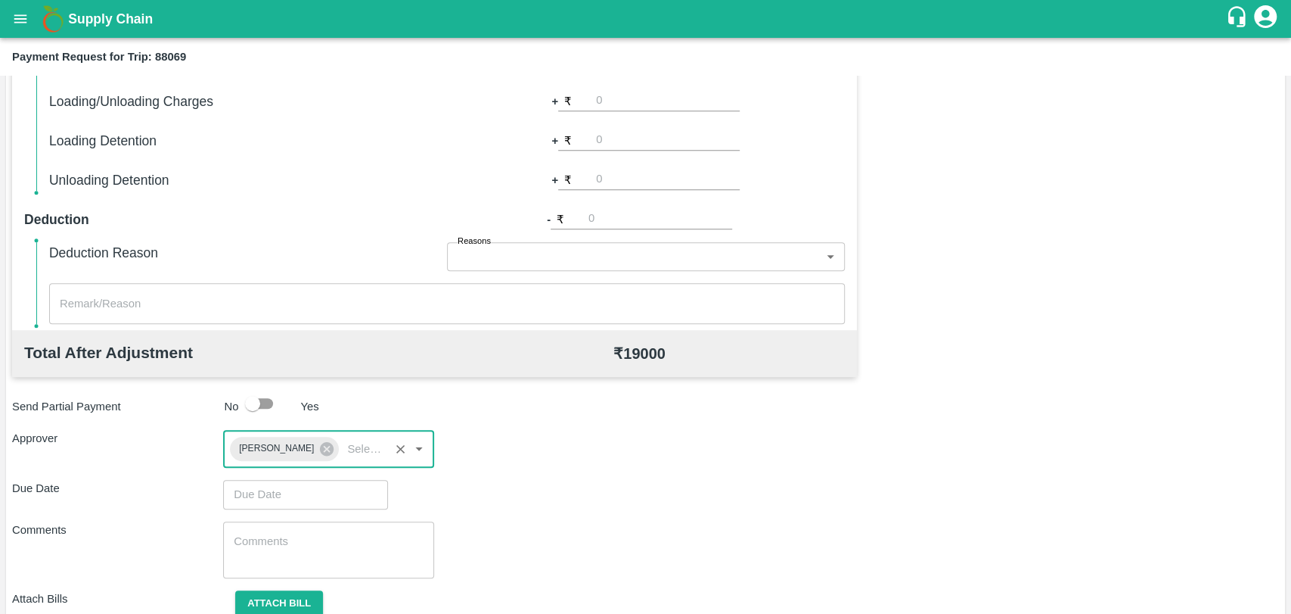
type input "DD/MM/YYYY hh:mm aa"
click at [286, 482] on input "DD/MM/YYYY hh:mm aa" at bounding box center [300, 494] width 154 height 29
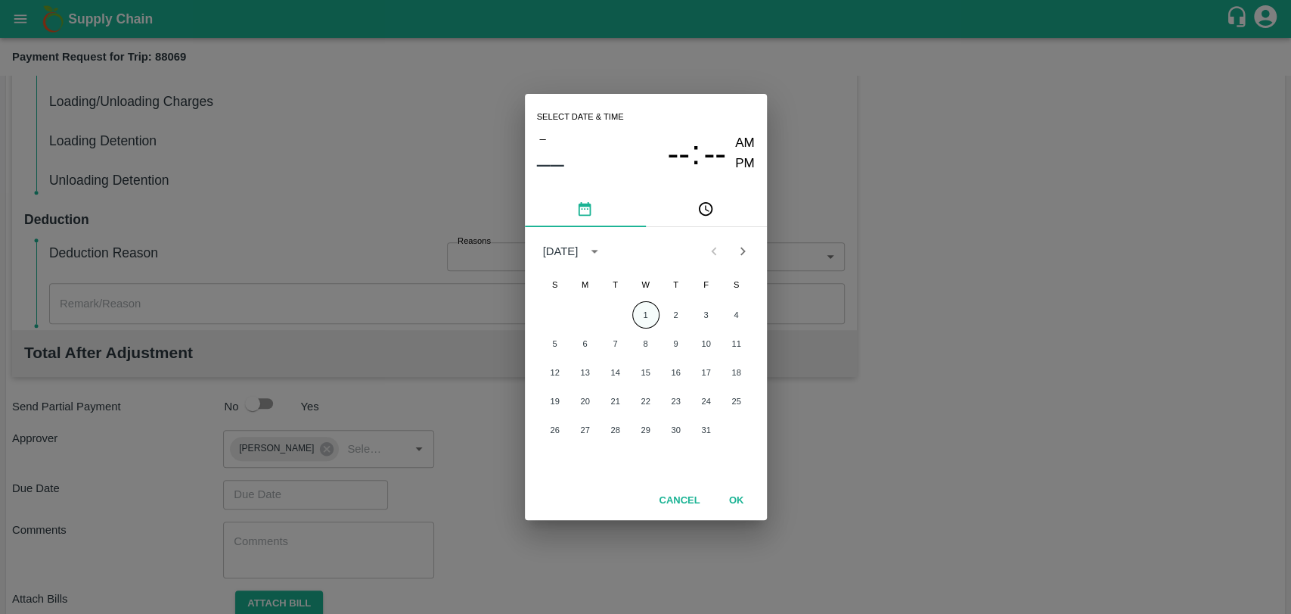
click at [642, 304] on button "1" at bounding box center [645, 314] width 27 height 27
type input "[DATE] 12:00 AM"
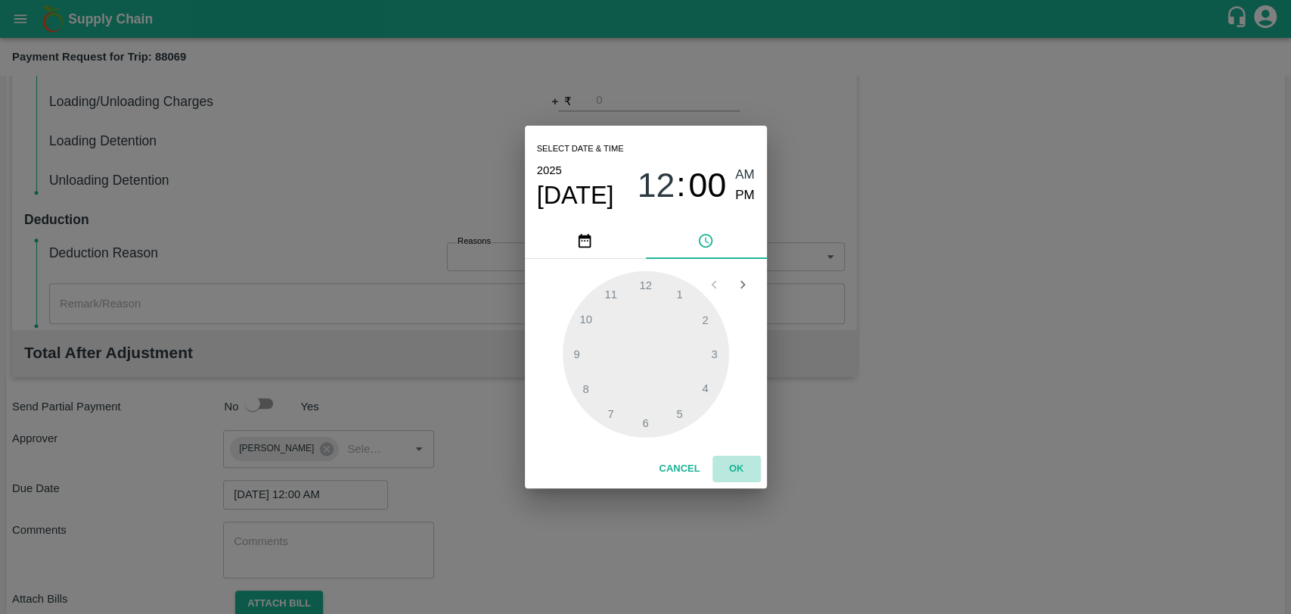
click at [740, 460] on button "OK" at bounding box center [737, 468] width 48 height 26
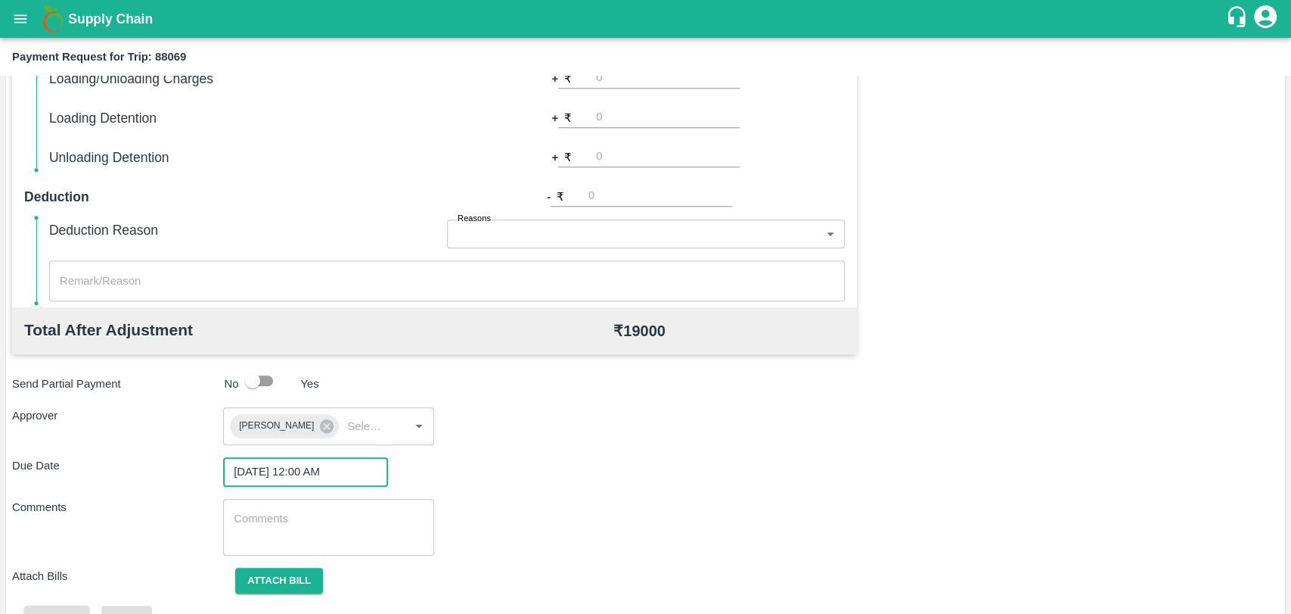
scroll to position [563, 0]
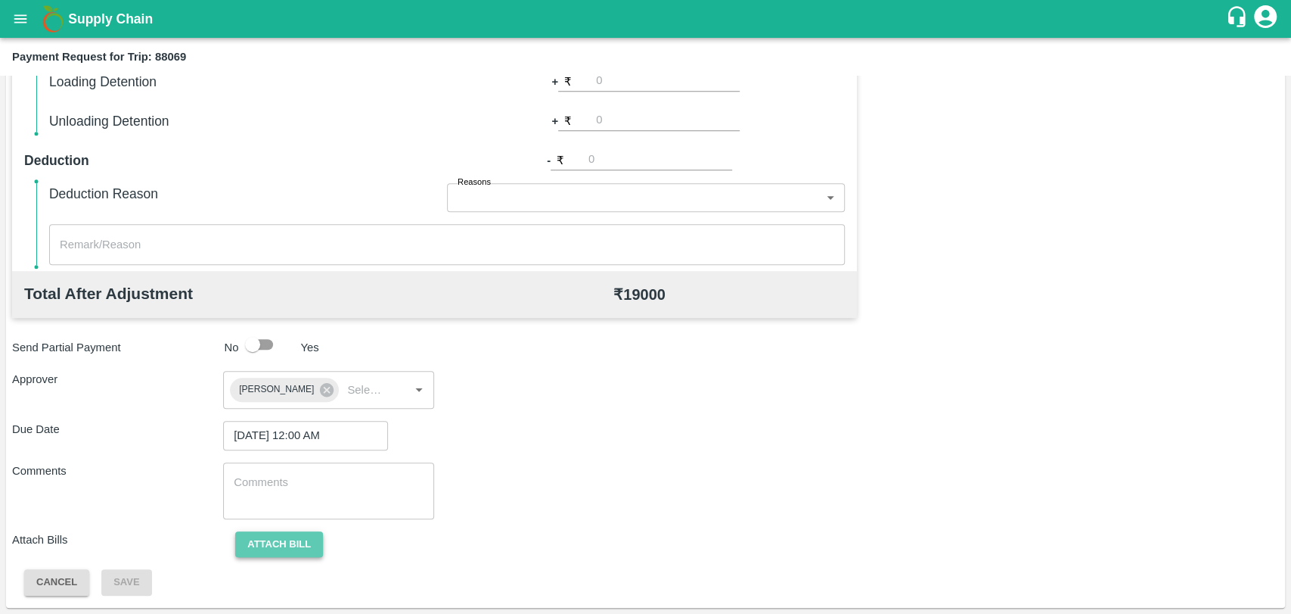
click at [318, 539] on button "Attach bill" at bounding box center [279, 544] width 88 height 26
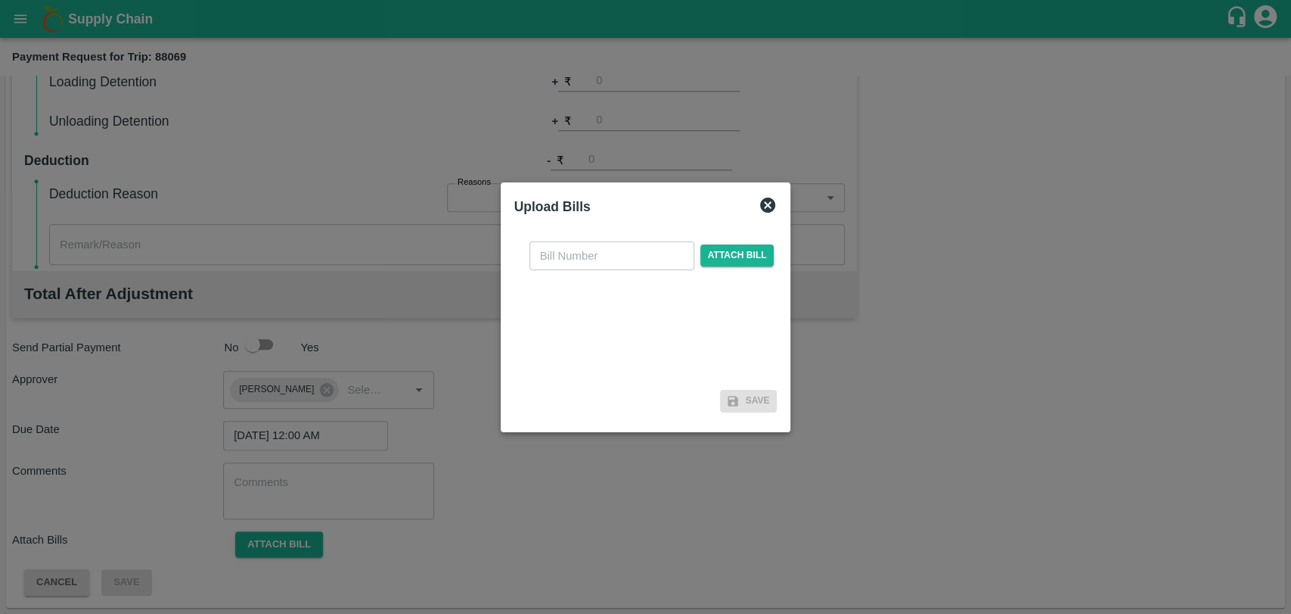
click at [650, 263] on input "text" at bounding box center [612, 255] width 165 height 29
type input "3998"
click at [710, 251] on span "Attach bill" at bounding box center [738, 255] width 74 height 22
click at [0, 0] on input "Attach bill" at bounding box center [0, 0] width 0 height 0
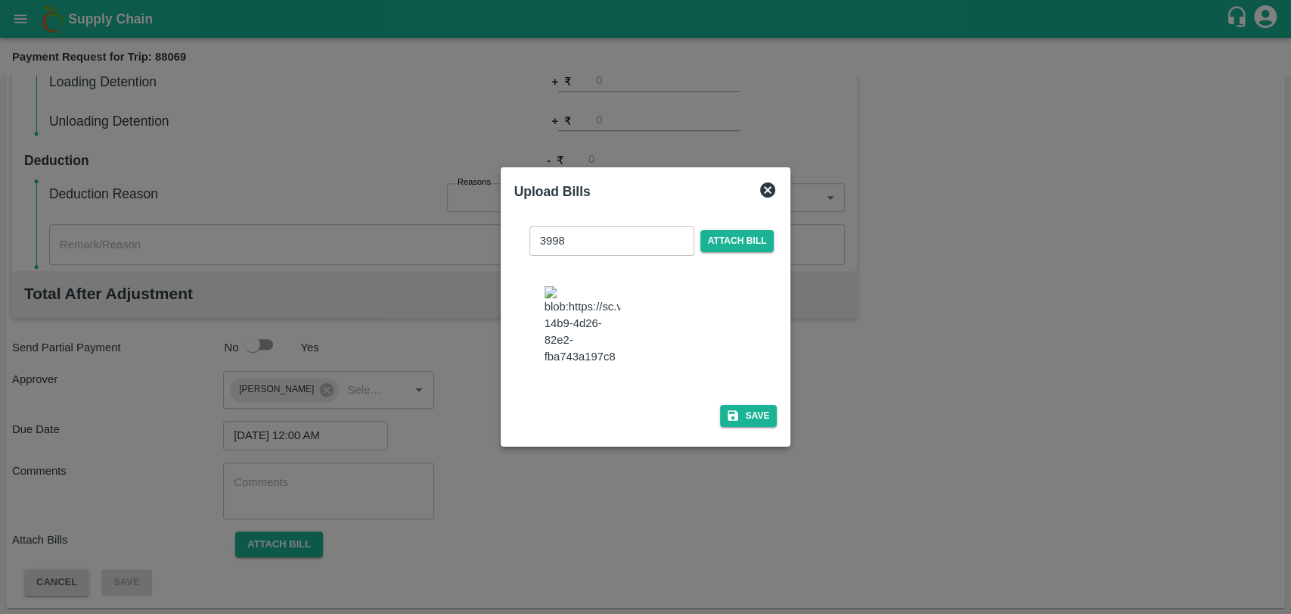
click at [736, 413] on button "Save" at bounding box center [748, 416] width 57 height 22
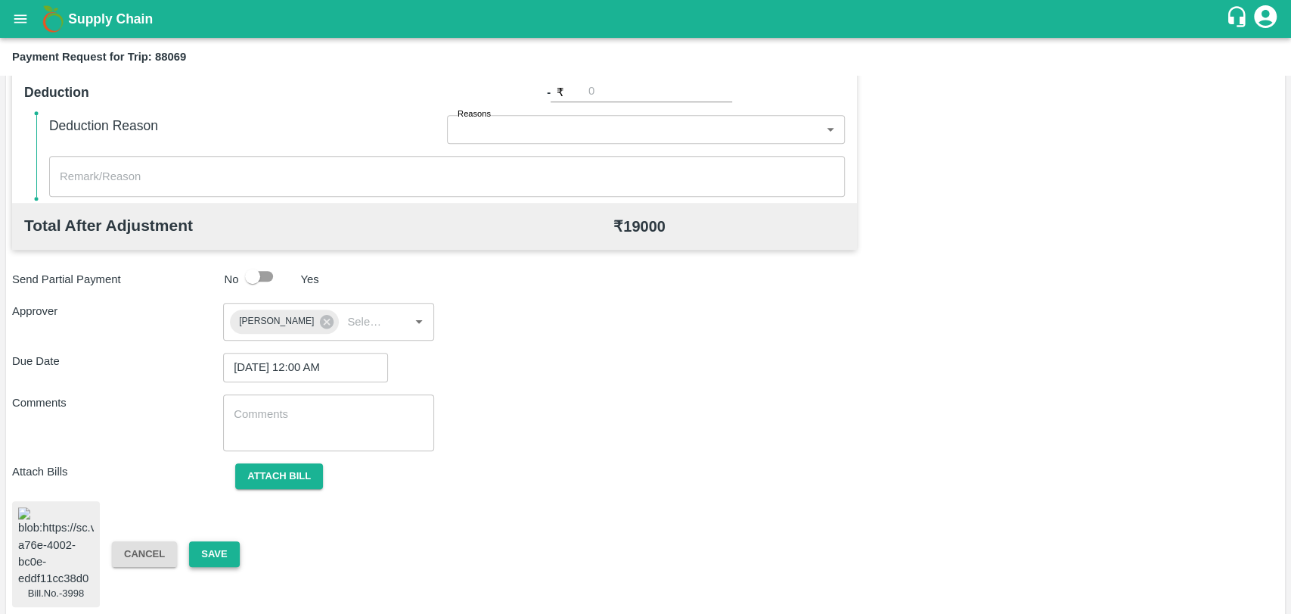
click at [230, 551] on button "Save" at bounding box center [214, 554] width 50 height 26
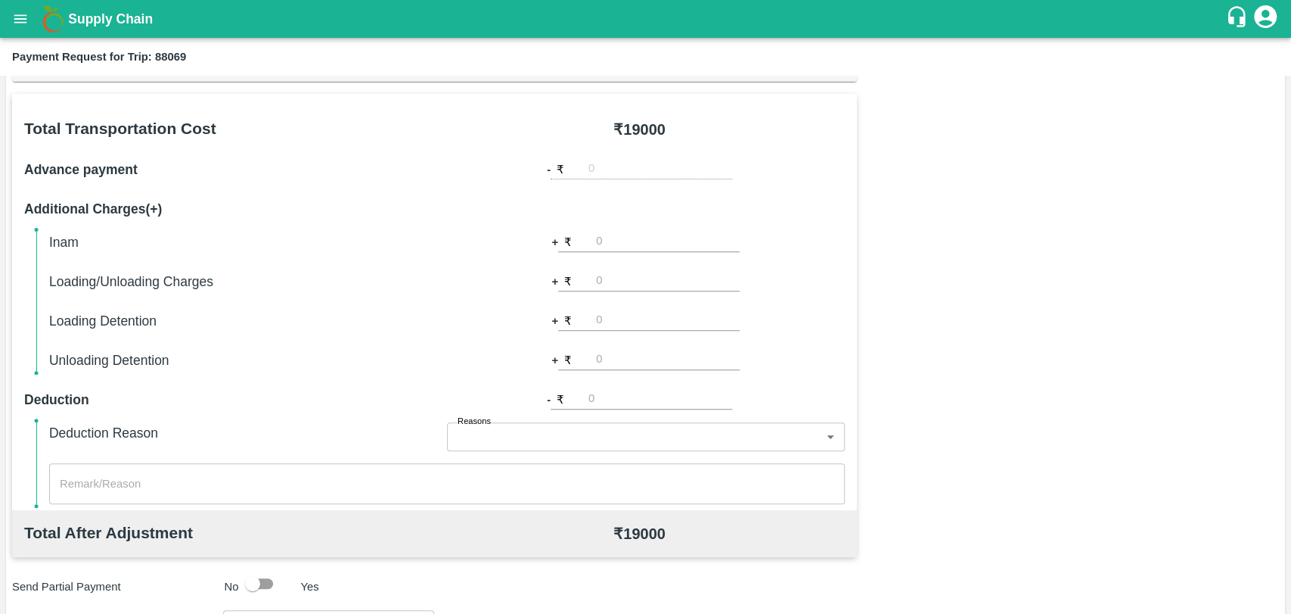
scroll to position [295, 0]
